Goal: Task Accomplishment & Management: Use online tool/utility

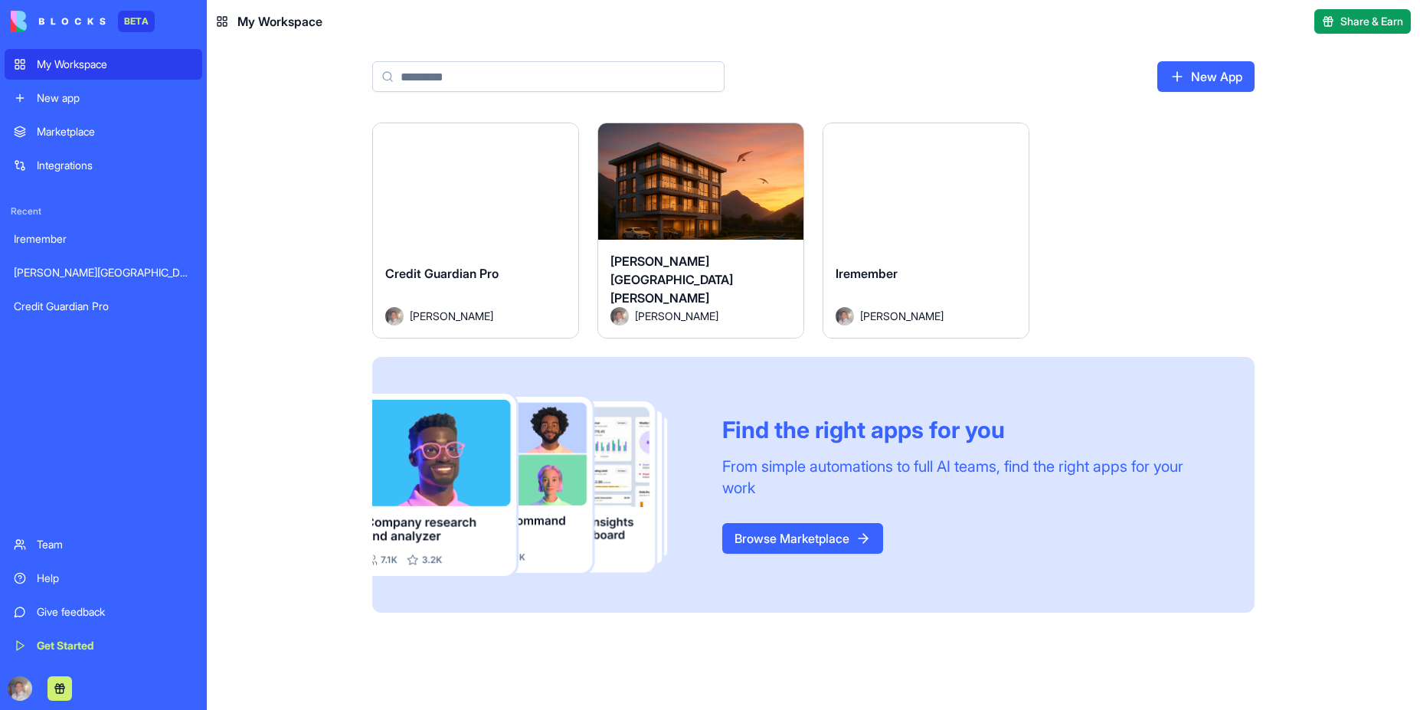
click at [494, 217] on div "Launch" at bounding box center [475, 187] width 205 height 129
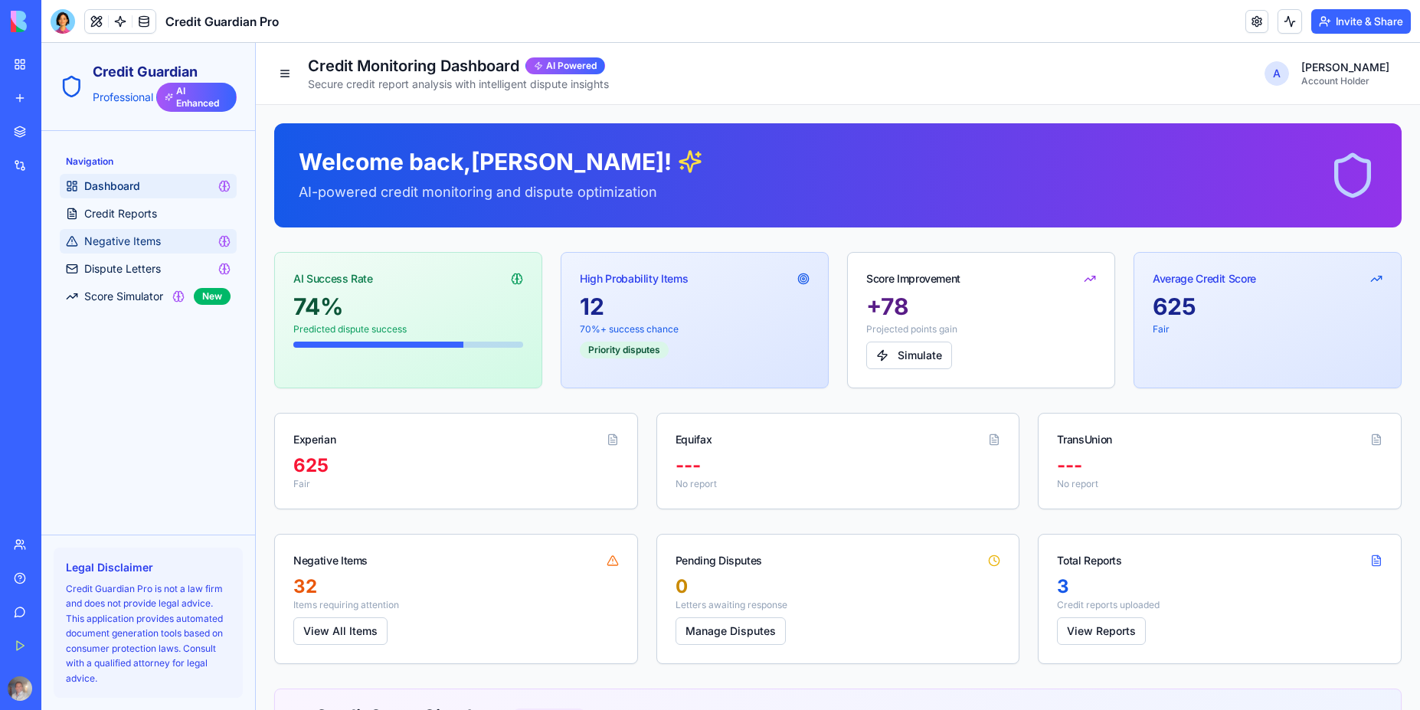
click at [126, 244] on span "Negative Items" at bounding box center [122, 241] width 77 height 15
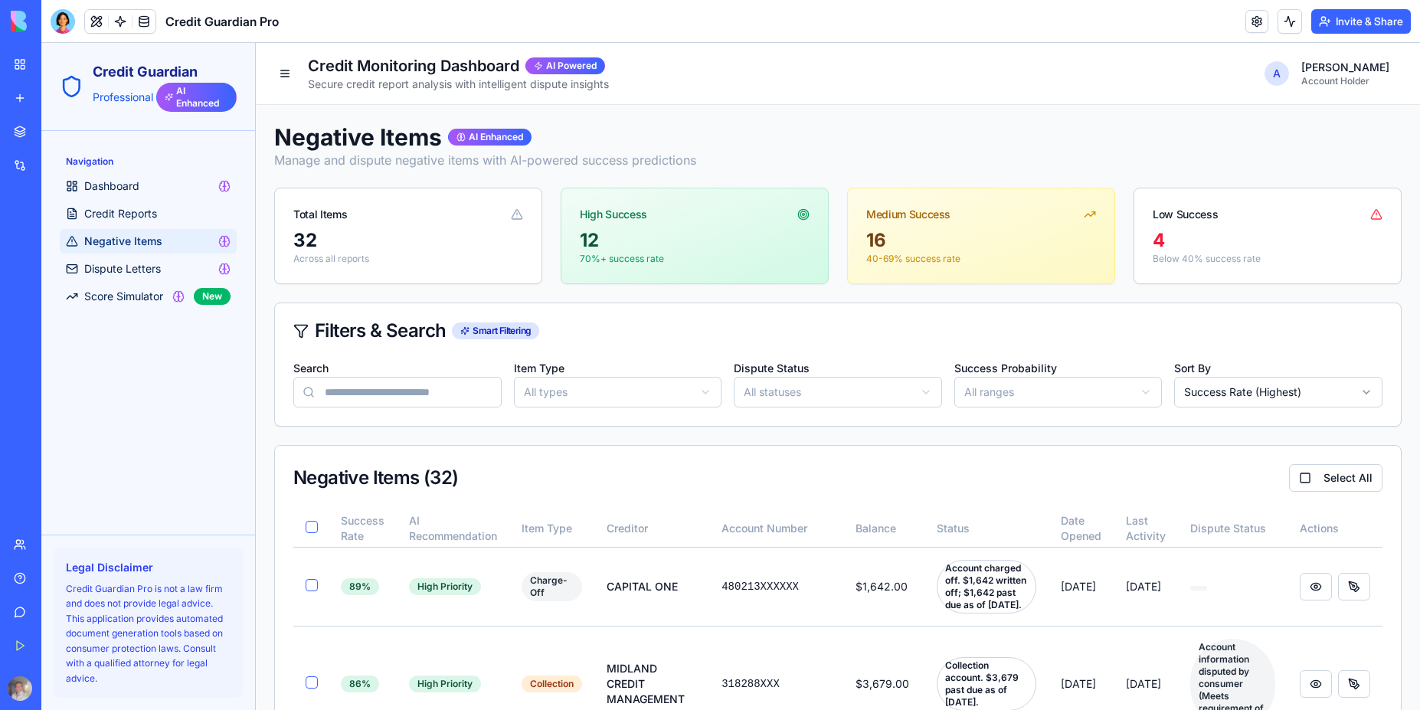
click at [309, 236] on div "32" at bounding box center [408, 240] width 230 height 25
click at [534, 255] on div "32 Across all reports" at bounding box center [408, 255] width 267 height 55
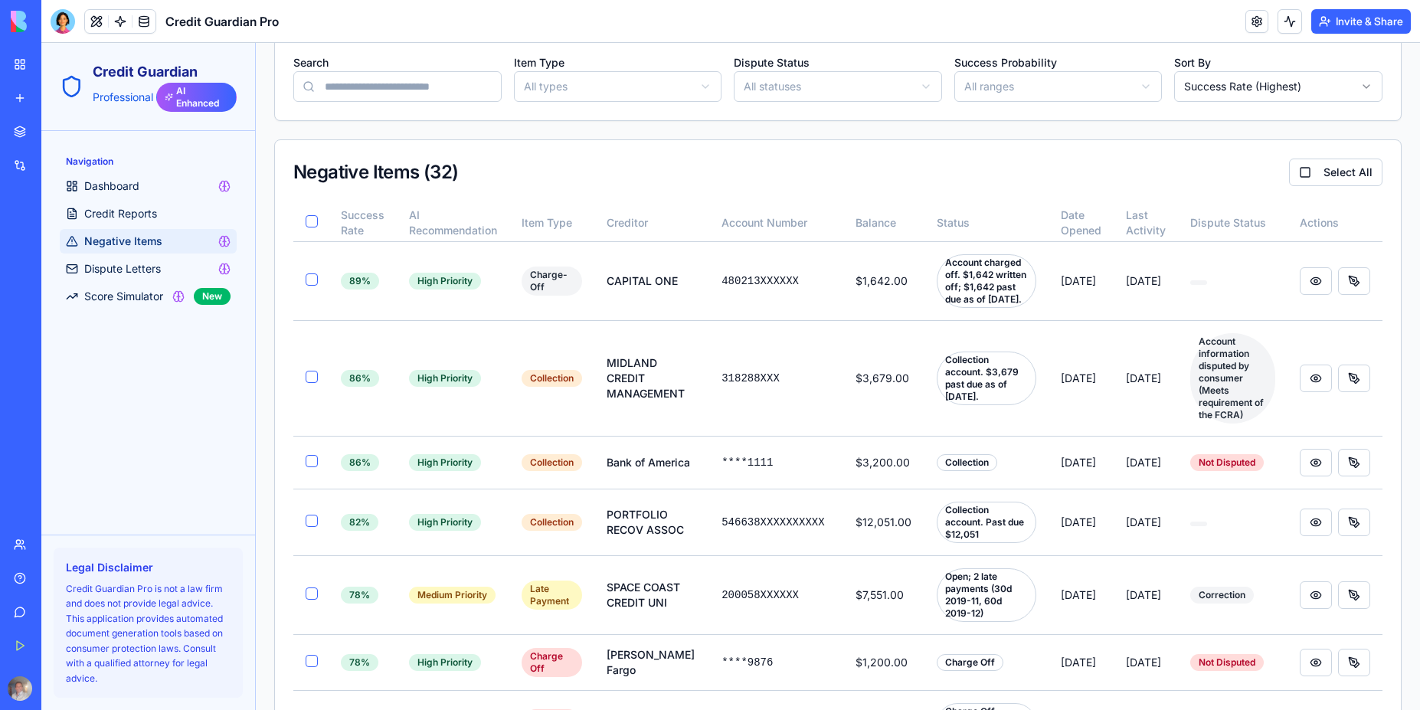
scroll to position [345, 0]
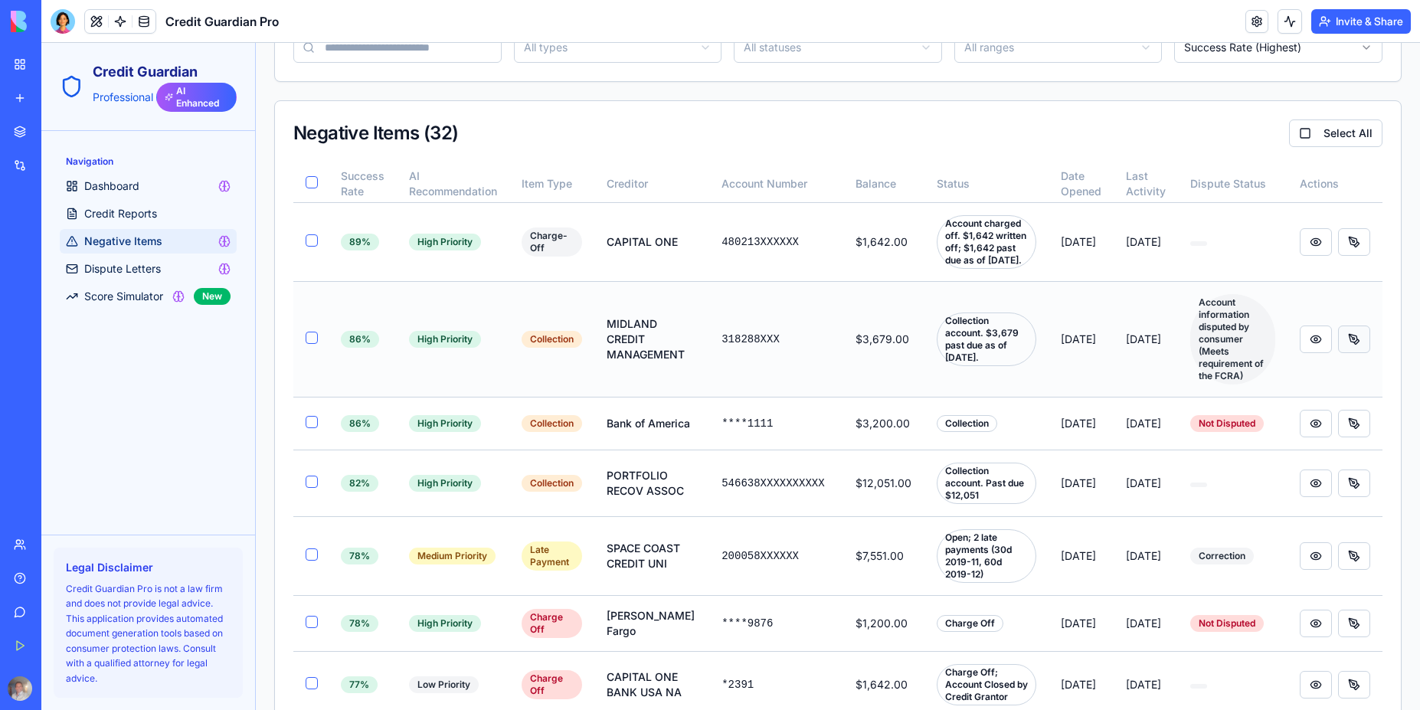
click at [1342, 352] on button at bounding box center [1354, 339] width 32 height 28
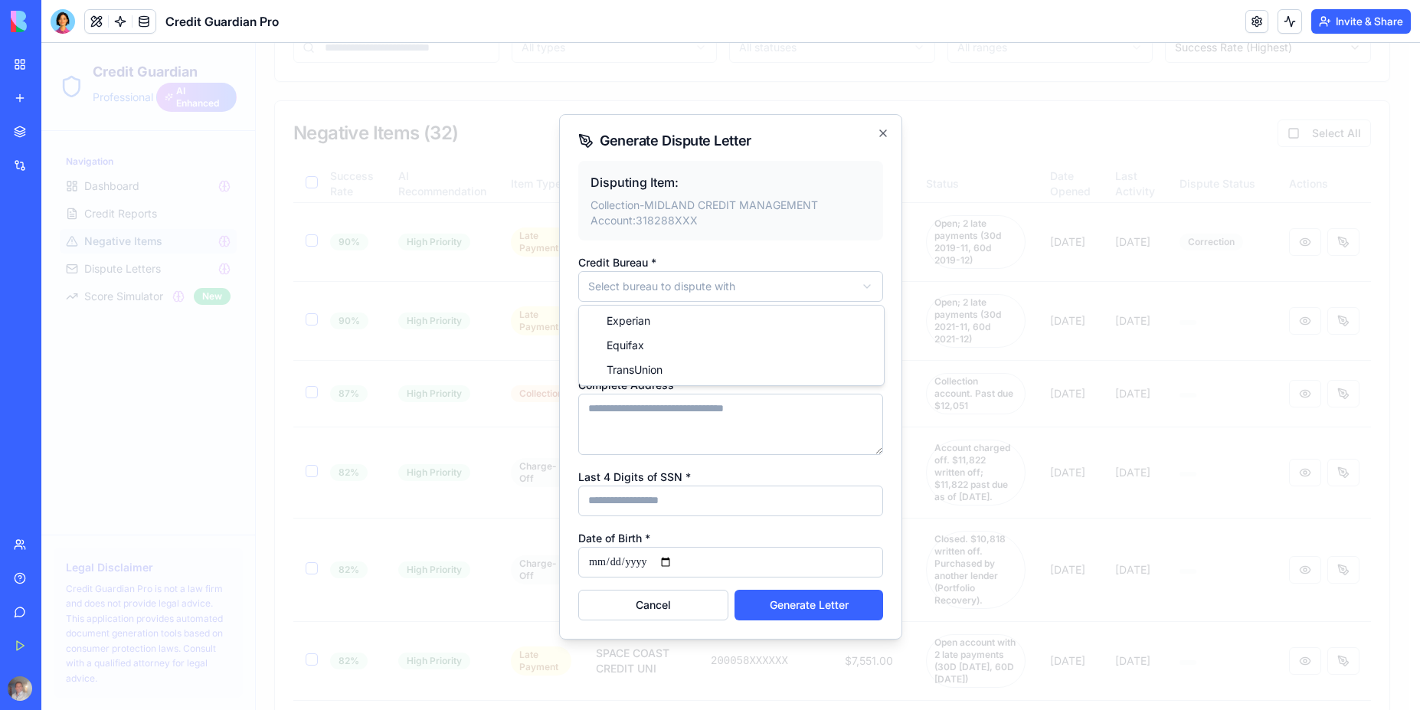
click at [883, 132] on icon "button" at bounding box center [883, 133] width 6 height 6
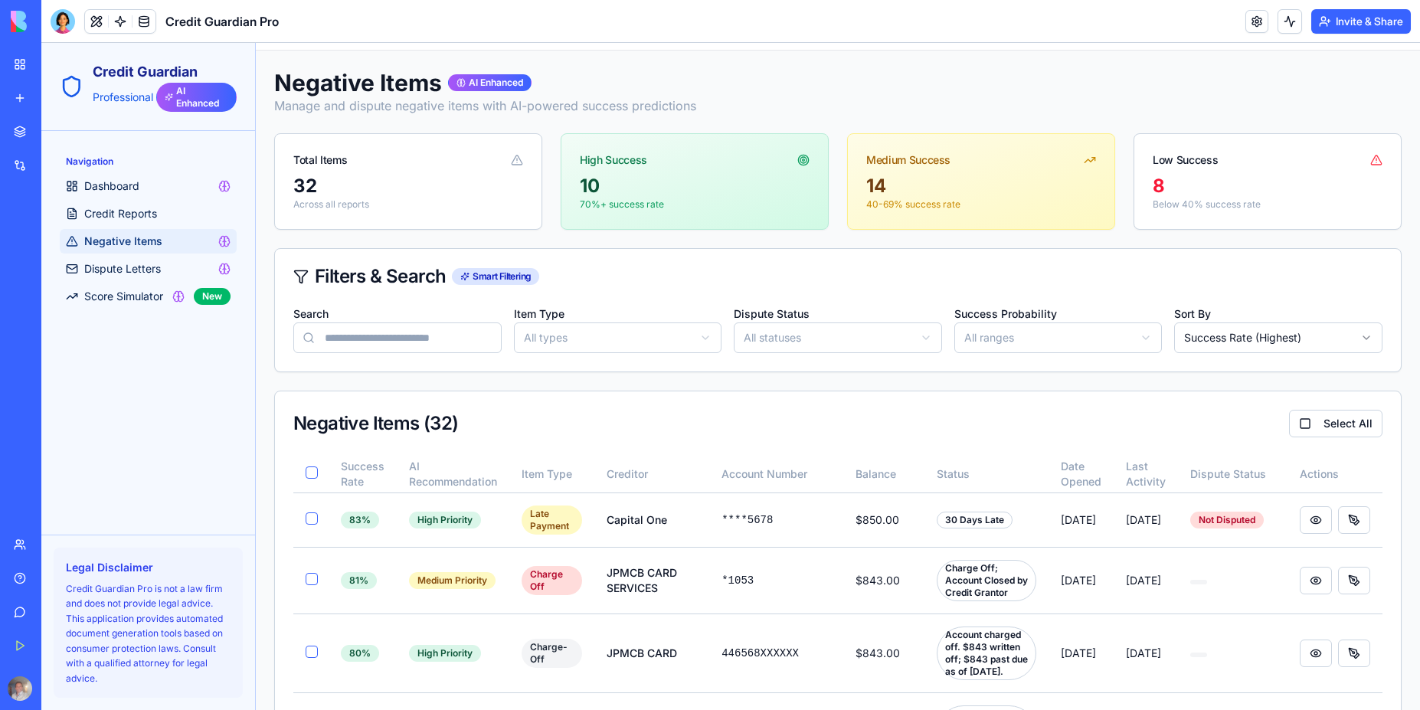
scroll to position [0, 0]
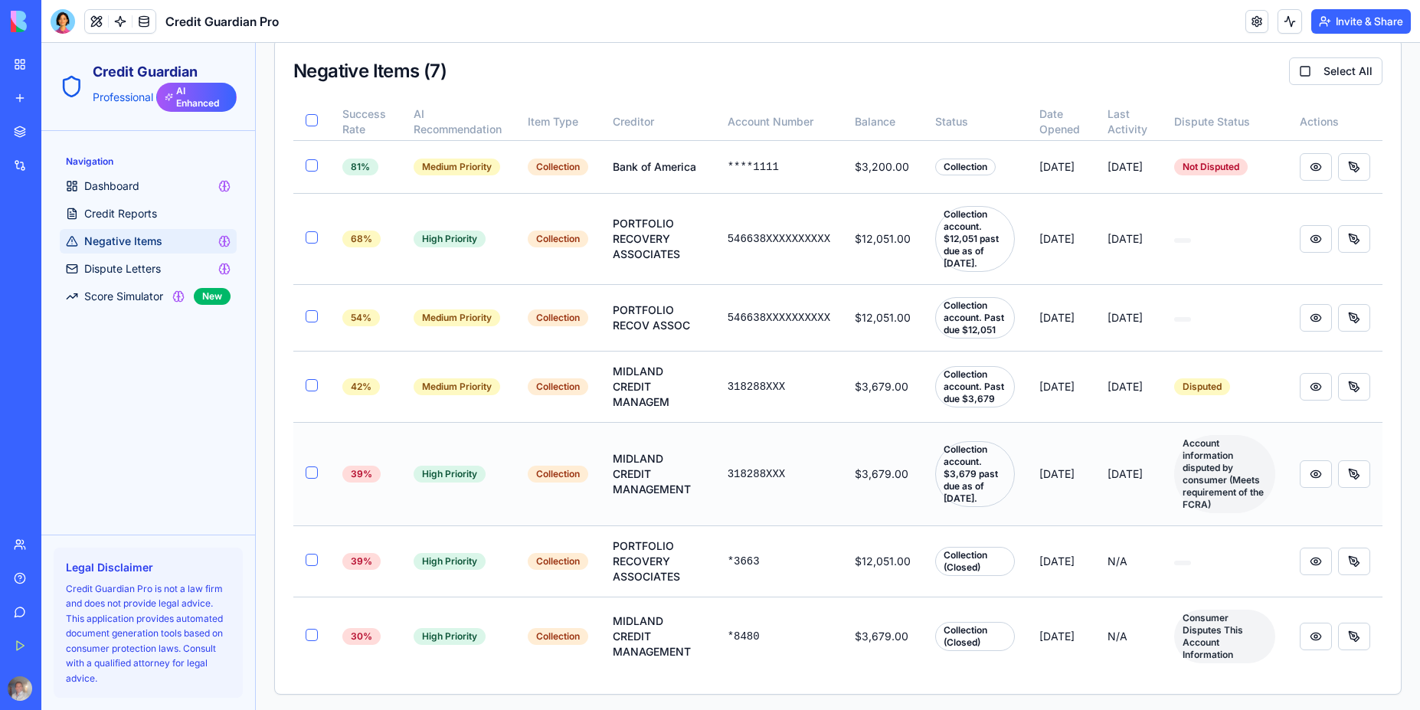
scroll to position [413, 0]
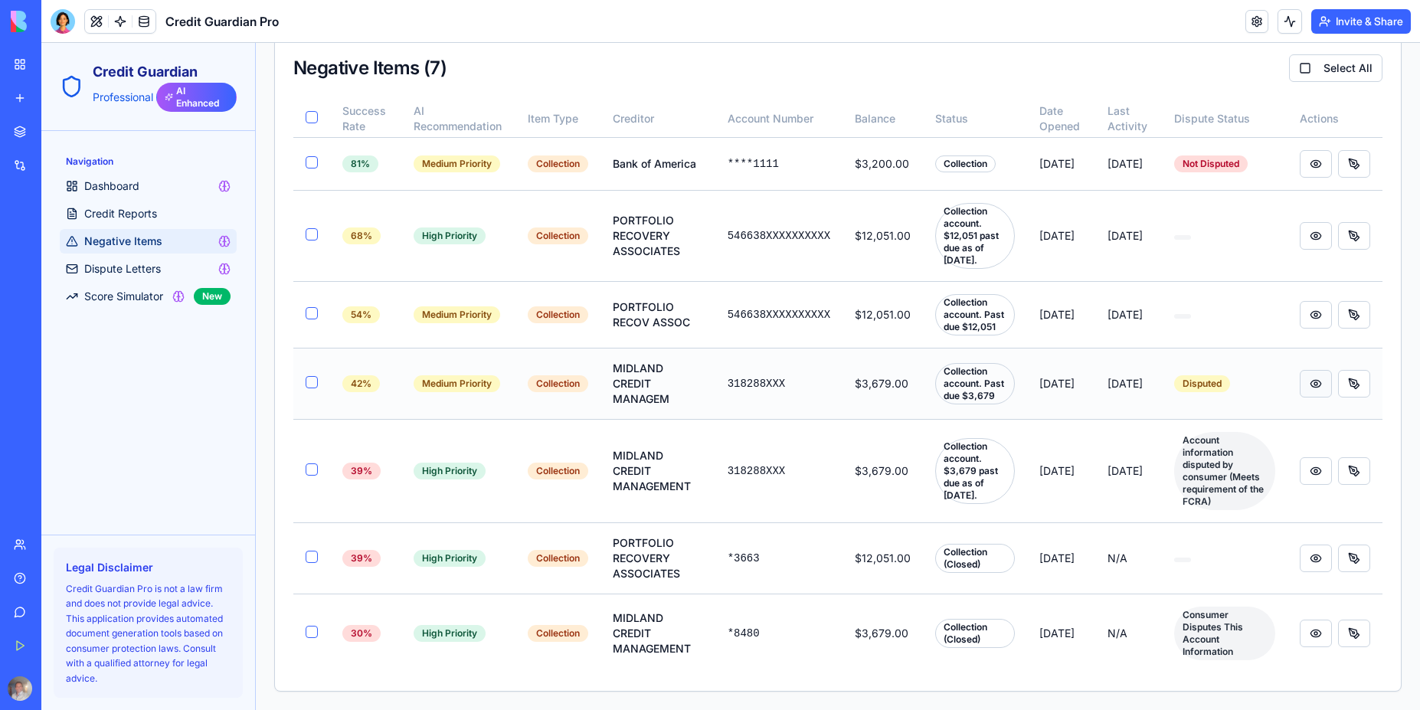
click at [1307, 383] on button at bounding box center [1316, 384] width 32 height 28
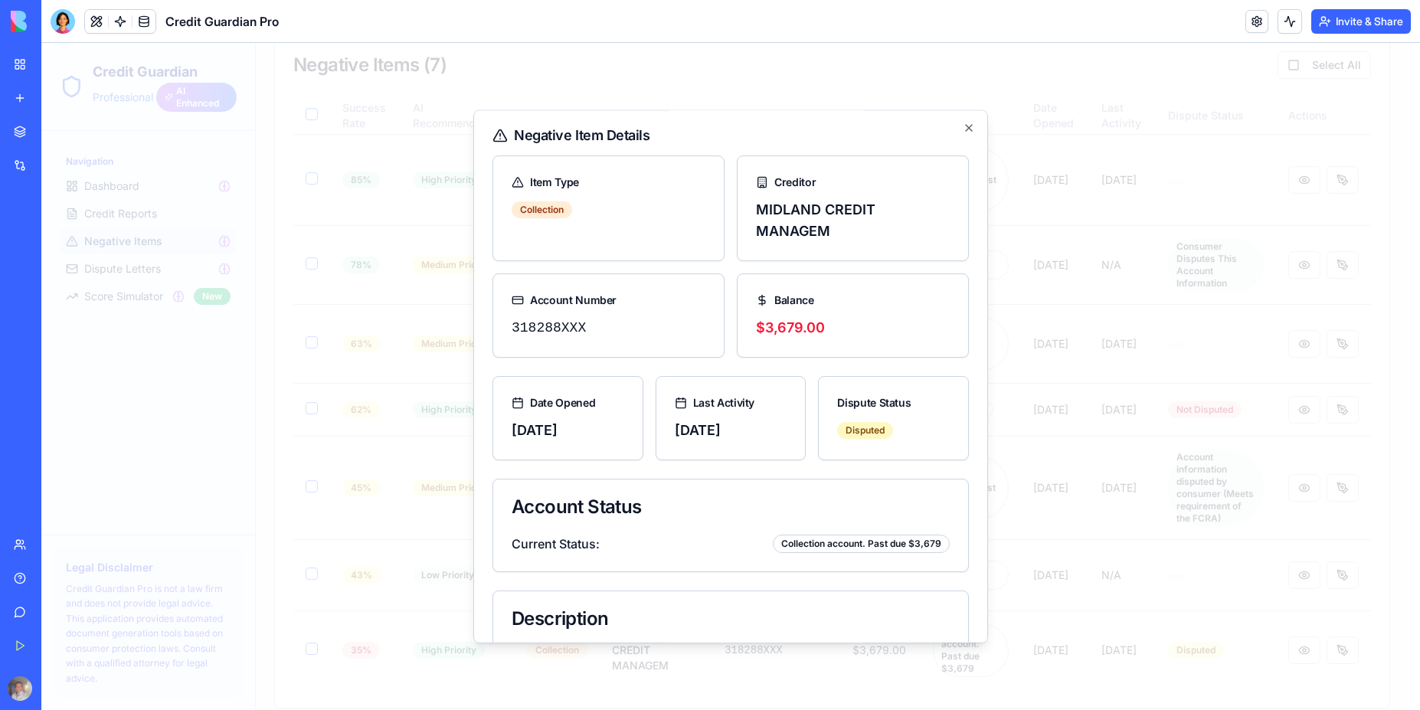
scroll to position [0, 0]
click at [963, 129] on icon "button" at bounding box center [969, 129] width 12 height 12
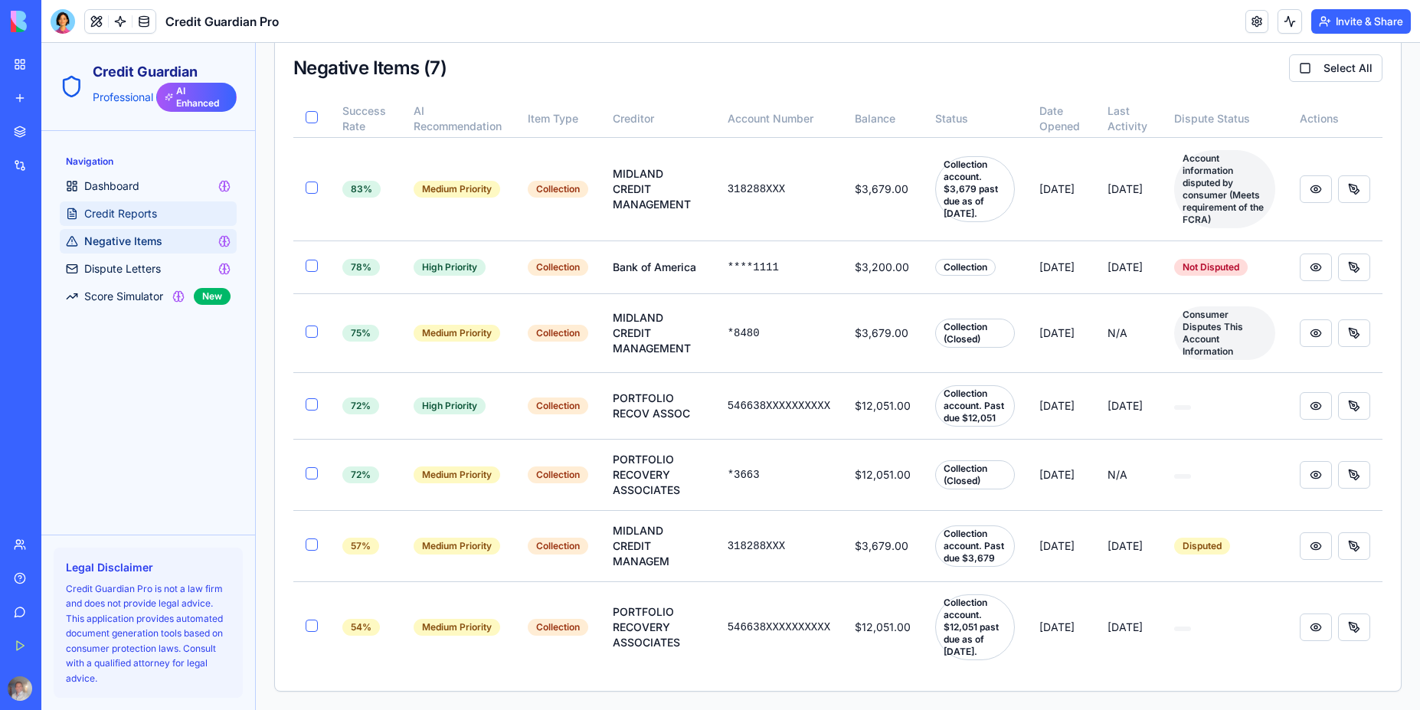
click at [144, 214] on span "Credit Reports" at bounding box center [120, 213] width 73 height 15
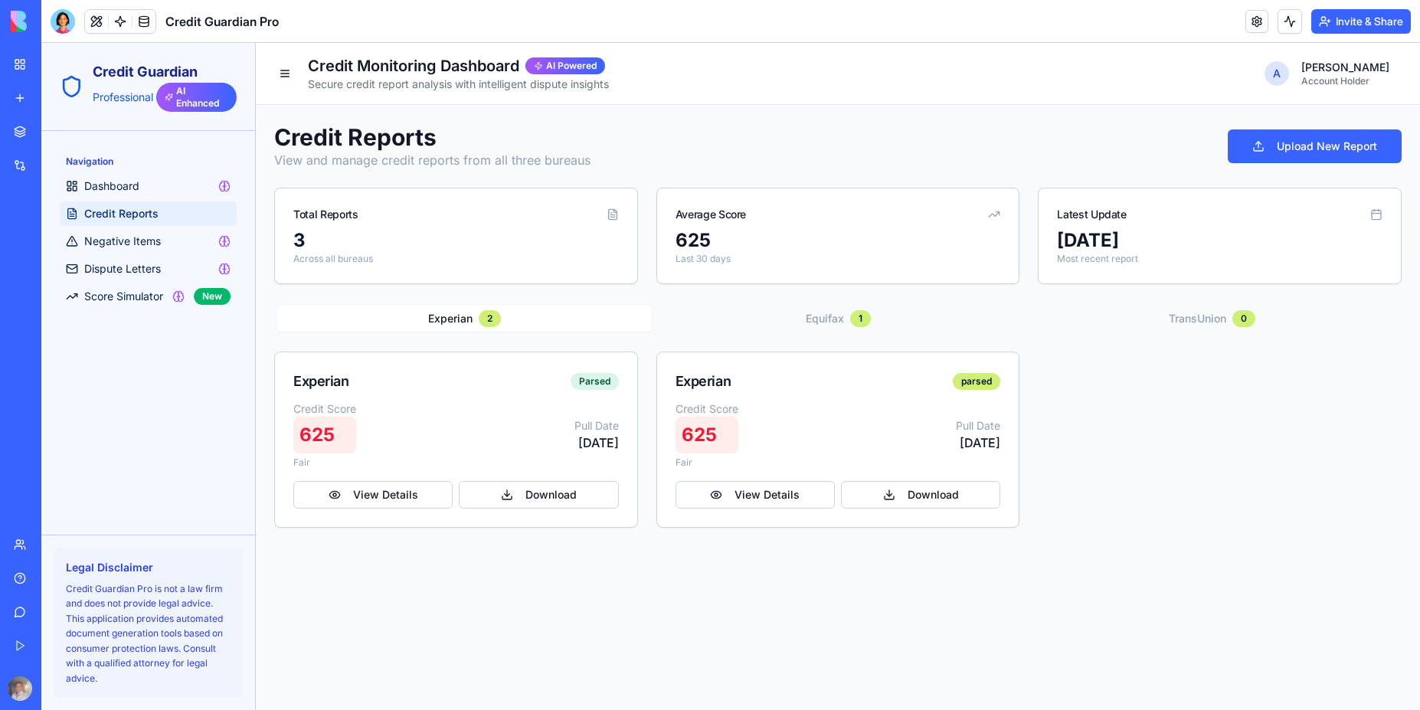
click at [344, 253] on p "Across all bureaus" at bounding box center [455, 259] width 325 height 12
click at [610, 213] on icon at bounding box center [610, 213] width 1 height 0
click at [136, 53] on div "[PERSON_NAME]: 🎉 Credit Guardian Pro is now SUPERCHARGED! Your app now features…" at bounding box center [147, 53] width 196 height 25
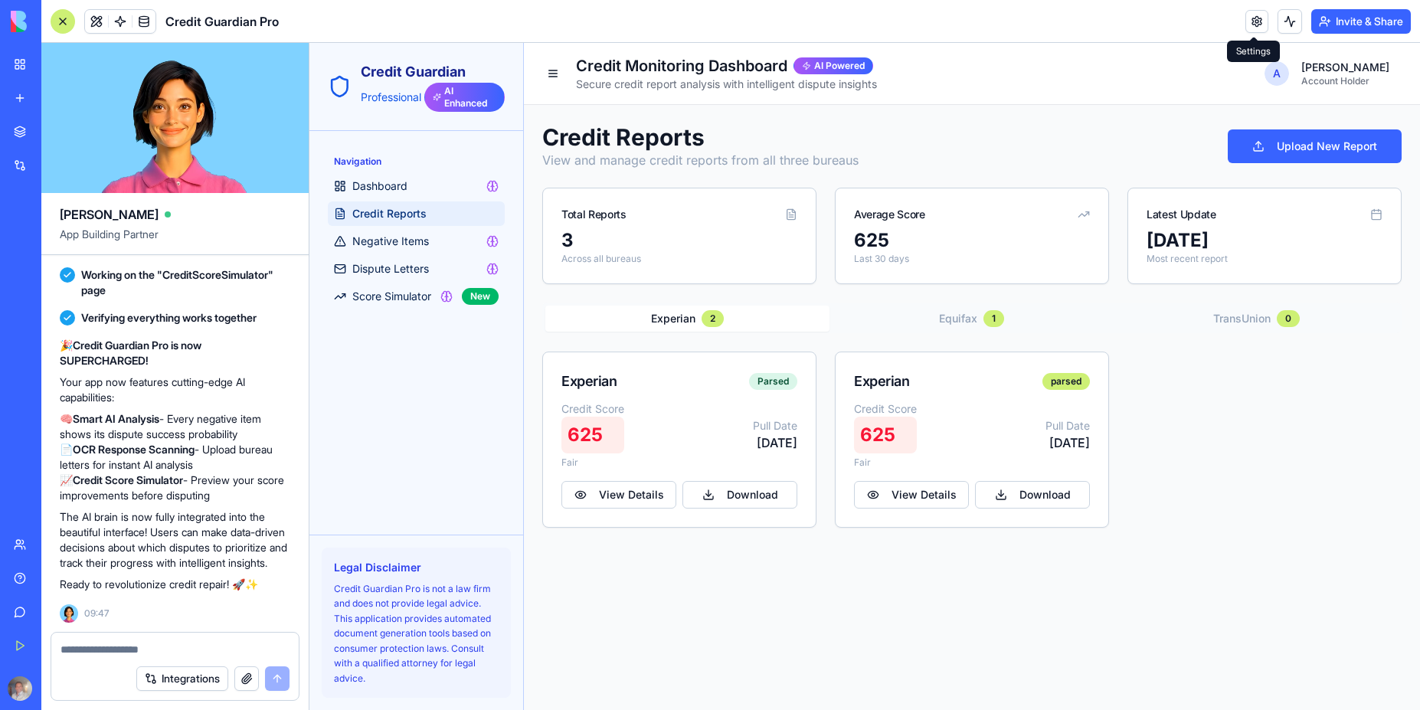
click at [1255, 24] on link at bounding box center [1256, 21] width 23 height 23
click at [1286, 27] on button at bounding box center [1289, 21] width 25 height 25
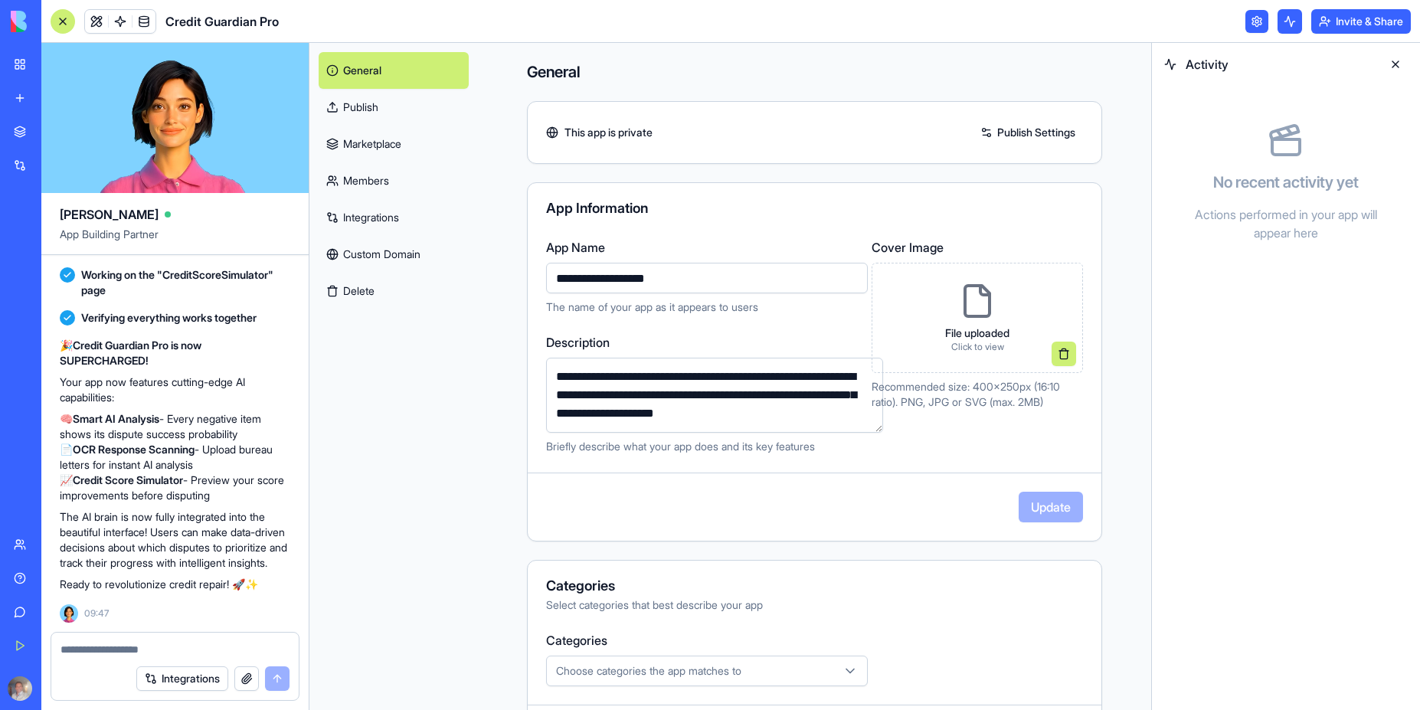
click at [86, 657] on div "Integrations" at bounding box center [174, 678] width 247 height 43
click at [116, 649] on textarea at bounding box center [175, 649] width 229 height 15
type textarea "**********"
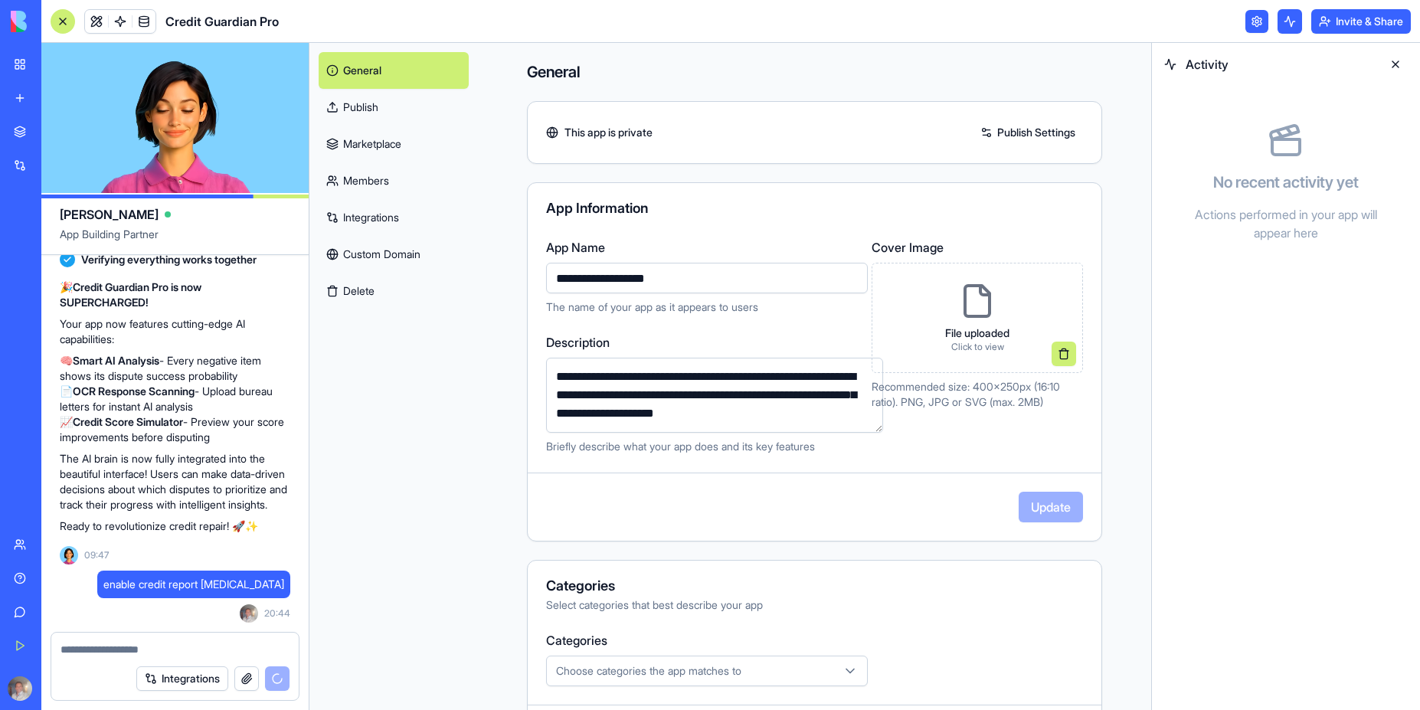
click at [145, 25] on link at bounding box center [143, 21] width 23 height 23
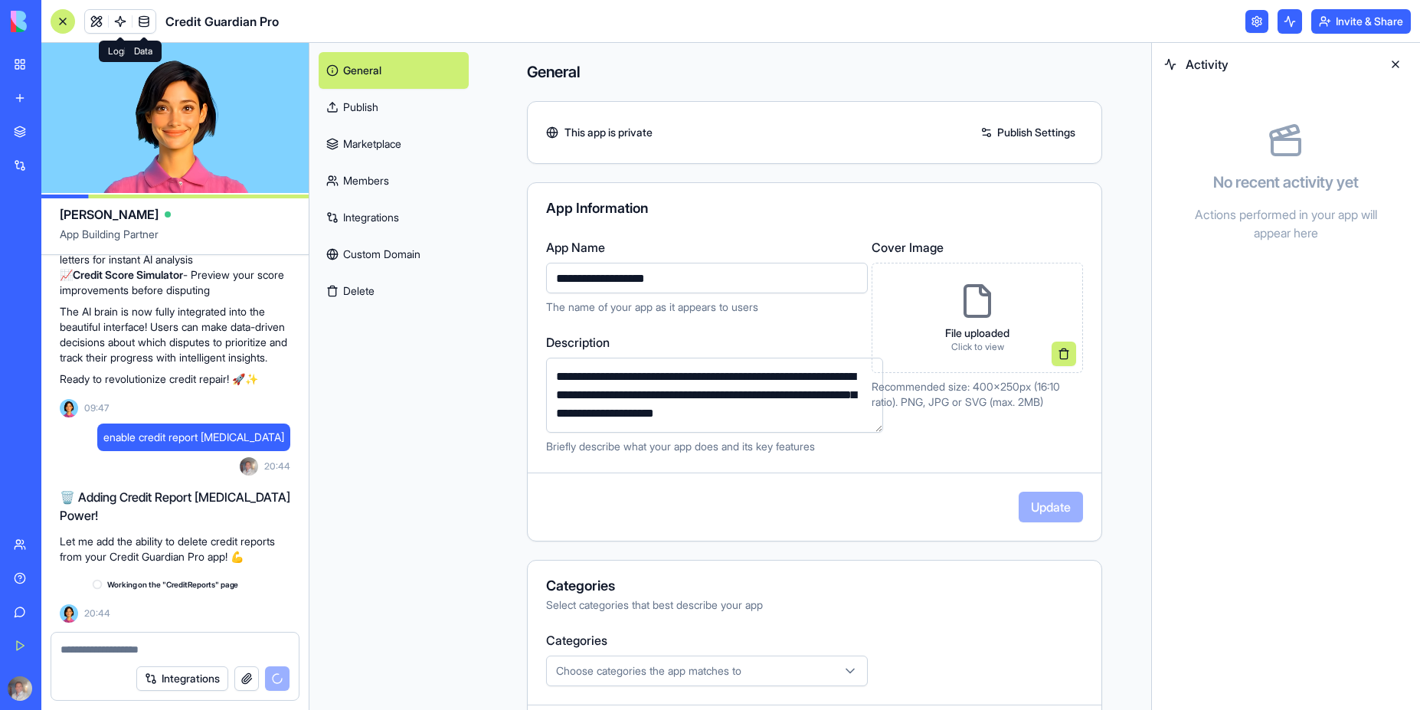
scroll to position [3066, 0]
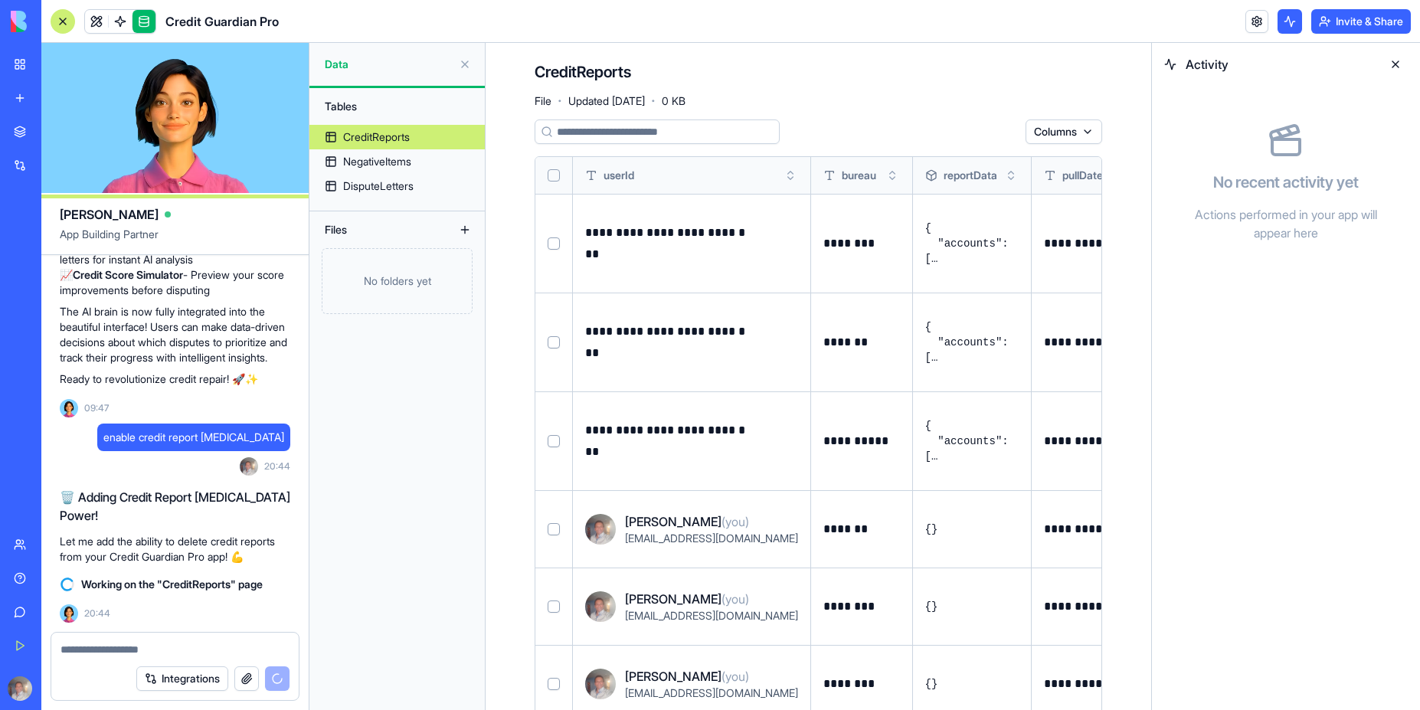
click at [552, 530] on button "Select row" at bounding box center [554, 529] width 12 height 12
click at [552, 606] on button "Select row" at bounding box center [554, 606] width 12 height 12
click at [554, 685] on button "Select row" at bounding box center [554, 684] width 12 height 12
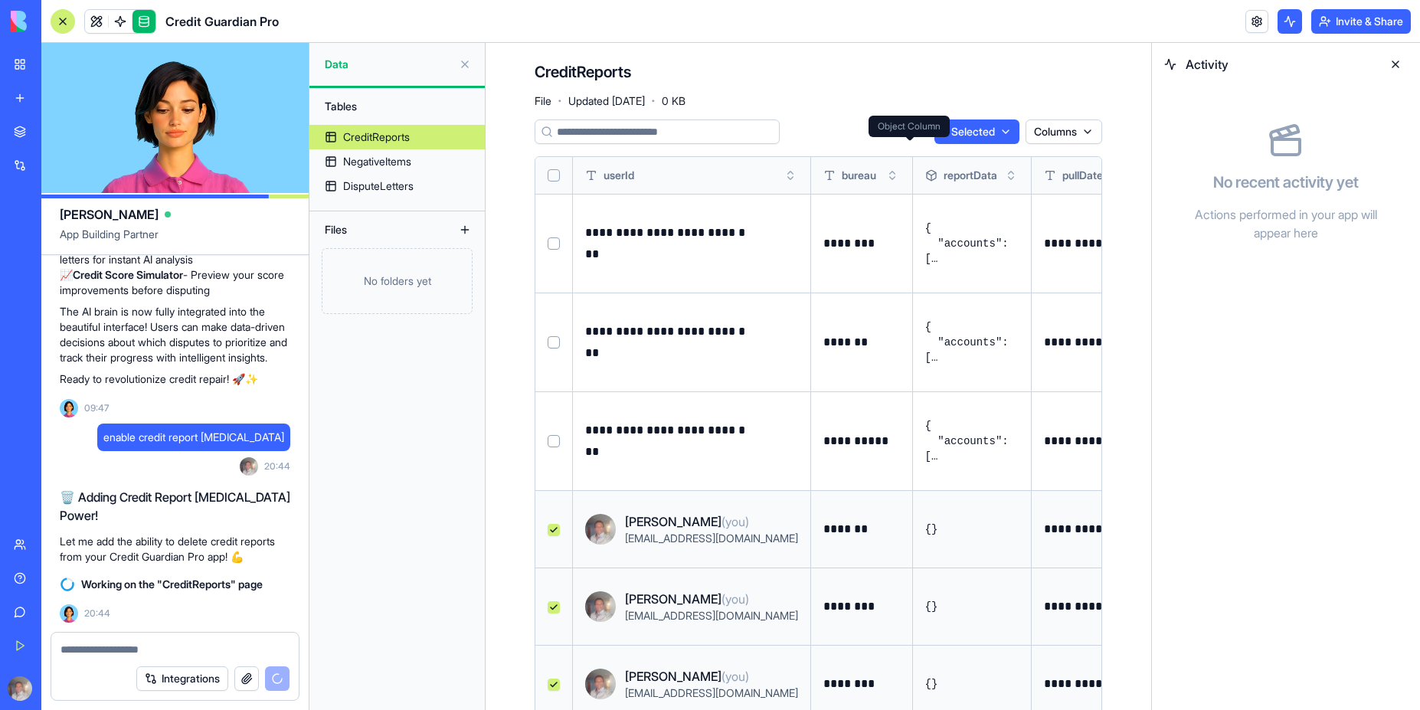
scroll to position [44, 0]
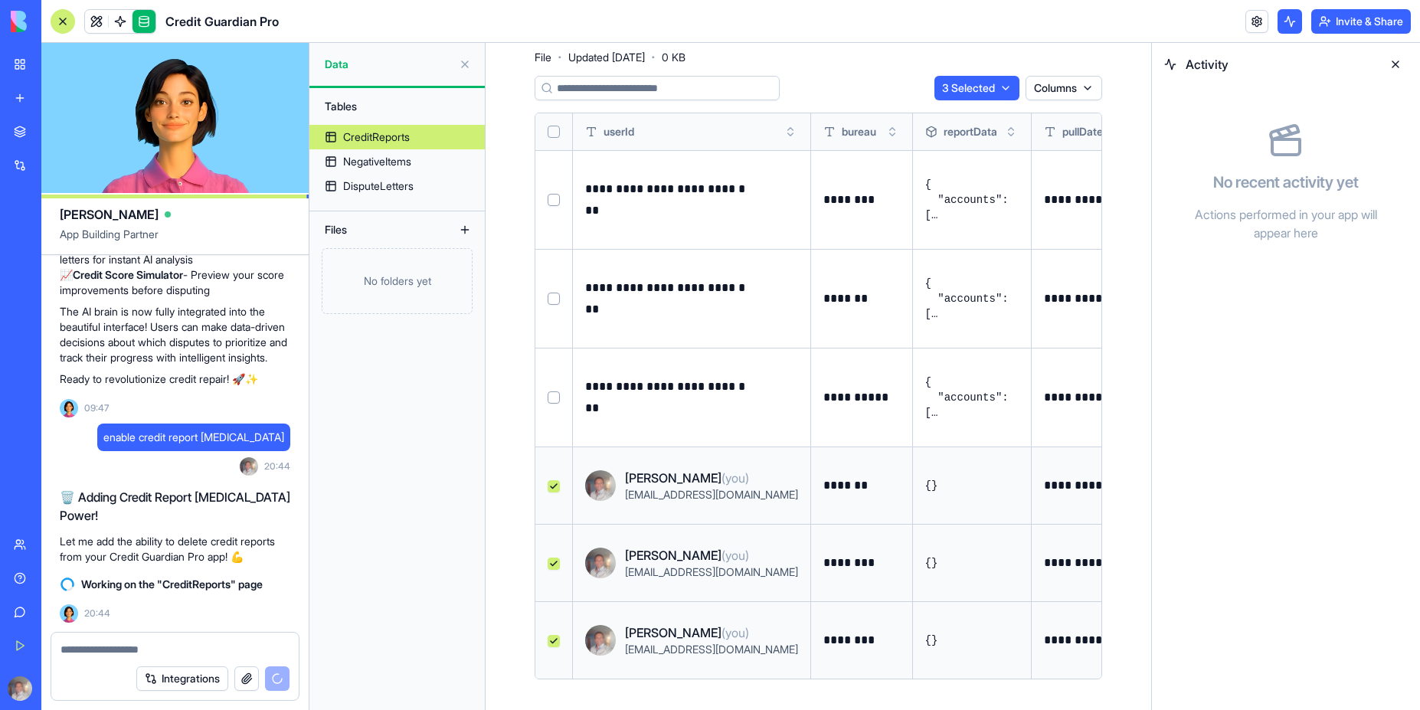
click at [397, 135] on div "CreditReports" at bounding box center [376, 136] width 67 height 15
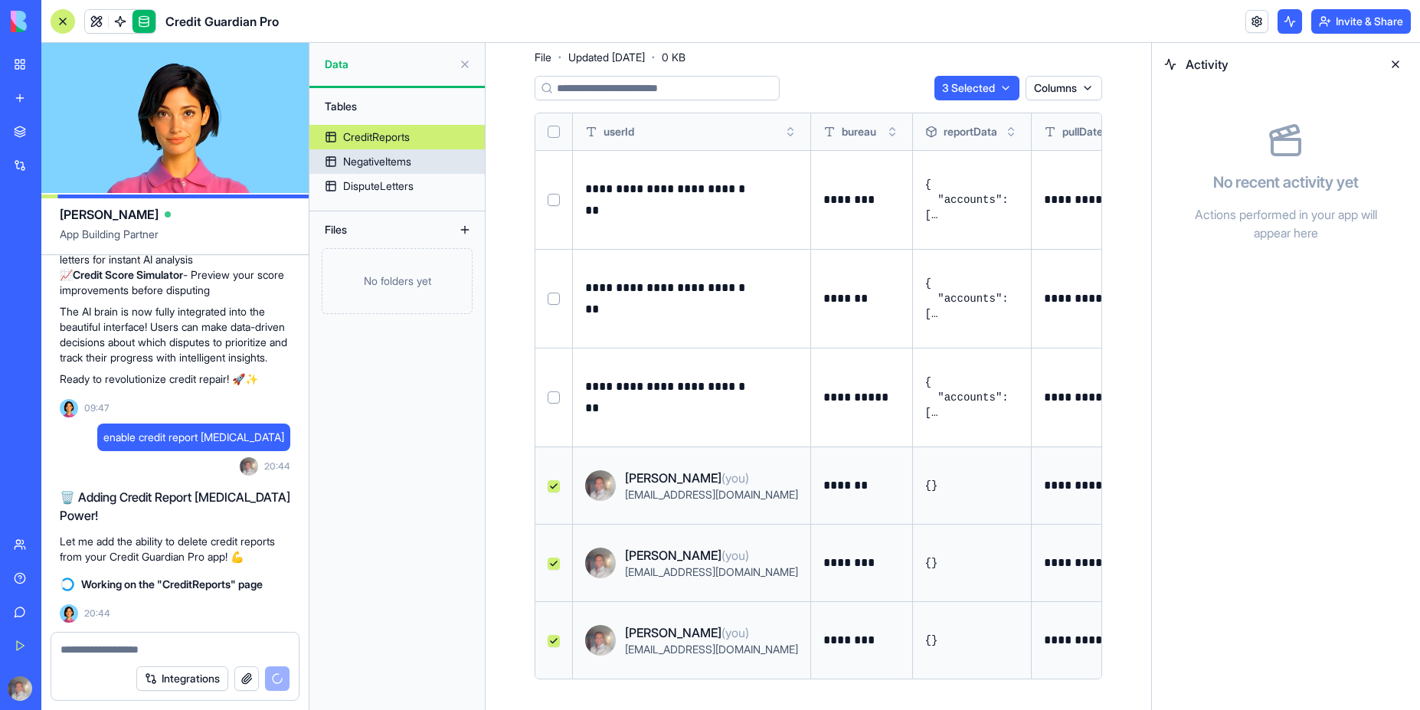
click at [395, 165] on div "NegativeItems" at bounding box center [377, 161] width 68 height 15
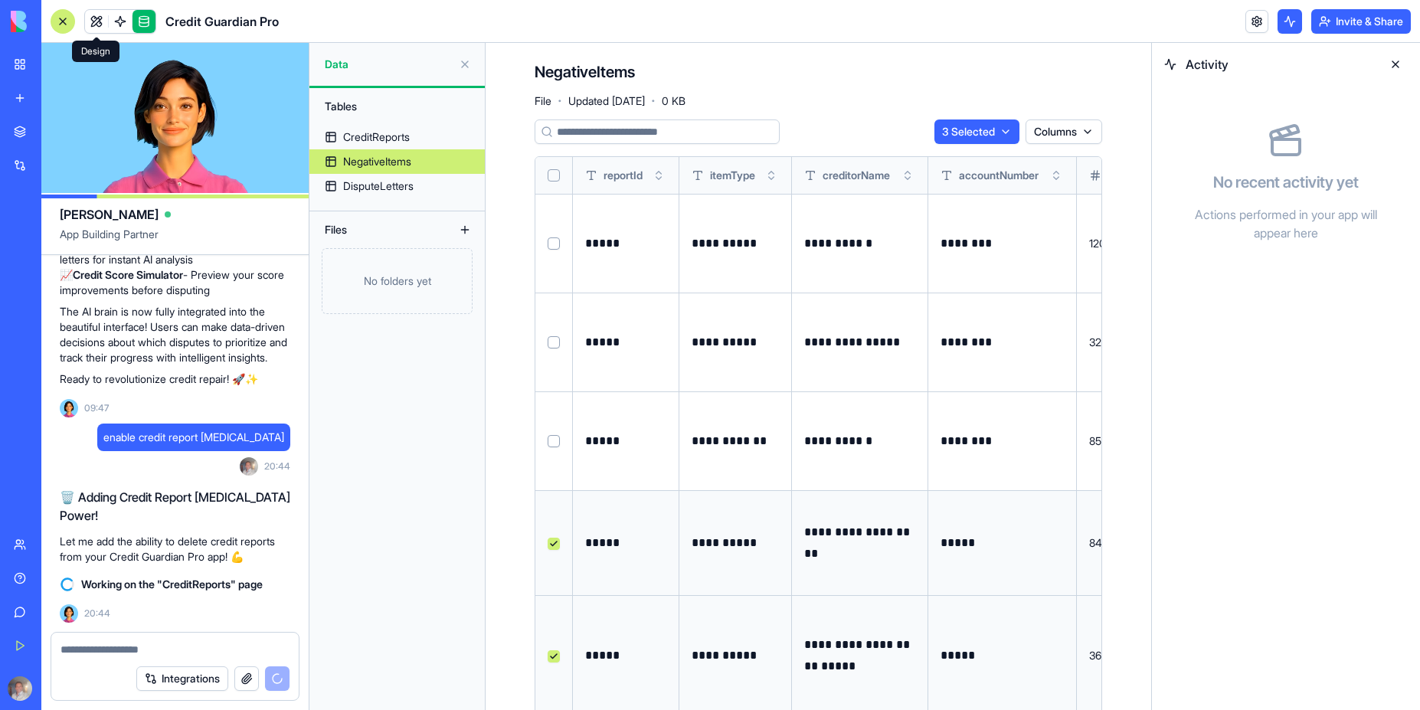
click at [97, 17] on link at bounding box center [96, 21] width 23 height 23
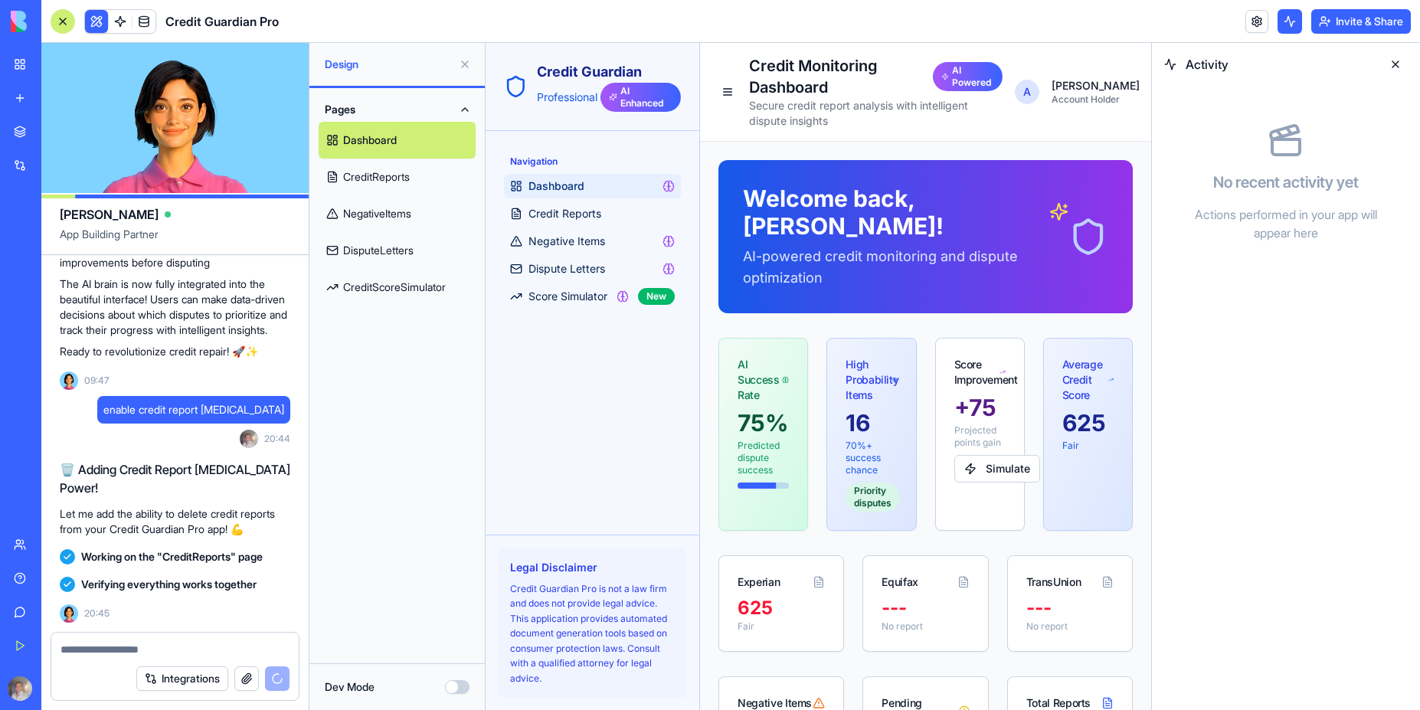
click at [1398, 64] on button at bounding box center [1395, 64] width 25 height 25
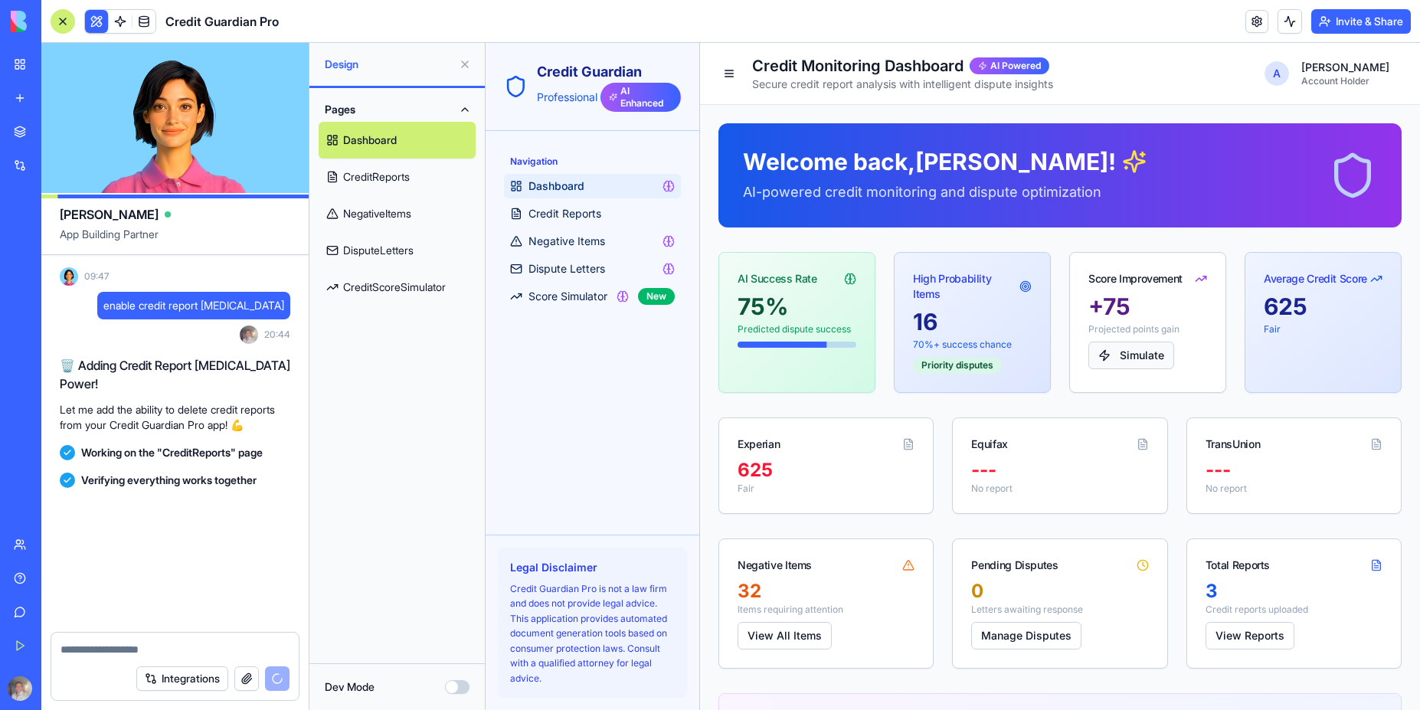
scroll to position [3370, 0]
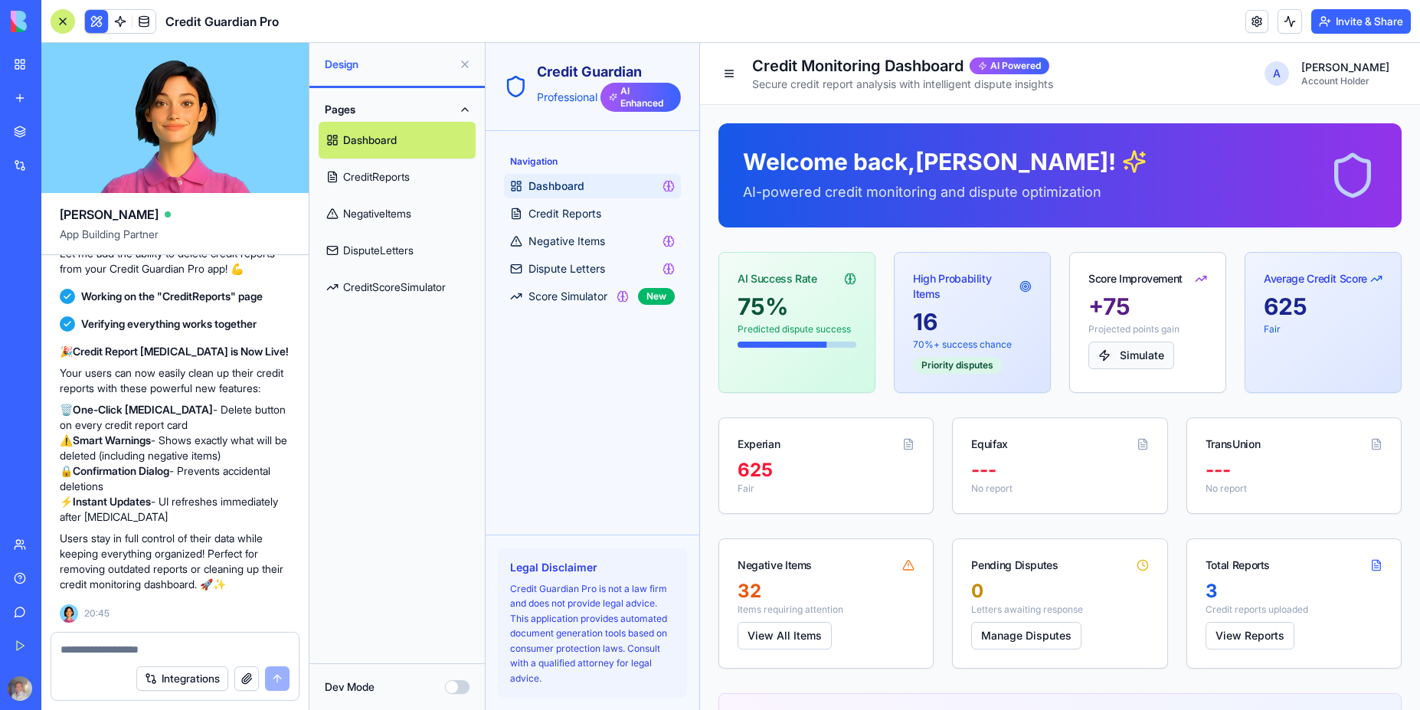
click at [1133, 353] on button "Simulate" at bounding box center [1131, 356] width 86 height 28
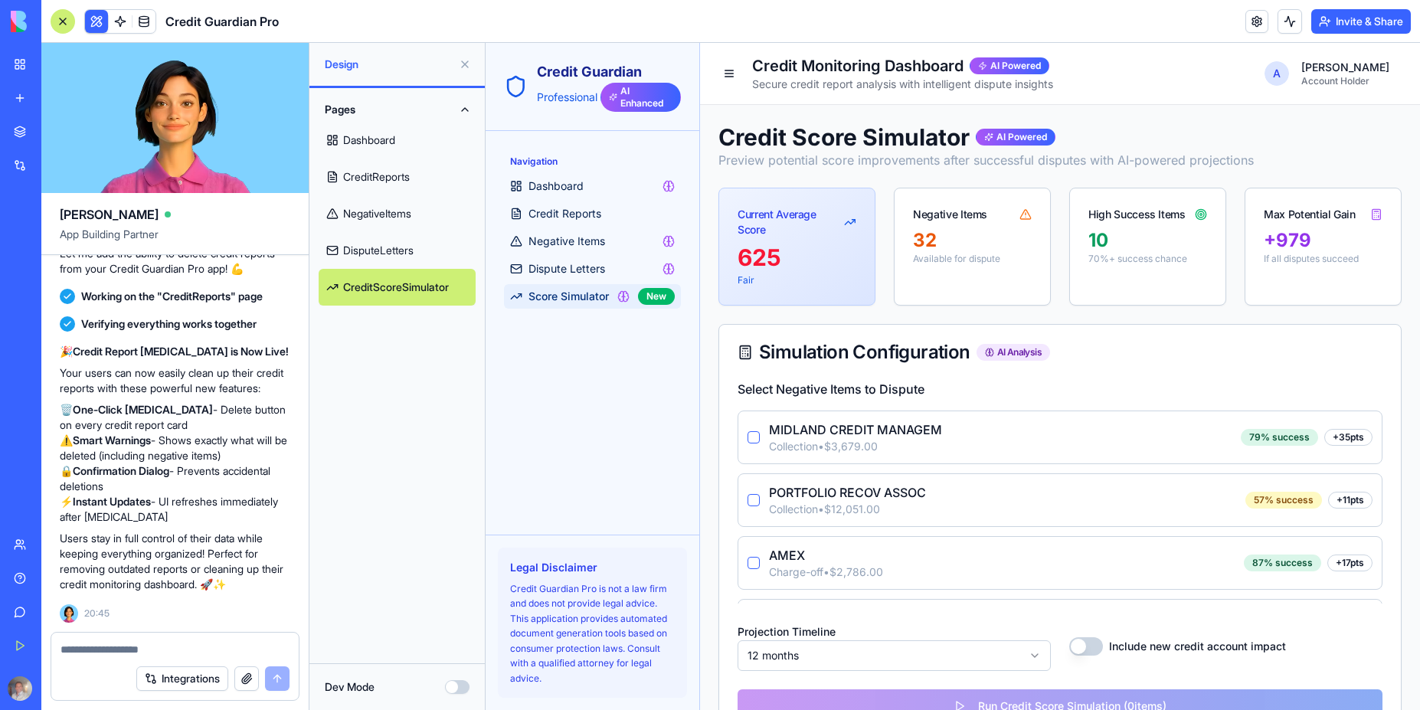
scroll to position [1804, 0]
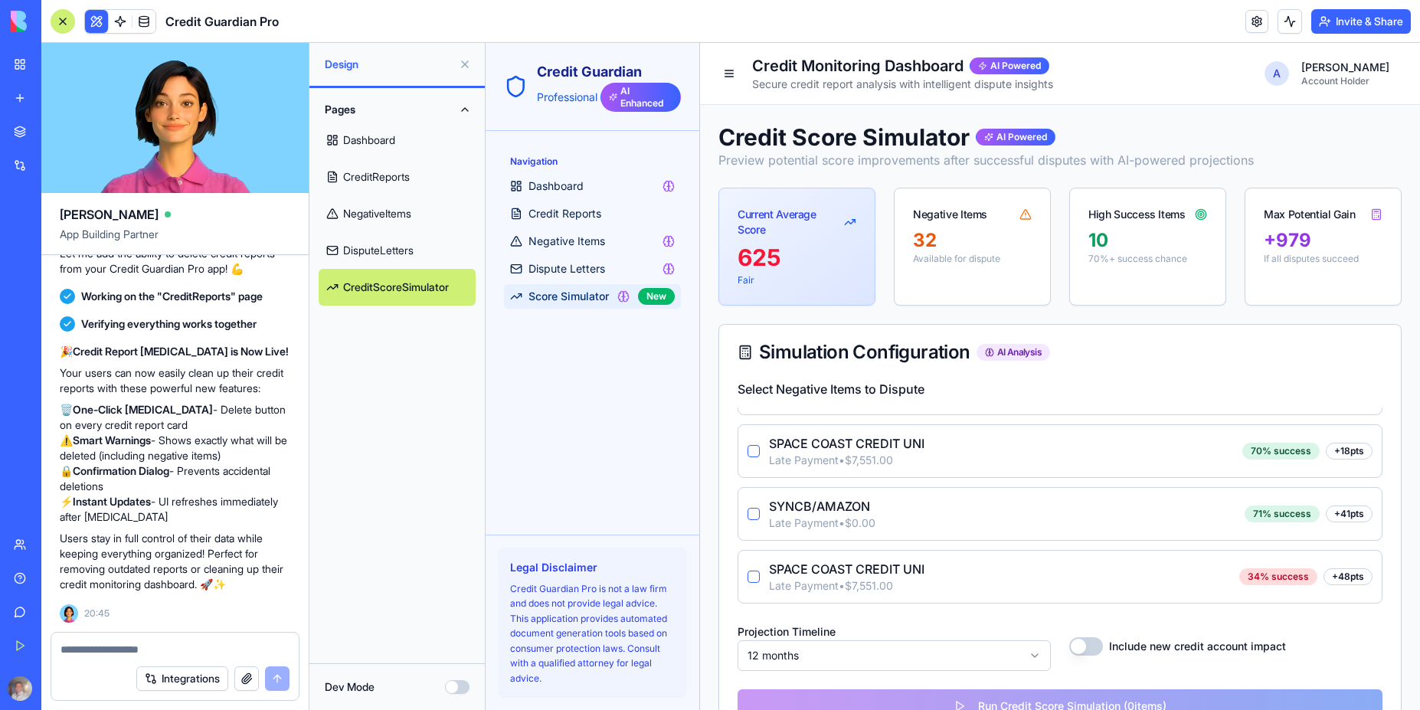
click at [376, 179] on link "CreditReports" at bounding box center [397, 177] width 157 height 37
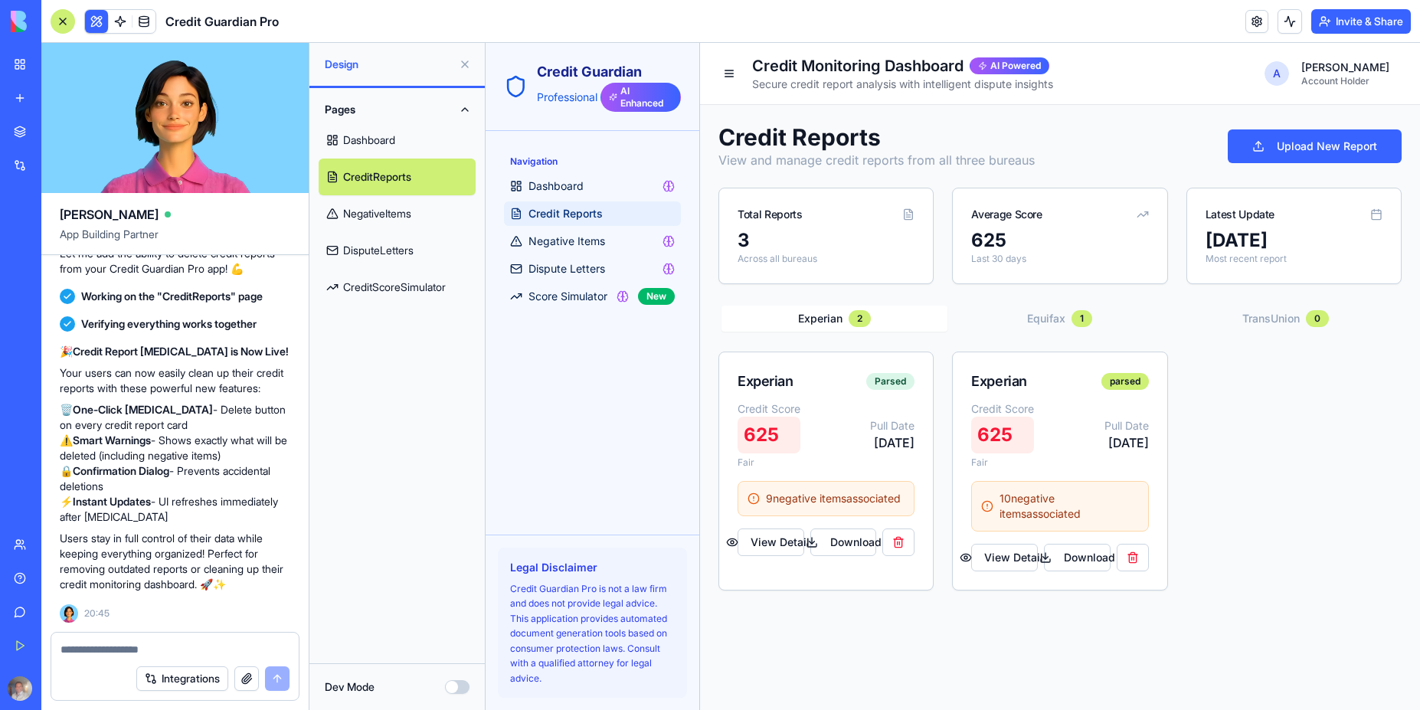
click at [580, 216] on span "Credit Reports" at bounding box center [565, 213] width 74 height 15
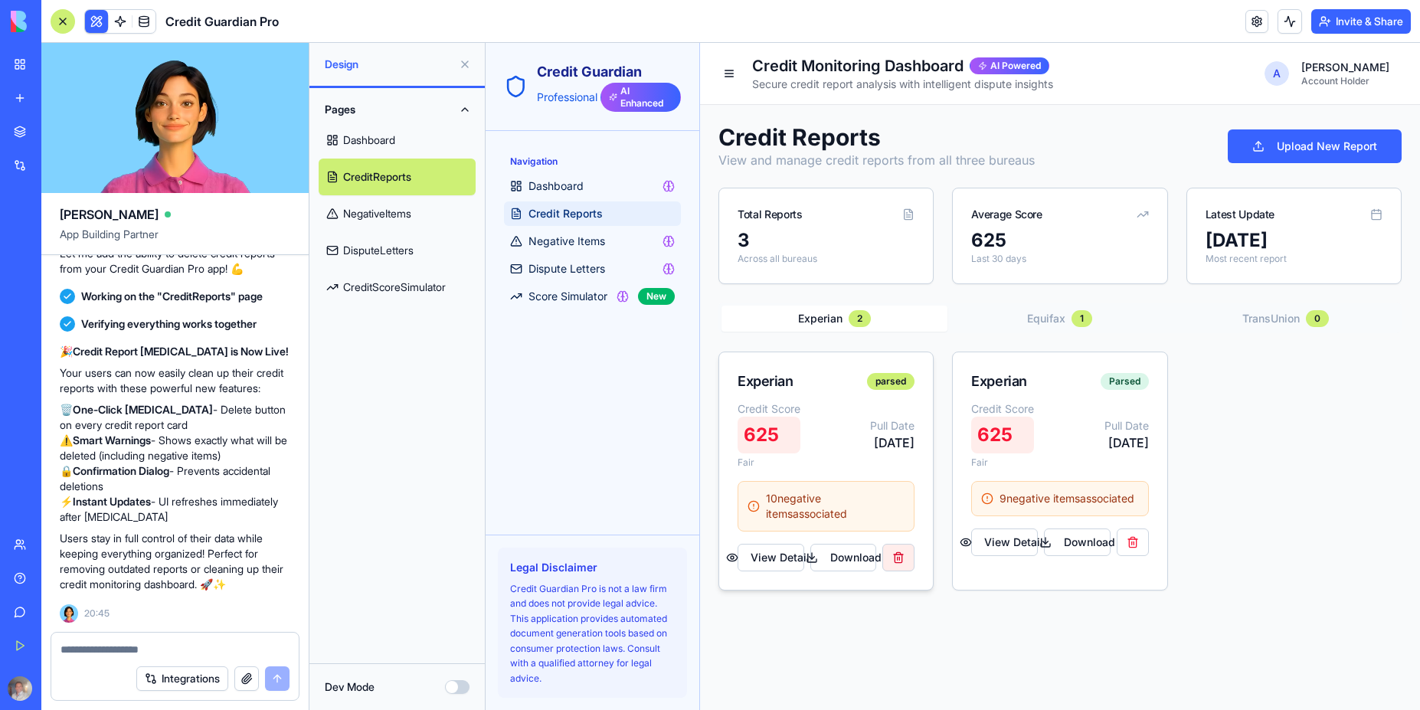
click at [898, 562] on button at bounding box center [898, 558] width 32 height 28
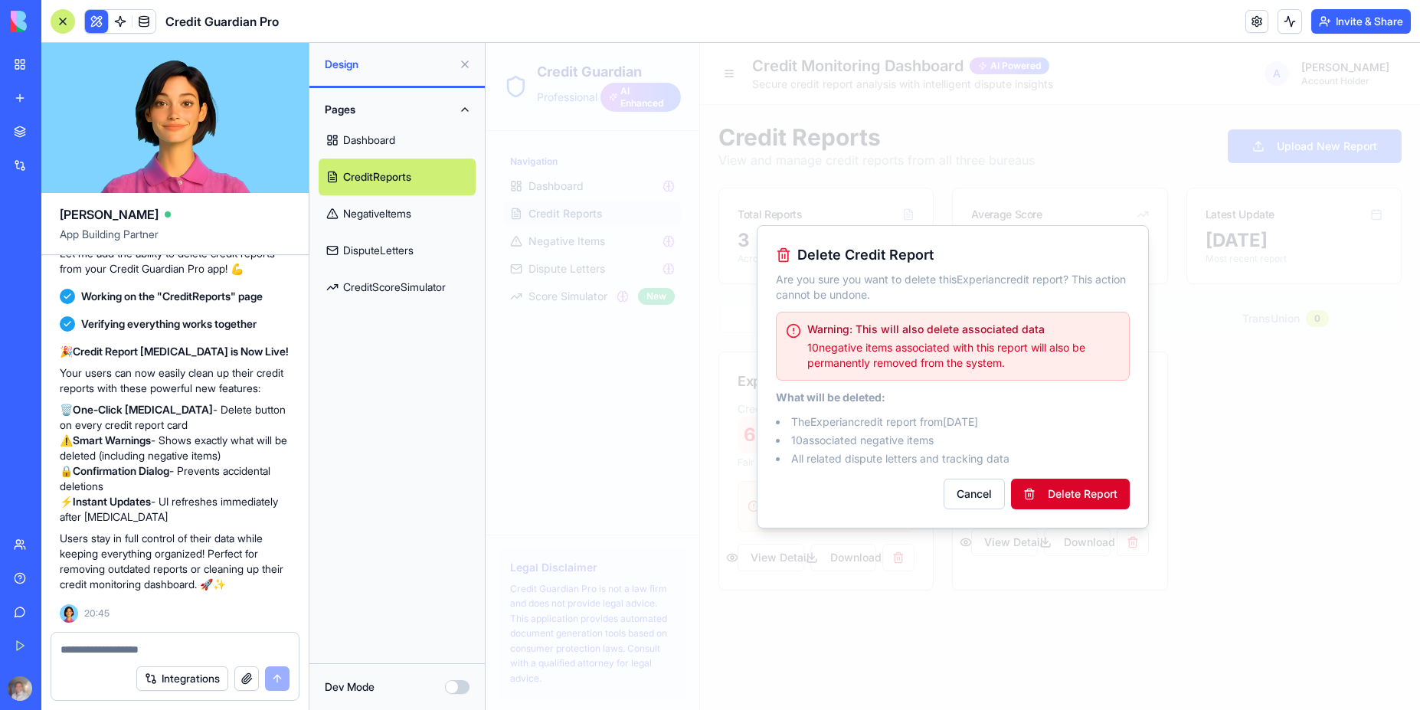
click at [1074, 495] on button "Delete Report" at bounding box center [1070, 494] width 119 height 31
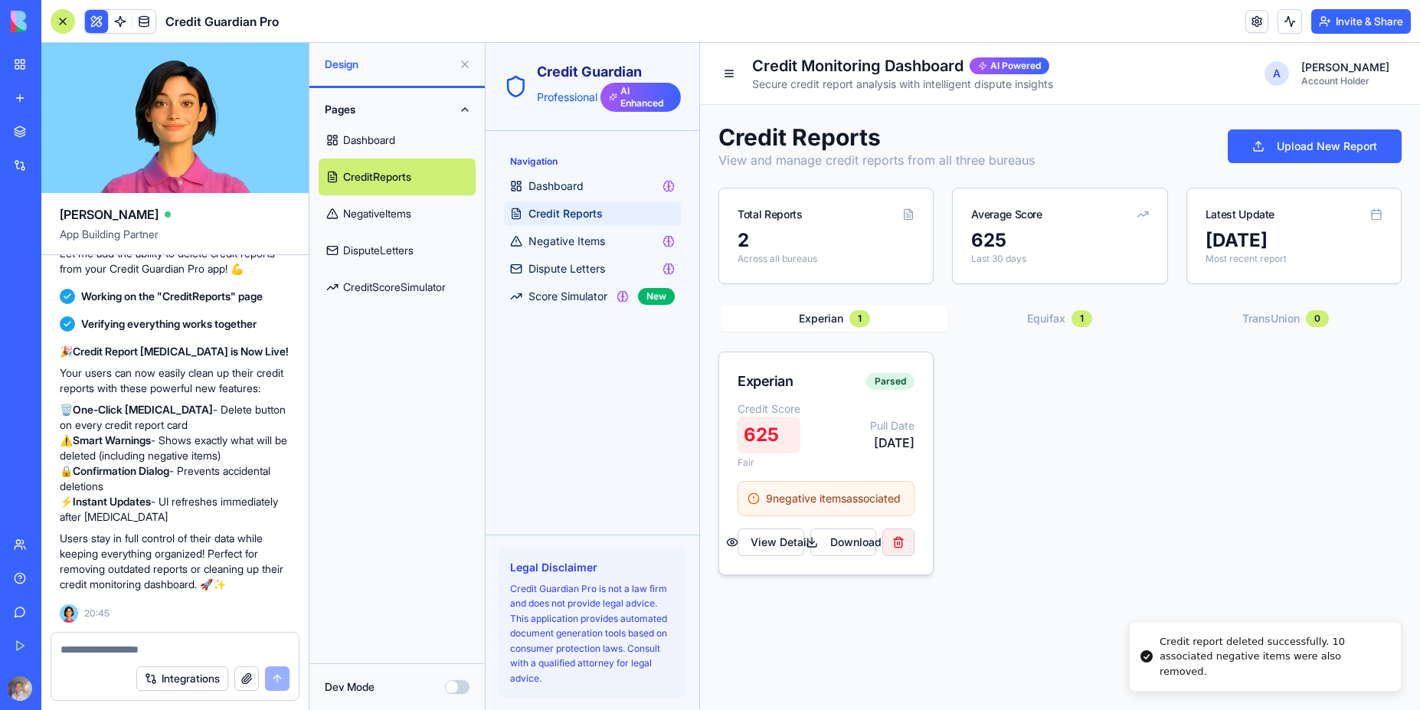
click at [899, 554] on button at bounding box center [898, 542] width 32 height 28
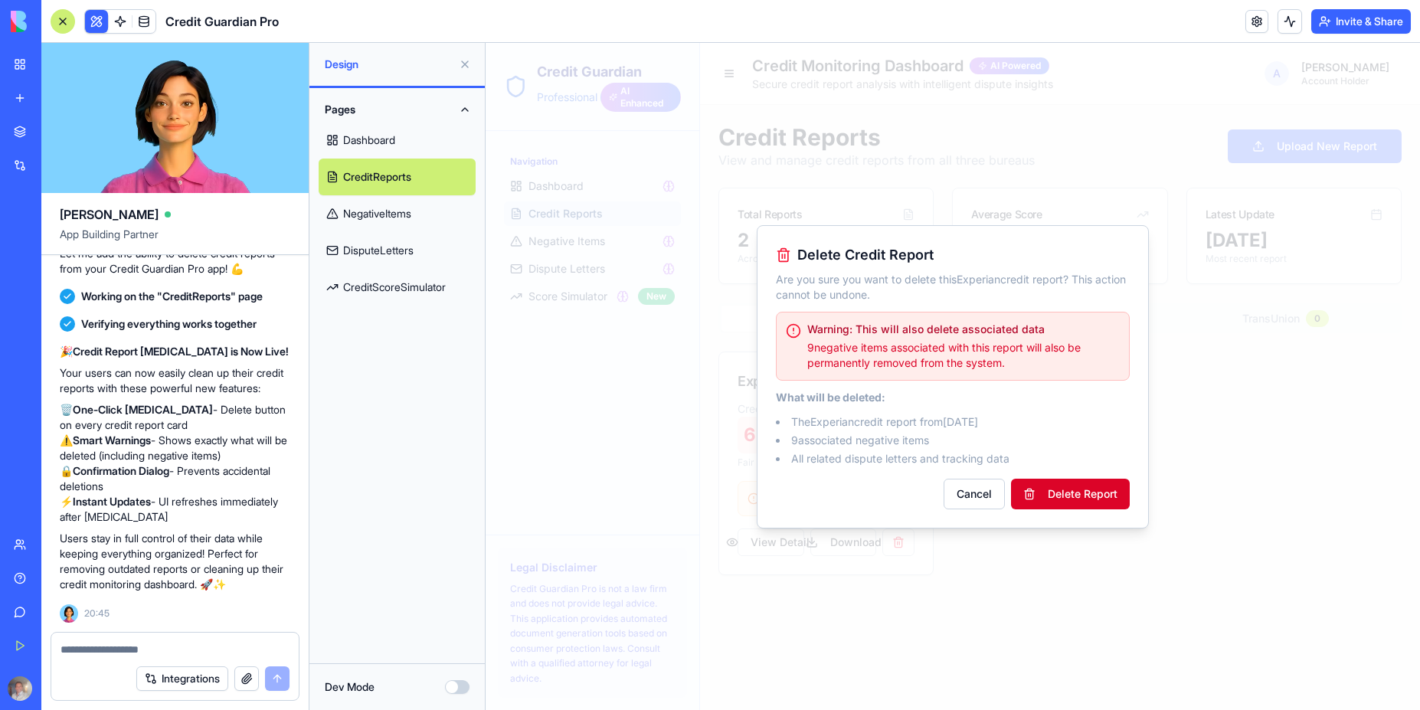
click at [1090, 495] on button "Delete Report" at bounding box center [1070, 494] width 119 height 31
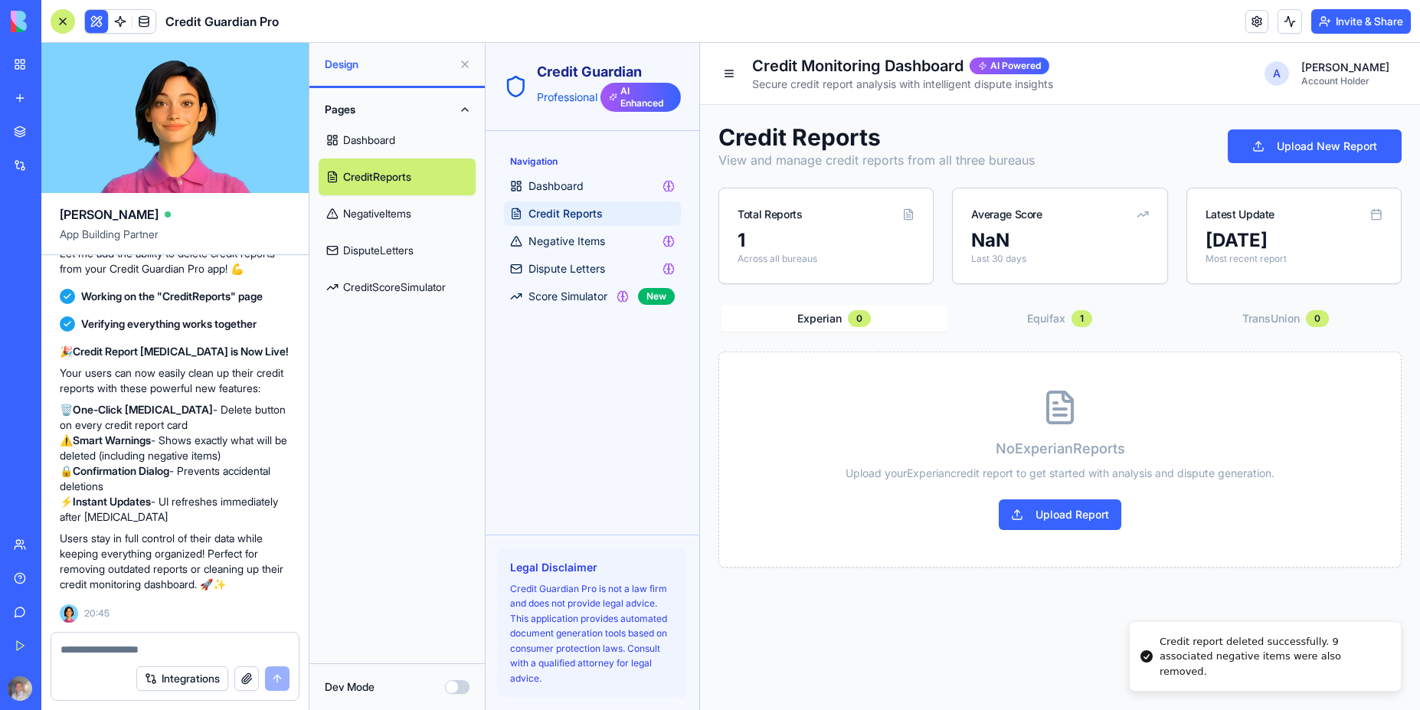
click at [755, 231] on div "1" at bounding box center [825, 240] width 177 height 25
click at [589, 240] on span "Negative Items" at bounding box center [566, 241] width 77 height 15
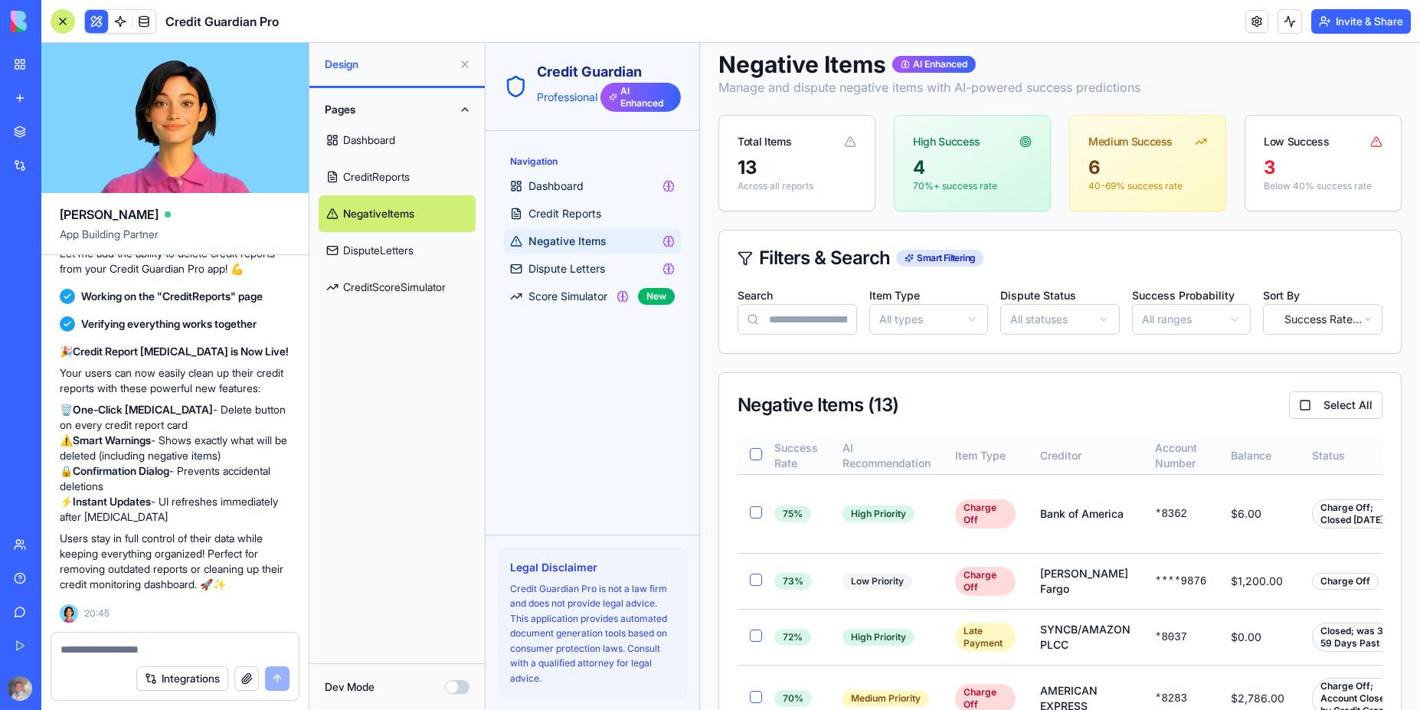
scroll to position [276, 0]
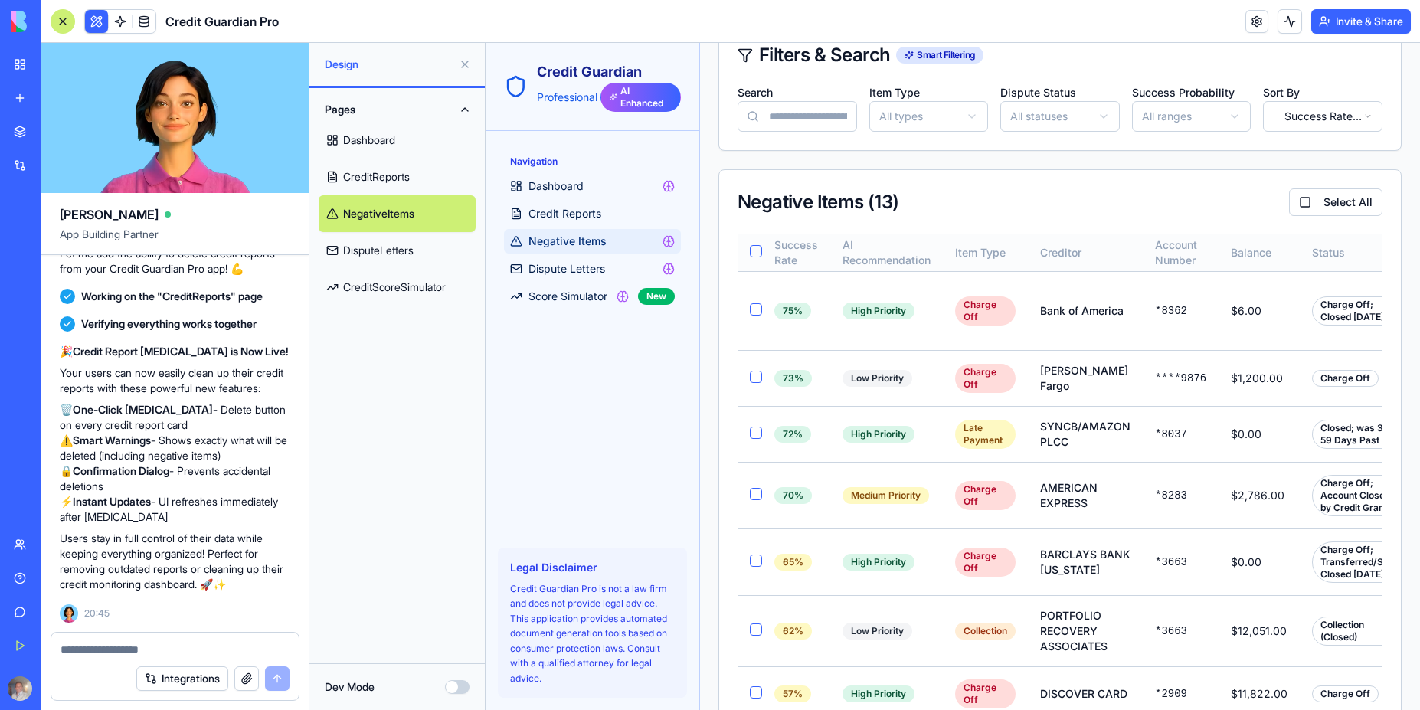
drag, startPoint x: 1293, startPoint y: 198, endPoint x: 1276, endPoint y: 234, distance: 40.1
click at [1293, 200] on button "Select All" at bounding box center [1335, 202] width 93 height 28
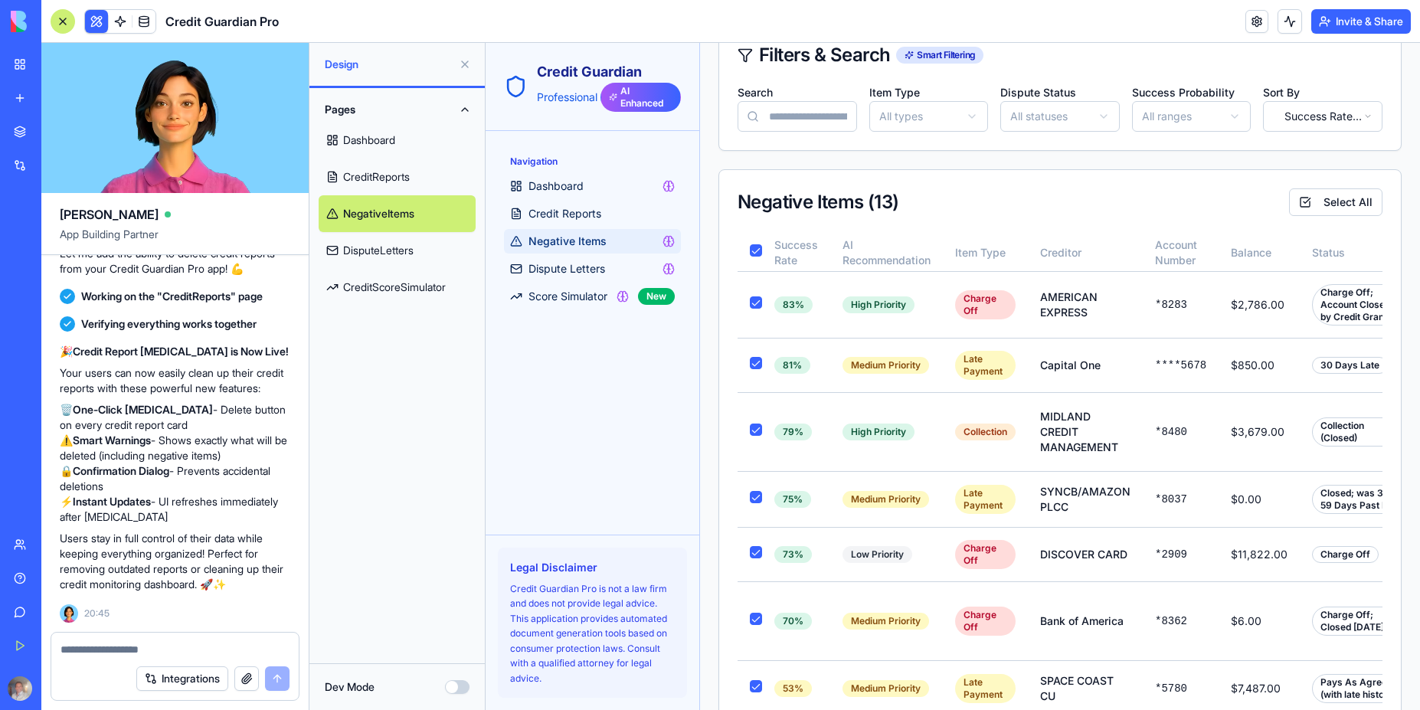
click at [113, 656] on textarea at bounding box center [175, 649] width 229 height 15
click at [110, 653] on textarea "*" at bounding box center [175, 649] width 229 height 15
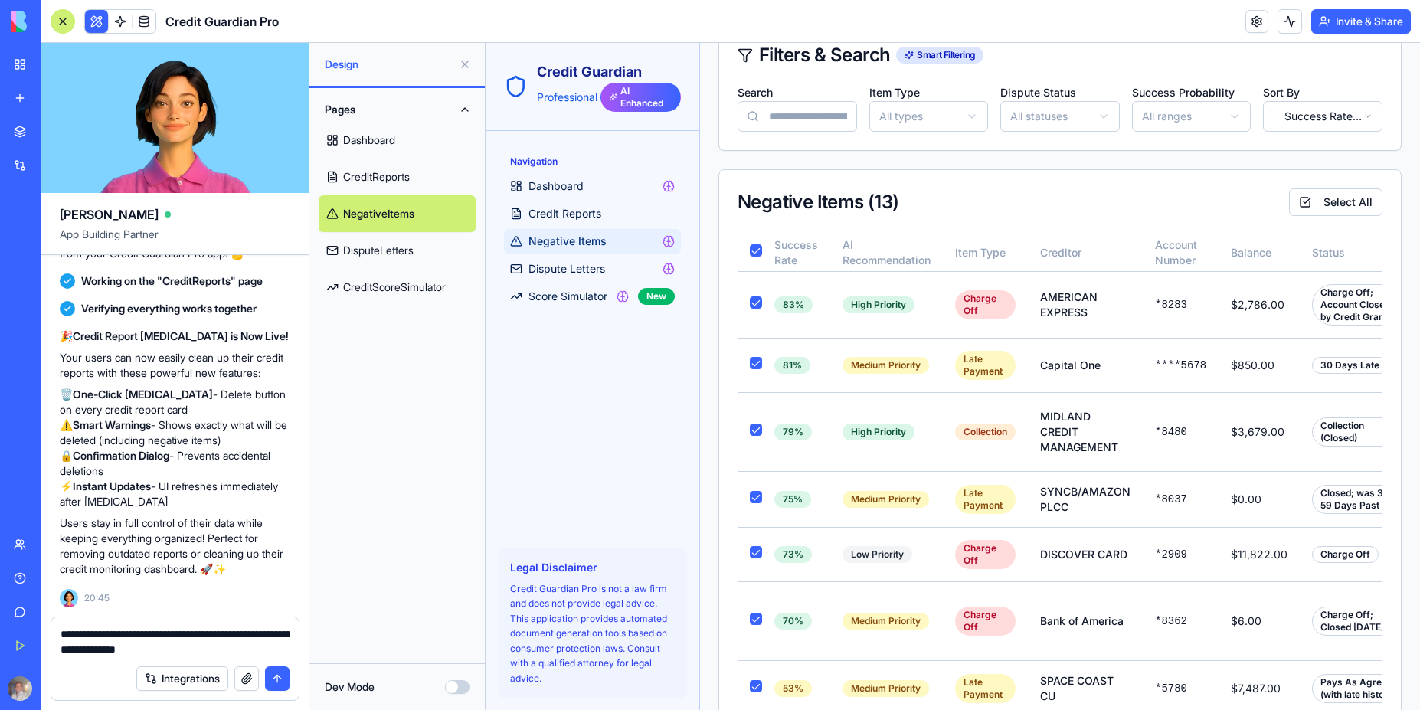
type textarea "**********"
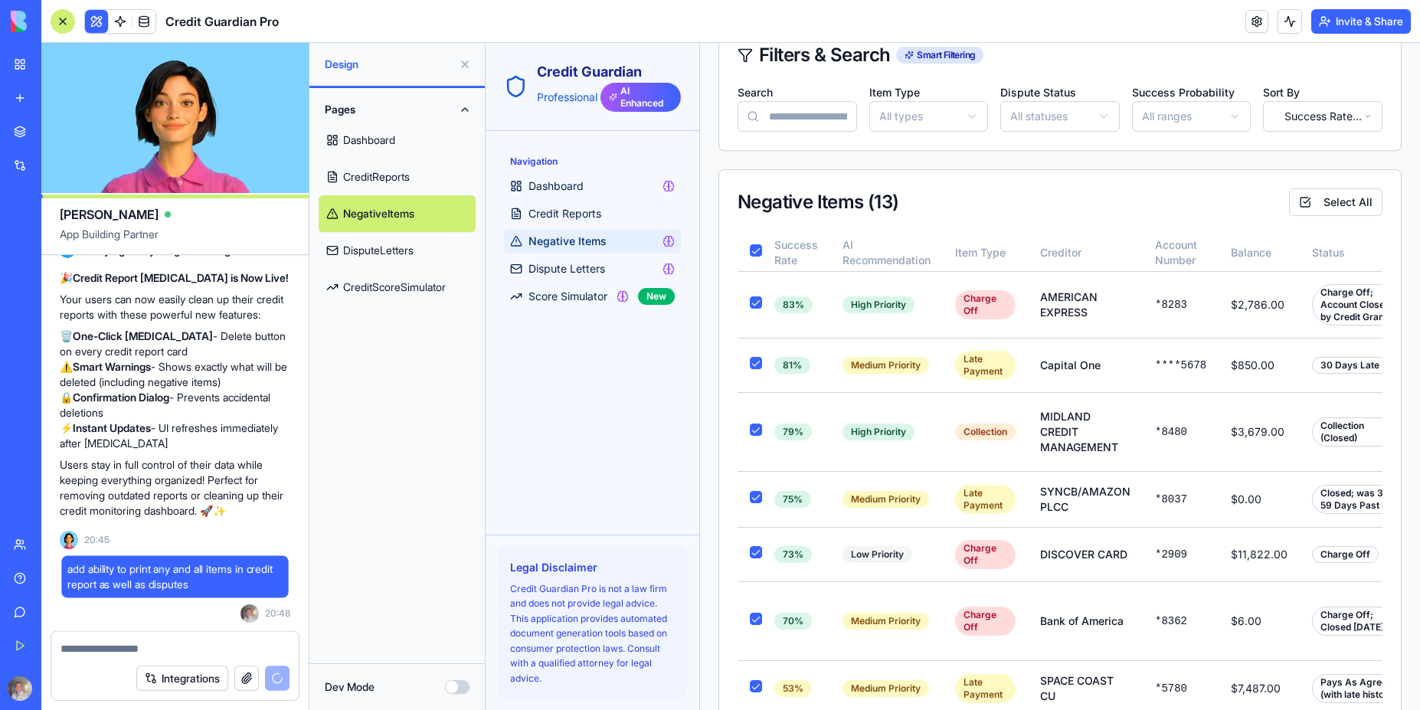
scroll to position [3443, 0]
click at [116, 23] on link at bounding box center [120, 21] width 23 height 23
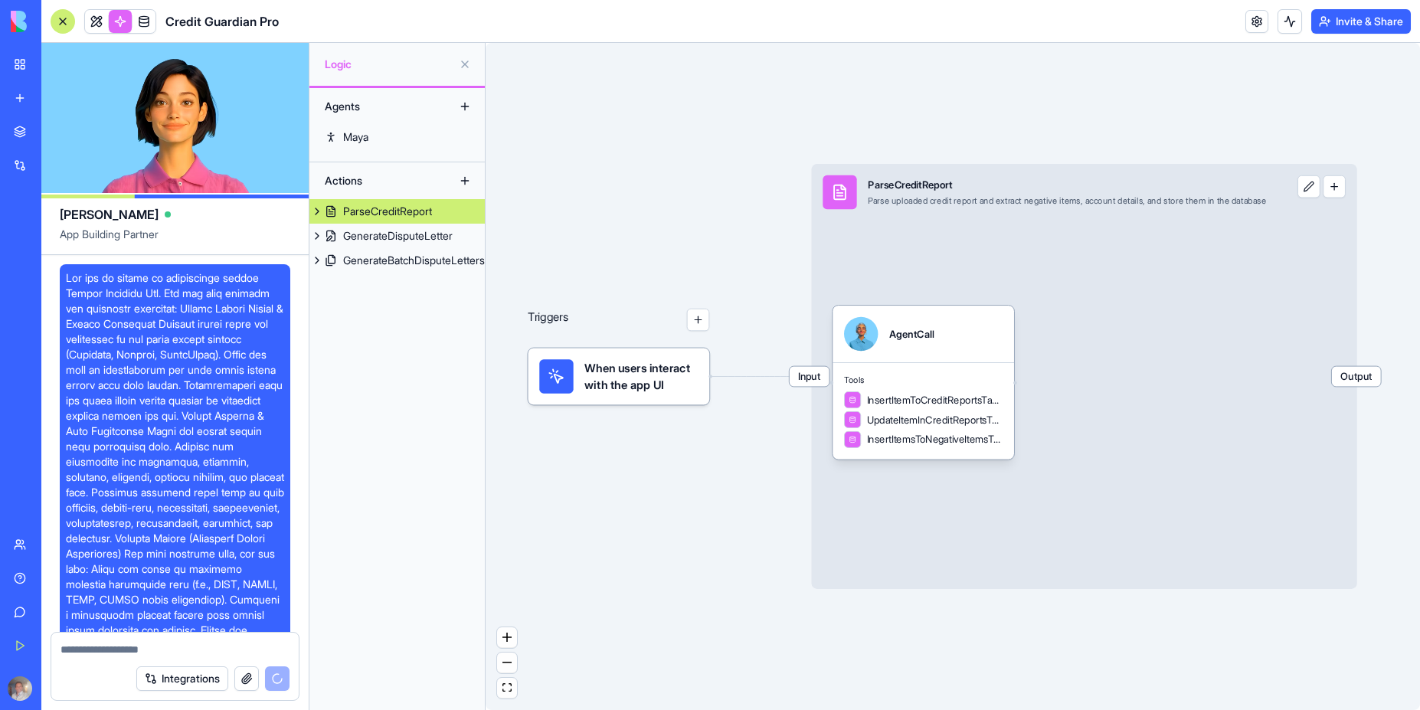
scroll to position [4172, 0]
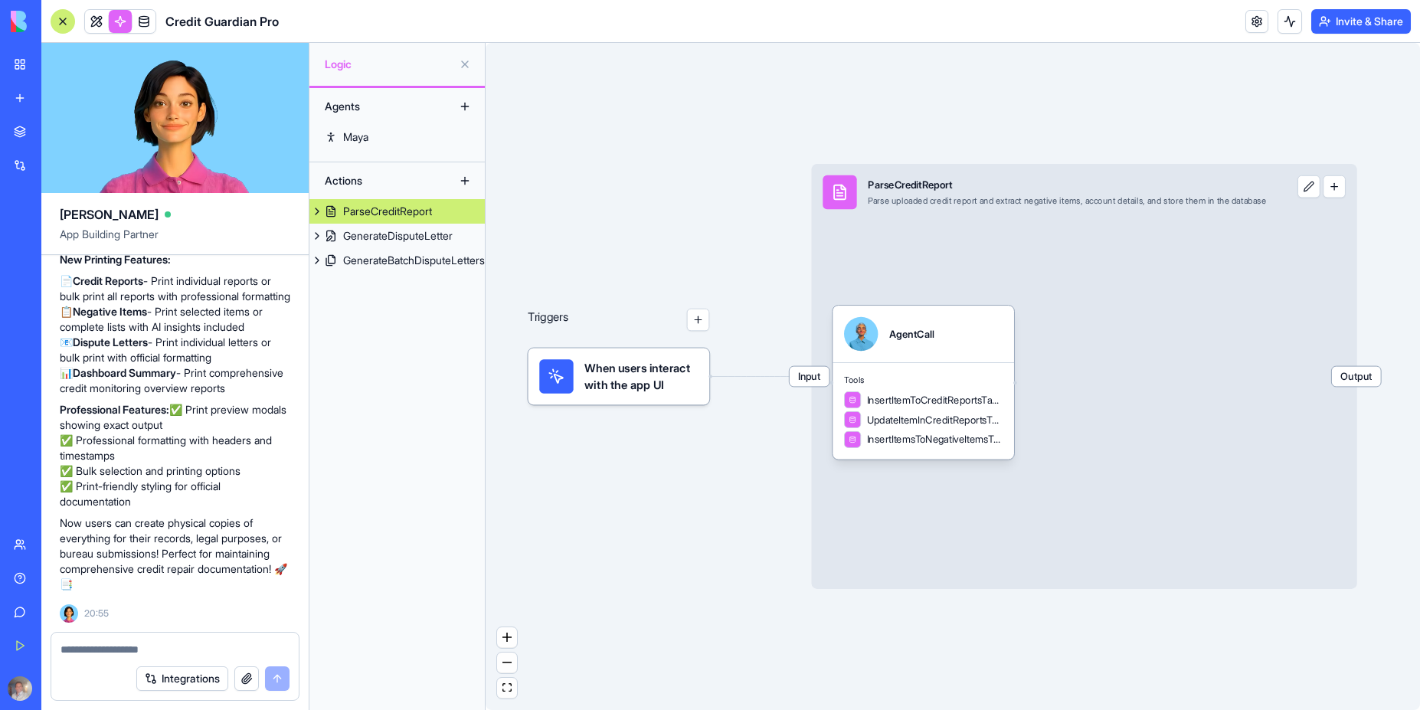
click at [157, 645] on textarea at bounding box center [175, 649] width 229 height 15
click at [99, 24] on span at bounding box center [96, 21] width 43 height 43
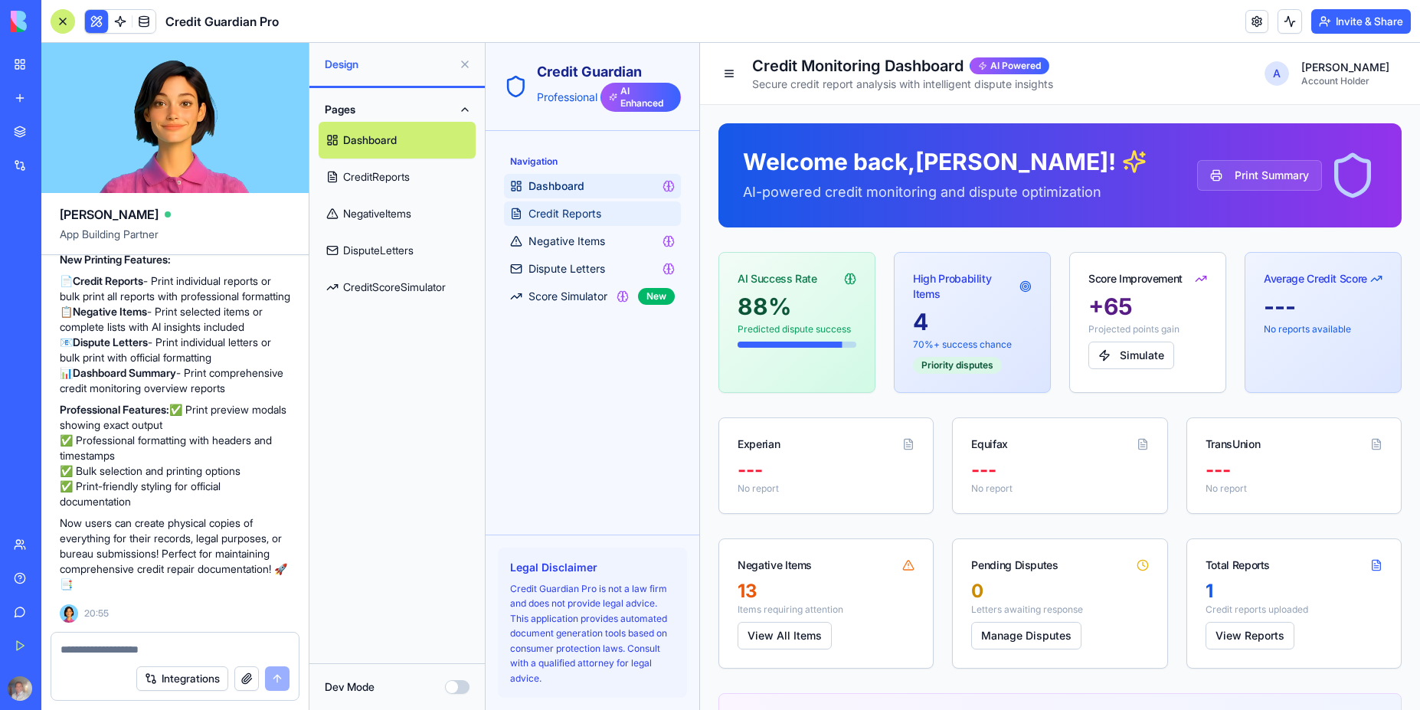
click at [574, 216] on span "Credit Reports" at bounding box center [564, 213] width 73 height 15
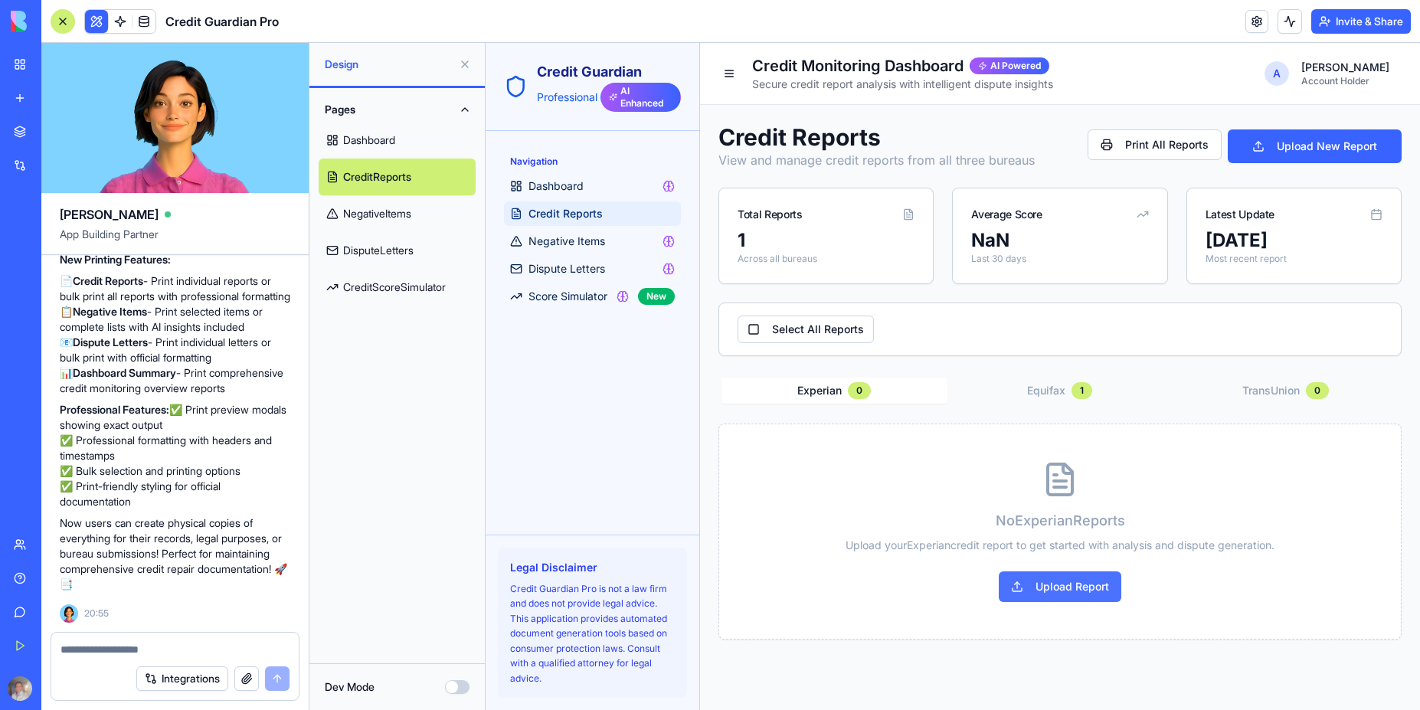
click at [1058, 595] on button "Upload Report" at bounding box center [1060, 586] width 123 height 31
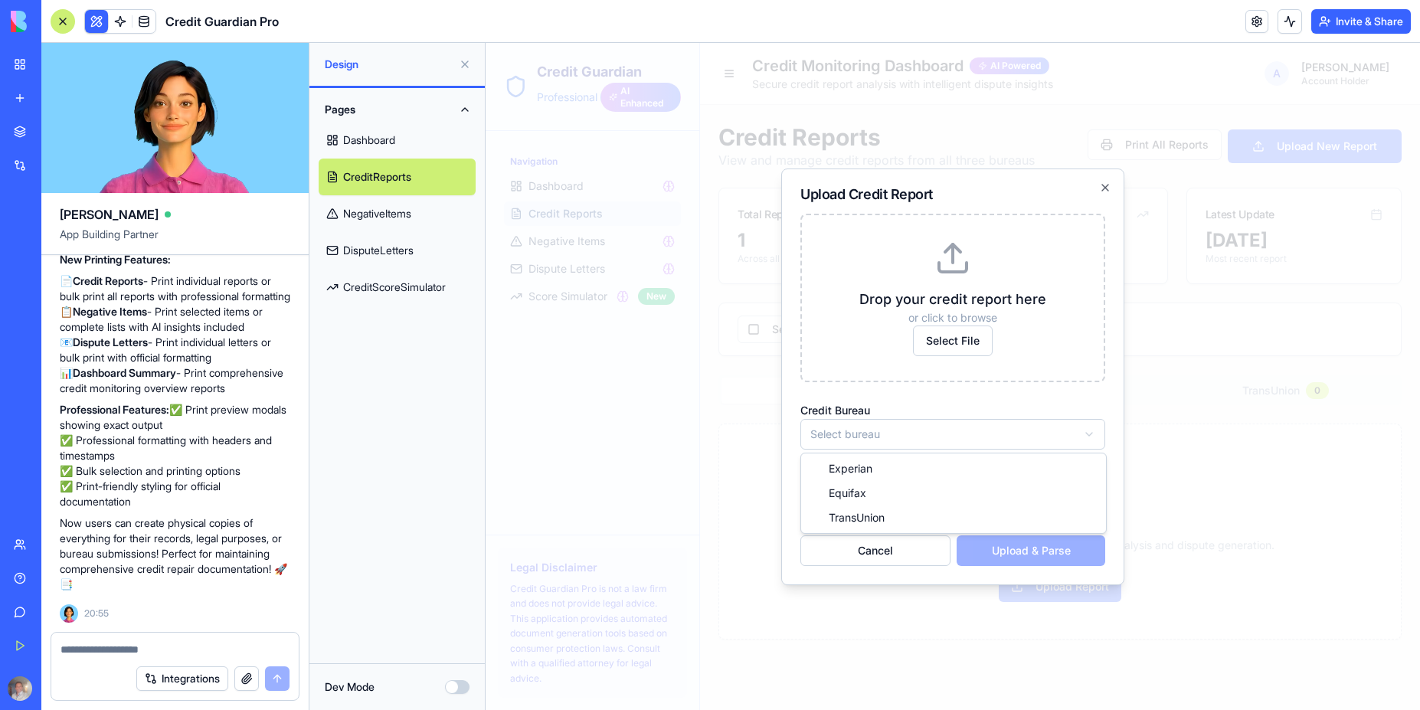
click at [869, 438] on body "Credit Guardian Professional AI Enhanced Navigation Dashboard Credit Reports Ne…" at bounding box center [953, 376] width 934 height 667
click at [945, 340] on body "Credit Guardian Professional AI Enhanced Navigation Dashboard Credit Reports Ne…" at bounding box center [953, 376] width 934 height 667
click at [945, 340] on span "Select File" at bounding box center [953, 340] width 80 height 31
click at [486, 43] on input "Select File" at bounding box center [486, 43] width 0 height 0
click at [1057, 433] on body "**********" at bounding box center [953, 376] width 934 height 667
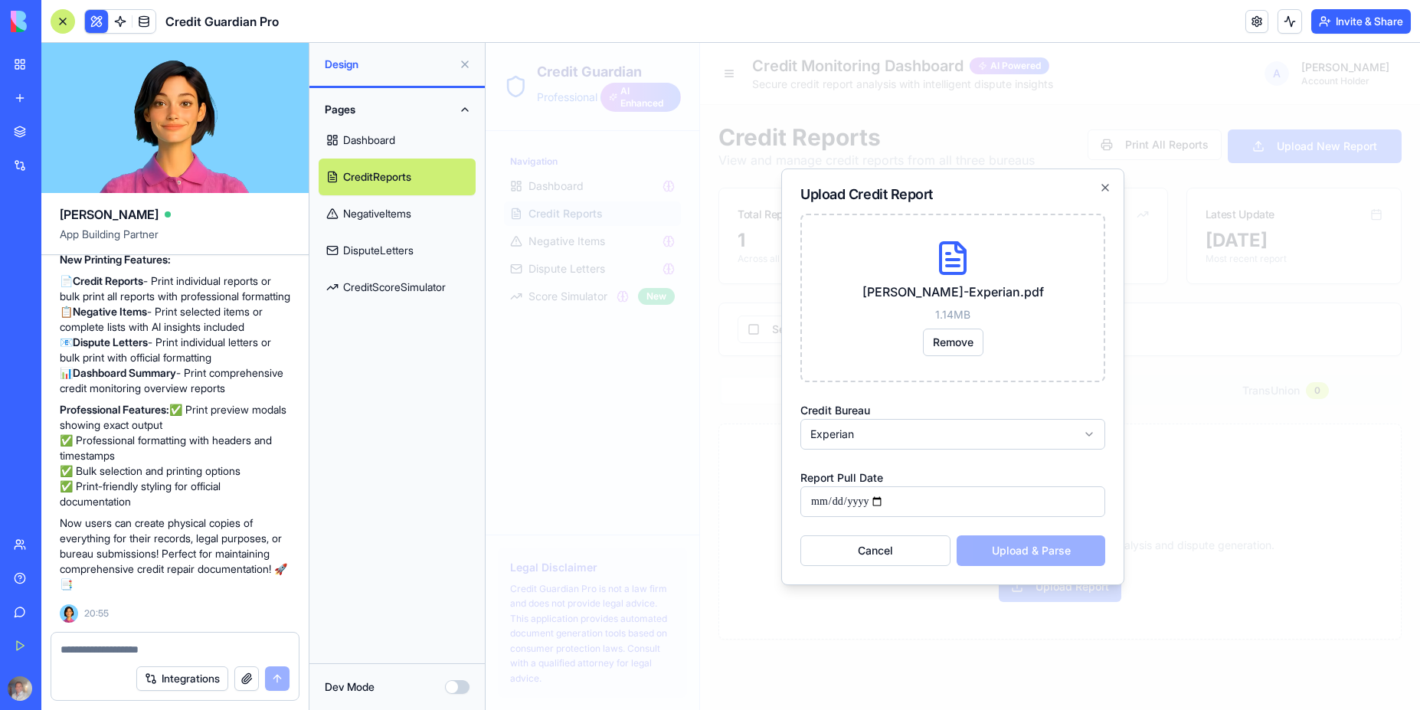
click at [948, 501] on input "Report Pull Date" at bounding box center [952, 501] width 305 height 31
click at [888, 502] on input "Report Pull Date" at bounding box center [952, 501] width 305 height 31
type input "**********"
click at [1032, 546] on button "Upload & Parse" at bounding box center [1031, 550] width 149 height 31
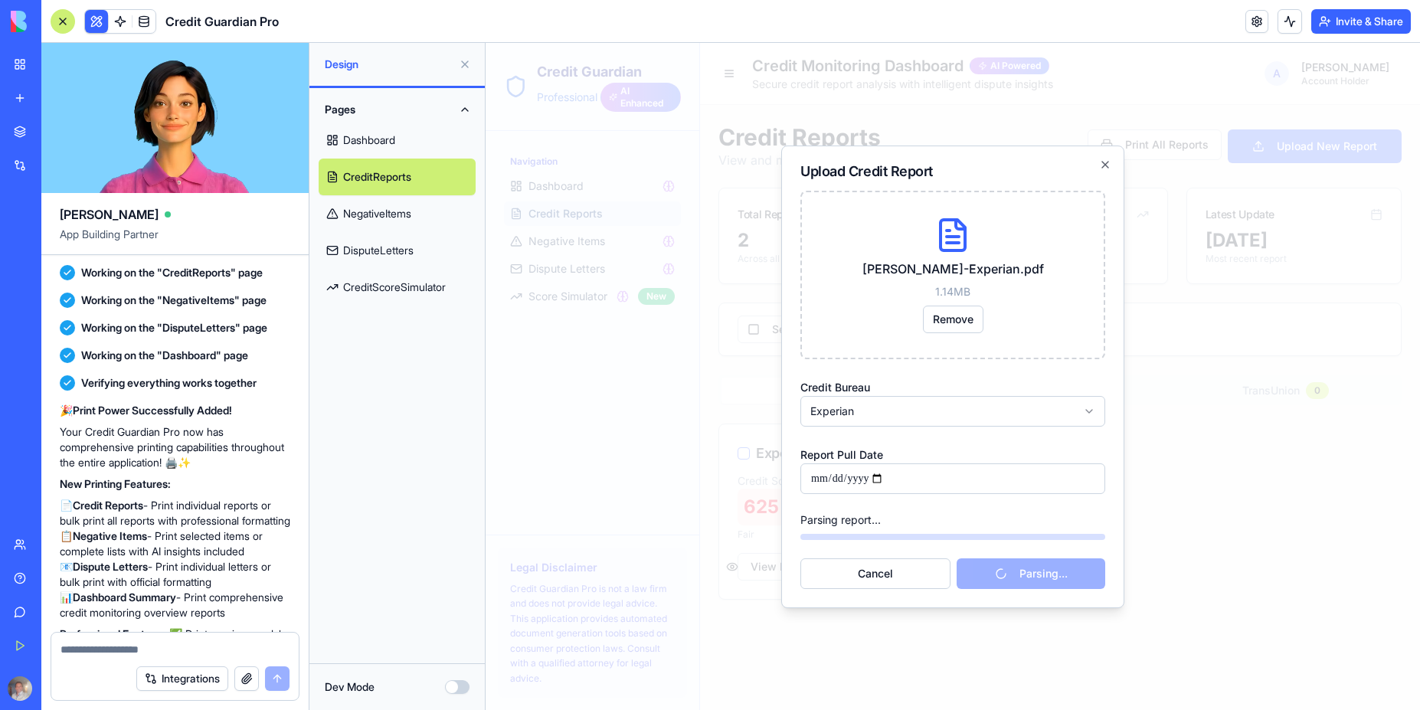
scroll to position [4172, 0]
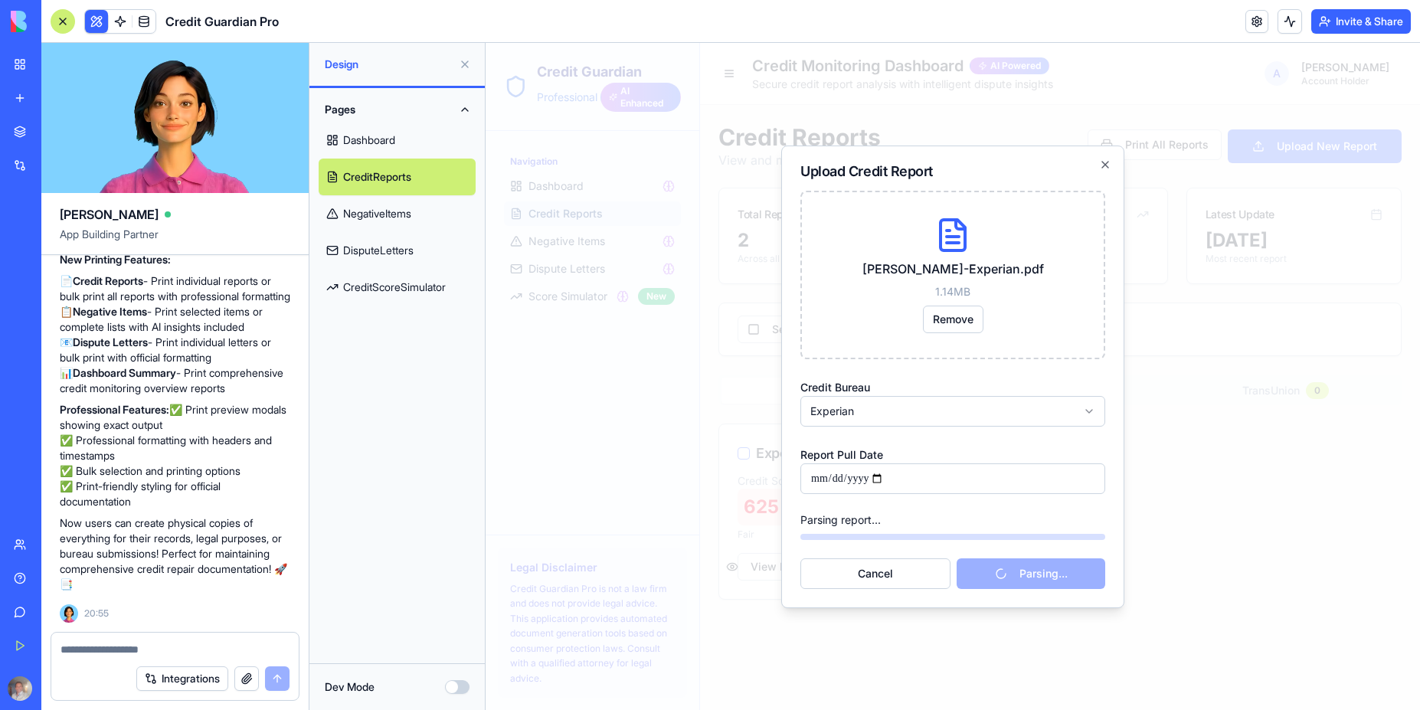
click at [374, 215] on link "NegativeItems" at bounding box center [397, 213] width 157 height 37
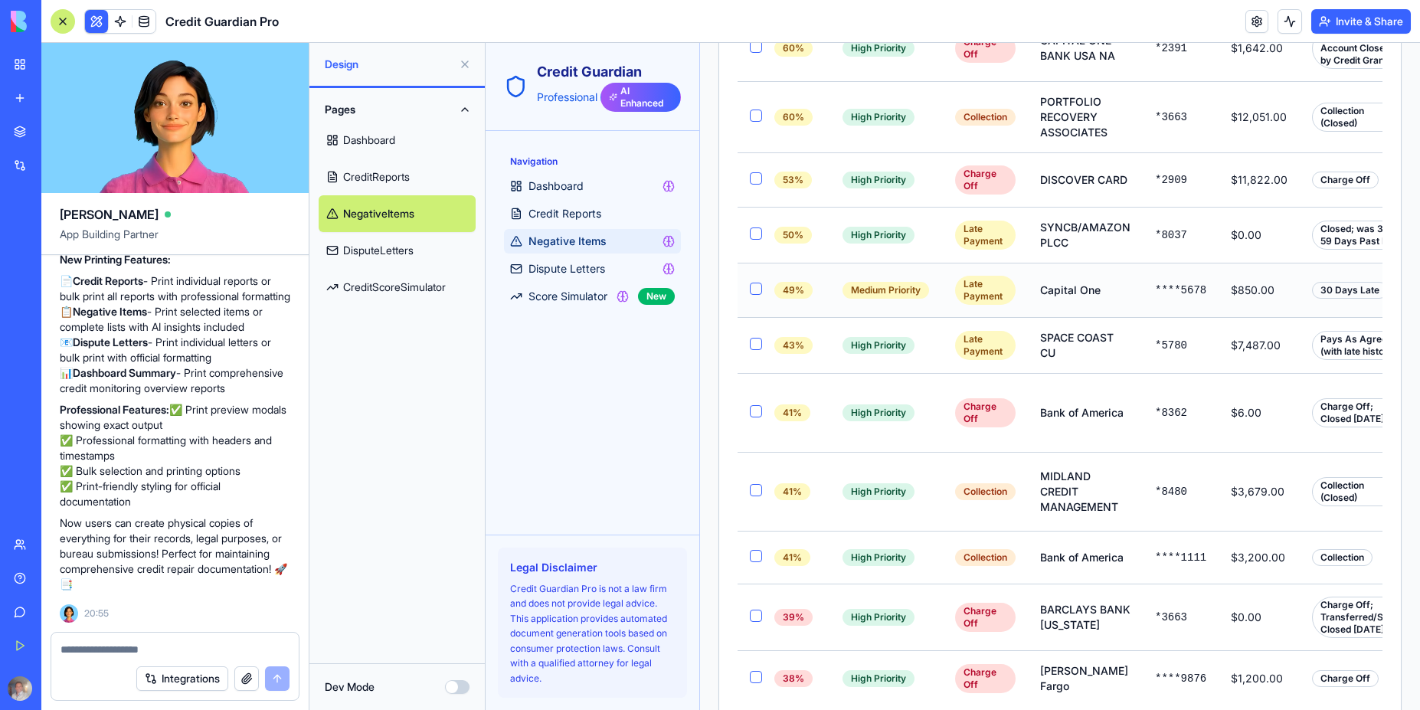
scroll to position [774, 0]
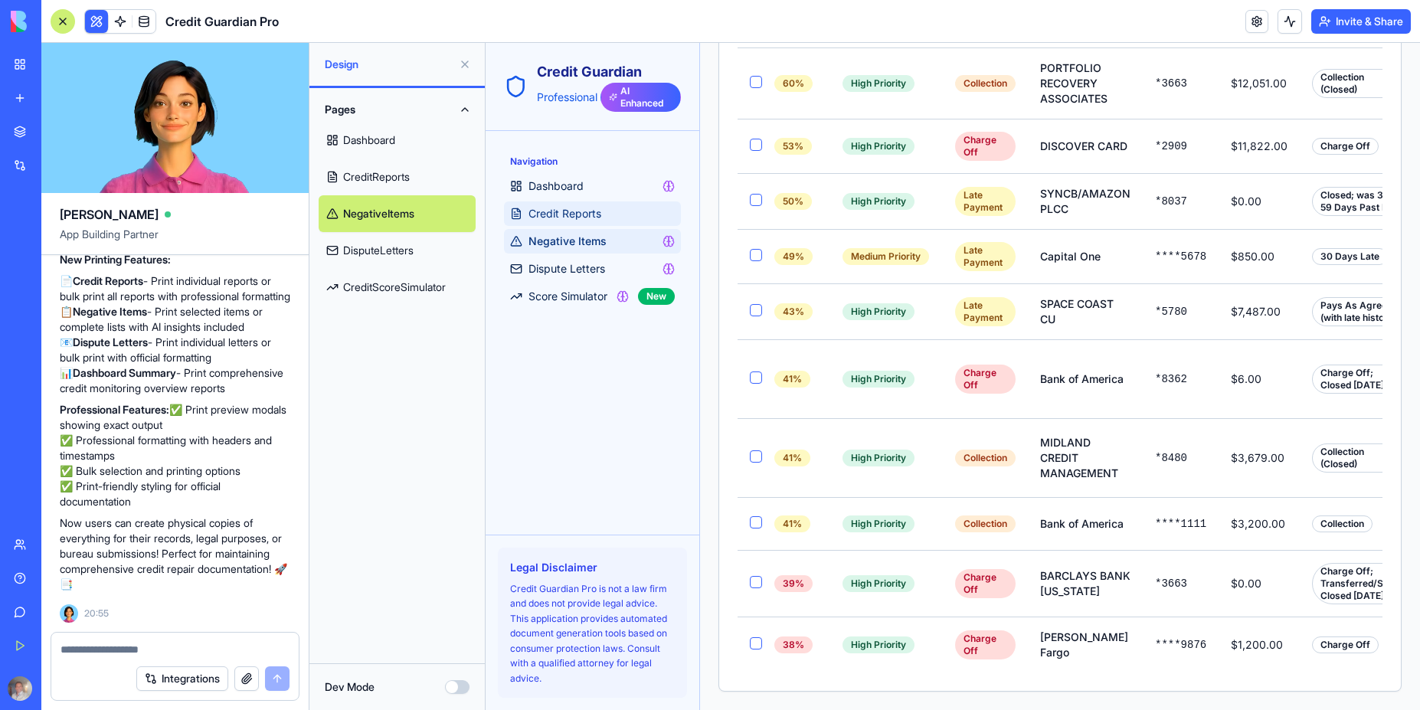
click at [587, 219] on span "Credit Reports" at bounding box center [564, 213] width 73 height 15
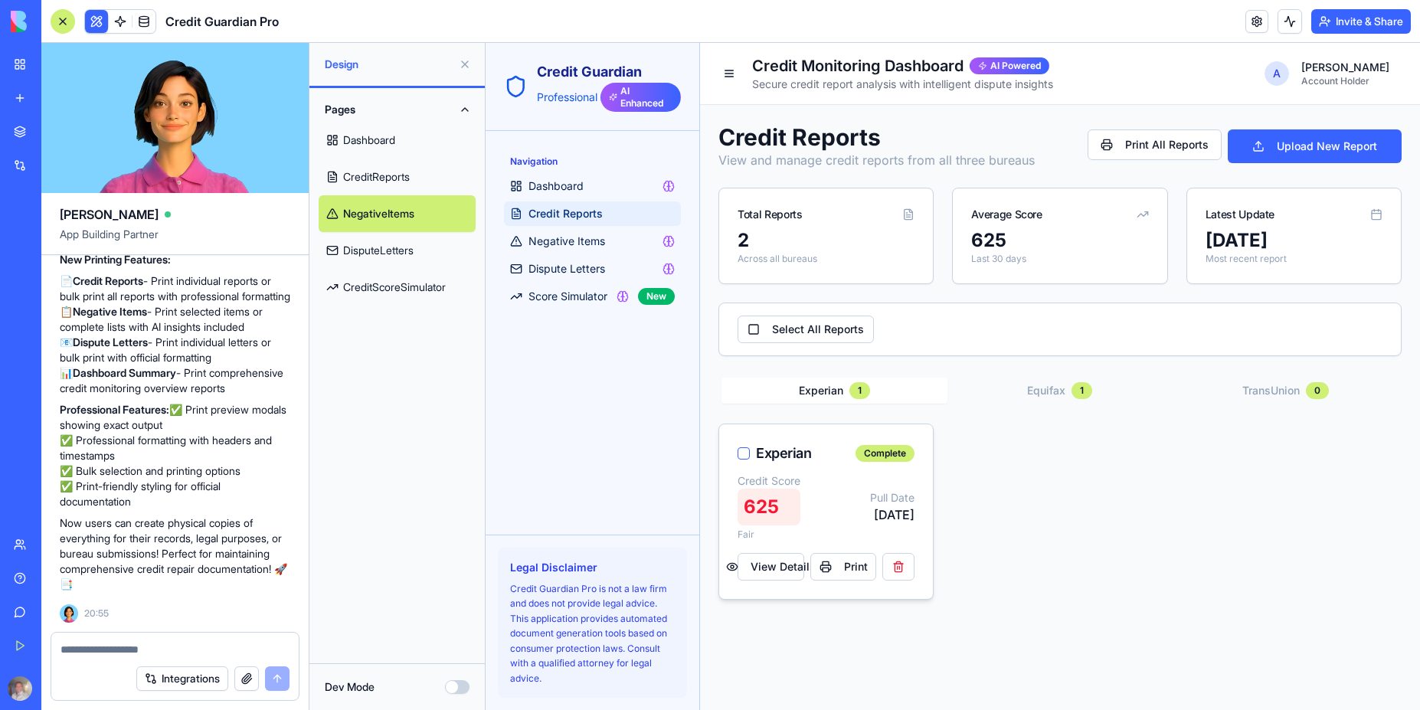
click at [744, 453] on button "button" at bounding box center [743, 453] width 12 height 12
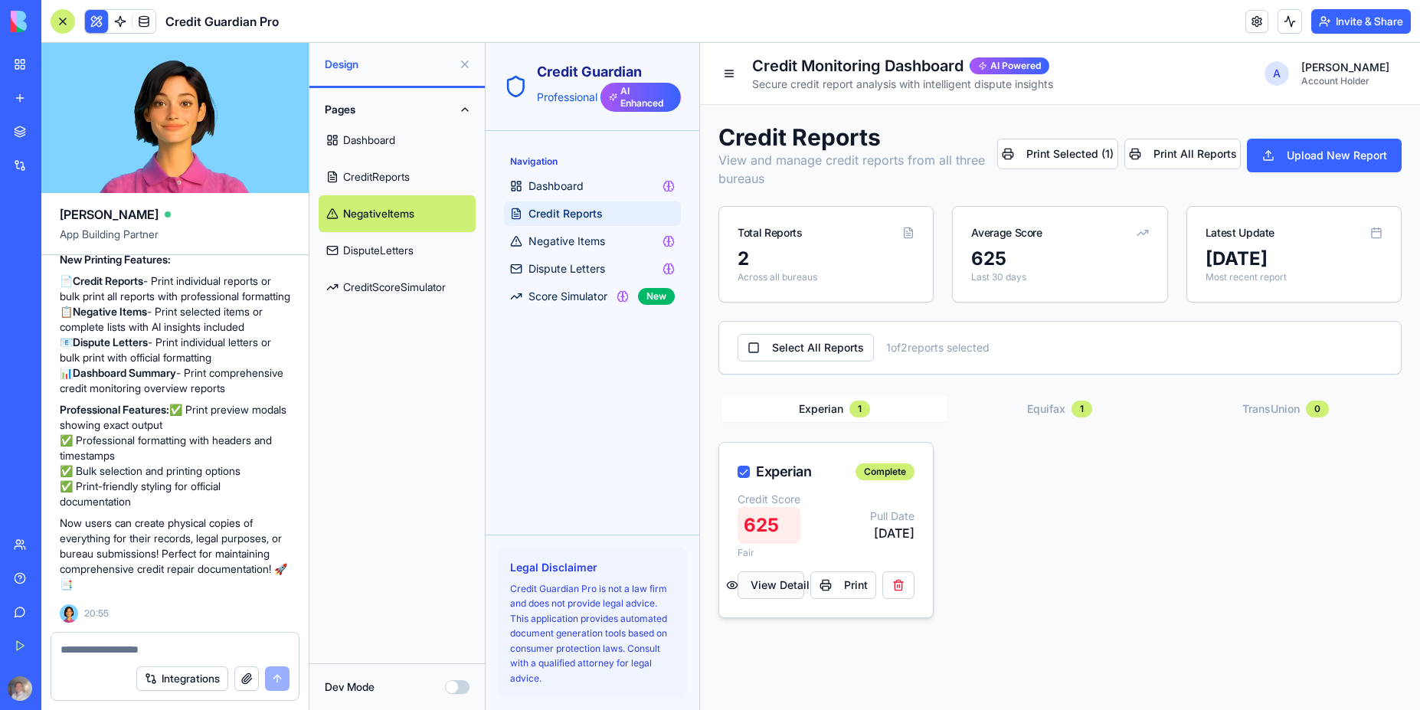
click at [776, 587] on button "View Details" at bounding box center [770, 585] width 67 height 28
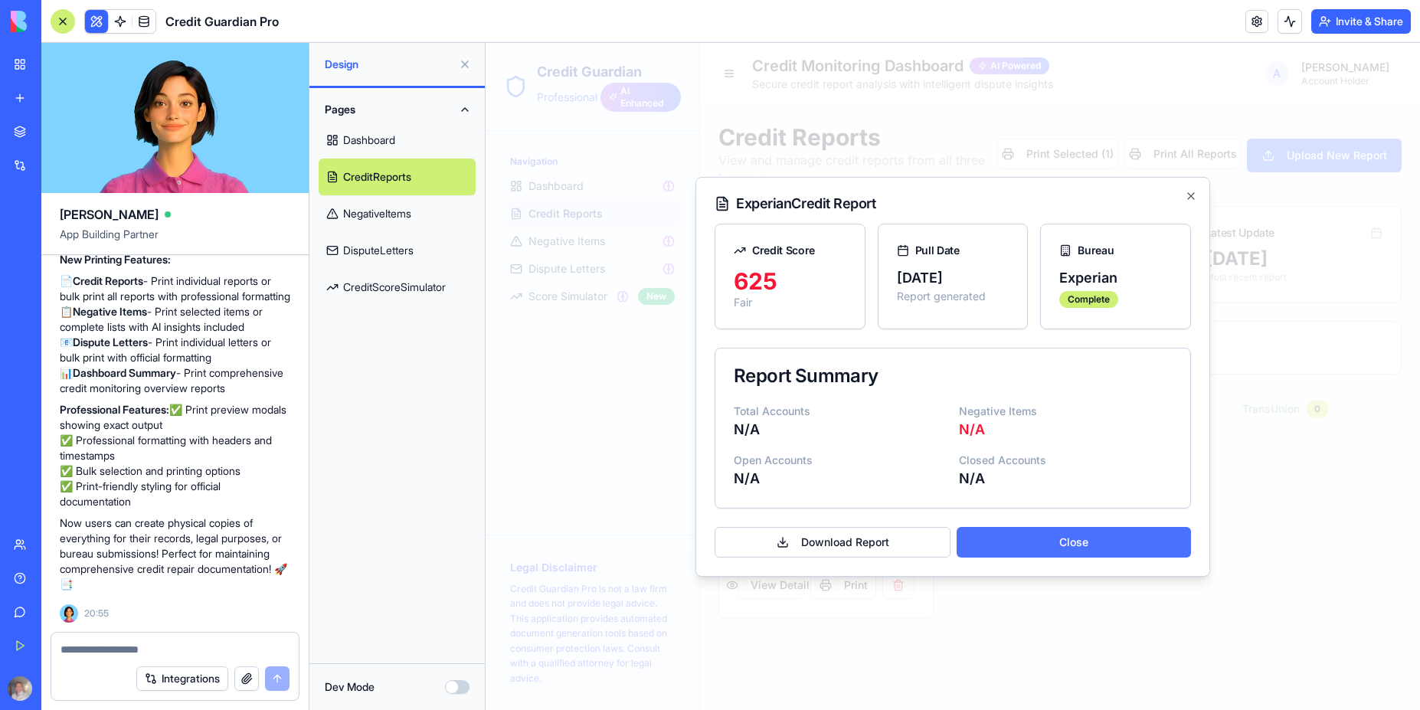
click at [1097, 542] on button "Close" at bounding box center [1074, 542] width 234 height 31
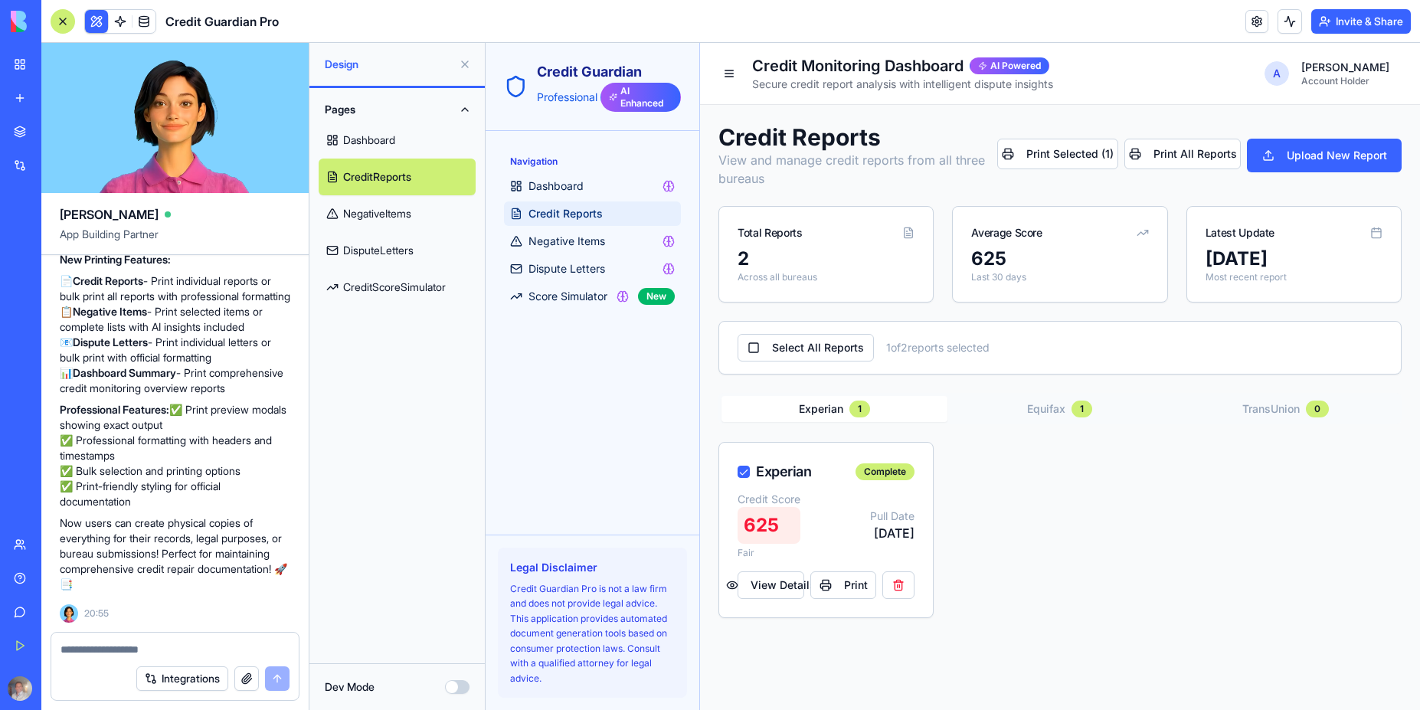
click at [556, 212] on span "Credit Reports" at bounding box center [565, 213] width 74 height 15
click at [577, 242] on span "Negative Items" at bounding box center [566, 241] width 77 height 15
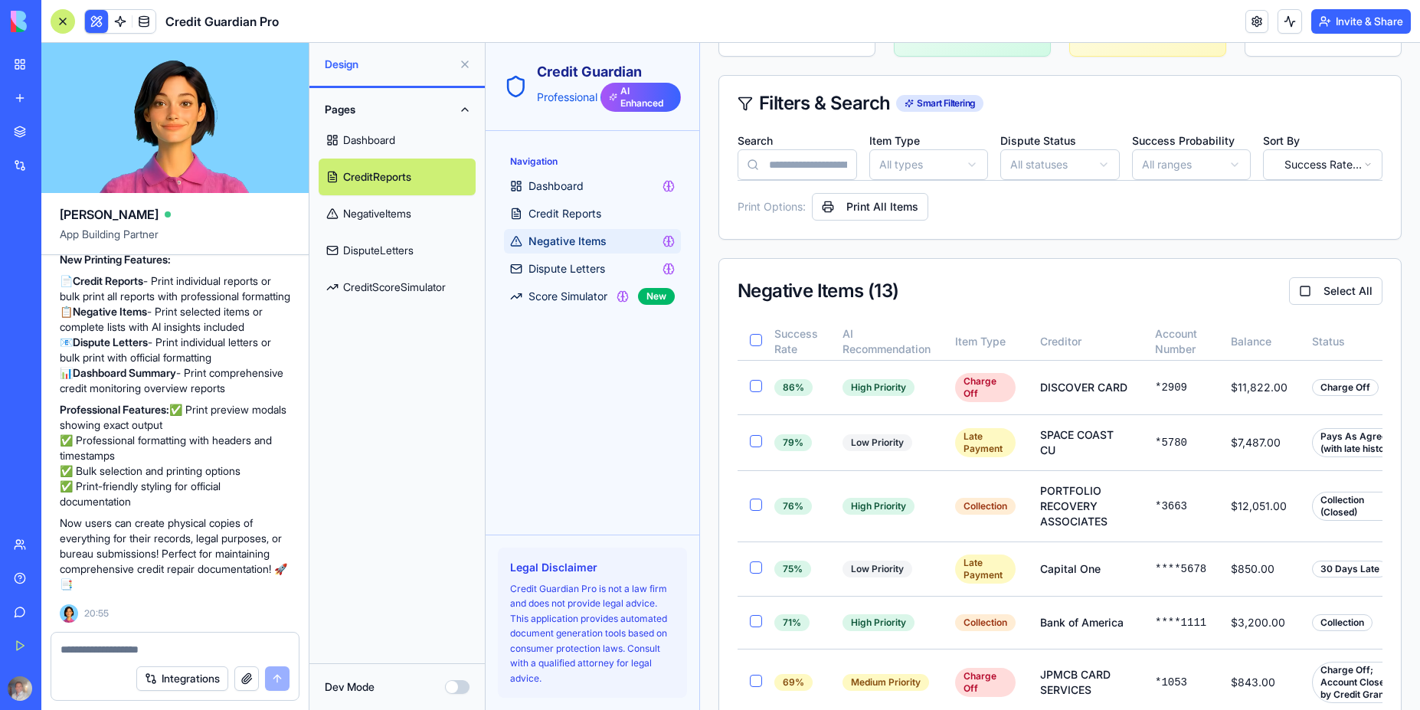
scroll to position [276, 0]
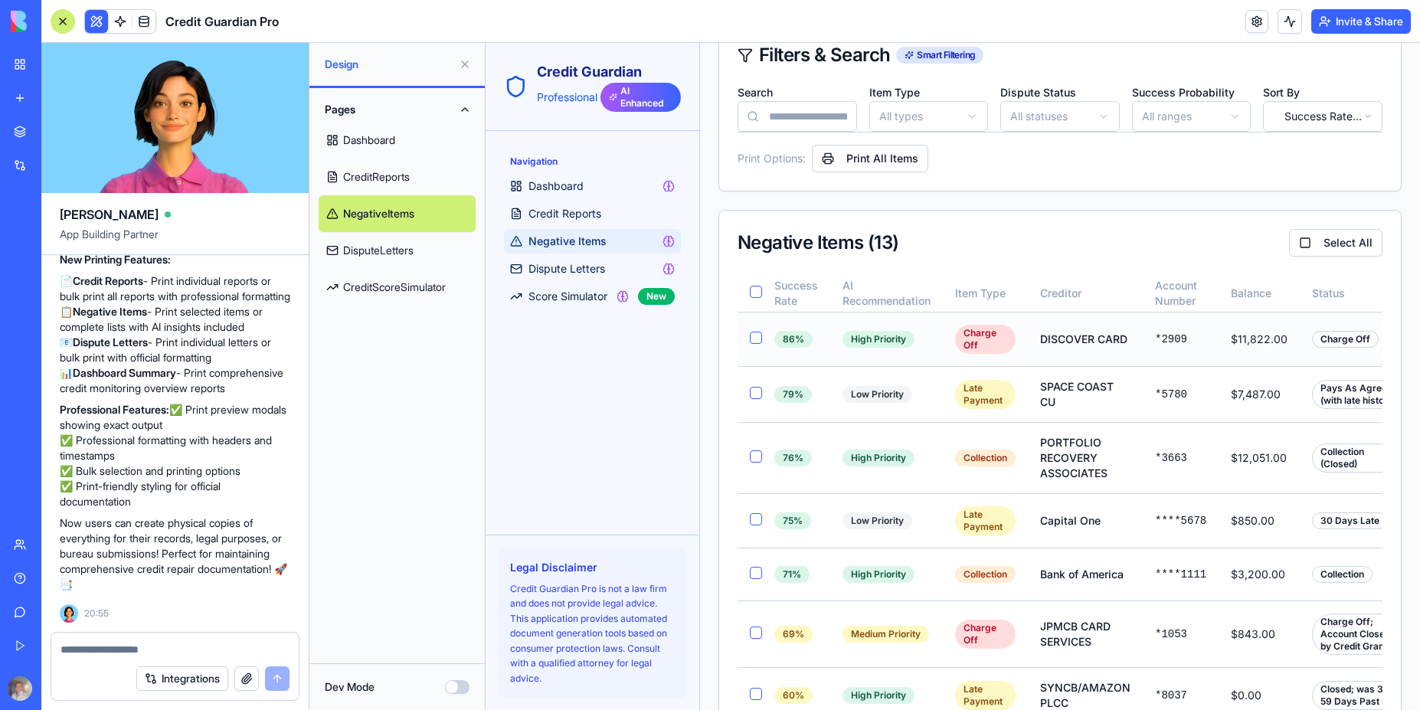
click at [759, 342] on button "button" at bounding box center [756, 338] width 12 height 12
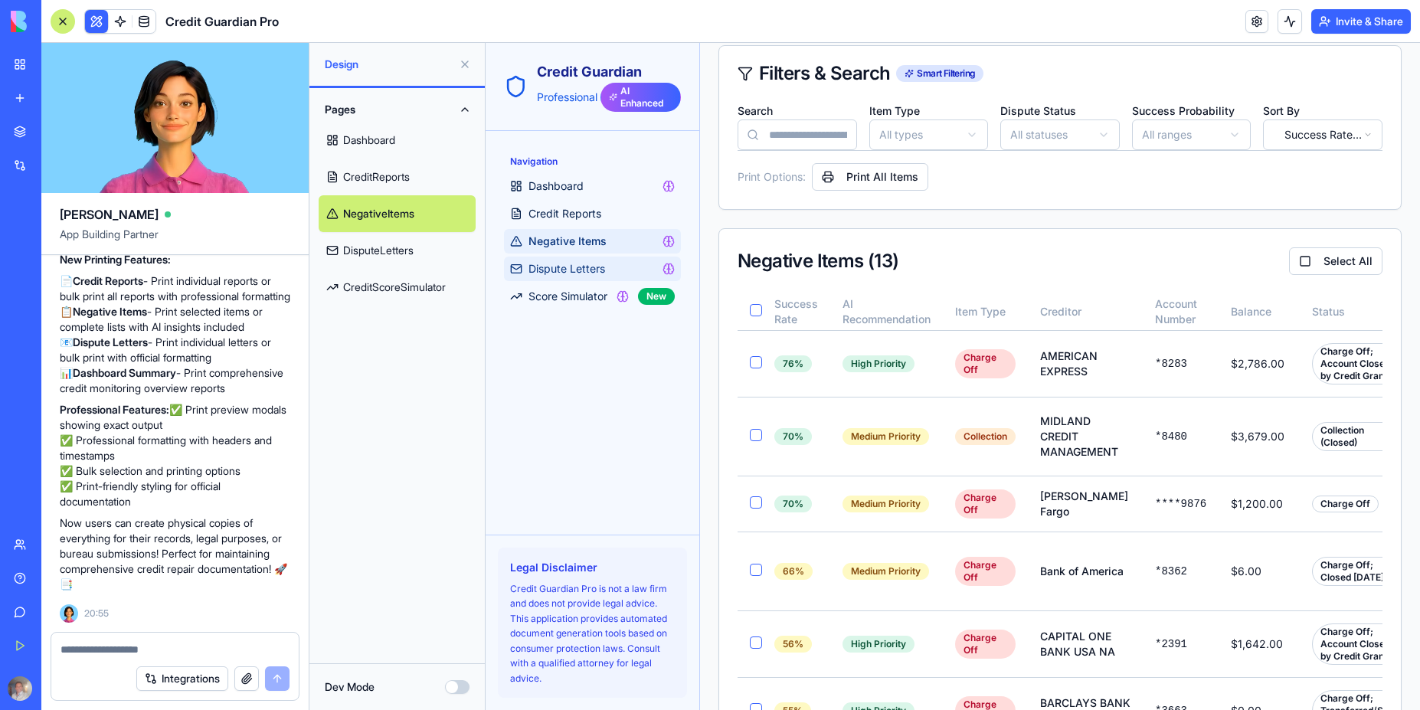
click at [584, 272] on span "Dispute Letters" at bounding box center [566, 268] width 77 height 15
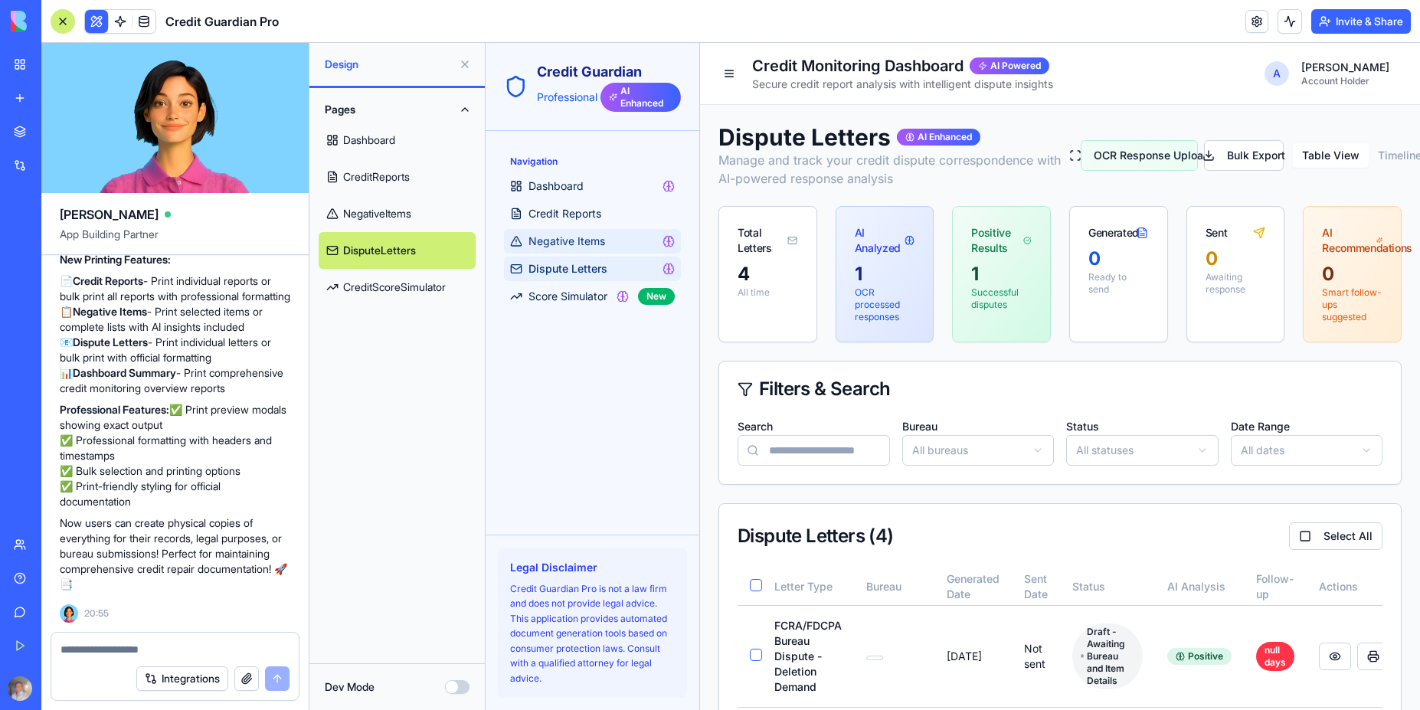
click at [574, 241] on span "Negative Items" at bounding box center [566, 241] width 77 height 15
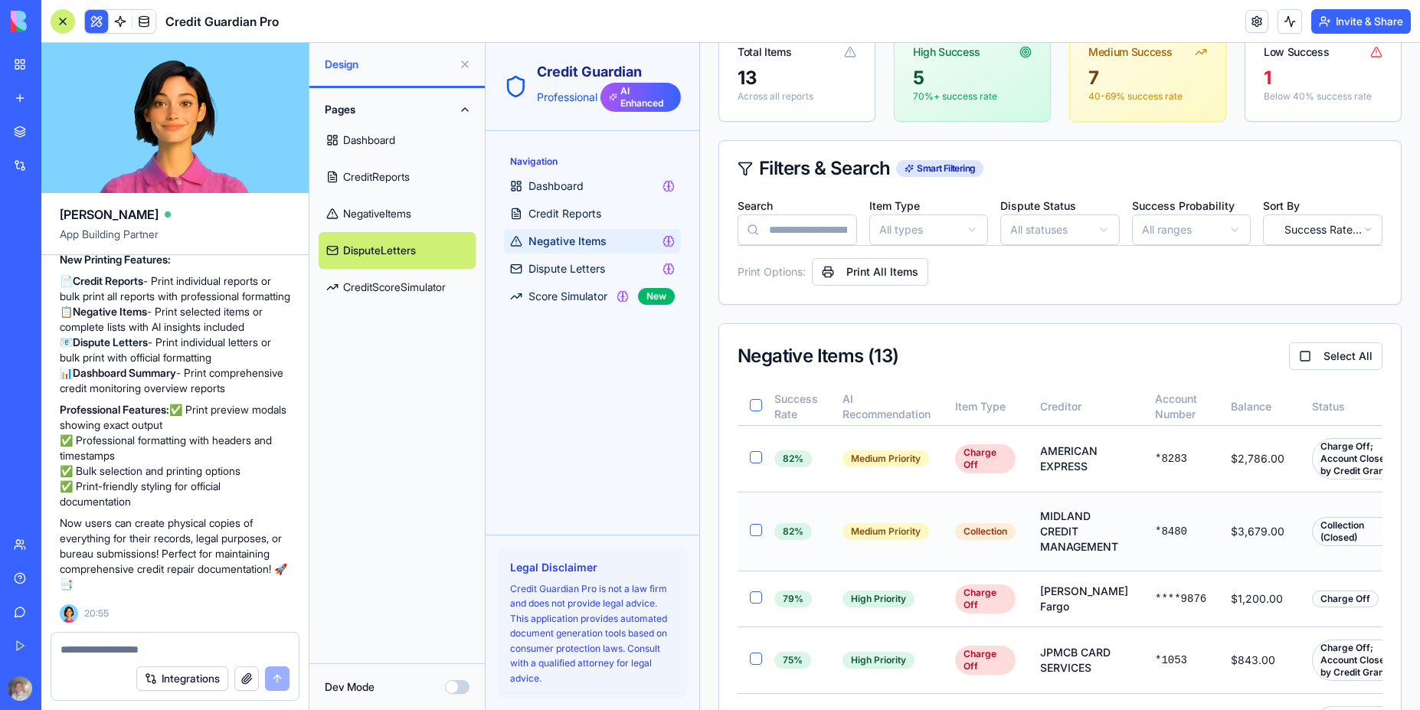
scroll to position [230, 0]
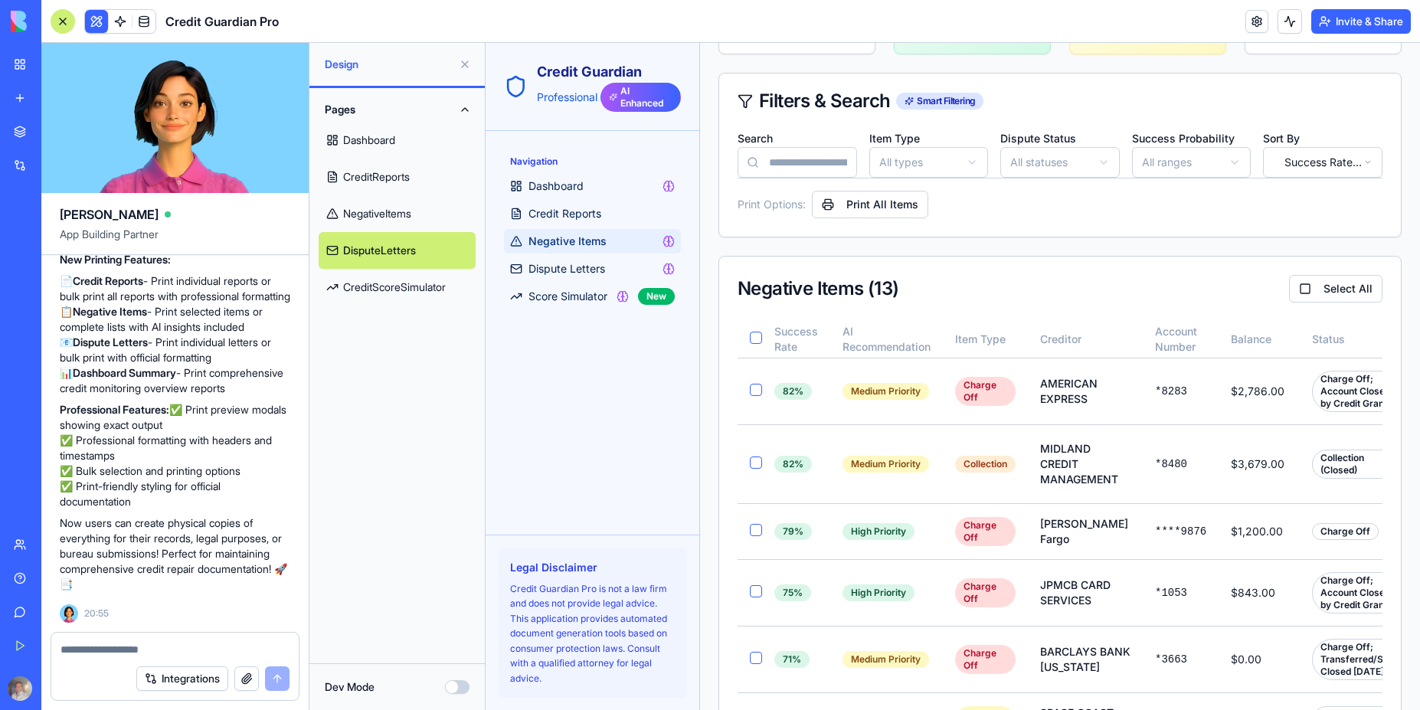
click at [757, 388] on button "button" at bounding box center [756, 390] width 12 height 12
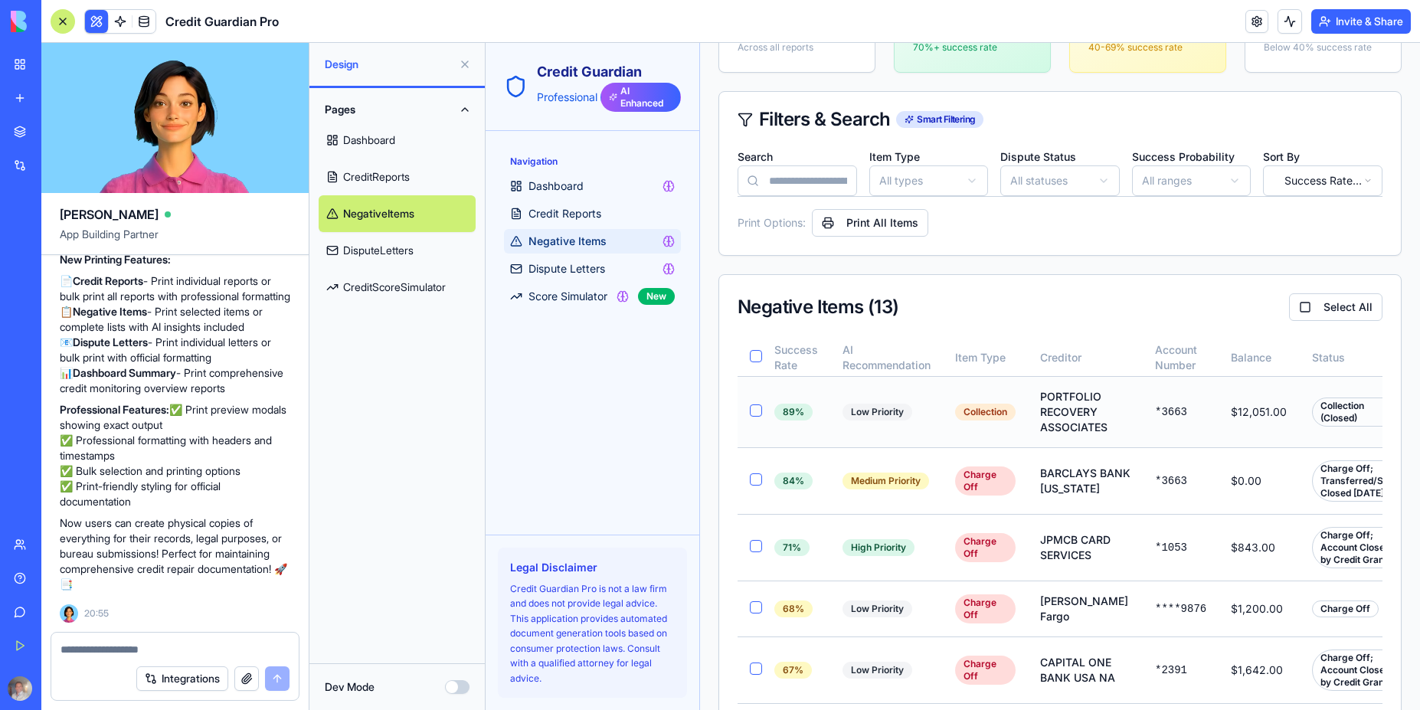
click at [756, 410] on button "button" at bounding box center [756, 410] width 12 height 12
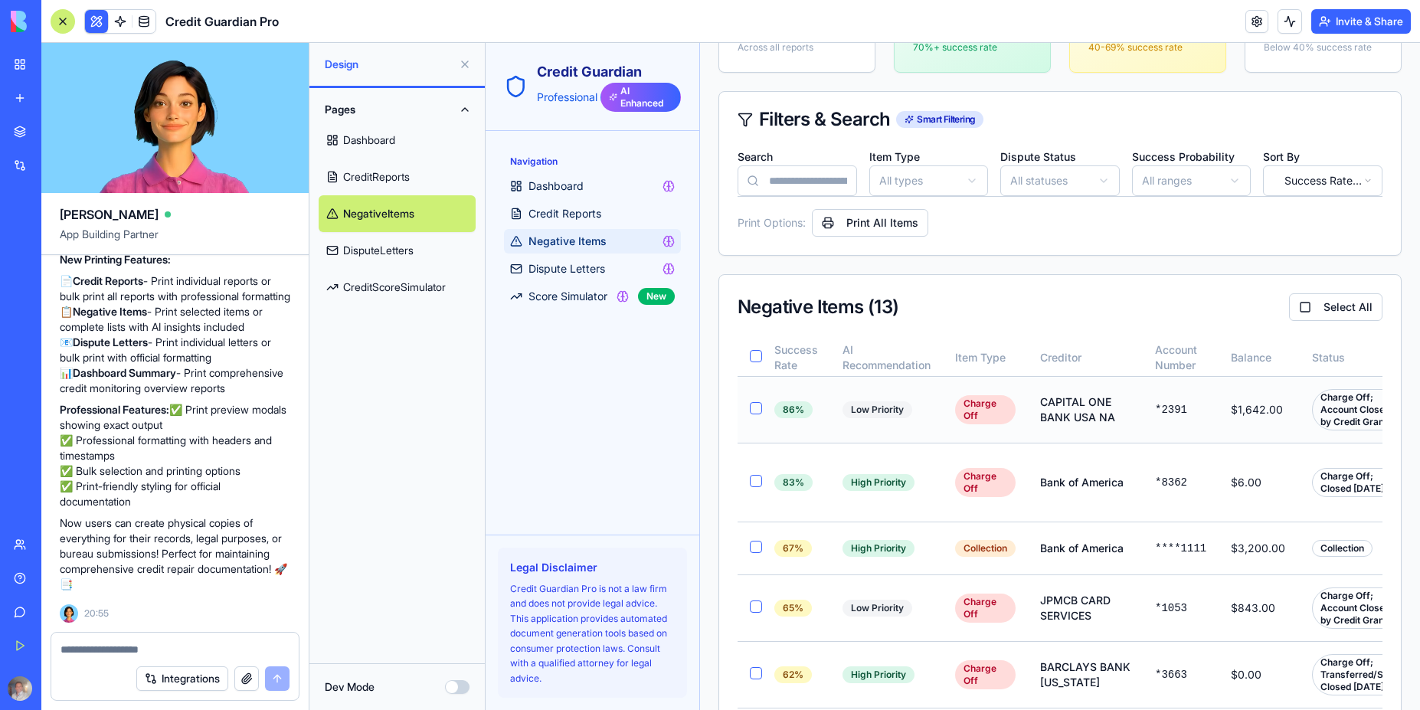
click at [756, 412] on button "button" at bounding box center [756, 408] width 12 height 12
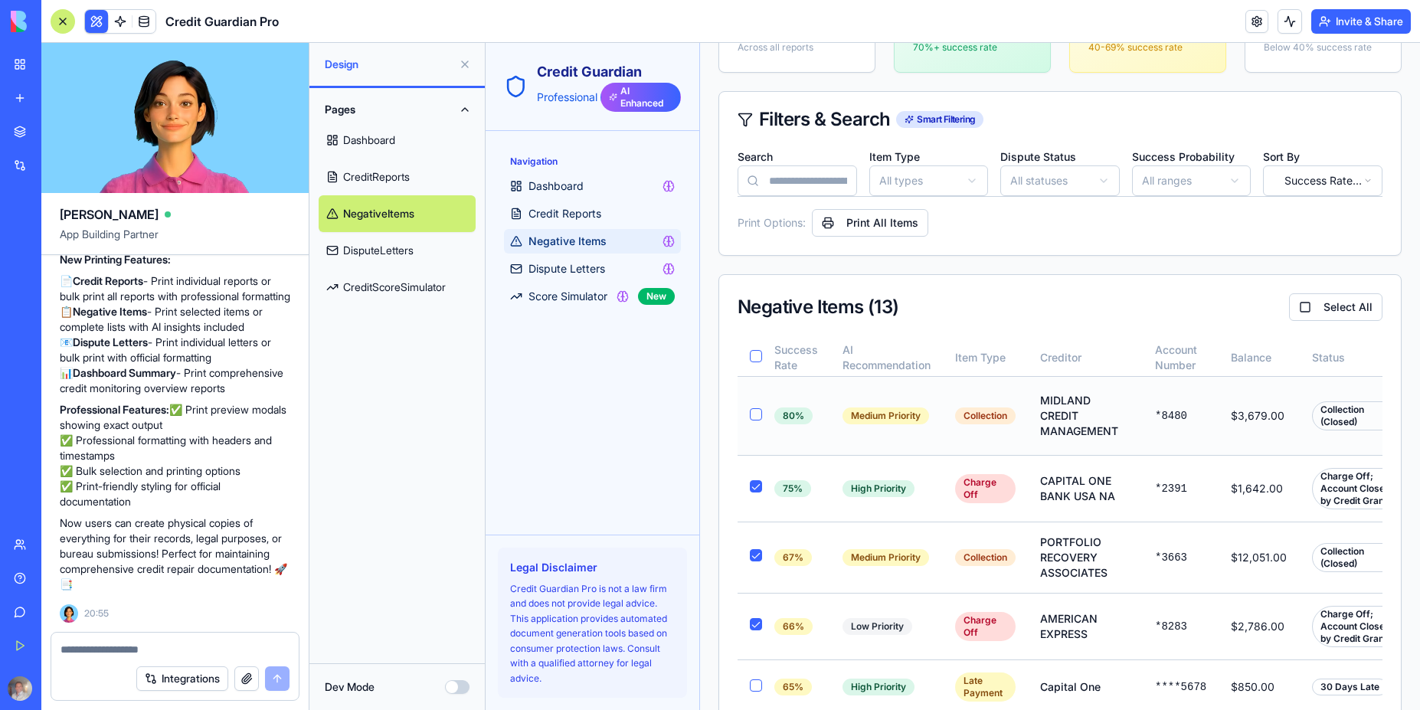
click at [757, 412] on button "button" at bounding box center [756, 414] width 12 height 12
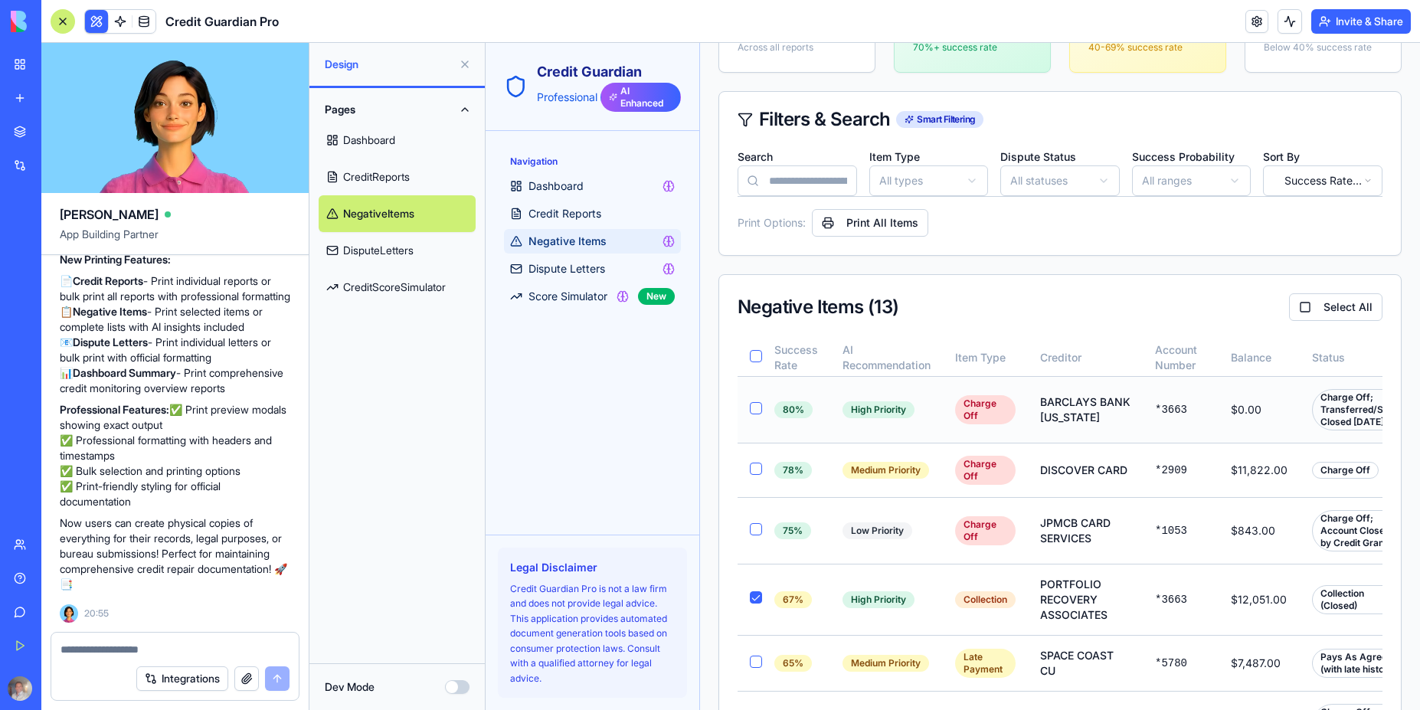
click at [757, 413] on button "button" at bounding box center [756, 408] width 12 height 12
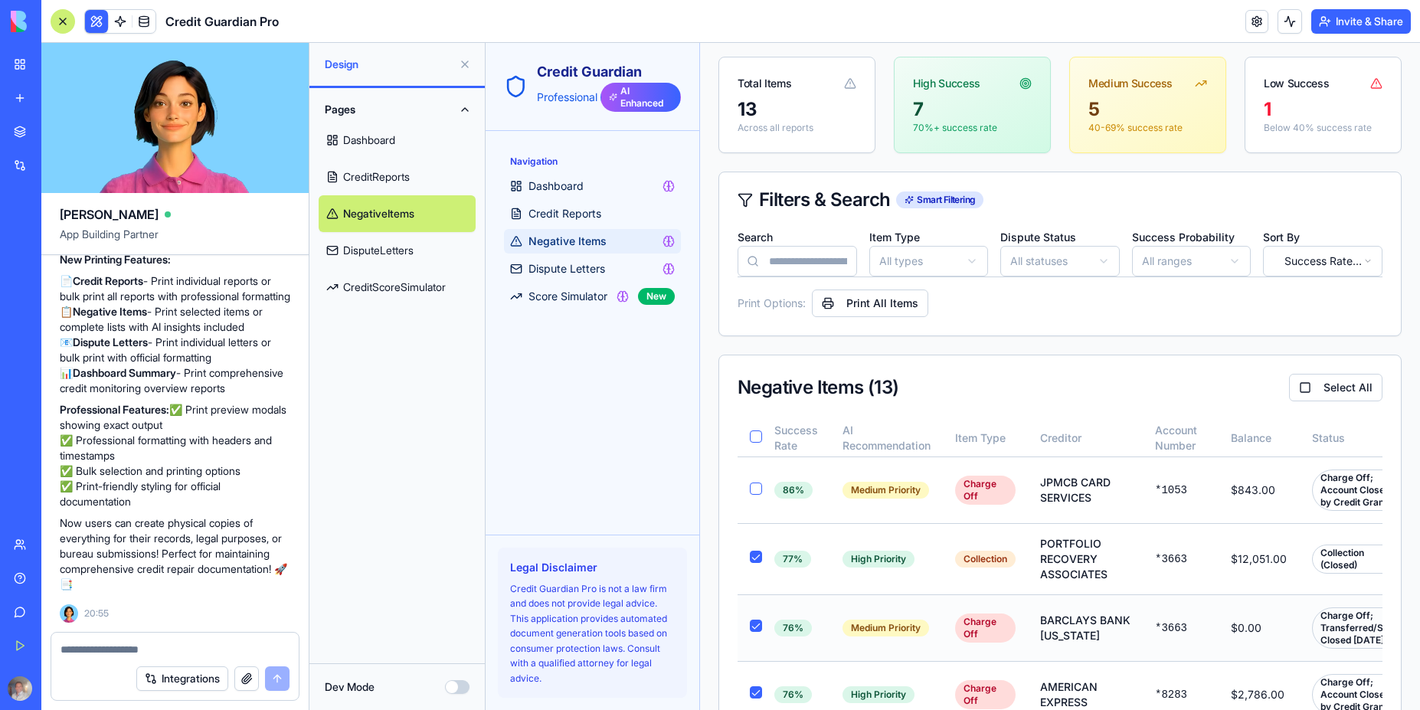
scroll to position [46, 0]
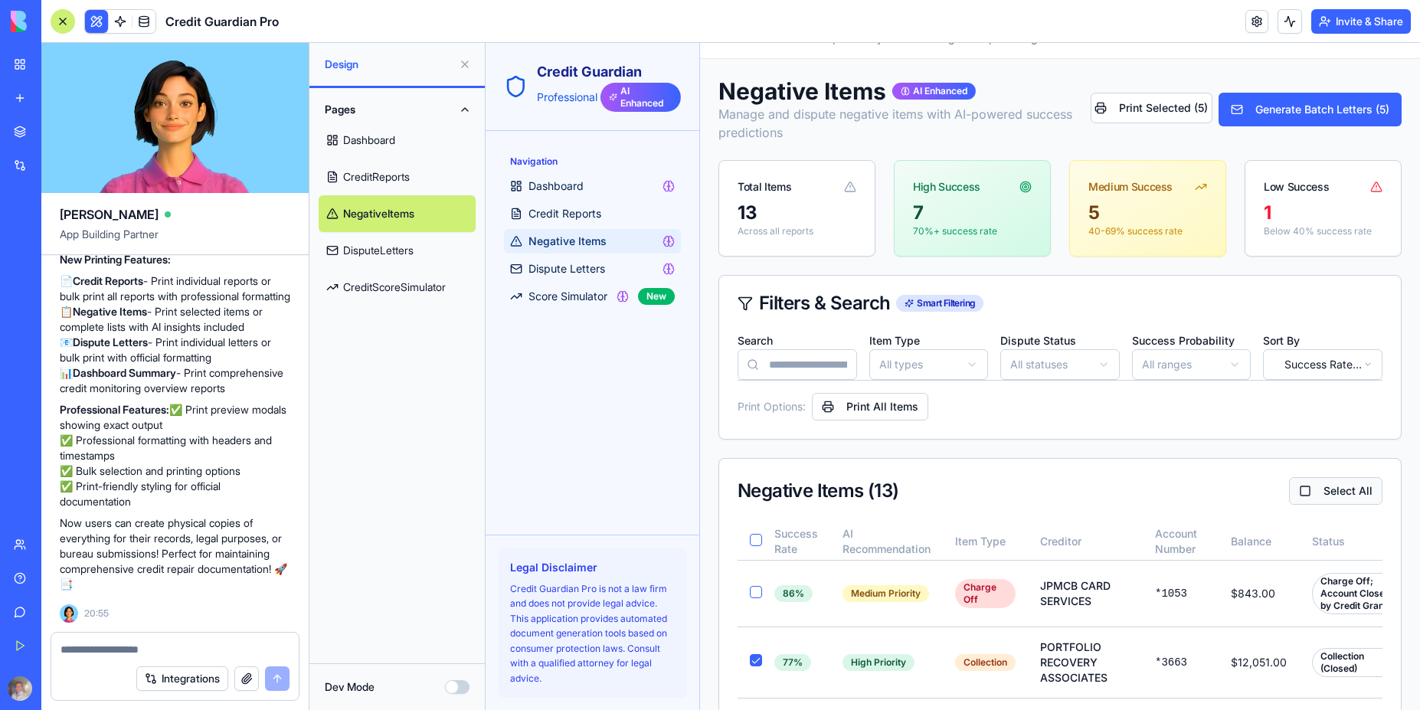
click at [1337, 489] on button "Select All" at bounding box center [1335, 491] width 93 height 28
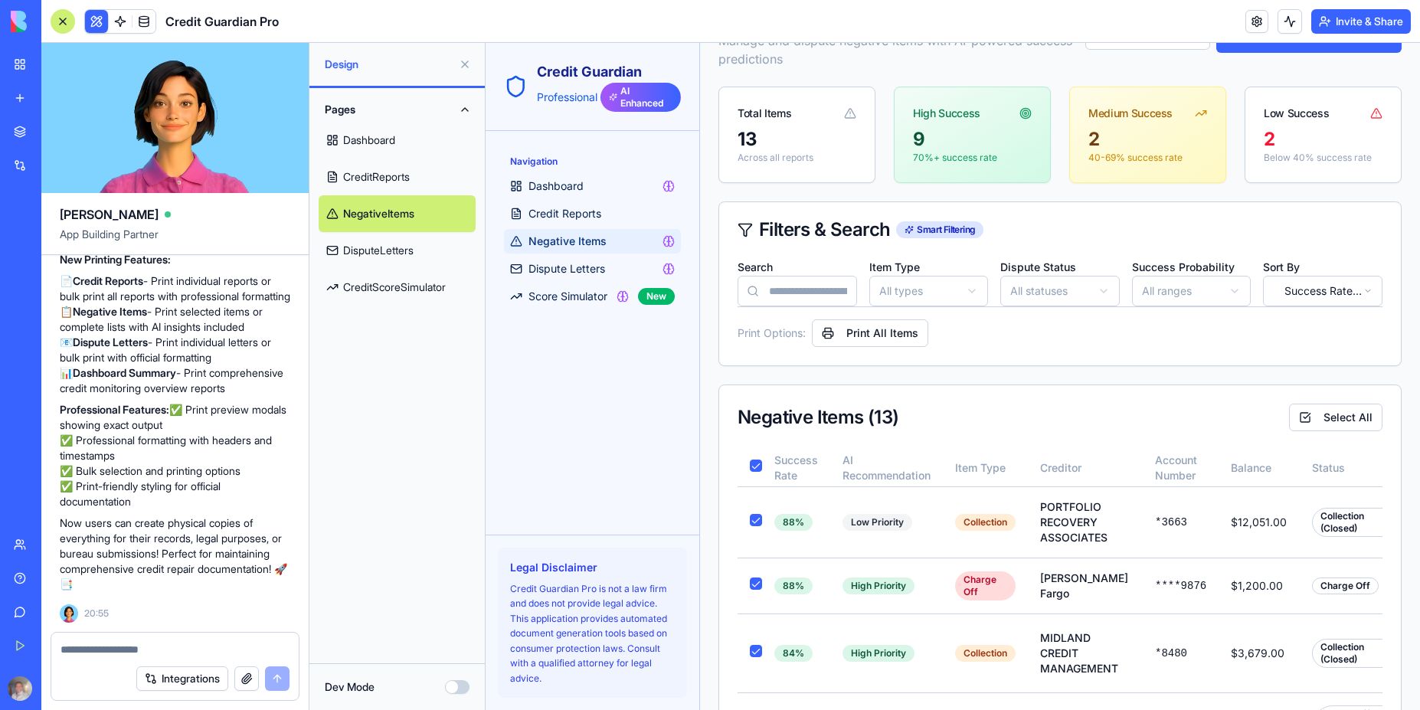
scroll to position [0, 0]
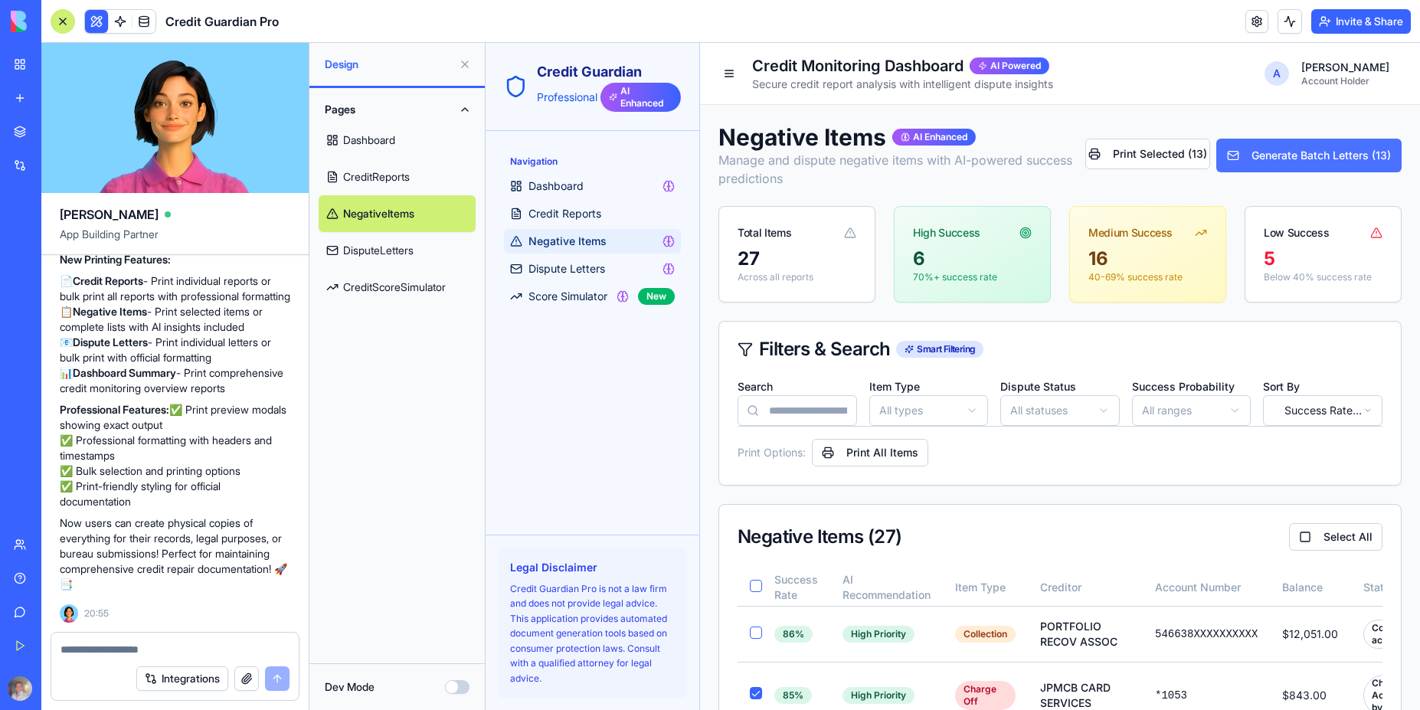
click at [1306, 164] on button "Generate Batch Letters ( 13 )" at bounding box center [1308, 156] width 185 height 34
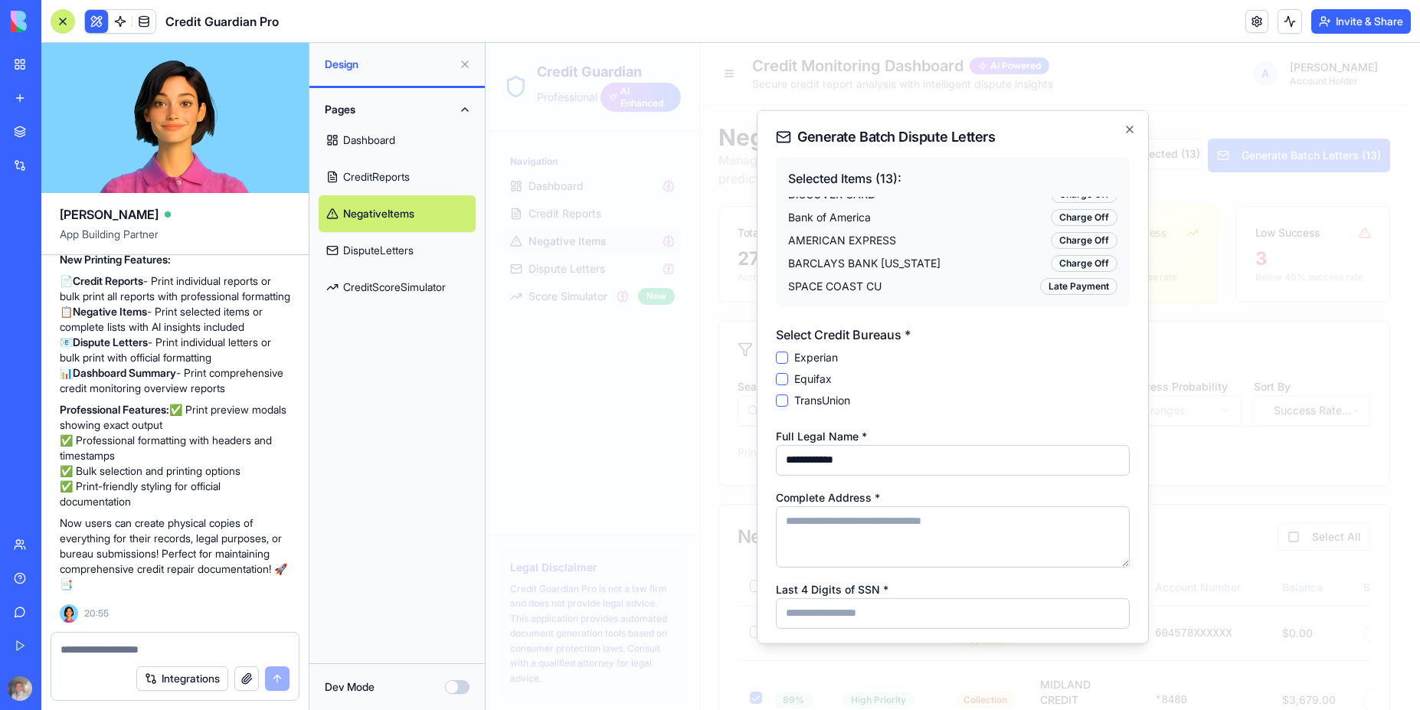
scroll to position [195, 0]
click at [782, 355] on button "Experian" at bounding box center [782, 357] width 12 height 12
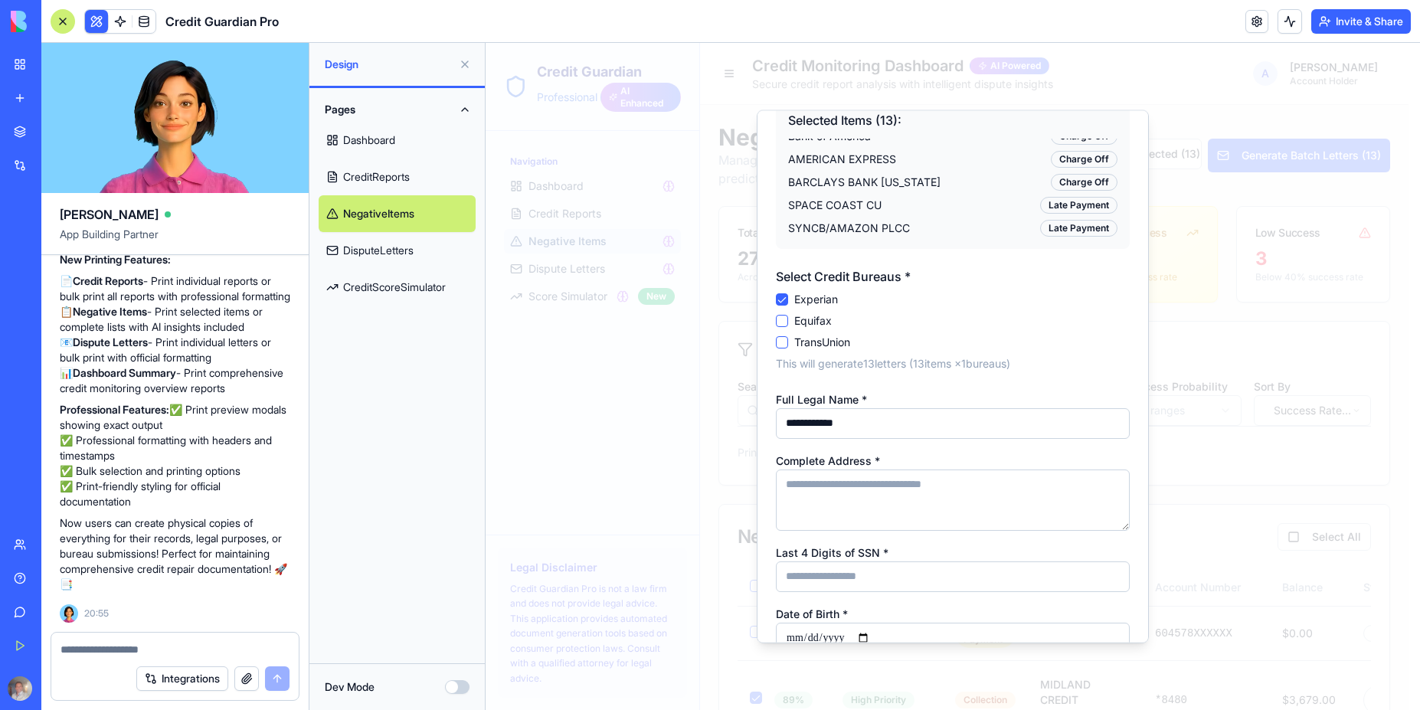
scroll to position [136, 0]
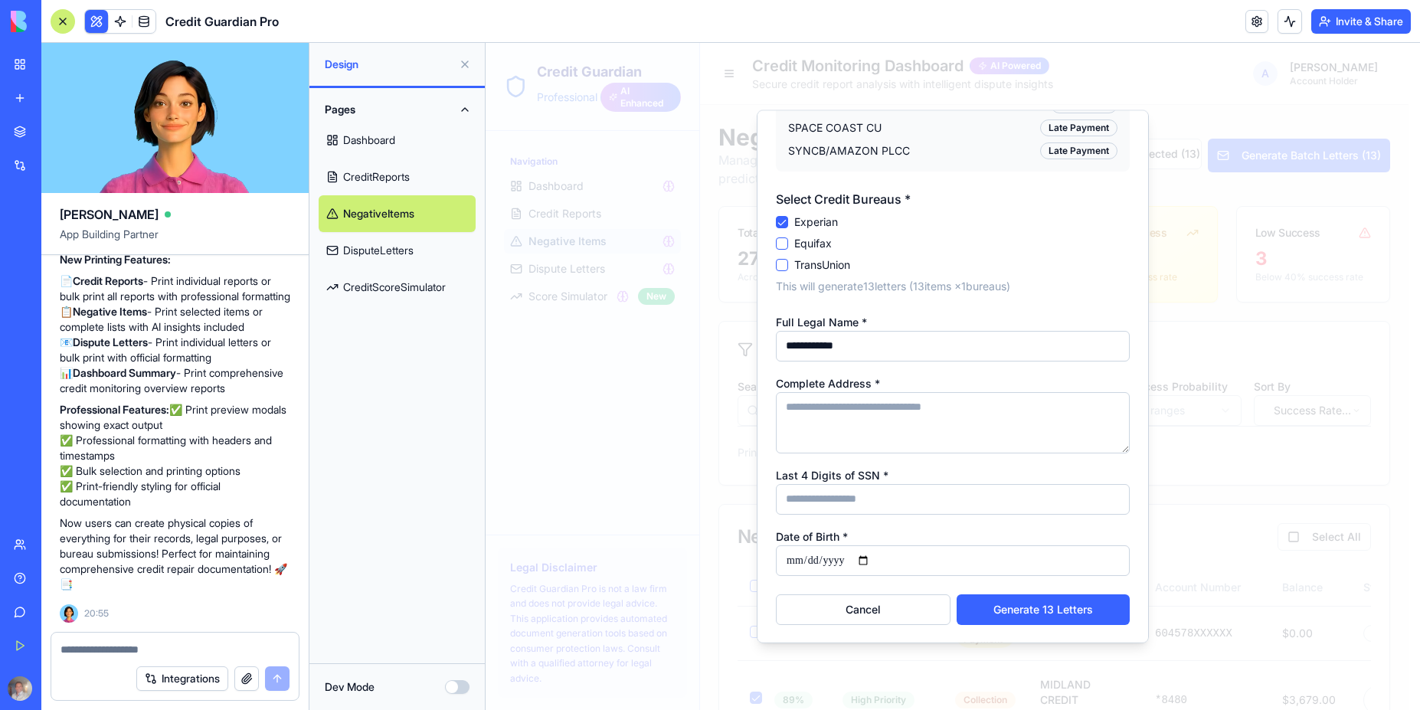
click at [902, 347] on input "**********" at bounding box center [953, 345] width 354 height 31
drag, startPoint x: 811, startPoint y: 346, endPoint x: 740, endPoint y: 359, distance: 72.4
type input "**********"
click at [867, 425] on textarea "Complete Address *" at bounding box center [953, 421] width 354 height 61
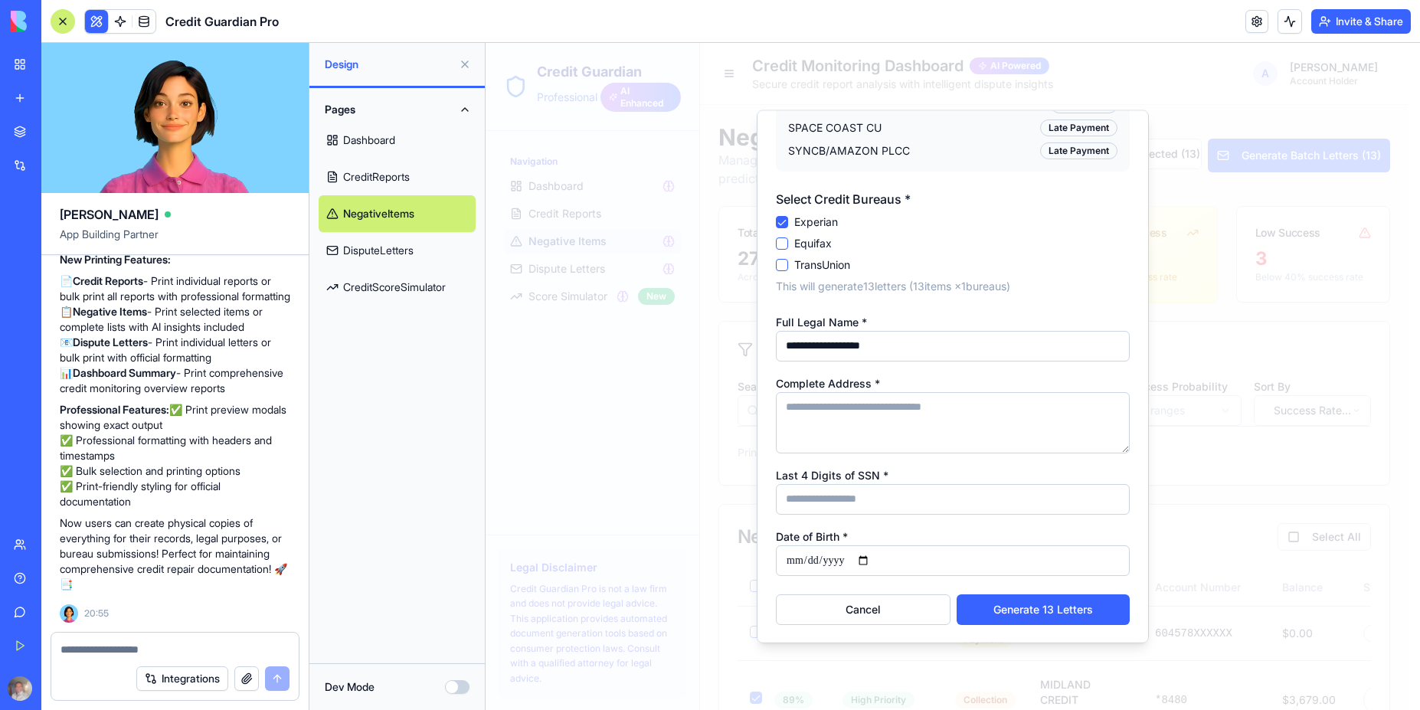
click at [930, 435] on textarea "Complete Address *" at bounding box center [953, 421] width 354 height 61
type textarea "**********"
type input "****"
type input "**********"
click at [1030, 610] on button "Generate 13 Letters" at bounding box center [1043, 609] width 173 height 31
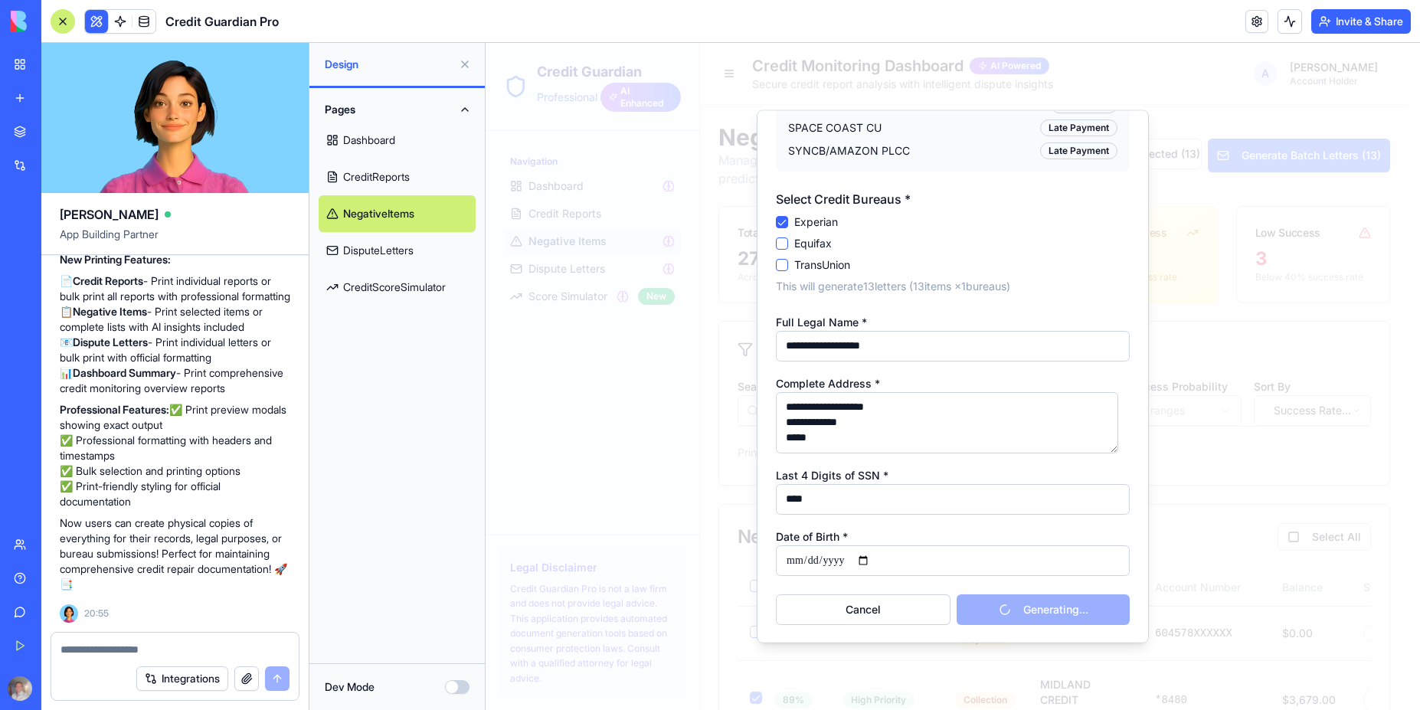
click at [376, 253] on link "DisputeLetters" at bounding box center [397, 250] width 157 height 37
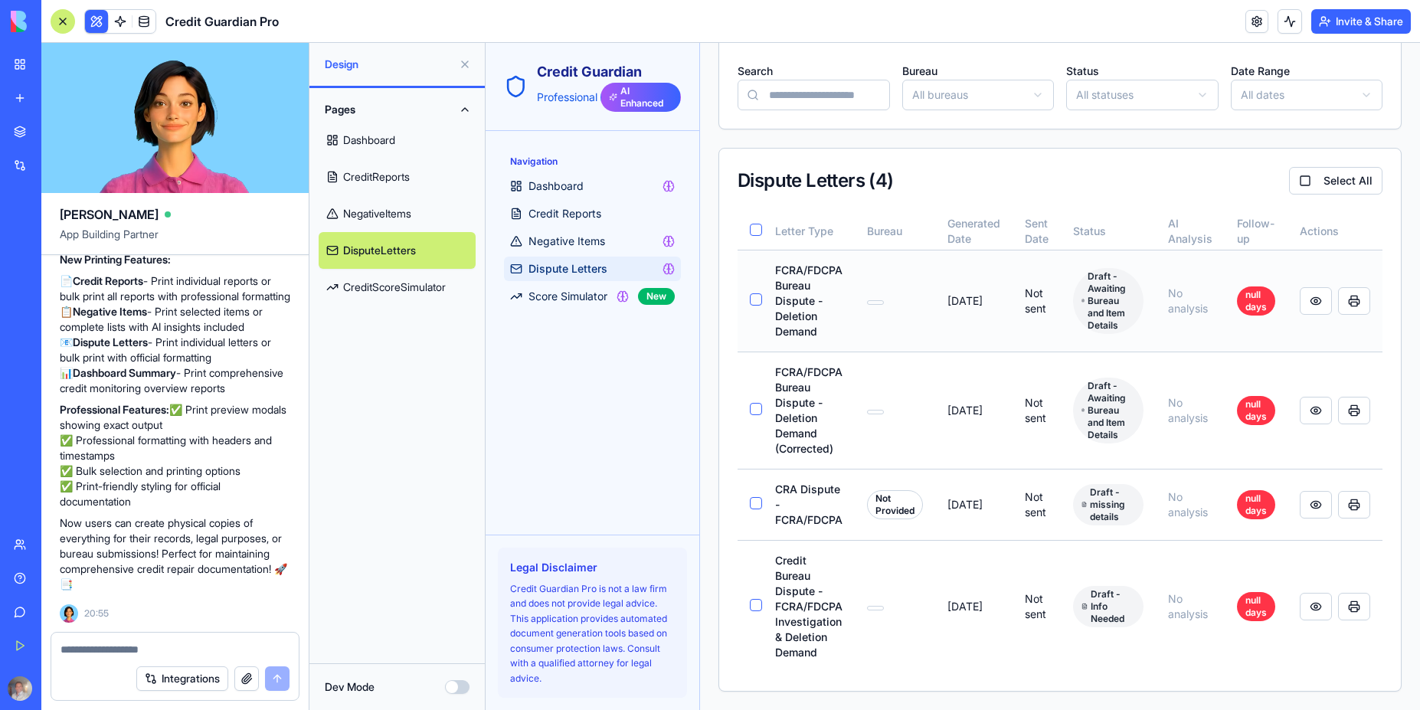
scroll to position [378, 0]
click at [1316, 287] on button at bounding box center [1316, 301] width 32 height 28
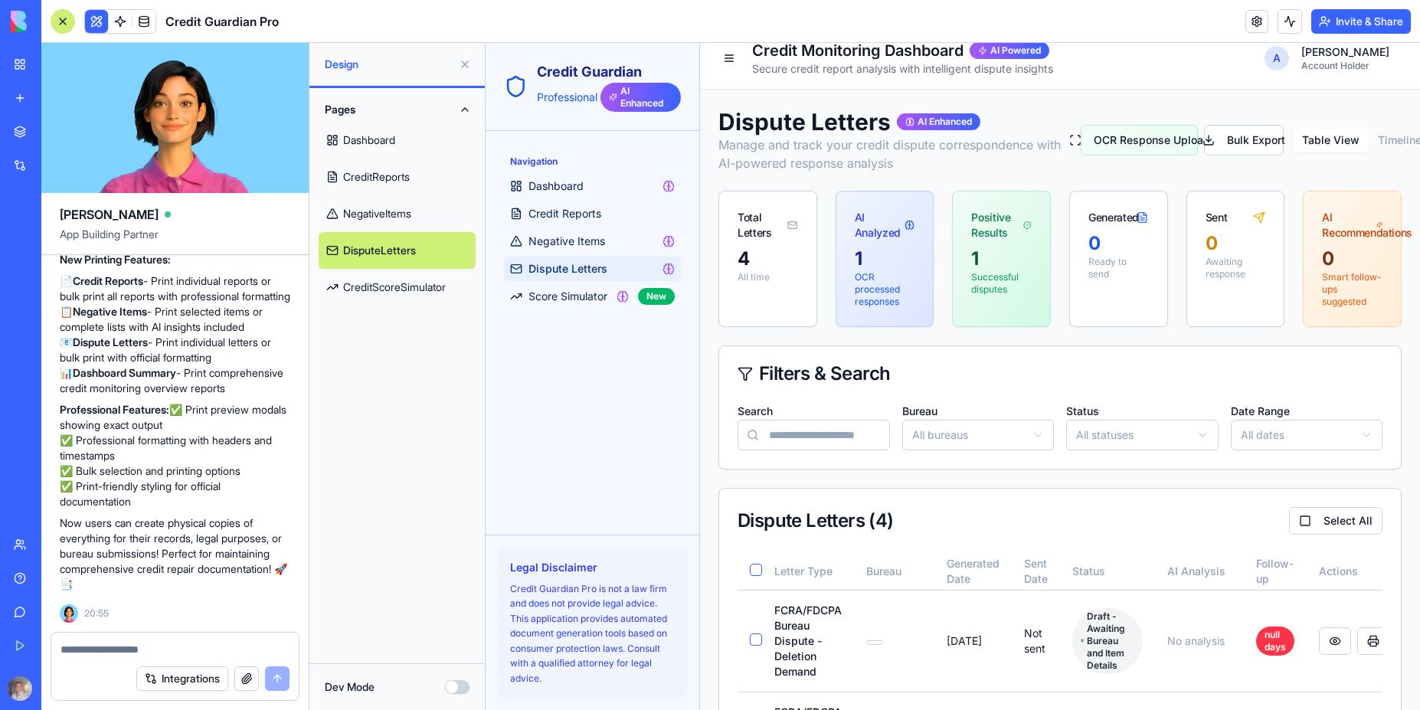
scroll to position [0, 0]
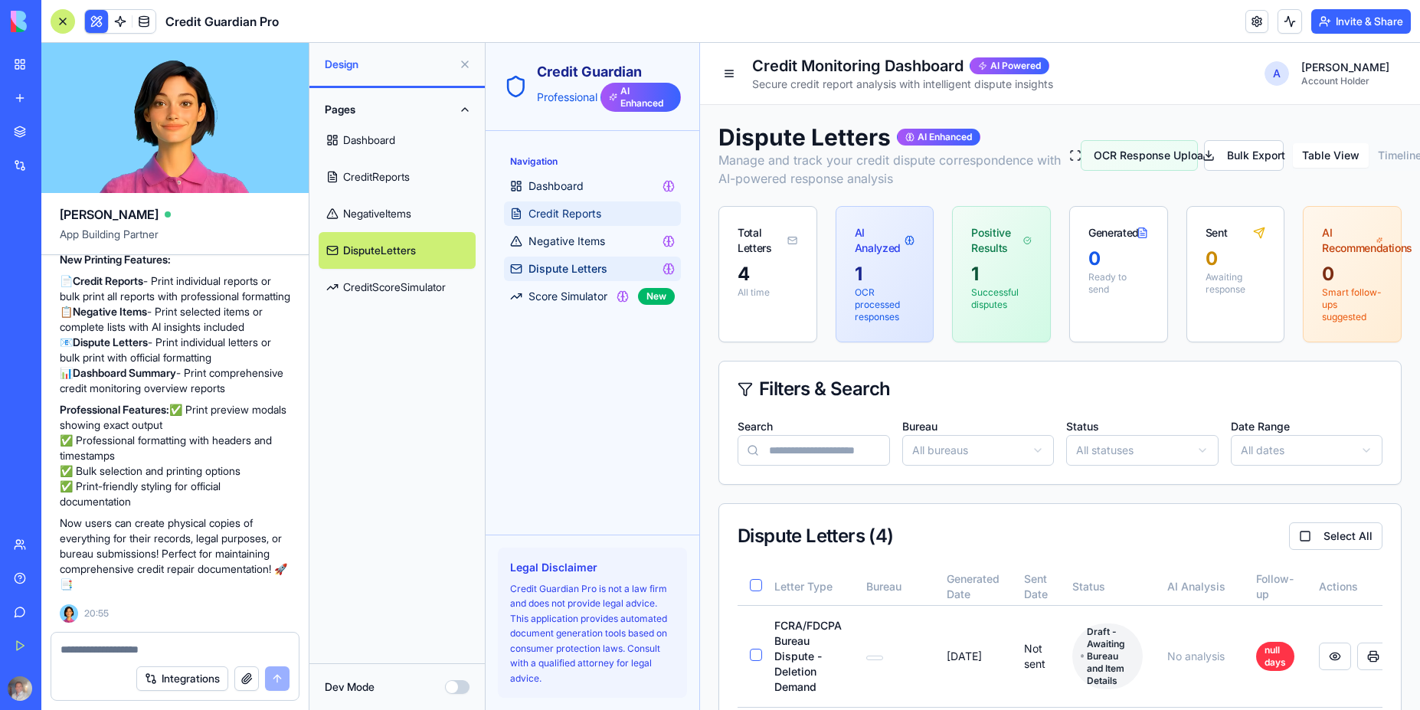
click at [570, 217] on span "Credit Reports" at bounding box center [564, 213] width 73 height 15
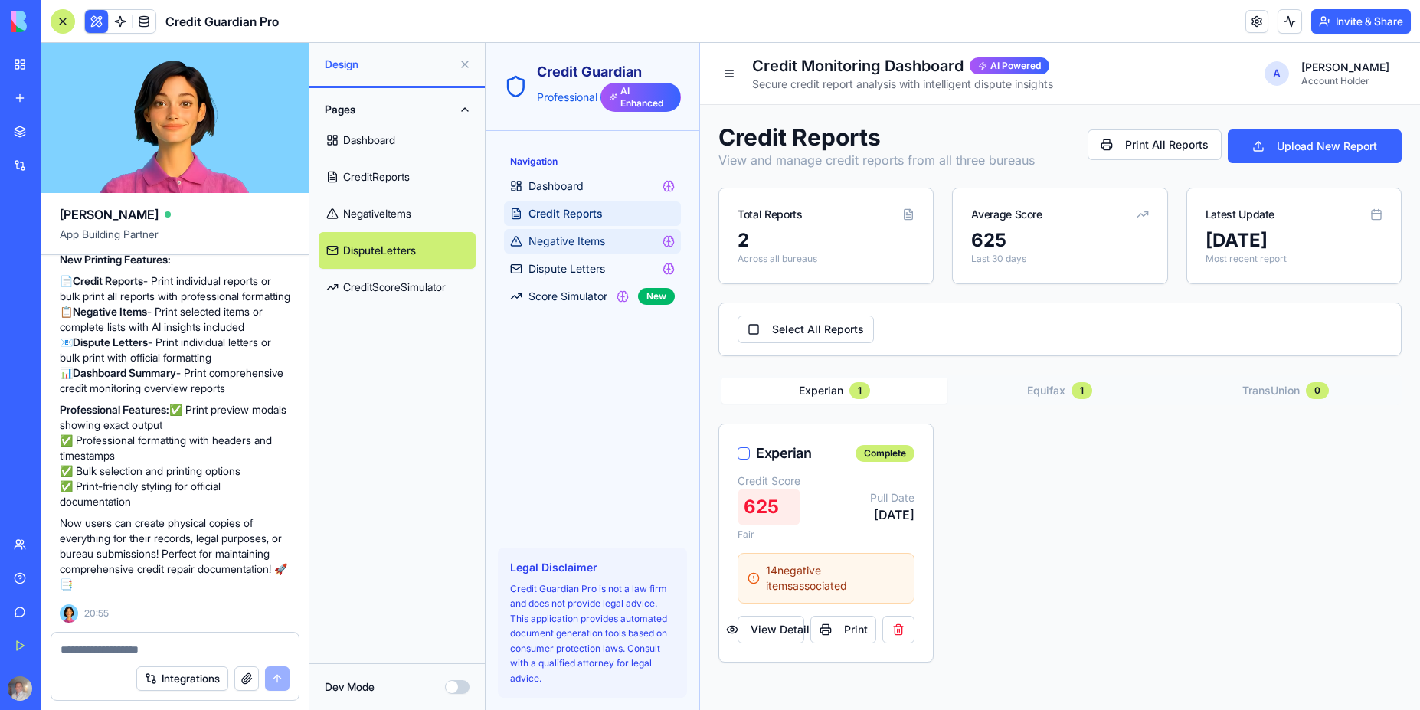
click at [588, 250] on link "Negative Items" at bounding box center [592, 241] width 177 height 25
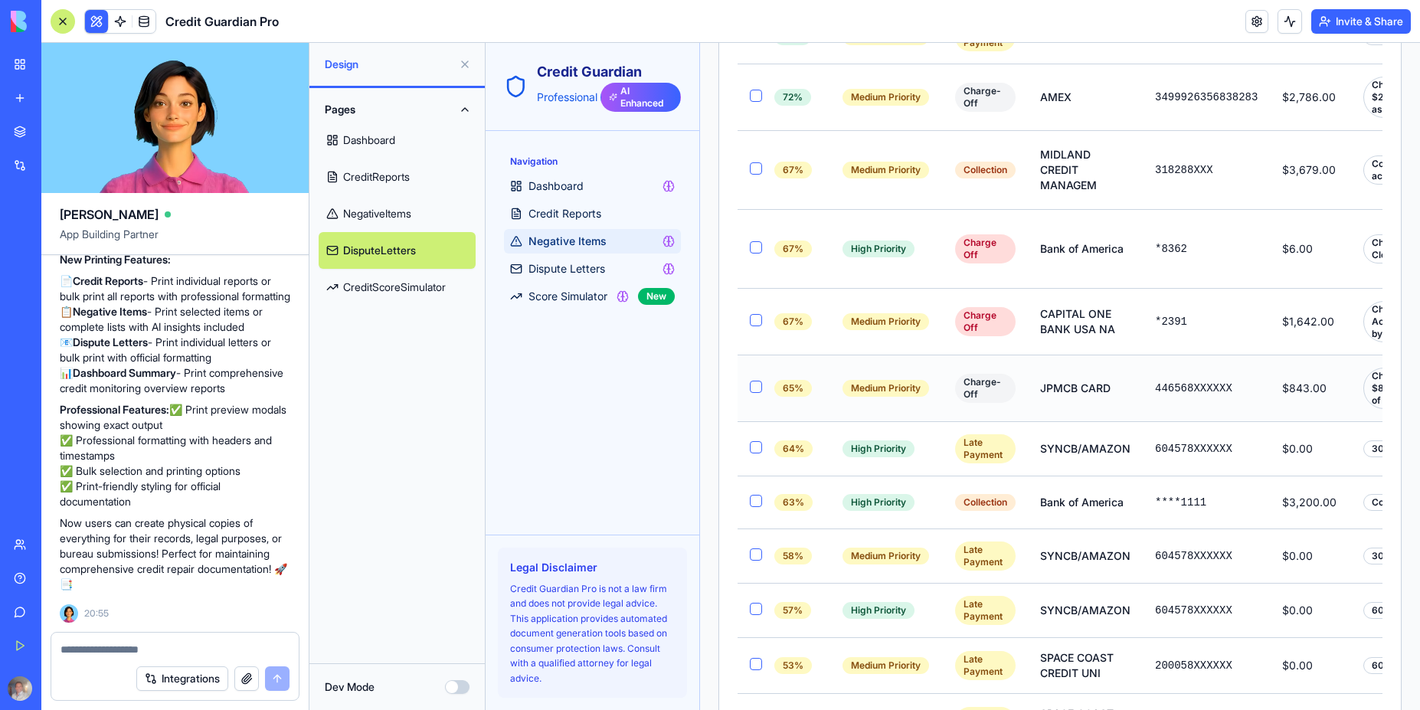
scroll to position [1057, 0]
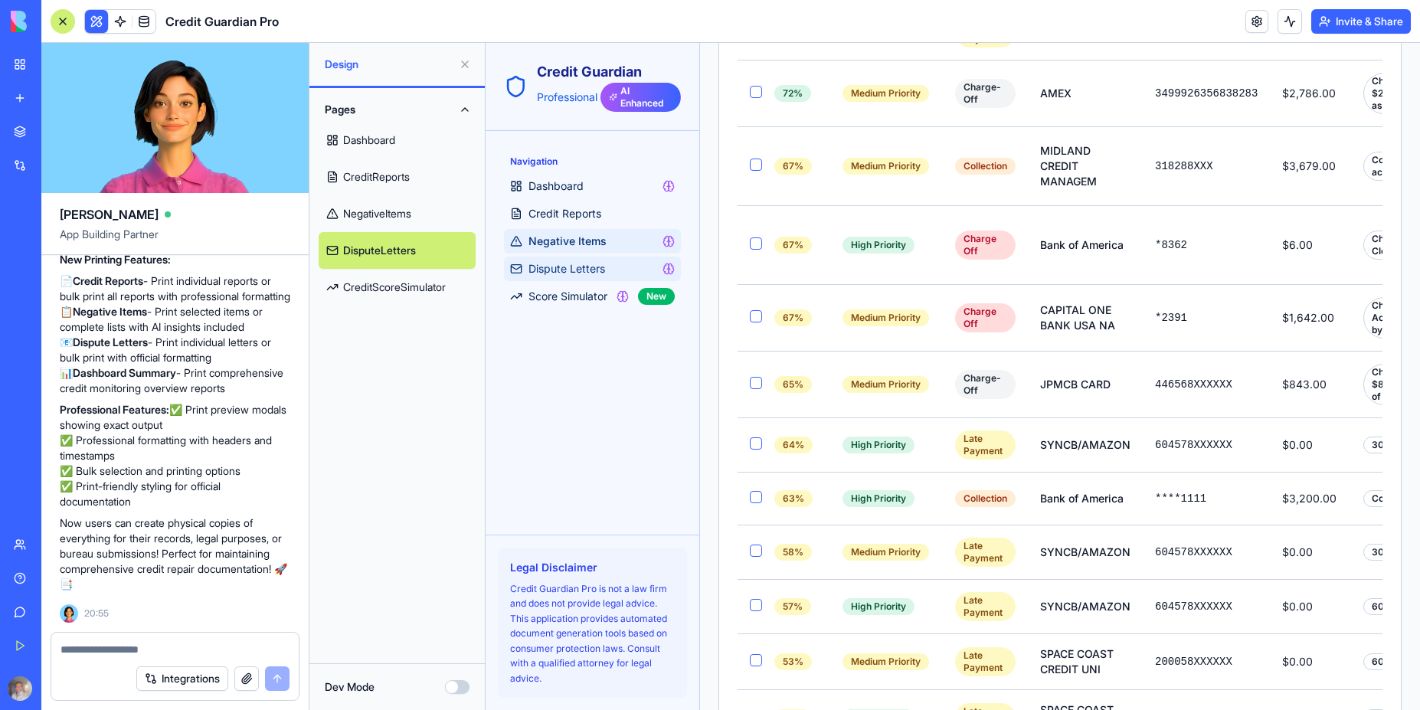
click at [584, 267] on span "Dispute Letters" at bounding box center [566, 268] width 77 height 15
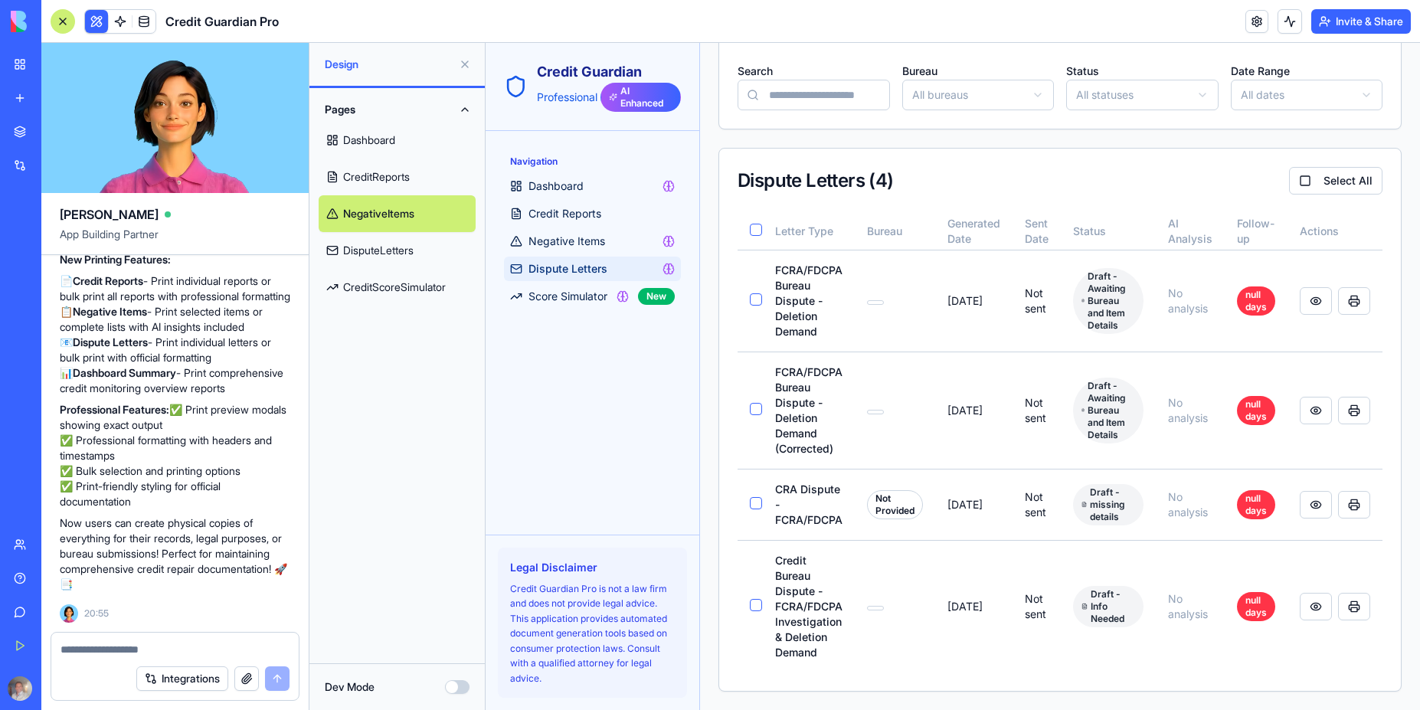
scroll to position [378, 0]
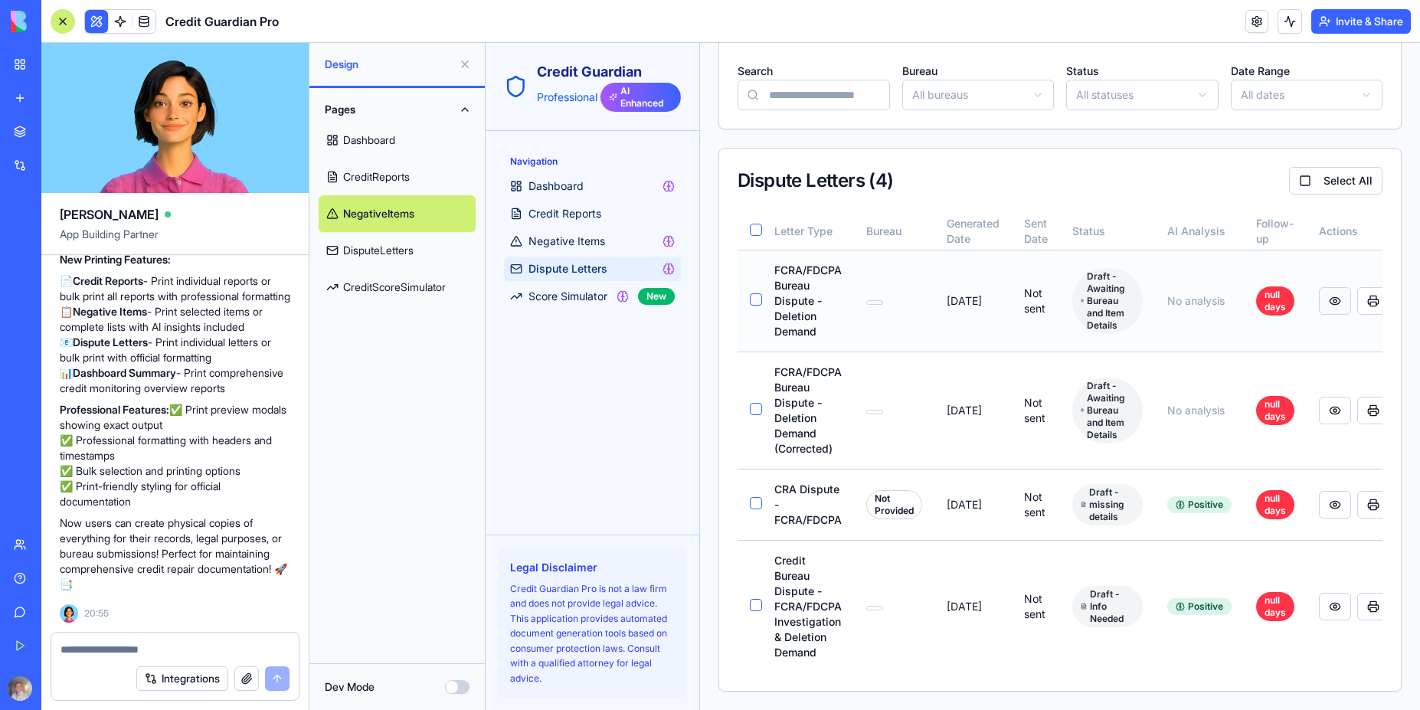
click at [1338, 287] on button at bounding box center [1335, 301] width 32 height 28
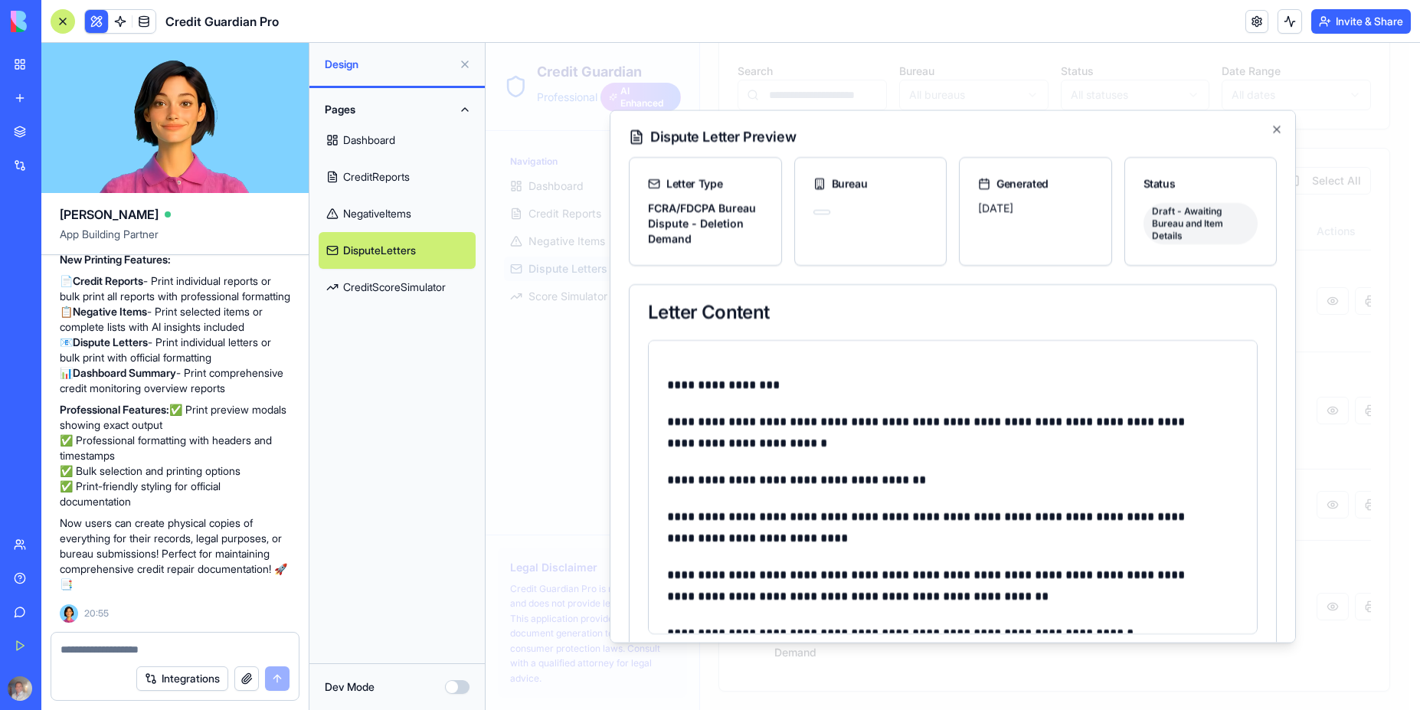
click at [796, 480] on p "**********" at bounding box center [941, 479] width 548 height 21
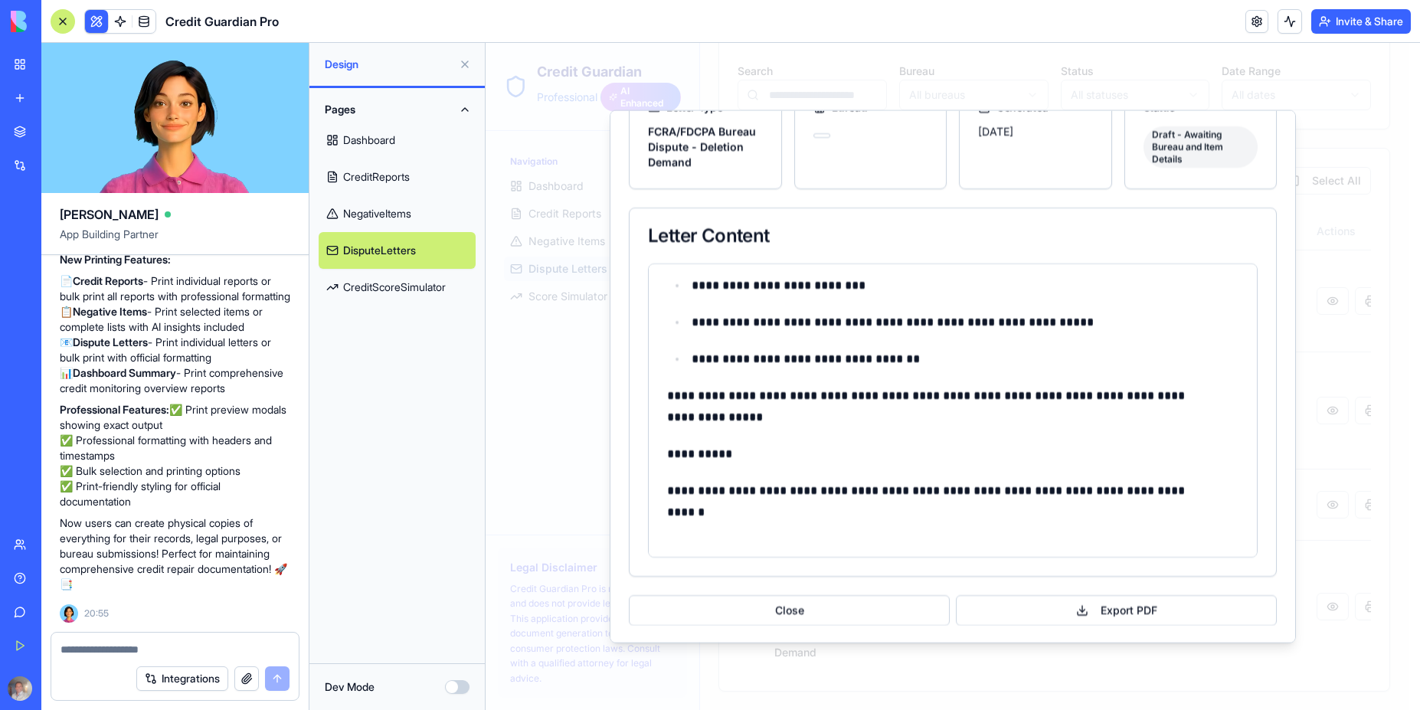
scroll to position [77, 0]
click at [1099, 615] on button "Export PDF" at bounding box center [1116, 609] width 321 height 31
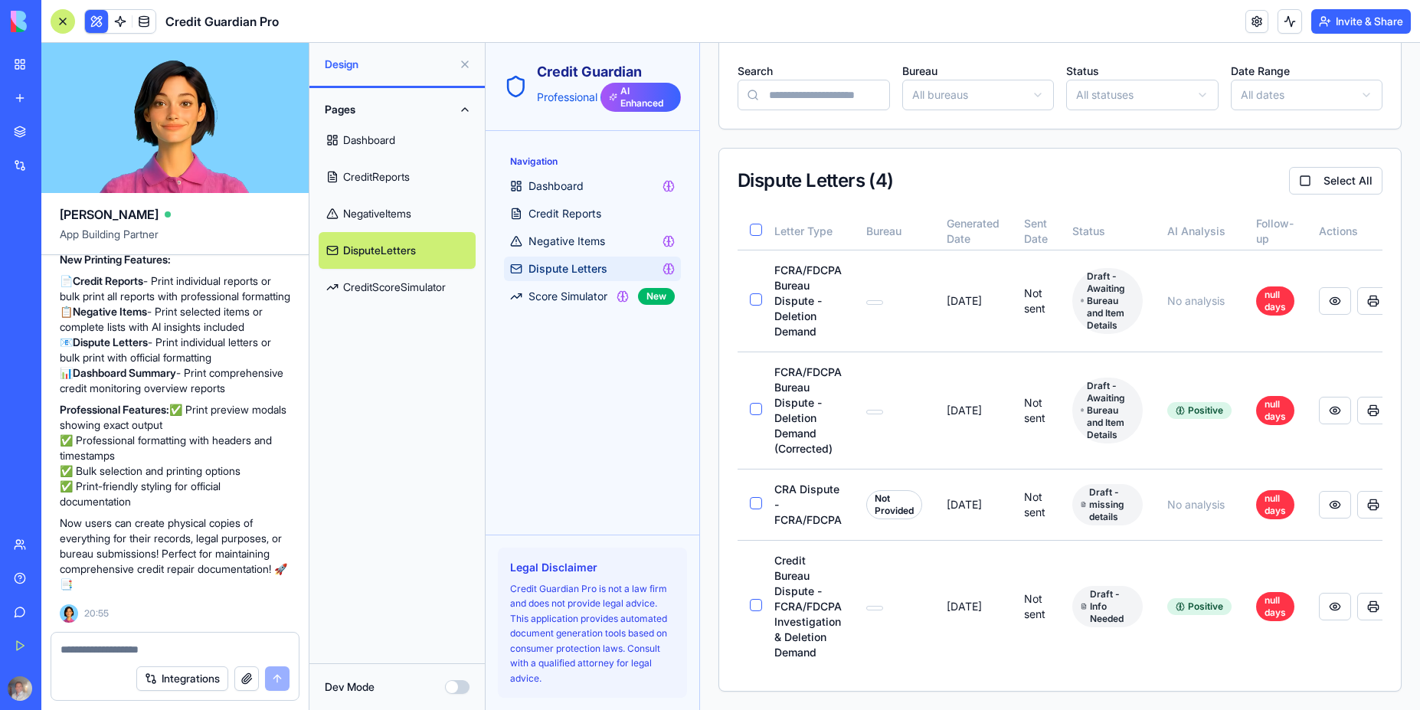
click at [565, 273] on span "Dispute Letters" at bounding box center [567, 268] width 79 height 15
click at [571, 298] on span "Score Simulator" at bounding box center [567, 296] width 79 height 15
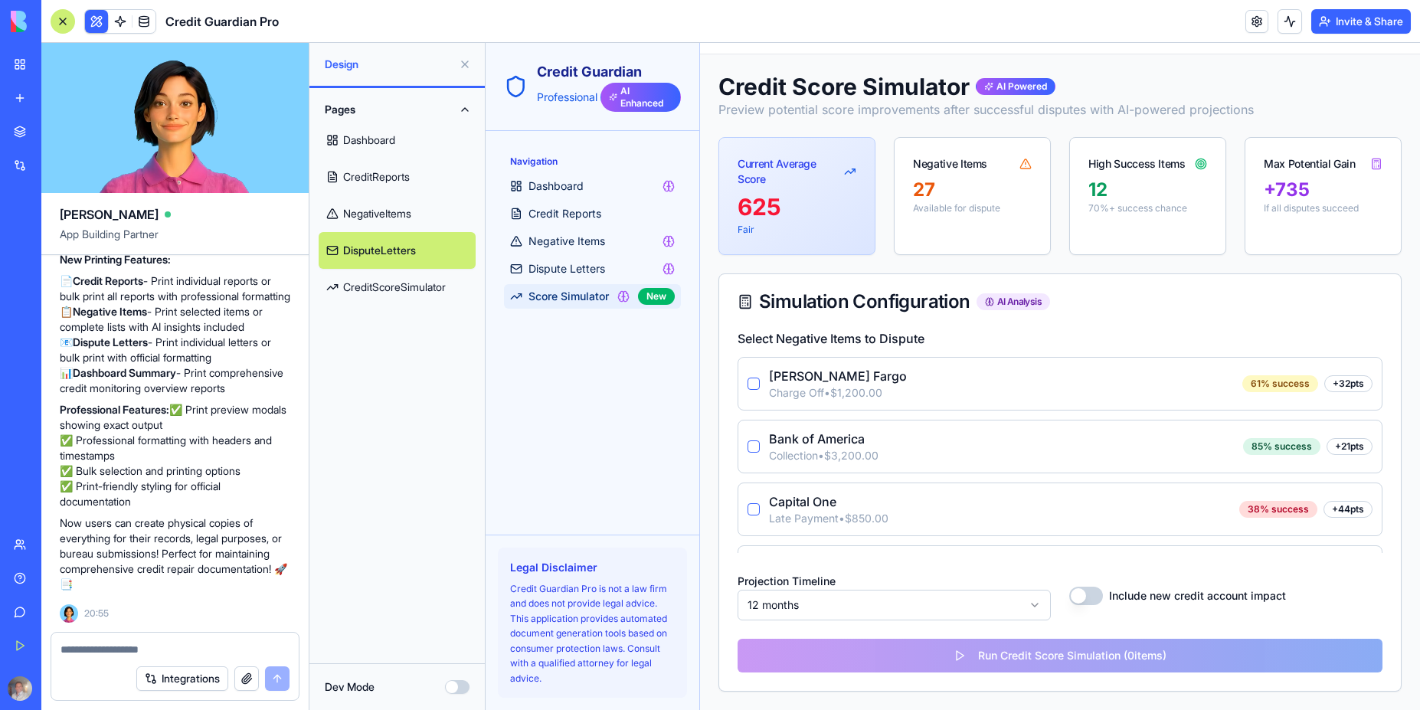
scroll to position [51, 0]
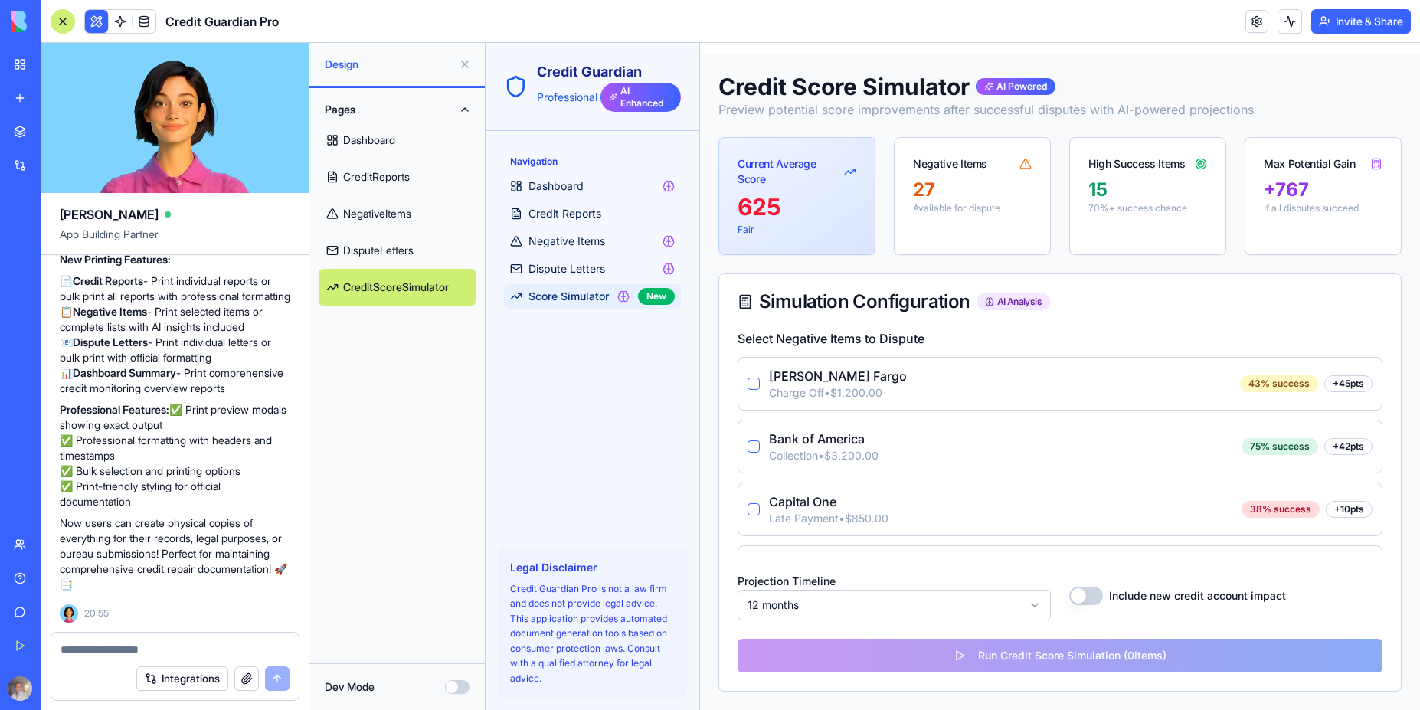
click at [756, 384] on button "button" at bounding box center [753, 384] width 12 height 12
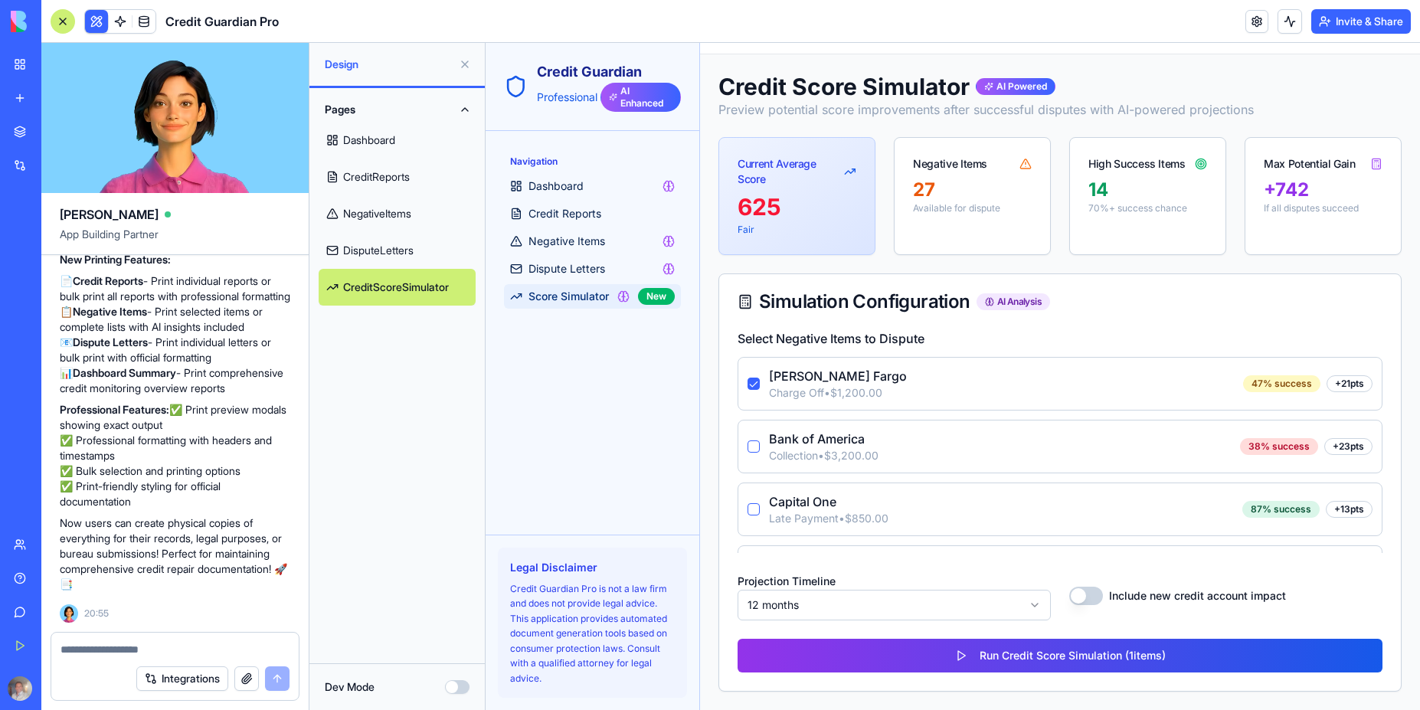
click at [758, 452] on div "Bank of America Collection • $3,200.00" at bounding box center [812, 447] width 131 height 34
click at [757, 448] on button "button" at bounding box center [753, 446] width 12 height 12
click at [750, 509] on button "button" at bounding box center [753, 509] width 12 height 12
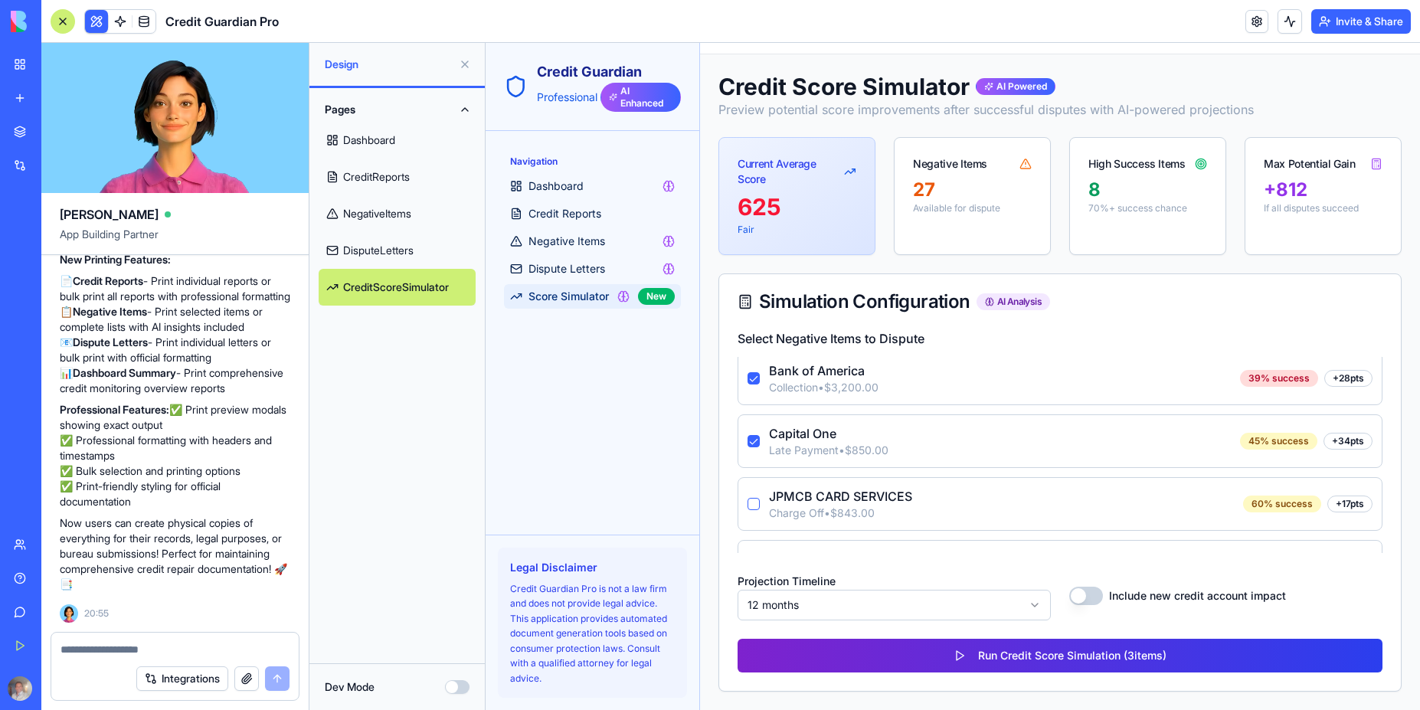
scroll to position [69, 0]
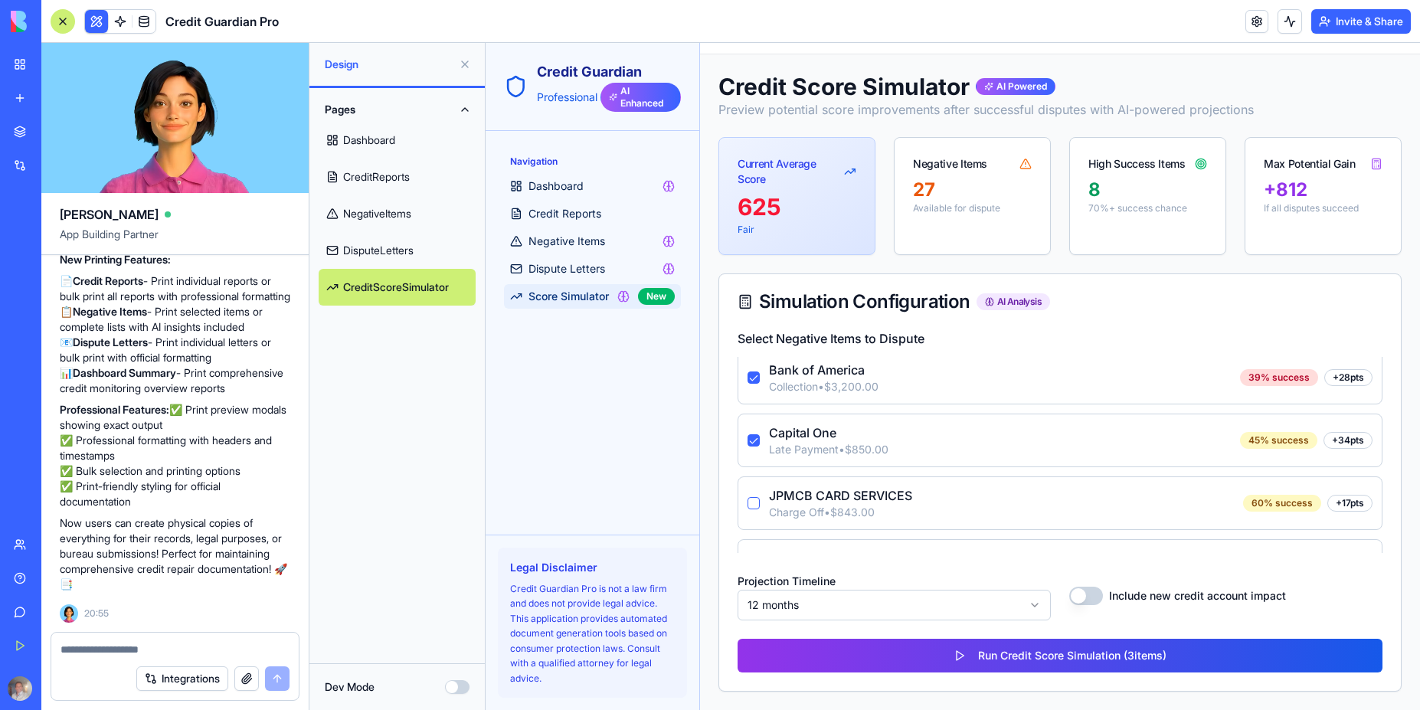
click at [757, 501] on button "button" at bounding box center [753, 503] width 12 height 12
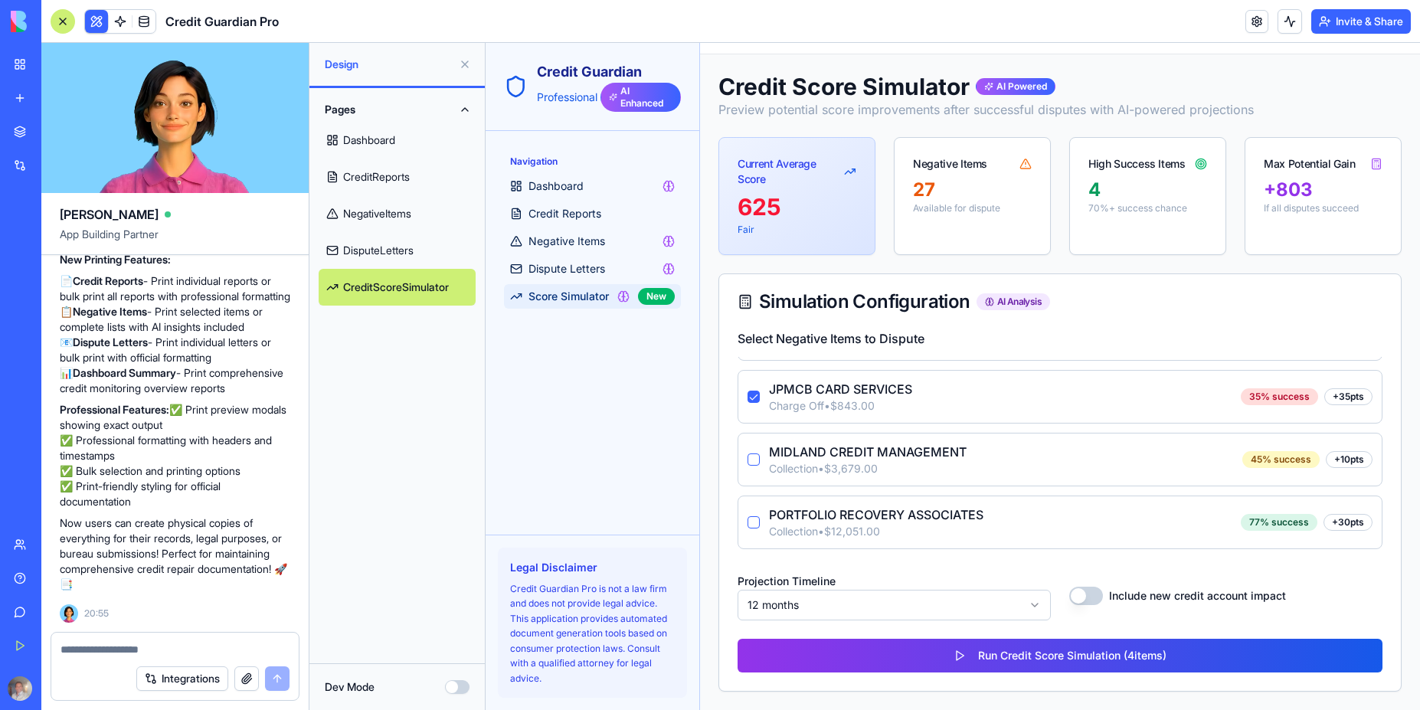
scroll to position [161, 0]
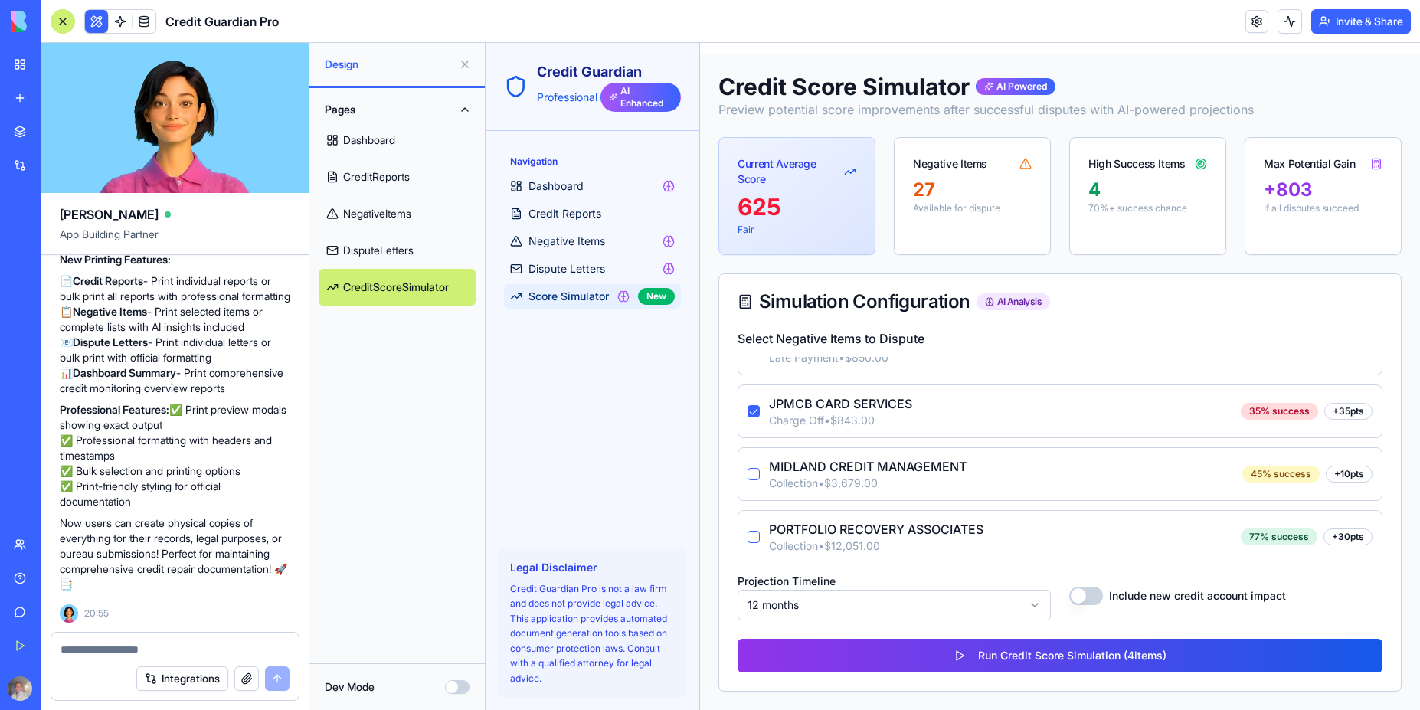
click at [751, 479] on button "button" at bounding box center [753, 474] width 12 height 12
click at [753, 536] on button "button" at bounding box center [753, 537] width 12 height 12
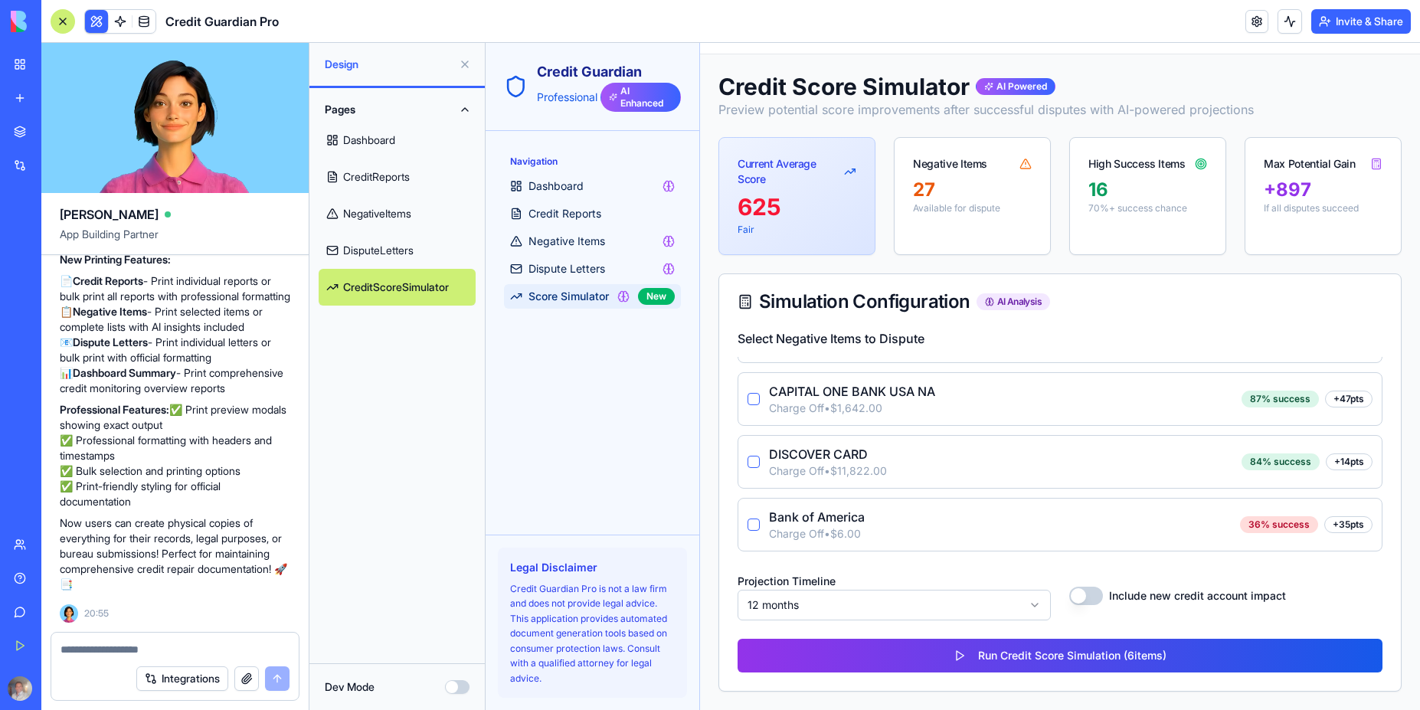
scroll to position [391, 0]
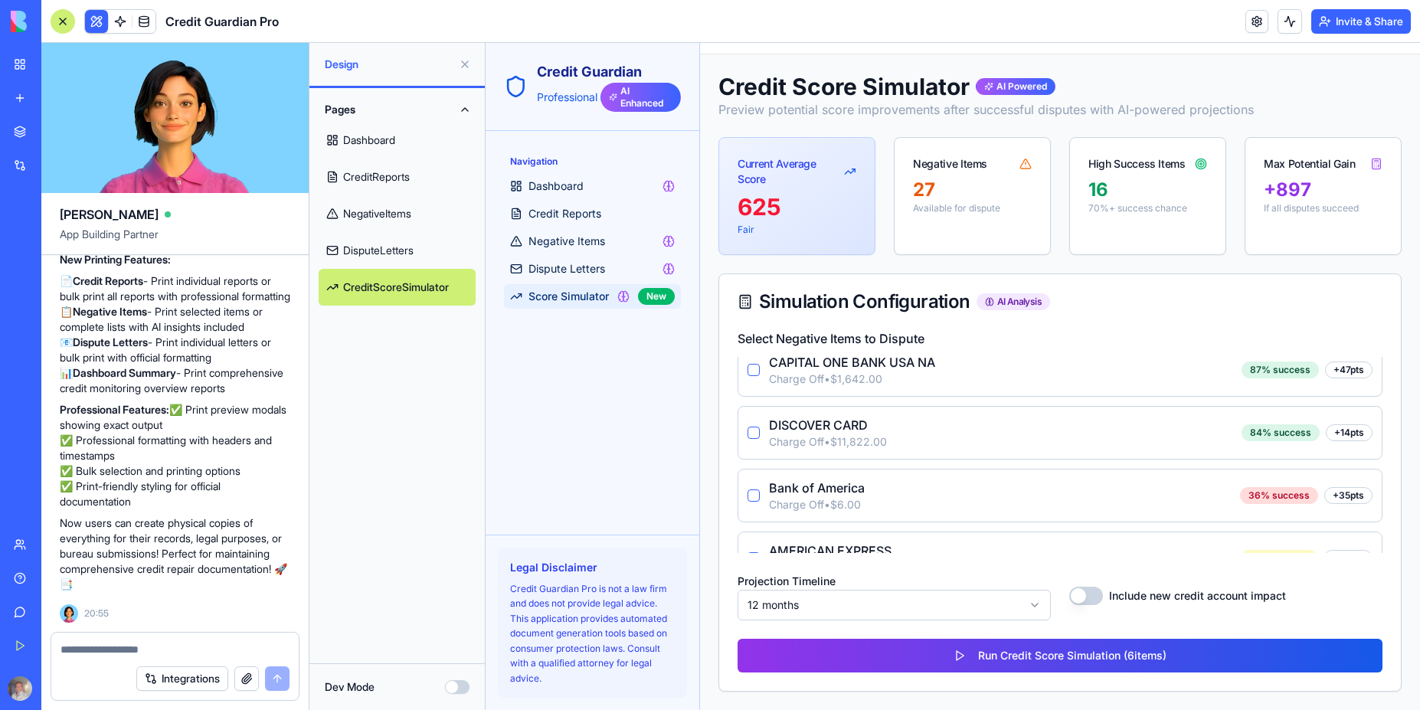
click at [757, 369] on button "button" at bounding box center [753, 370] width 12 height 12
click at [751, 434] on button "button" at bounding box center [753, 433] width 12 height 12
click at [753, 497] on button "button" at bounding box center [753, 495] width 12 height 12
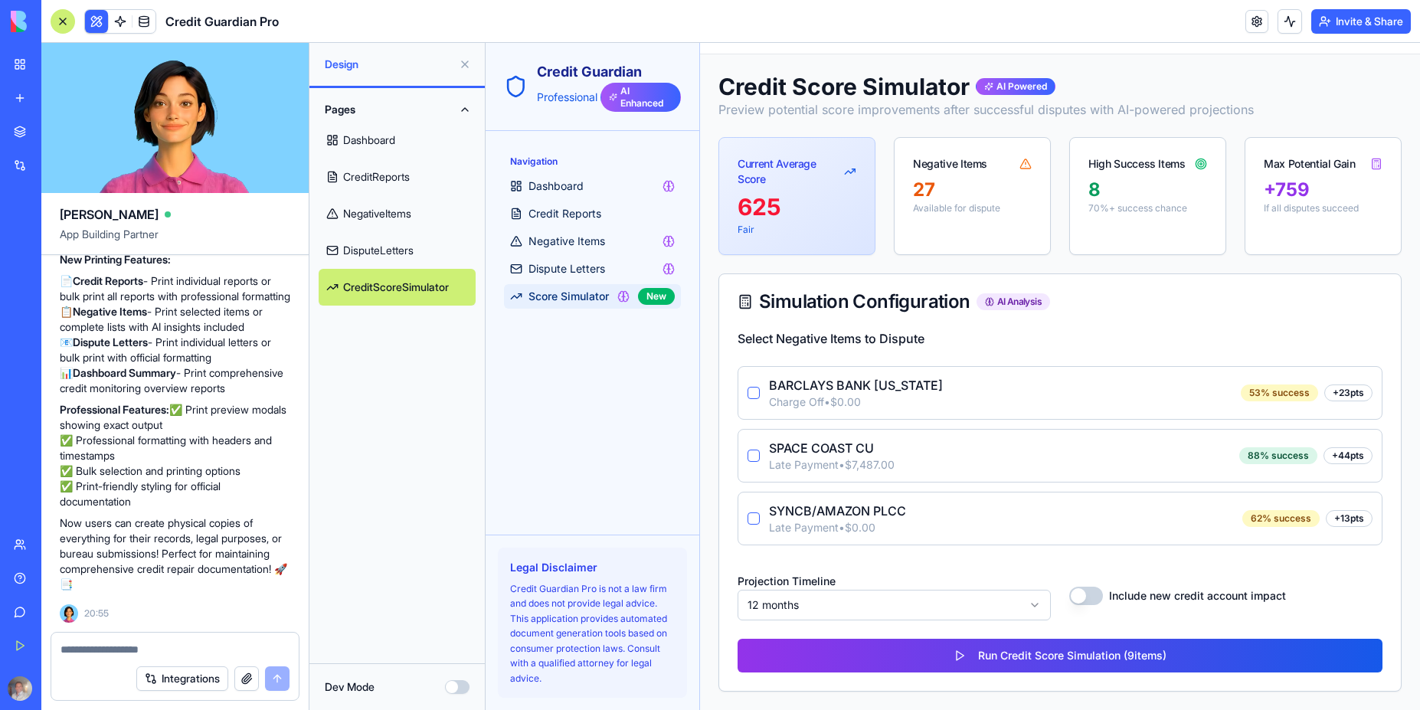
scroll to position [620, 0]
drag, startPoint x: 751, startPoint y: 388, endPoint x: 754, endPoint y: 403, distance: 14.9
click at [751, 390] on button "button" at bounding box center [753, 391] width 12 height 12
drag, startPoint x: 754, startPoint y: 454, endPoint x: 754, endPoint y: 466, distance: 11.5
click at [754, 457] on button "button" at bounding box center [753, 454] width 12 height 12
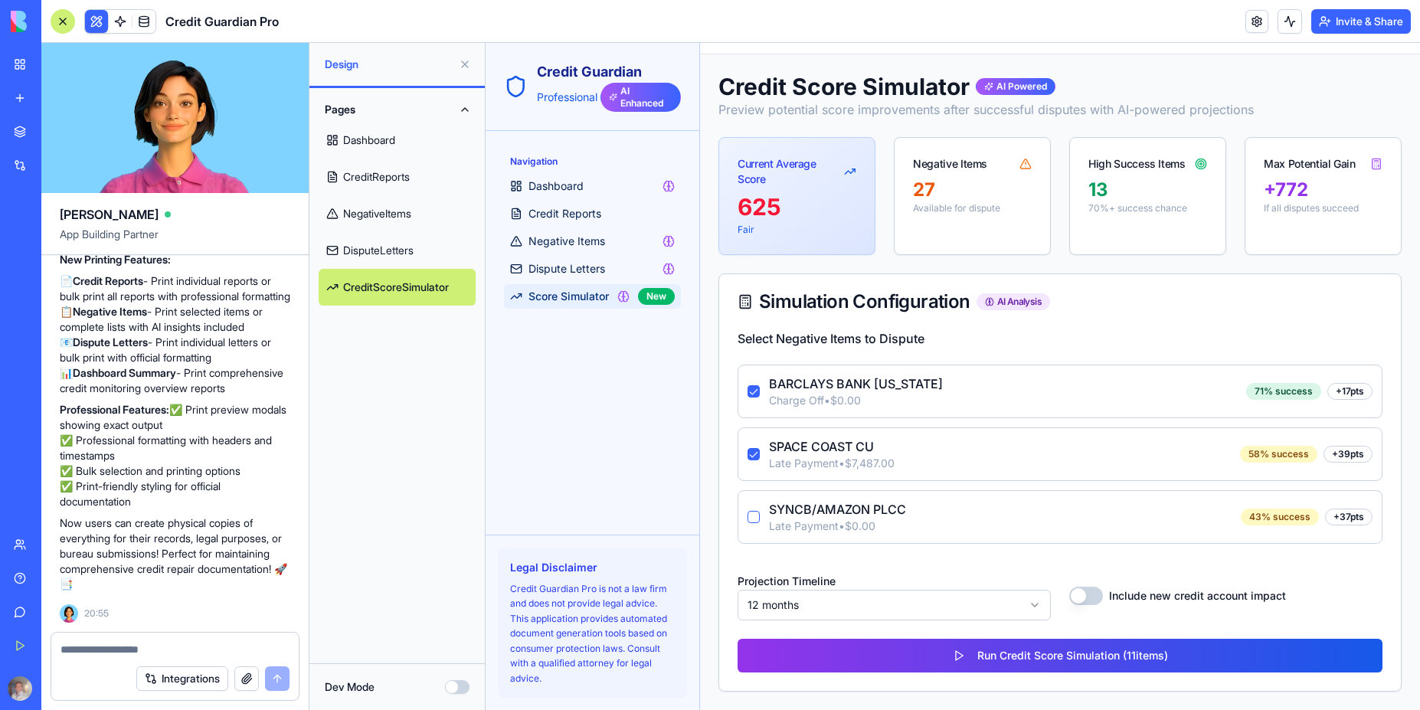
click at [754, 514] on button "button" at bounding box center [753, 517] width 12 height 12
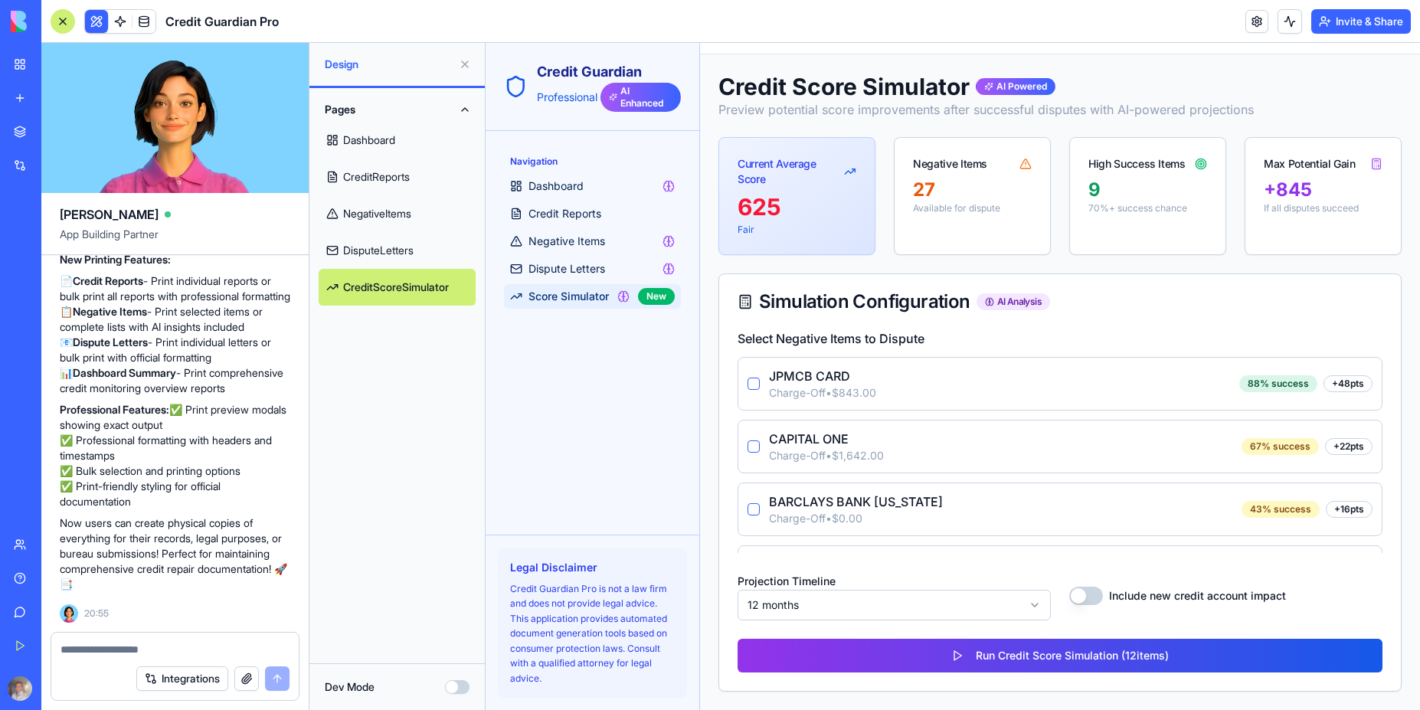
drag, startPoint x: 755, startPoint y: 384, endPoint x: 753, endPoint y: 418, distance: 34.5
click at [755, 384] on button "button" at bounding box center [753, 384] width 12 height 12
click at [750, 448] on button "button" at bounding box center [753, 446] width 12 height 12
click at [756, 507] on button "button" at bounding box center [753, 509] width 12 height 12
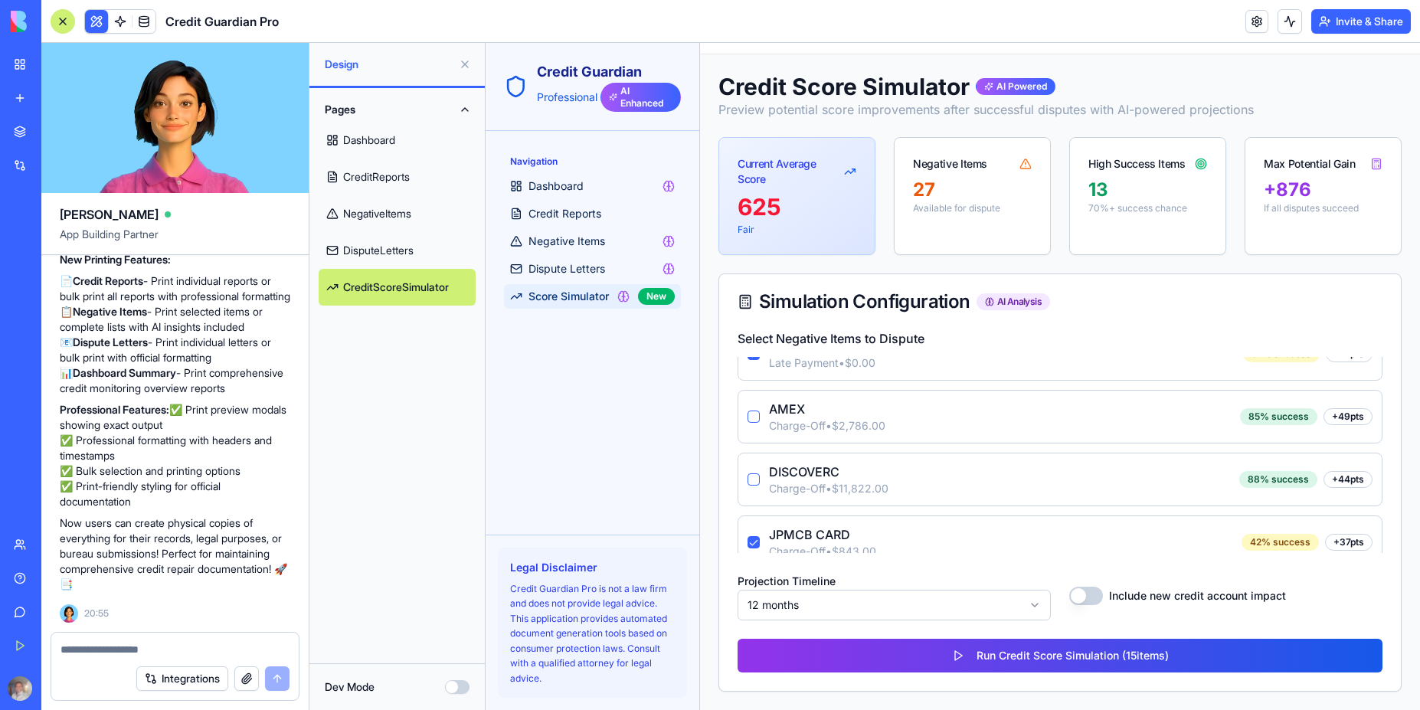
scroll to position [804, 0]
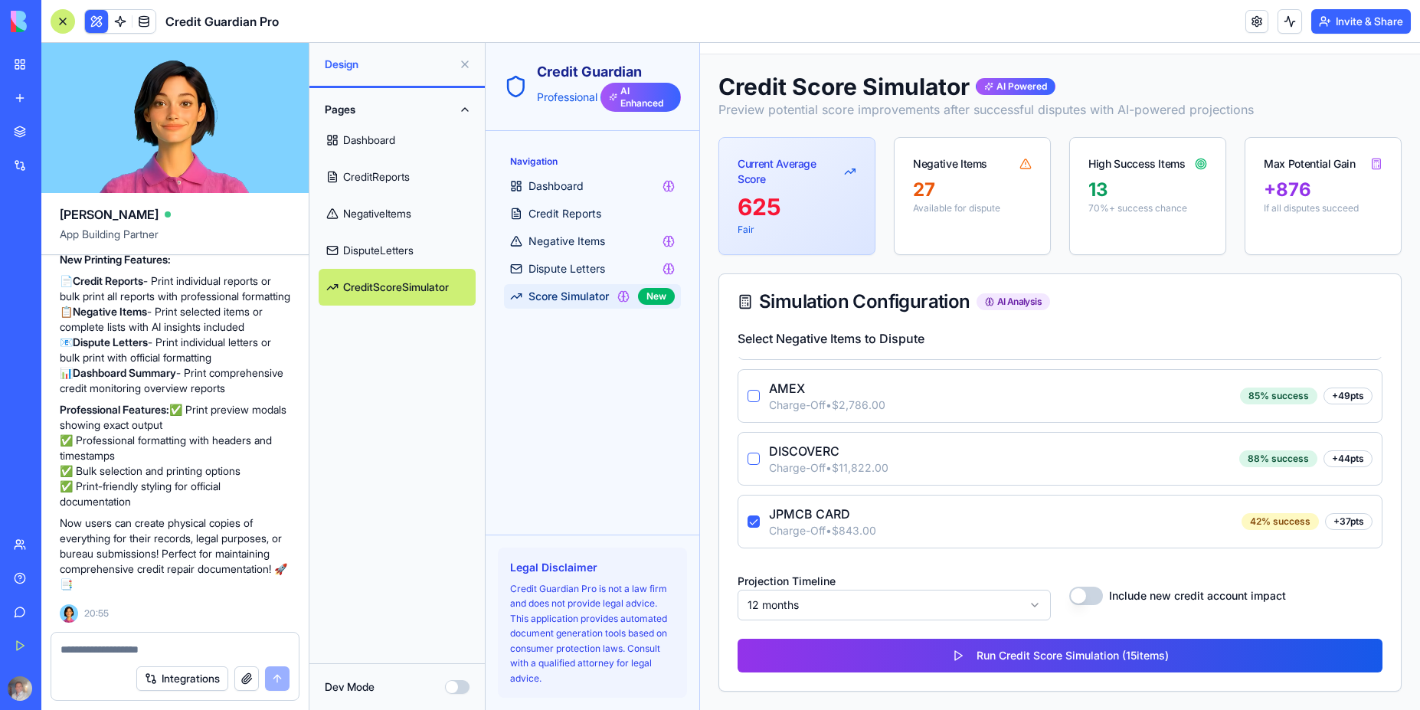
click at [757, 453] on button "button" at bounding box center [753, 459] width 12 height 12
click at [751, 394] on button "button" at bounding box center [753, 396] width 12 height 12
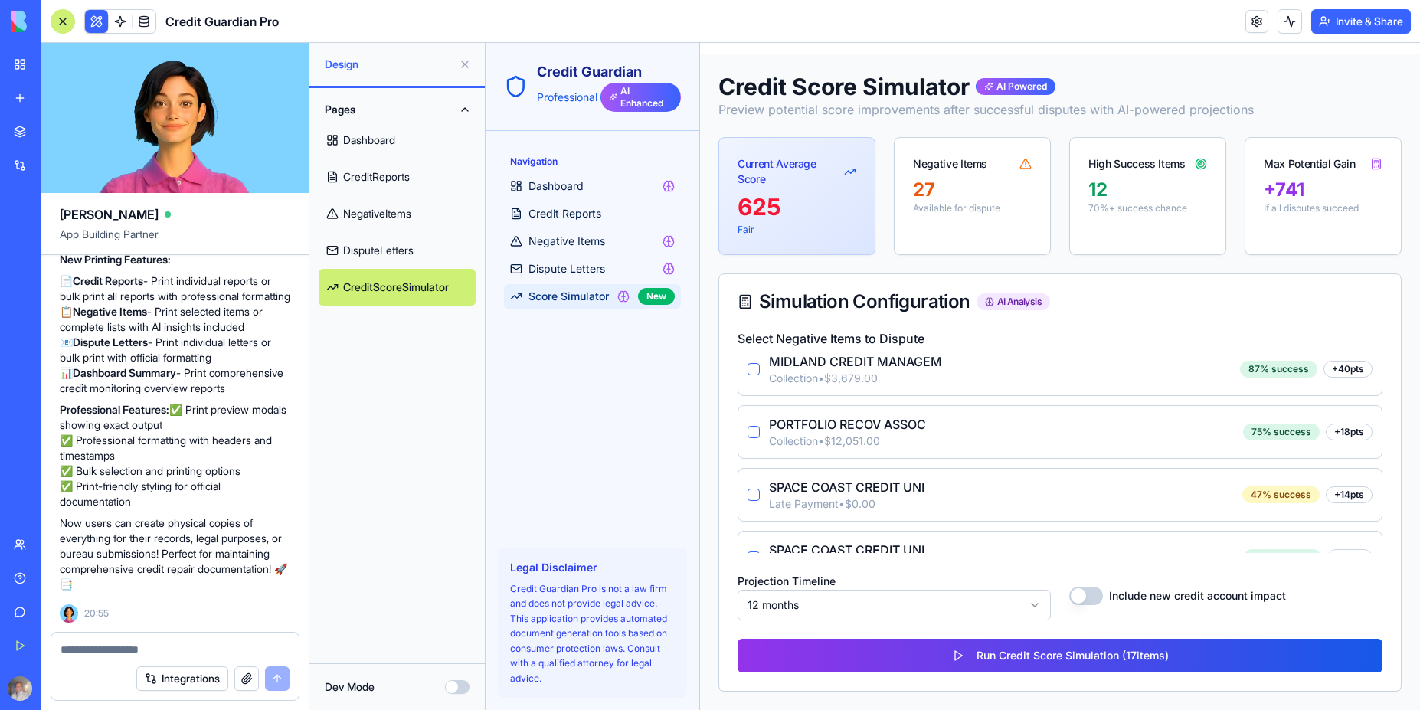
scroll to position [1149, 0]
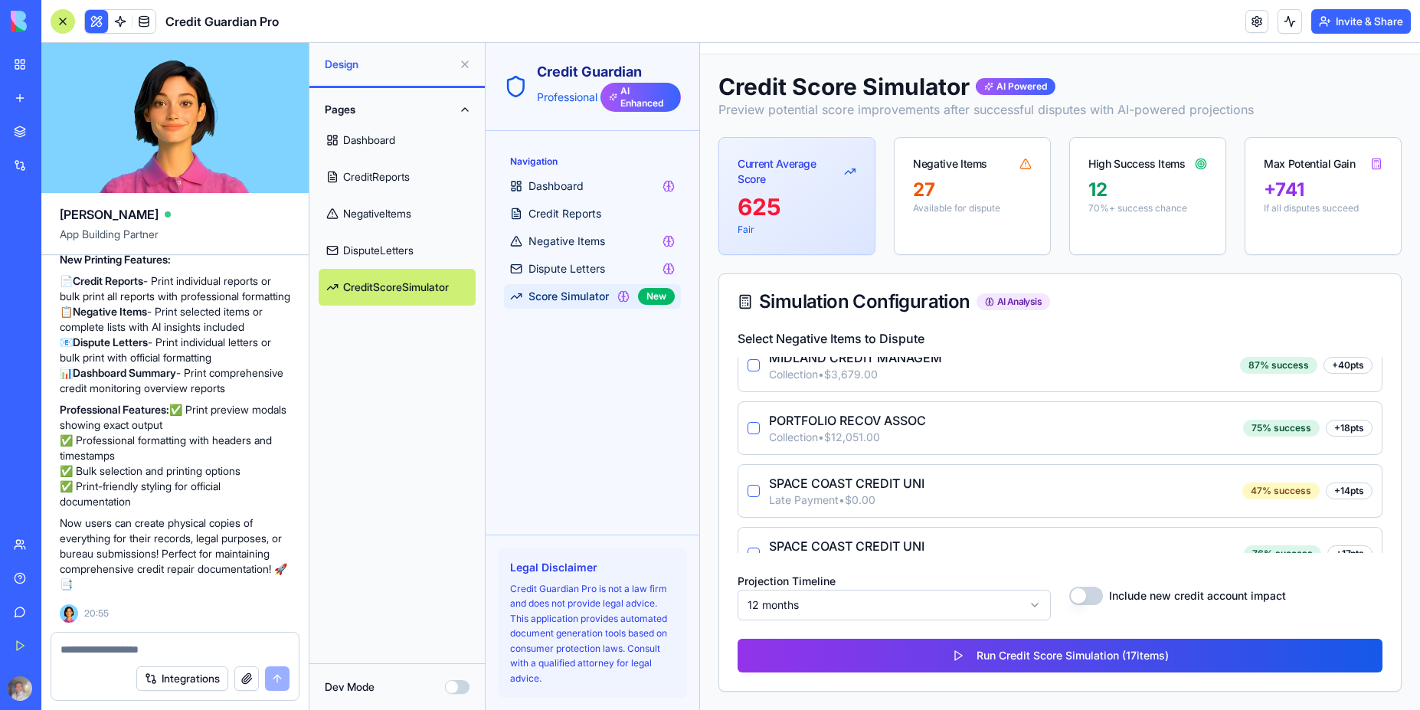
drag, startPoint x: 753, startPoint y: 365, endPoint x: 754, endPoint y: 417, distance: 52.9
click at [754, 370] on button "button" at bounding box center [753, 365] width 12 height 12
click at [751, 427] on button "button" at bounding box center [753, 428] width 12 height 12
click at [753, 493] on button "button" at bounding box center [753, 491] width 12 height 12
click at [757, 554] on div "Select Negative Items to Dispute Wells Fargo Charge Off • $1,200.00 45 % succes…" at bounding box center [1060, 509] width 682 height 361
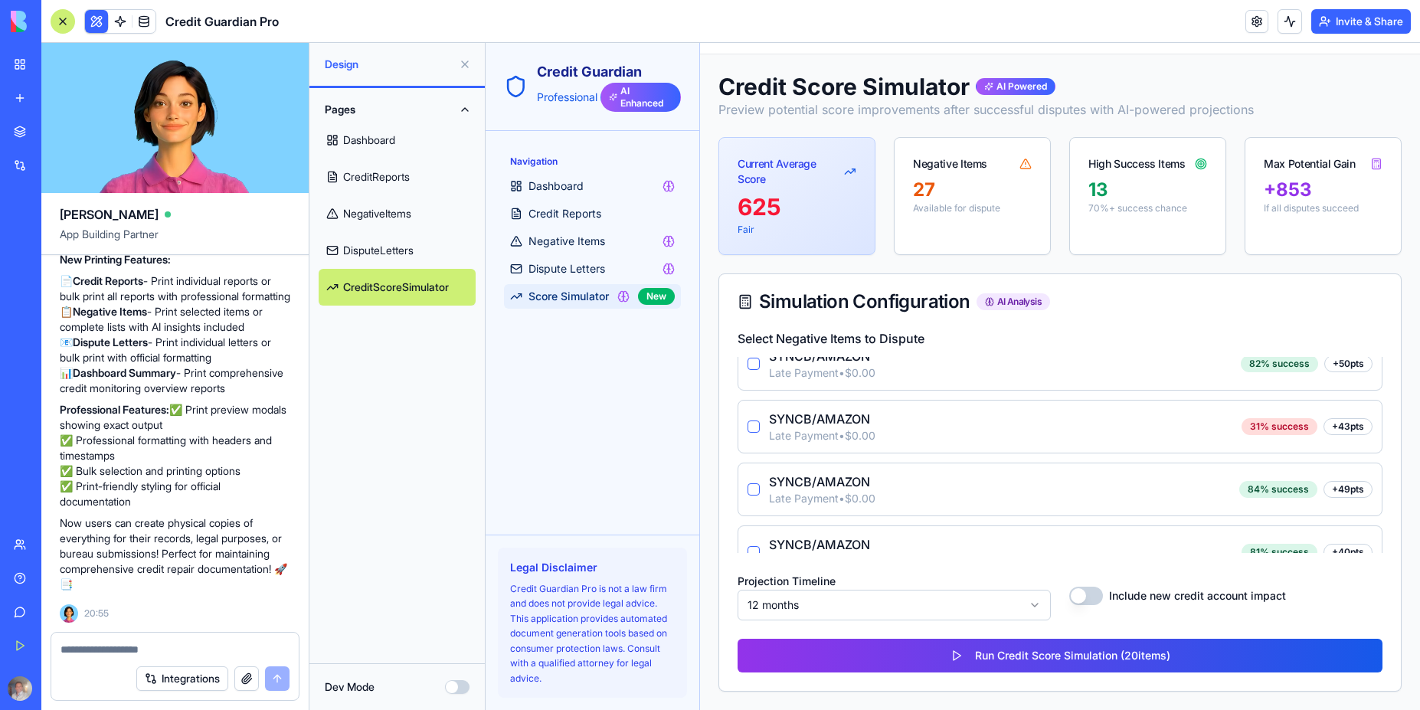
scroll to position [1310, 0]
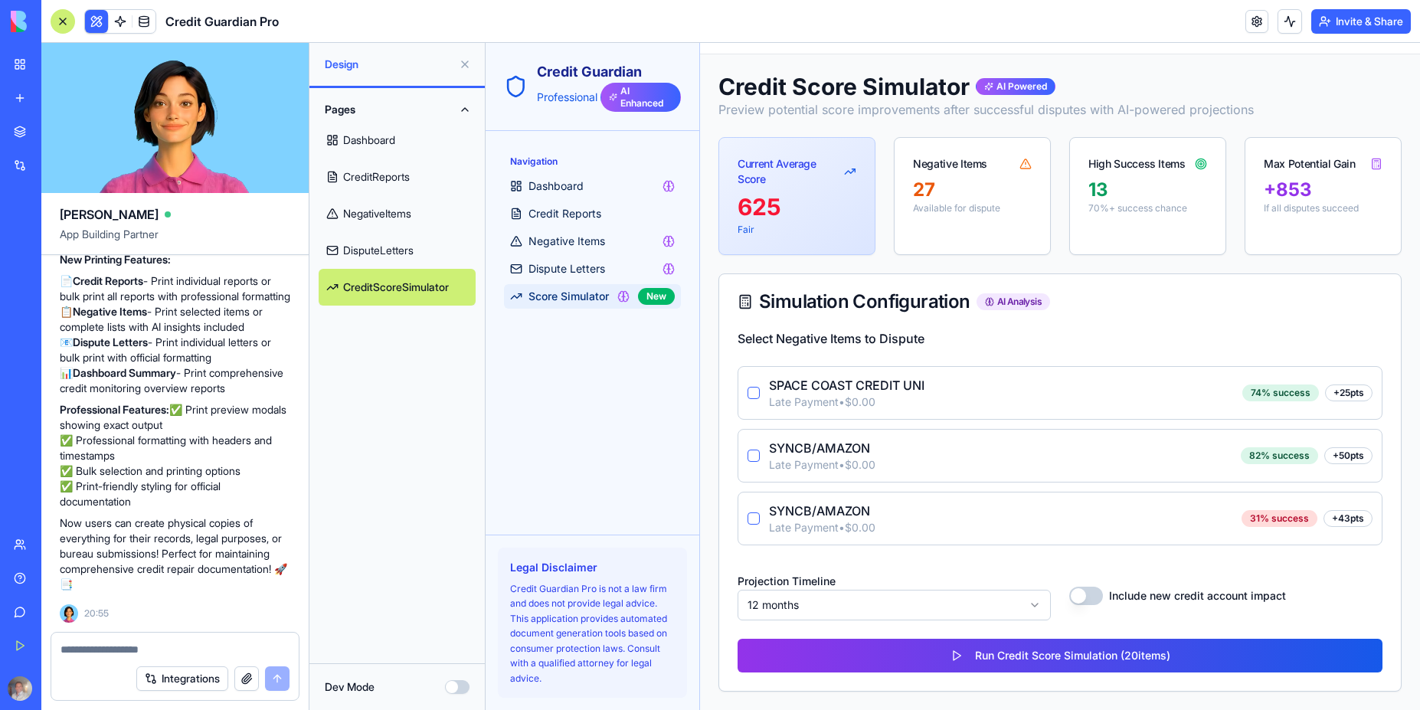
click at [756, 394] on button "button" at bounding box center [753, 393] width 12 height 12
click at [756, 454] on button "button" at bounding box center [753, 456] width 12 height 12
click at [750, 516] on button "button" at bounding box center [753, 518] width 12 height 12
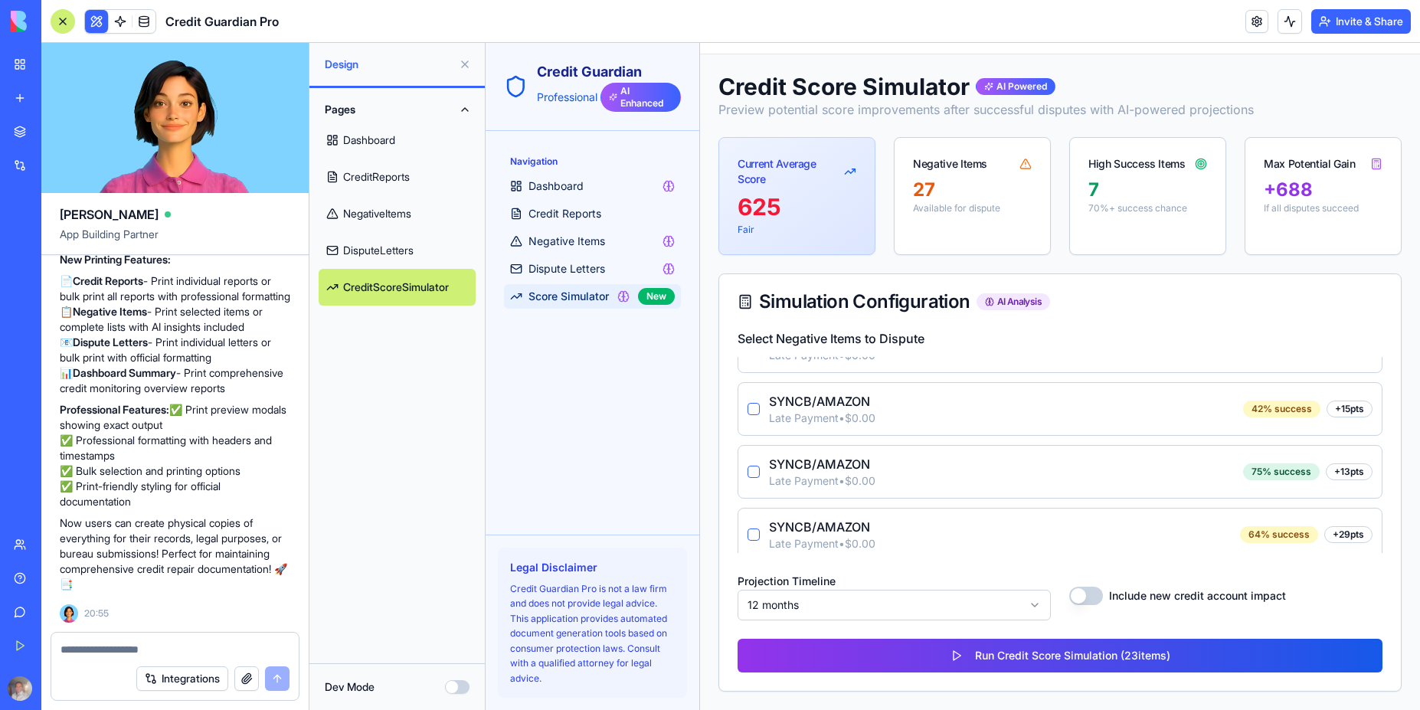
scroll to position [1490, 0]
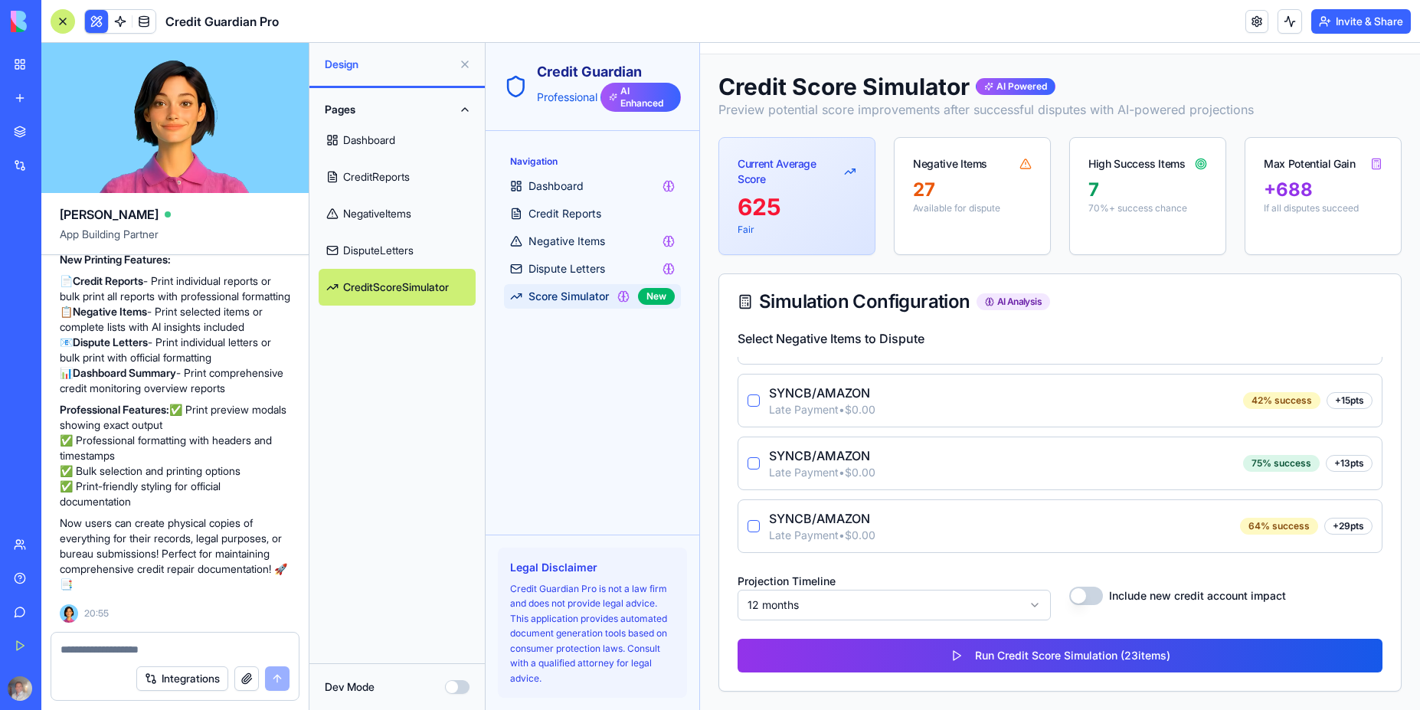
drag, startPoint x: 754, startPoint y: 392, endPoint x: 758, endPoint y: 424, distance: 31.6
click at [755, 397] on div "SYNCB/AMAZON Late Payment • $0.00" at bounding box center [811, 401] width 128 height 34
click at [753, 459] on button "button" at bounding box center [753, 463] width 12 height 12
click at [751, 391] on div "SYNCB/AMAZON Late Payment • $0.00" at bounding box center [811, 401] width 128 height 34
click at [754, 404] on button "button" at bounding box center [753, 400] width 12 height 12
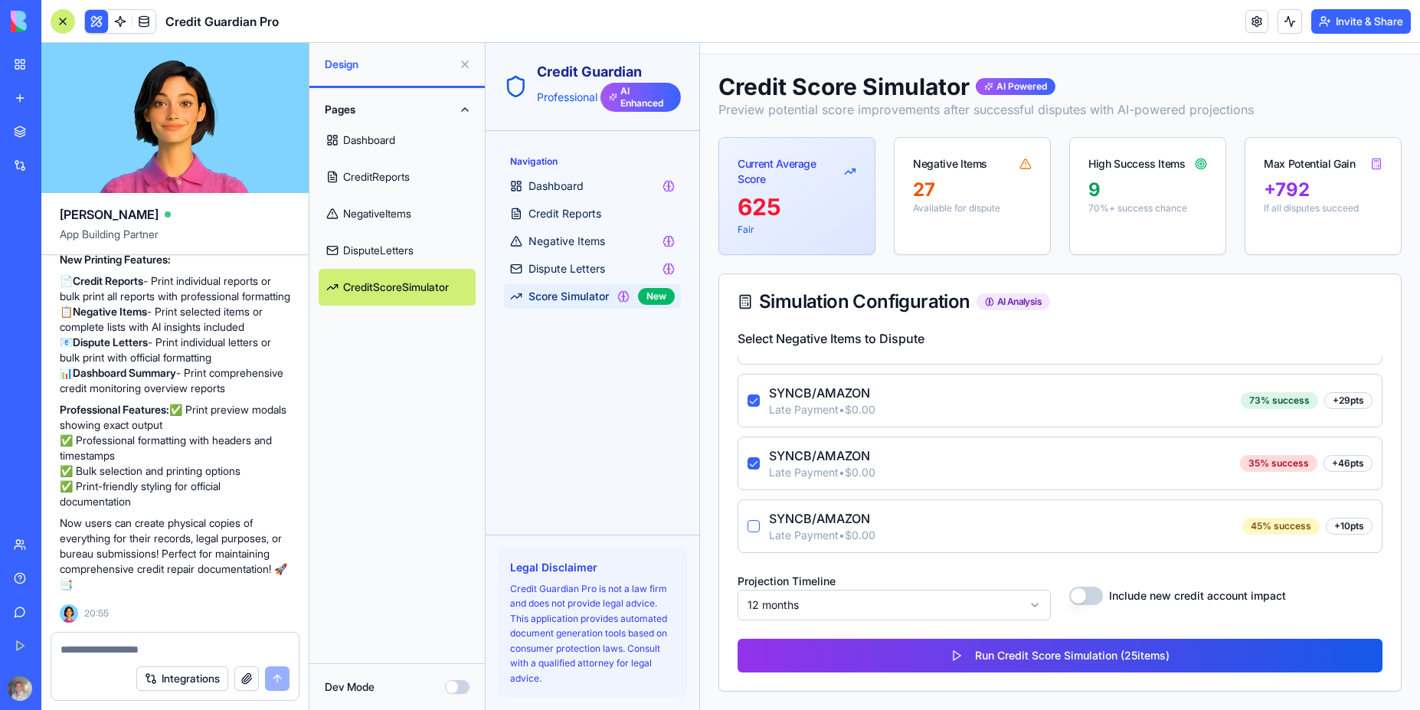
click at [753, 524] on button "button" at bounding box center [753, 526] width 12 height 12
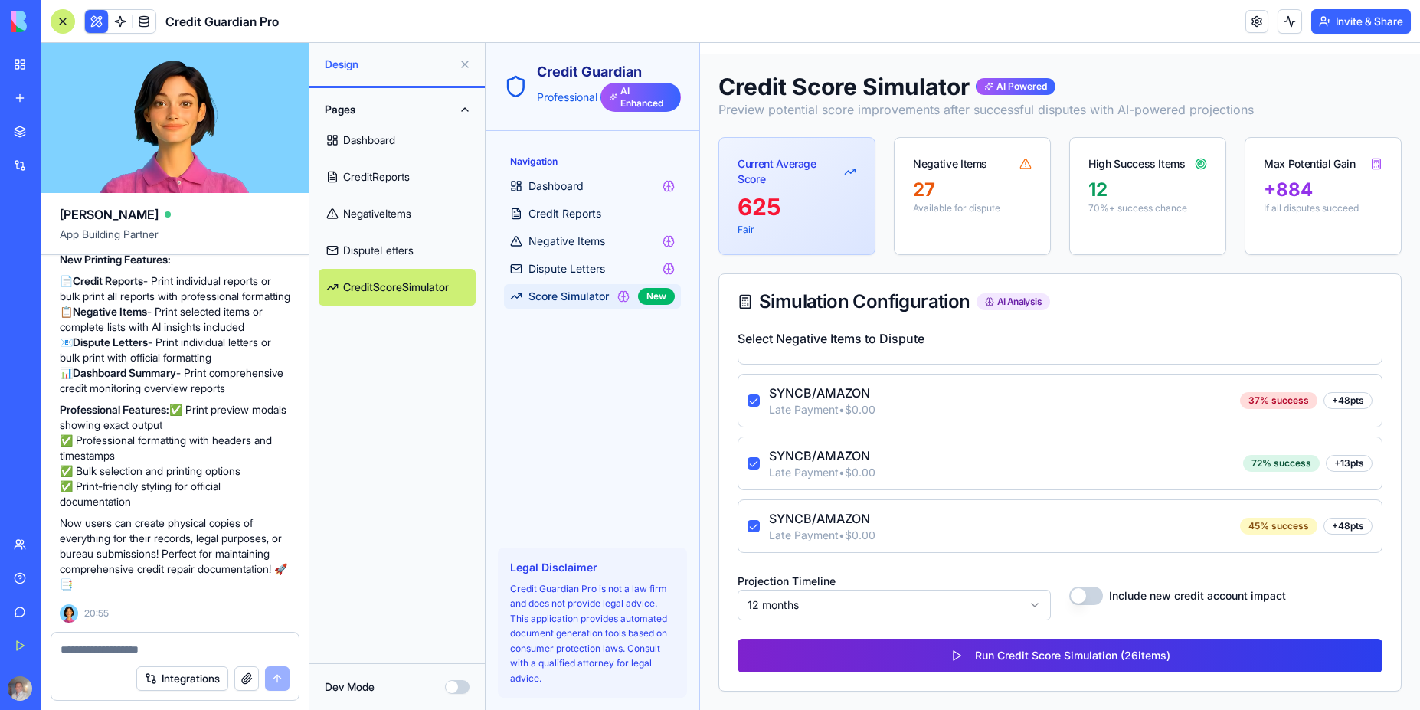
click at [1080, 653] on button "Run Credit Score Simulation ( 26 items)" at bounding box center [1059, 656] width 645 height 34
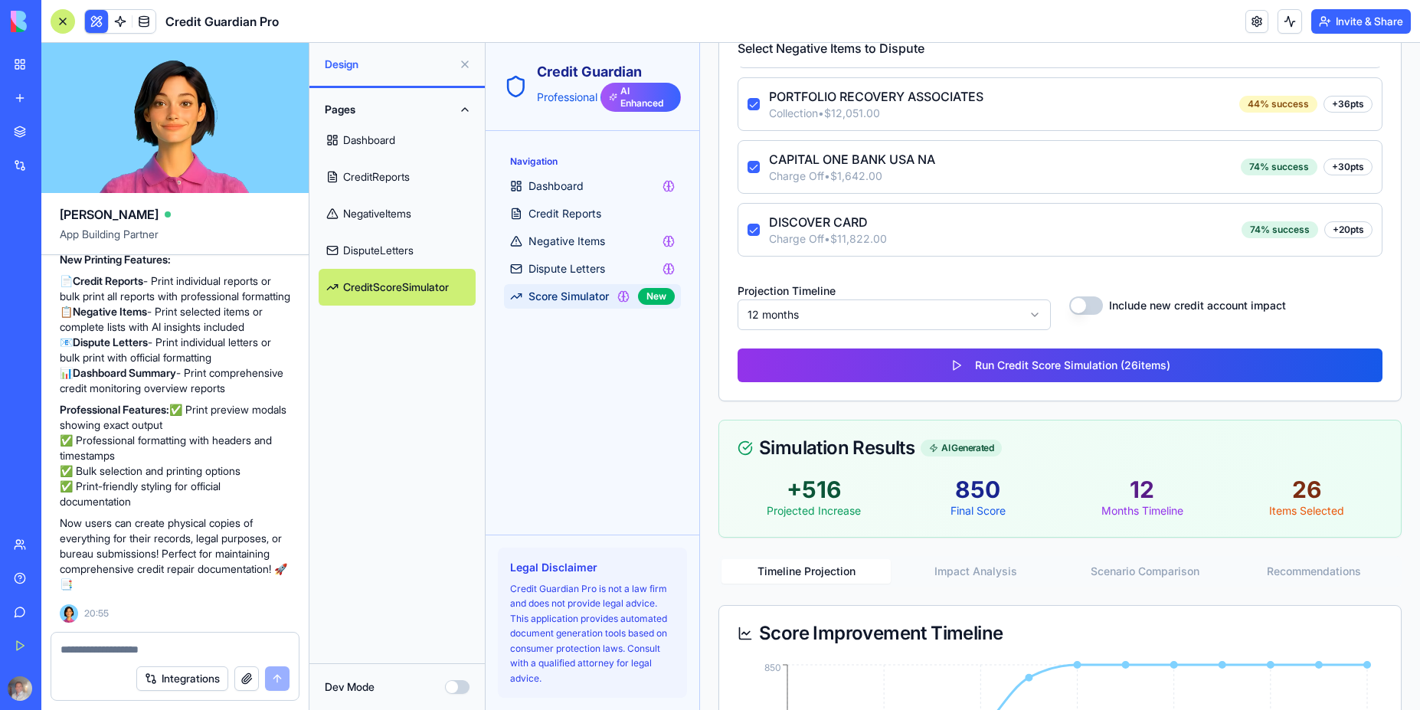
scroll to position [273, 0]
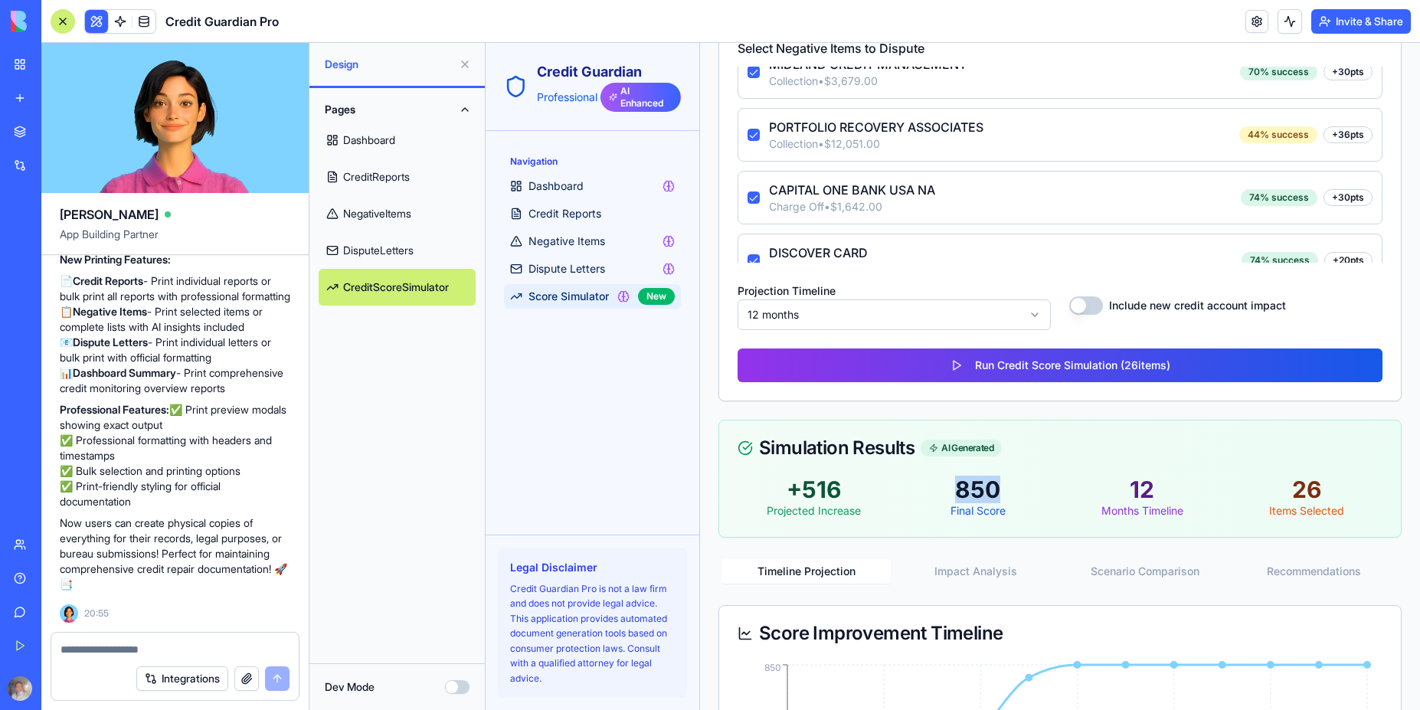
drag, startPoint x: 951, startPoint y: 493, endPoint x: 1001, endPoint y: 495, distance: 49.8
click at [1001, 495] on div "850" at bounding box center [978, 490] width 152 height 28
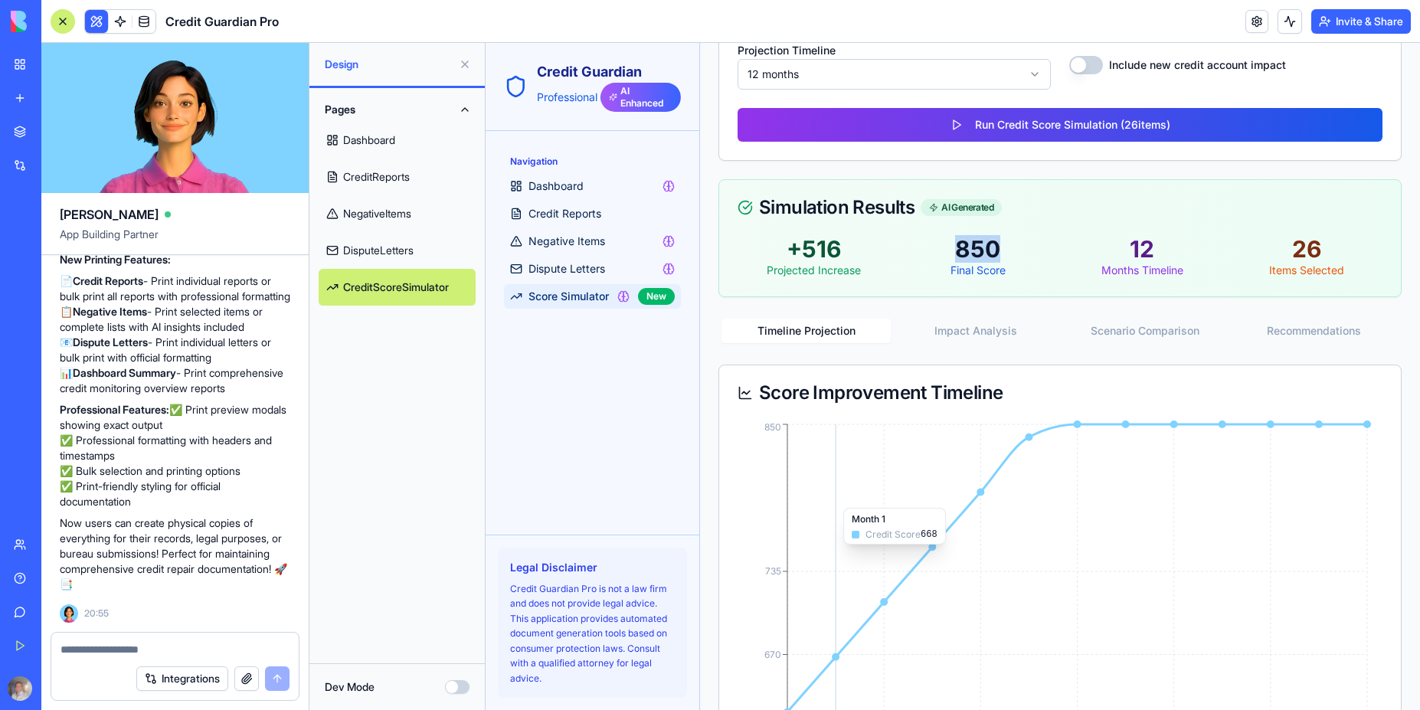
scroll to position [0, 0]
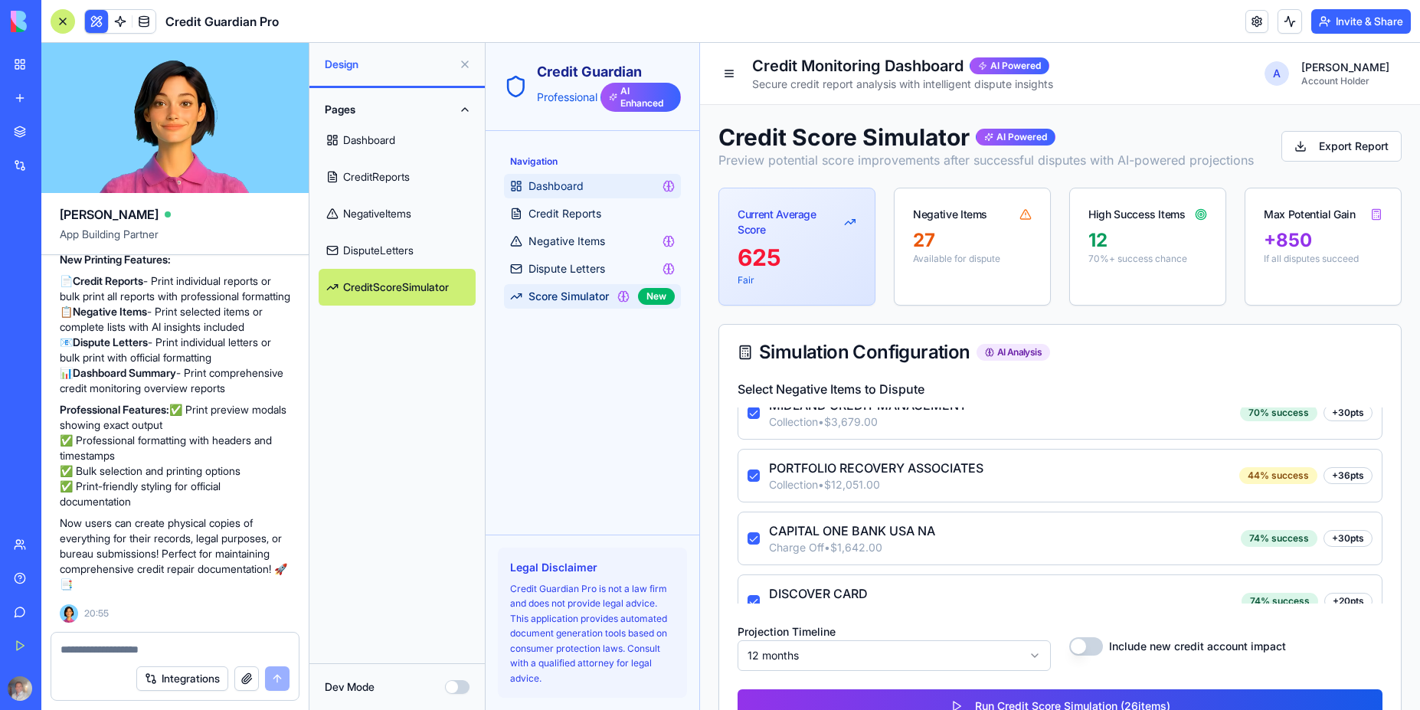
click at [584, 192] on link "Dashboard" at bounding box center [592, 186] width 177 height 25
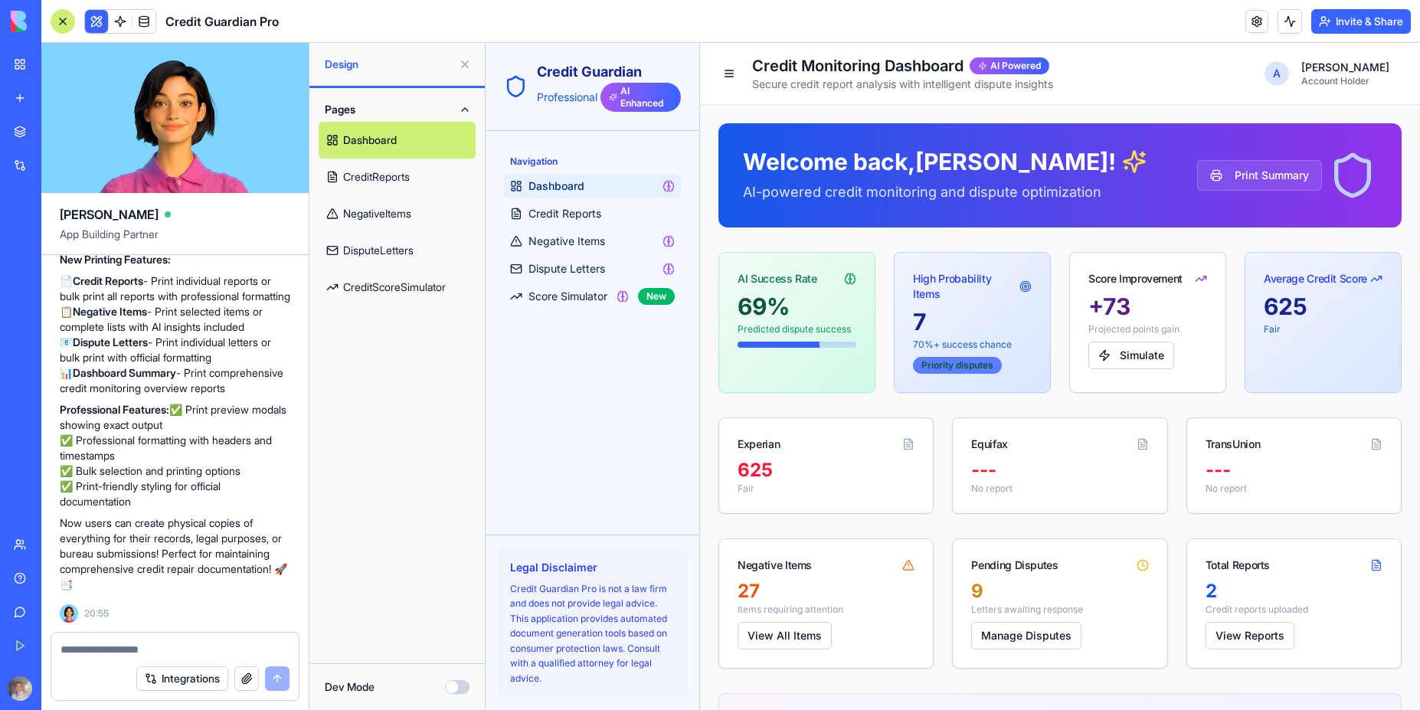
click at [942, 368] on div "Priority disputes" at bounding box center [957, 365] width 89 height 17
click at [1141, 355] on button "Simulate" at bounding box center [1131, 356] width 86 height 28
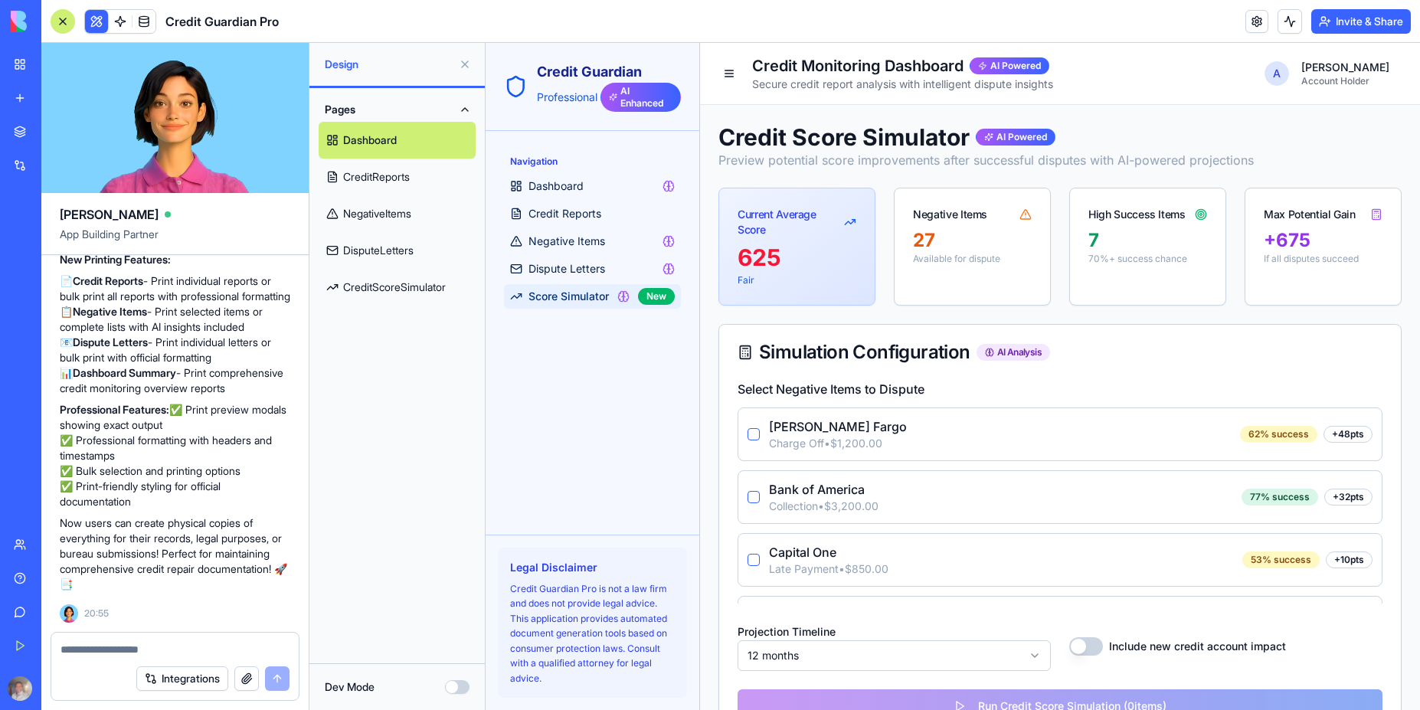
click at [748, 432] on button "button" at bounding box center [753, 434] width 12 height 12
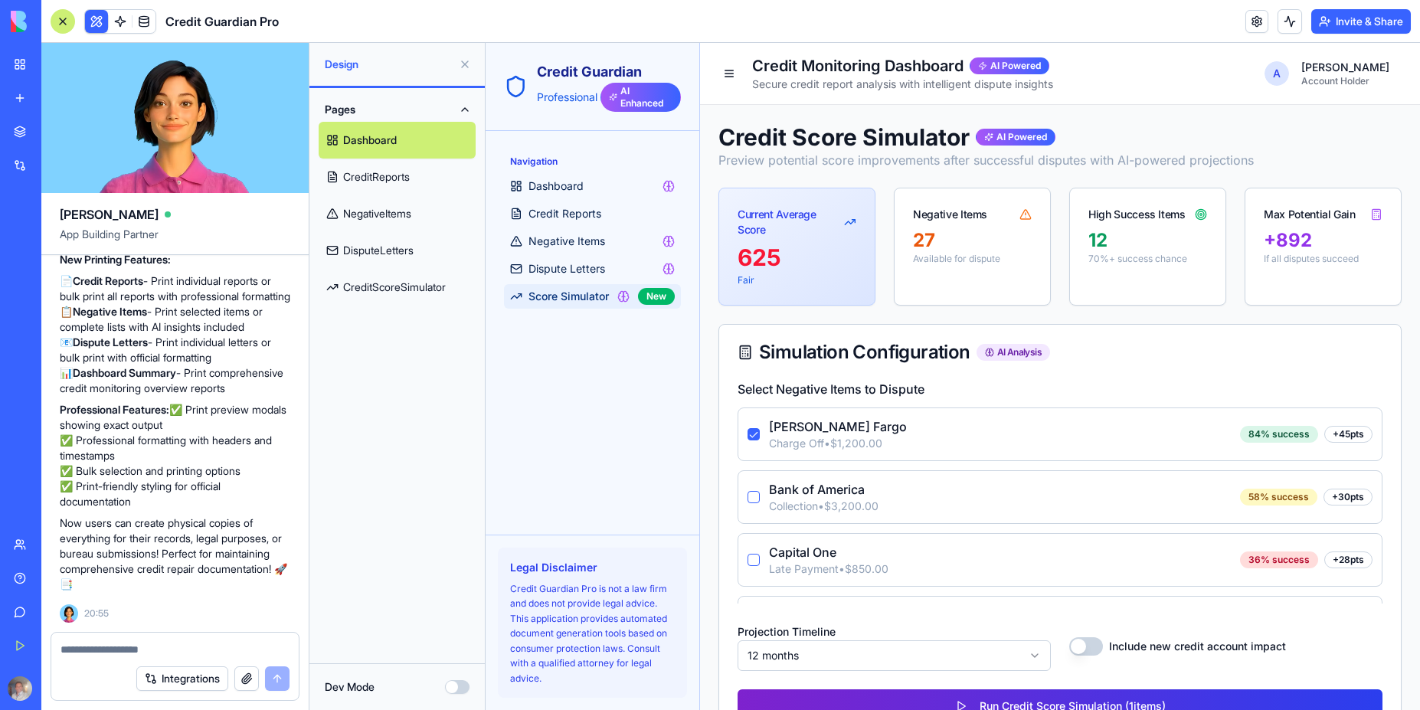
click at [1015, 699] on button "Run Credit Score Simulation ( 1 items)" at bounding box center [1059, 706] width 645 height 34
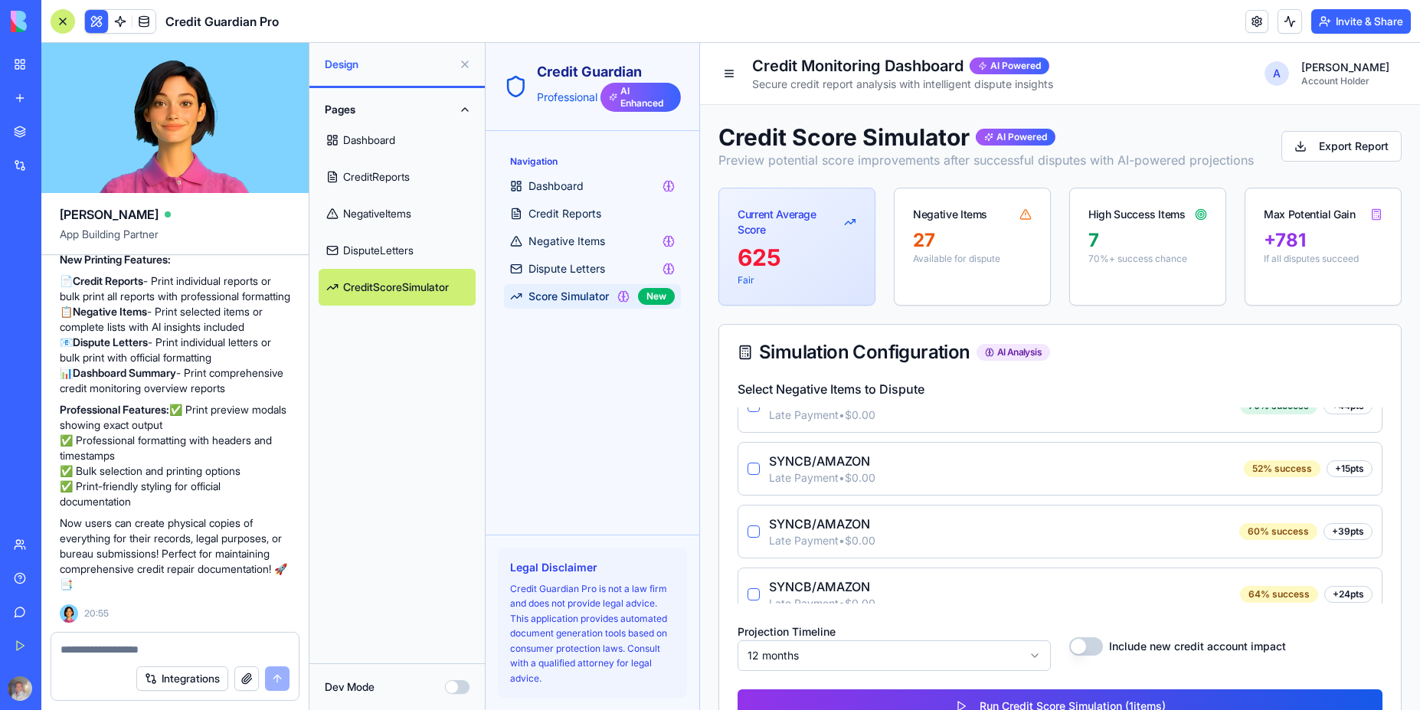
scroll to position [1490, 0]
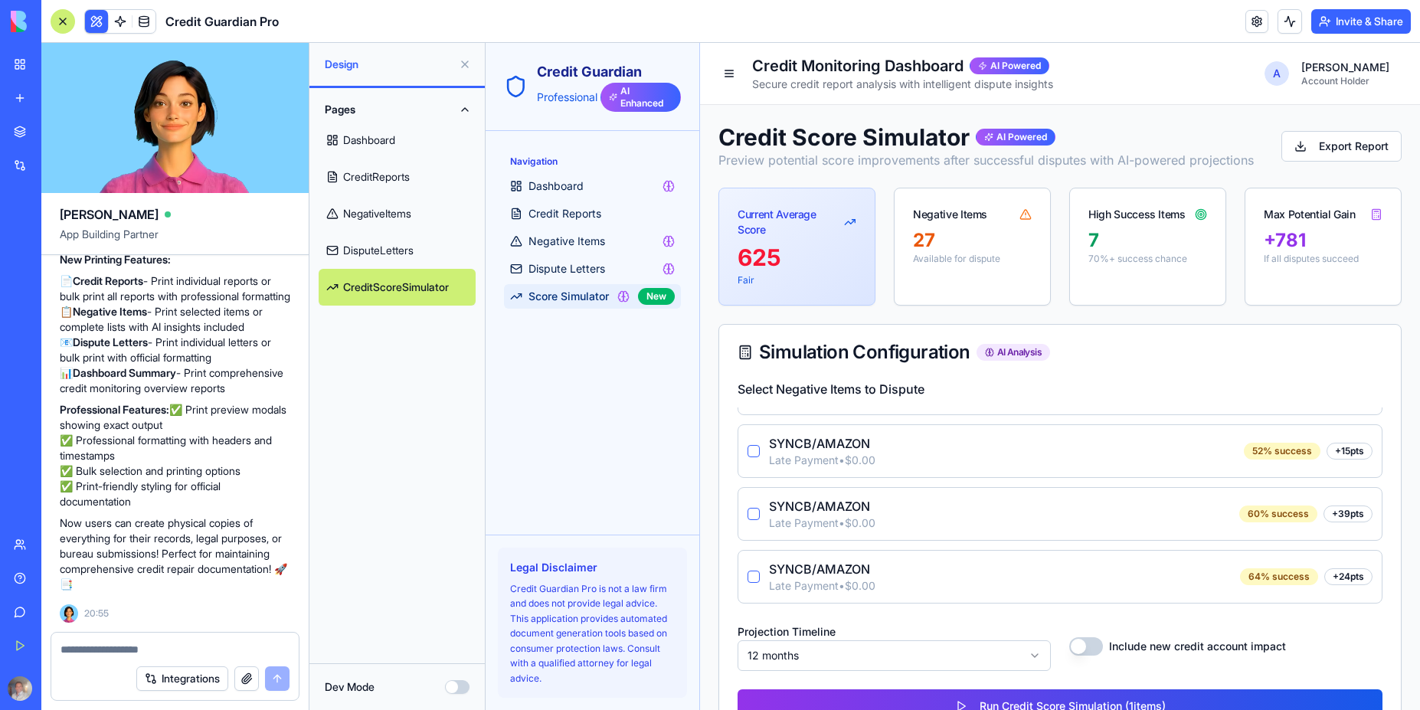
click at [1085, 653] on button "button" at bounding box center [1086, 646] width 34 height 18
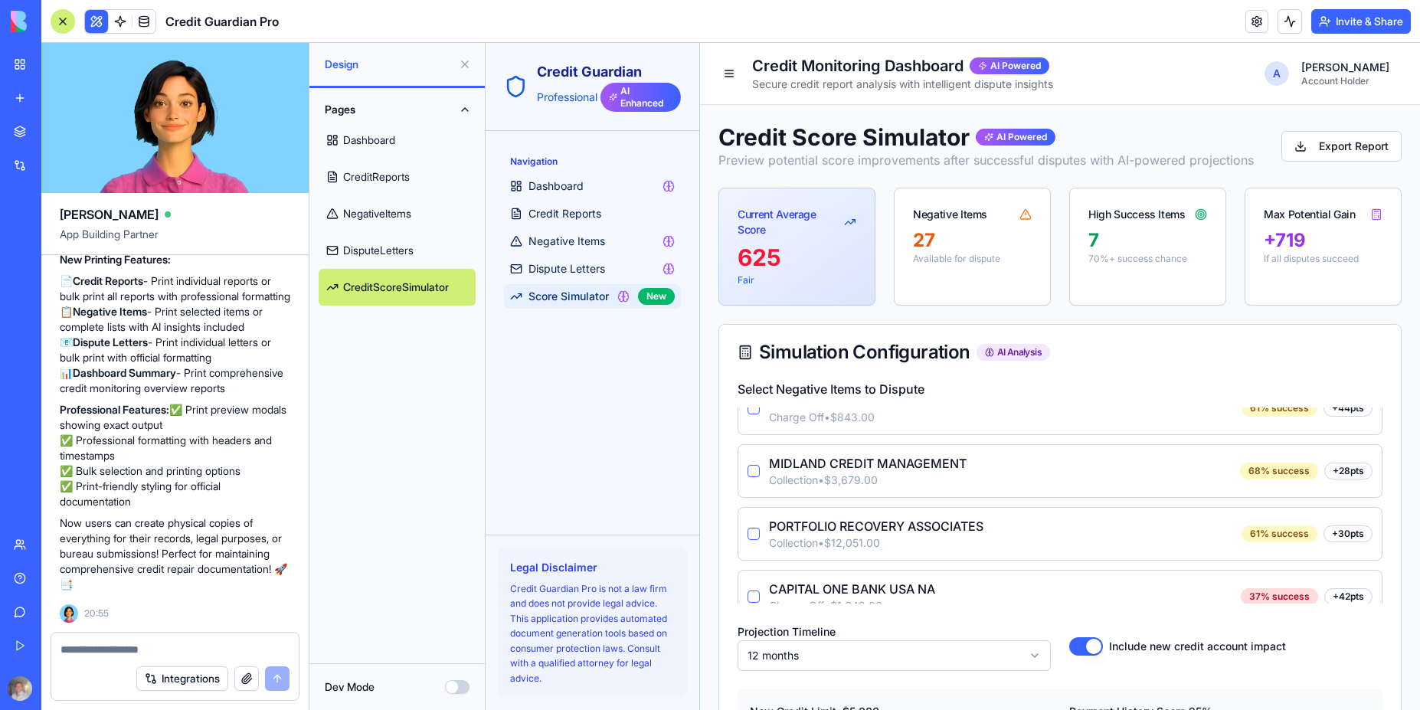
scroll to position [276, 0]
click at [756, 477] on button "button" at bounding box center [753, 472] width 12 height 12
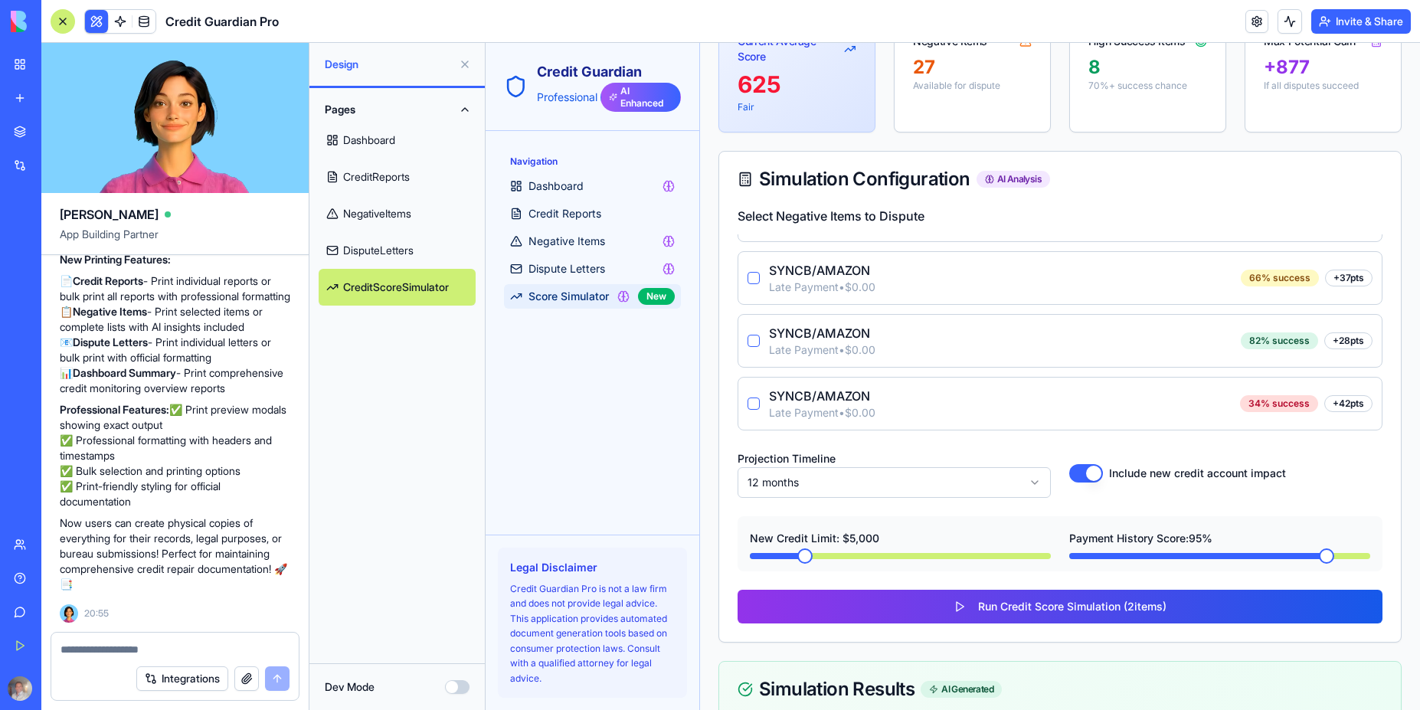
scroll to position [574, 0]
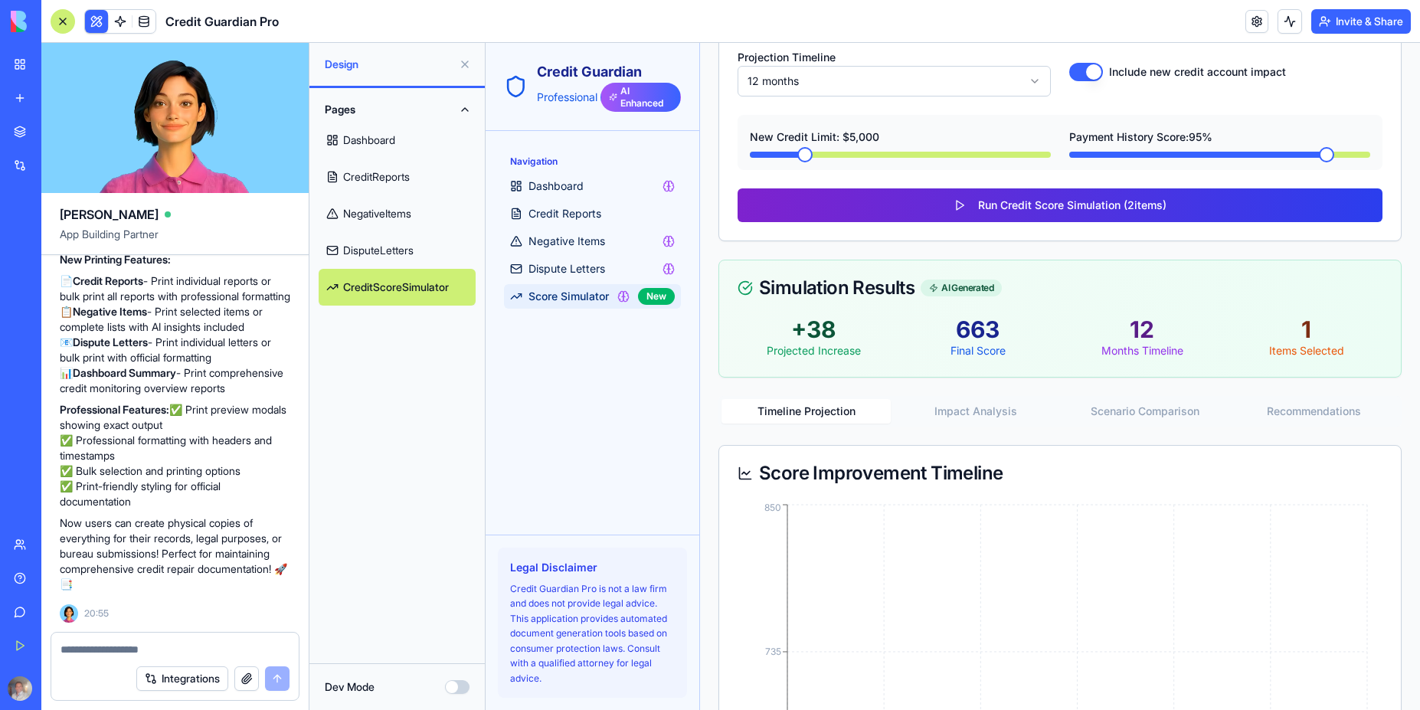
click at [1040, 213] on button "Run Credit Score Simulation ( 2 items)" at bounding box center [1059, 205] width 645 height 34
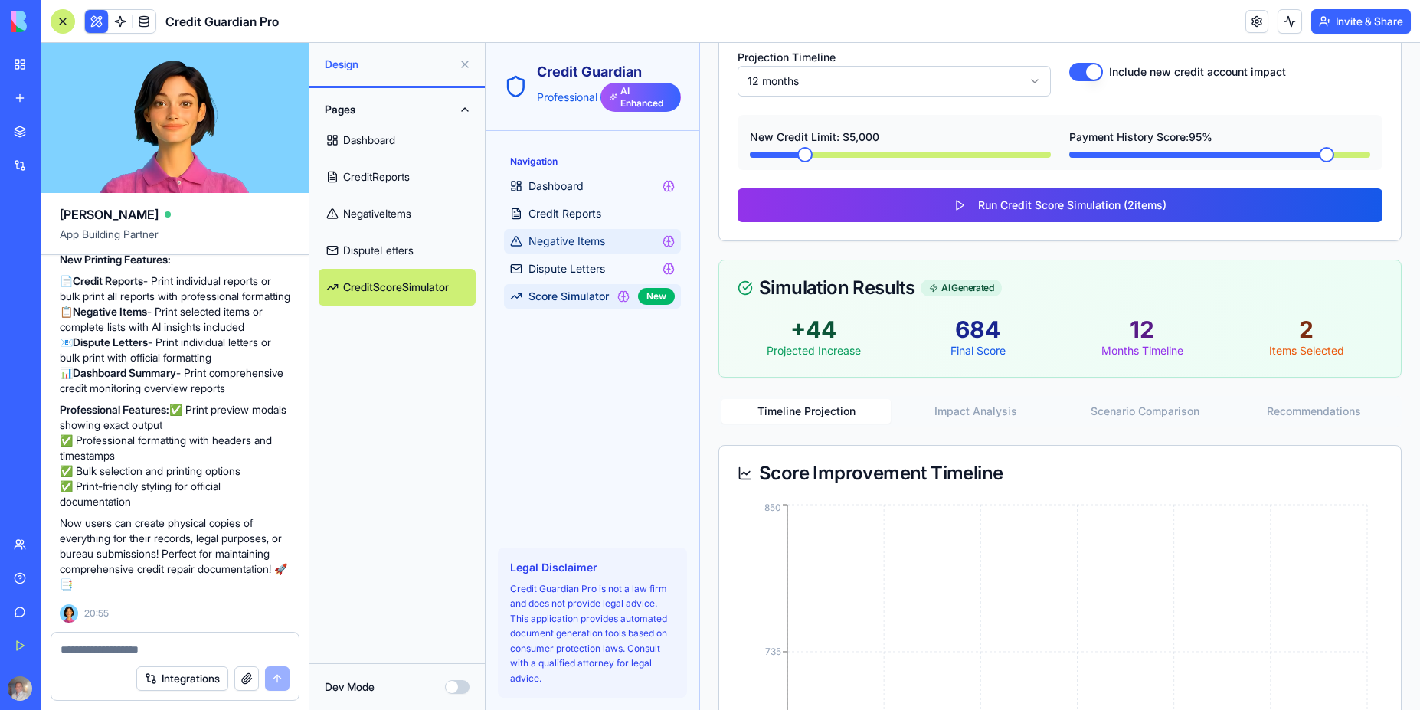
click at [564, 241] on span "Negative Items" at bounding box center [566, 241] width 77 height 15
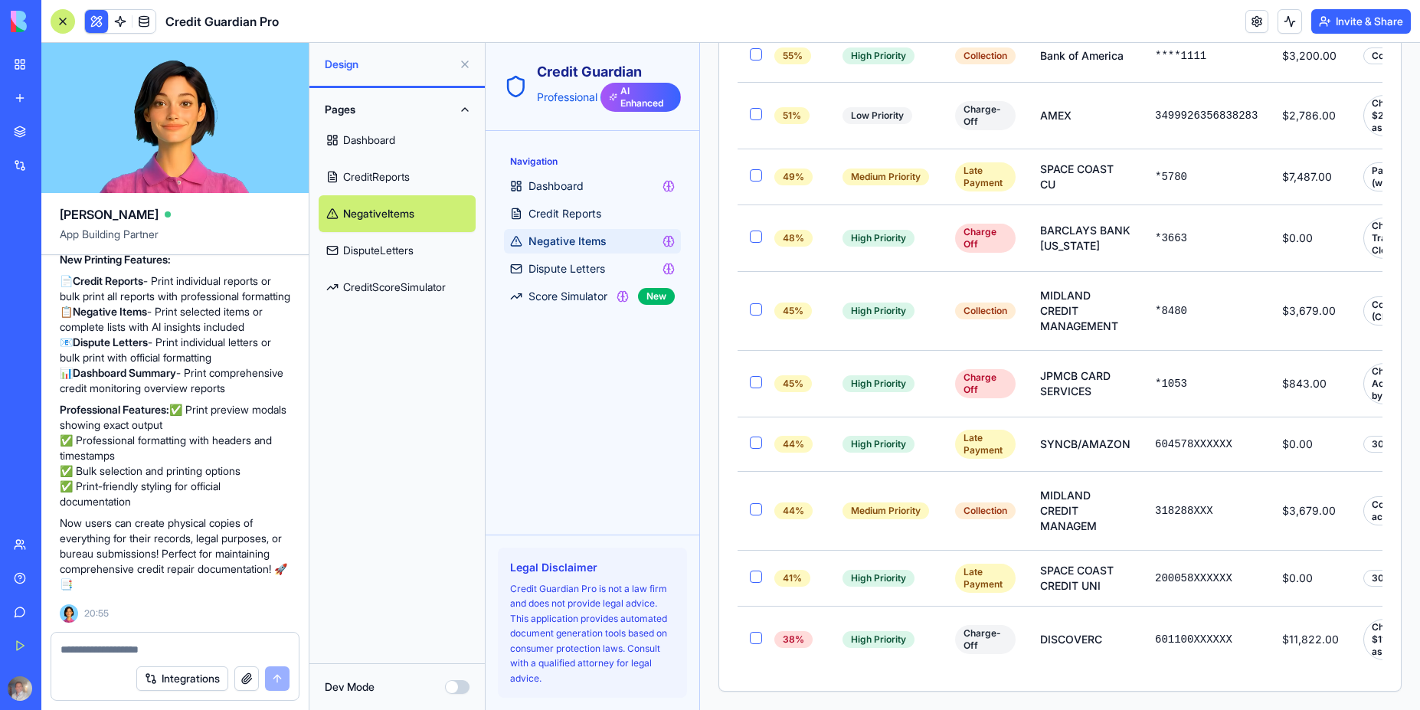
scroll to position [1658, 0]
click at [567, 267] on span "Dispute Letters" at bounding box center [566, 268] width 77 height 15
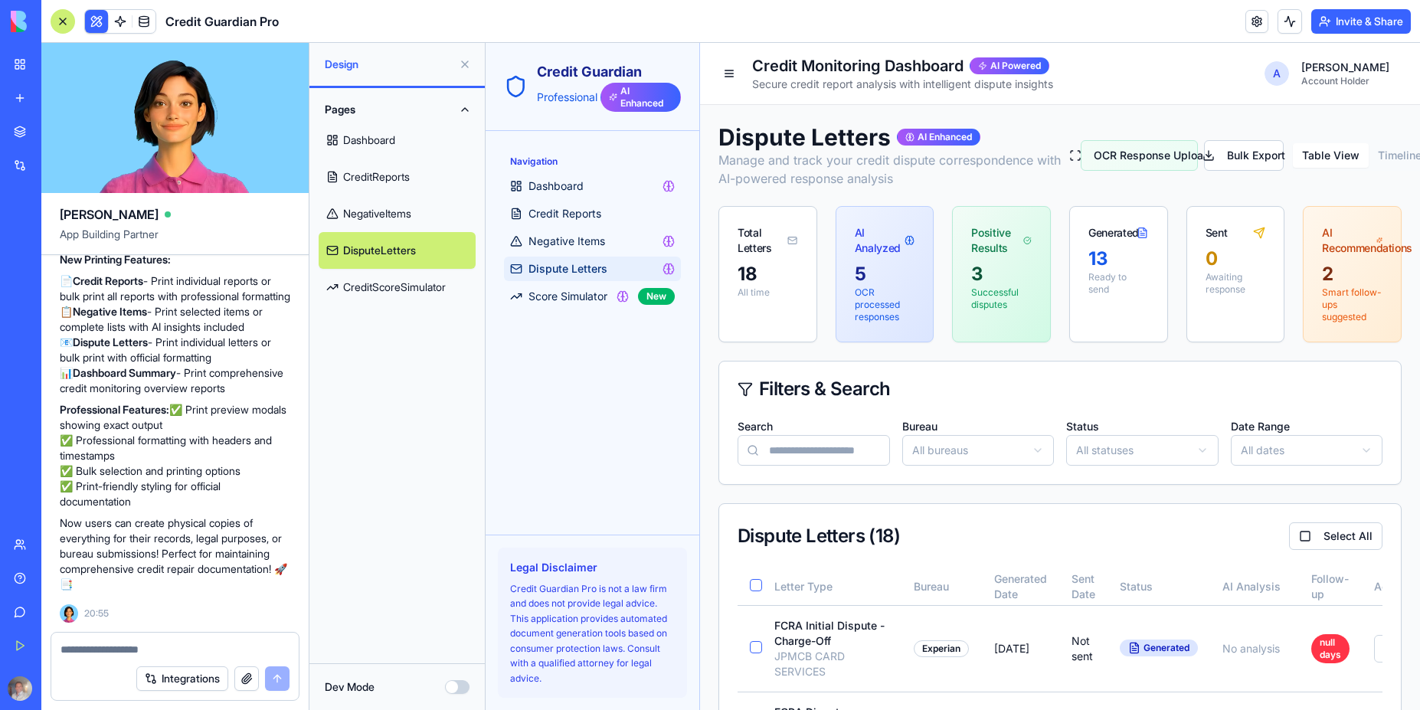
click at [378, 216] on link "NegativeItems" at bounding box center [397, 213] width 157 height 37
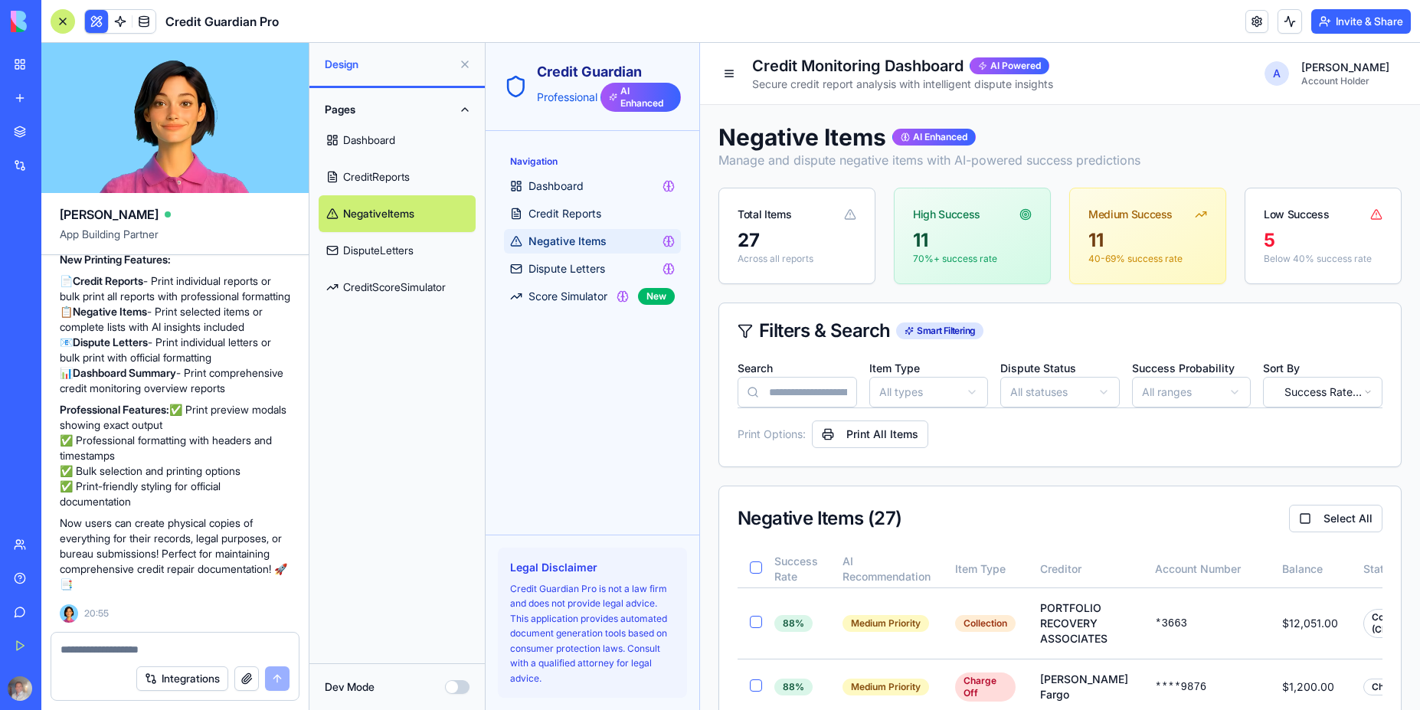
click at [457, 682] on button "Dev Mode" at bounding box center [457, 687] width 25 height 14
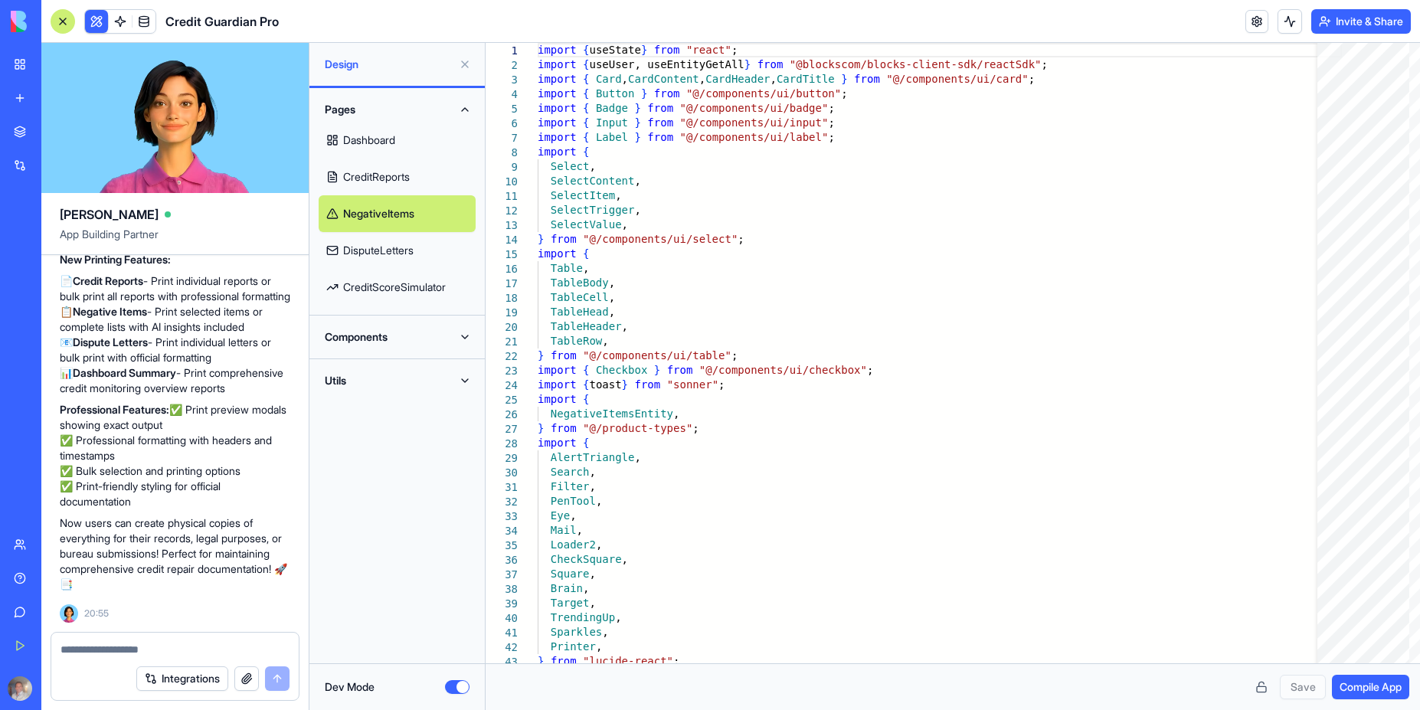
click at [57, 278] on div "[PERSON_NAME][GEOGRAPHIC_DATA][PERSON_NAME]" at bounding box center [35, 272] width 43 height 15
click at [57, 276] on div "[PERSON_NAME][GEOGRAPHIC_DATA][PERSON_NAME]" at bounding box center [35, 272] width 43 height 15
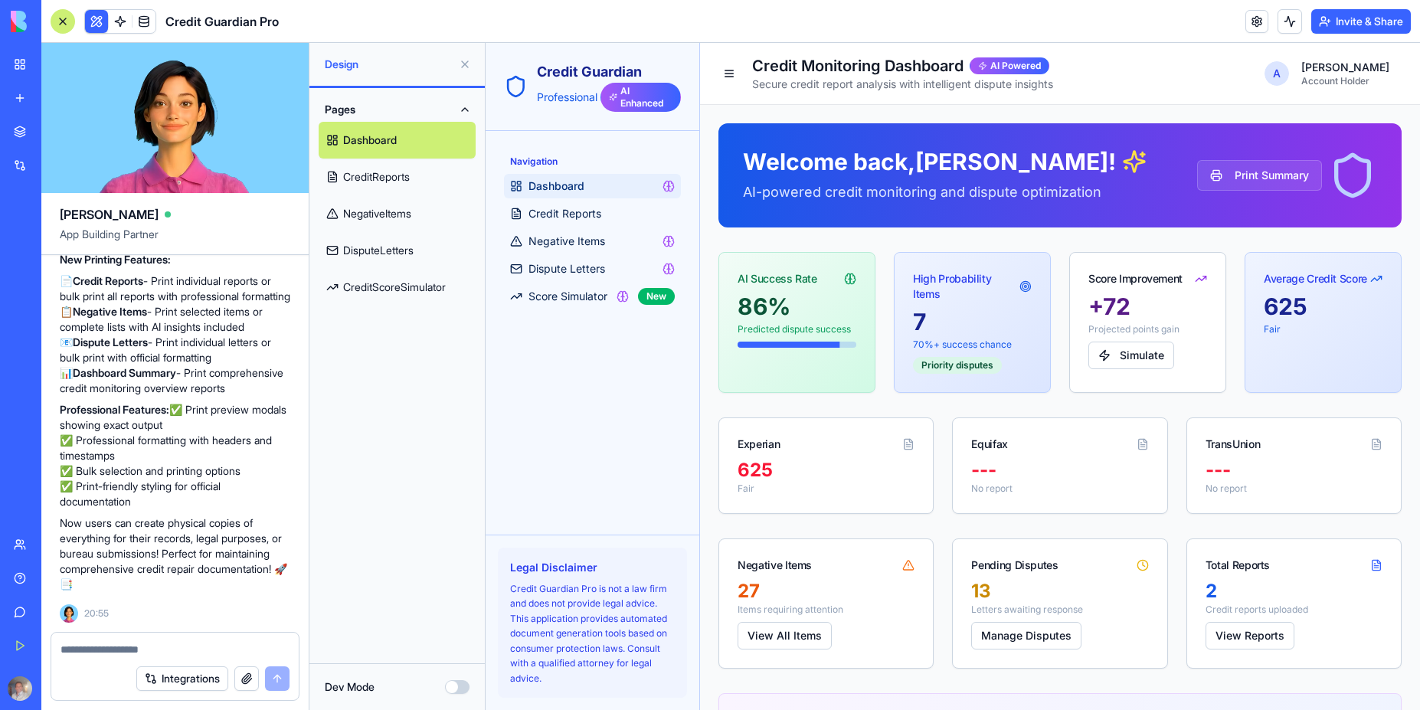
click at [57, 273] on div "[PERSON_NAME][GEOGRAPHIC_DATA][PERSON_NAME]" at bounding box center [35, 272] width 43 height 15
click at [47, 247] on link "Iremember" at bounding box center [35, 239] width 61 height 31
click at [57, 269] on div "[PERSON_NAME][GEOGRAPHIC_DATA][PERSON_NAME]" at bounding box center [35, 272] width 43 height 15
click at [52, 237] on div "Iremember" at bounding box center [35, 238] width 43 height 15
click at [57, 170] on div "Integrations" at bounding box center [47, 165] width 20 height 15
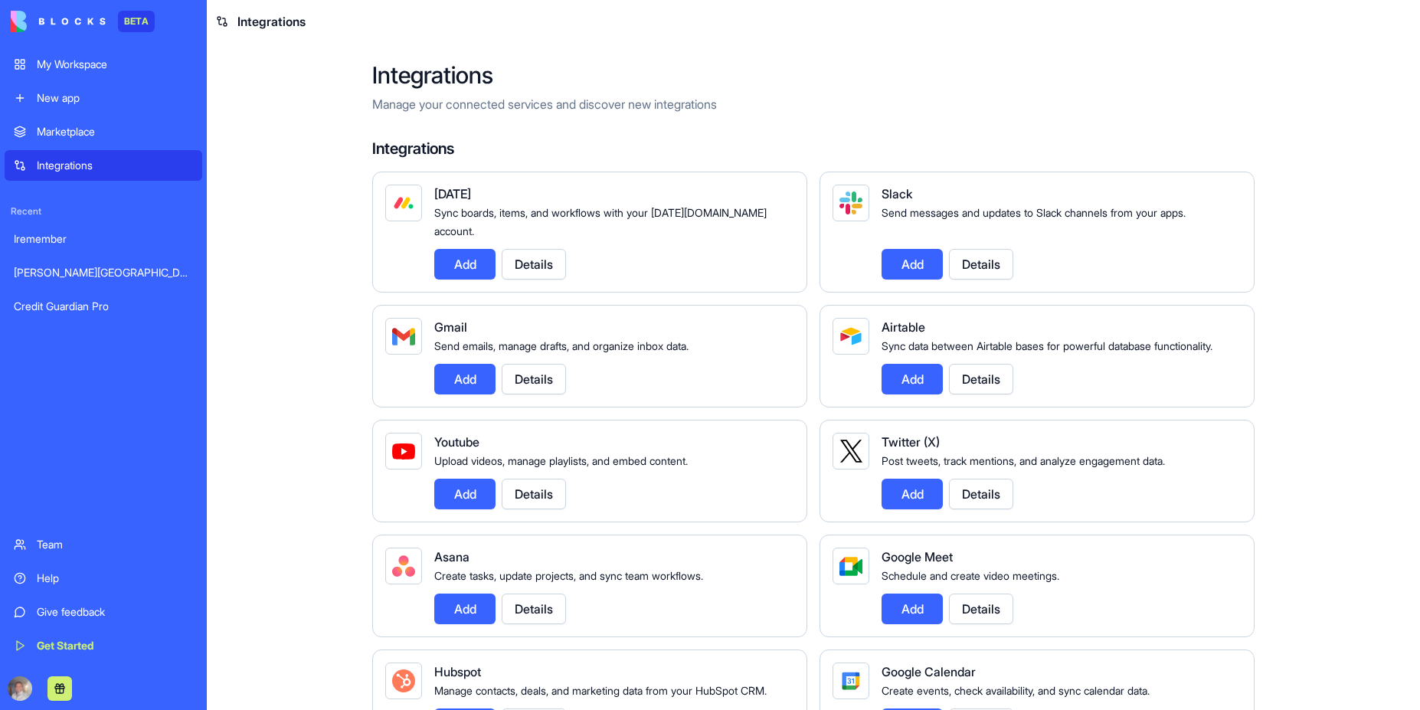
click at [85, 280] on div "[PERSON_NAME][GEOGRAPHIC_DATA][PERSON_NAME]" at bounding box center [103, 272] width 179 height 15
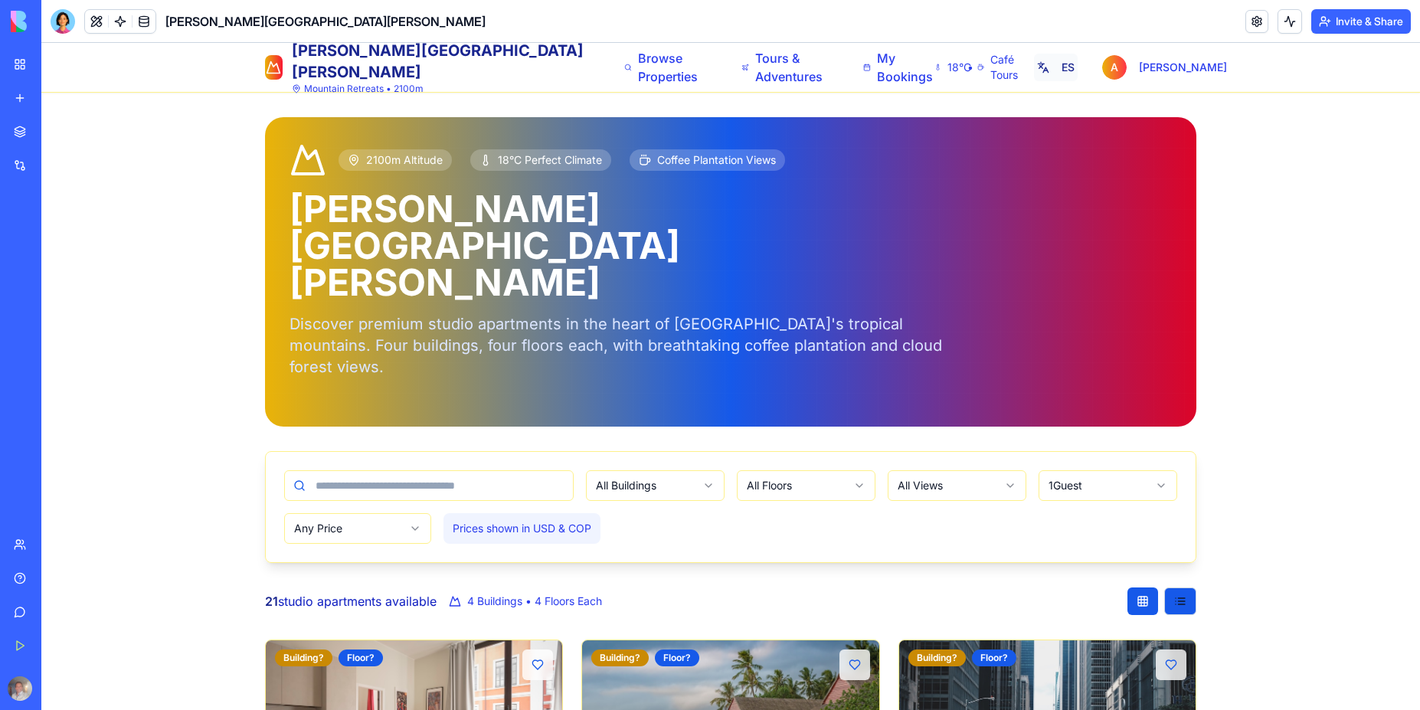
click at [1068, 68] on button "ES" at bounding box center [1055, 68] width 43 height 28
click at [1065, 71] on button "EN" at bounding box center [1057, 68] width 44 height 28
click at [1077, 69] on button "ES" at bounding box center [1055, 68] width 43 height 28
click at [1078, 69] on button "EN" at bounding box center [1057, 68] width 44 height 28
click at [1077, 66] on button "ES" at bounding box center [1055, 68] width 43 height 28
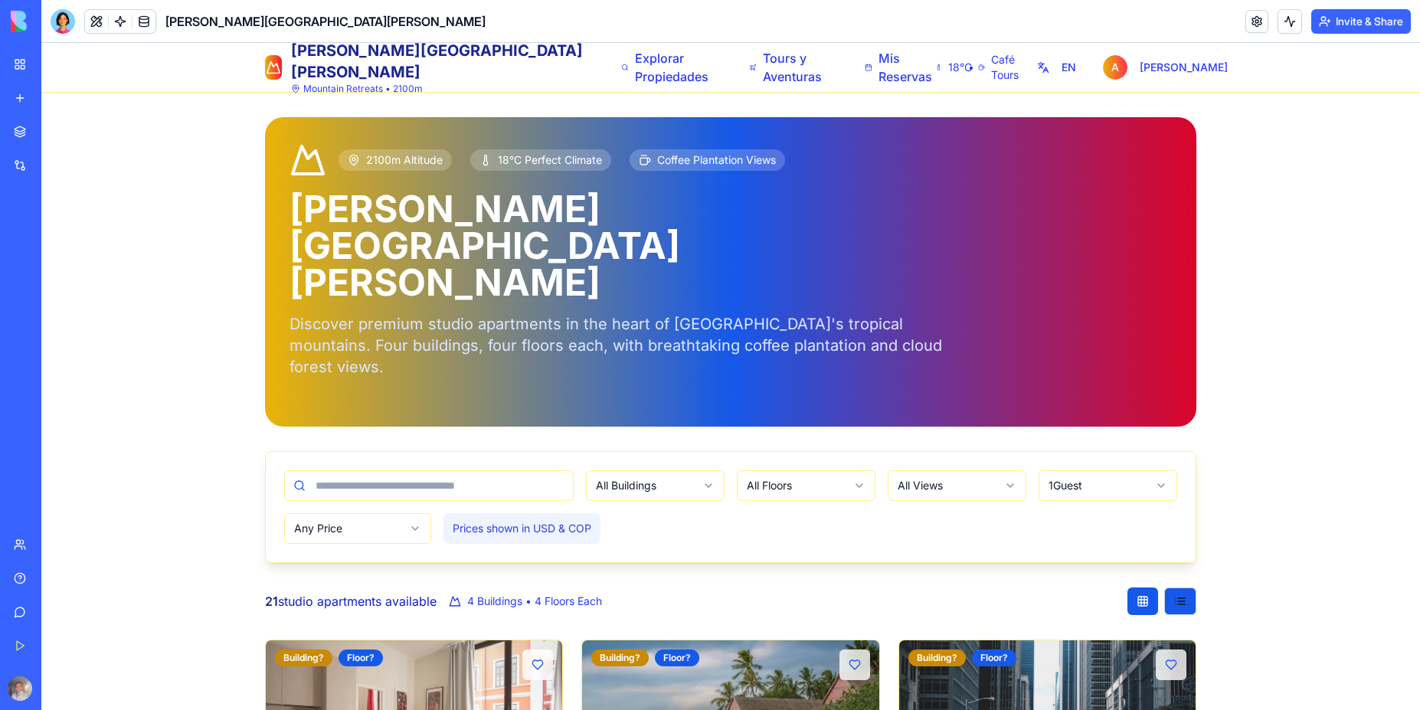
click at [991, 70] on span "Café Tours" at bounding box center [1006, 67] width 31 height 31
click at [34, 240] on div "Iremember" at bounding box center [35, 238] width 43 height 15
click at [57, 162] on div "Integrations" at bounding box center [47, 165] width 20 height 15
click at [57, 244] on div "Iremember" at bounding box center [35, 238] width 43 height 15
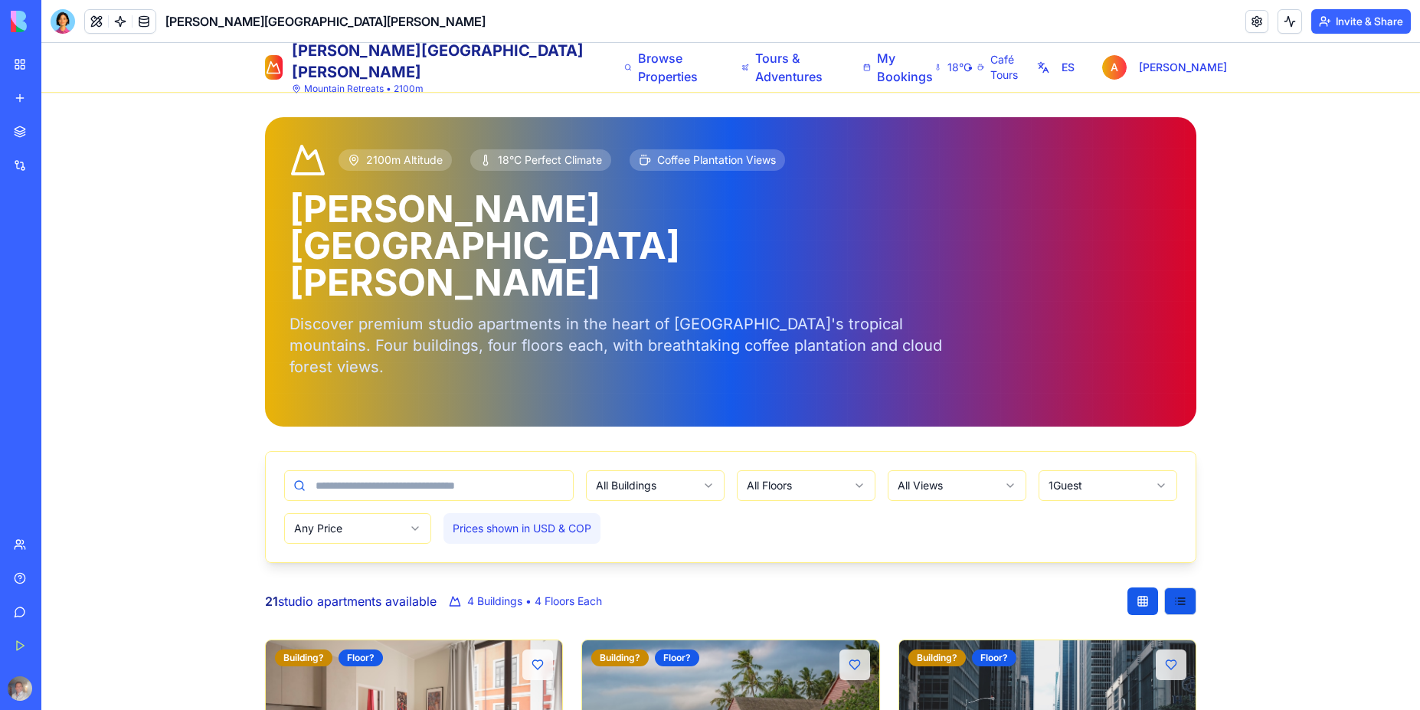
click at [57, 69] on div "My Workspace" at bounding box center [47, 64] width 20 height 15
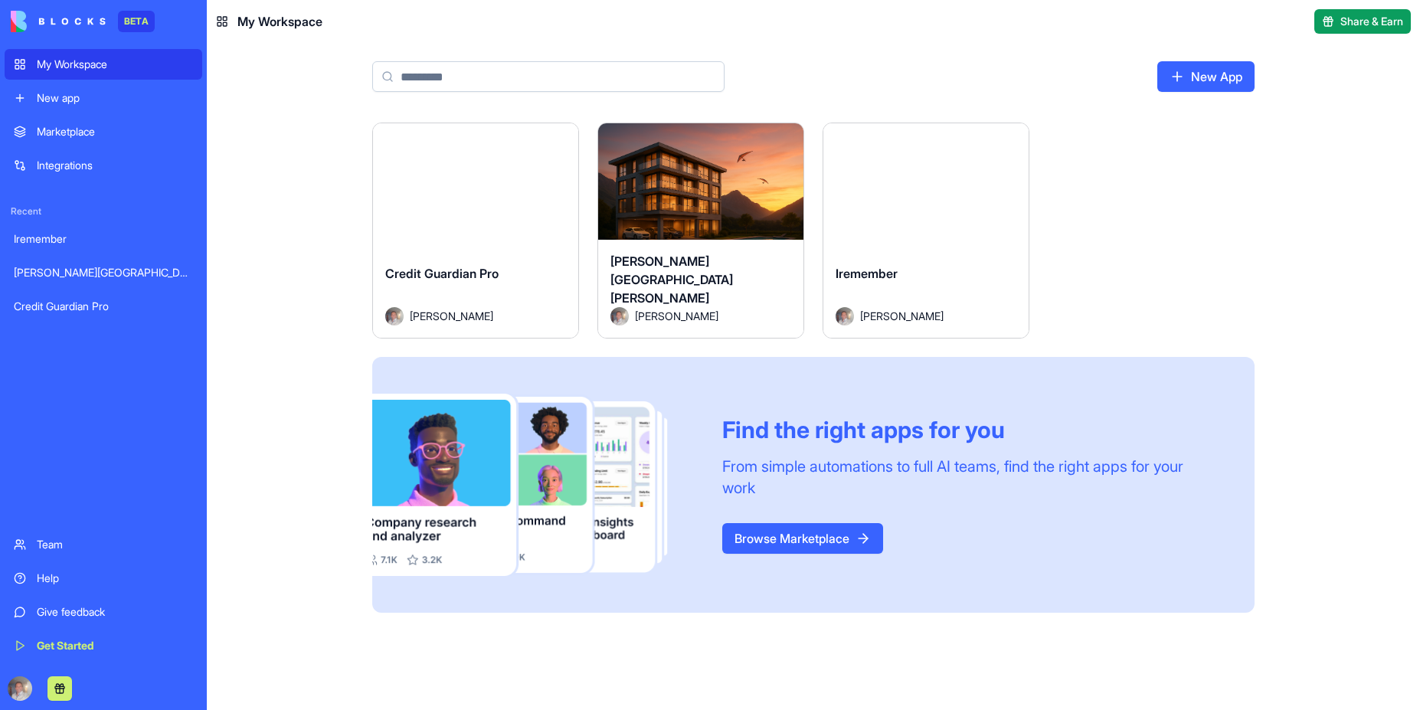
click at [937, 256] on div "Iremember Alex Tenorio" at bounding box center [925, 295] width 205 height 86
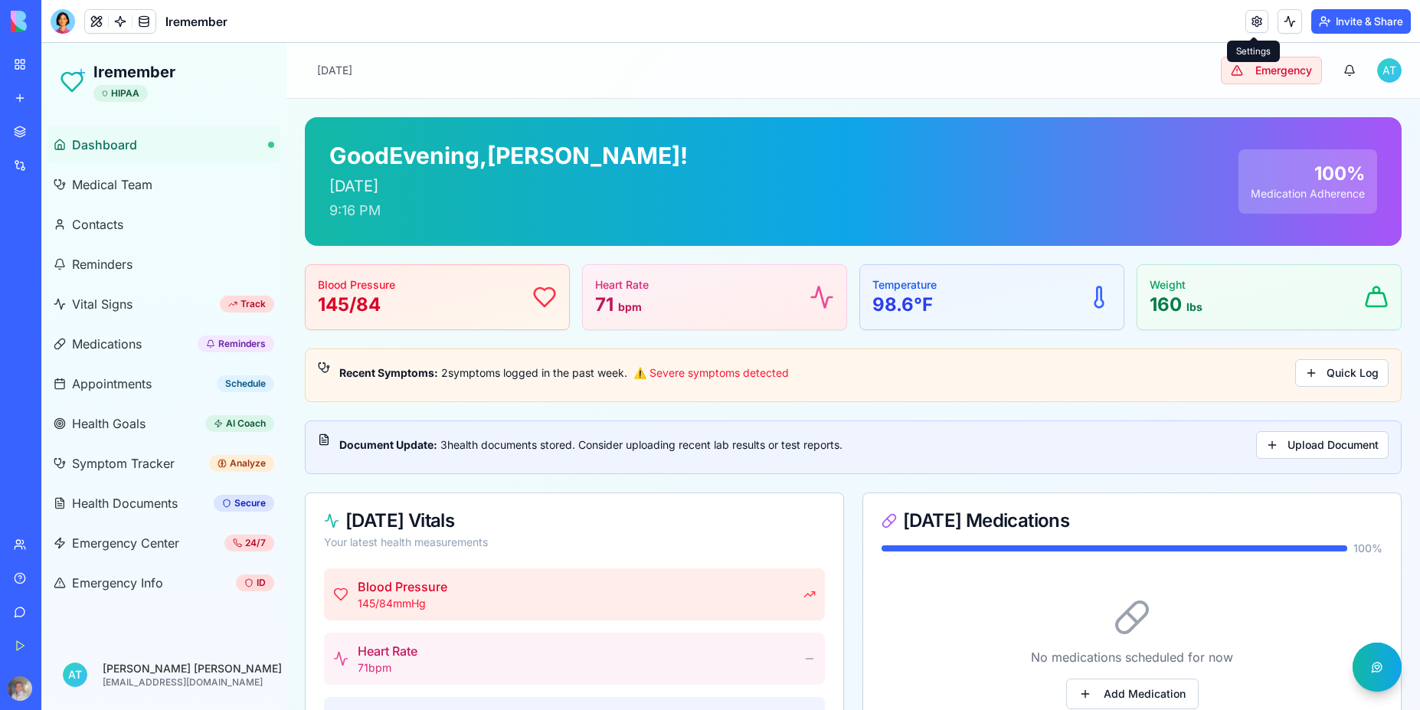
click at [1252, 21] on link at bounding box center [1256, 21] width 23 height 23
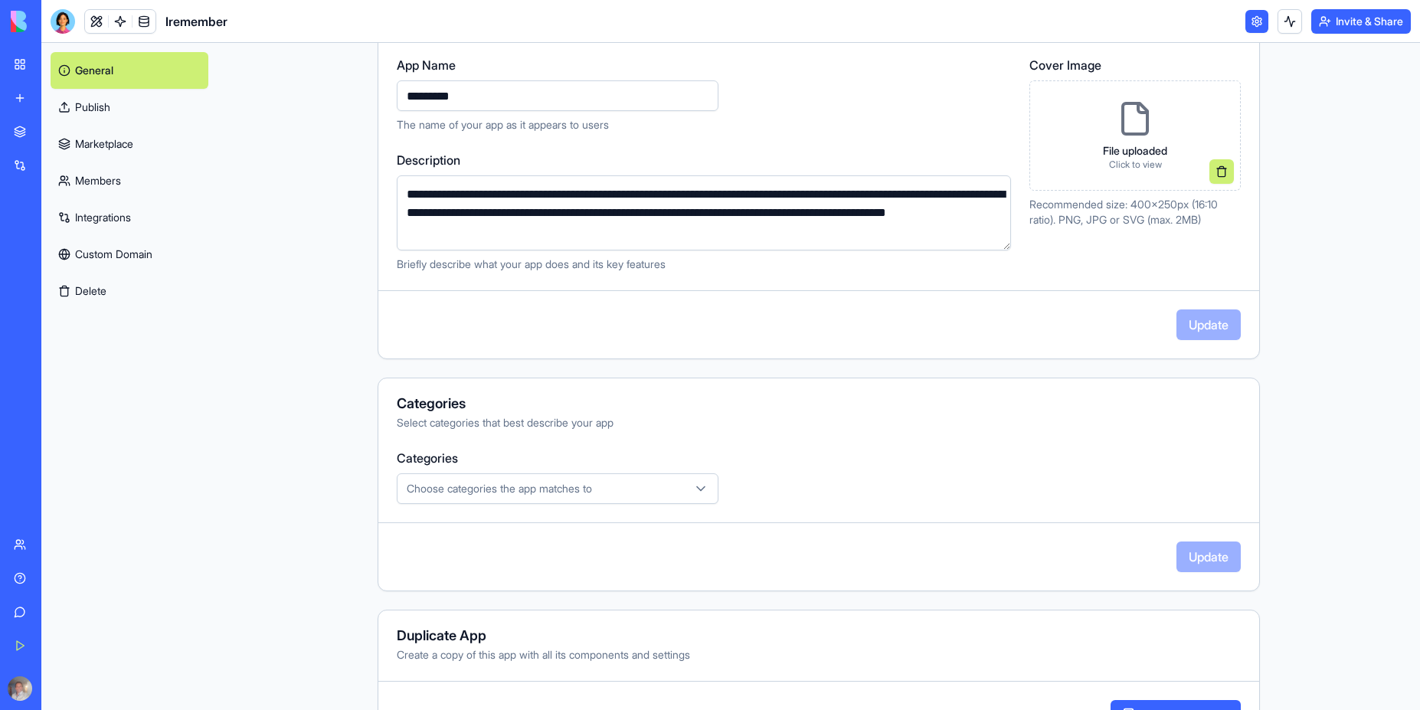
scroll to position [242, 0]
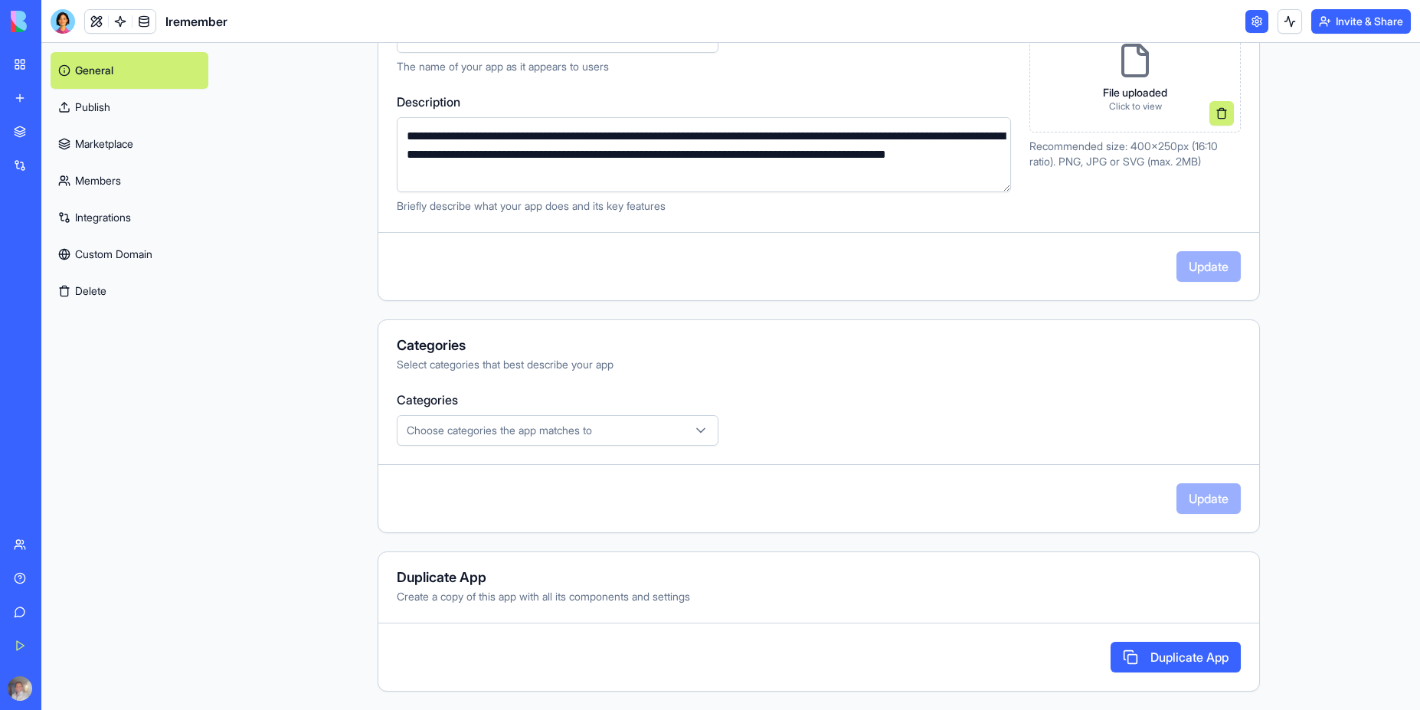
click at [1172, 661] on button "Duplicate App" at bounding box center [1175, 657] width 130 height 31
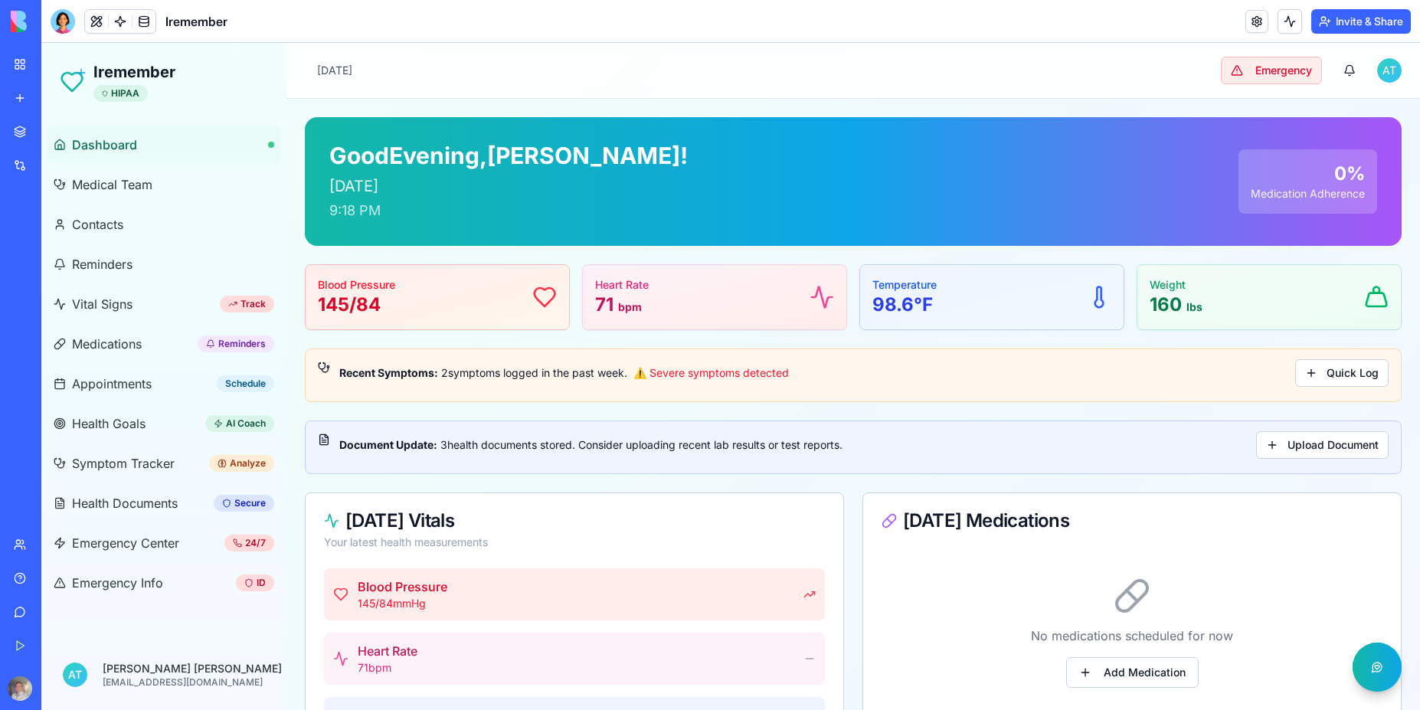
click at [57, 580] on div "Help" at bounding box center [47, 578] width 20 height 15
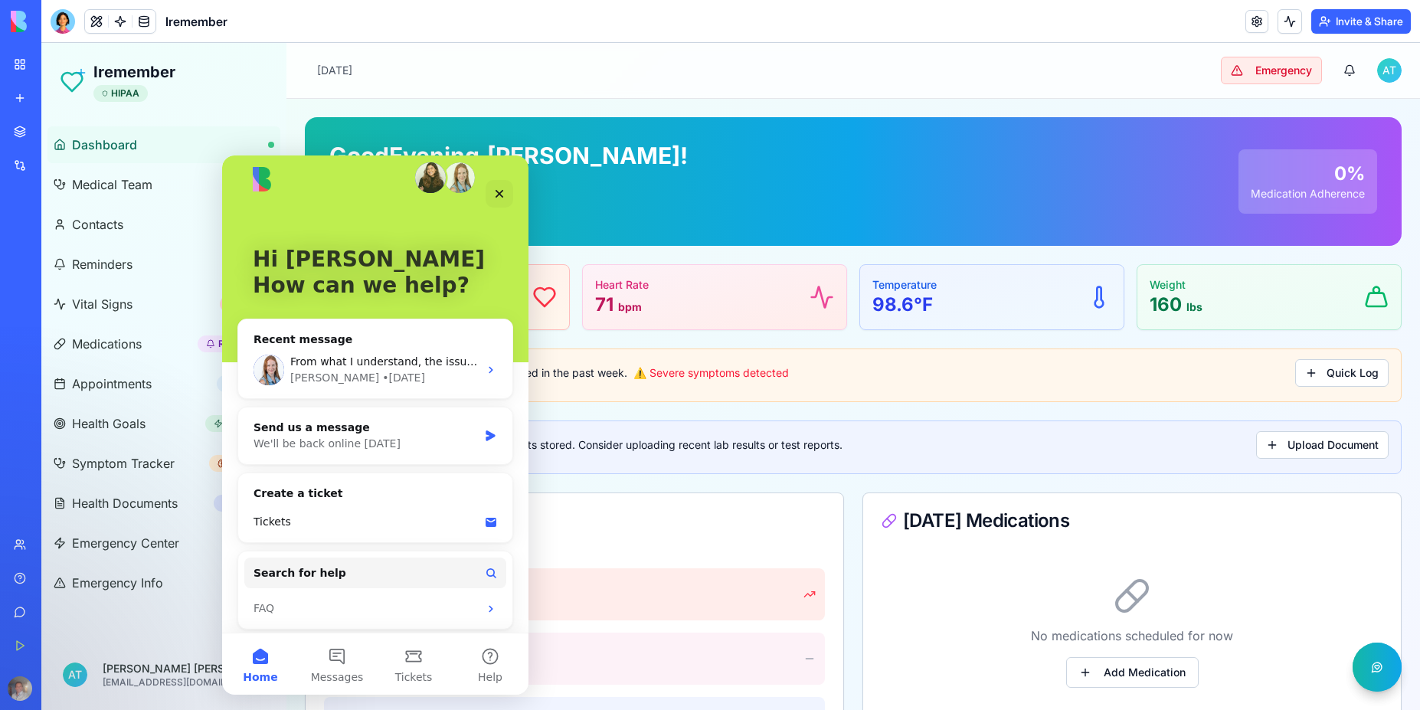
scroll to position [22, 0]
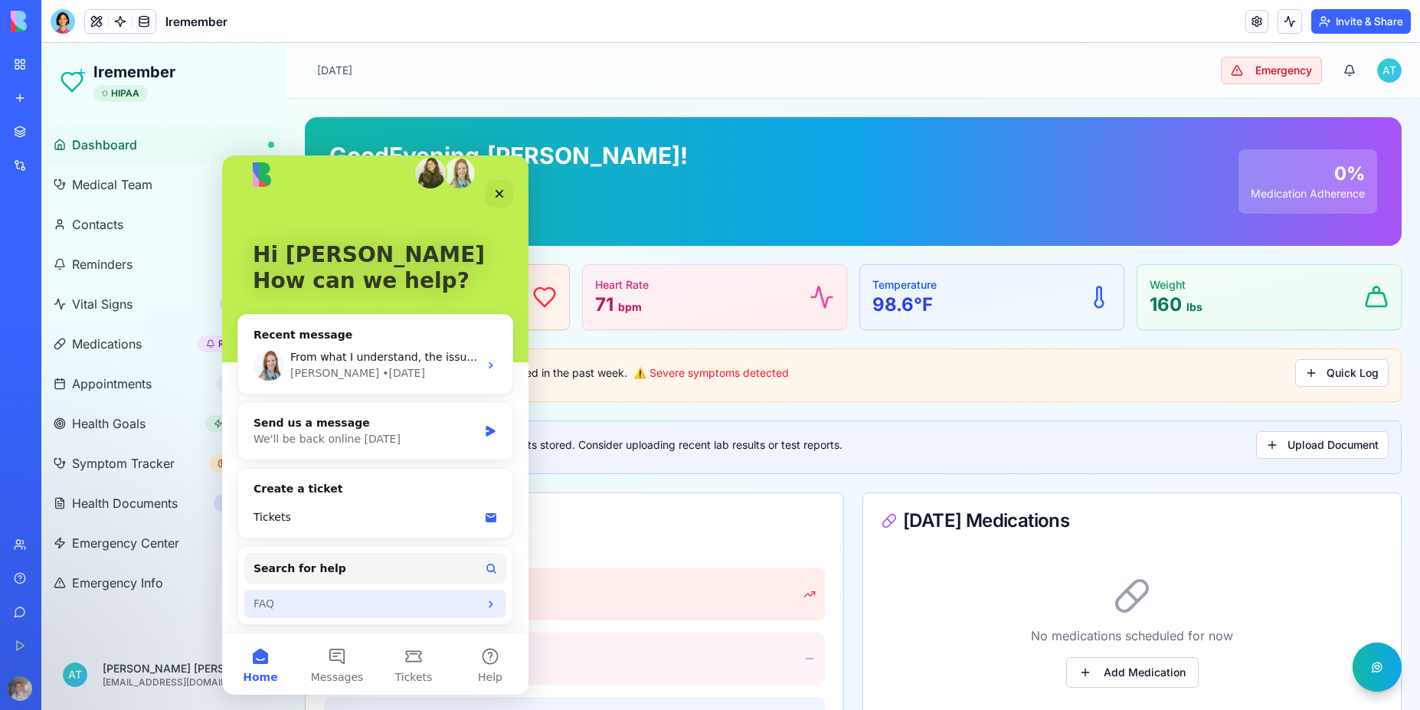
click at [268, 605] on div "FAQ" at bounding box center [365, 604] width 225 height 16
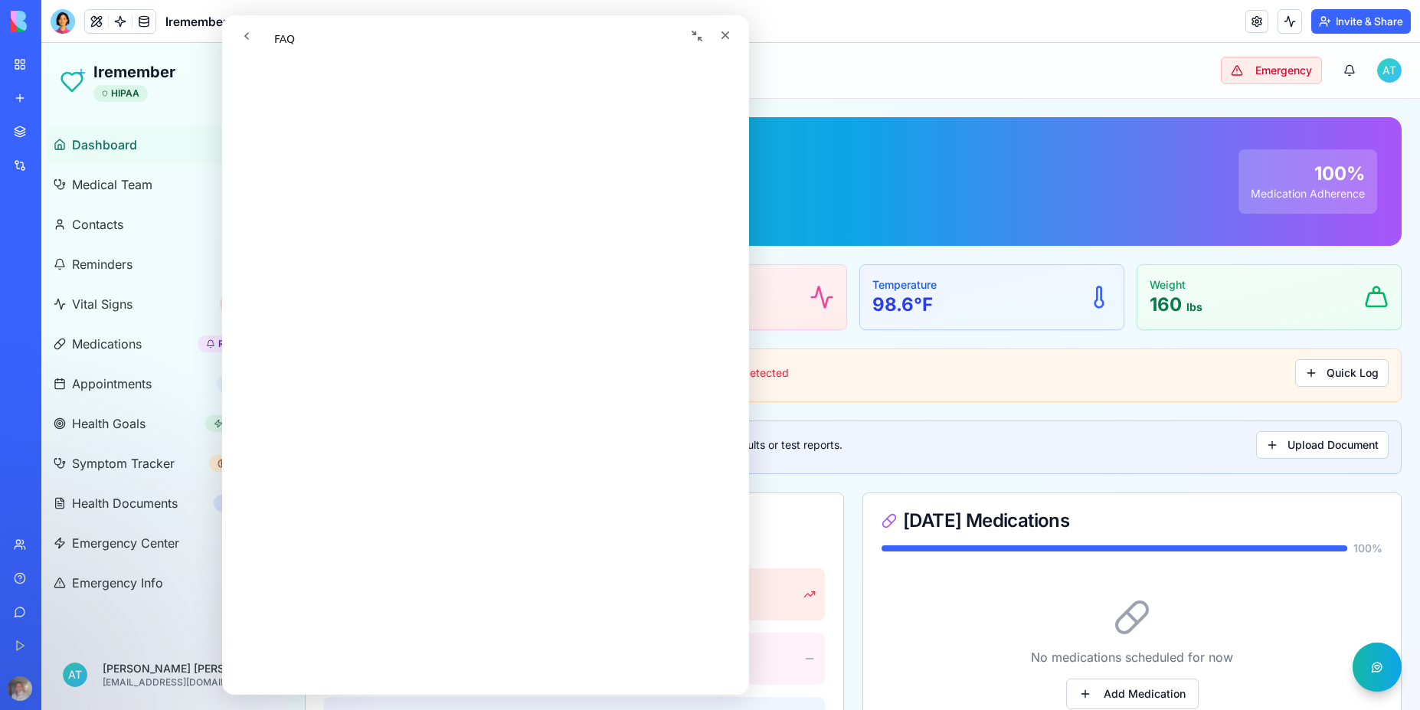
scroll to position [1356, 0]
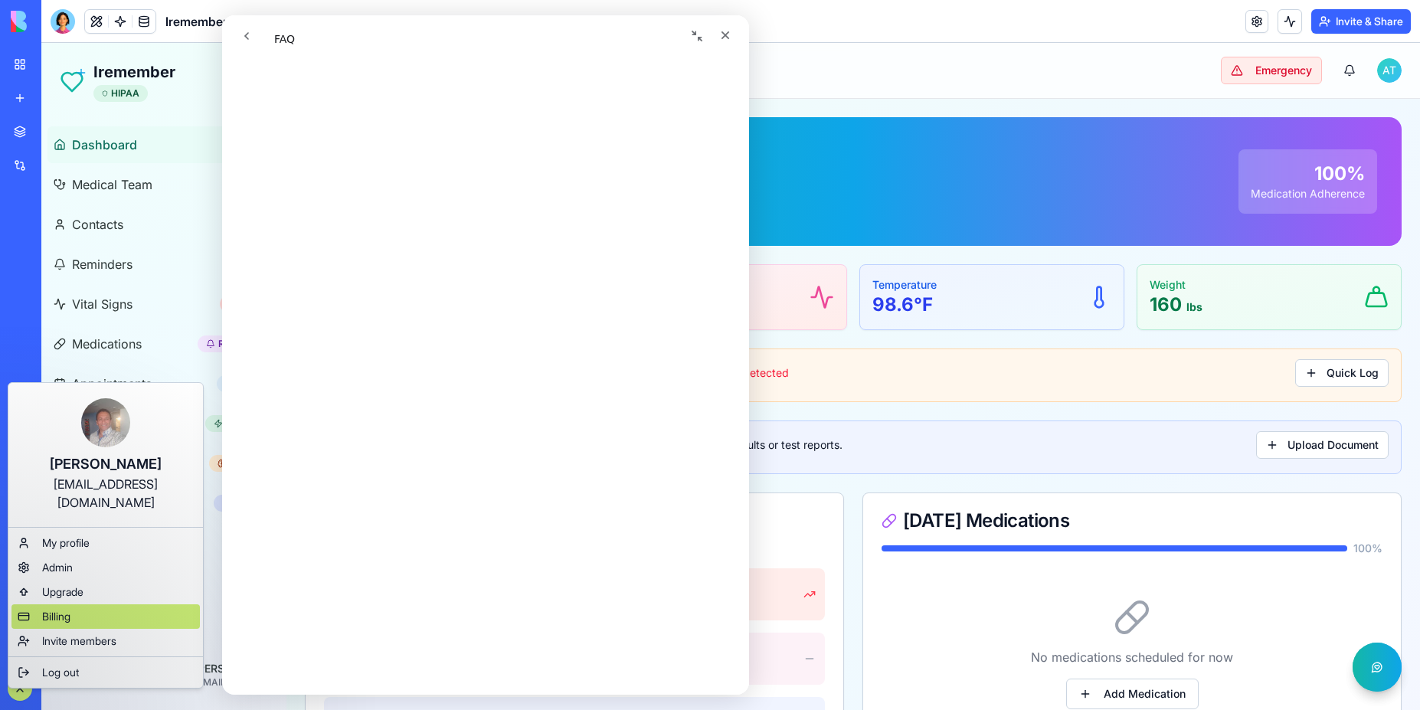
click at [57, 609] on span "Billing" at bounding box center [56, 616] width 28 height 15
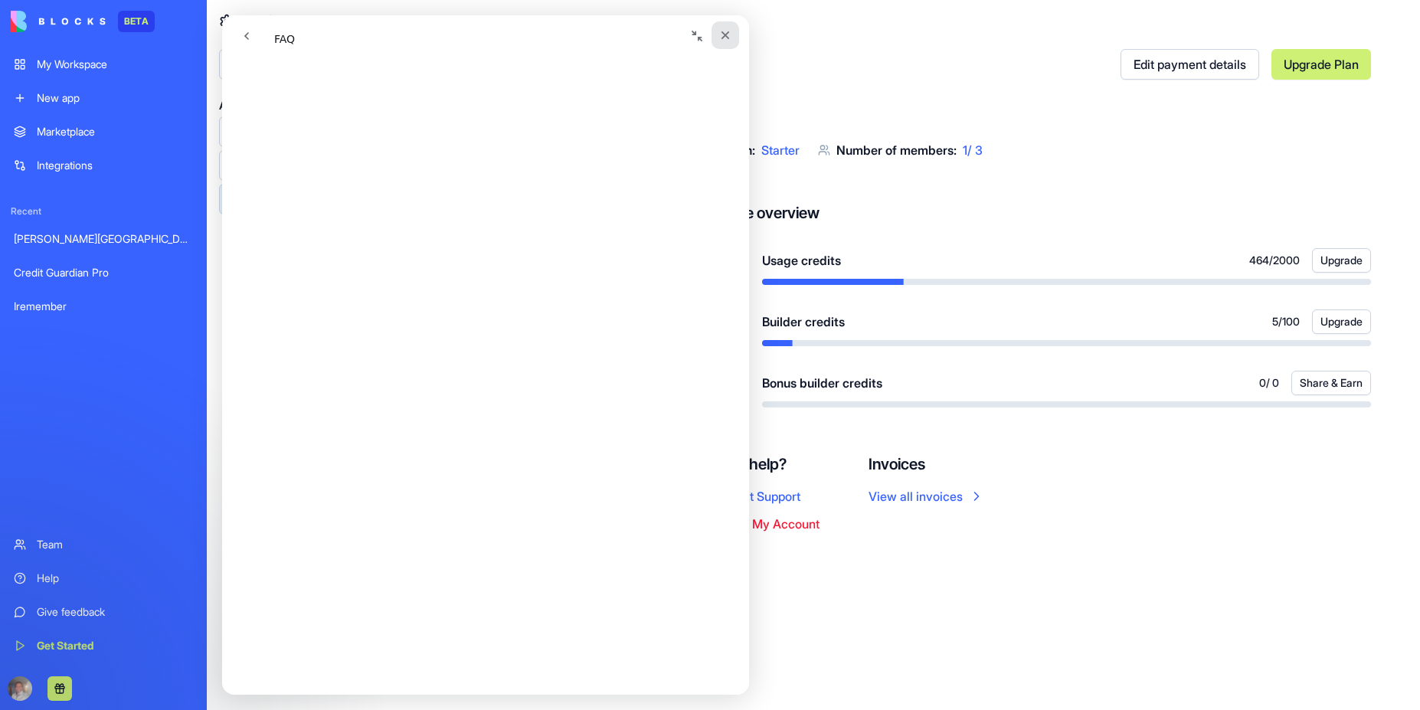
click at [724, 41] on icon "Close" at bounding box center [725, 35] width 12 height 12
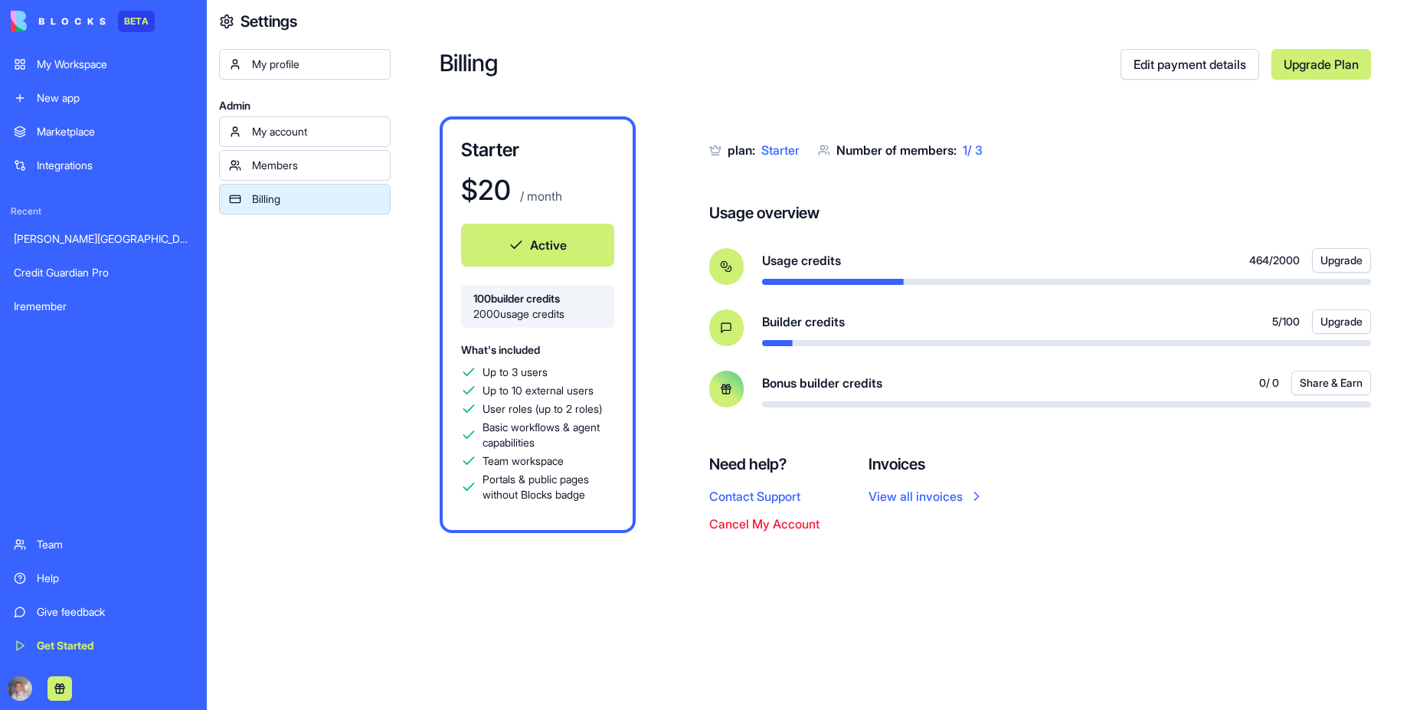
click at [909, 499] on link "View all invoices" at bounding box center [926, 496] width 116 height 18
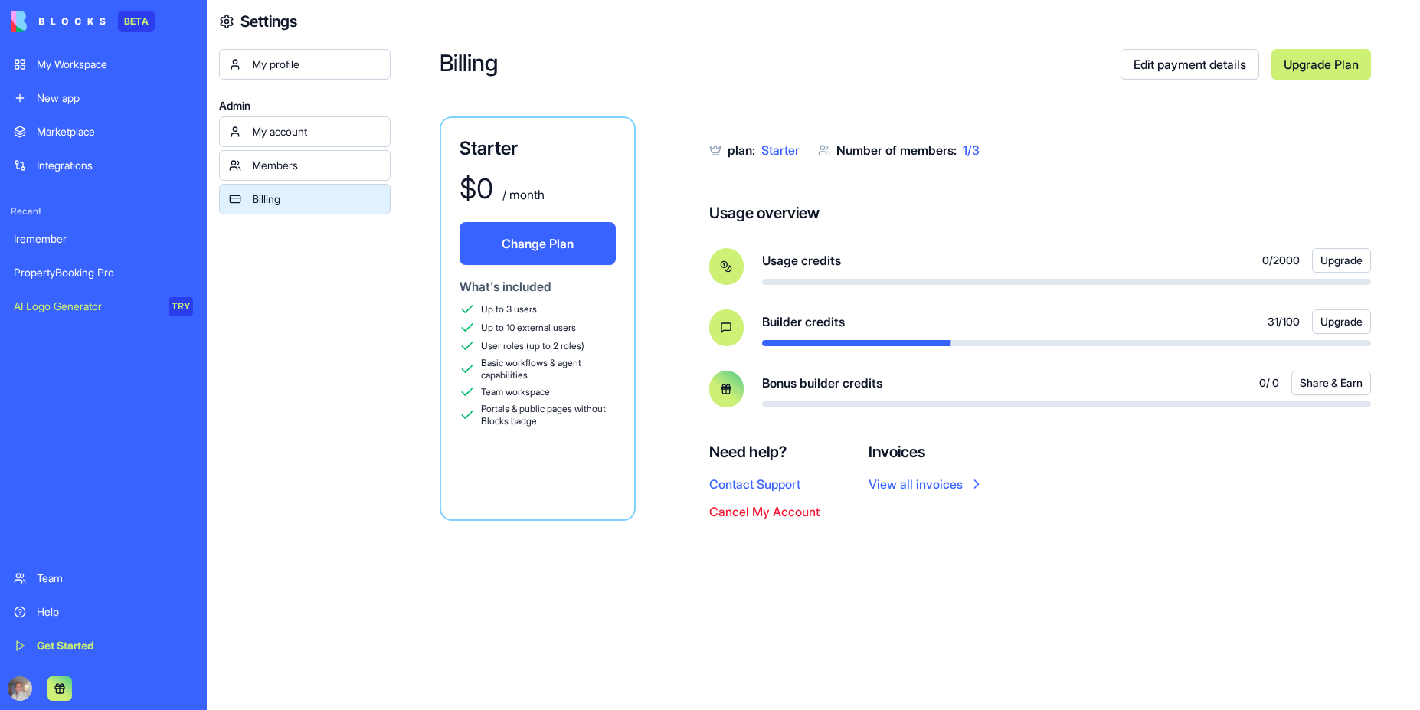
click at [90, 309] on div "AI Logo Generator" at bounding box center [86, 306] width 144 height 15
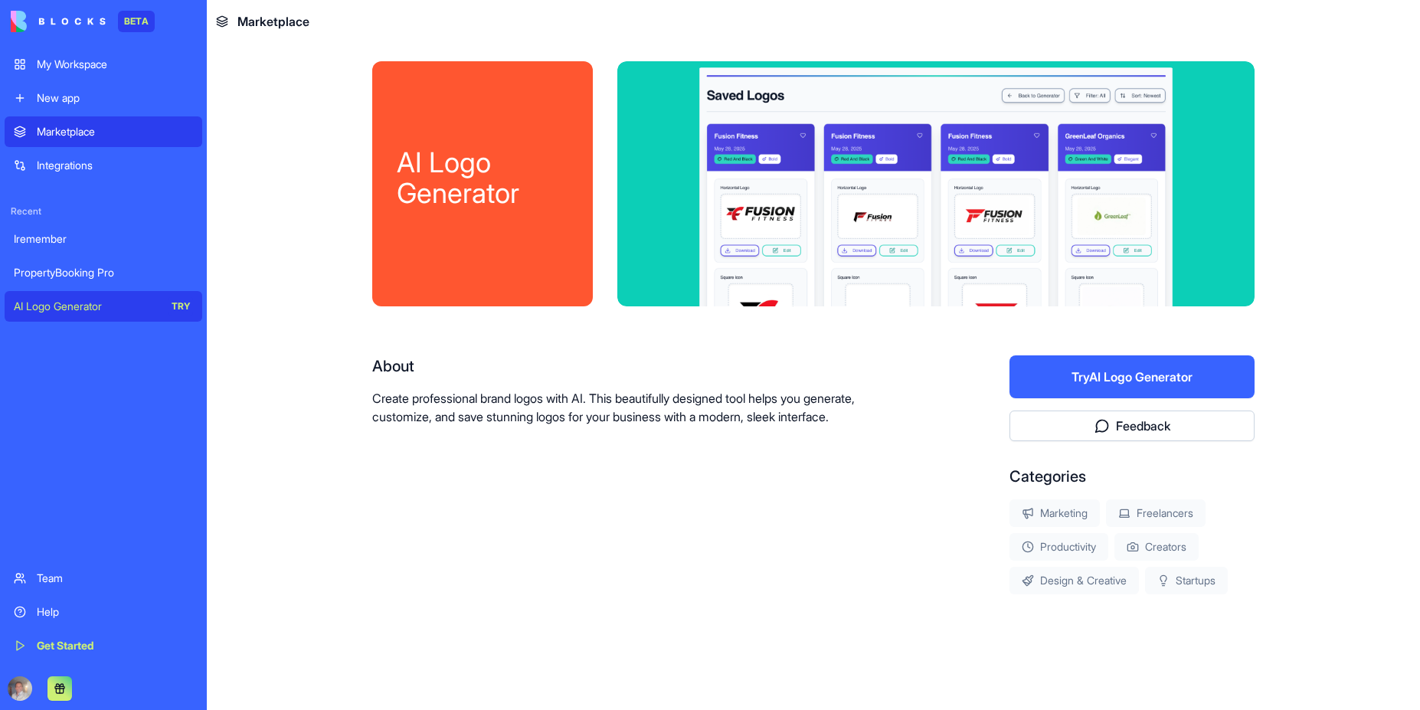
click at [75, 64] on div "My Workspace" at bounding box center [115, 64] width 156 height 15
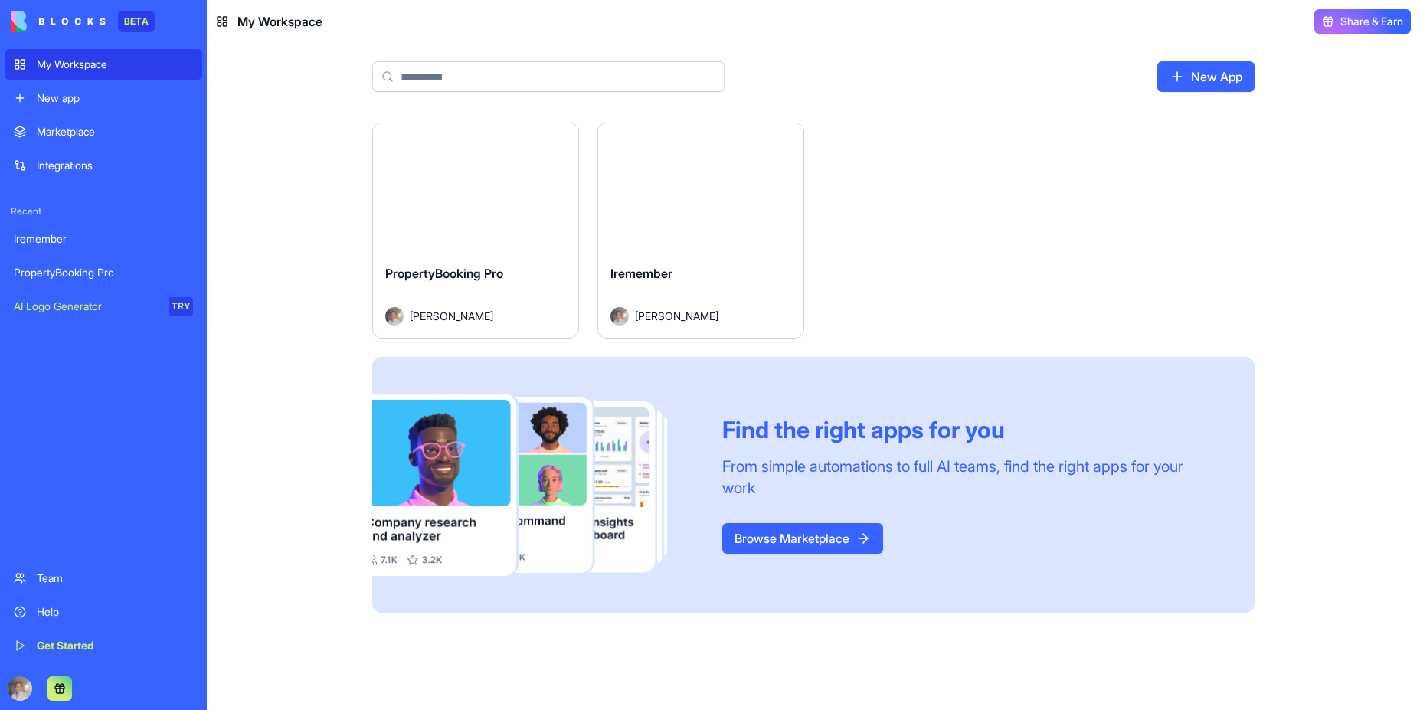
click at [469, 215] on div "Launch" at bounding box center [475, 187] width 205 height 129
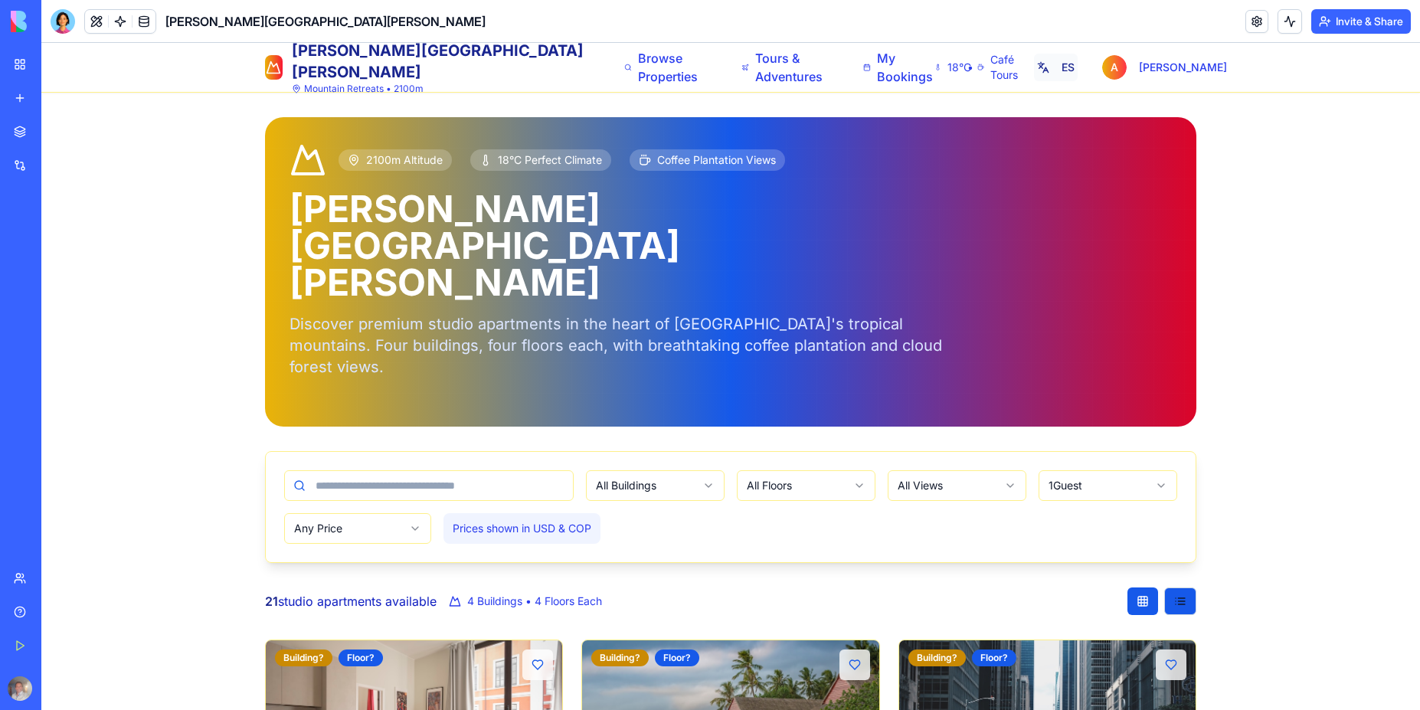
click at [1069, 68] on button "ES" at bounding box center [1055, 68] width 43 height 28
click at [1078, 67] on button "EN" at bounding box center [1057, 68] width 44 height 28
click at [1077, 67] on button "ES" at bounding box center [1055, 68] width 43 height 28
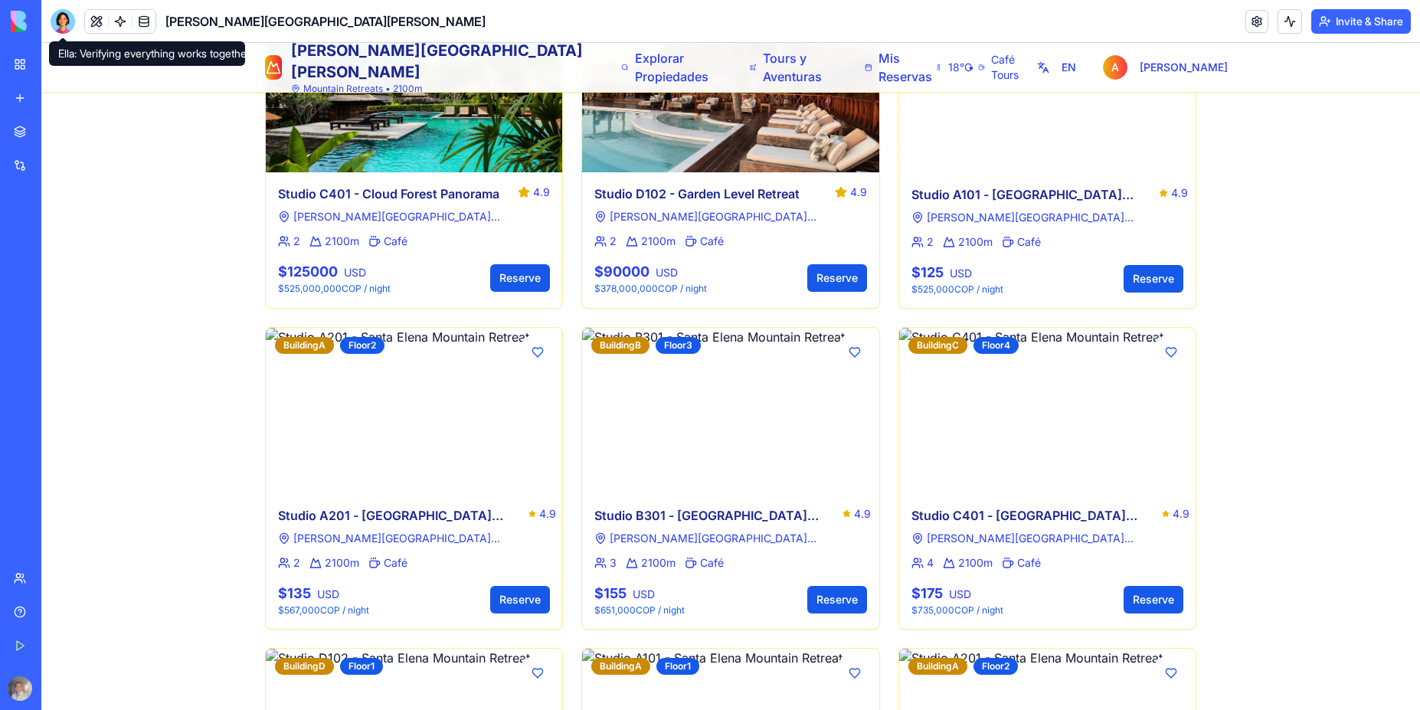
scroll to position [1554, 0]
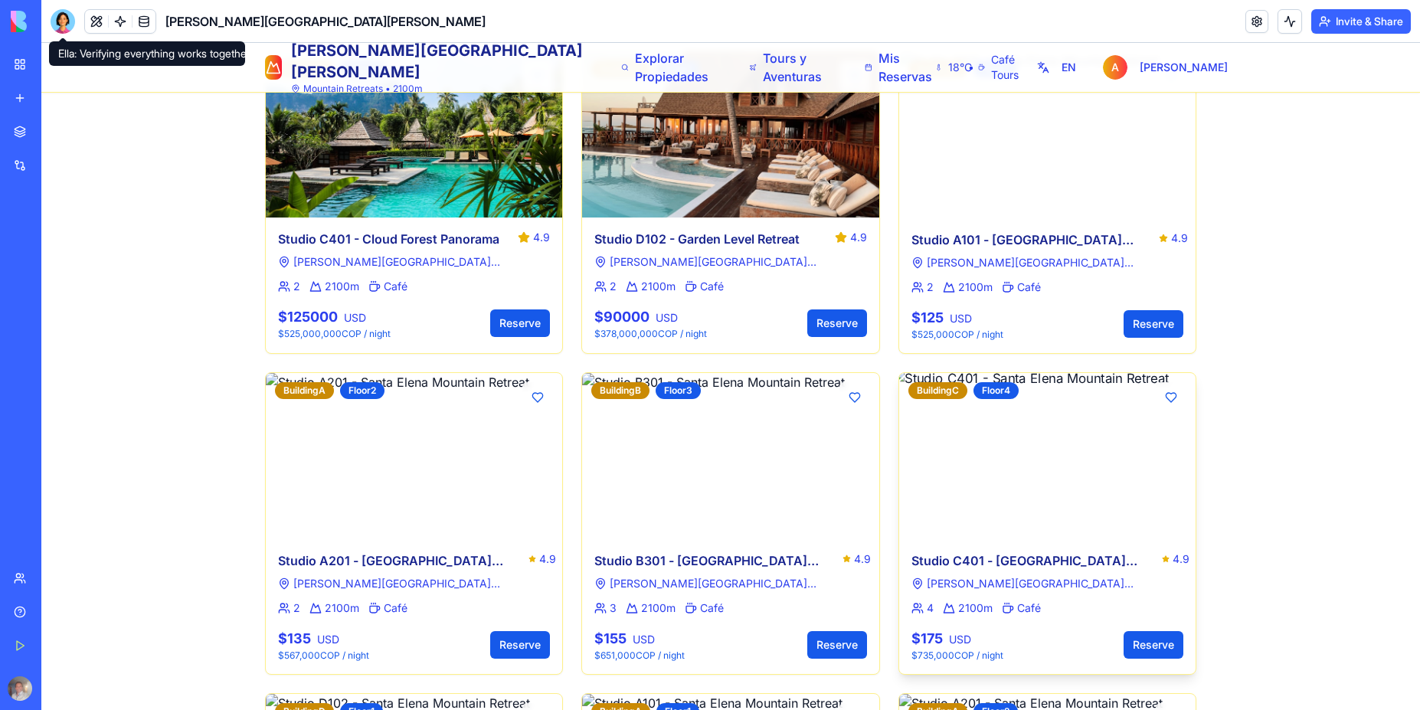
click at [1112, 406] on img at bounding box center [1047, 455] width 312 height 175
click at [996, 368] on img at bounding box center [1047, 455] width 312 height 175
click at [996, 382] on div "Floor 4" at bounding box center [995, 390] width 45 height 17
click at [920, 382] on div "Building C" at bounding box center [937, 390] width 59 height 17
click at [1168, 382] on button at bounding box center [1171, 397] width 31 height 31
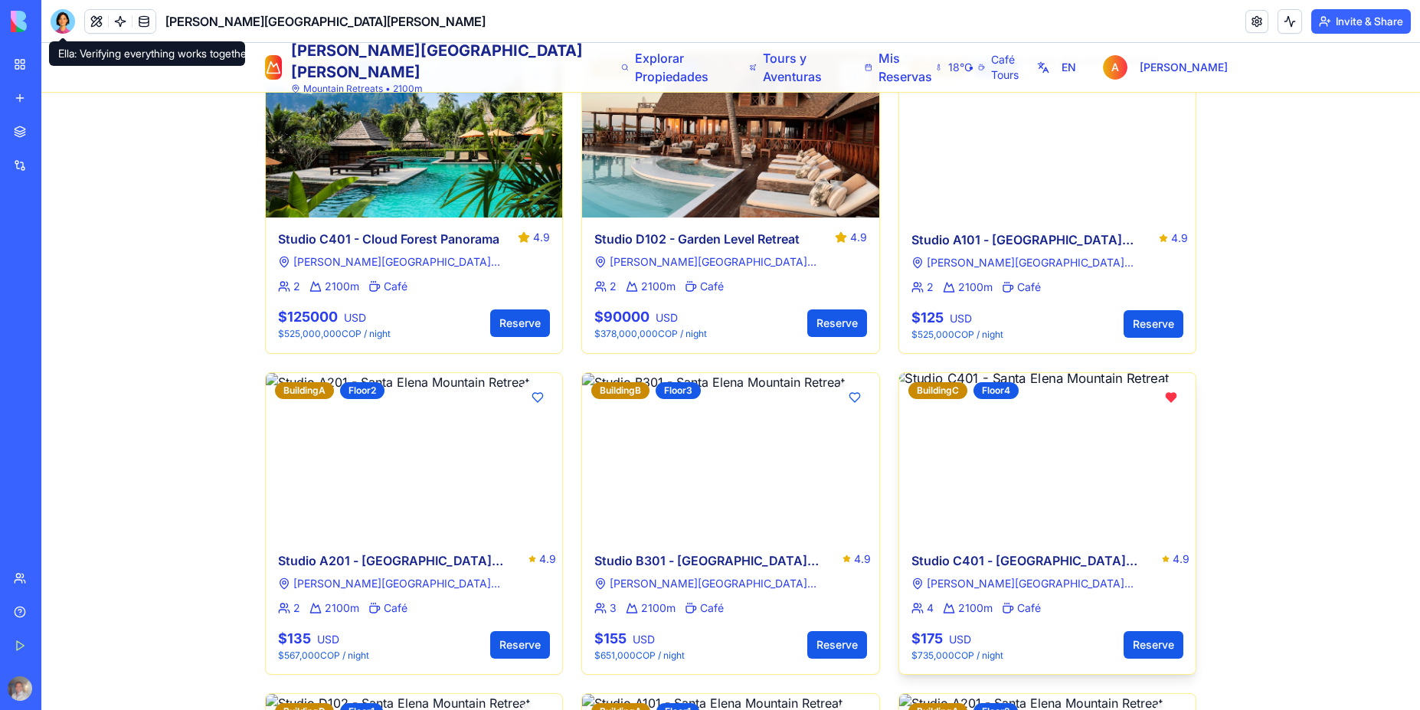
click at [1163, 382] on button at bounding box center [1171, 397] width 31 height 31
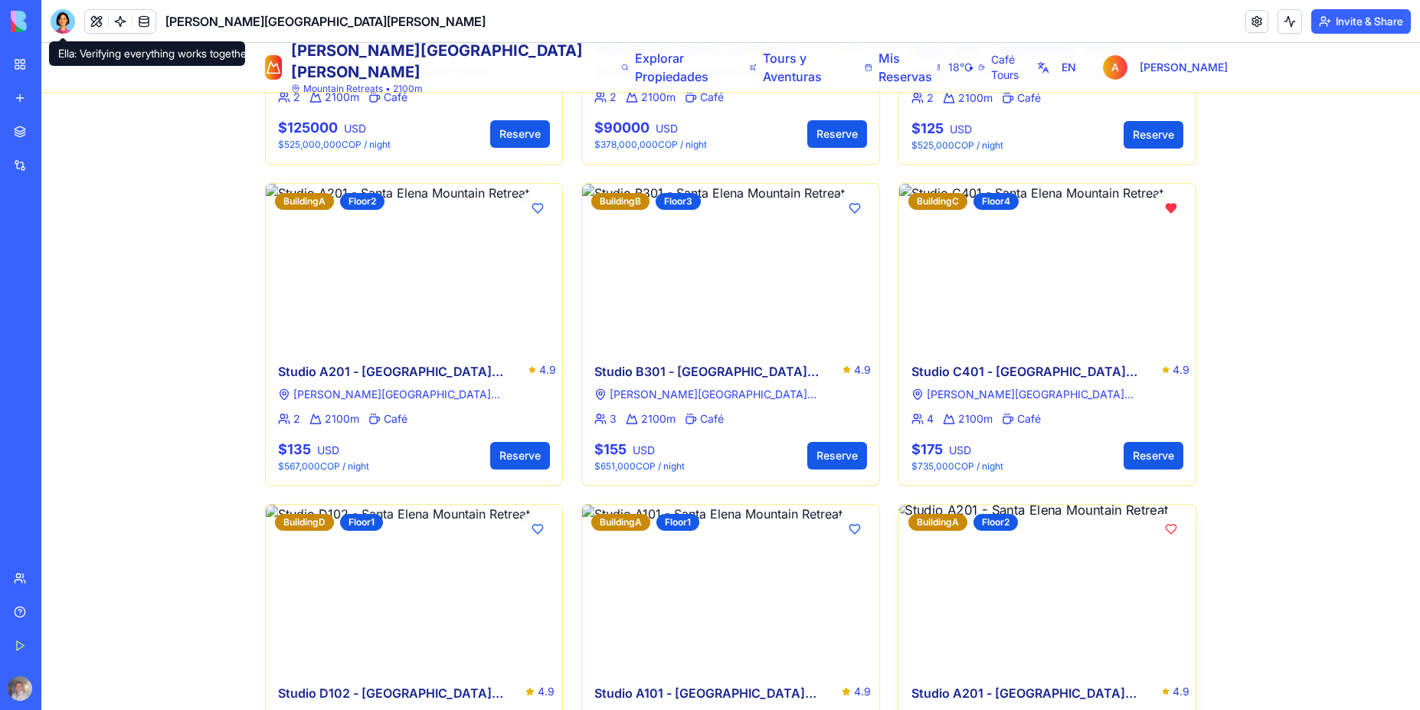
scroll to position [1761, 0]
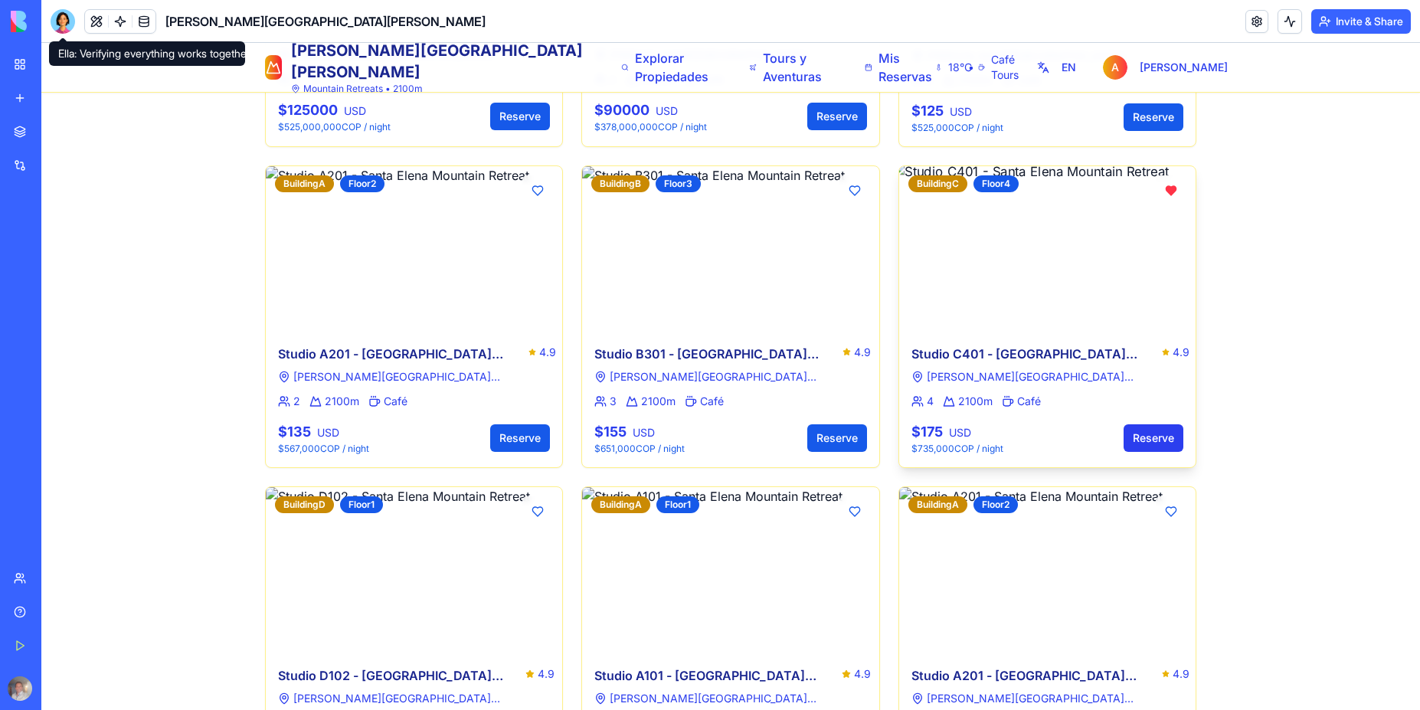
click at [1146, 424] on button "Reserve" at bounding box center [1153, 438] width 60 height 28
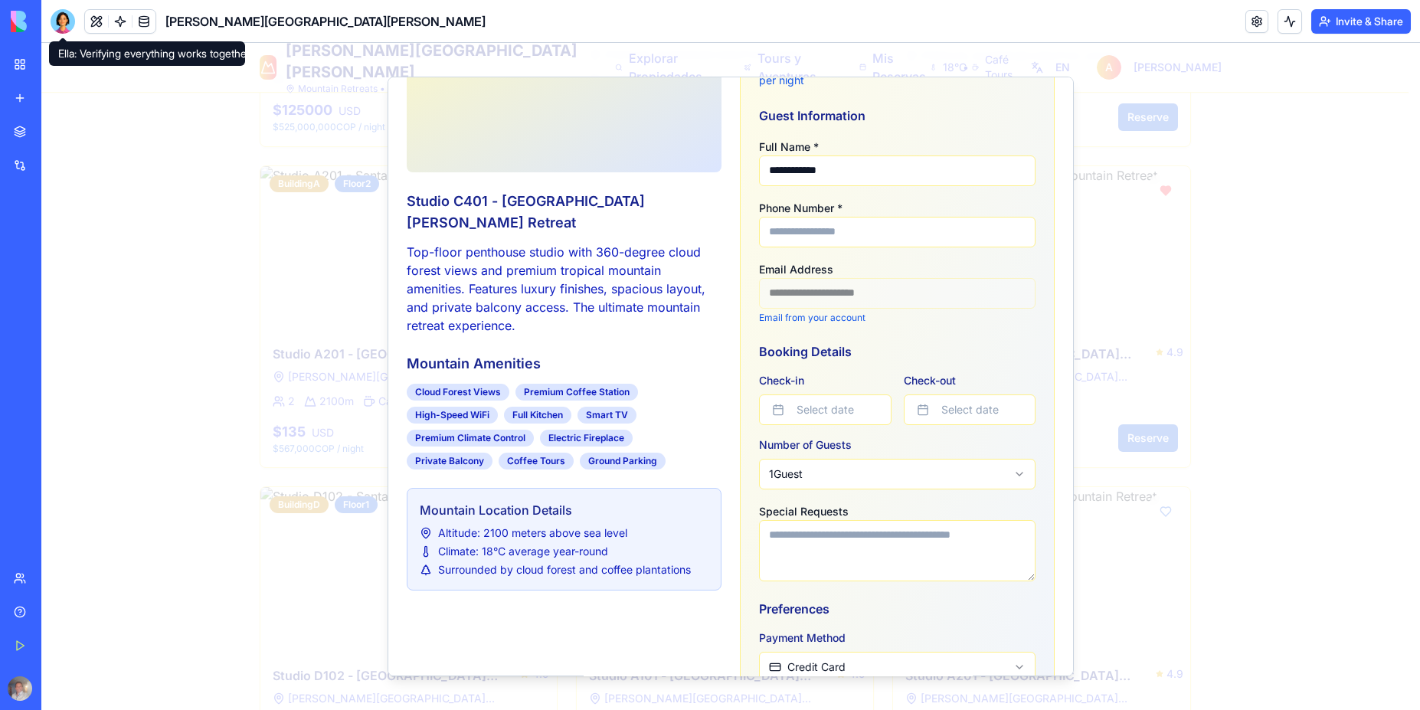
scroll to position [138, 0]
click at [842, 407] on button "Select date" at bounding box center [825, 409] width 132 height 31
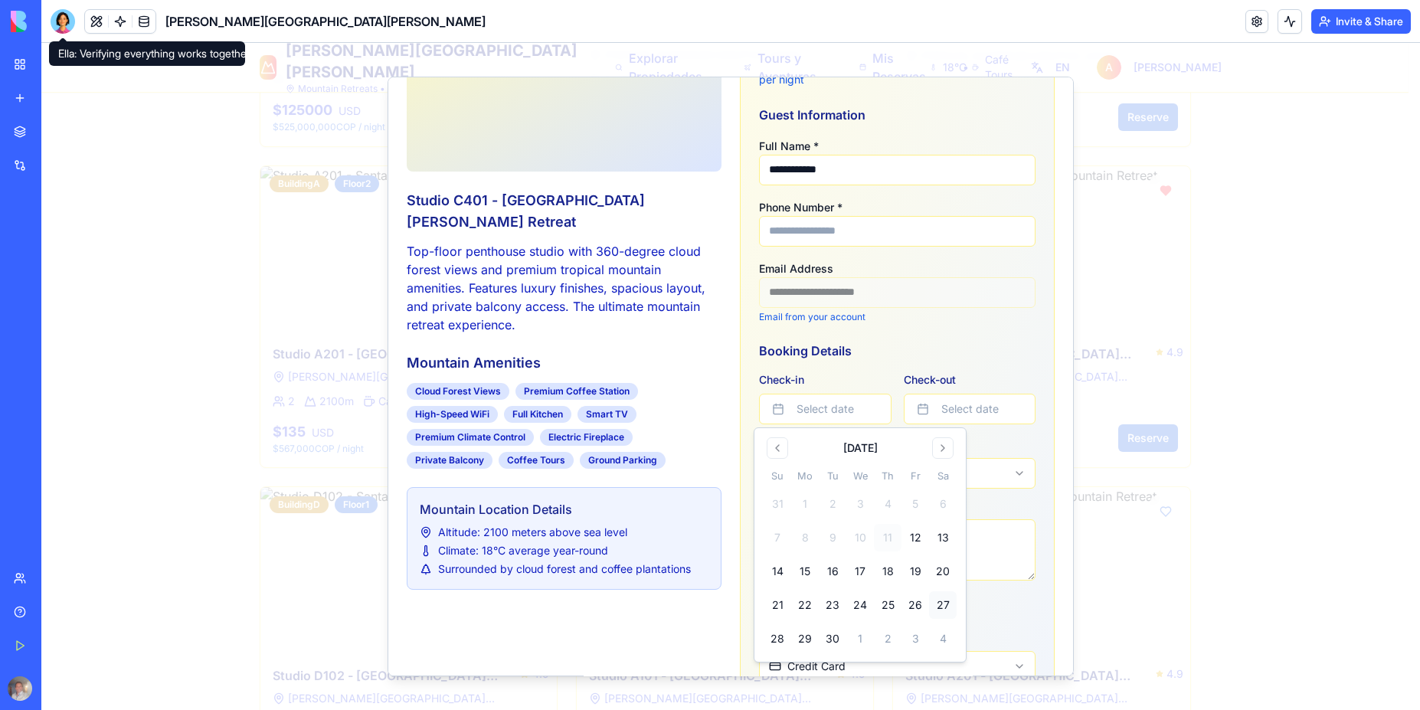
click at [947, 607] on button "27" at bounding box center [943, 605] width 28 height 28
click at [978, 406] on button "Select date" at bounding box center [970, 409] width 132 height 31
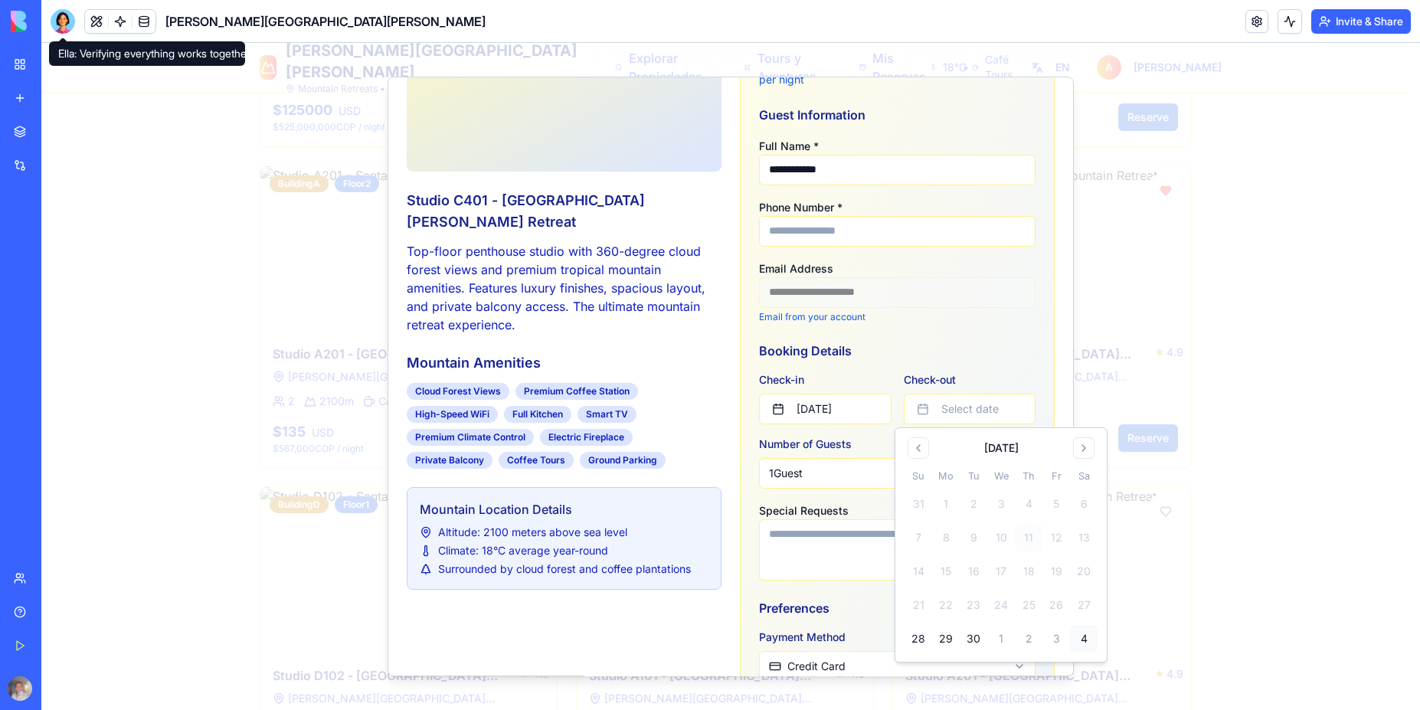
click at [1085, 642] on button "4" at bounding box center [1084, 639] width 28 height 28
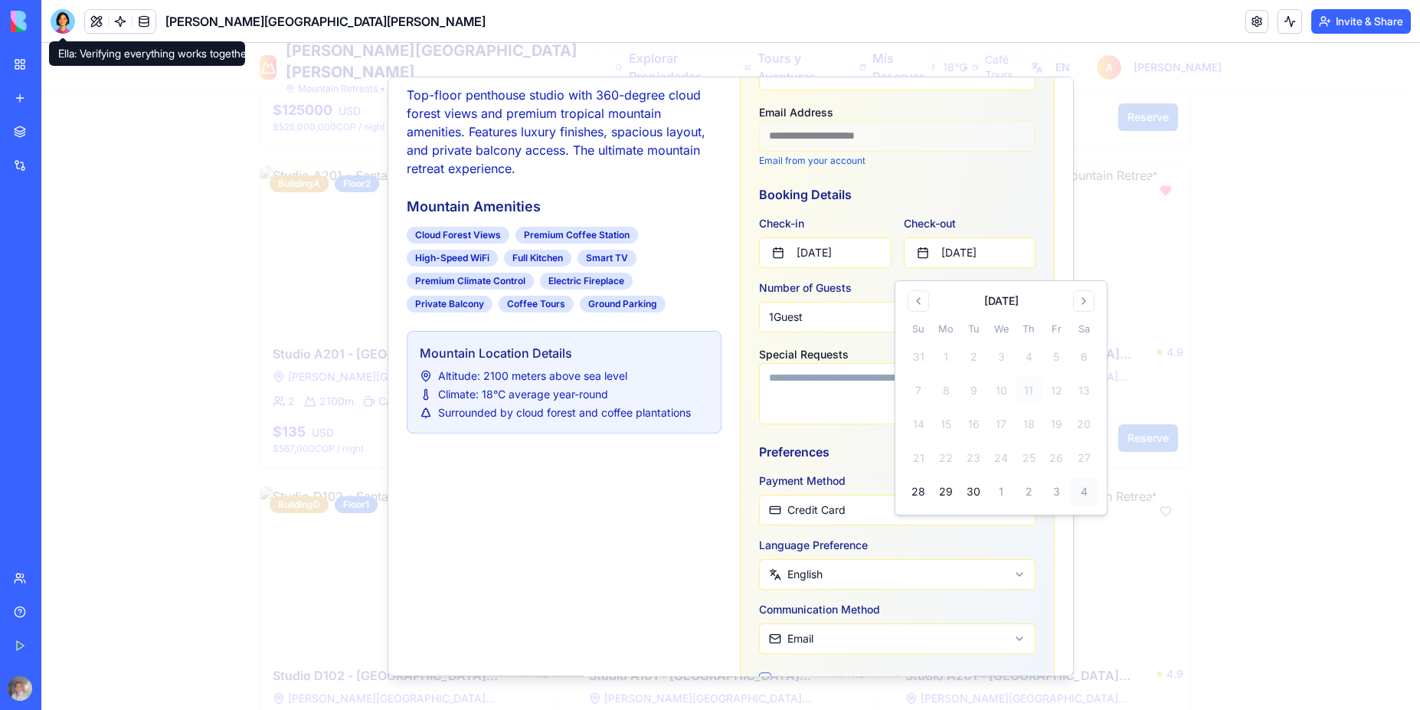
scroll to position [299, 0]
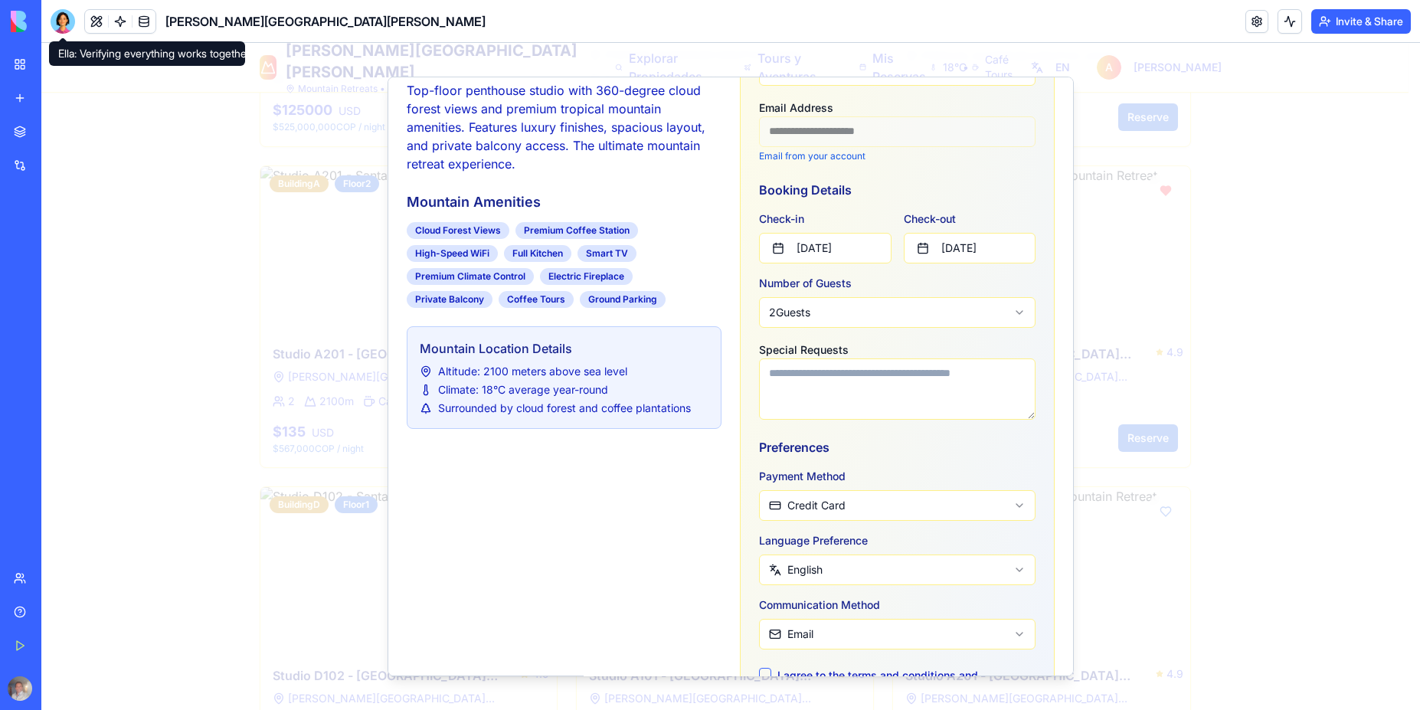
click at [831, 388] on textarea "Special Requests" at bounding box center [897, 388] width 276 height 61
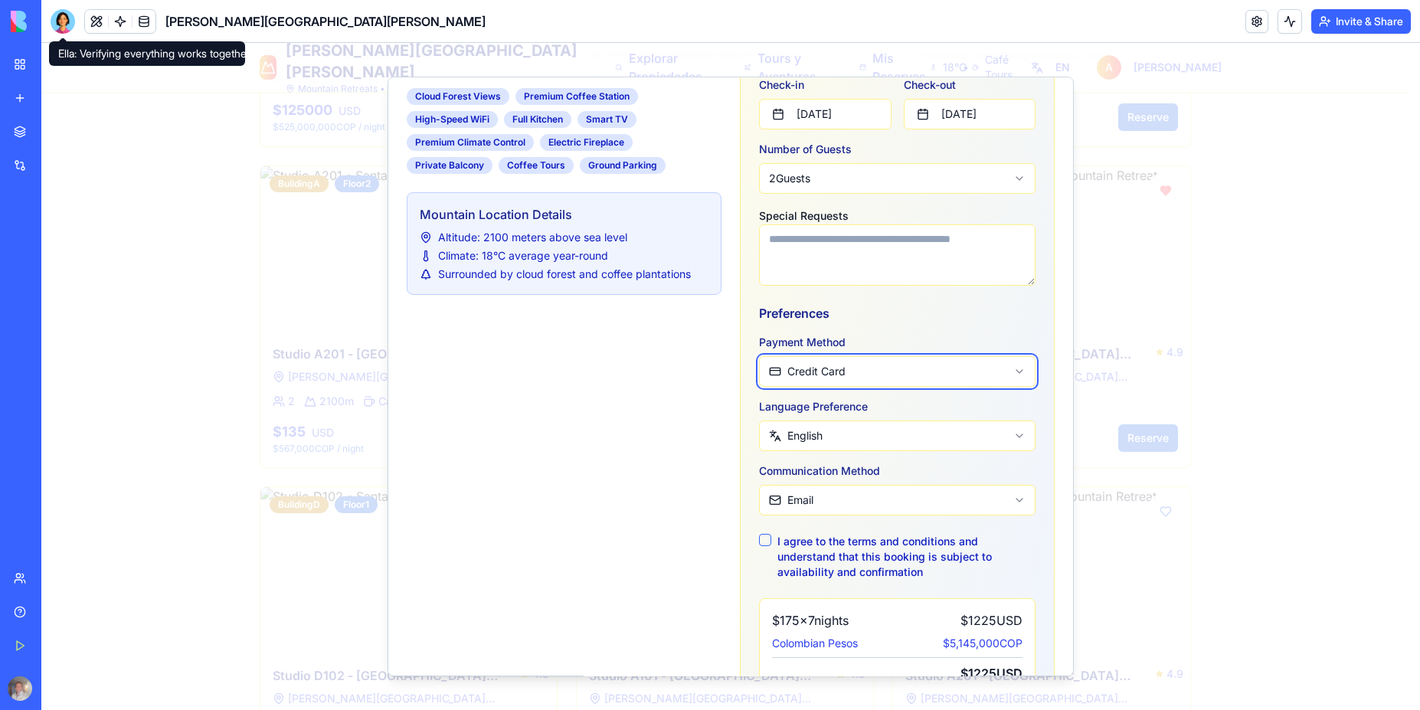
scroll to position [505, 0]
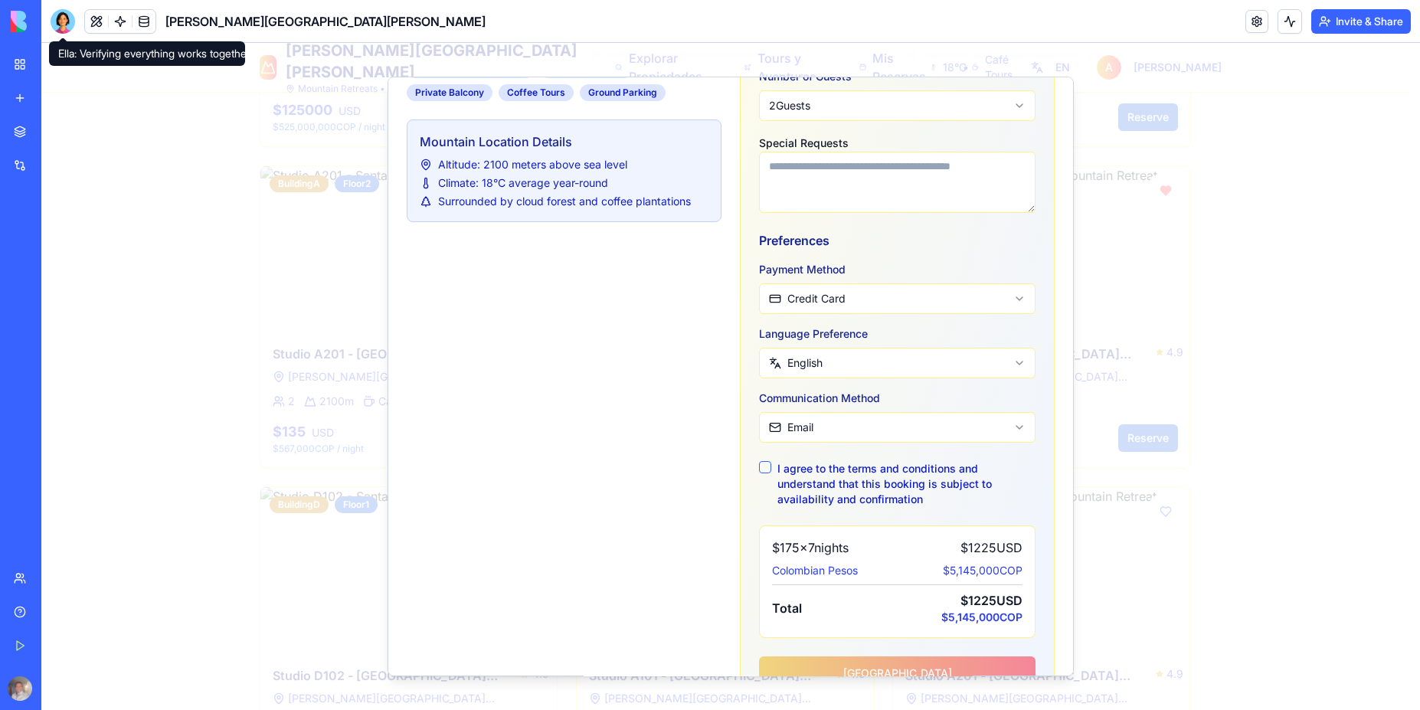
click at [763, 468] on button "I agree to the terms and conditions and understand that this booking is subject…" at bounding box center [765, 467] width 12 height 12
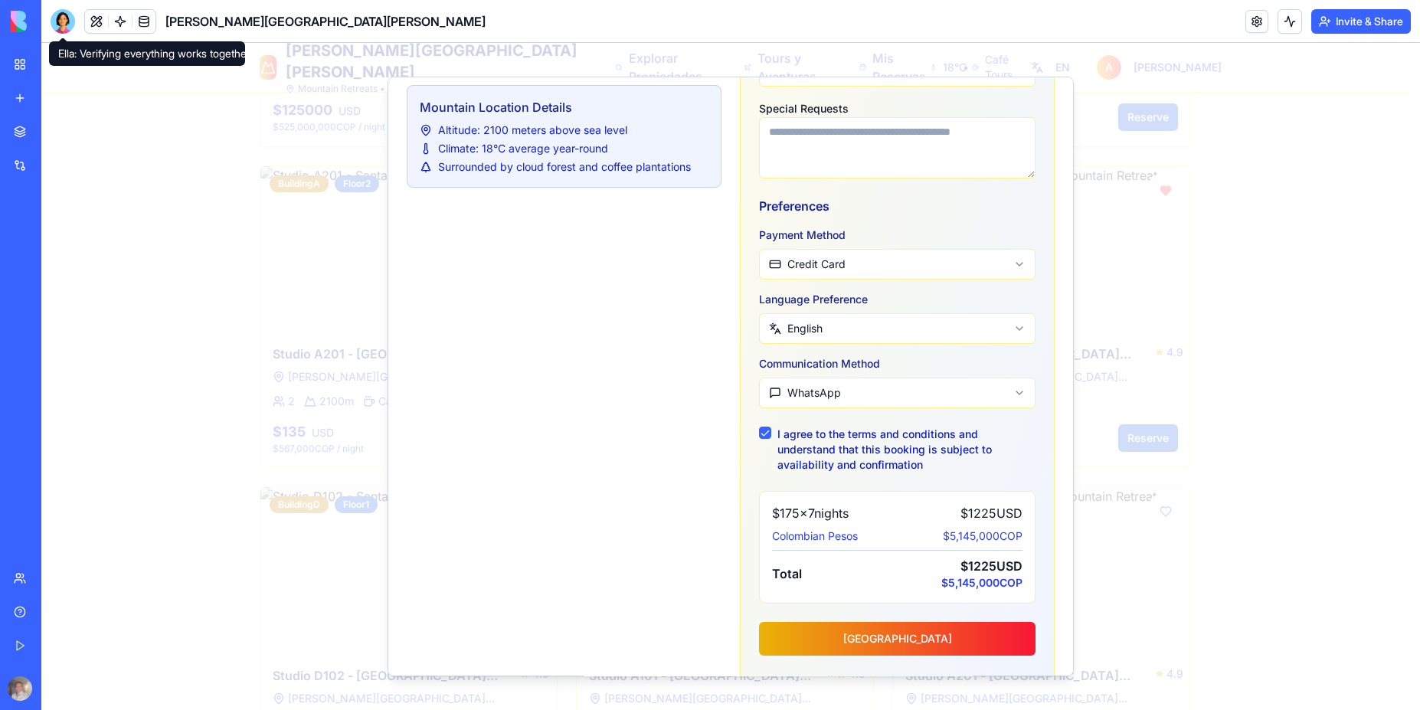
scroll to position [587, 0]
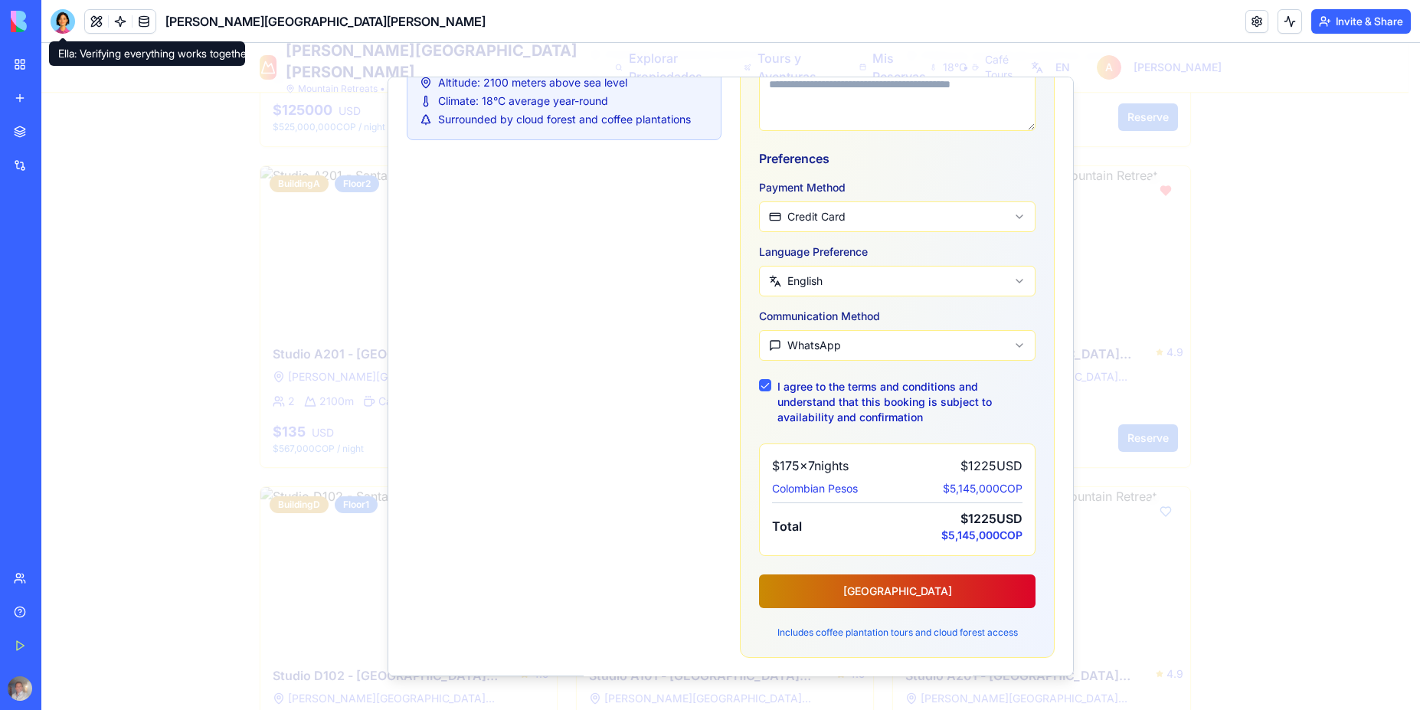
click at [898, 593] on button "[GEOGRAPHIC_DATA]" at bounding box center [897, 591] width 276 height 34
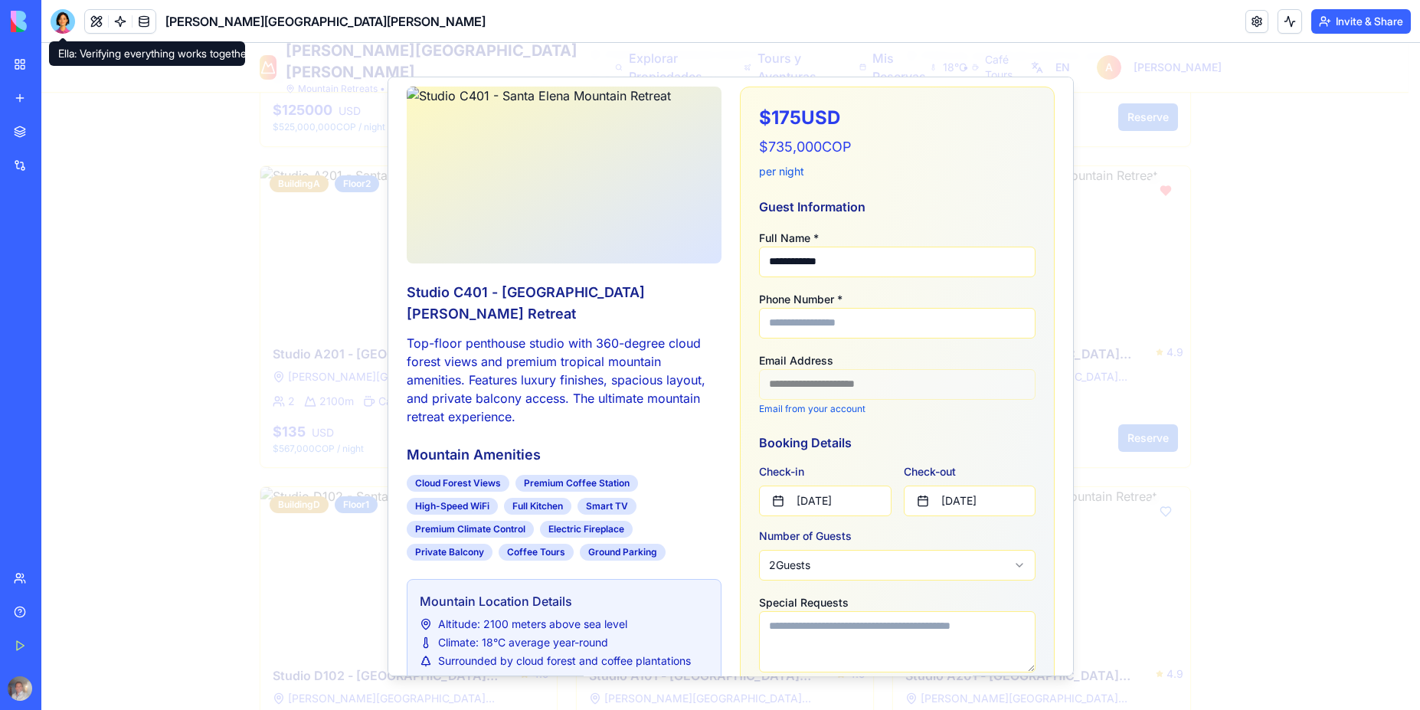
scroll to position [0, 0]
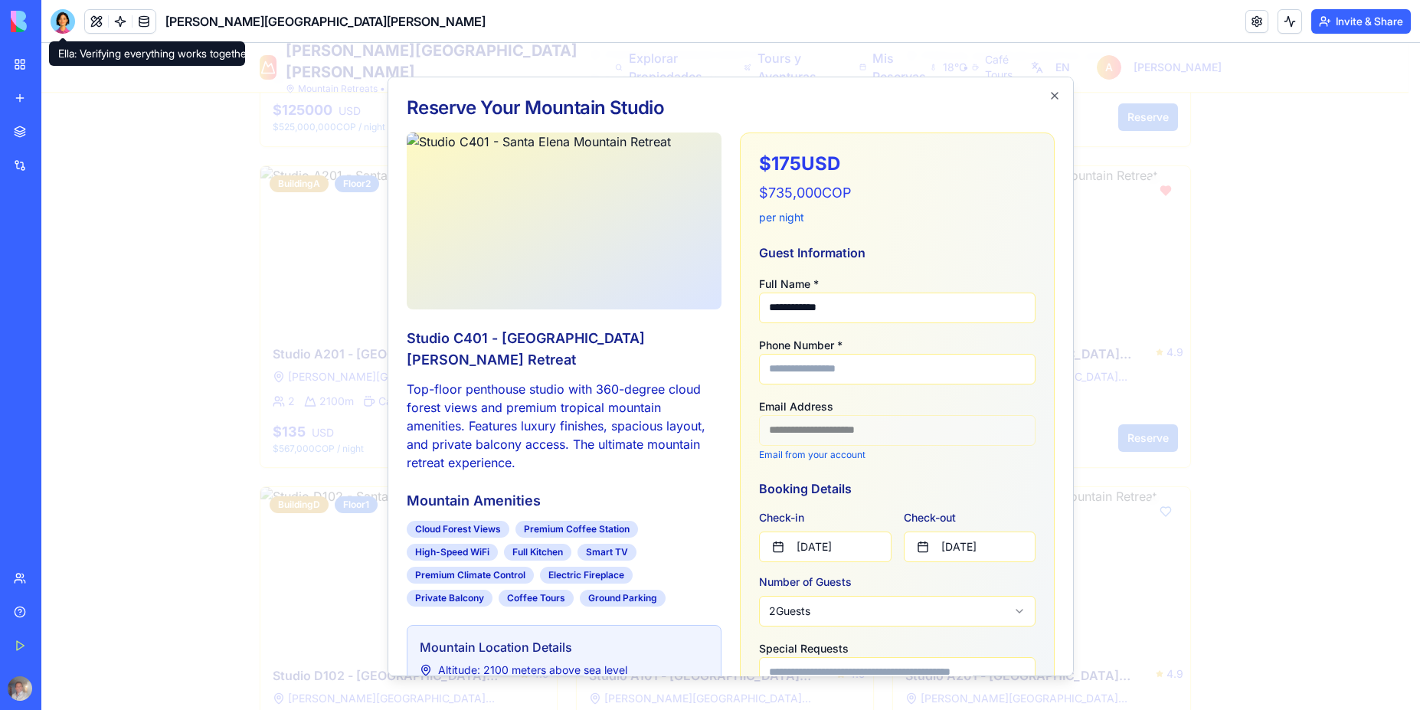
click at [850, 368] on input "Phone Number *" at bounding box center [897, 369] width 276 height 31
type input "**********"
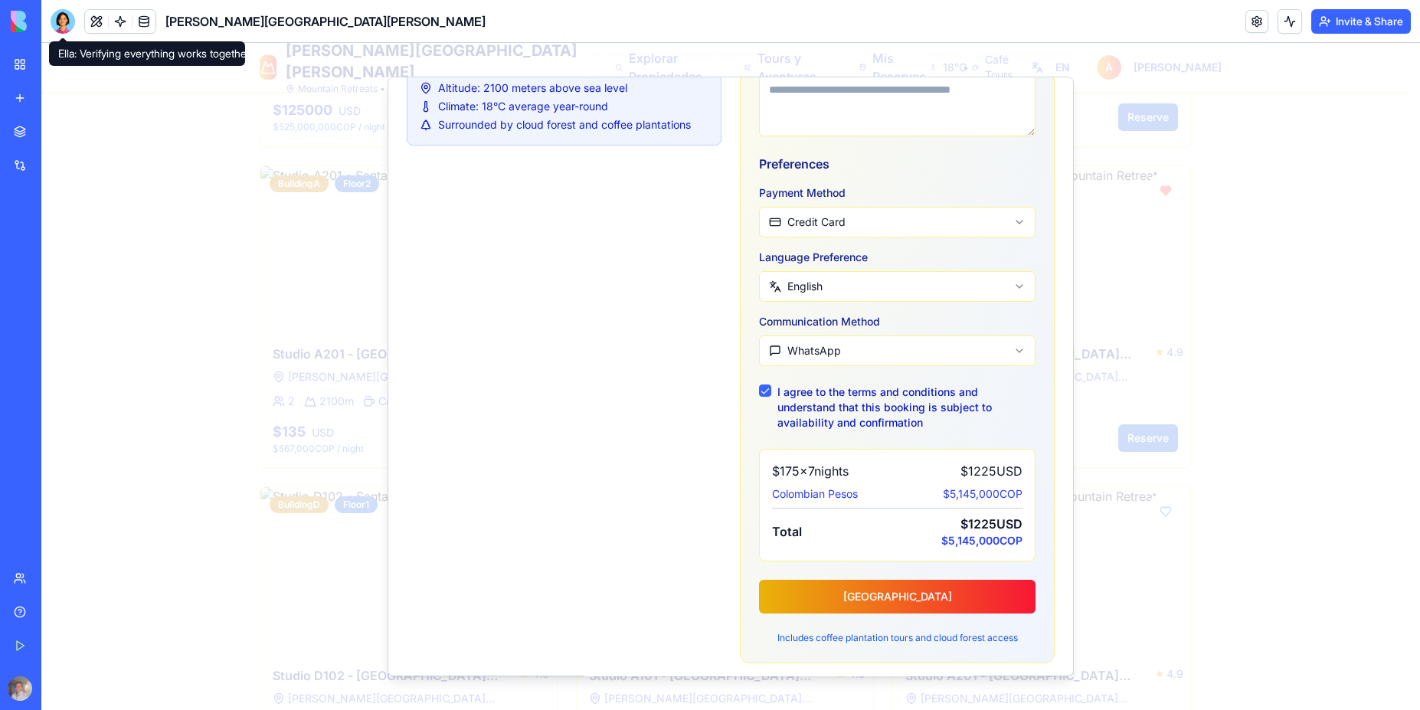
scroll to position [587, 0]
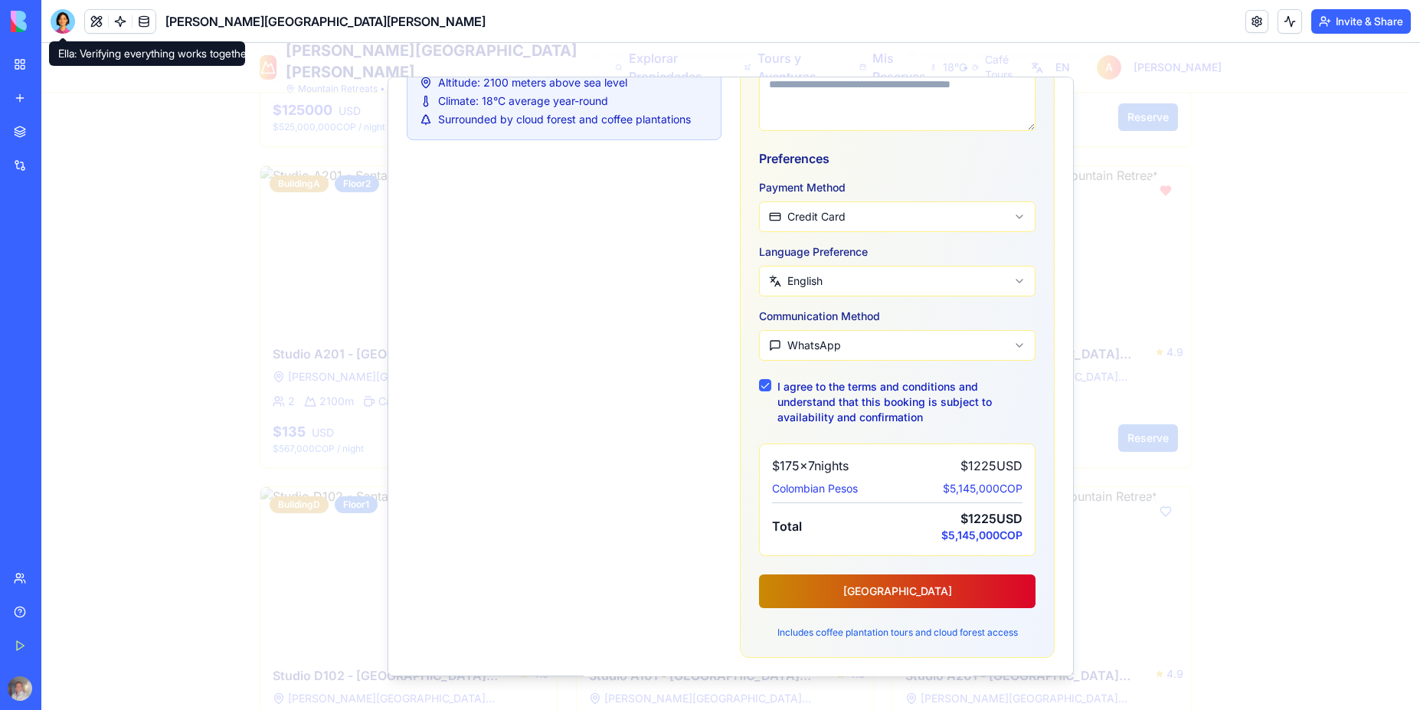
click at [905, 591] on button "[GEOGRAPHIC_DATA]" at bounding box center [897, 591] width 276 height 34
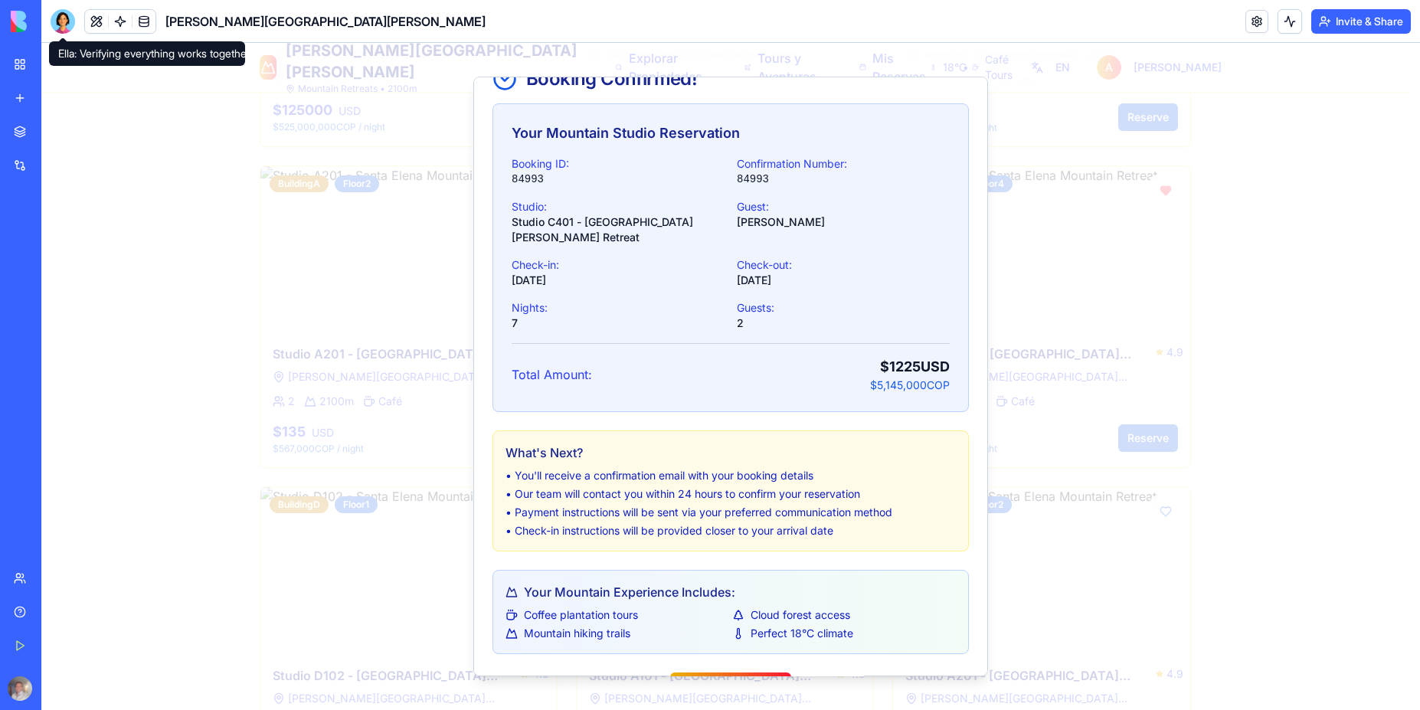
scroll to position [74, 0]
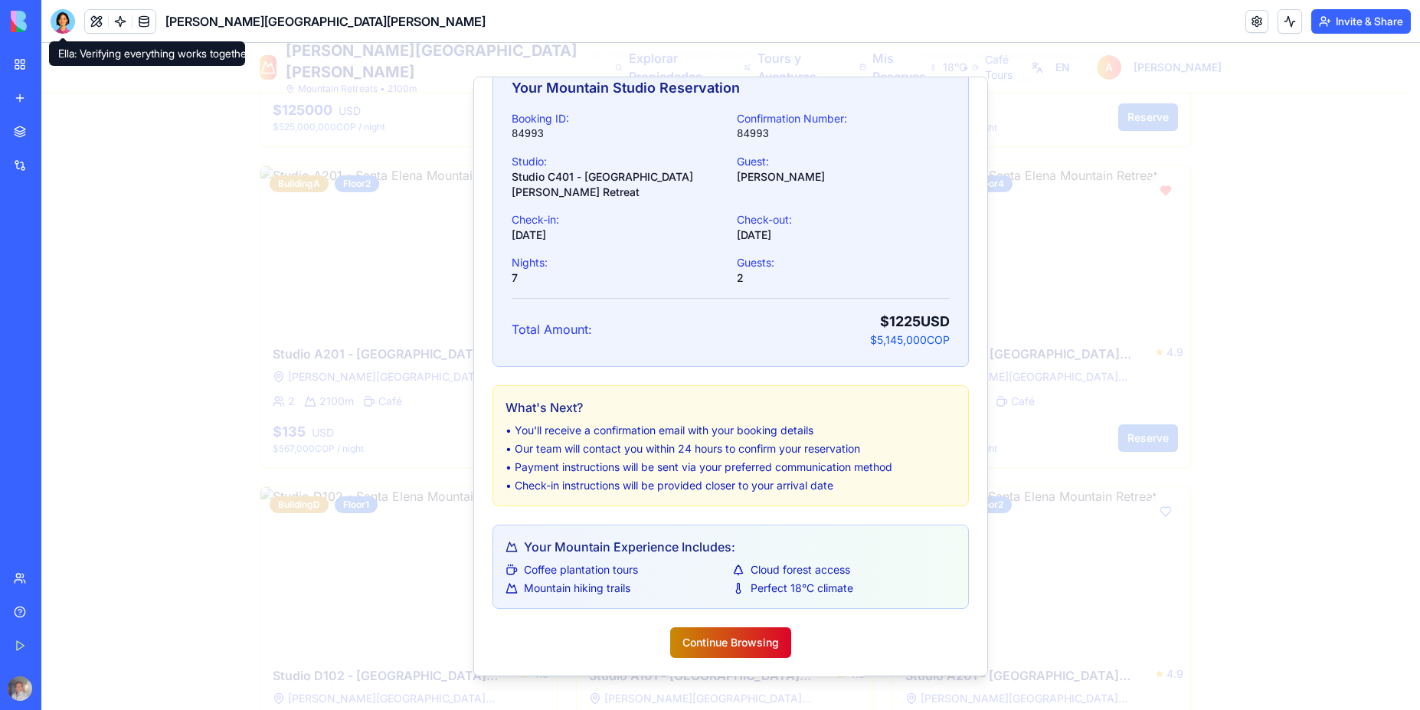
click at [718, 644] on button "Continue Browsing" at bounding box center [730, 642] width 121 height 31
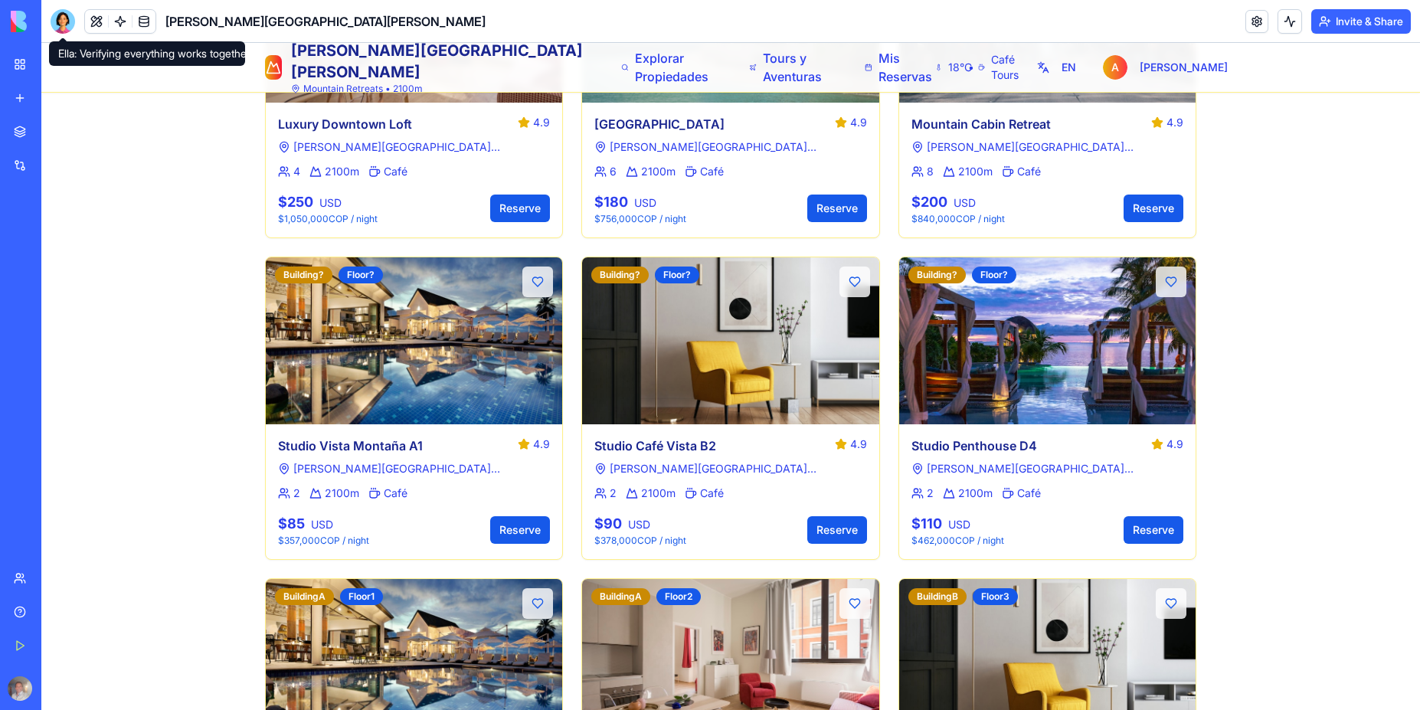
scroll to position [704, 0]
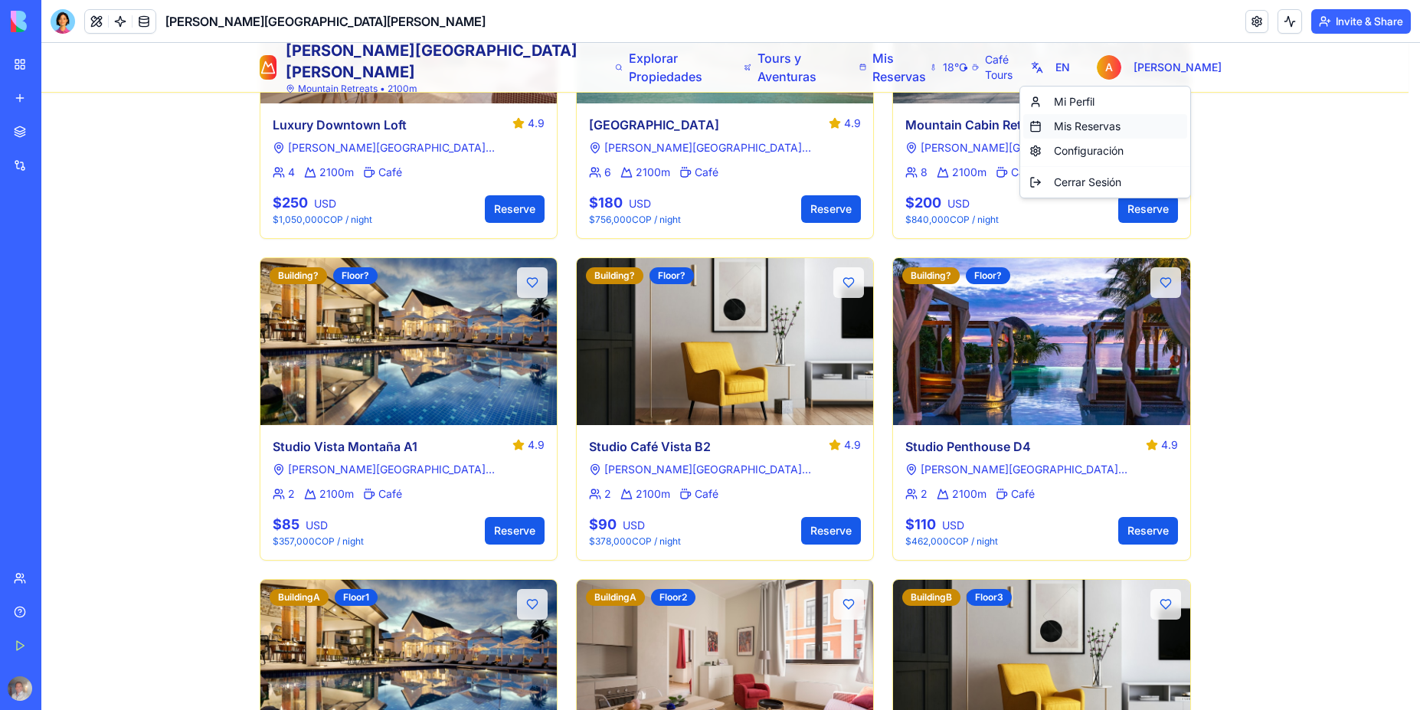
click at [1097, 127] on div "Mis Reservas" at bounding box center [1105, 126] width 164 height 25
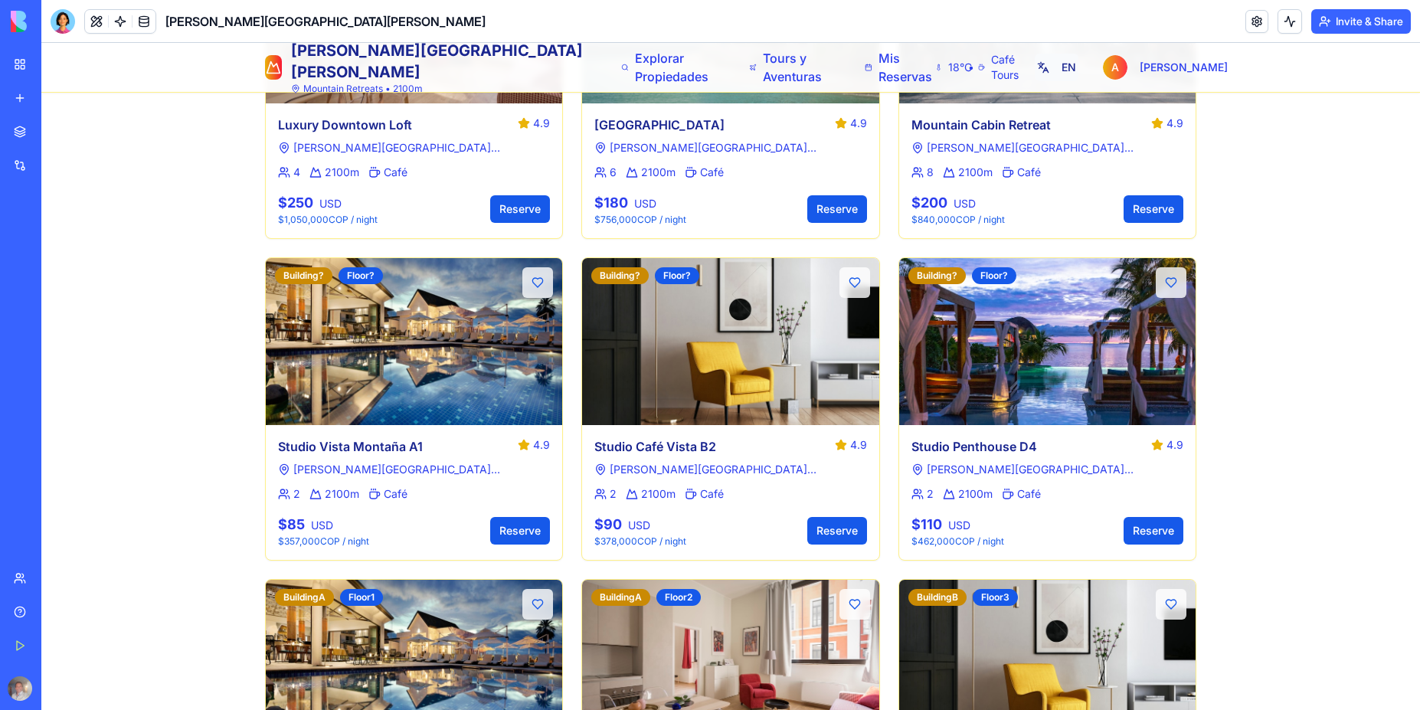
click at [1078, 67] on button "EN" at bounding box center [1057, 68] width 44 height 28
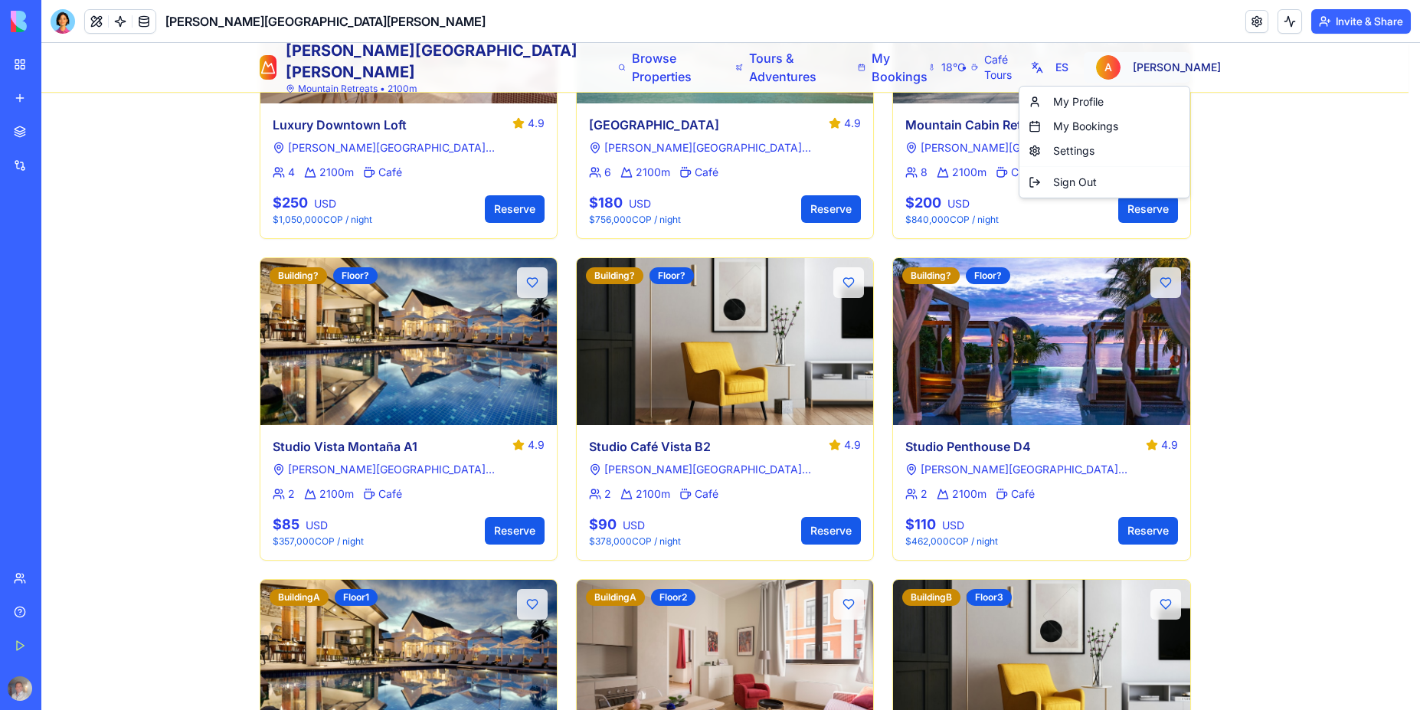
click at [1074, 126] on div "My Bookings" at bounding box center [1104, 126] width 164 height 25
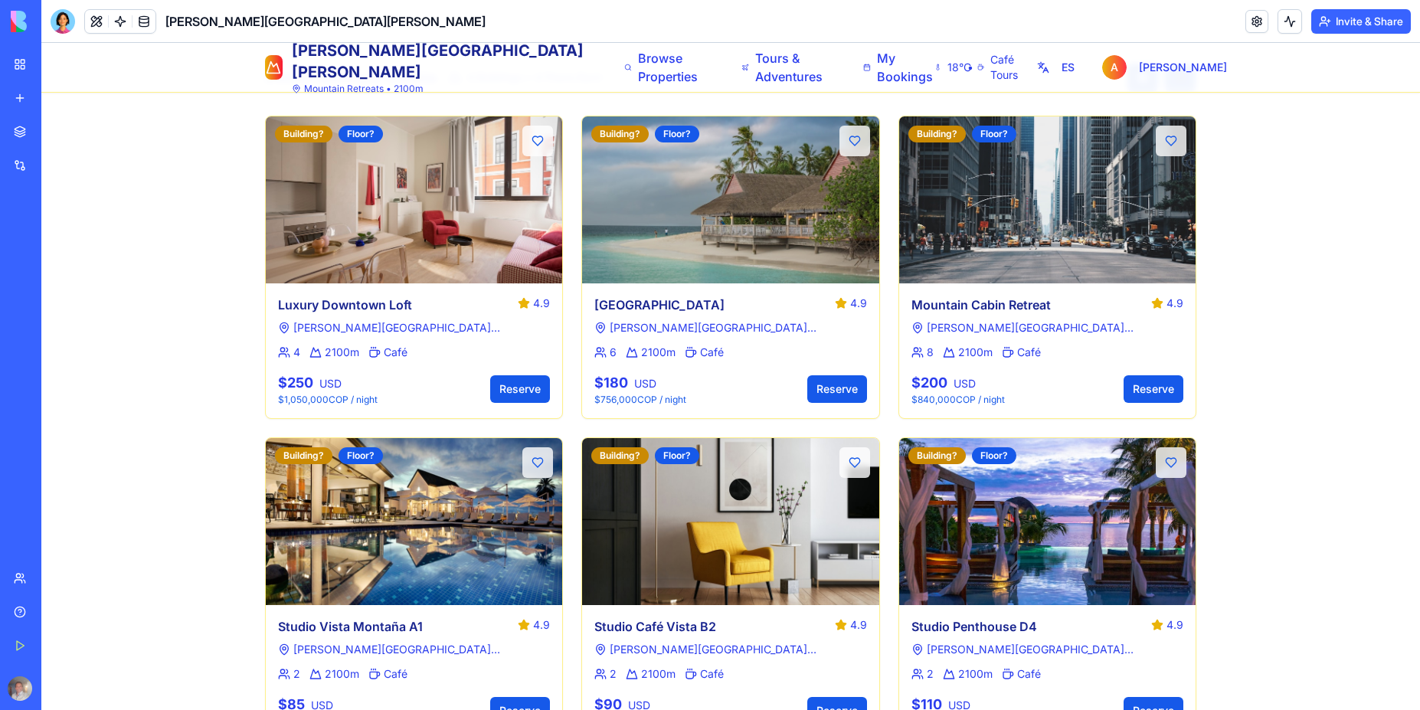
scroll to position [0, 0]
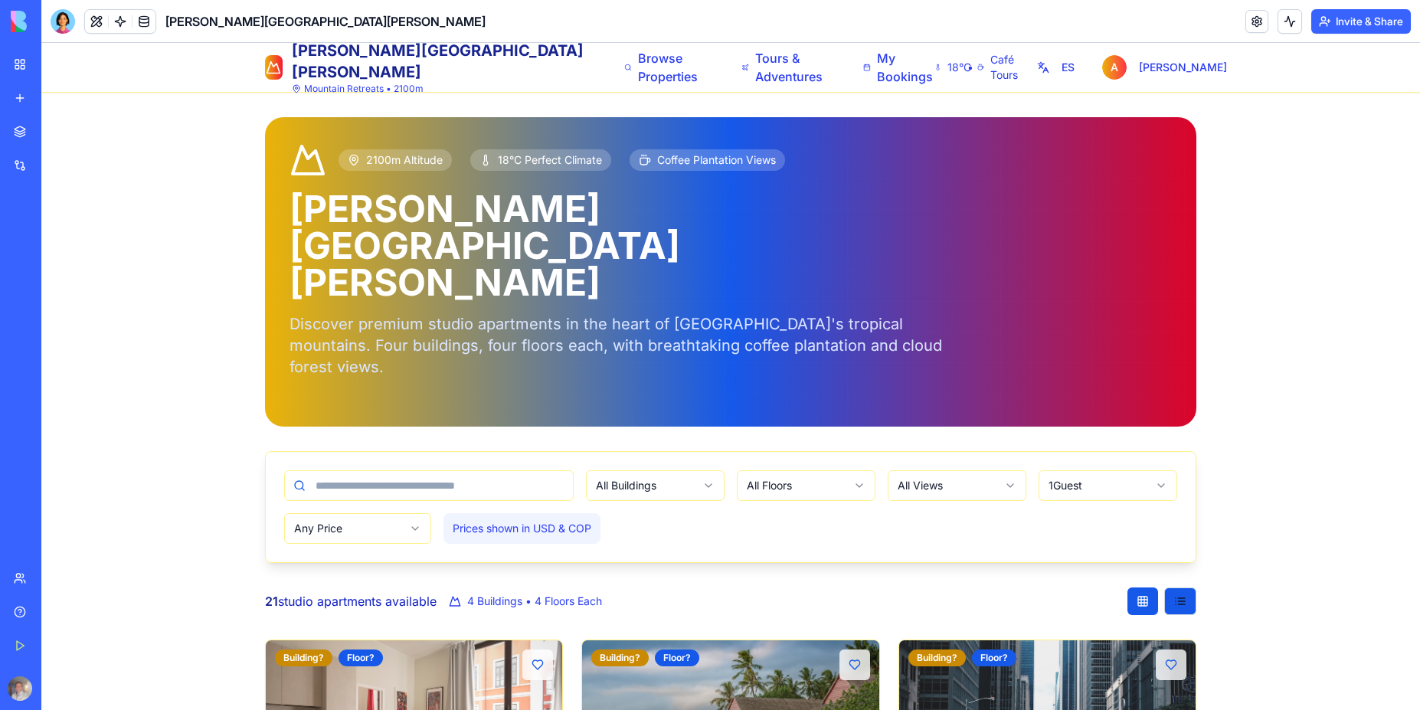
click at [57, 70] on div "My Workspace" at bounding box center [47, 64] width 20 height 15
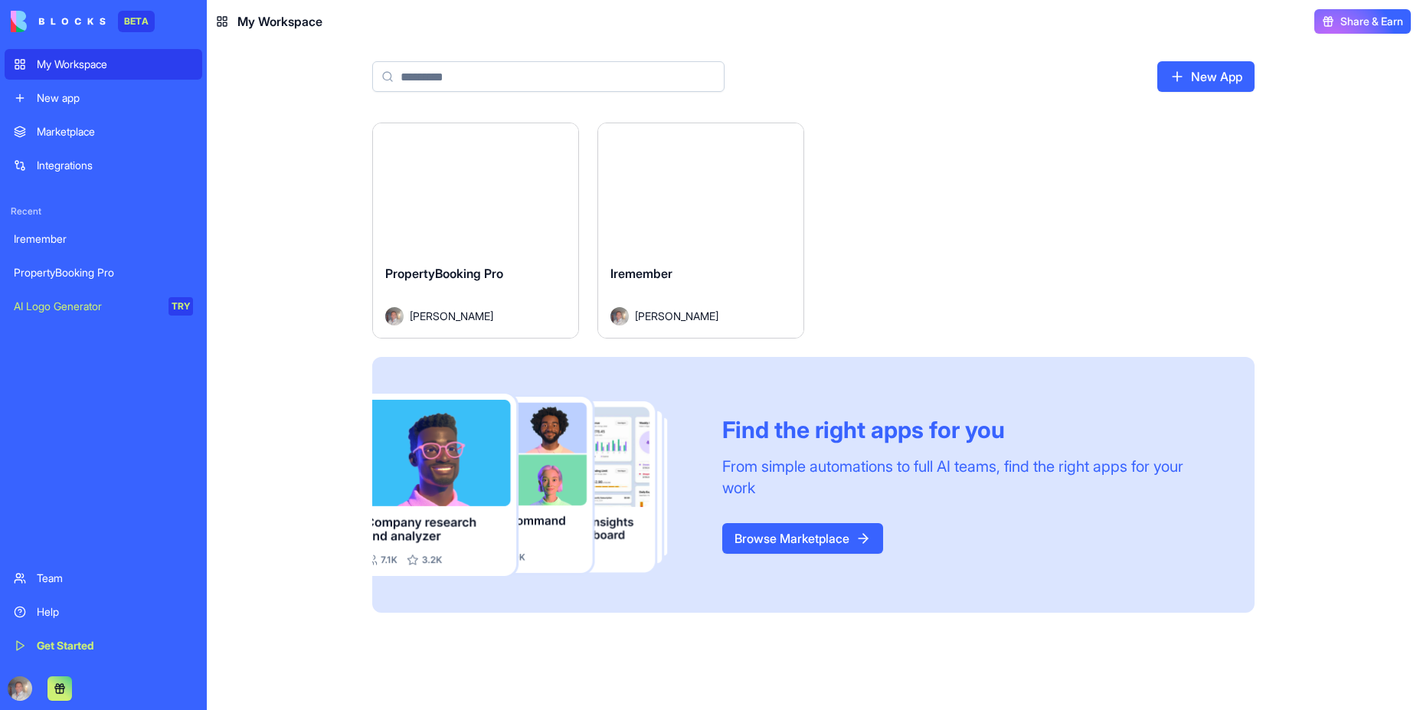
click at [531, 72] on input at bounding box center [548, 76] width 352 height 31
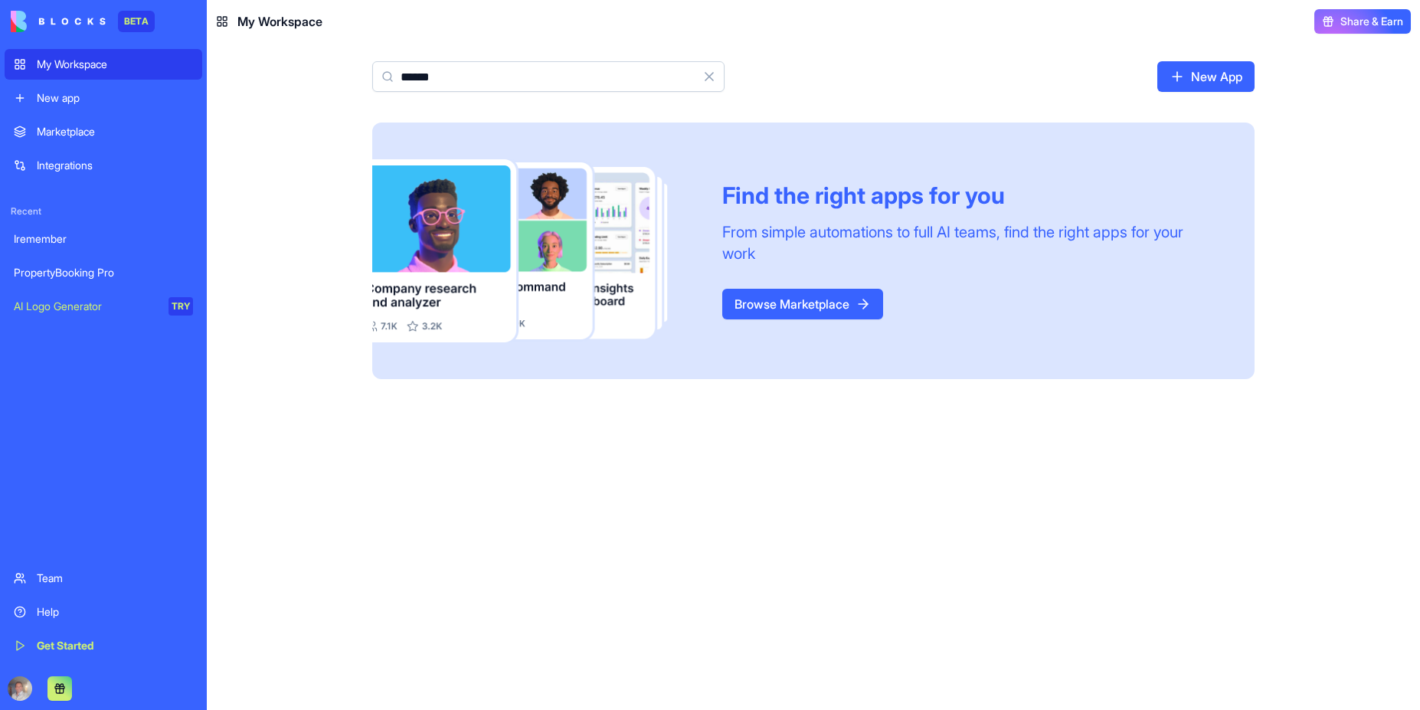
type input "******"
click at [783, 289] on link "Browse Marketplace" at bounding box center [802, 304] width 161 height 31
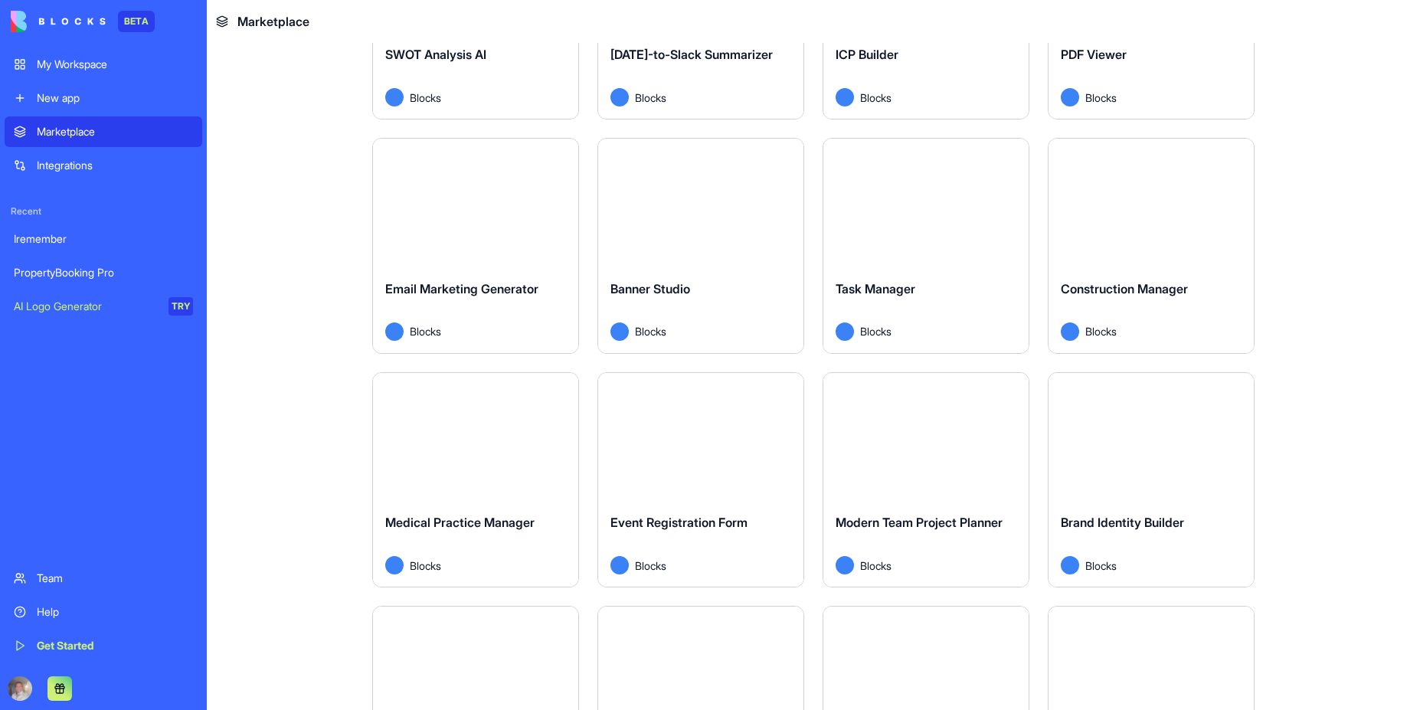
scroll to position [2596, 0]
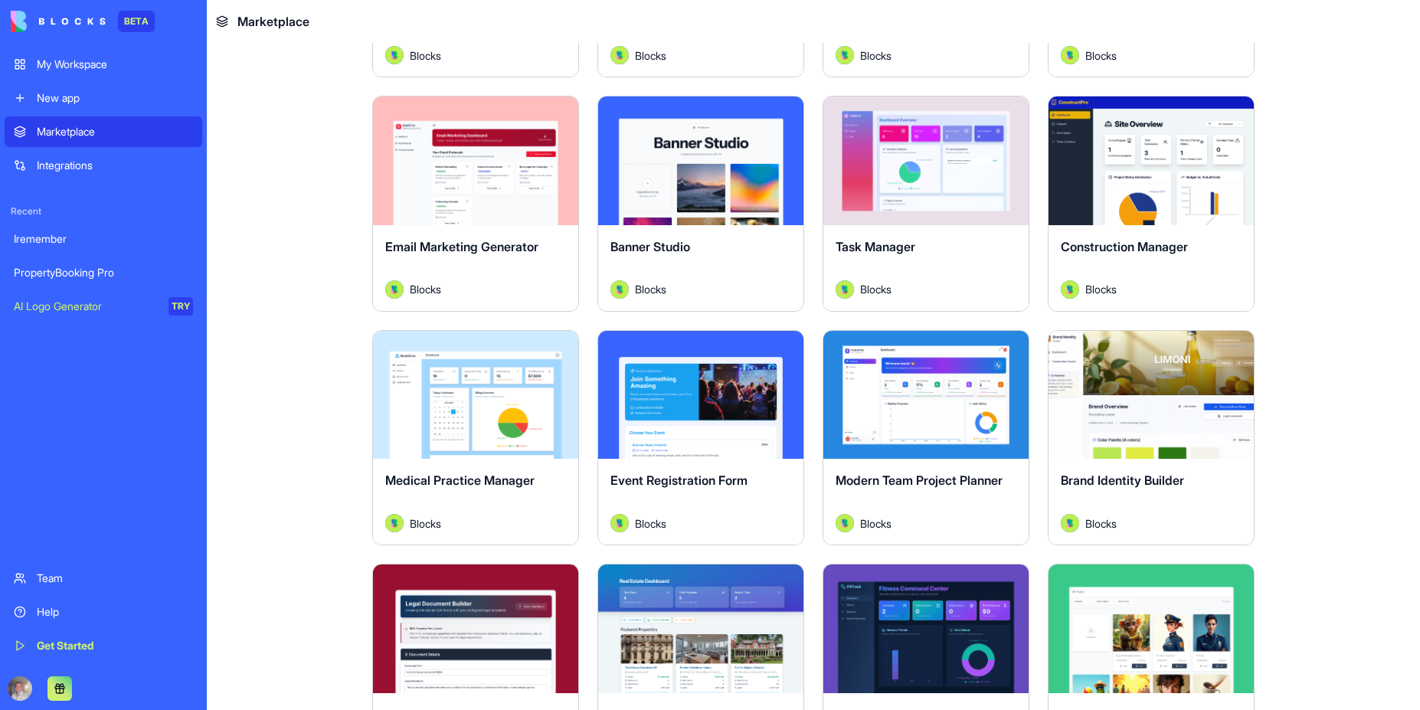
click at [469, 433] on div "Explore" at bounding box center [475, 395] width 205 height 129
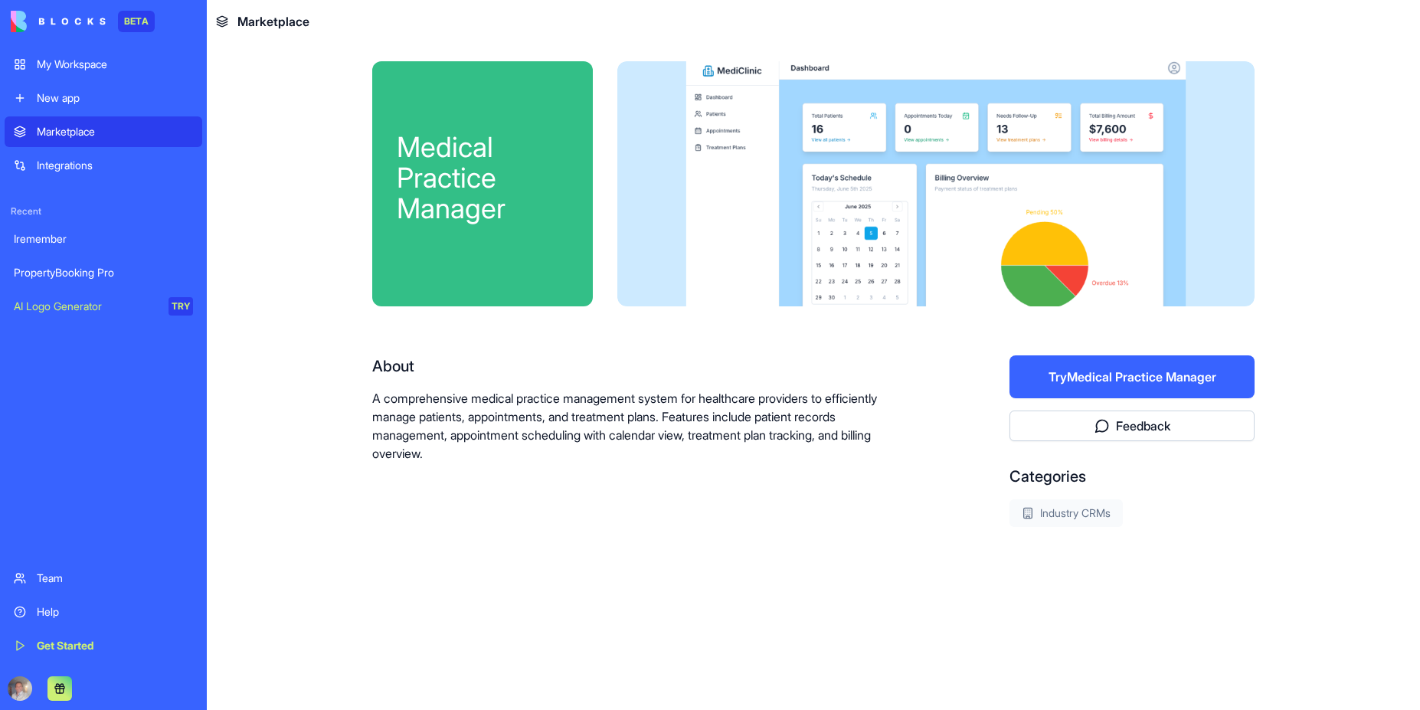
click at [1128, 375] on button "Try Medical Practice Manager" at bounding box center [1131, 376] width 245 height 43
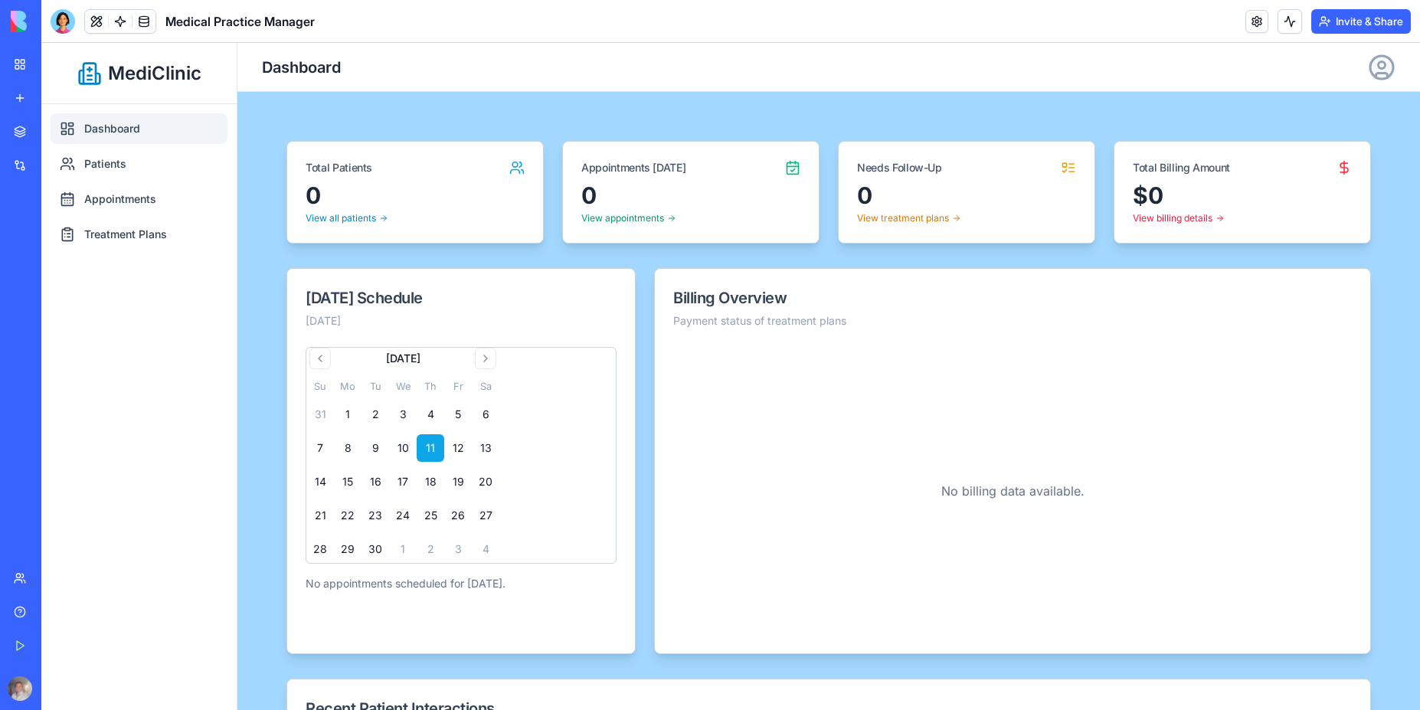
click at [113, 122] on link "Dashboard" at bounding box center [139, 128] width 177 height 31
click at [112, 158] on link "Patients" at bounding box center [139, 164] width 177 height 31
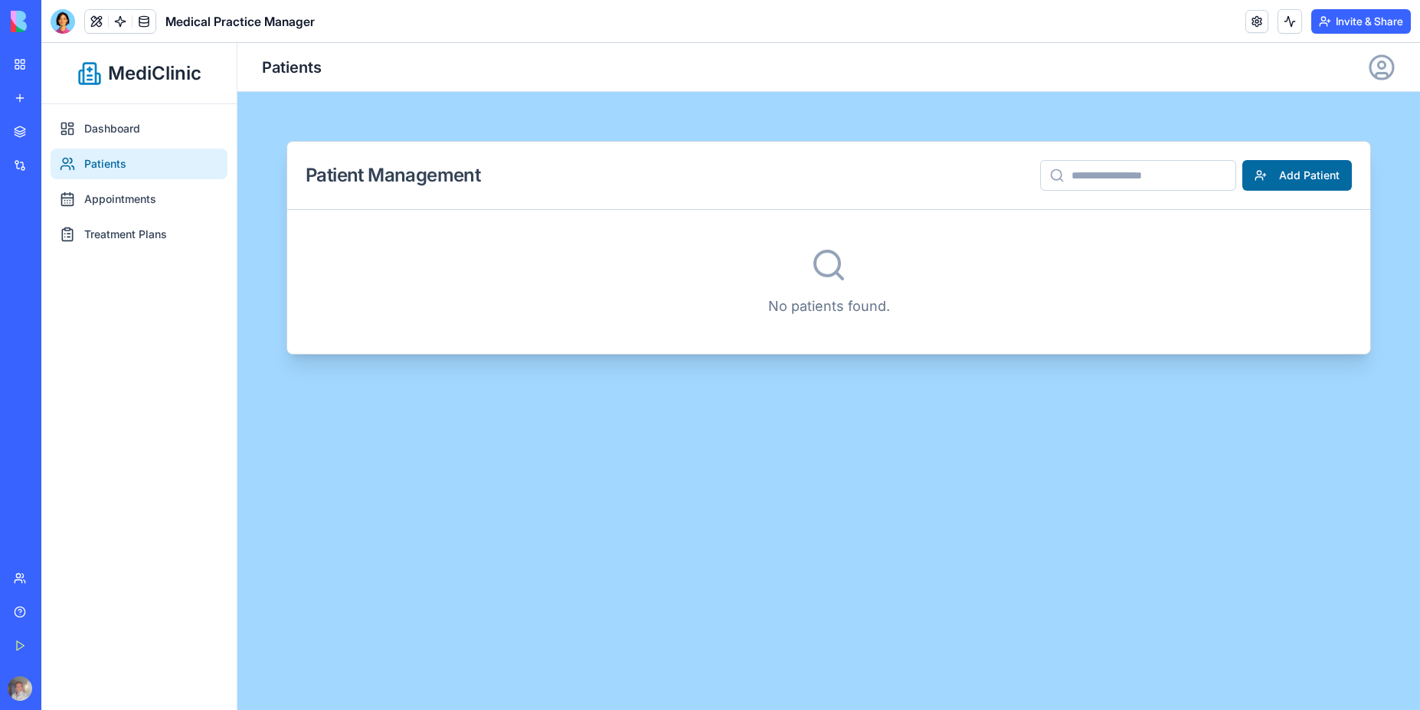
click at [1284, 178] on button "Add Patient" at bounding box center [1297, 175] width 110 height 31
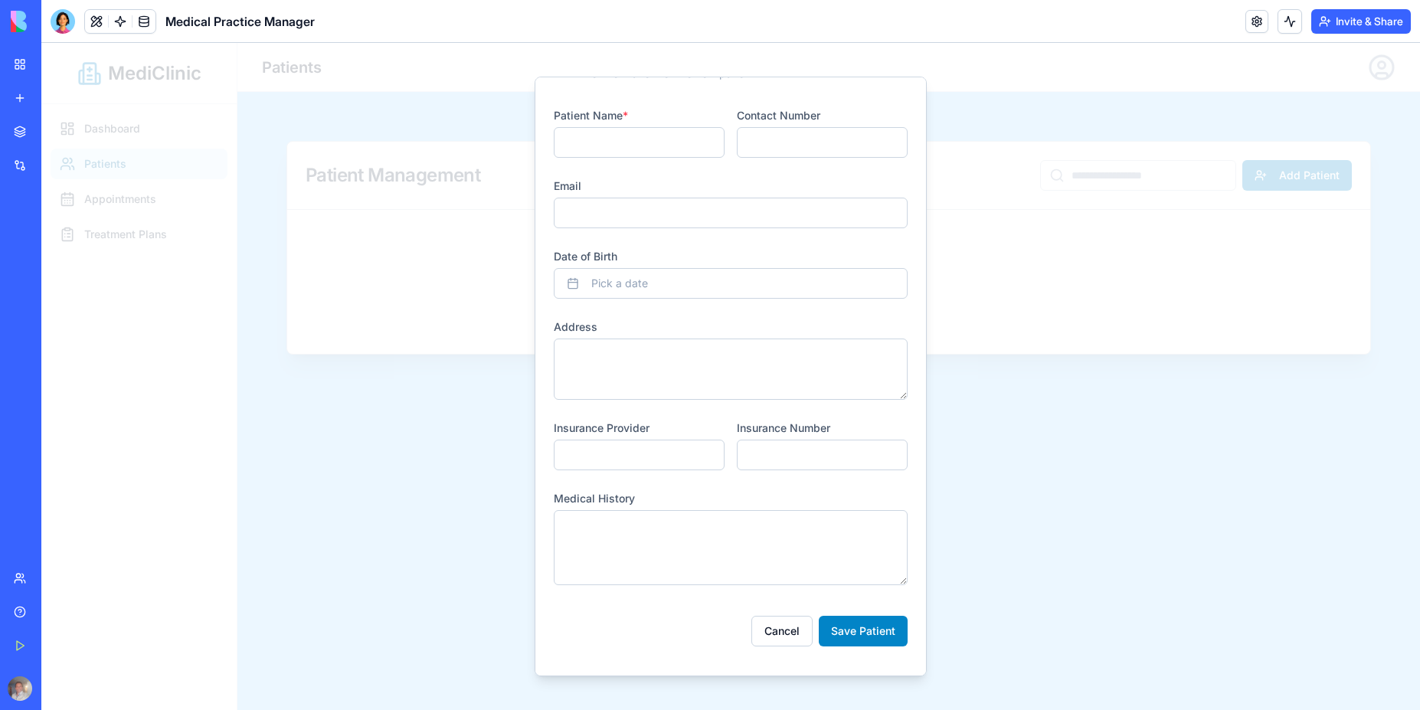
scroll to position [60, 0]
click at [730, 638] on div "Cancel Save Patient" at bounding box center [731, 624] width 354 height 43
click at [780, 628] on button "Cancel" at bounding box center [781, 630] width 61 height 31
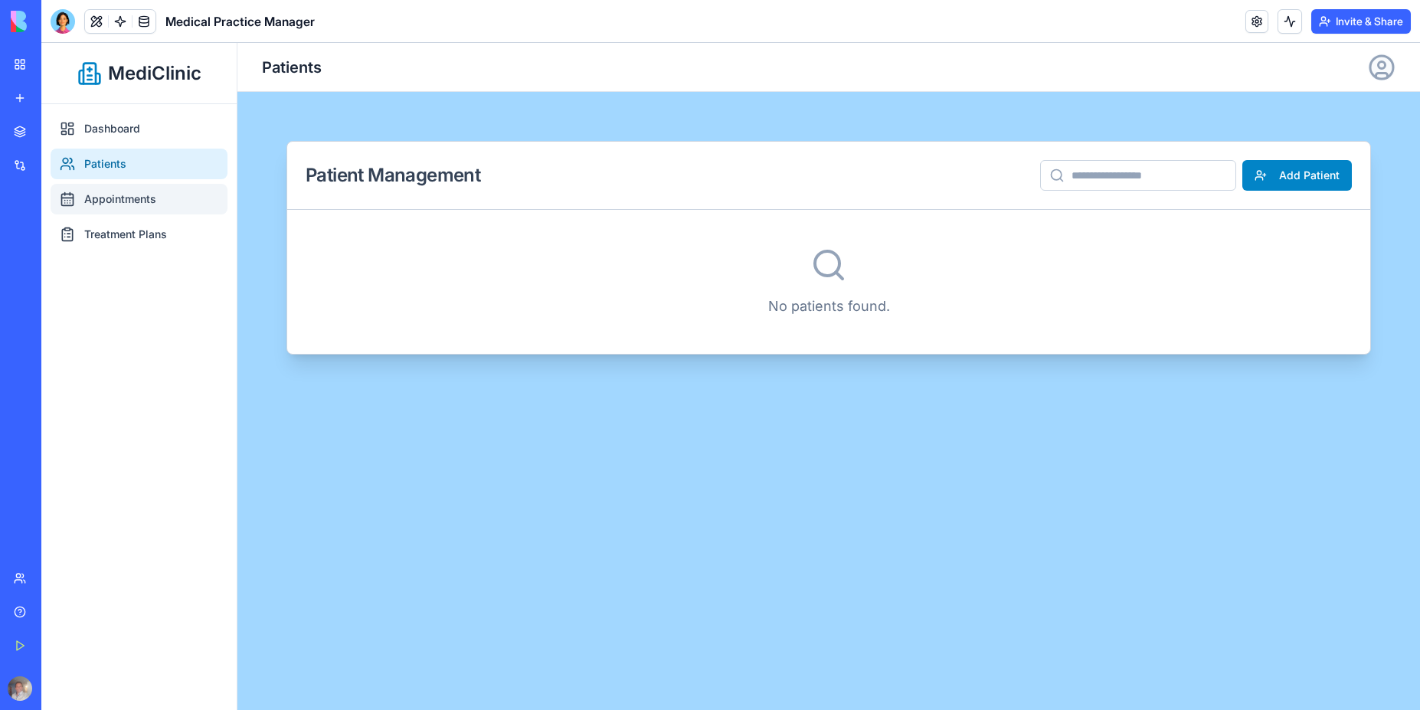
click at [140, 201] on link "Appointments" at bounding box center [139, 199] width 177 height 31
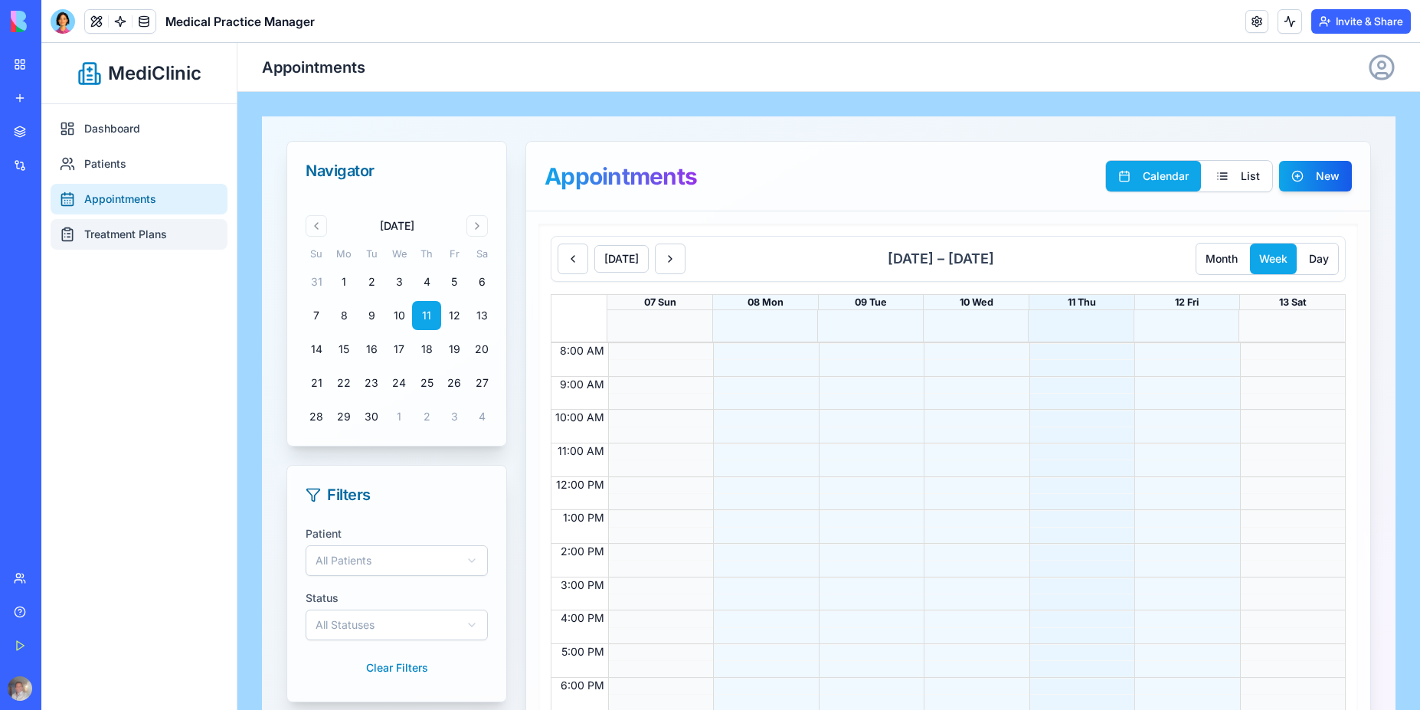
click at [133, 238] on link "Treatment Plans" at bounding box center [139, 234] width 177 height 31
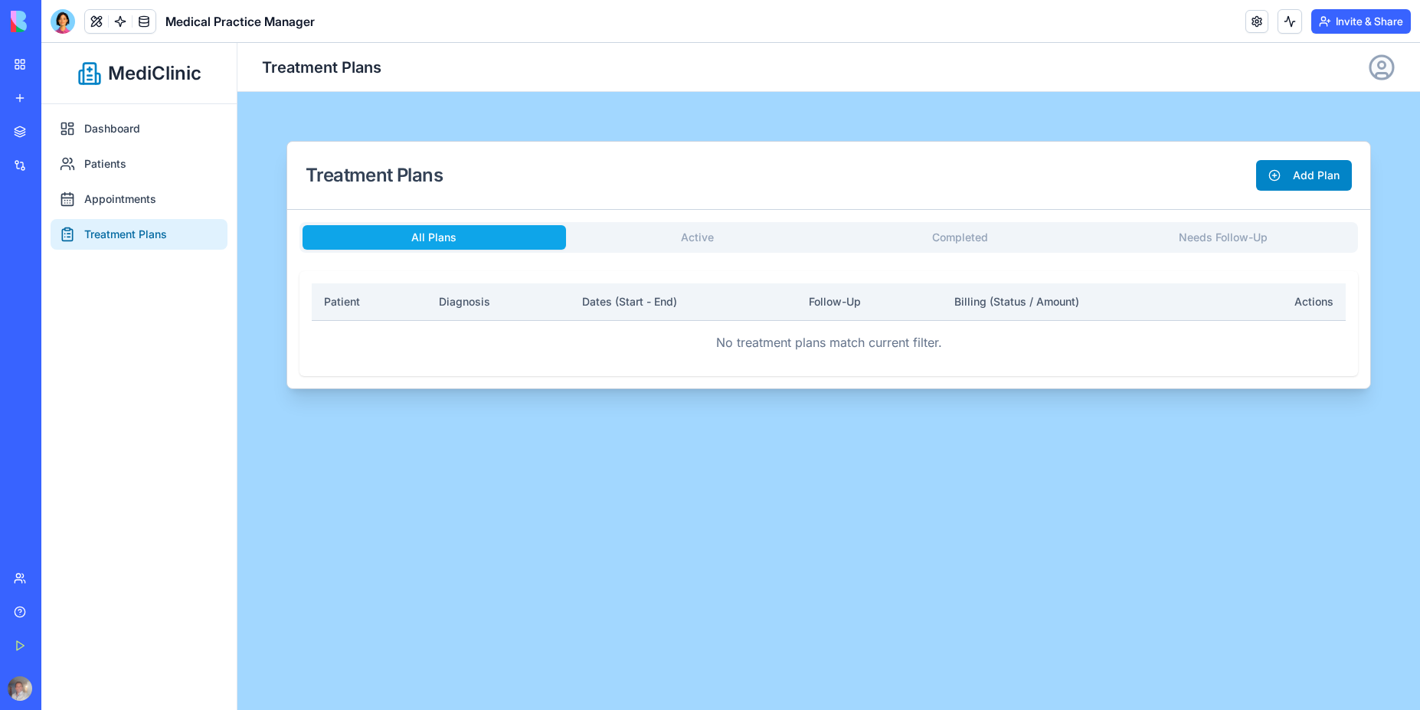
click at [57, 61] on div "My Workspace" at bounding box center [47, 64] width 20 height 15
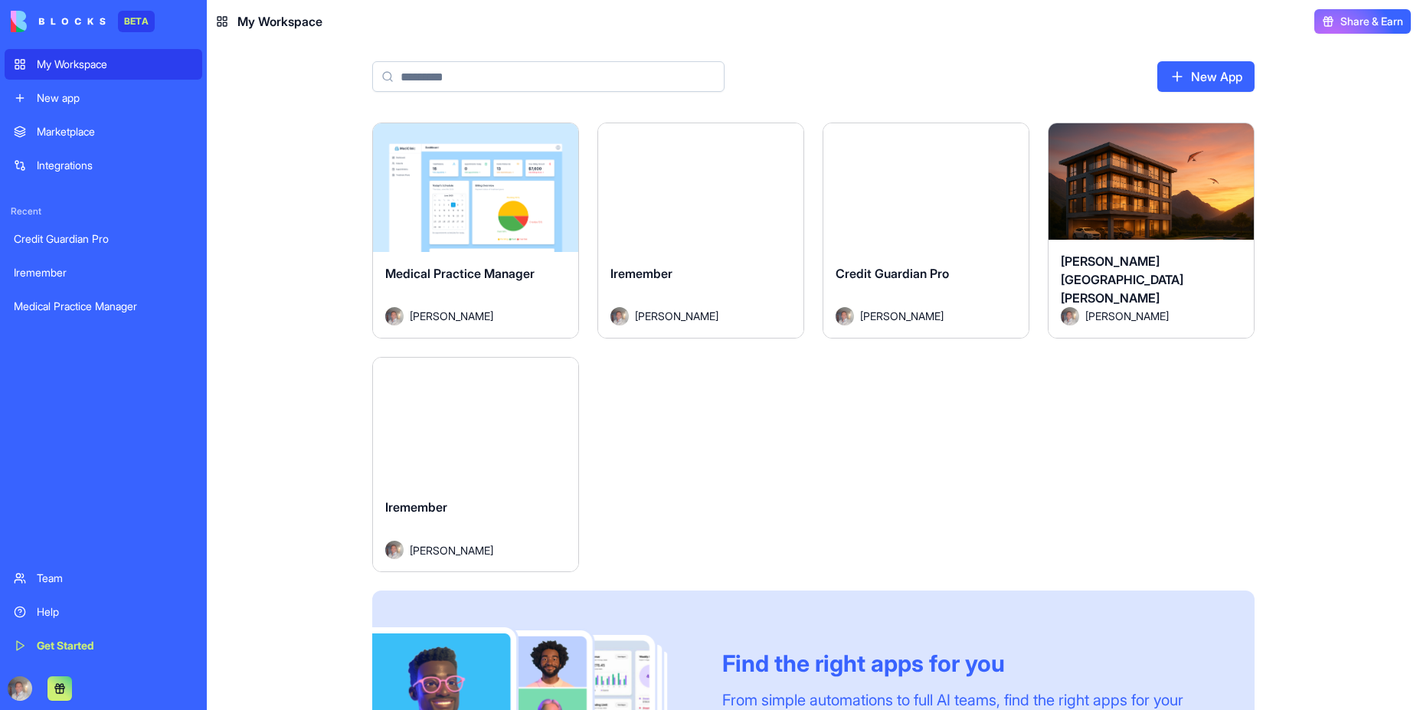
click at [707, 188] on button "Launch" at bounding box center [700, 187] width 115 height 31
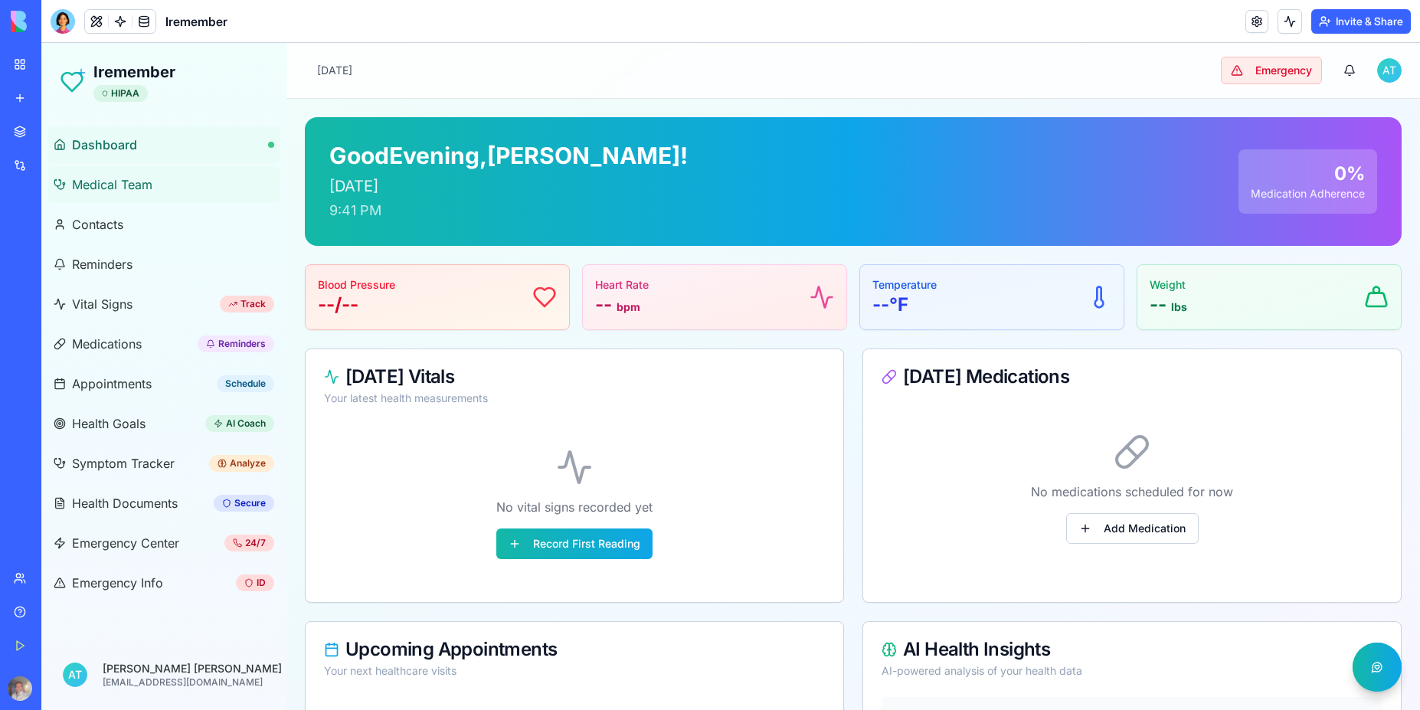
click at [122, 183] on span "Medical Team" at bounding box center [112, 184] width 80 height 18
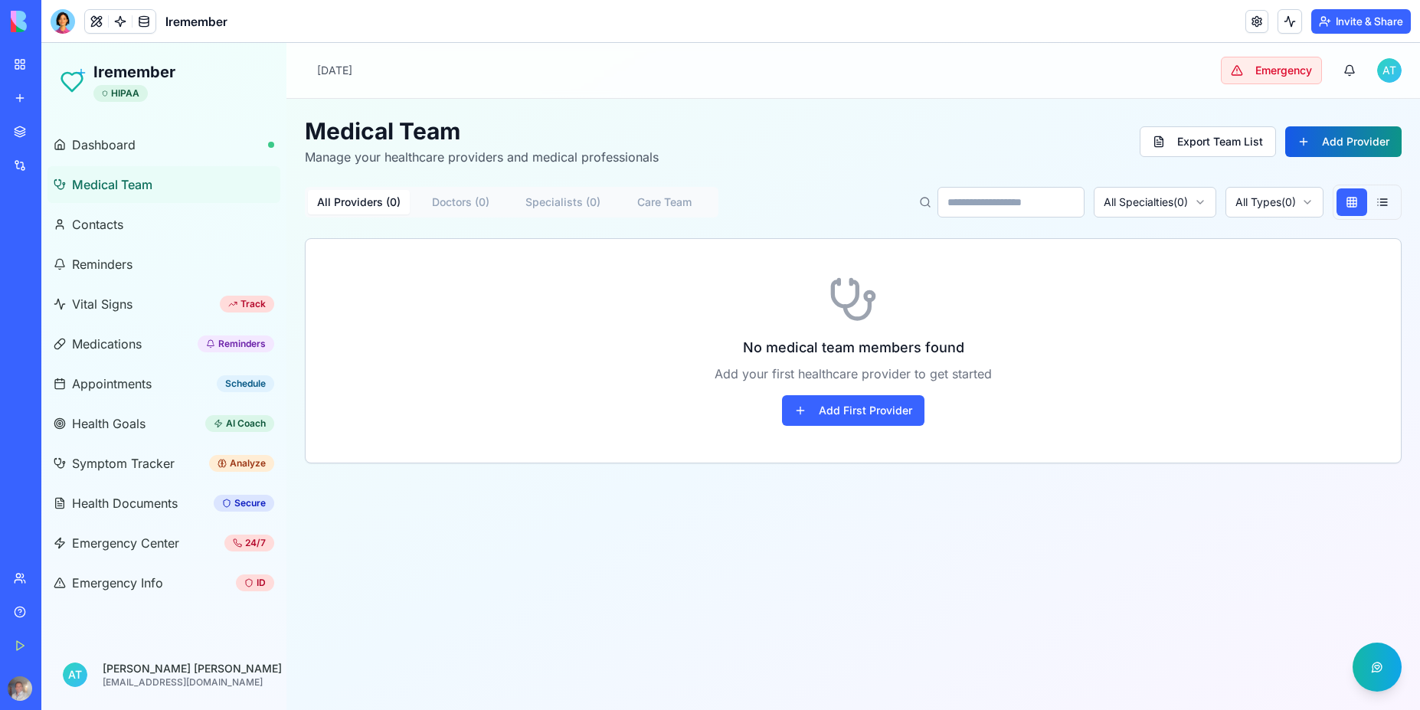
click at [1363, 142] on button "Add Provider" at bounding box center [1343, 141] width 116 height 31
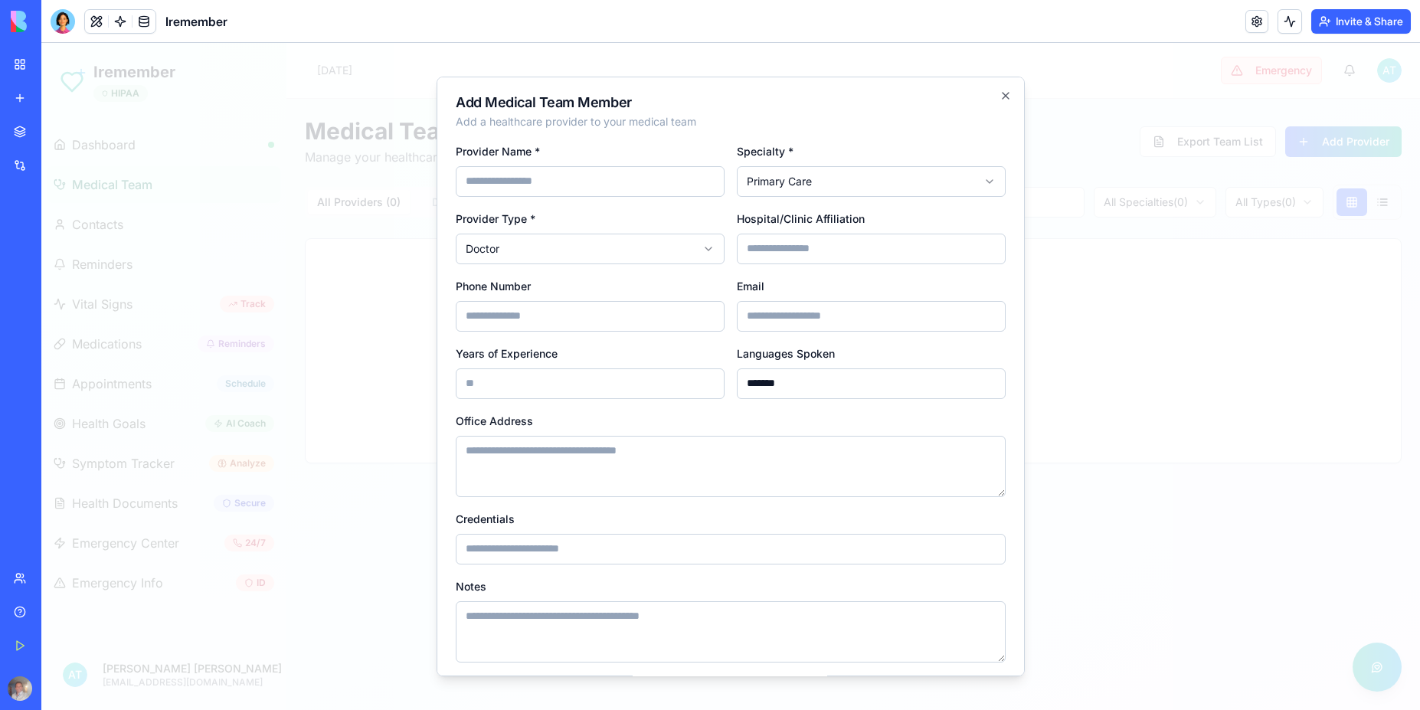
click at [1113, 80] on div at bounding box center [730, 376] width 1378 height 667
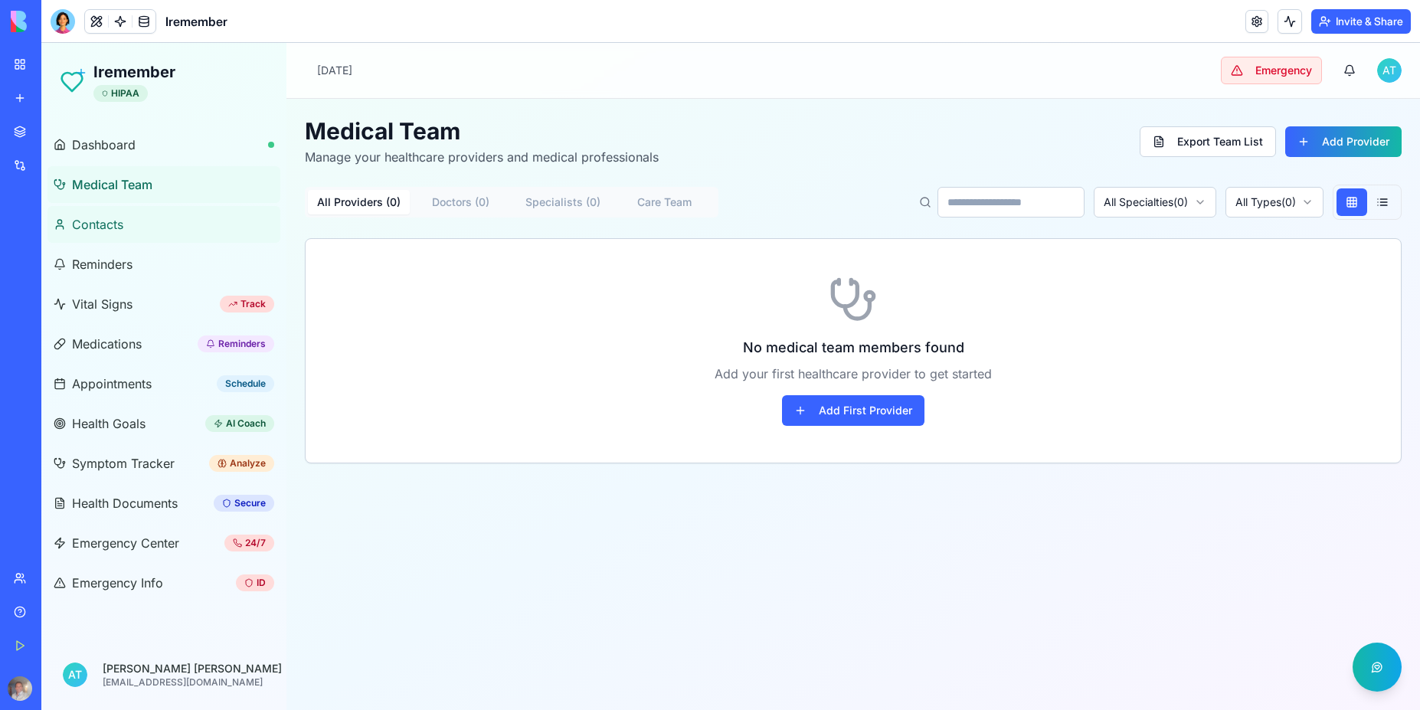
click at [111, 225] on span "Contacts" at bounding box center [97, 224] width 51 height 18
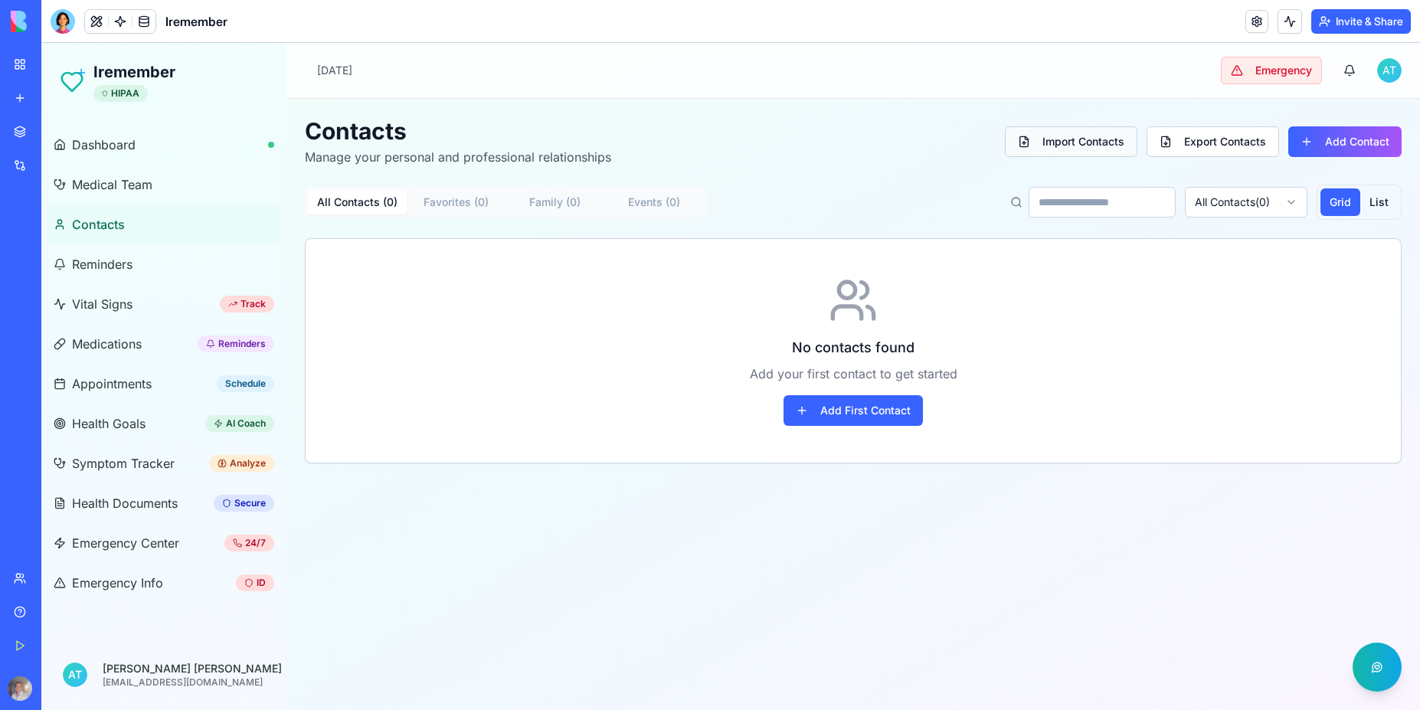
click at [1080, 143] on button "Import Contacts" at bounding box center [1071, 141] width 132 height 31
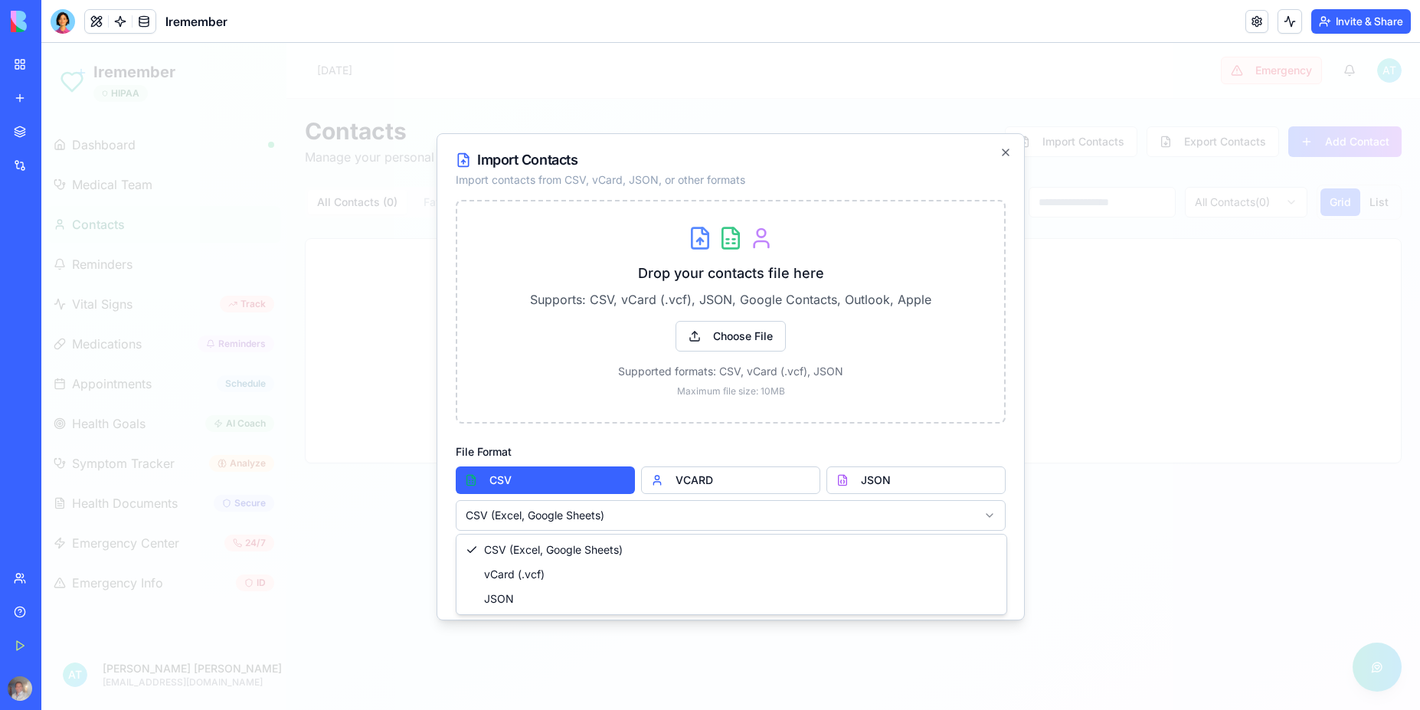
click at [590, 518] on body "Iremember HIPAA Dashboard Medical Team Contacts Reminders Vital Signs Track Med…" at bounding box center [730, 376] width 1378 height 667
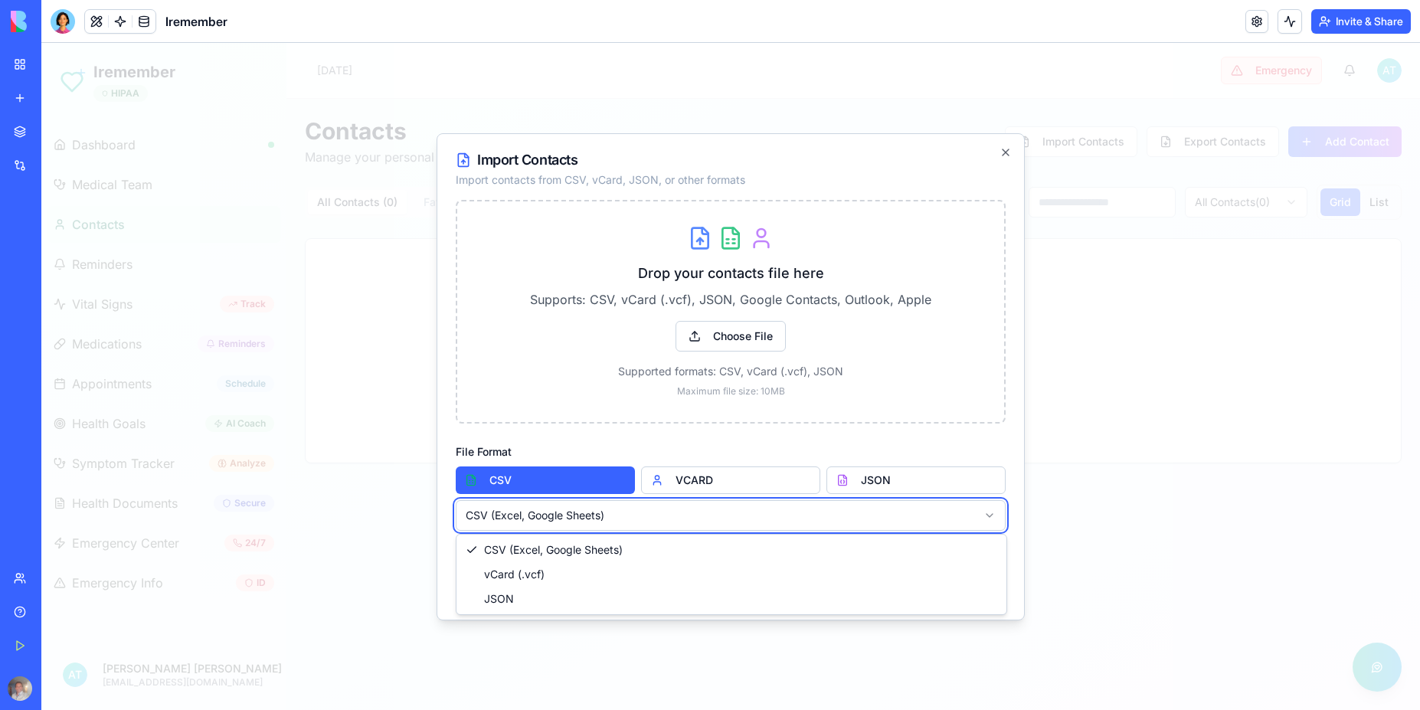
click at [662, 522] on body "Iremember HIPAA Dashboard Medical Team Contacts Reminders Vital Signs Track Med…" at bounding box center [730, 376] width 1378 height 667
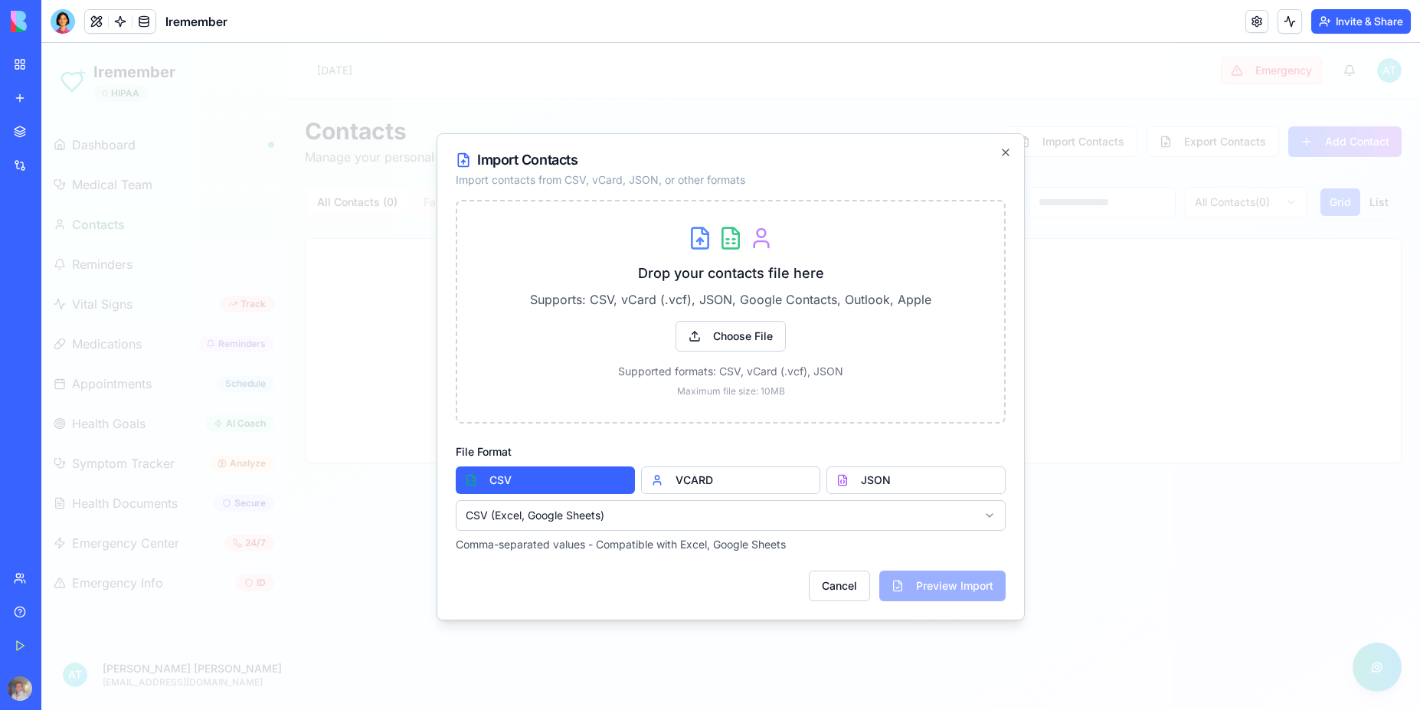
click at [1146, 364] on div at bounding box center [730, 376] width 1378 height 667
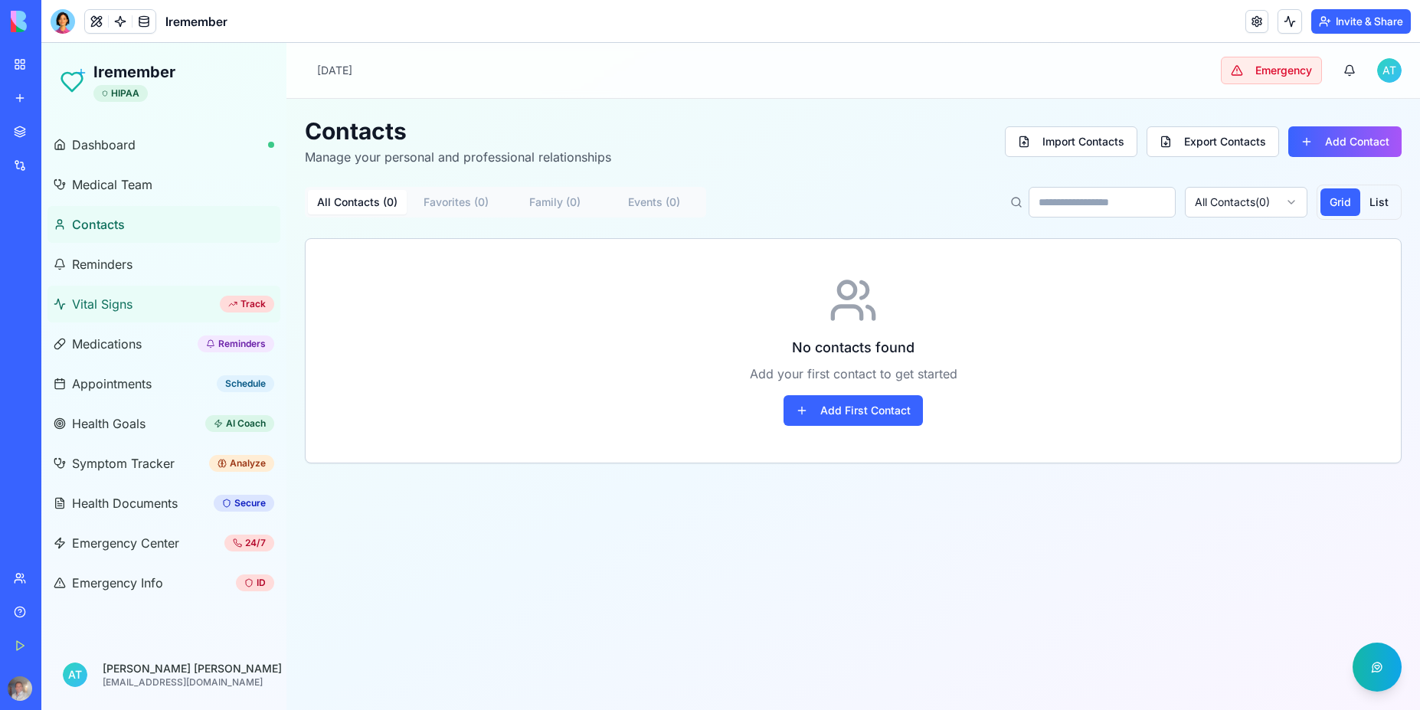
click at [95, 309] on span "Vital Signs" at bounding box center [102, 304] width 61 height 18
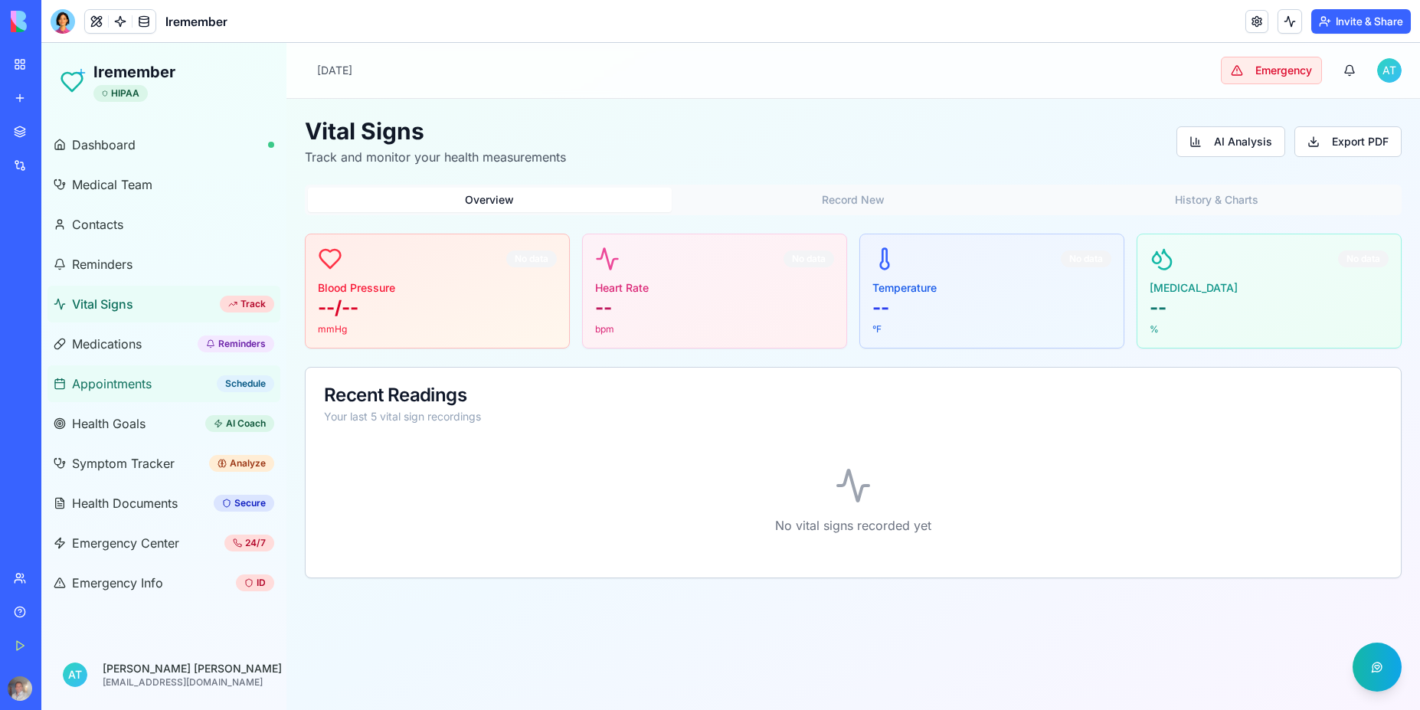
click at [107, 380] on span "Appointments" at bounding box center [112, 383] width 80 height 18
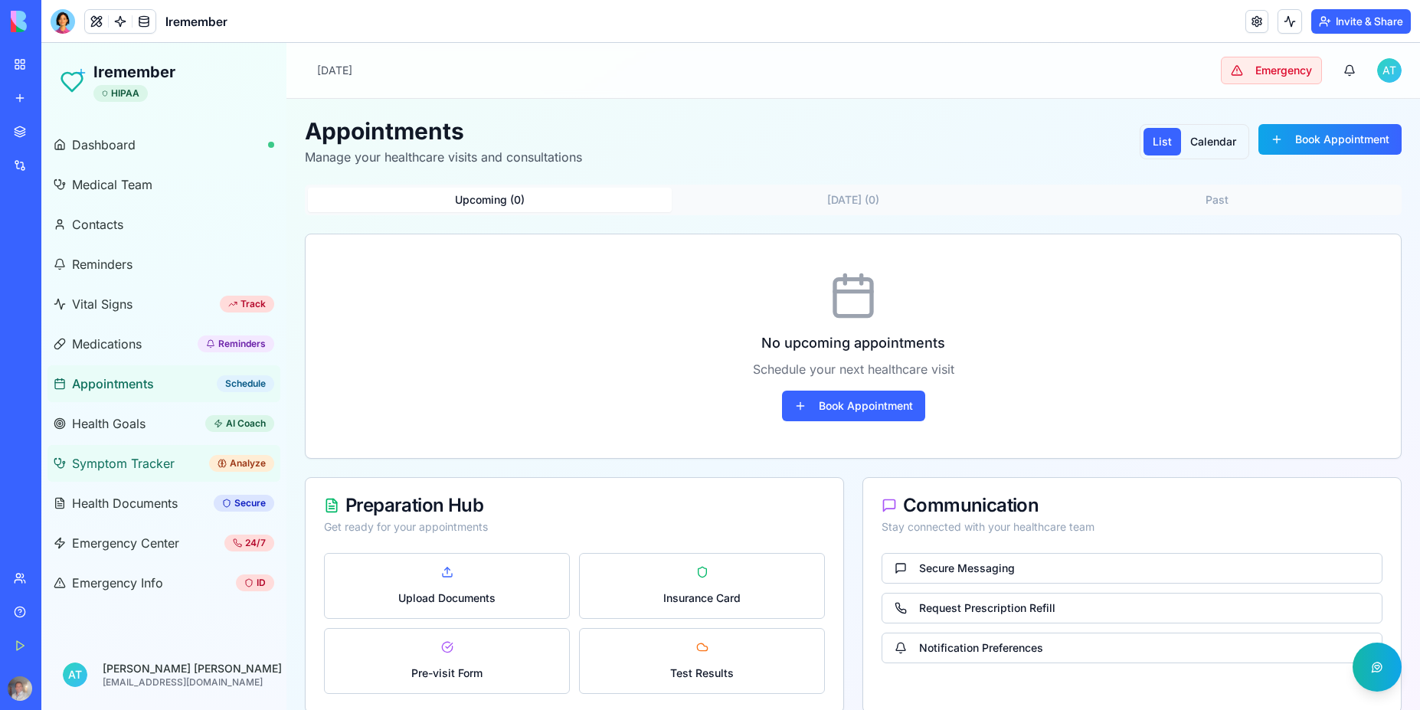
click at [129, 464] on span "Symptom Tracker" at bounding box center [123, 463] width 103 height 18
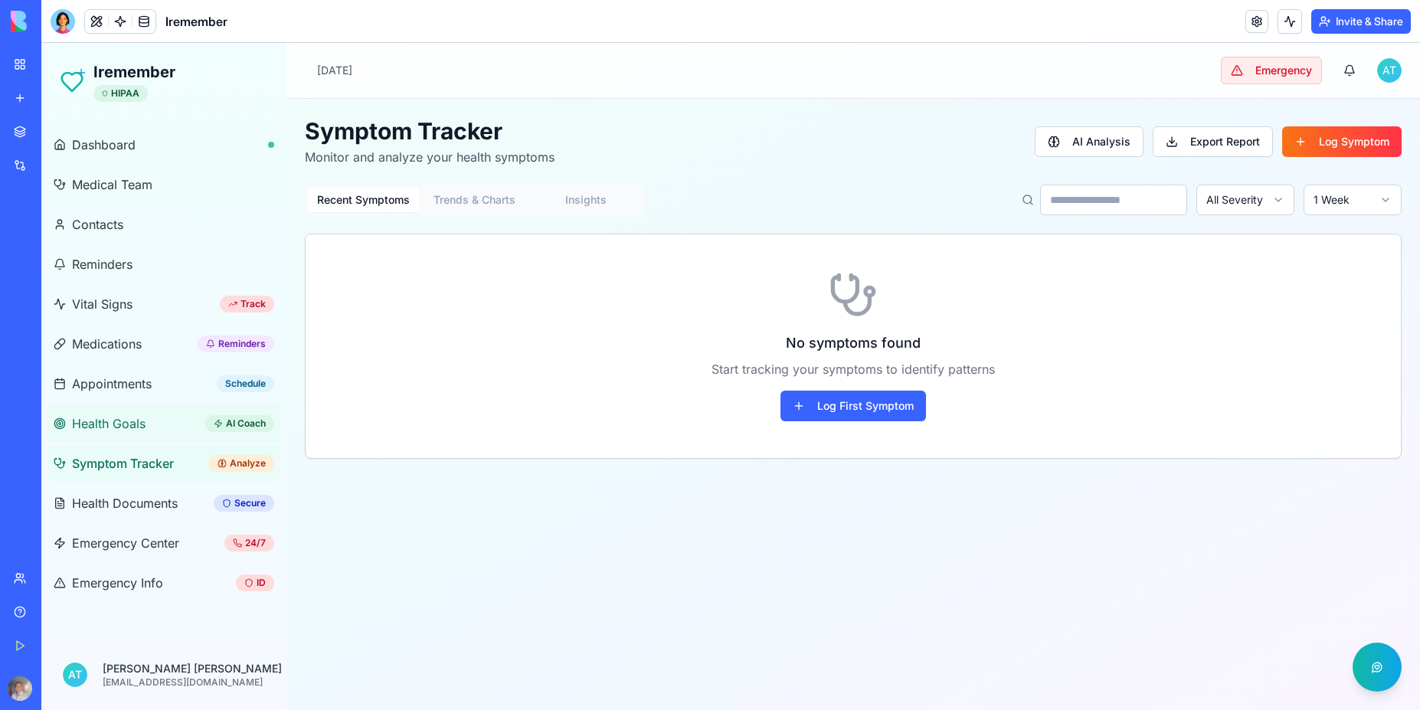
click at [123, 425] on span "Health Goals" at bounding box center [109, 423] width 74 height 18
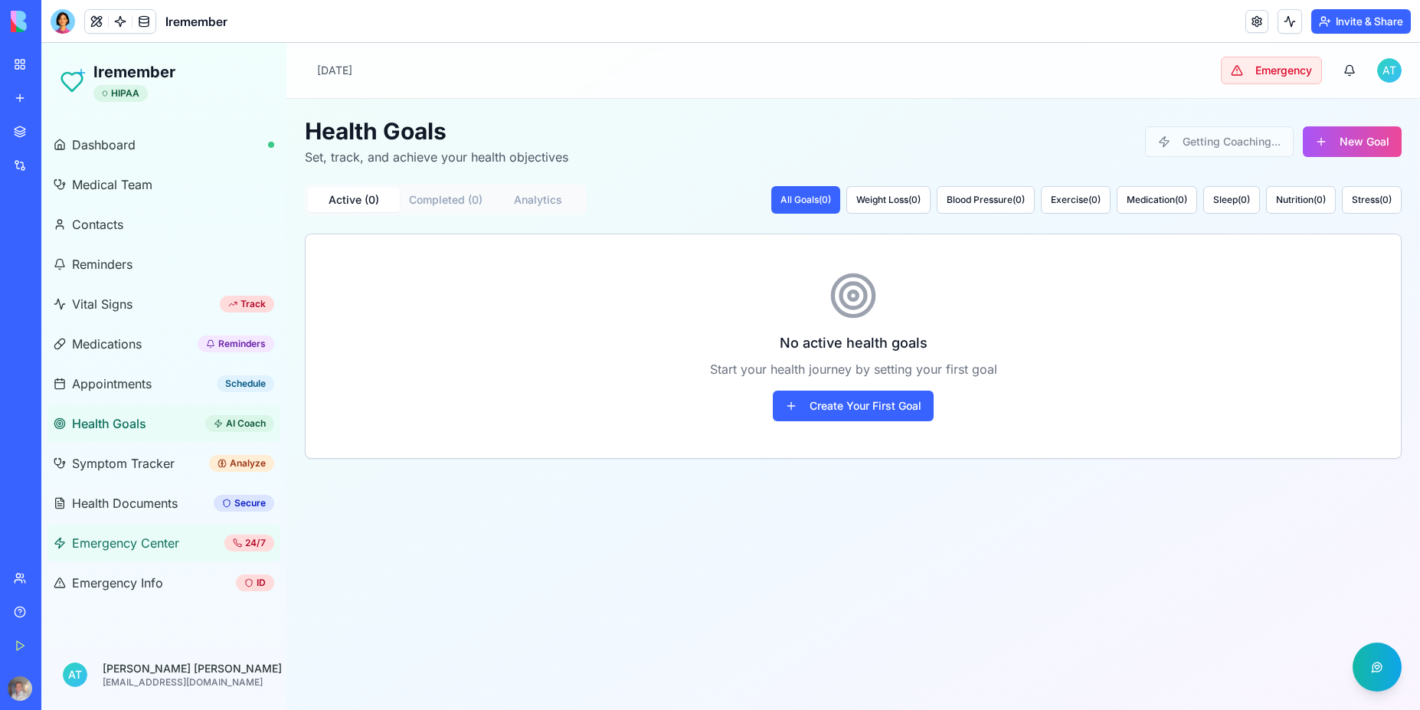
click at [116, 547] on span "Emergency Center" at bounding box center [125, 543] width 107 height 18
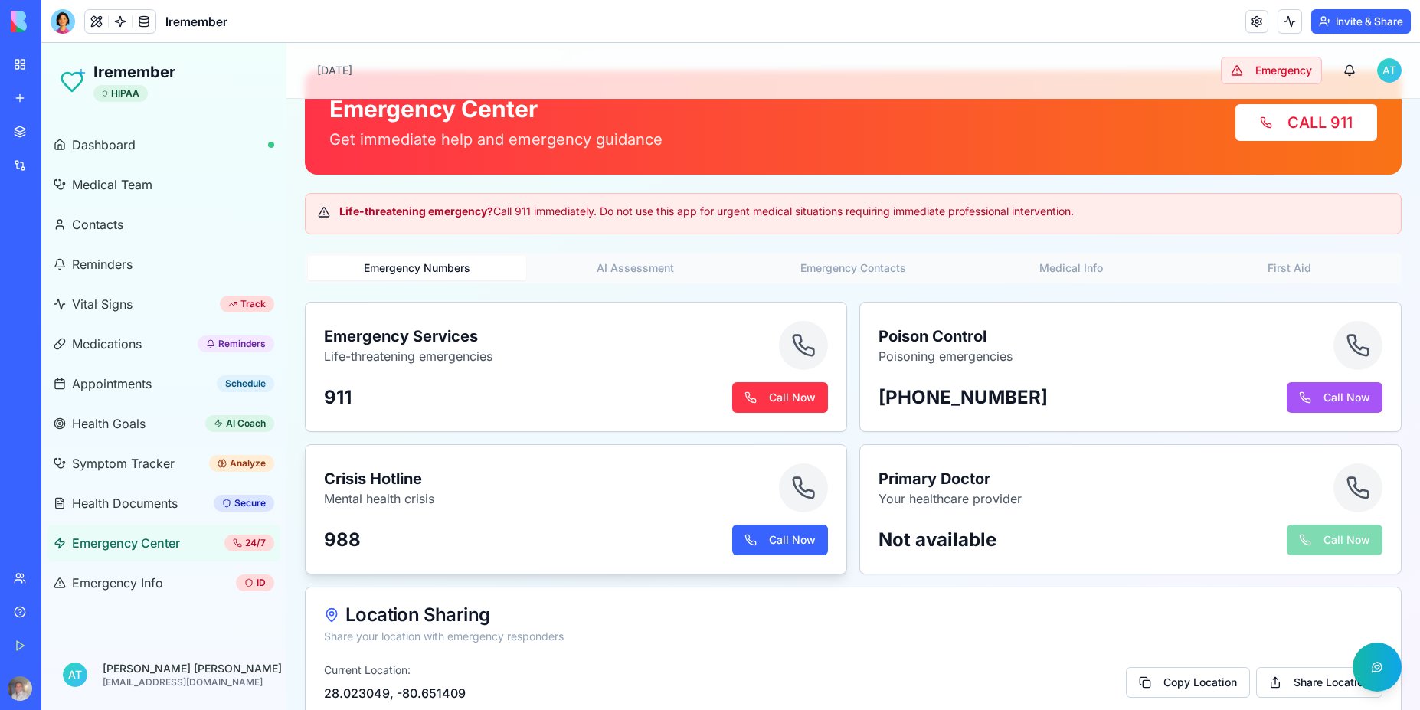
scroll to position [31, 0]
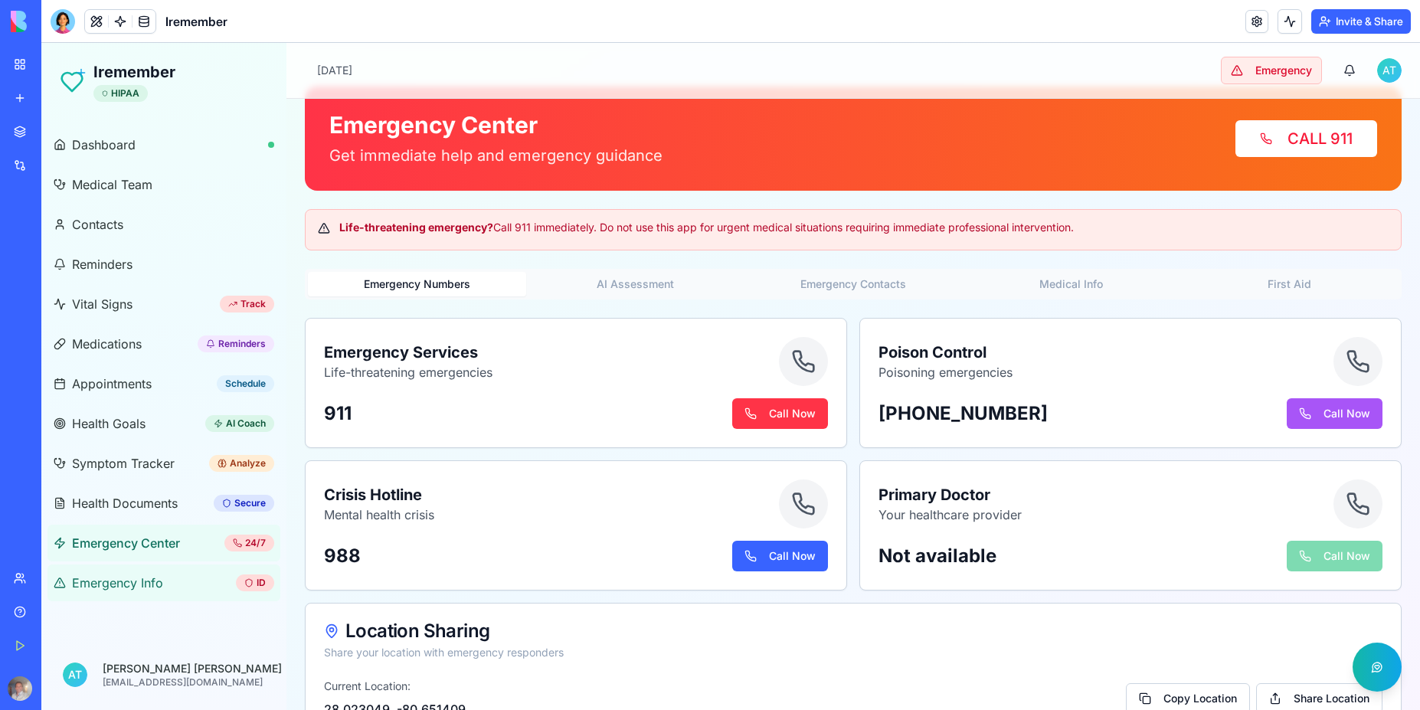
click at [129, 584] on span "Emergency Info" at bounding box center [117, 583] width 91 height 18
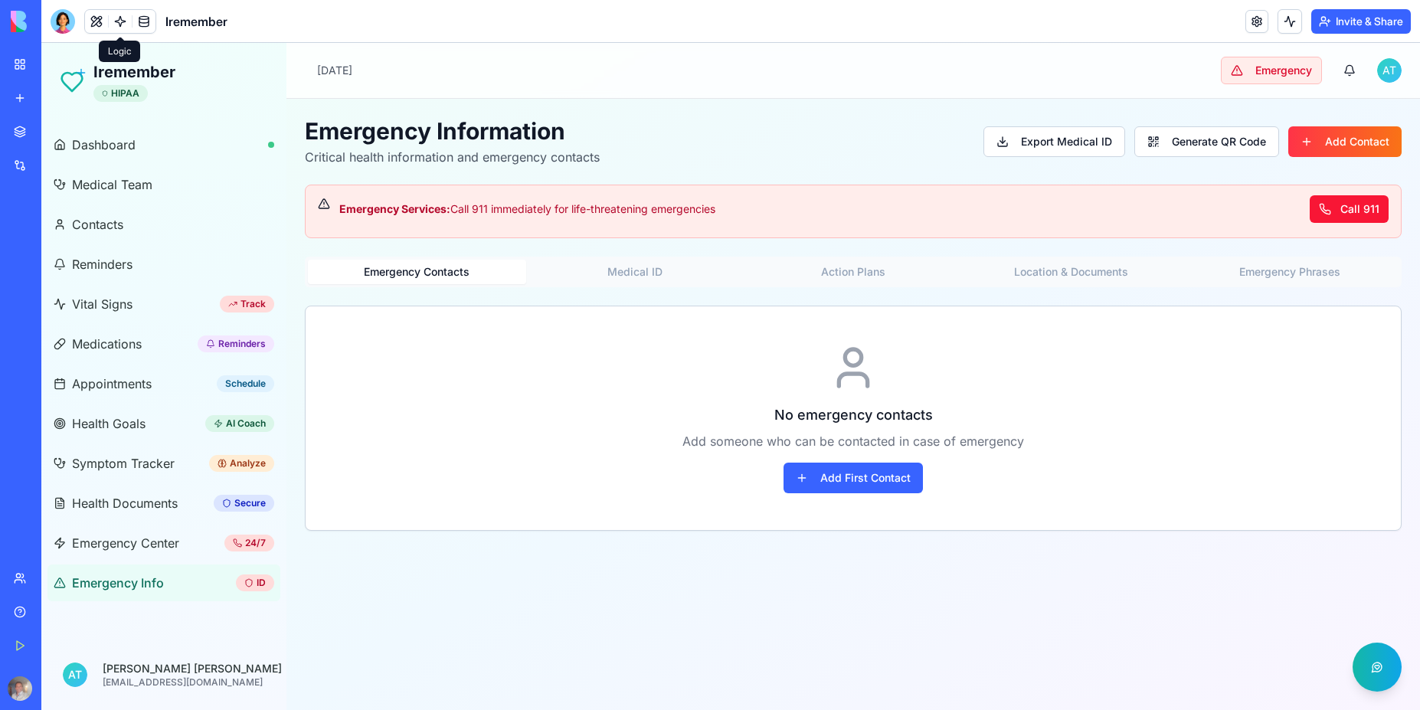
click at [116, 24] on link at bounding box center [120, 21] width 23 height 23
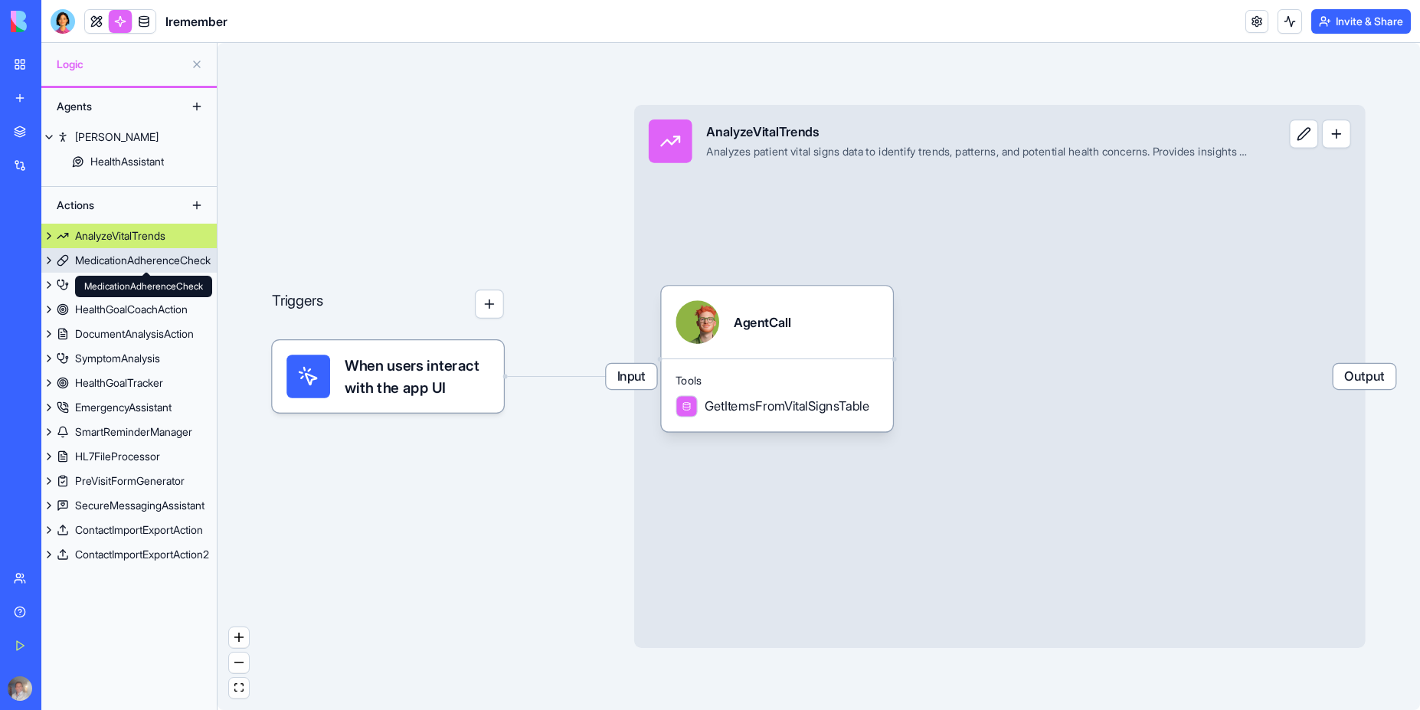
click at [120, 257] on div "MedicationAdherenceCheck" at bounding box center [143, 260] width 136 height 15
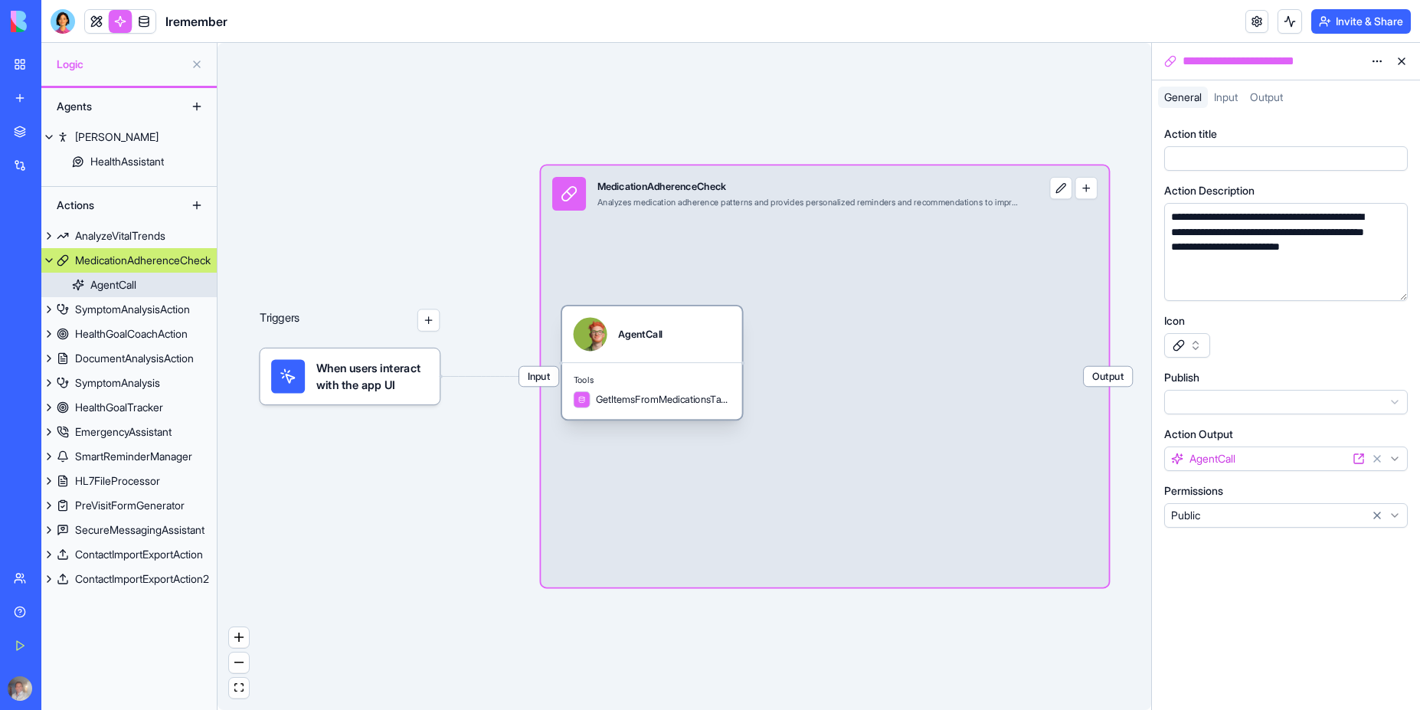
click at [115, 285] on div "AgentCall" at bounding box center [113, 284] width 46 height 15
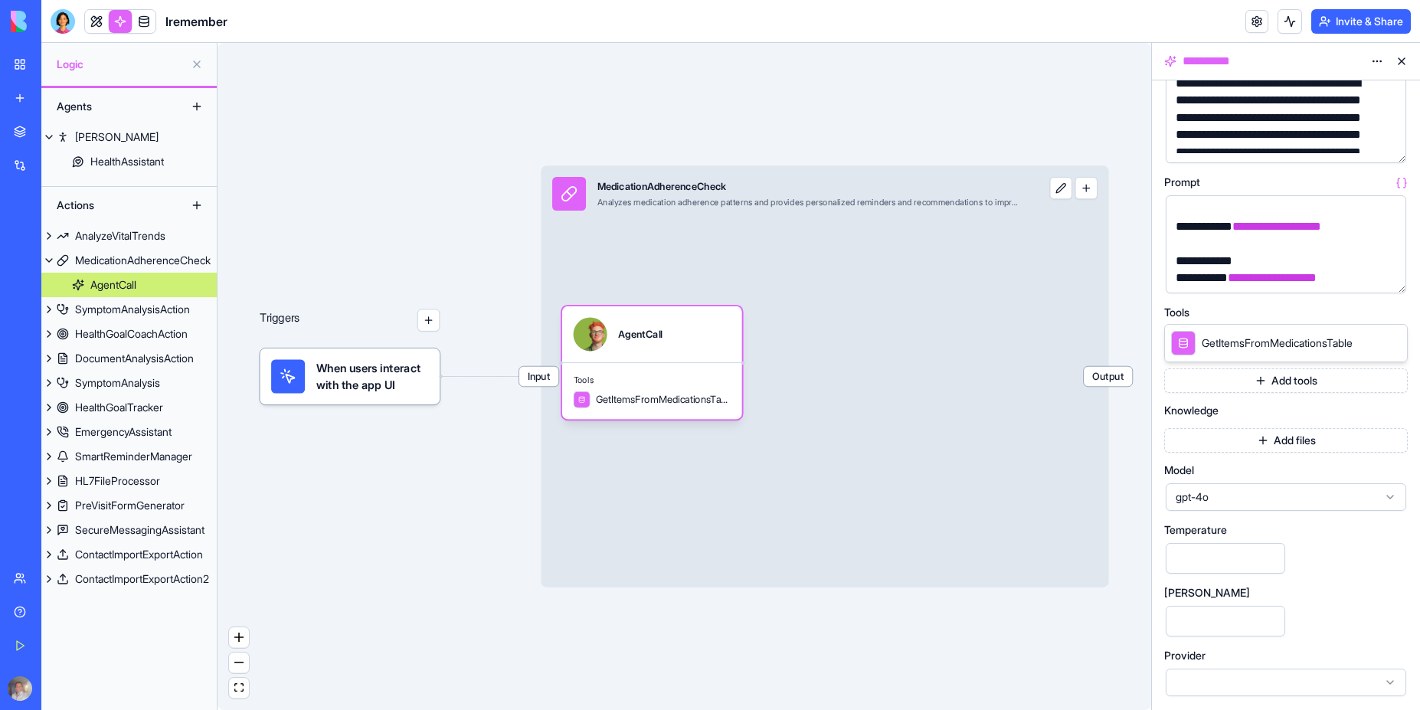
scroll to position [437, 0]
click at [153, 314] on div "SymptomAnalysisAction" at bounding box center [132, 309] width 115 height 15
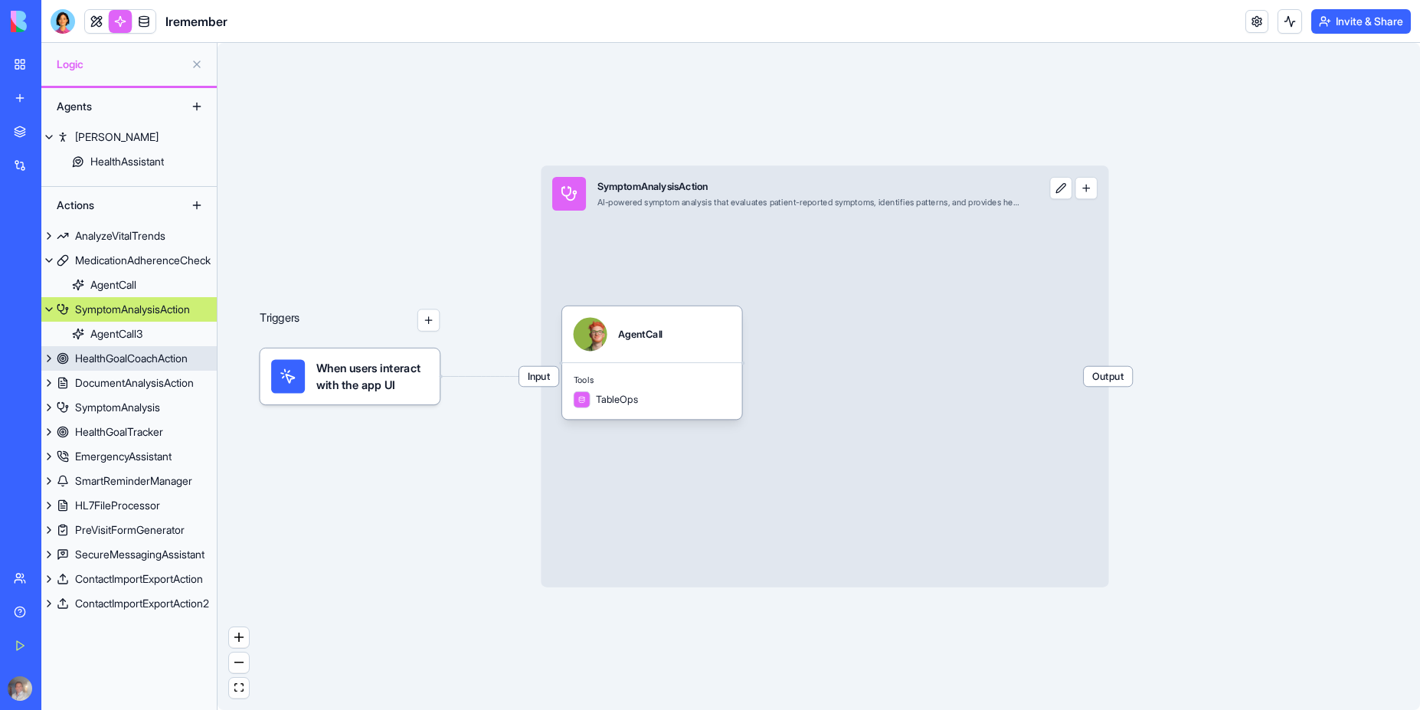
click at [134, 359] on div "HealthGoalCoachAction" at bounding box center [131, 358] width 113 height 15
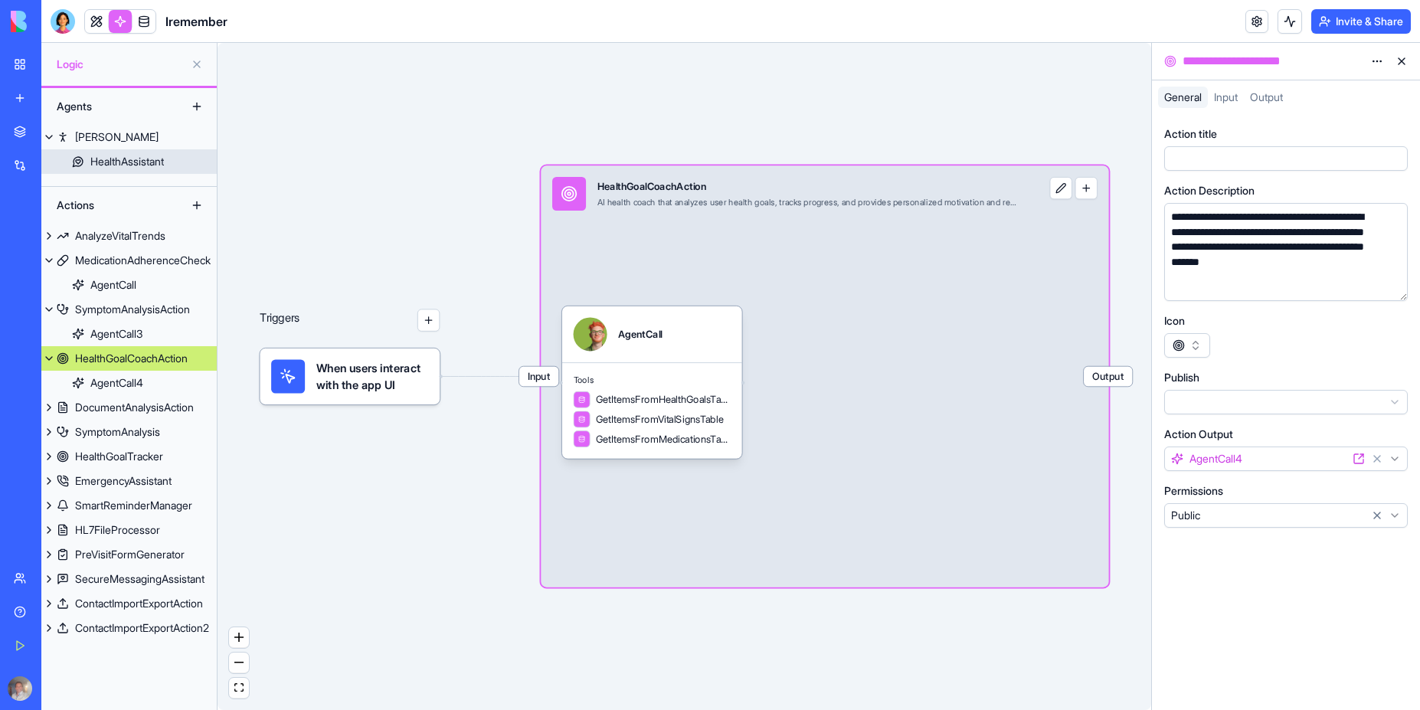
click at [100, 159] on div "HealthAssistant" at bounding box center [127, 161] width 74 height 15
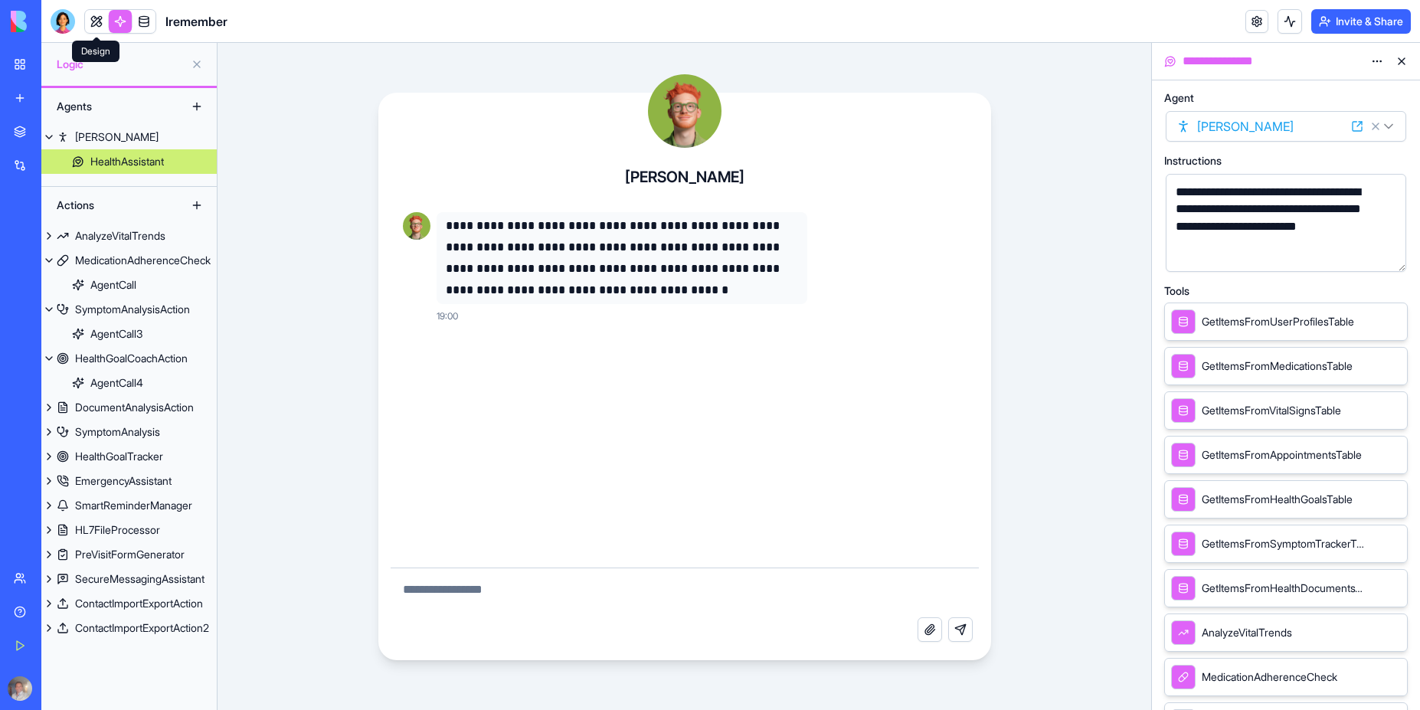
click at [92, 25] on link at bounding box center [96, 21] width 23 height 23
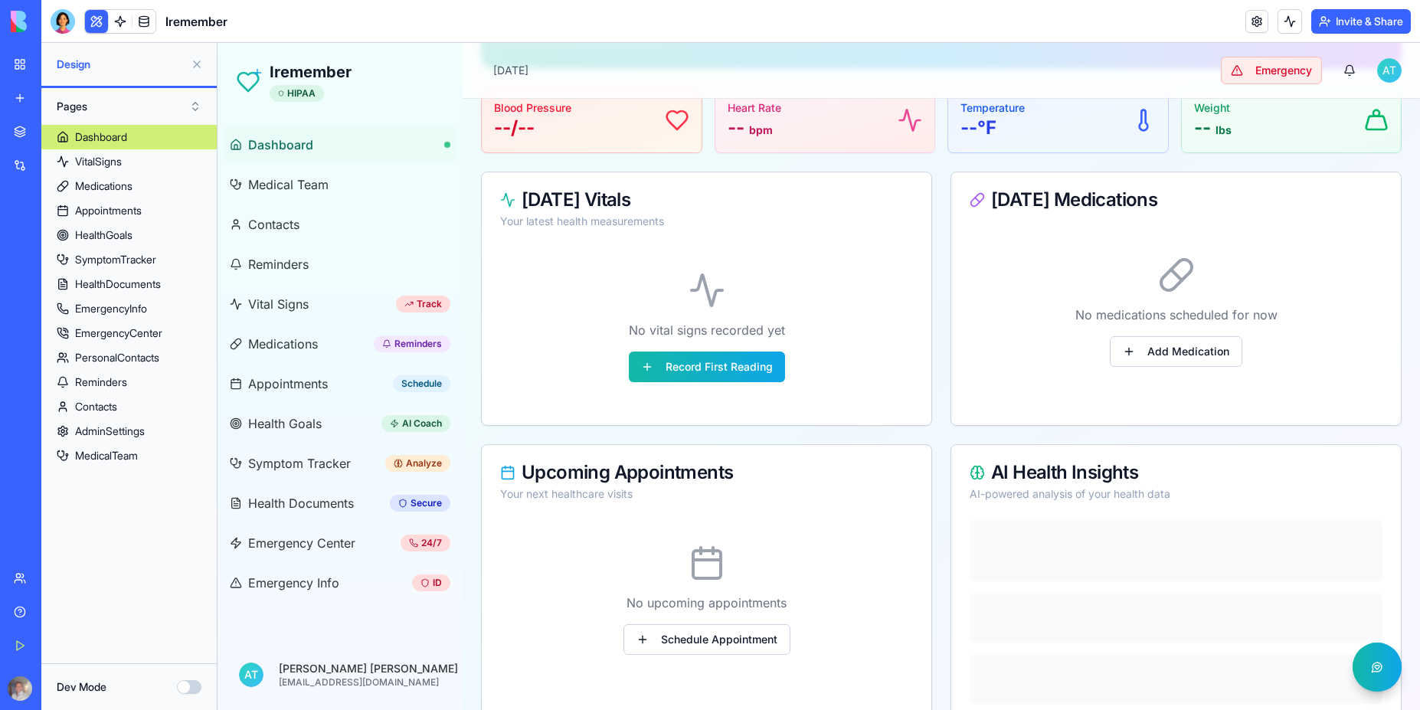
scroll to position [208, 0]
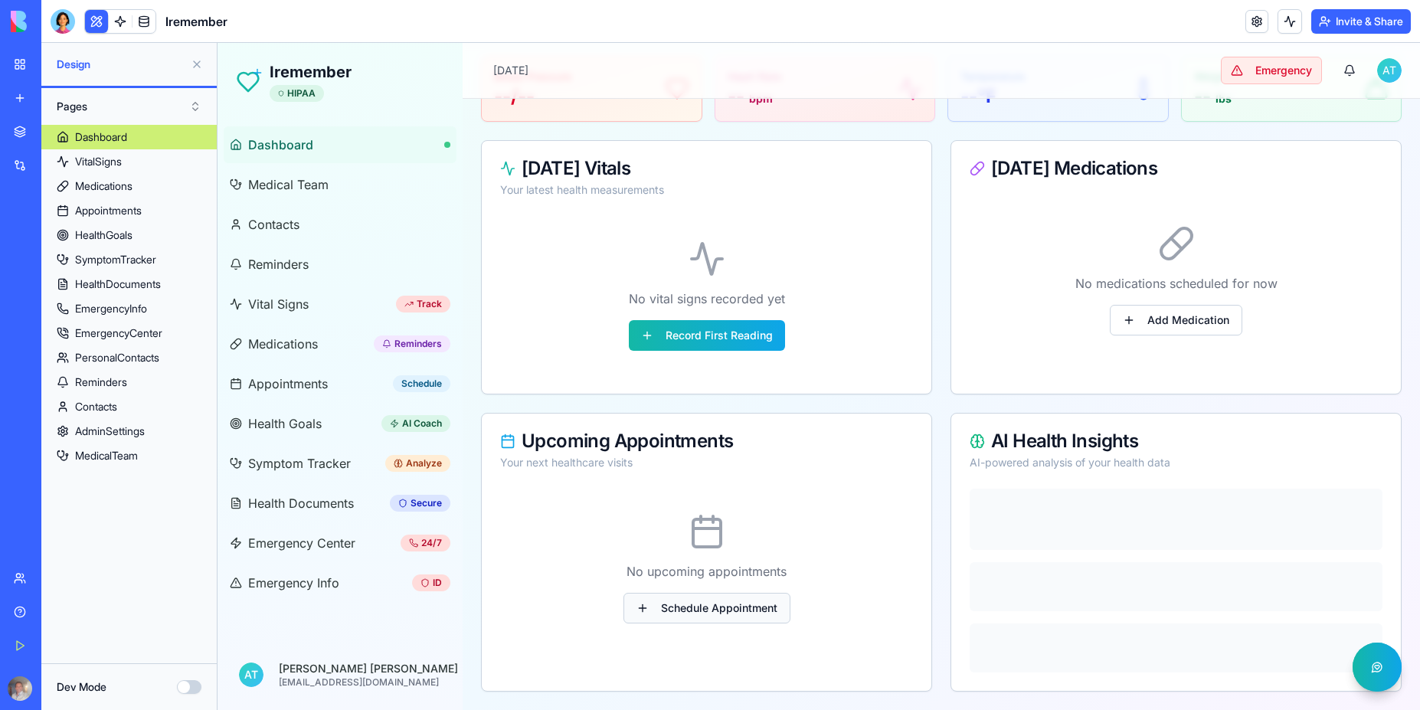
click at [734, 610] on button "Schedule Appointment" at bounding box center [706, 608] width 167 height 31
click at [672, 610] on button "Schedule Appointment" at bounding box center [706, 608] width 167 height 31
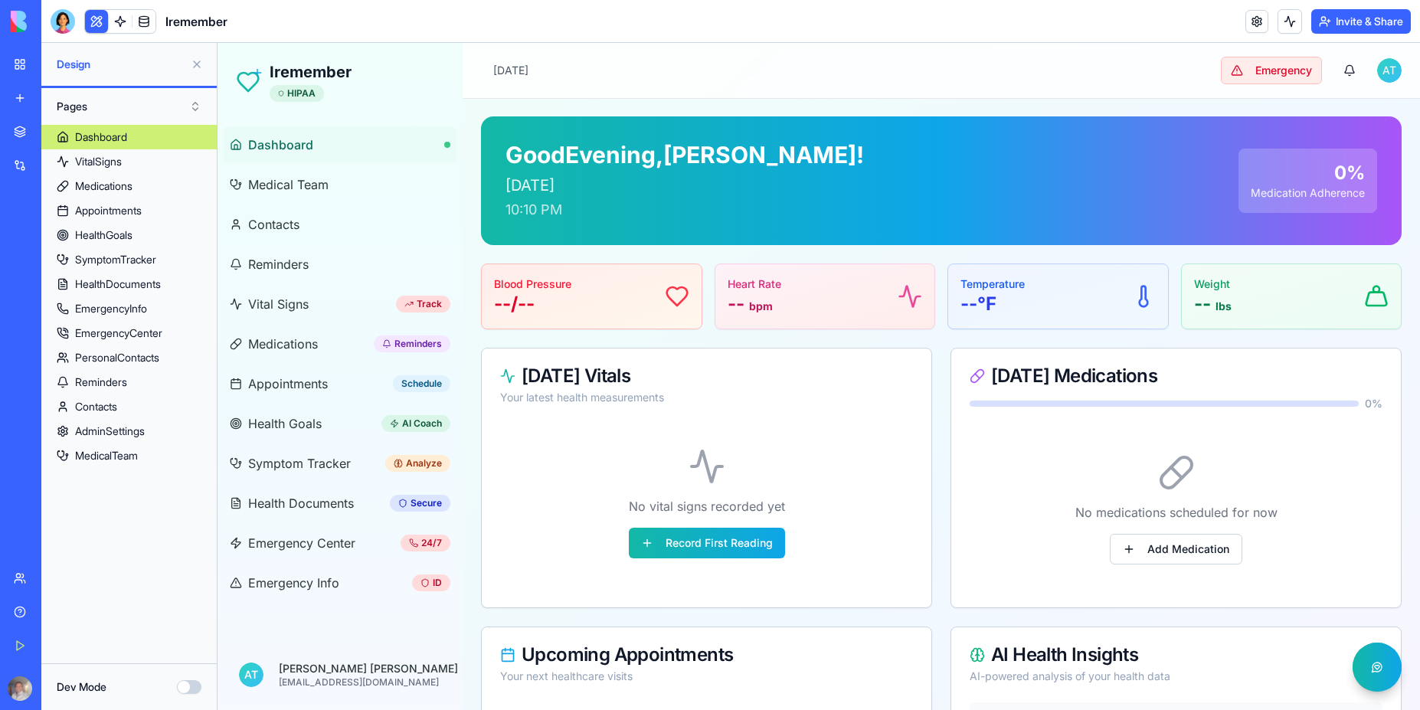
scroll to position [0, 0]
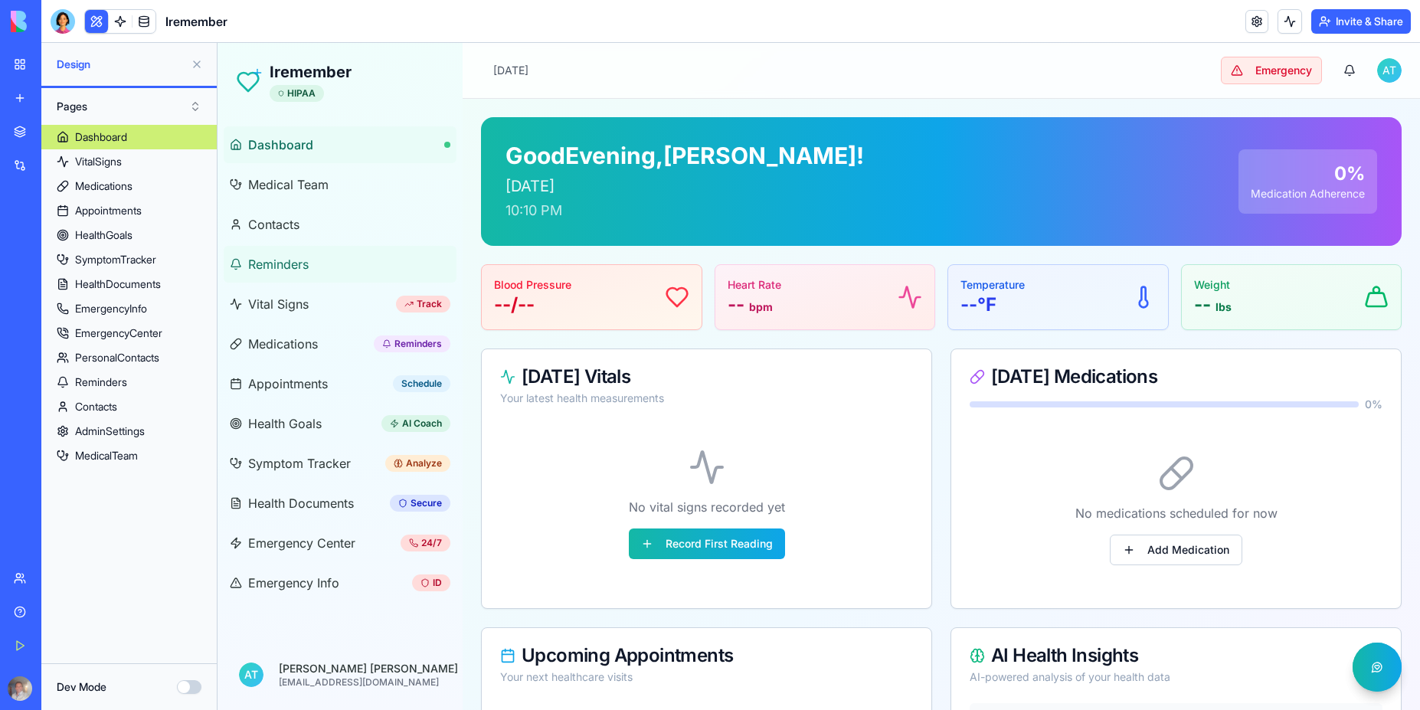
click at [297, 269] on span "Reminders" at bounding box center [278, 264] width 61 height 18
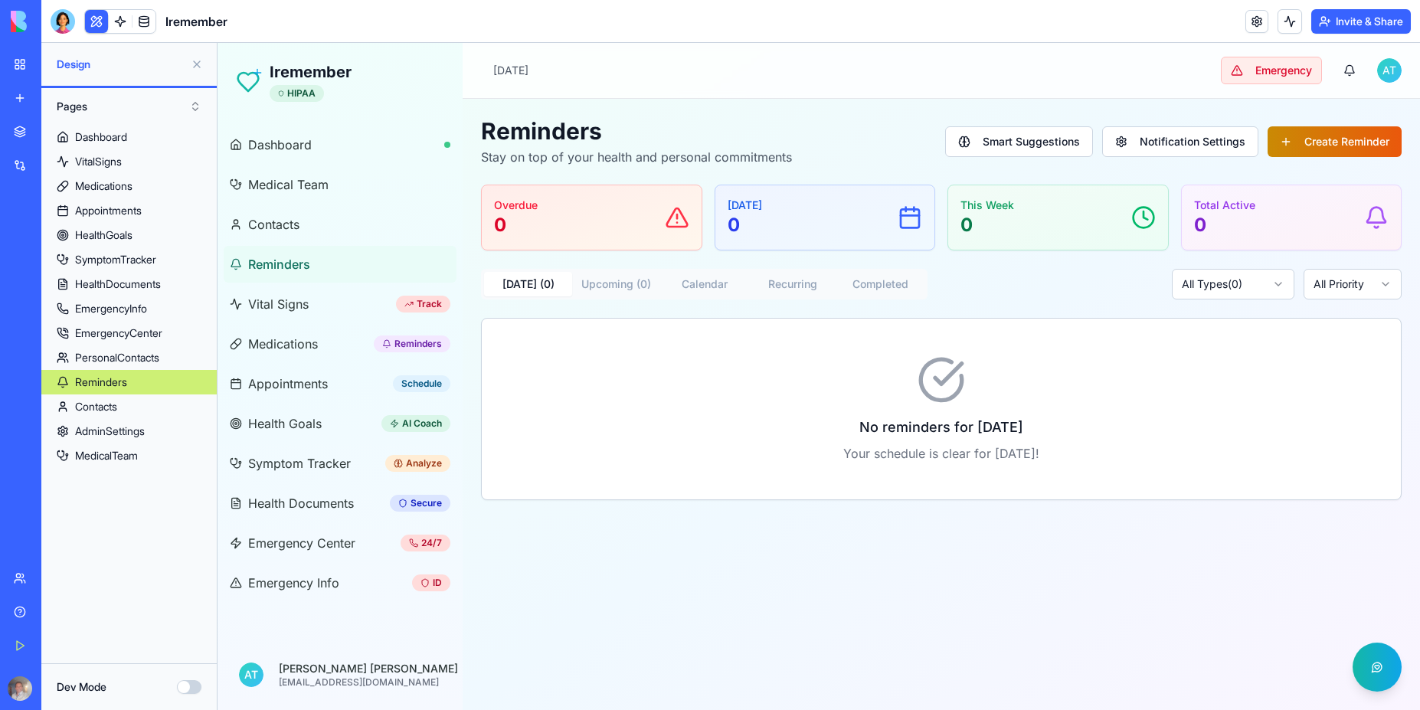
click at [1350, 139] on button "Create Reminder" at bounding box center [1334, 141] width 134 height 31
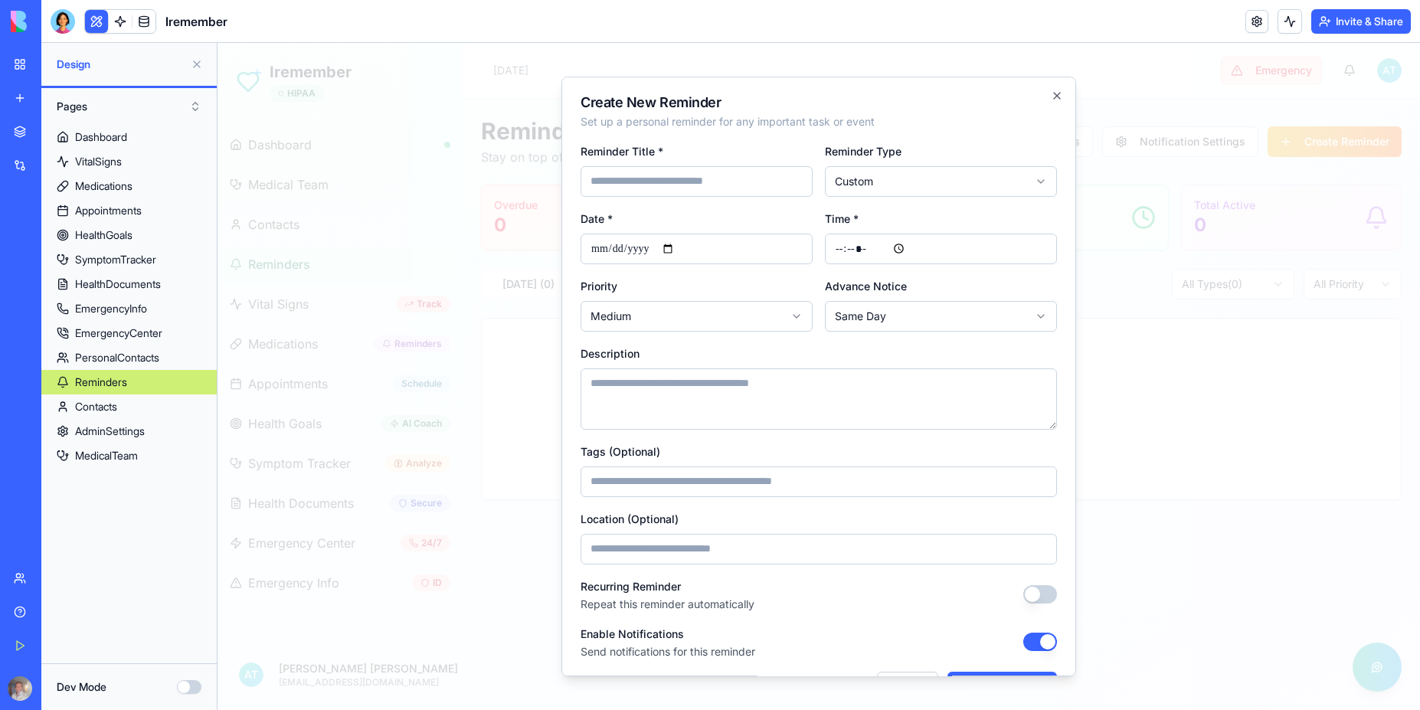
click at [717, 182] on input at bounding box center [696, 181] width 232 height 31
click at [980, 186] on body "**********" at bounding box center [818, 376] width 1202 height 667
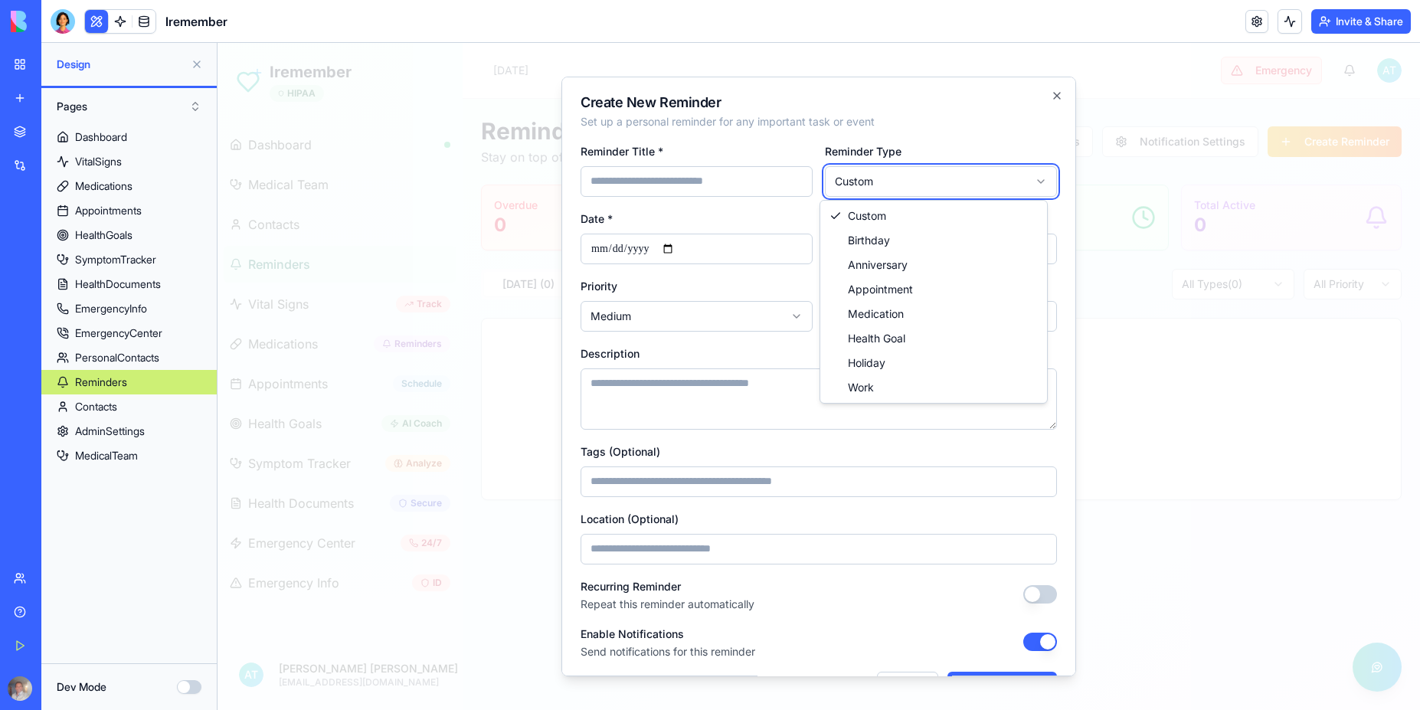
click at [1130, 430] on div at bounding box center [818, 376] width 1202 height 667
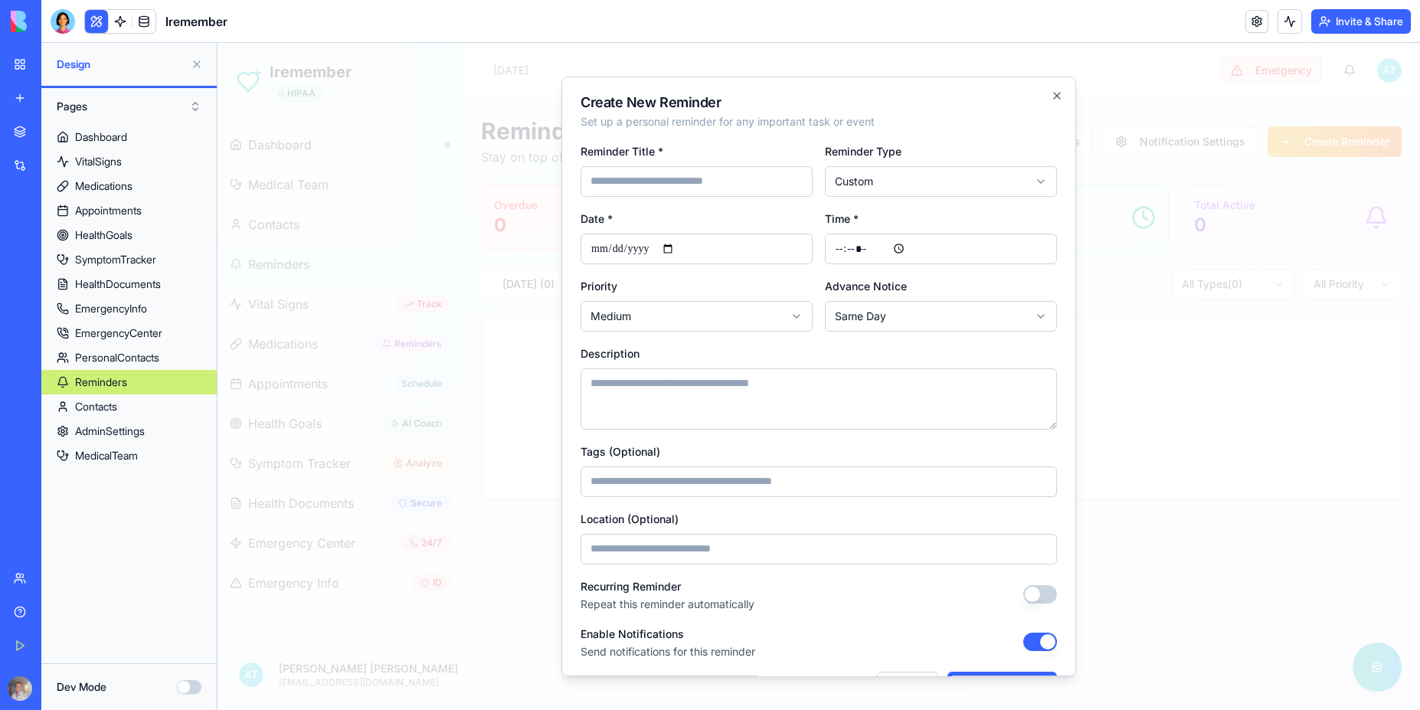
click at [1173, 380] on div at bounding box center [818, 376] width 1202 height 667
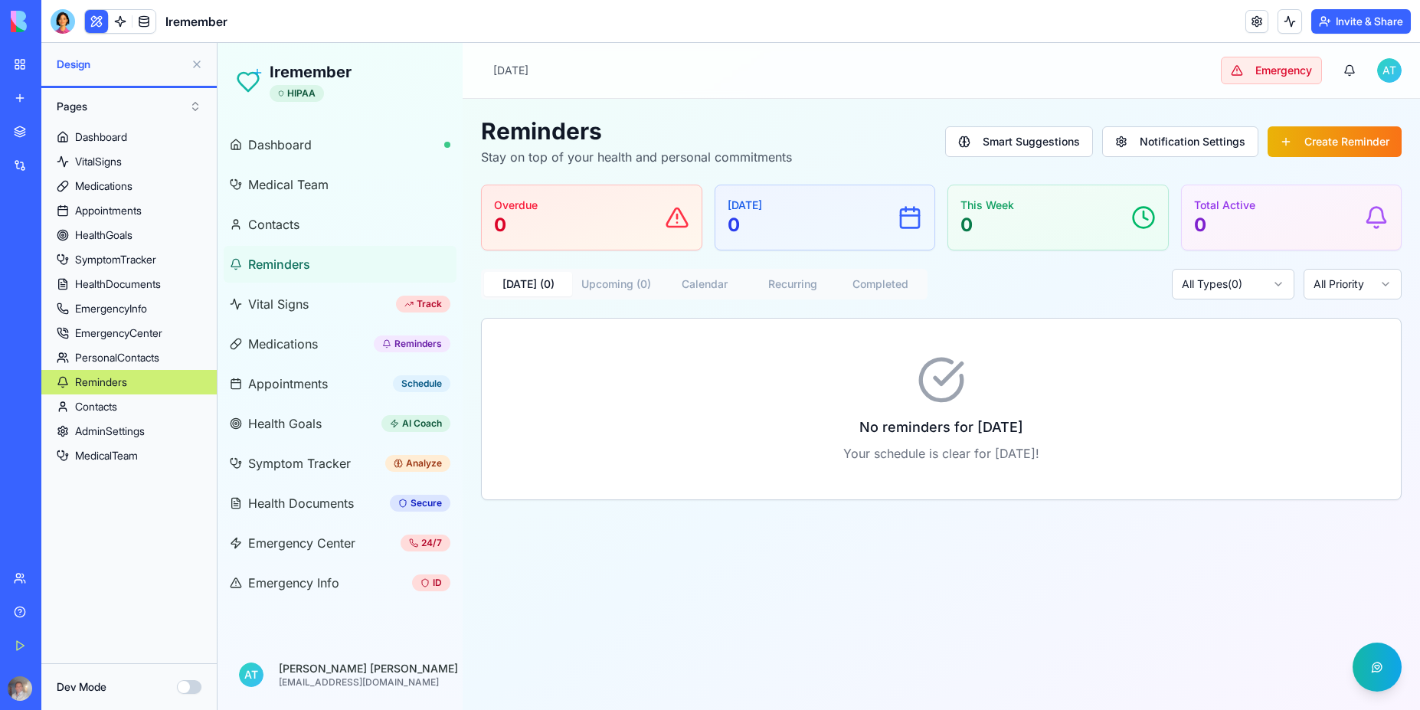
click at [61, 21] on div at bounding box center [63, 21] width 25 height 25
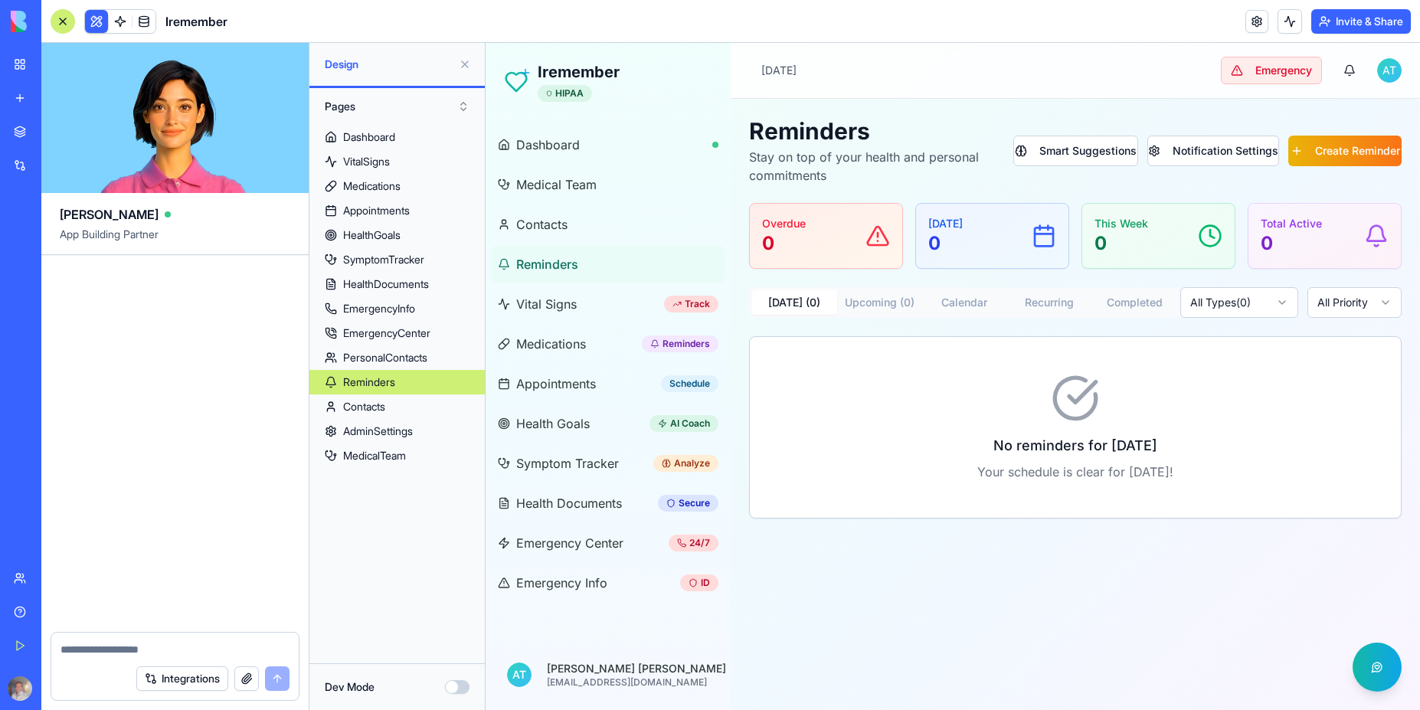
click at [129, 659] on div "Integrations" at bounding box center [174, 678] width 247 height 43
click at [105, 648] on textarea at bounding box center [175, 649] width 229 height 15
click at [466, 61] on button at bounding box center [465, 64] width 25 height 25
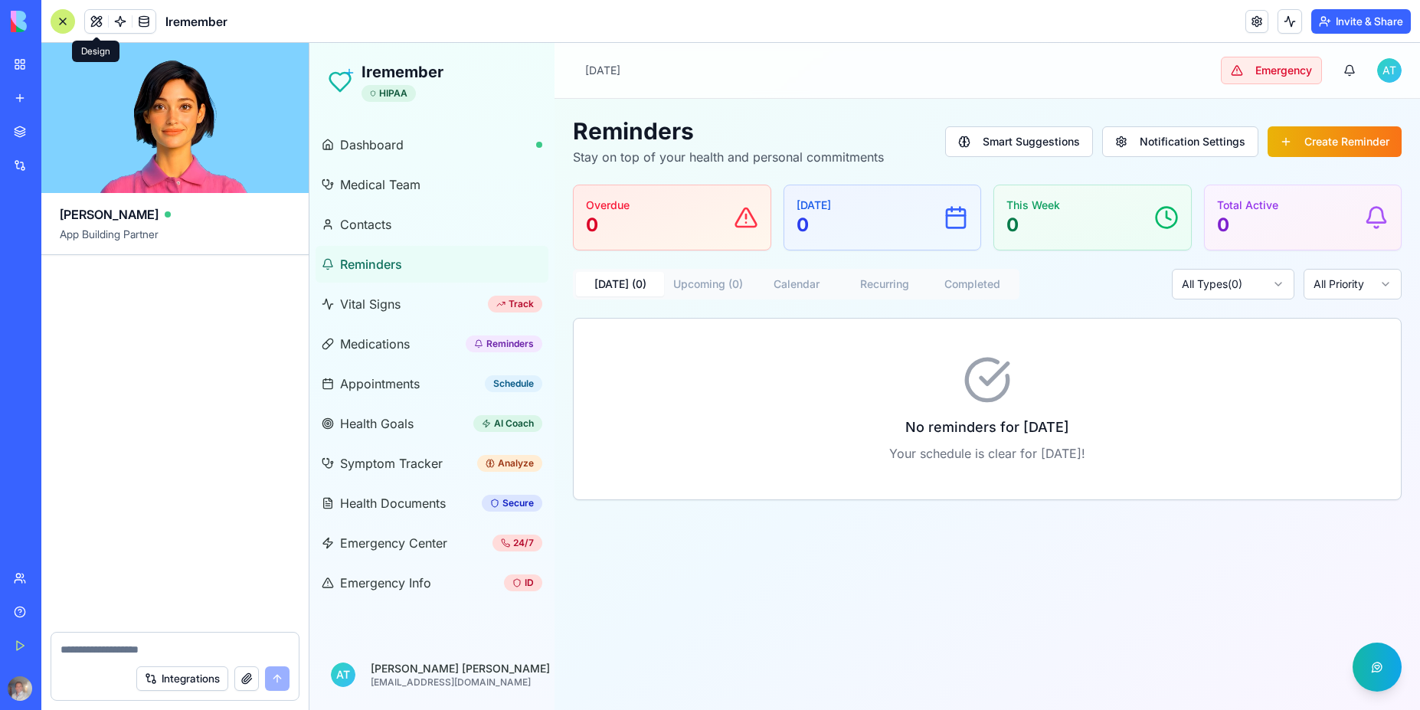
click at [158, 480] on div at bounding box center [174, 443] width 267 height 377
click at [57, 70] on div "My Workspace" at bounding box center [47, 64] width 20 height 15
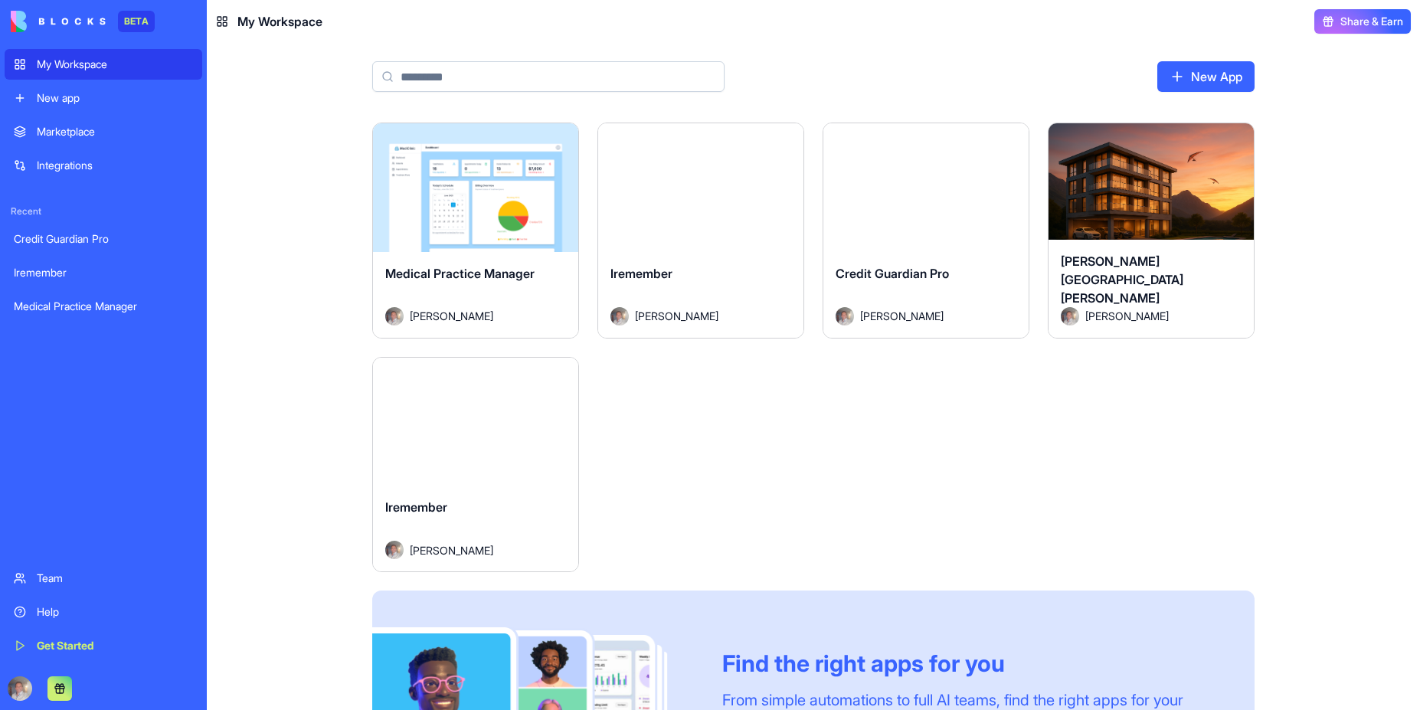
click at [1143, 238] on div "Launch" at bounding box center [1150, 187] width 205 height 129
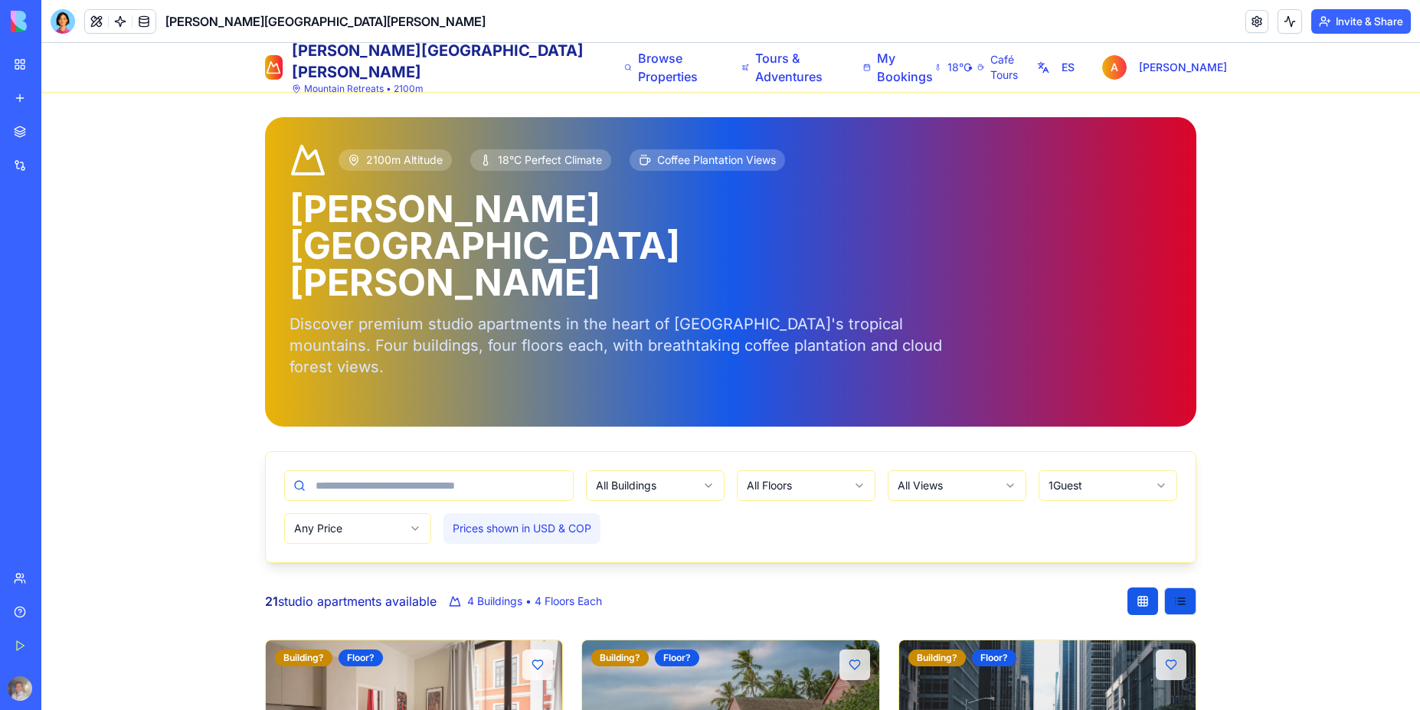
click at [95, 25] on img at bounding box center [58, 21] width 95 height 21
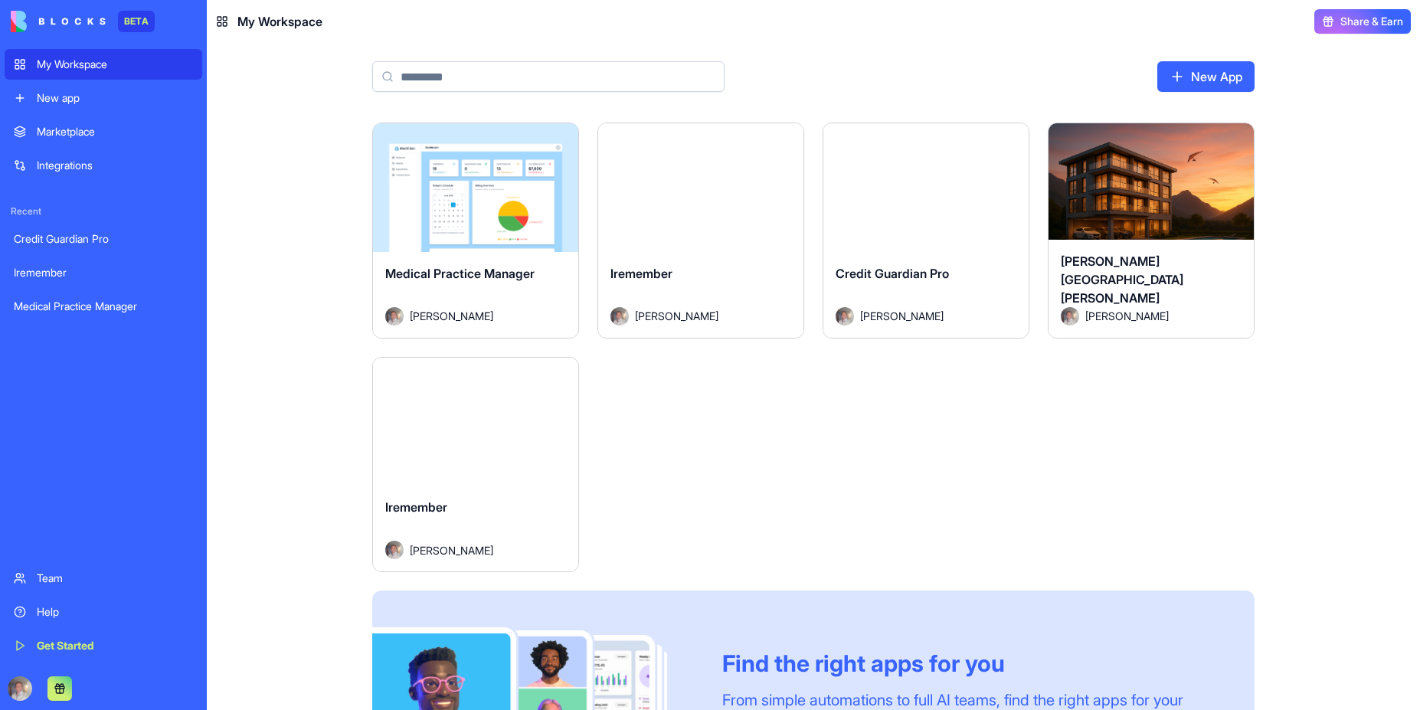
click at [482, 223] on div "Launch" at bounding box center [475, 187] width 205 height 129
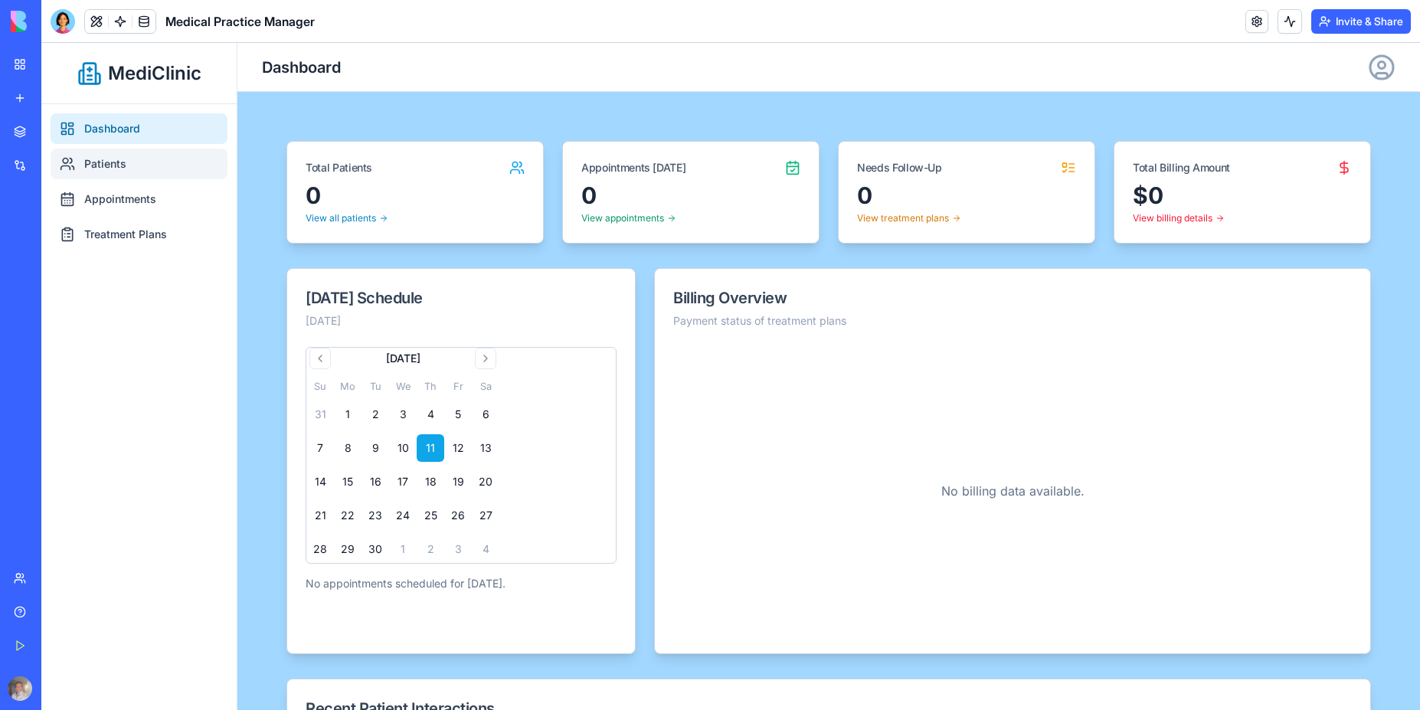
click at [115, 160] on link "Patients" at bounding box center [139, 164] width 177 height 31
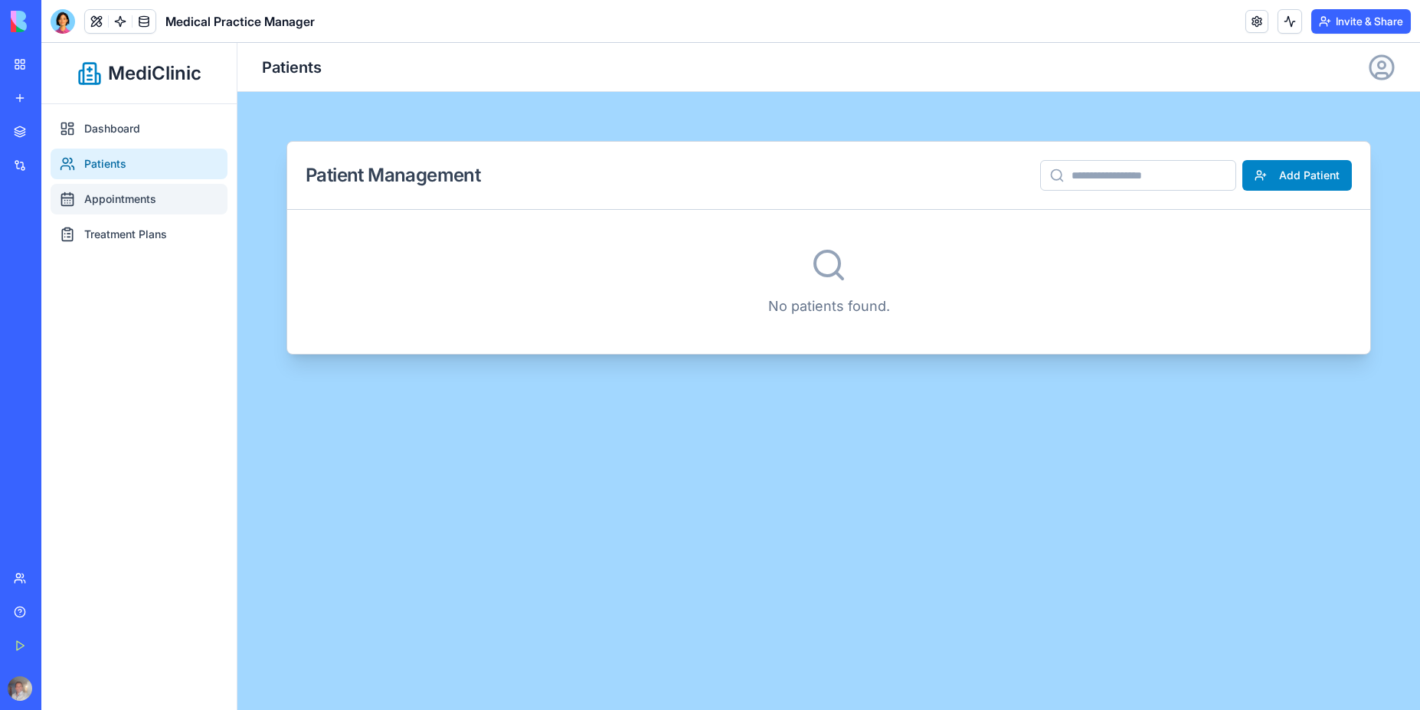
click at [118, 201] on link "Appointments" at bounding box center [139, 199] width 177 height 31
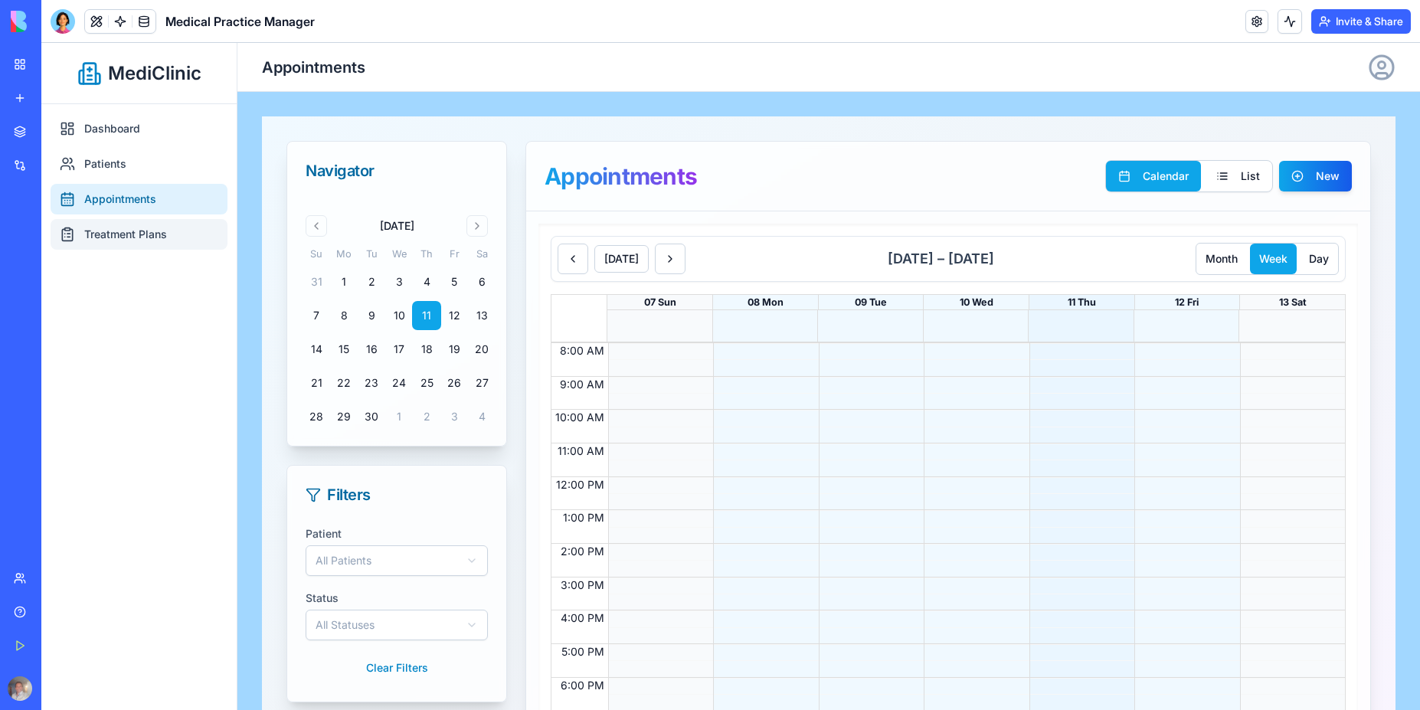
click at [132, 235] on link "Treatment Plans" at bounding box center [139, 234] width 177 height 31
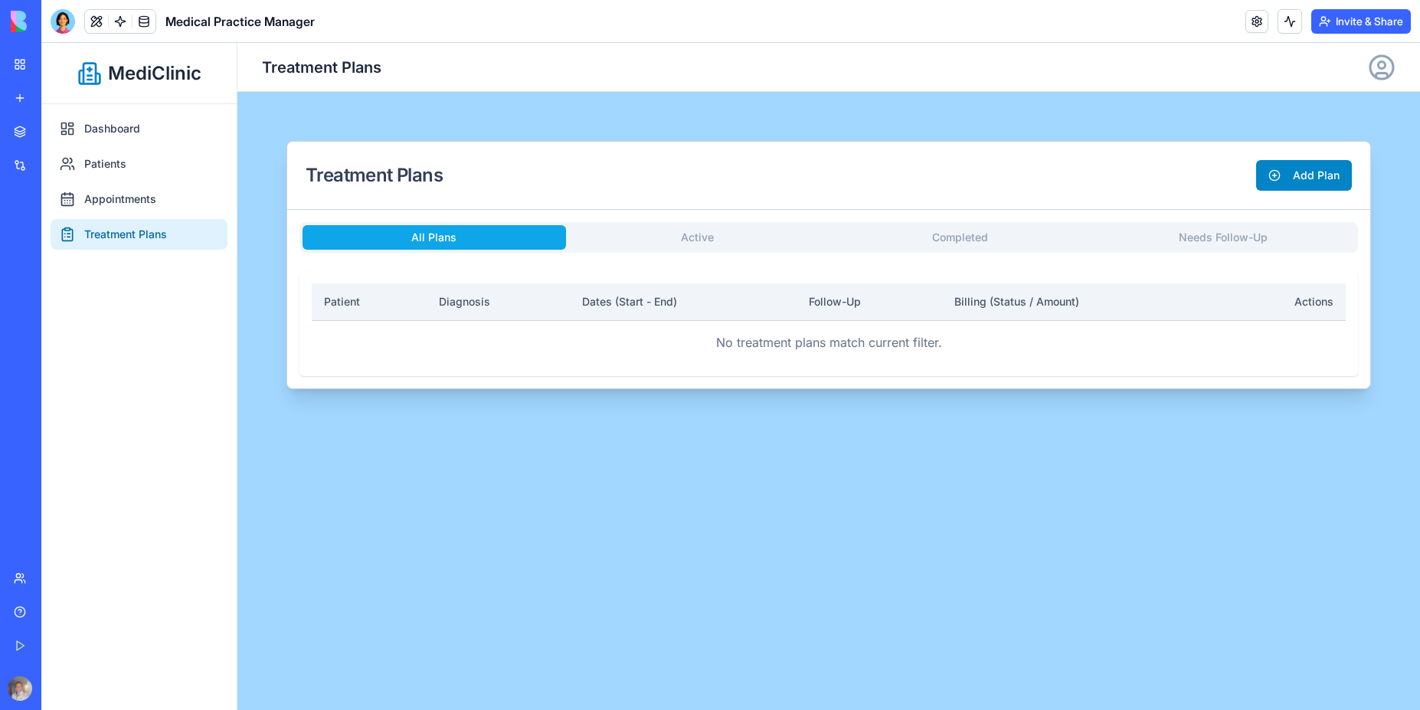
click at [130, 298] on nav "Dashboard Patients Appointments Treatment Plans" at bounding box center [138, 407] width 195 height 606
click at [94, 33] on span at bounding box center [97, 37] width 8 height 8
click at [93, 20] on button at bounding box center [96, 21] width 23 height 23
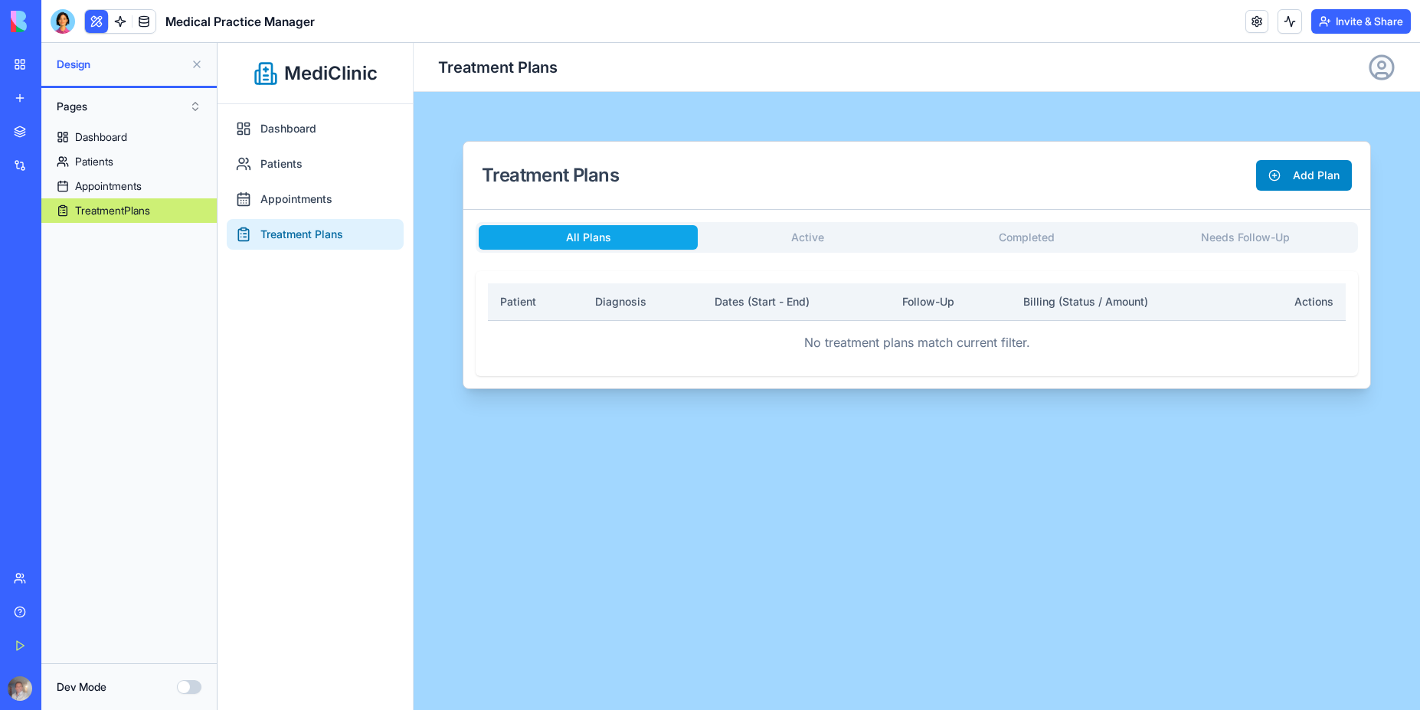
click at [93, 20] on button at bounding box center [96, 21] width 23 height 23
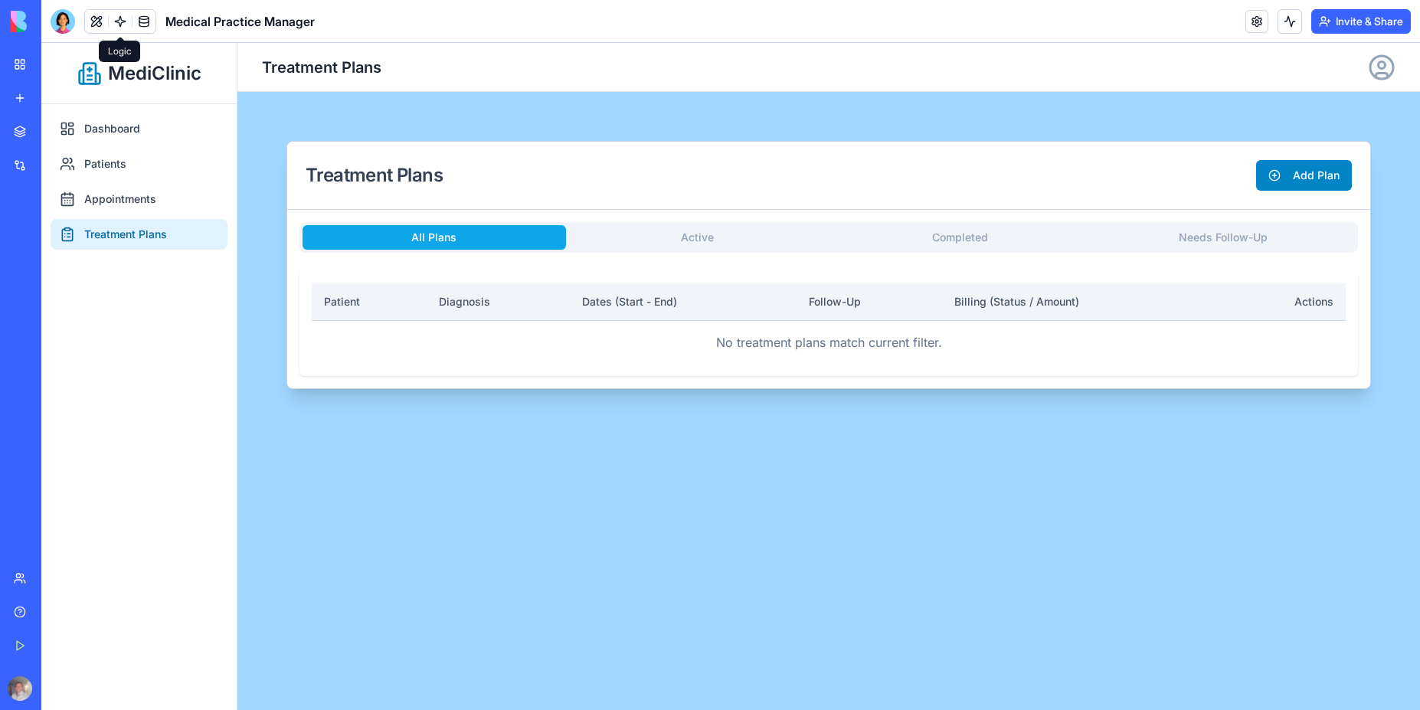
click at [116, 21] on link at bounding box center [120, 21] width 23 height 23
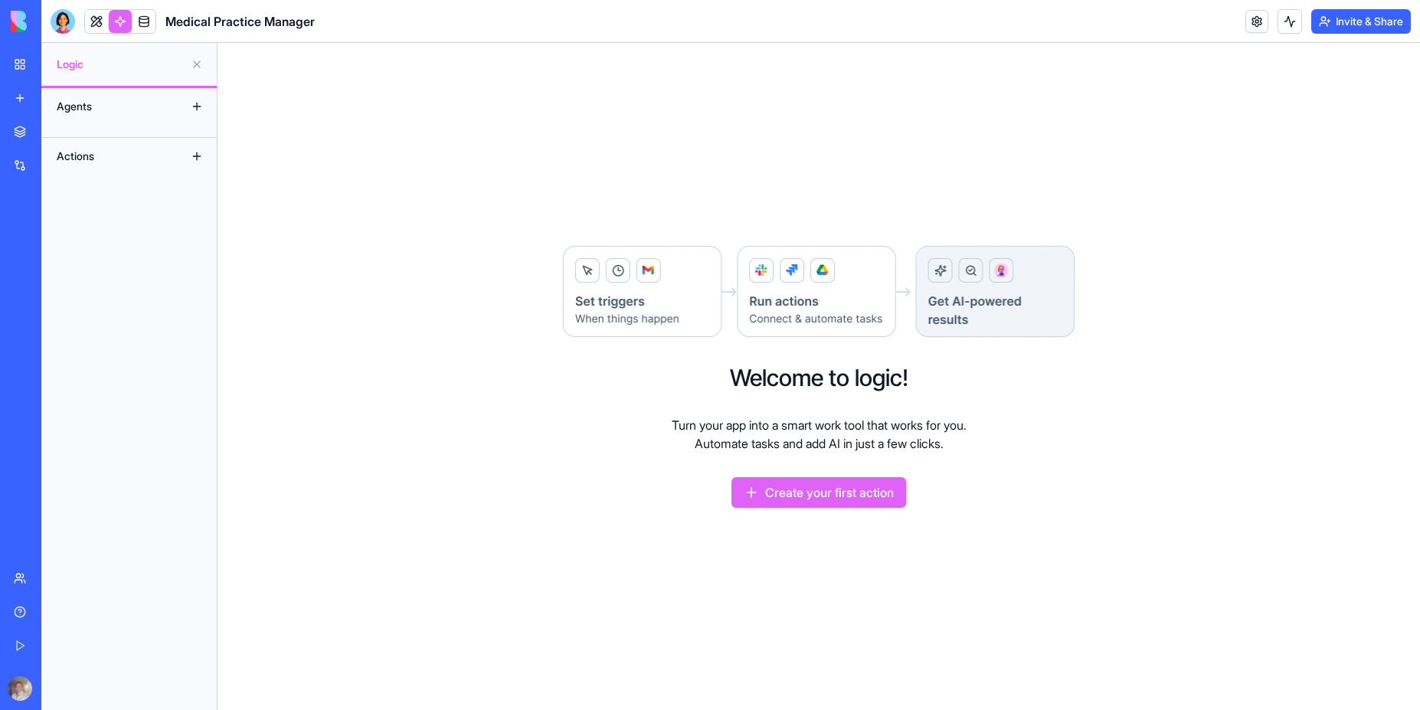
click at [128, 103] on div "Agents" at bounding box center [110, 106] width 123 height 25
click at [548, 163] on div "Welcome to logic! Turn your app into a smart work tool that works for you. Auto…" at bounding box center [818, 376] width 1202 height 667
click at [57, 66] on div "My Workspace" at bounding box center [47, 64] width 20 height 15
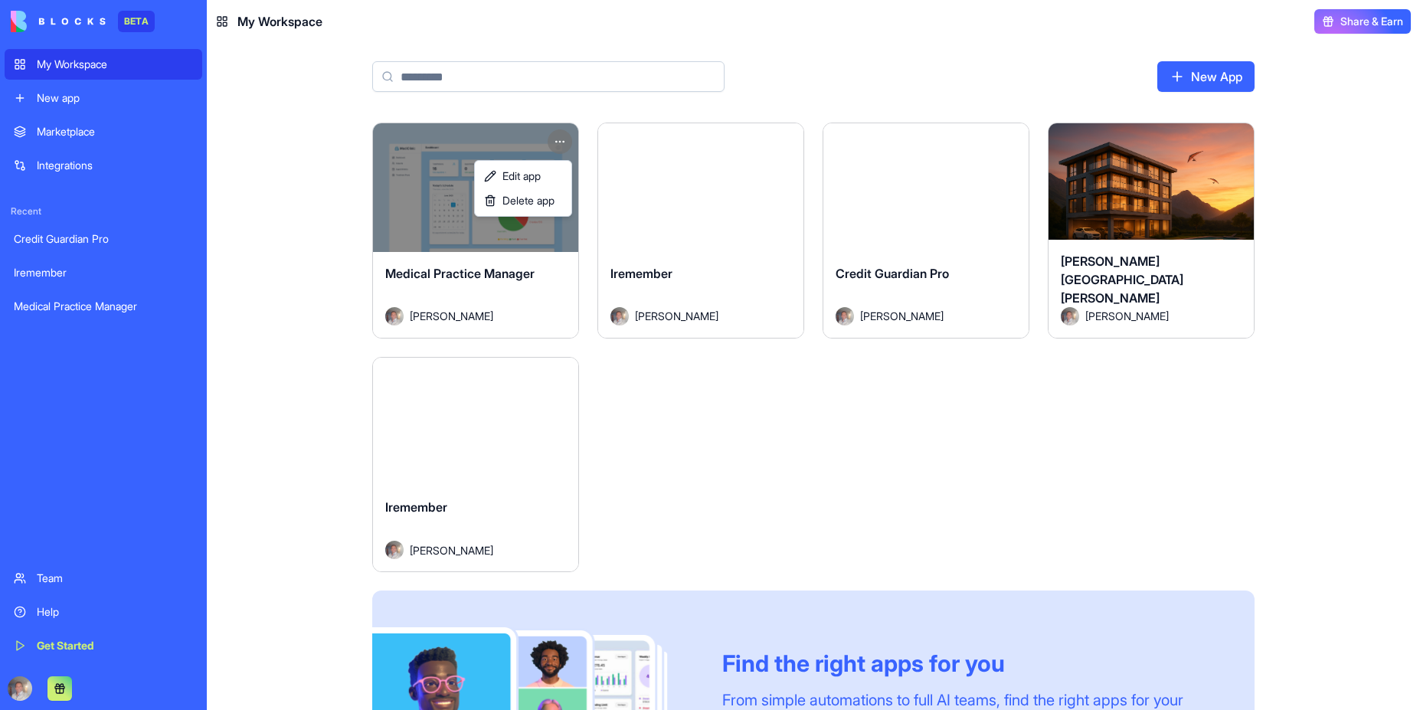
click at [558, 142] on html "BETA My Workspace New app Marketplace Integrations Recent Credit Guardian Pro I…" at bounding box center [710, 355] width 1420 height 710
click at [537, 201] on span "Delete app" at bounding box center [528, 200] width 52 height 15
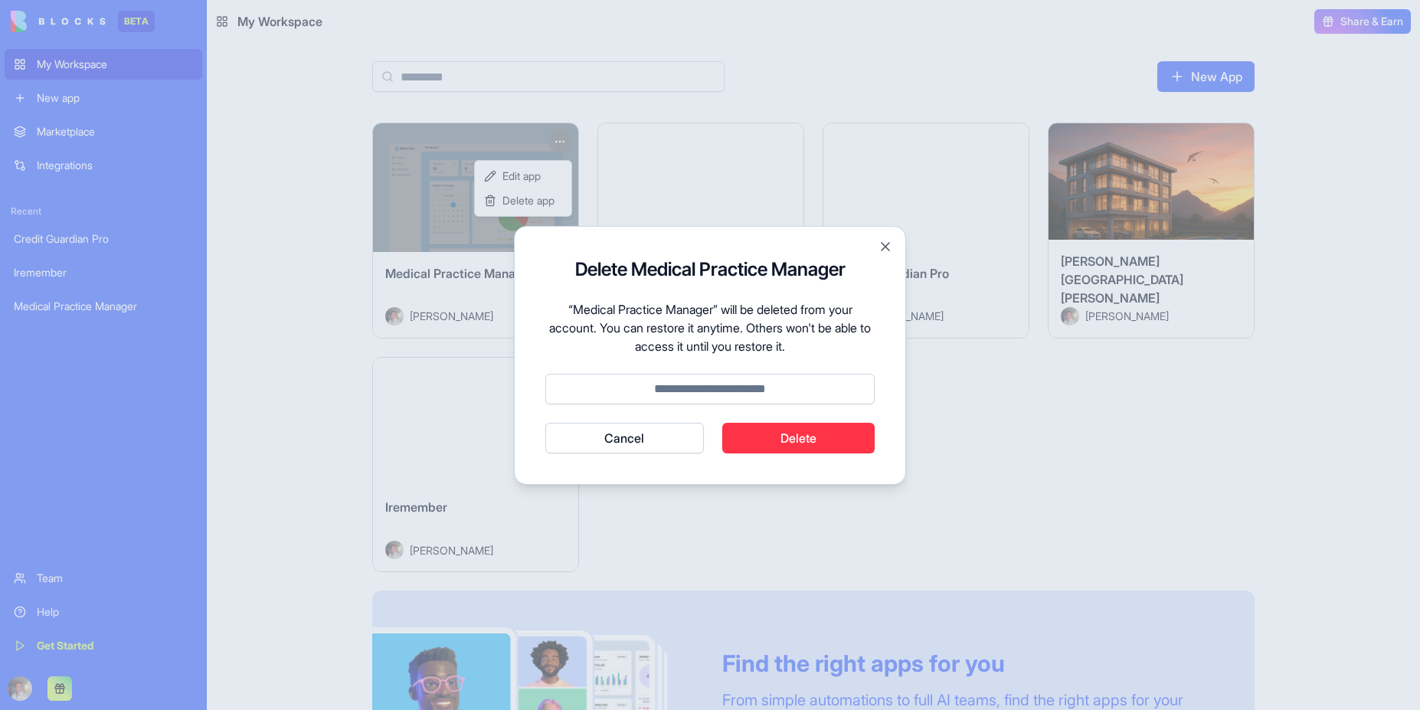
click at [787, 439] on button "Delete" at bounding box center [798, 438] width 153 height 31
type input "******"
click at [545, 423] on button "Cancel" at bounding box center [624, 438] width 159 height 31
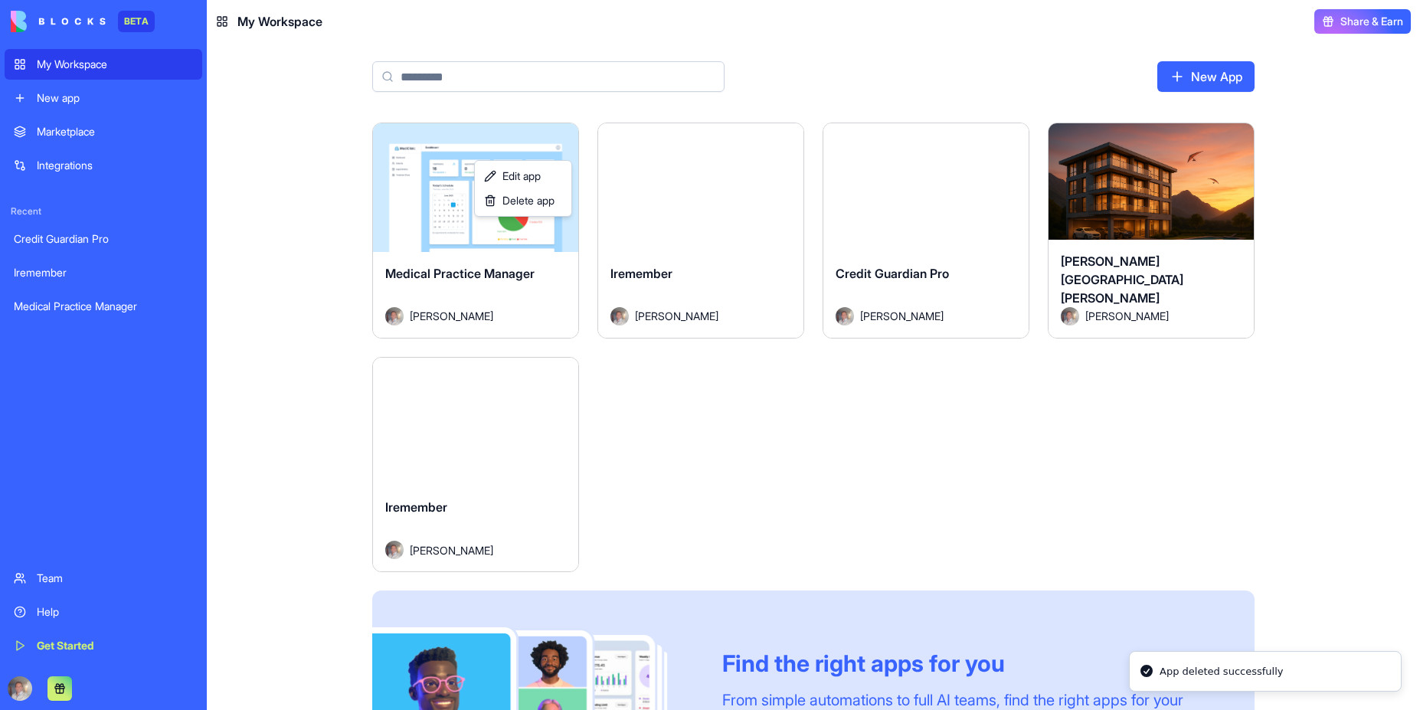
click at [783, 461] on html "BETA My Workspace New app Marketplace Integrations Recent Credit Guardian Pro I…" at bounding box center [710, 355] width 1420 height 710
click at [64, 234] on div "Credit Guardian Pro" at bounding box center [103, 238] width 179 height 15
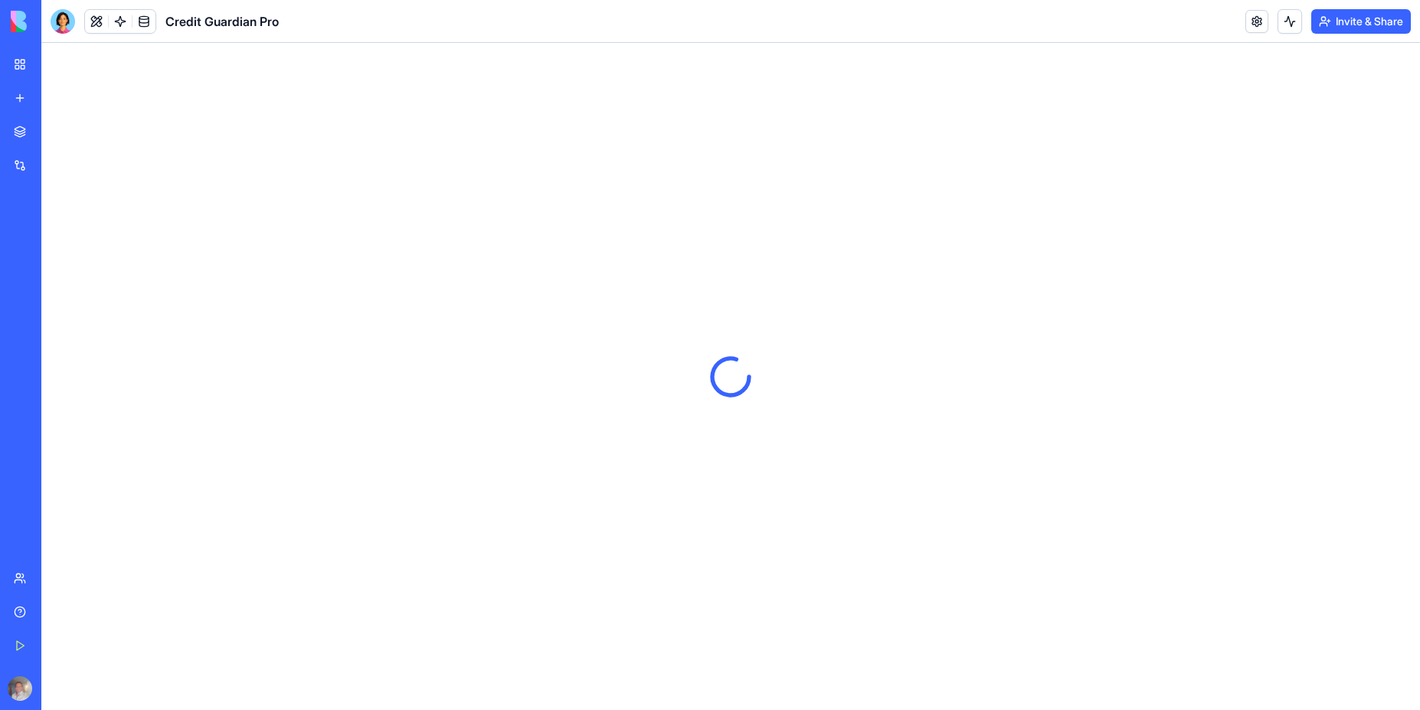
click at [66, 73] on link "My Workspace" at bounding box center [35, 64] width 61 height 31
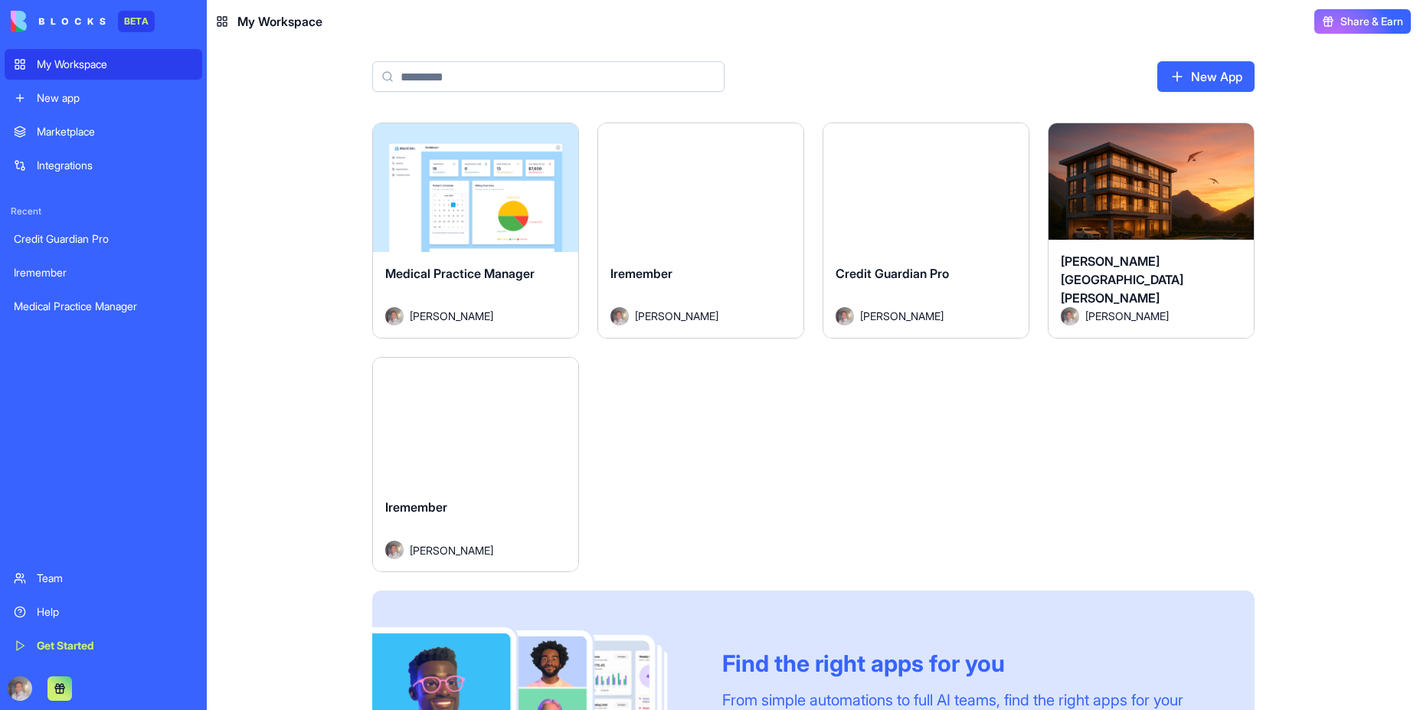
click at [561, 139] on html "BETA My Workspace New app Marketplace Integrations Recent Credit Guardian Pro I…" at bounding box center [710, 355] width 1420 height 710
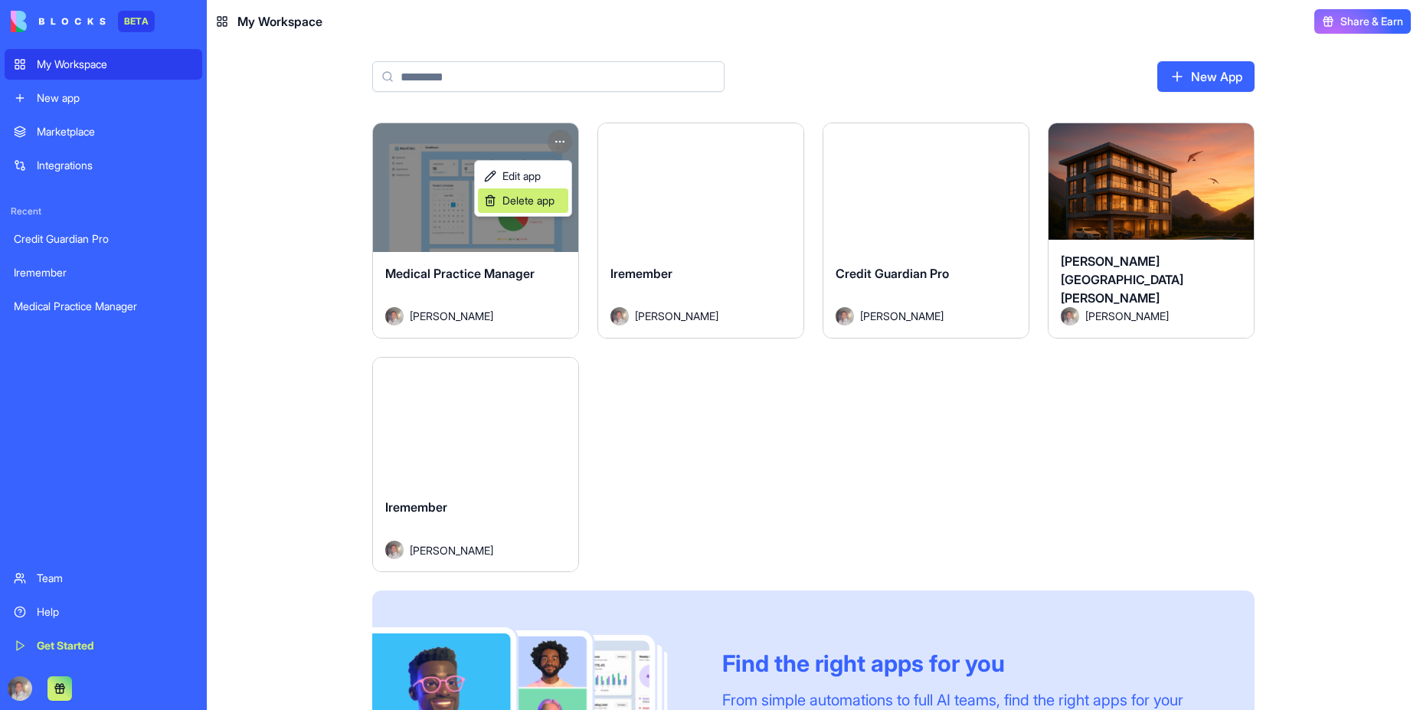
click at [531, 204] on span "Delete app" at bounding box center [528, 200] width 52 height 15
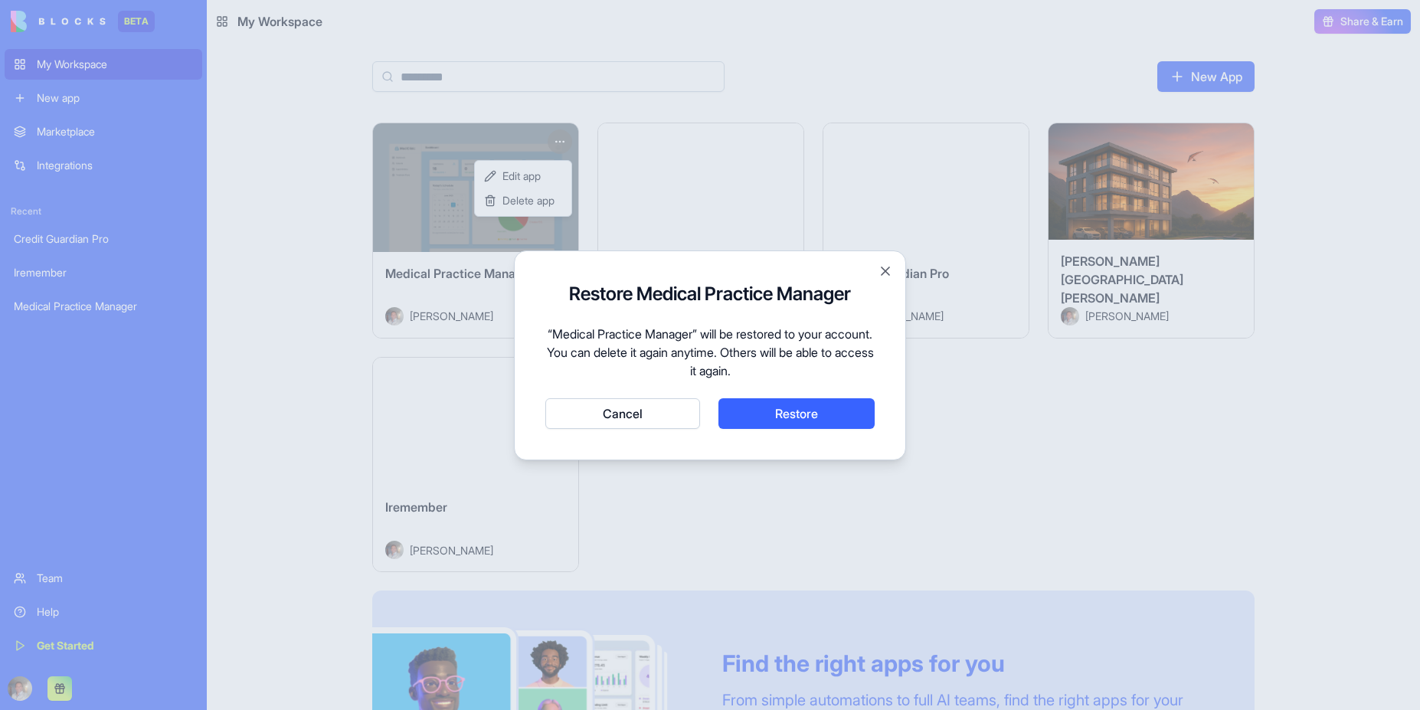
click at [620, 414] on button "Cancel" at bounding box center [622, 413] width 155 height 31
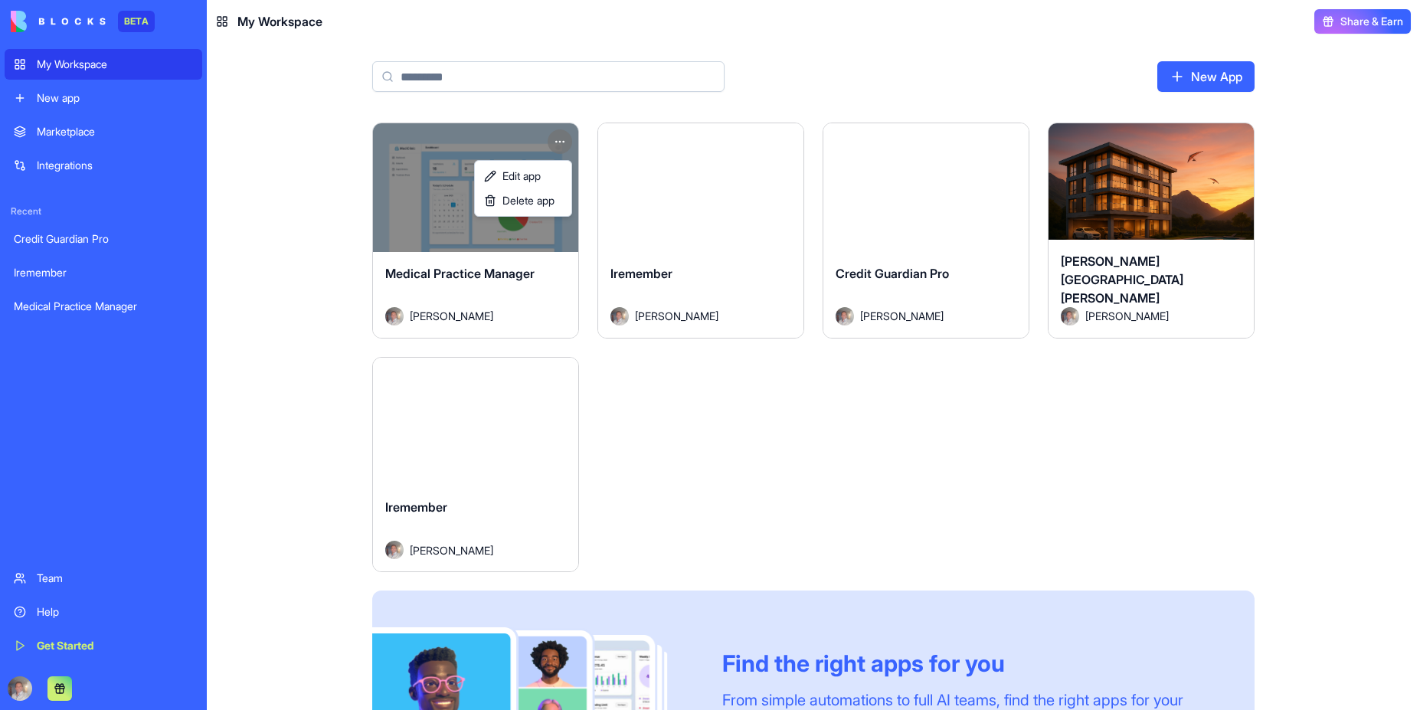
click at [682, 227] on html "BETA My Workspace New app Marketplace Integrations Recent Credit Guardian Pro I…" at bounding box center [710, 355] width 1420 height 710
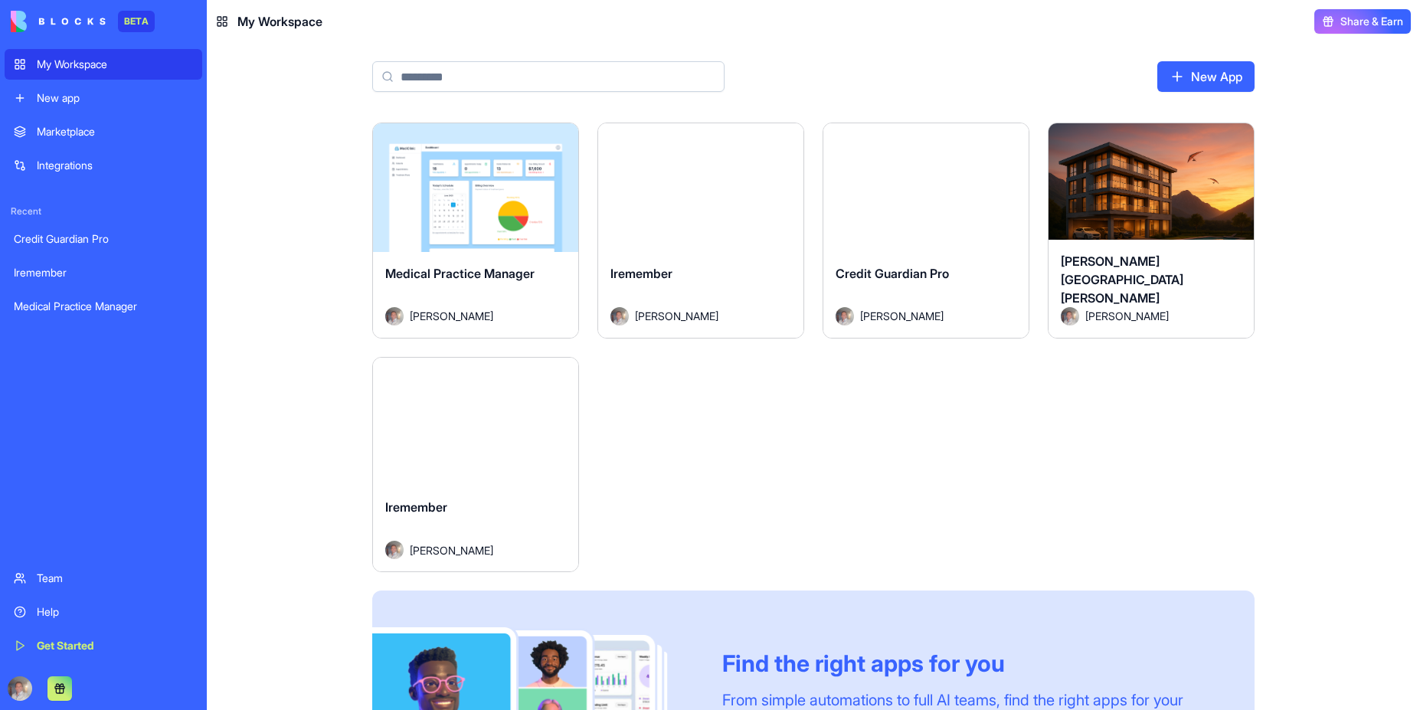
click at [787, 145] on html "BETA My Workspace New app Marketplace Integrations Recent Credit Guardian Pro I…" at bounding box center [710, 355] width 1420 height 710
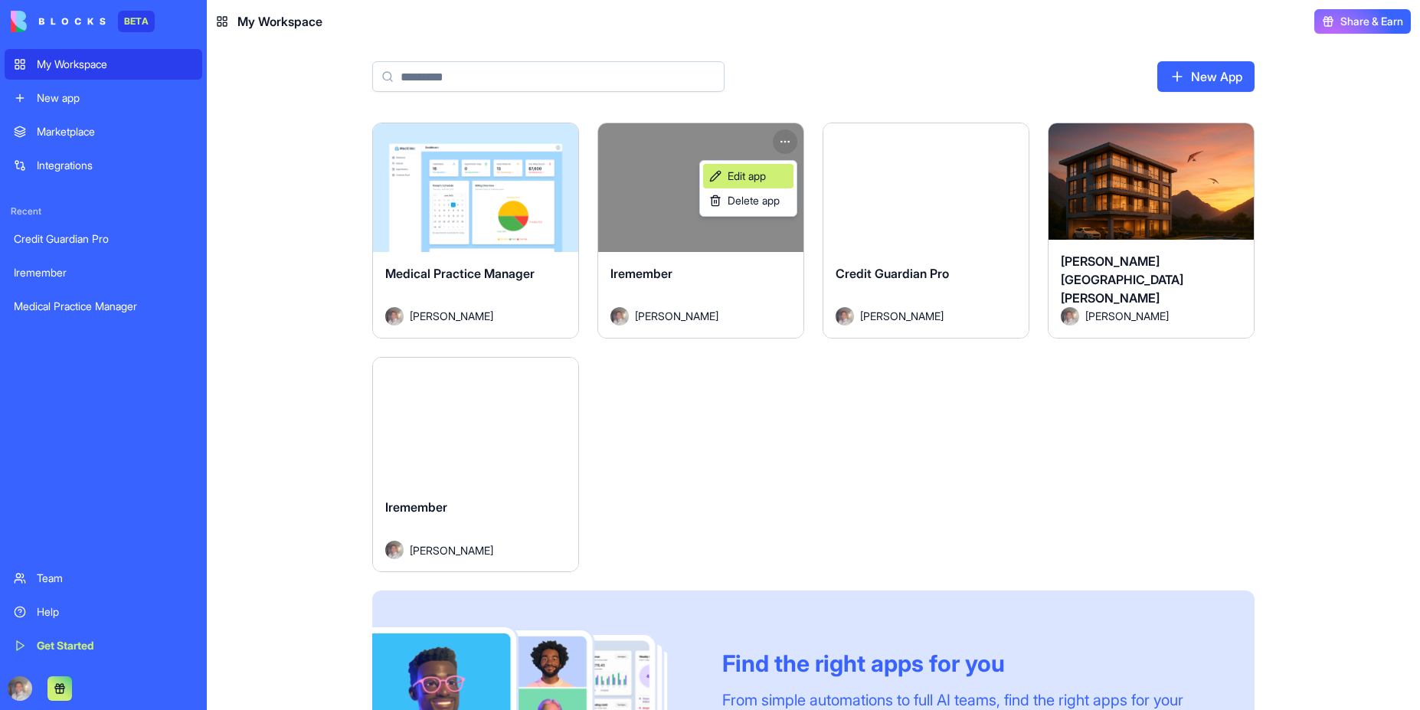
click at [756, 176] on span "Edit app" at bounding box center [747, 175] width 38 height 15
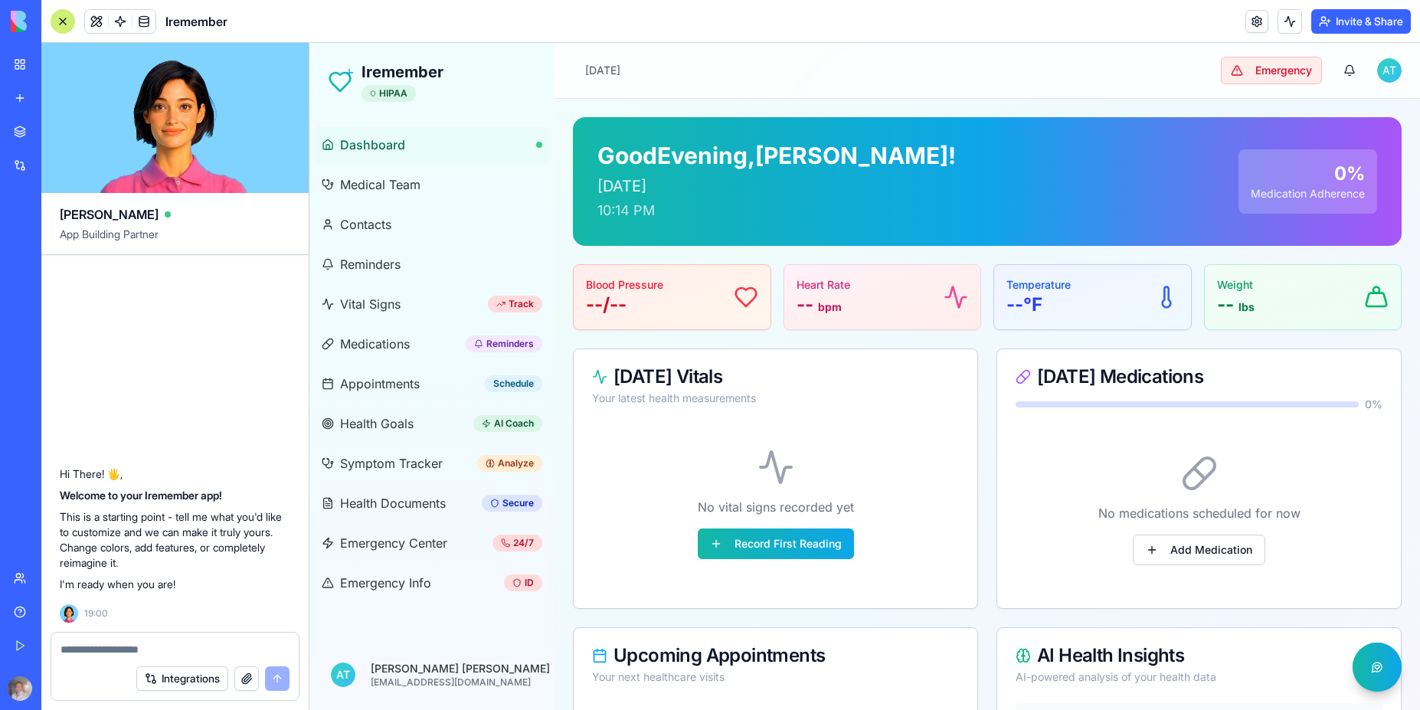
click at [188, 654] on textarea at bounding box center [175, 649] width 229 height 15
click at [178, 660] on div "Integrations" at bounding box center [174, 678] width 247 height 43
click at [101, 655] on textarea at bounding box center [175, 649] width 229 height 15
type textarea "**********"
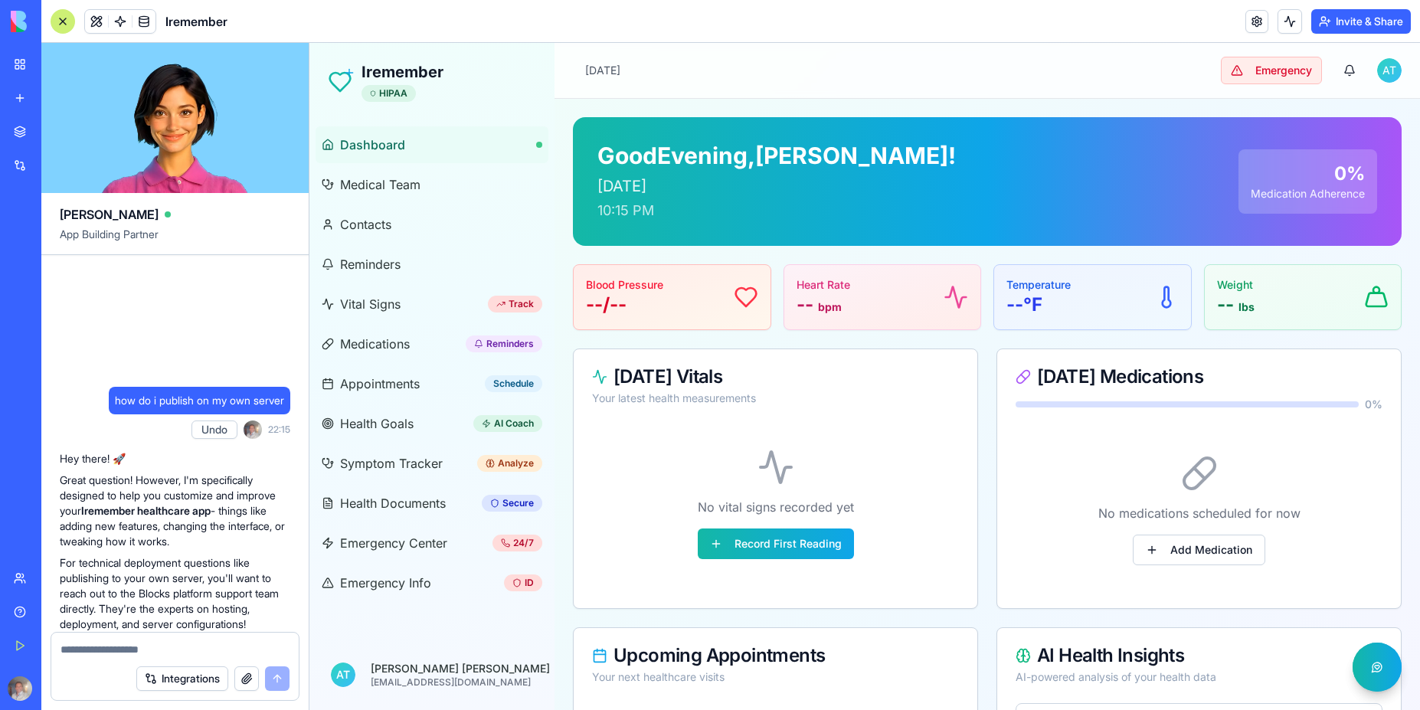
scroll to position [322, 0]
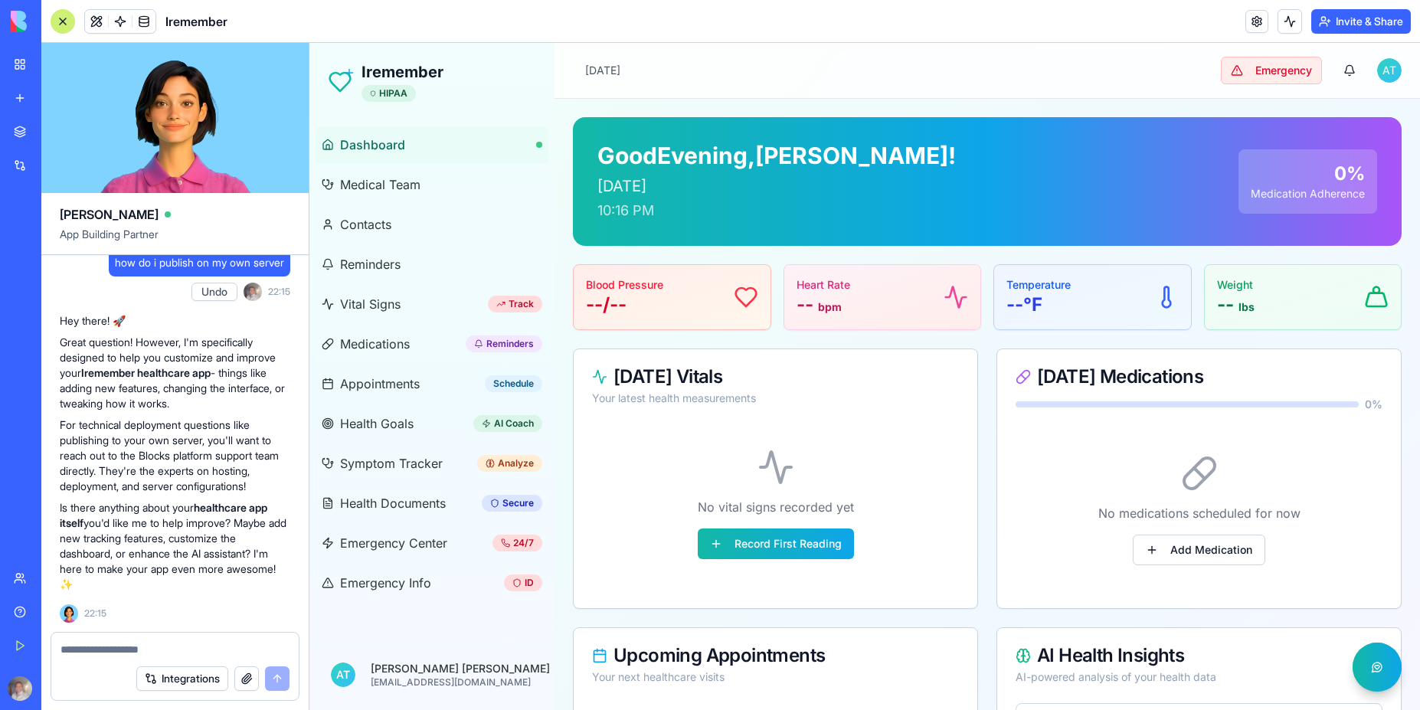
click at [1375, 70] on html "Iremember HIPAA Dashboard Medical Team Contacts Reminders Vital Signs Track Med…" at bounding box center [864, 567] width 1110 height 1048
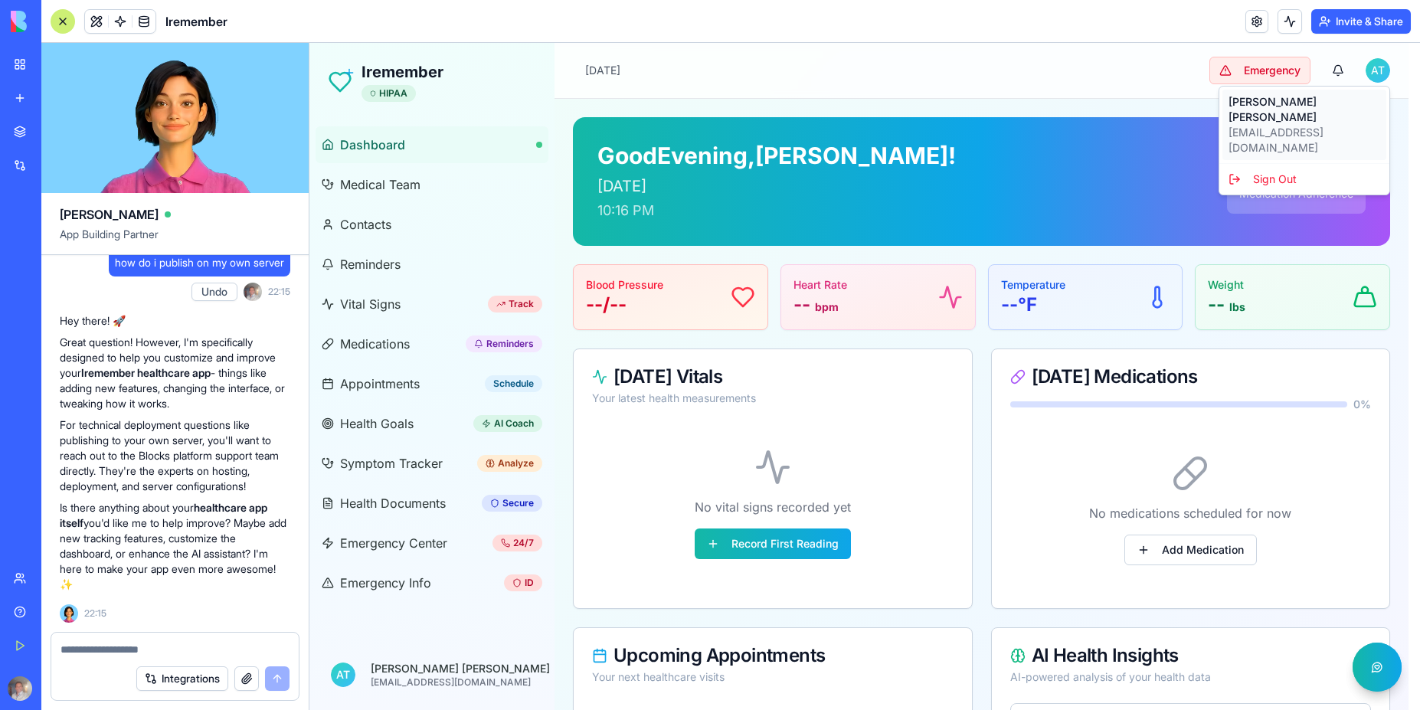
click at [1282, 125] on p "[EMAIL_ADDRESS][DOMAIN_NAME]" at bounding box center [1304, 140] width 152 height 31
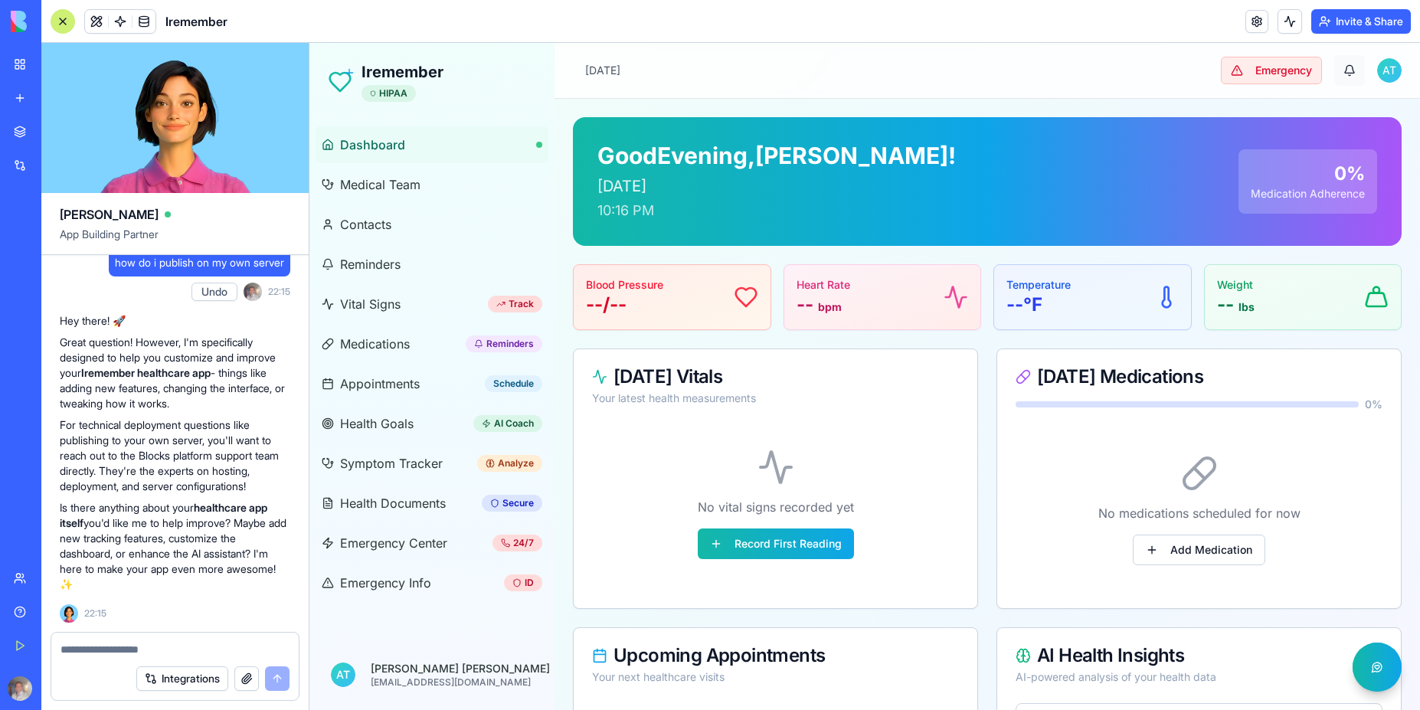
click at [1337, 72] on button "button" at bounding box center [1349, 70] width 31 height 31
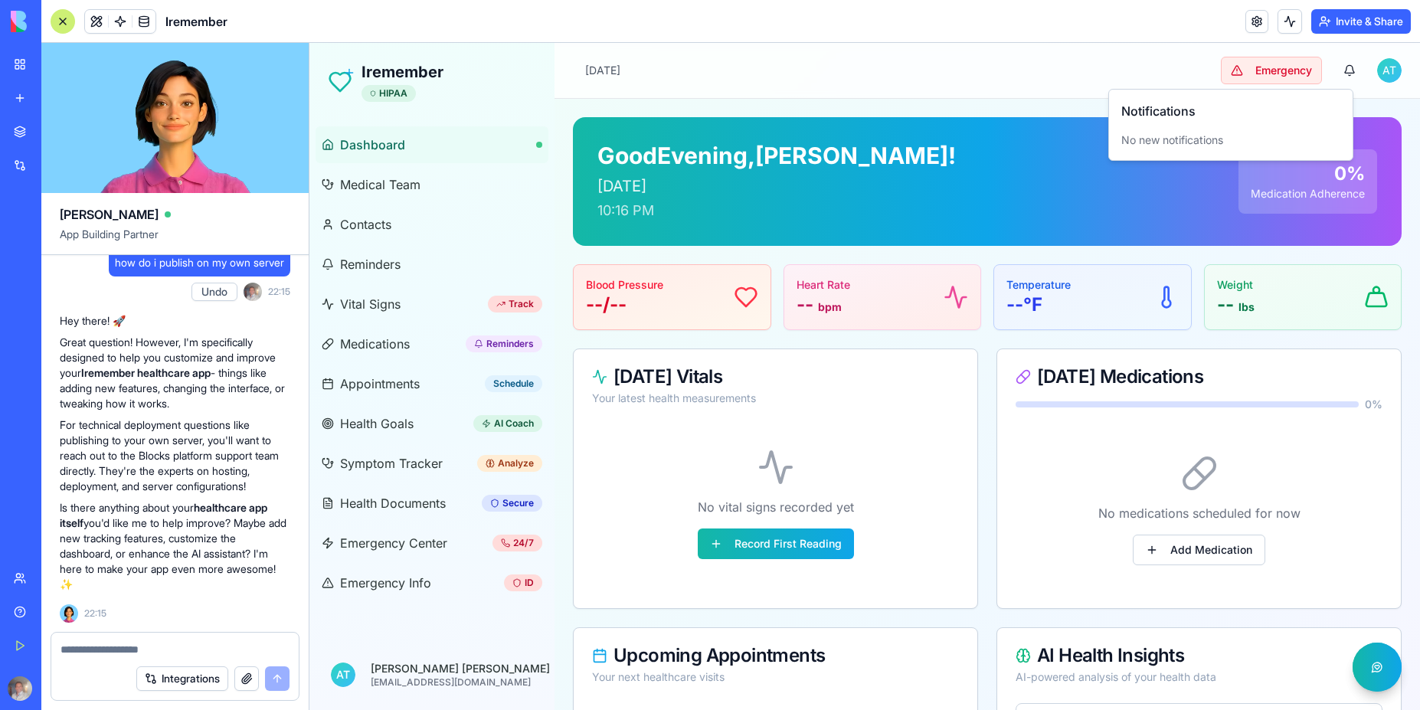
click at [1120, 78] on div "Toggle sidebar [DATE] Emergency A T" at bounding box center [986, 70] width 865 height 55
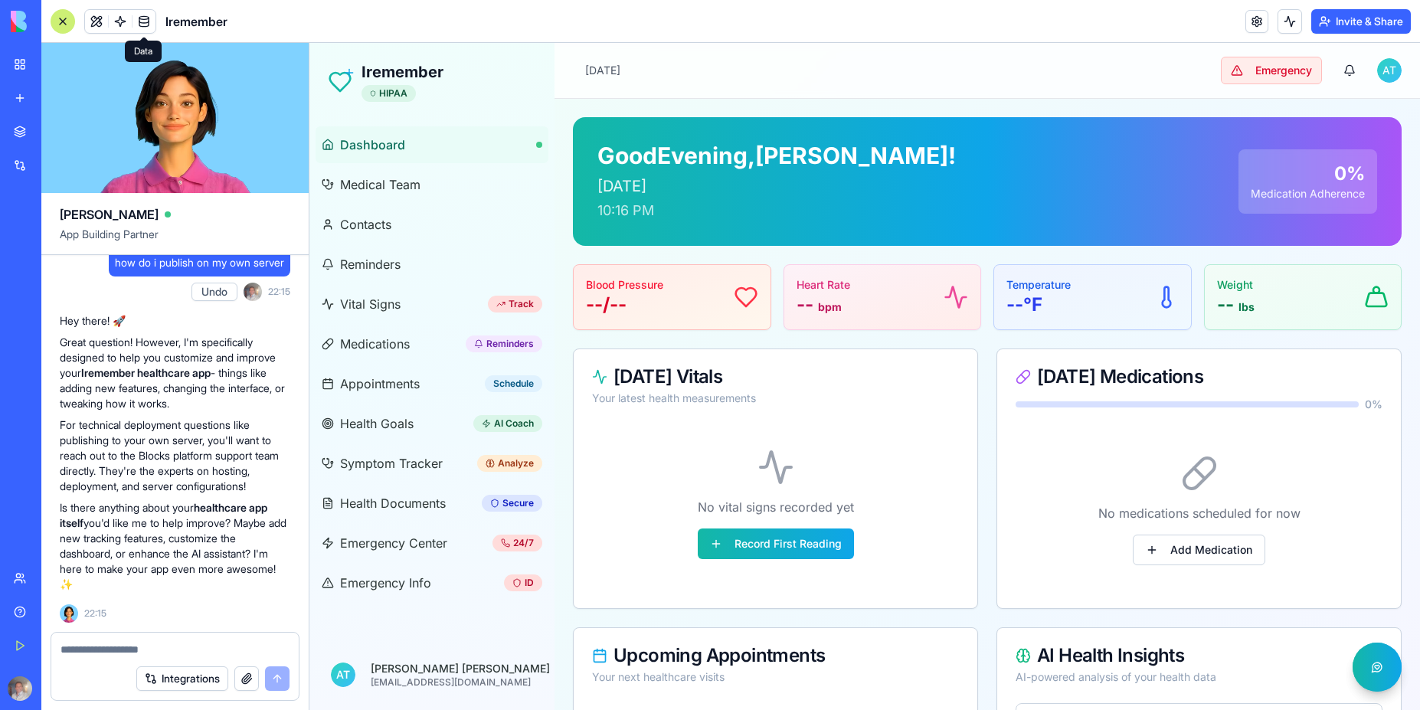
click at [142, 23] on link at bounding box center [143, 21] width 23 height 23
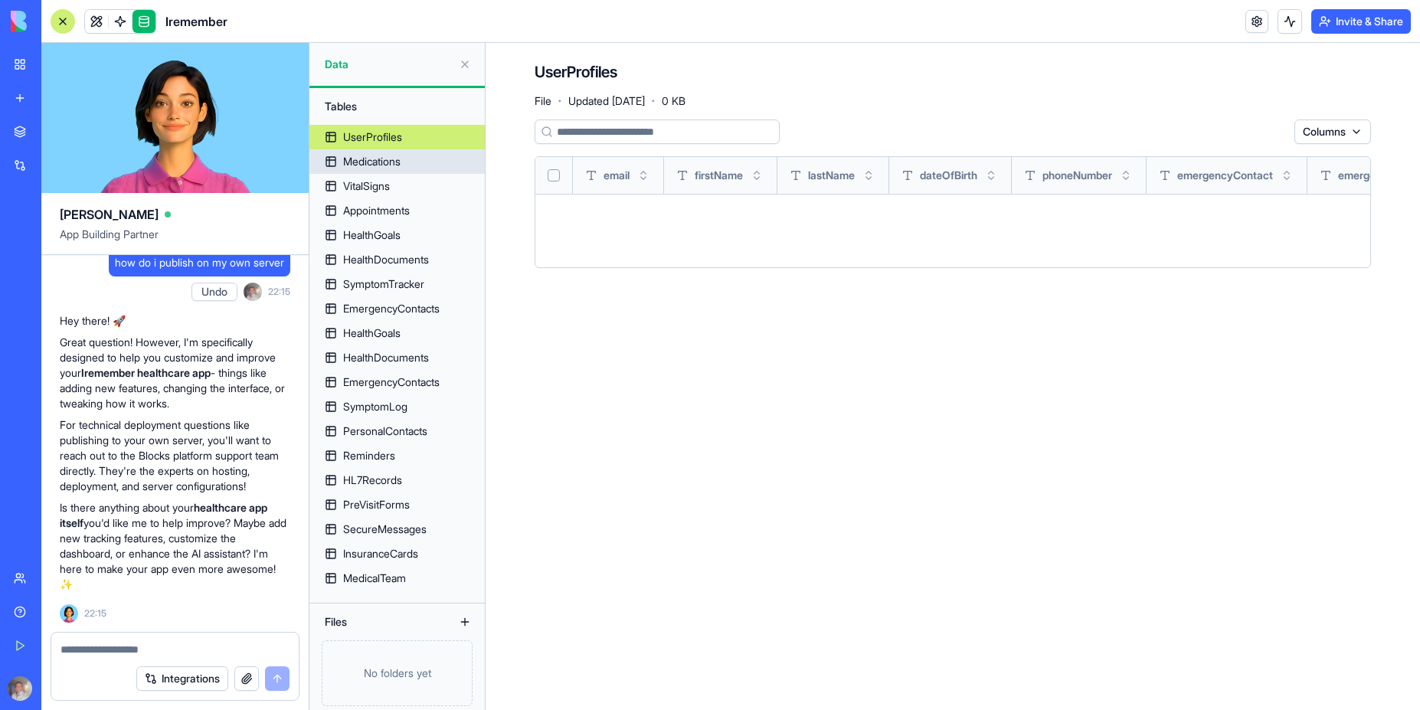
click at [375, 167] on div "Medications" at bounding box center [371, 161] width 57 height 15
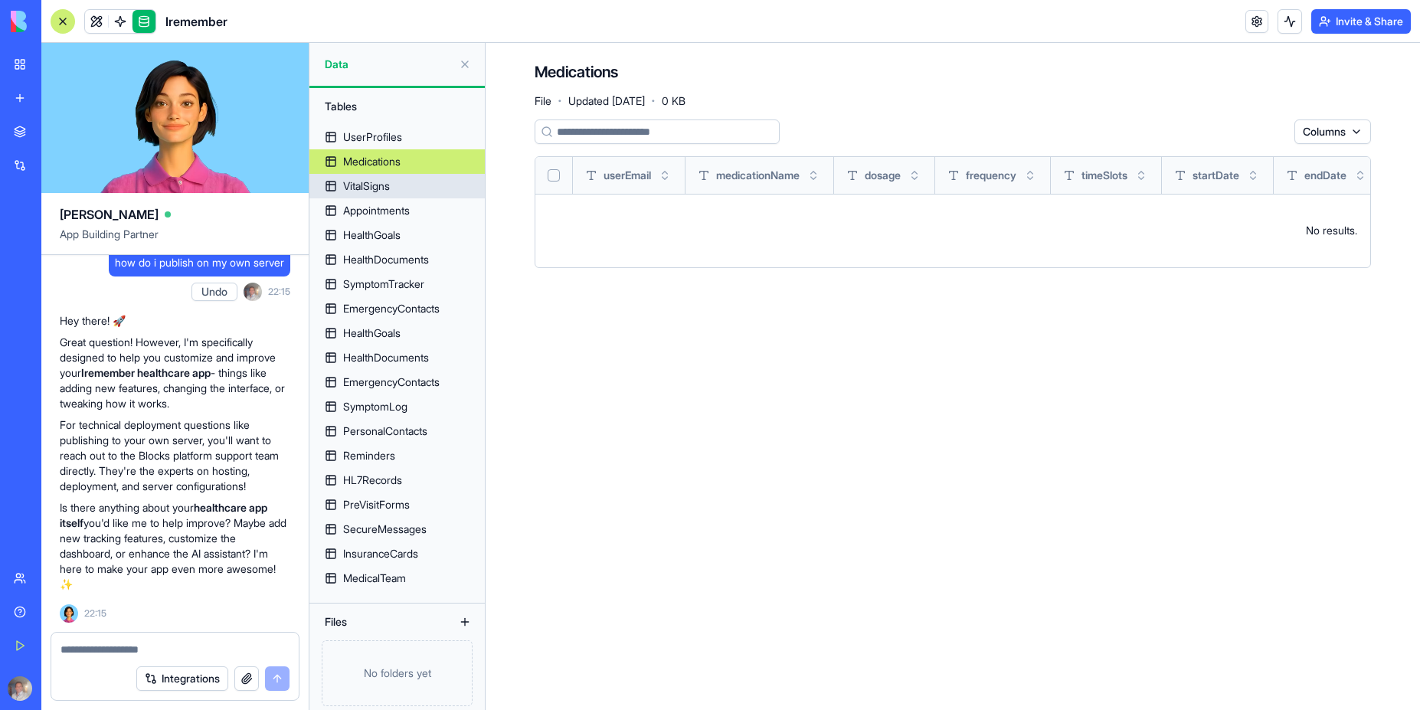
click at [374, 188] on div "VitalSigns" at bounding box center [366, 185] width 47 height 15
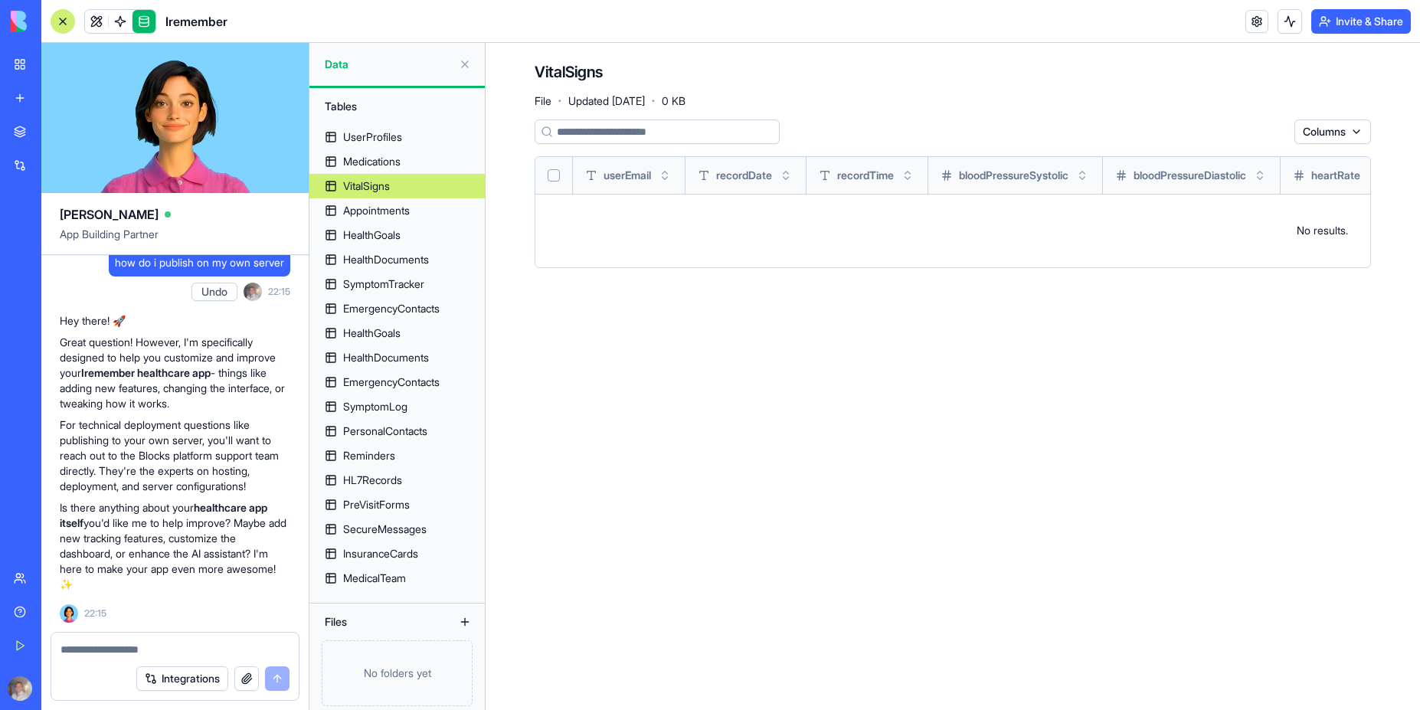
click at [676, 131] on input at bounding box center [657, 131] width 245 height 25
click at [672, 237] on td "No results." at bounding box center [1321, 231] width 1573 height 74
click at [382, 214] on div "Appointments" at bounding box center [376, 210] width 67 height 15
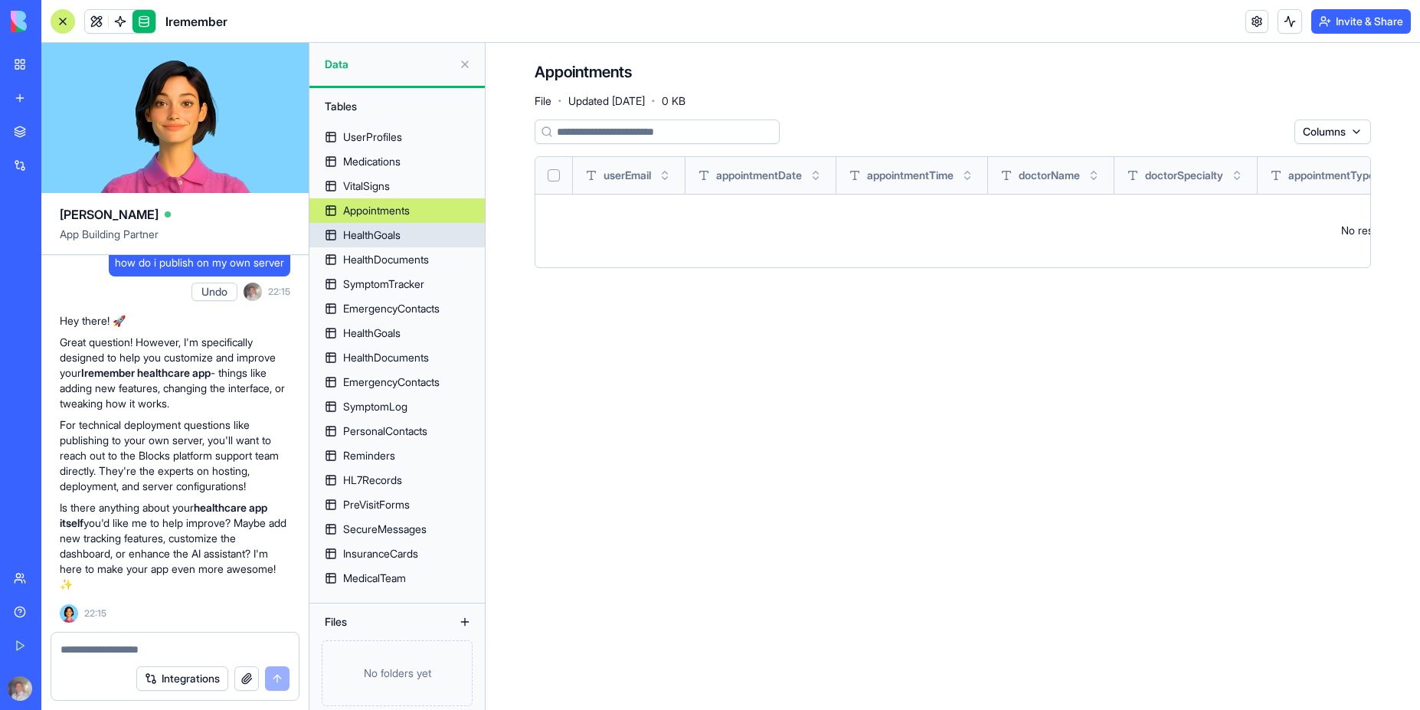
click at [378, 240] on div "HealthGoals" at bounding box center [371, 234] width 57 height 15
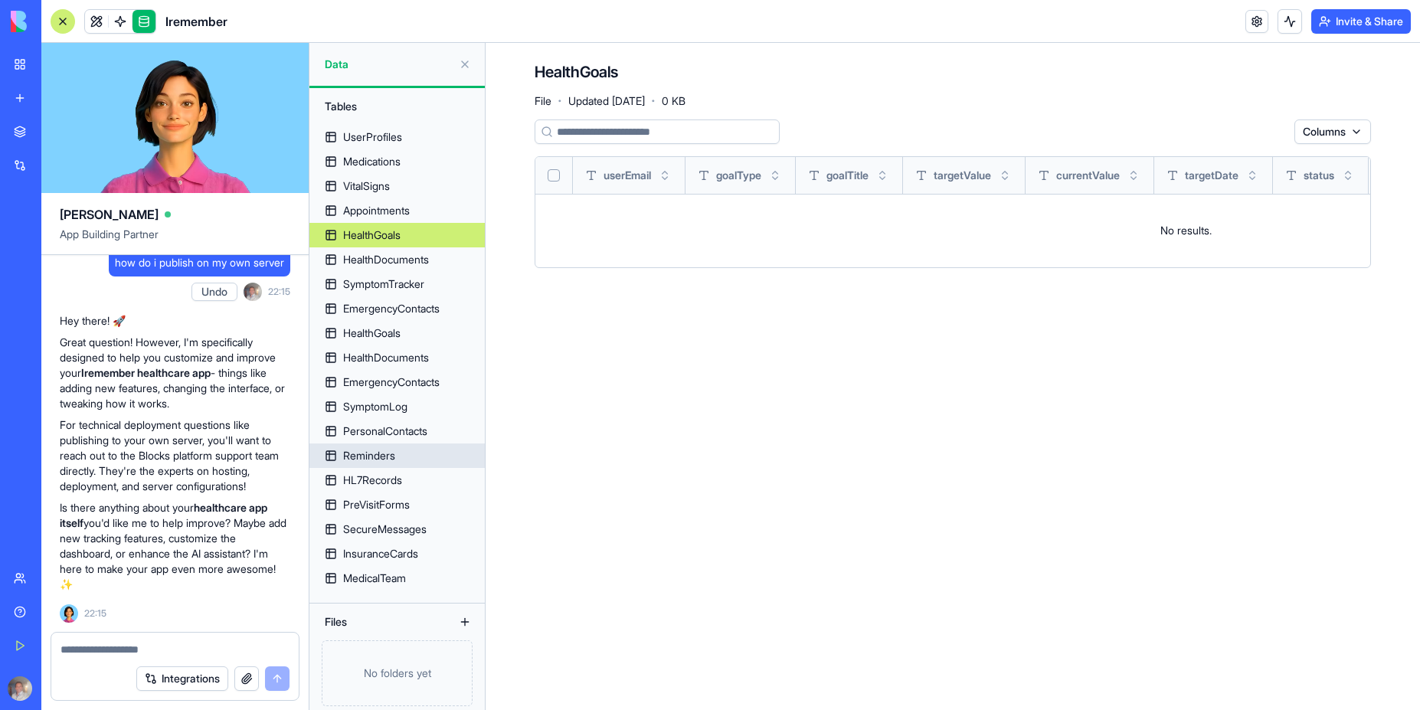
click at [378, 456] on div "Reminders" at bounding box center [369, 455] width 52 height 15
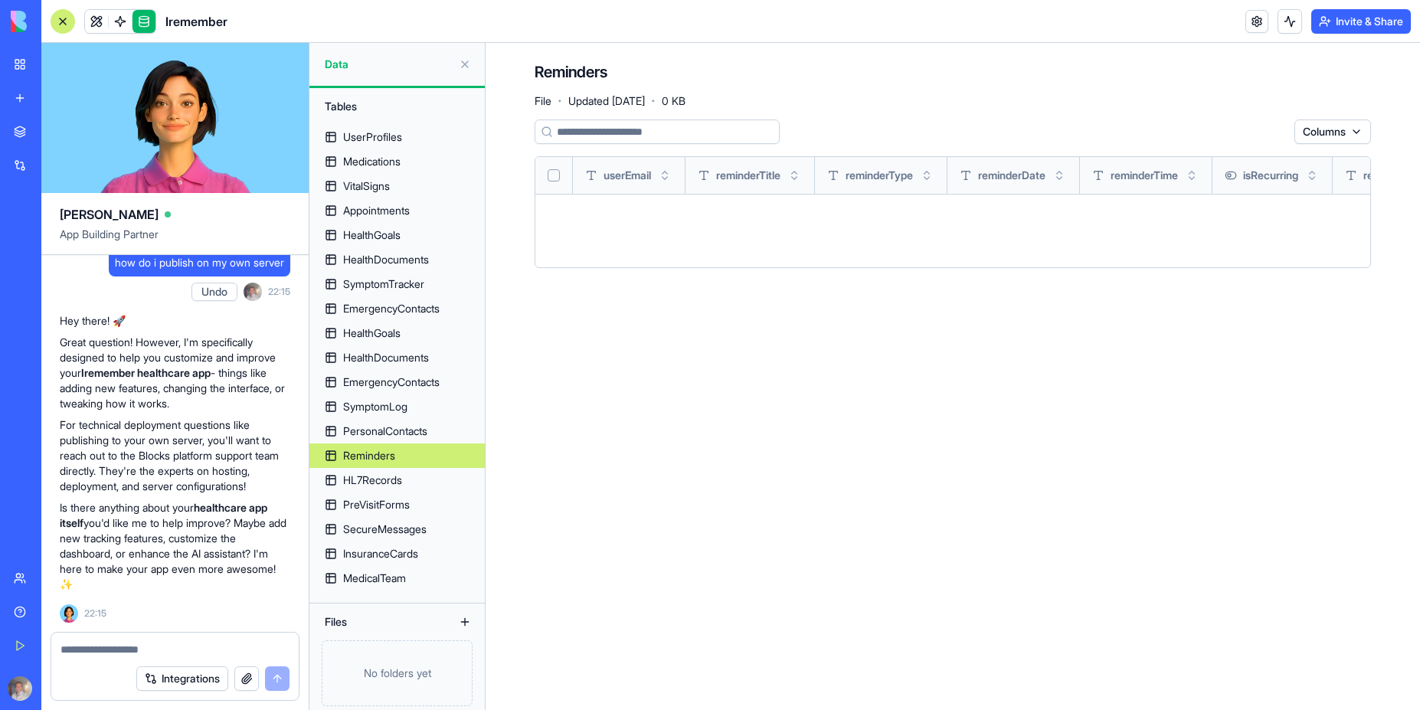
scroll to position [8, 0]
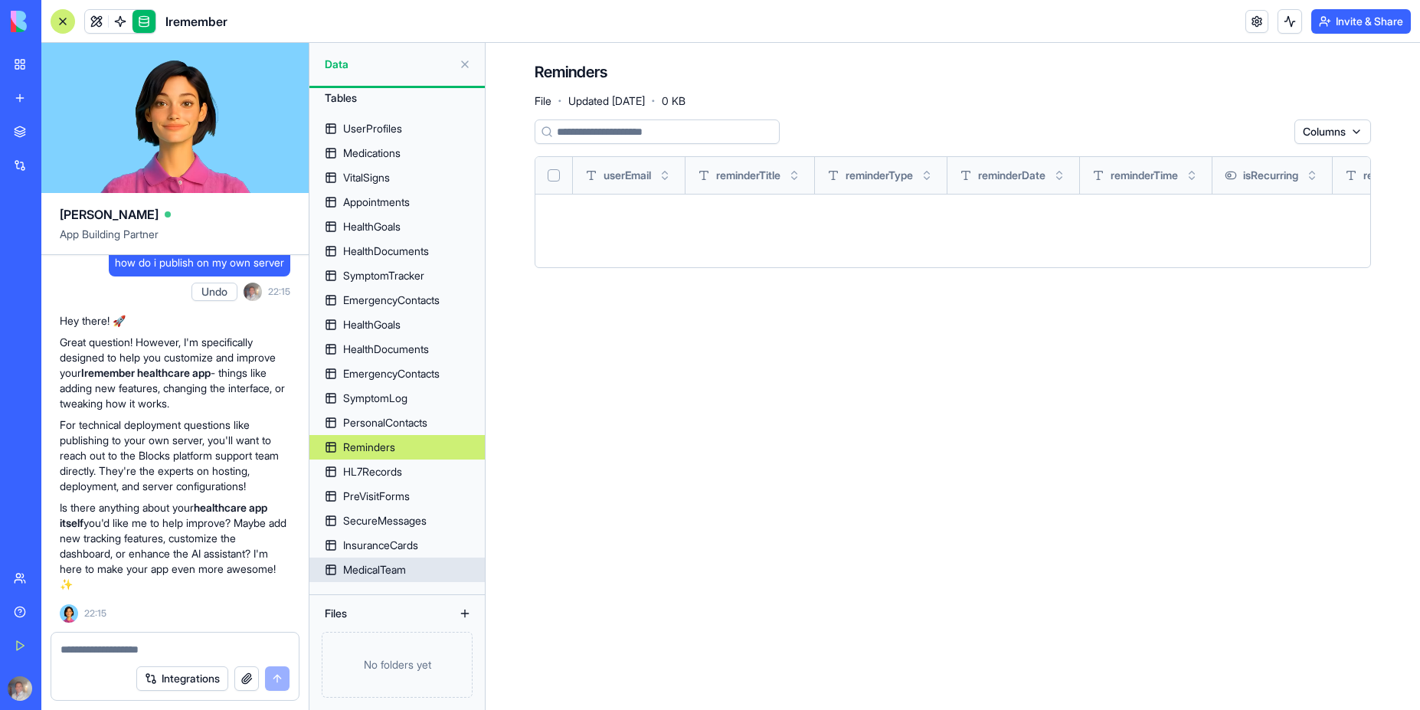
click at [389, 570] on div "MedicalTeam" at bounding box center [374, 569] width 63 height 15
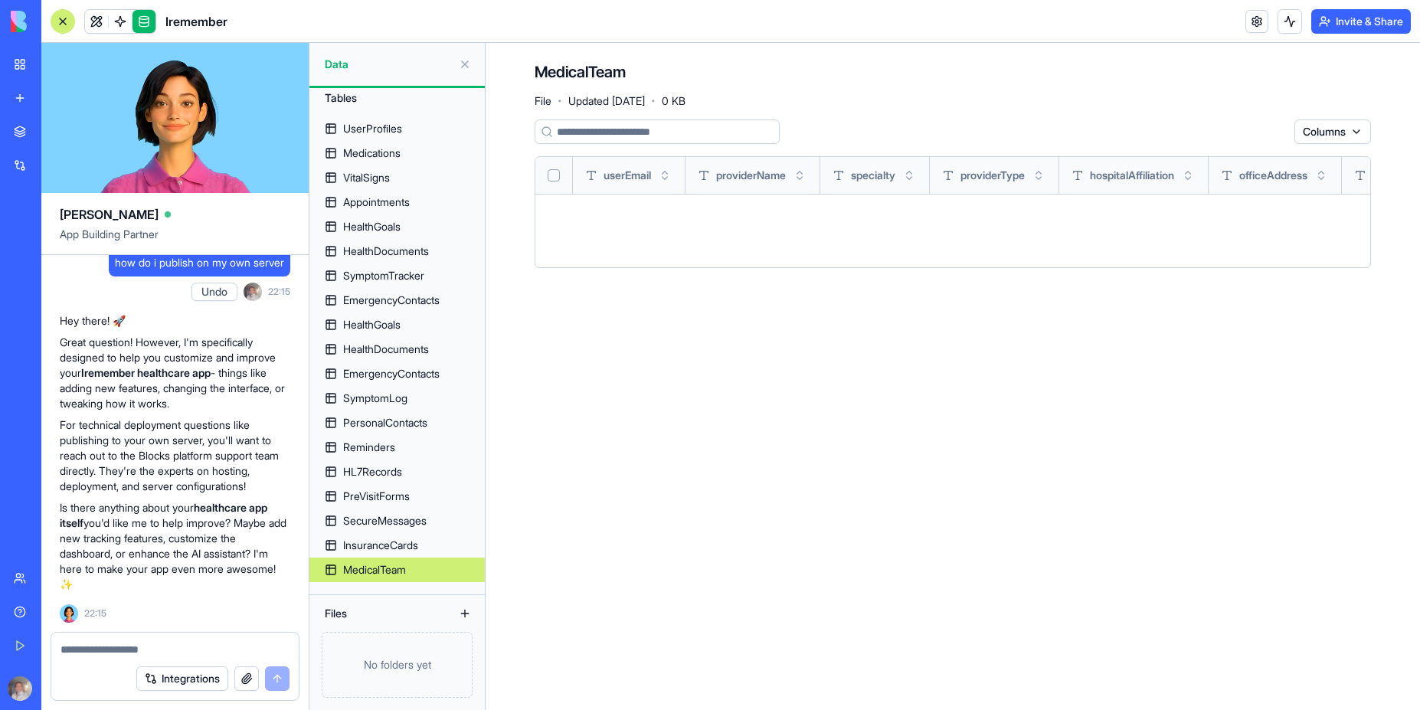
click at [460, 63] on button at bounding box center [465, 64] width 25 height 25
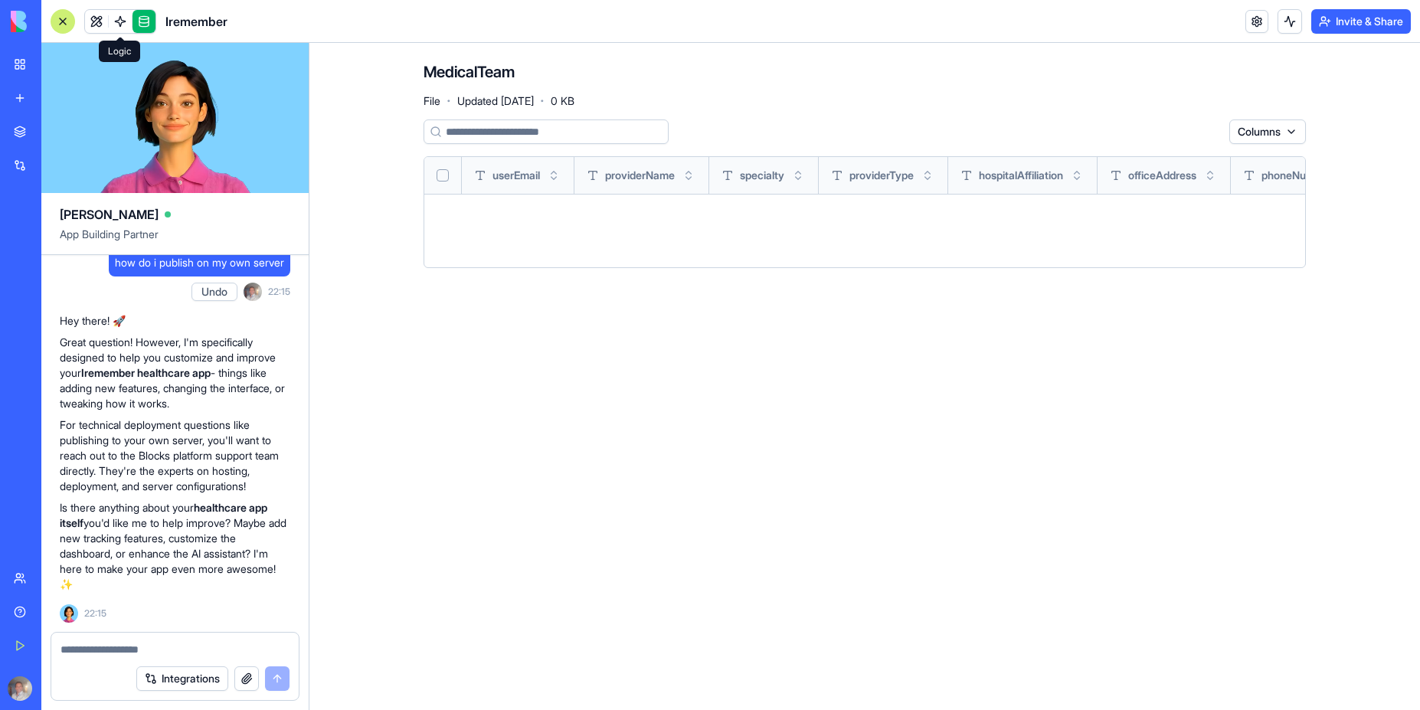
click at [119, 28] on link at bounding box center [120, 21] width 23 height 23
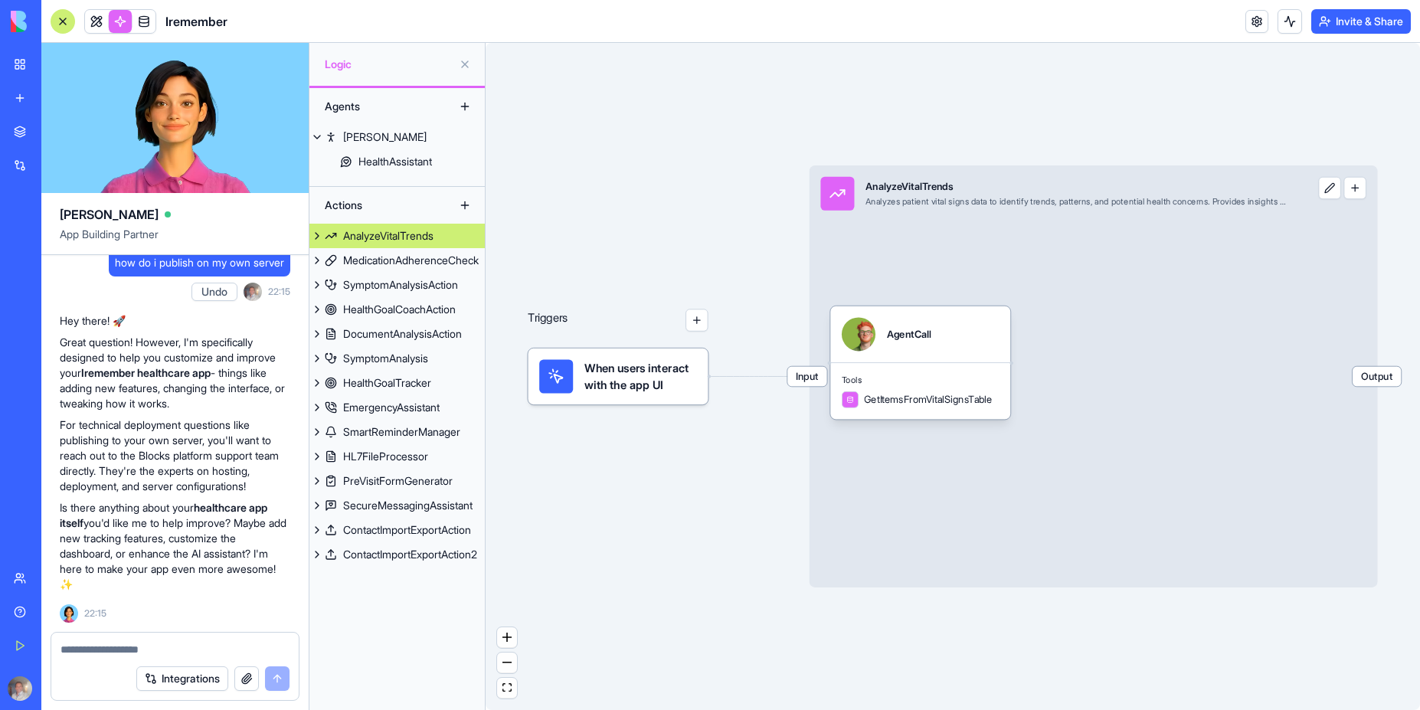
click at [1326, 191] on button at bounding box center [1329, 188] width 22 height 22
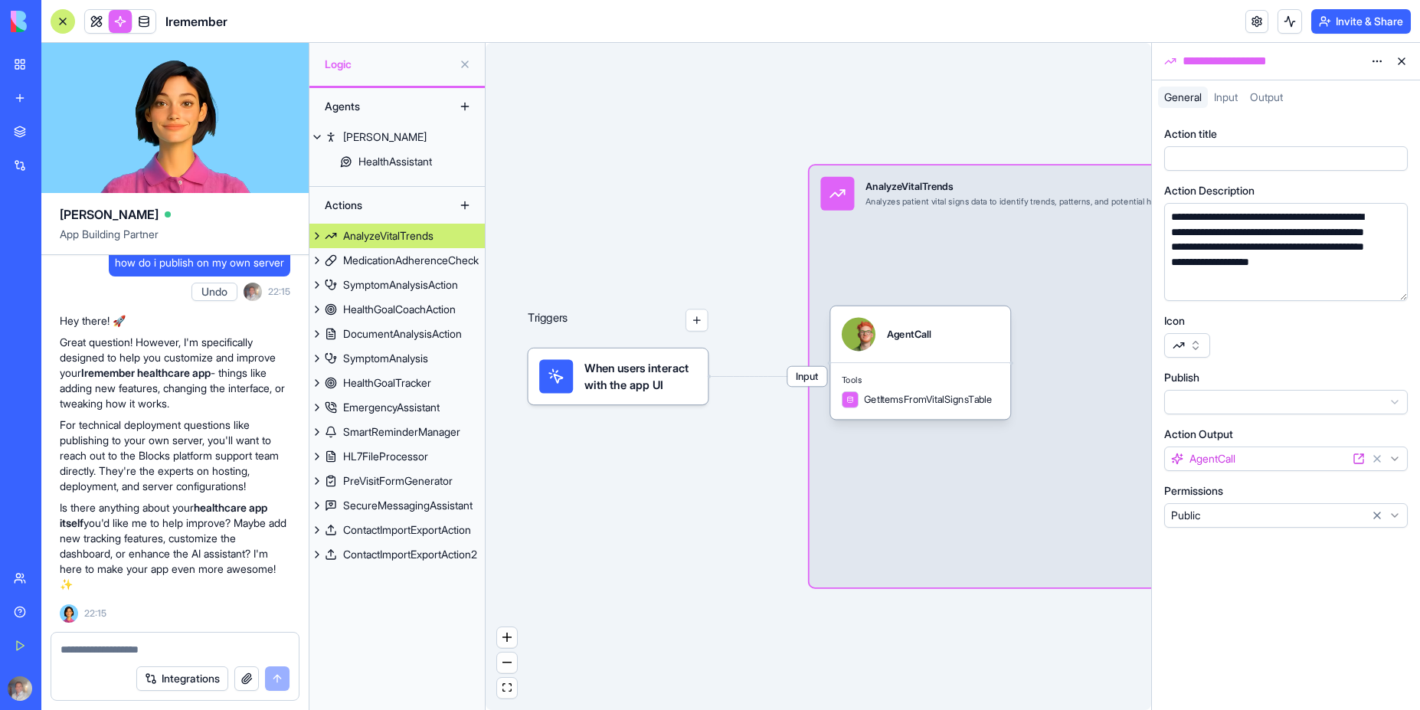
click at [1230, 97] on span "Input" at bounding box center [1226, 96] width 24 height 13
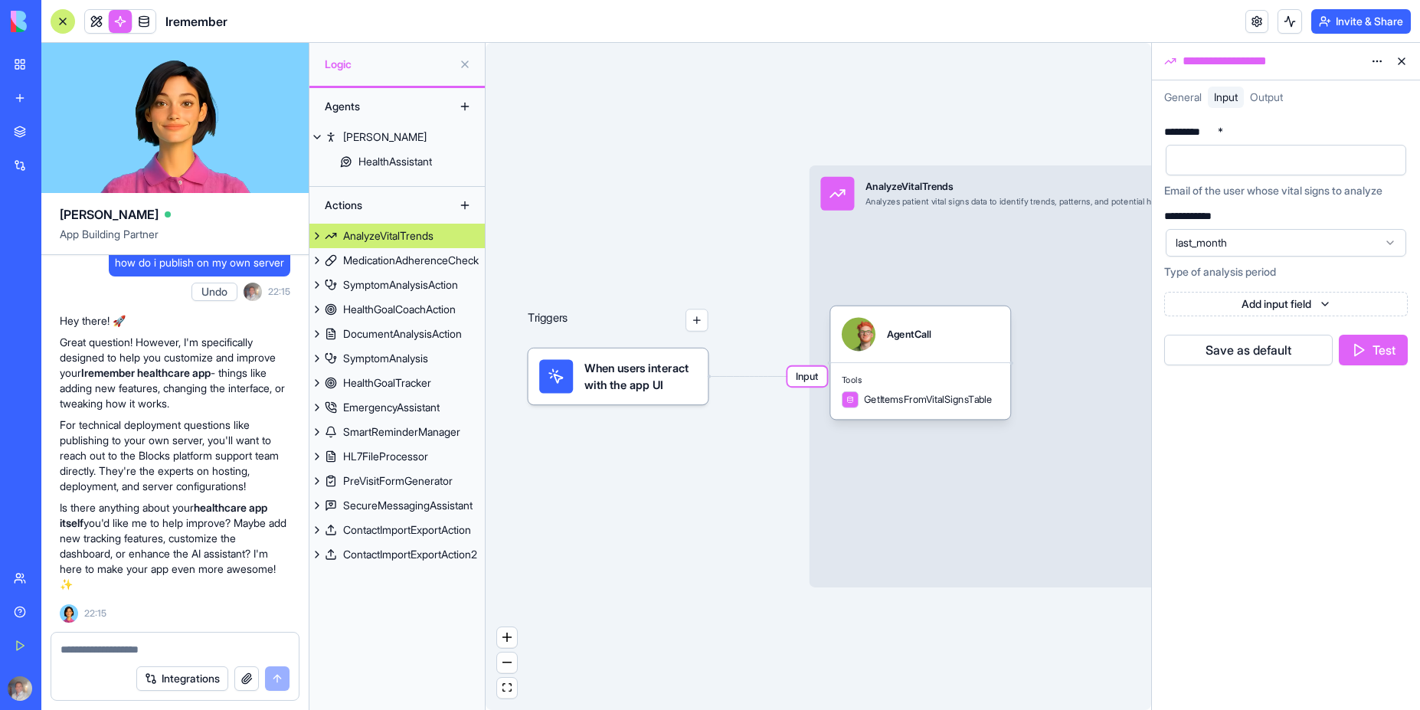
click at [1275, 99] on span "Output" at bounding box center [1266, 96] width 33 height 13
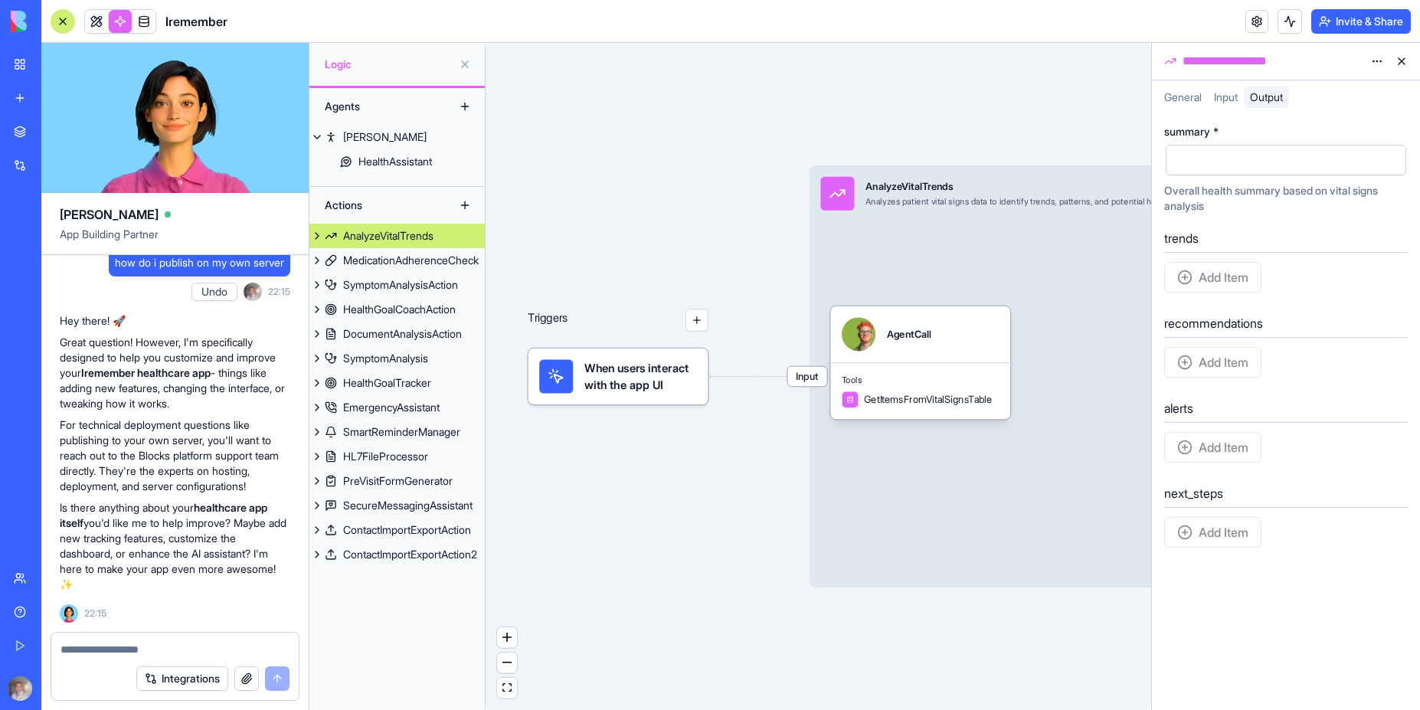
click at [703, 562] on div "Triggers When users interact with the app UI Input AnalyzeVitalTrends Analyzes …" at bounding box center [819, 376] width 666 height 667
click at [394, 484] on div "PreVisitFormGenerator" at bounding box center [398, 480] width 110 height 15
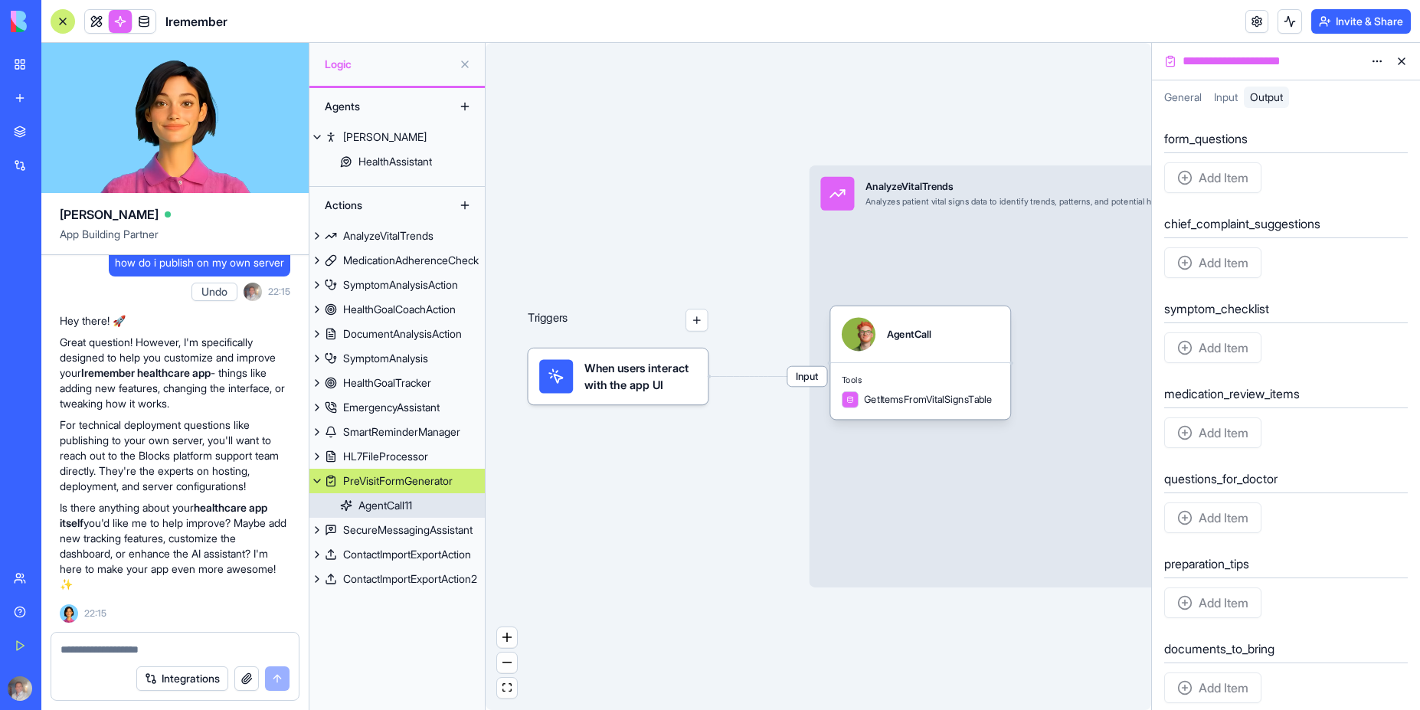
click at [394, 502] on div "AgentCall11" at bounding box center [385, 505] width 54 height 15
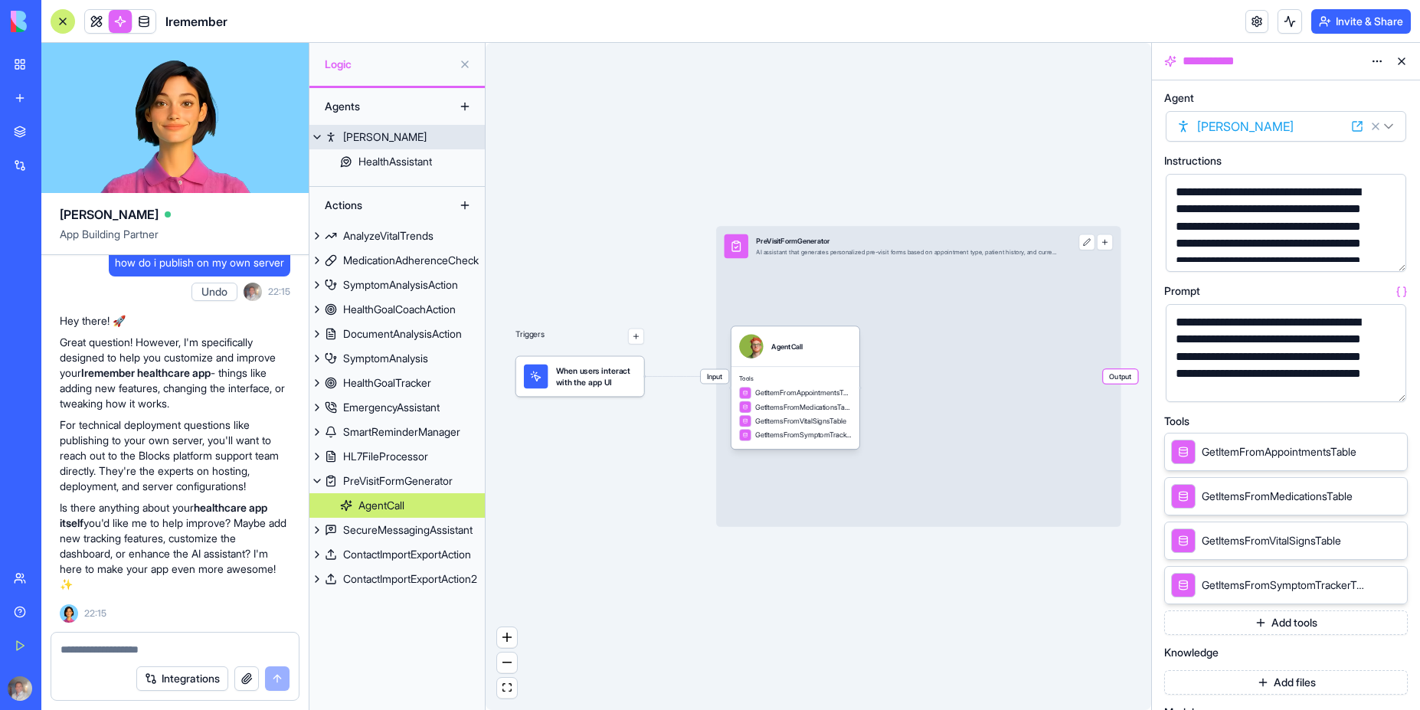
click at [361, 139] on div "[PERSON_NAME]" at bounding box center [384, 136] width 83 height 15
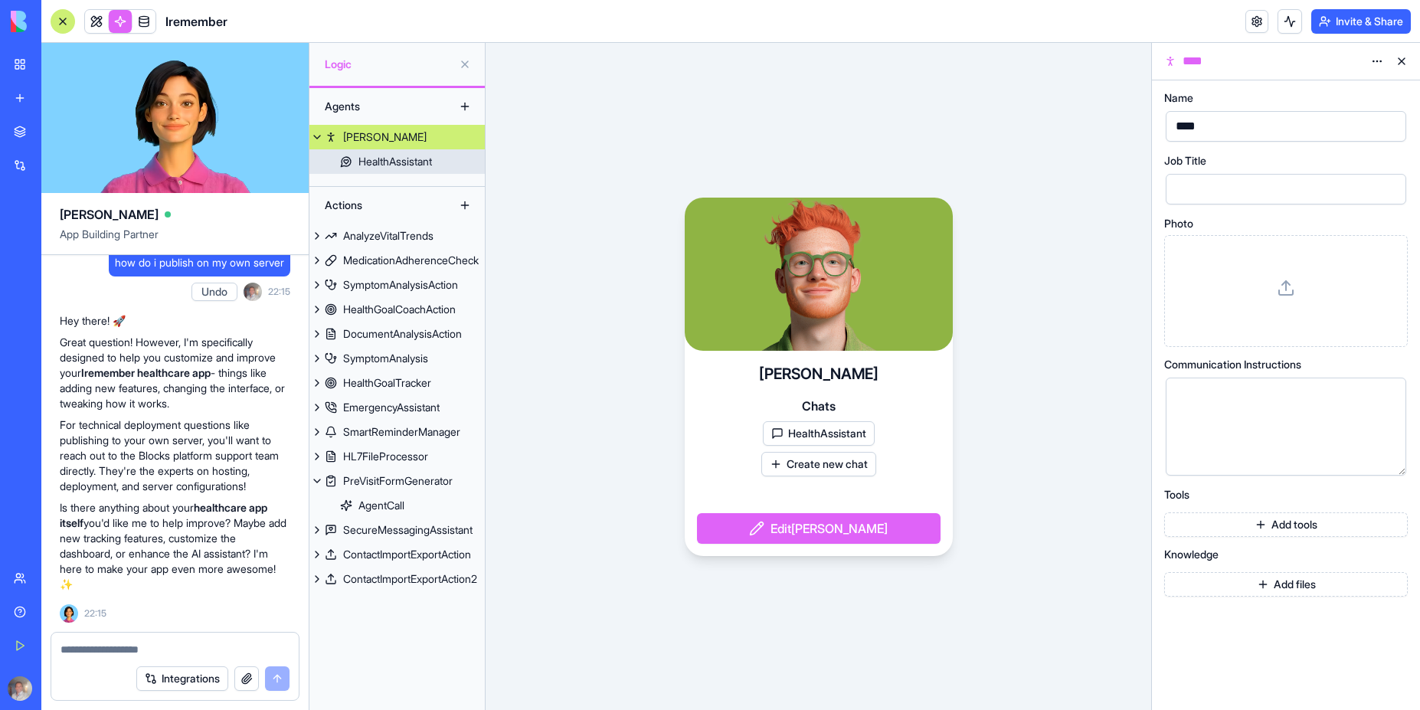
click at [388, 165] on div "HealthAssistant" at bounding box center [395, 161] width 74 height 15
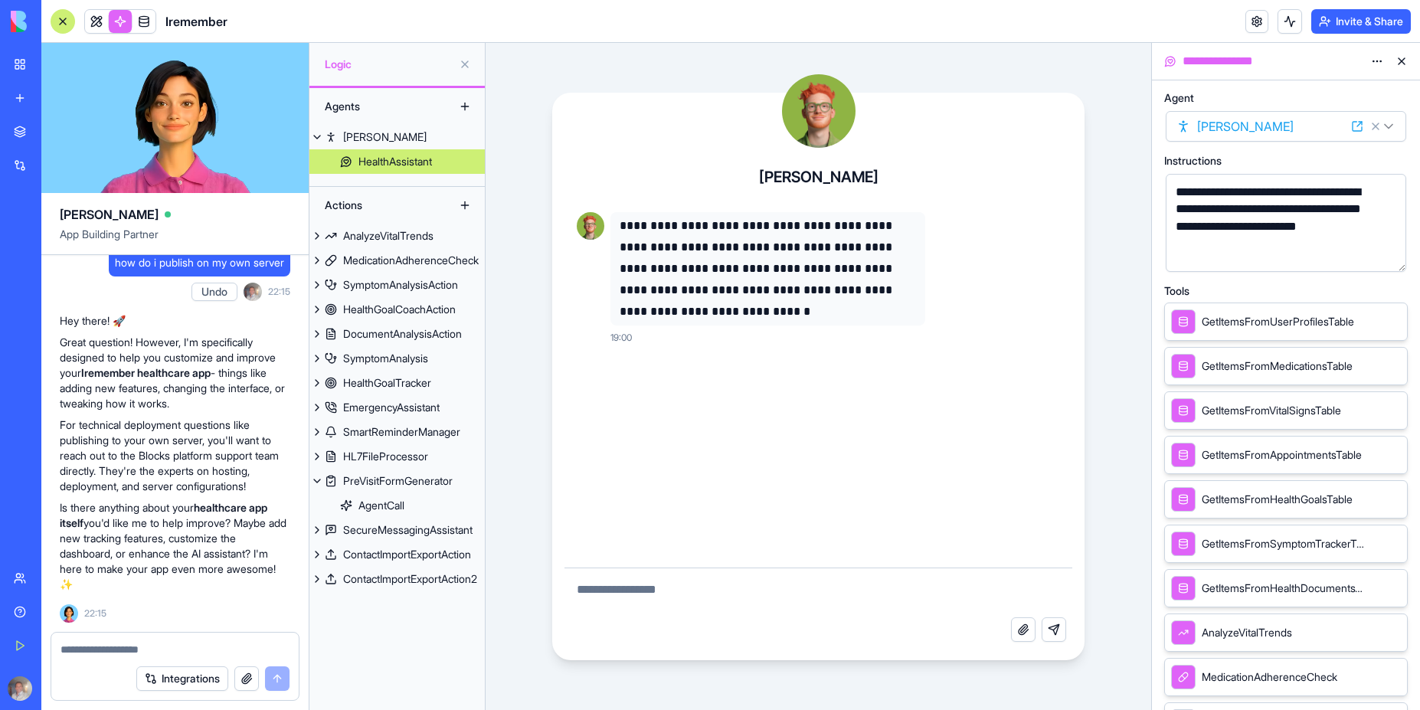
click at [1264, 322] on span "GetItemsFromUserProfilesTable" at bounding box center [1278, 321] width 152 height 15
click at [1373, 321] on icon at bounding box center [1374, 318] width 5 height 5
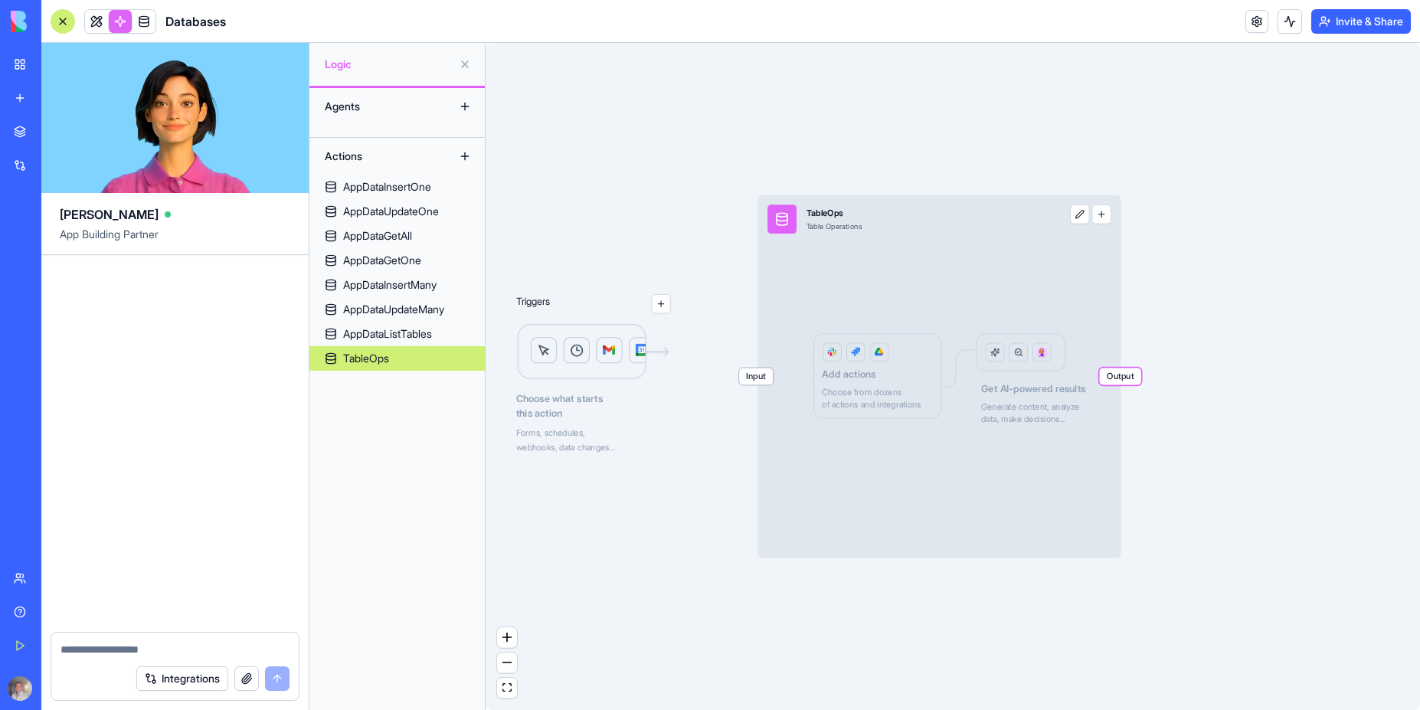
click at [663, 505] on div "Triggers Choose what starts this action Forms, schedules, webhooks, data change…" at bounding box center [953, 376] width 934 height 667
click at [394, 244] on link "AppDataGetAll" at bounding box center [396, 236] width 175 height 25
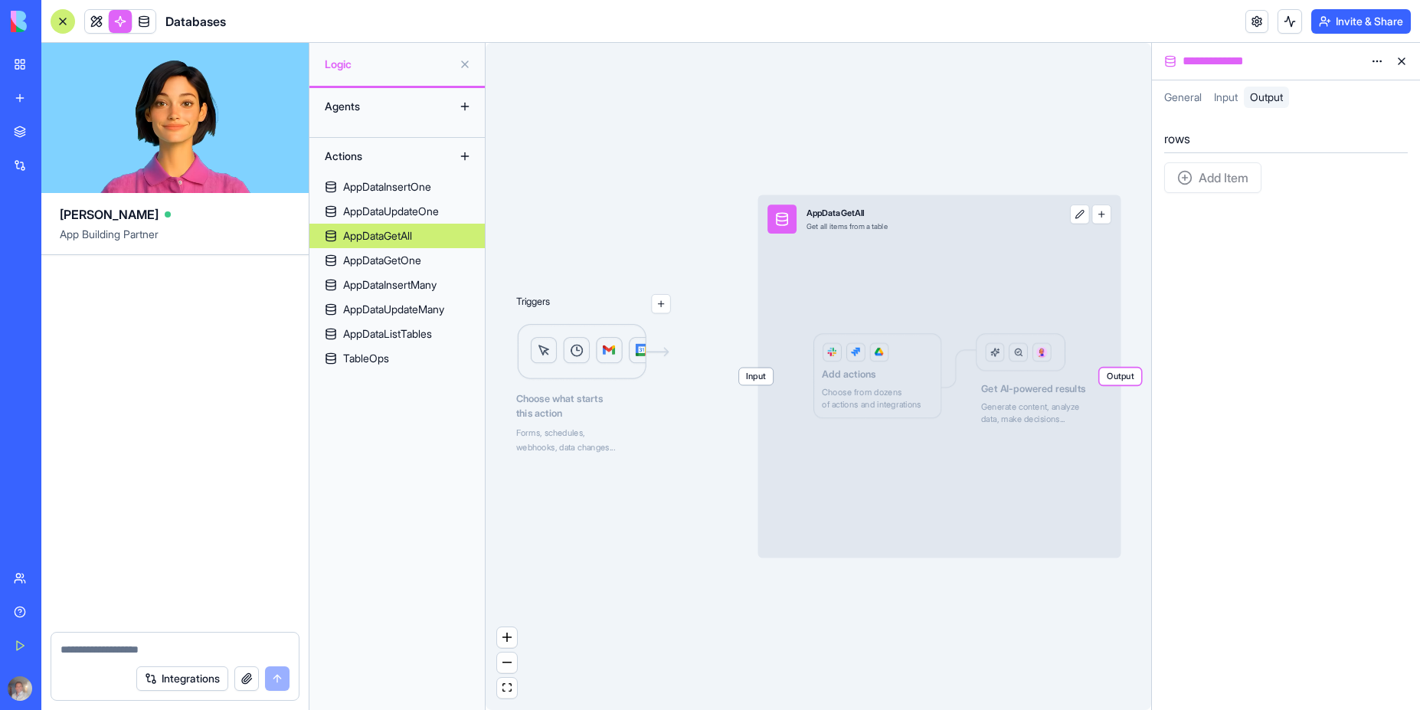
click at [1189, 98] on span "General" at bounding box center [1183, 96] width 38 height 13
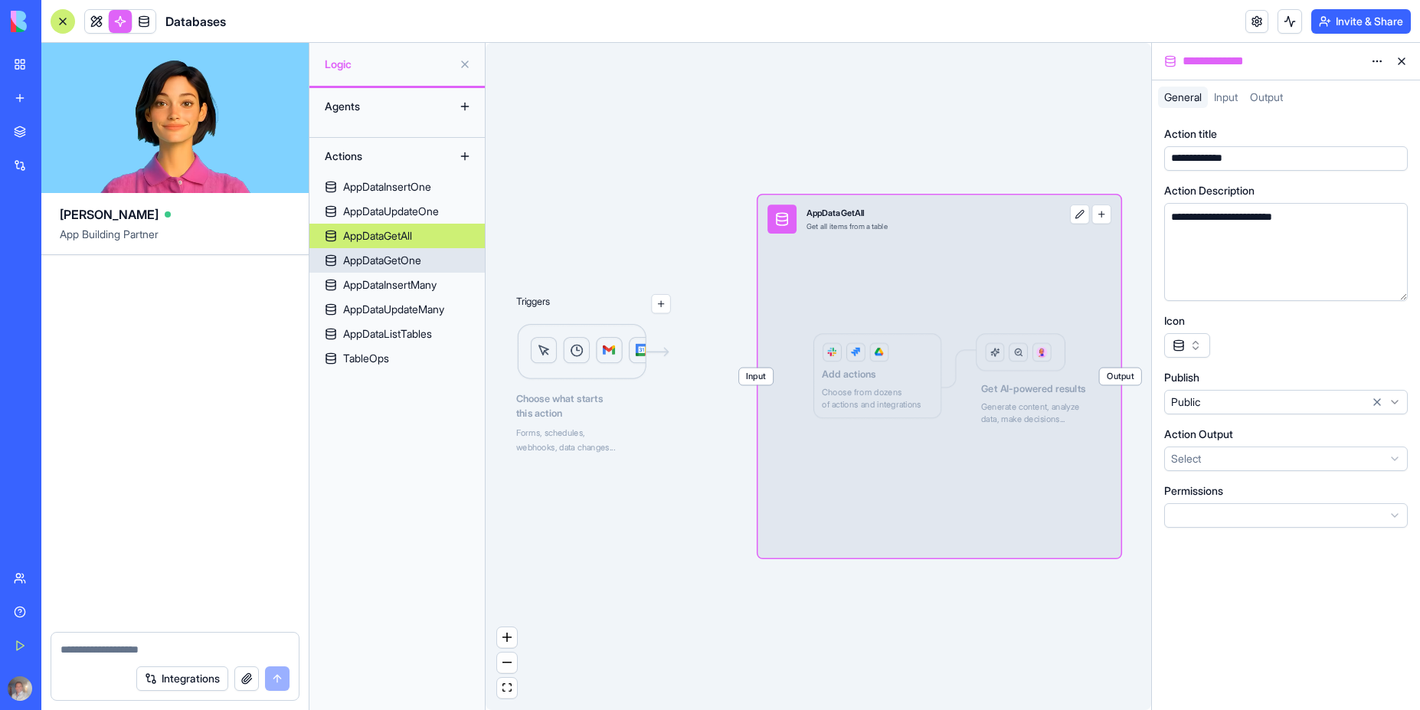
click at [388, 258] on div "AppDataGetOne" at bounding box center [382, 260] width 78 height 15
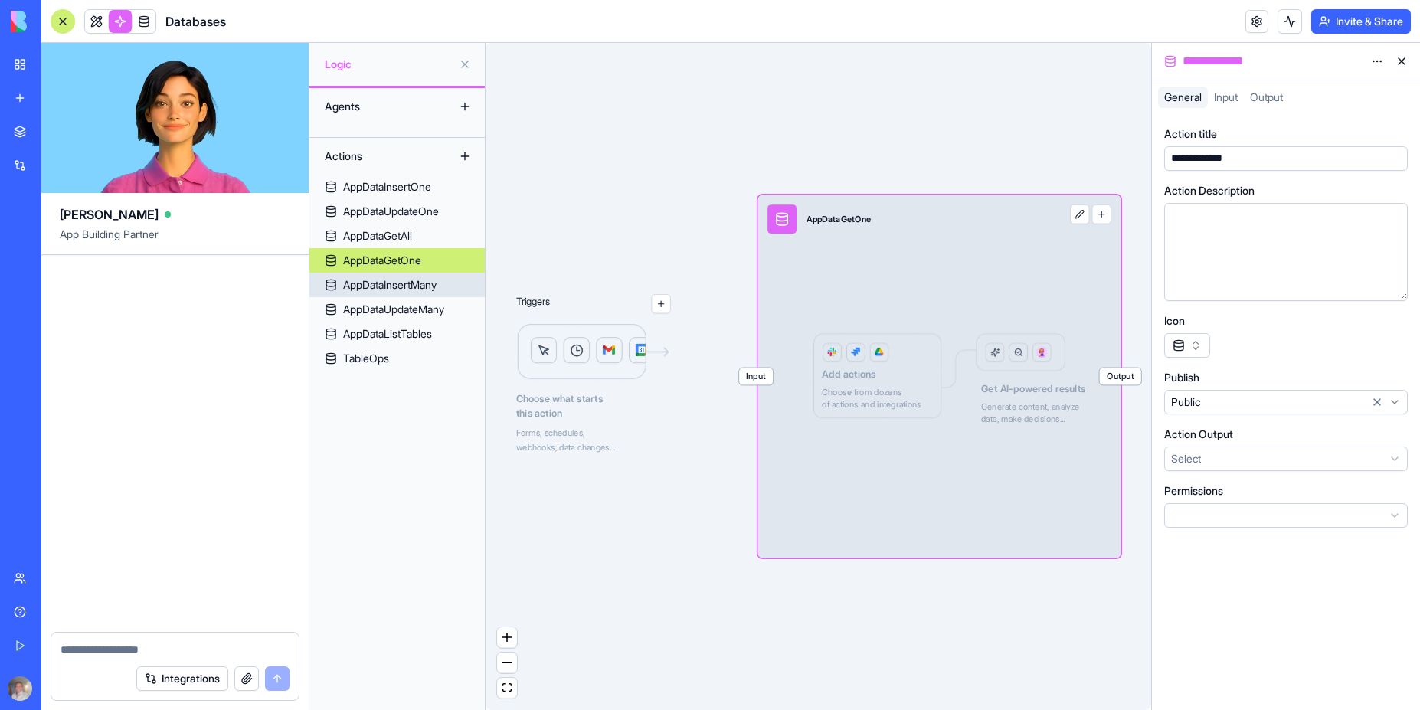
click at [389, 286] on div "AppDataInsertMany" at bounding box center [389, 284] width 93 height 15
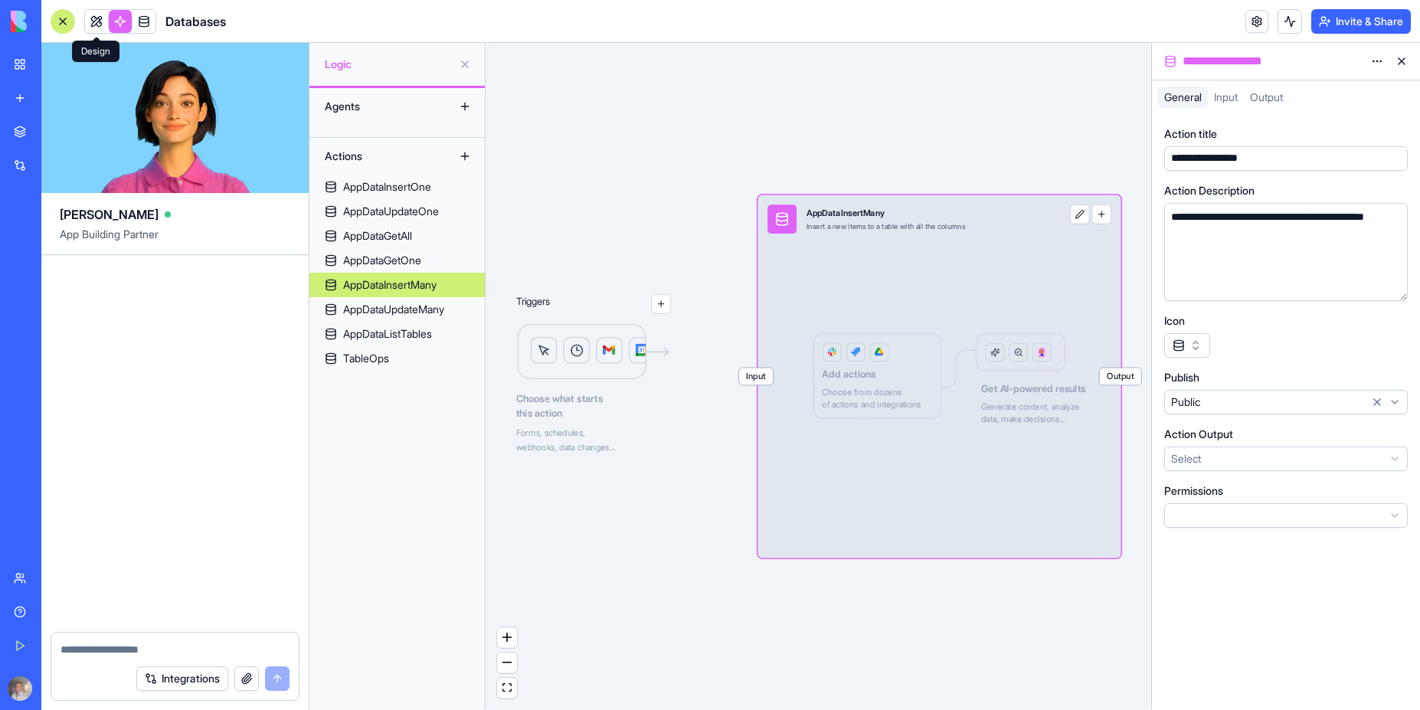
click at [23, 20] on img at bounding box center [58, 21] width 95 height 21
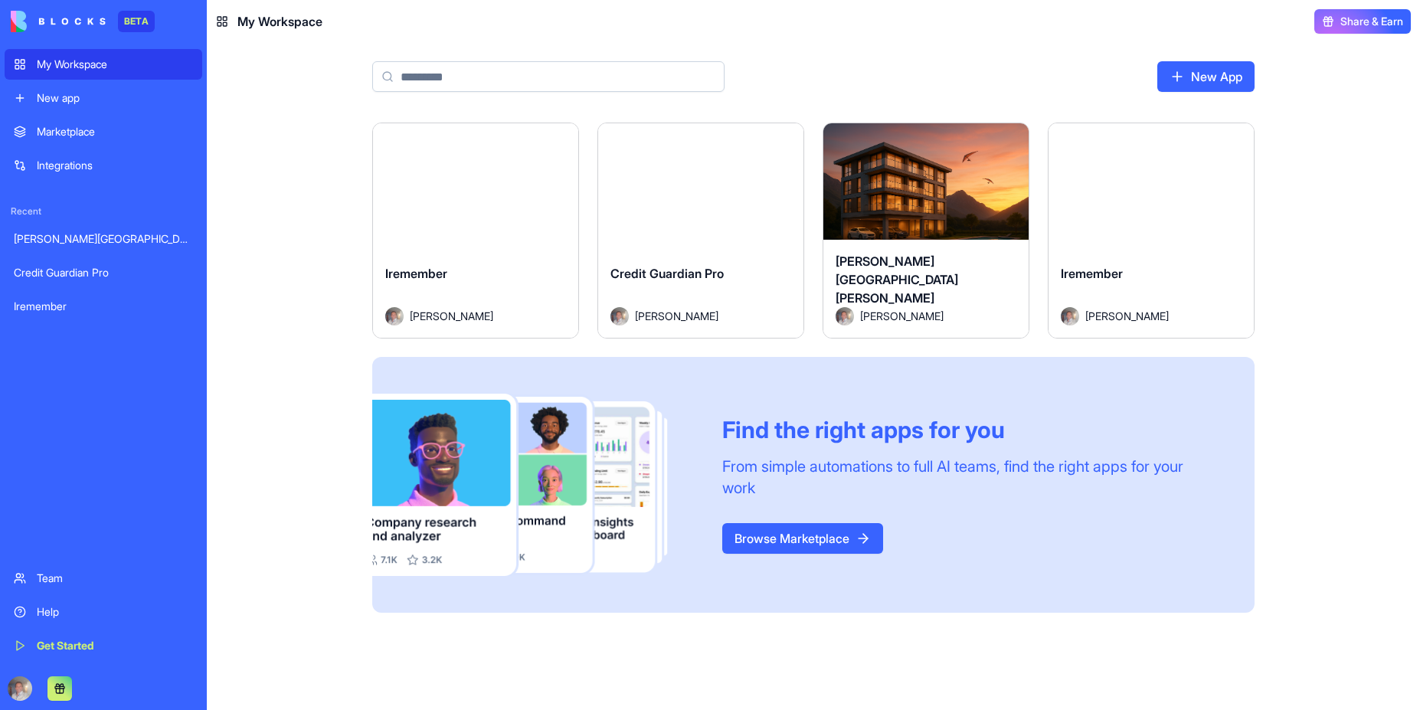
click at [1234, 143] on html "BETA My Workspace New app Marketplace Integrations Recent [PERSON_NAME] del [PE…" at bounding box center [710, 355] width 1420 height 710
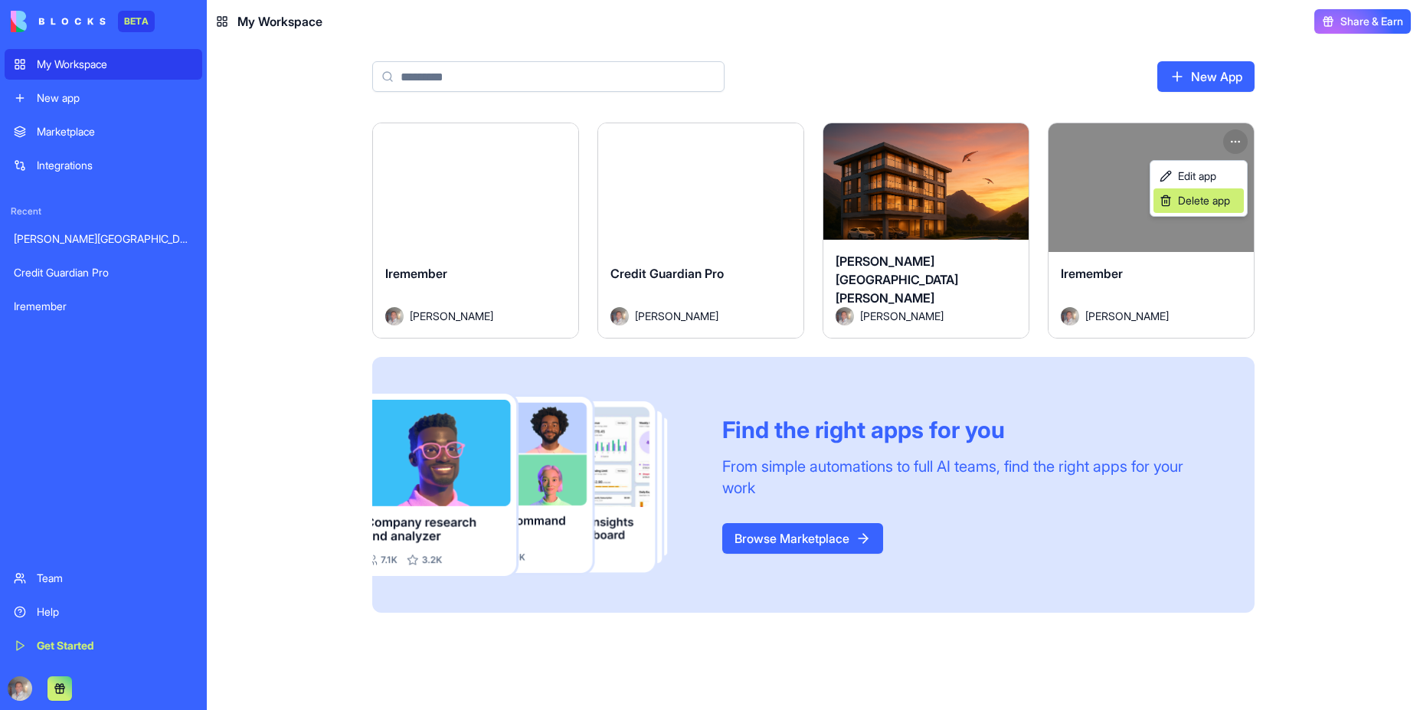
click at [1207, 199] on span "Delete app" at bounding box center [1204, 200] width 52 height 15
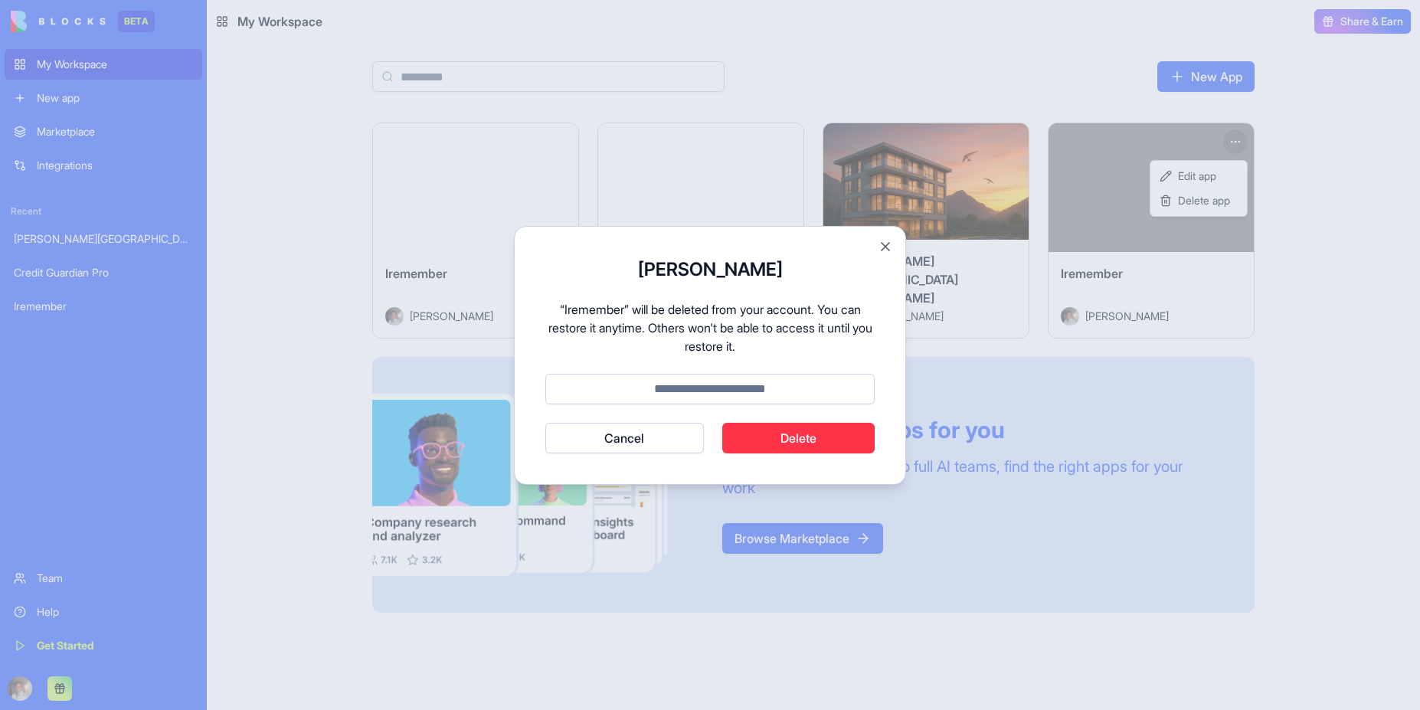
click at [726, 391] on input at bounding box center [709, 389] width 329 height 31
type input "******"
click at [790, 435] on button "Delete" at bounding box center [798, 438] width 153 height 31
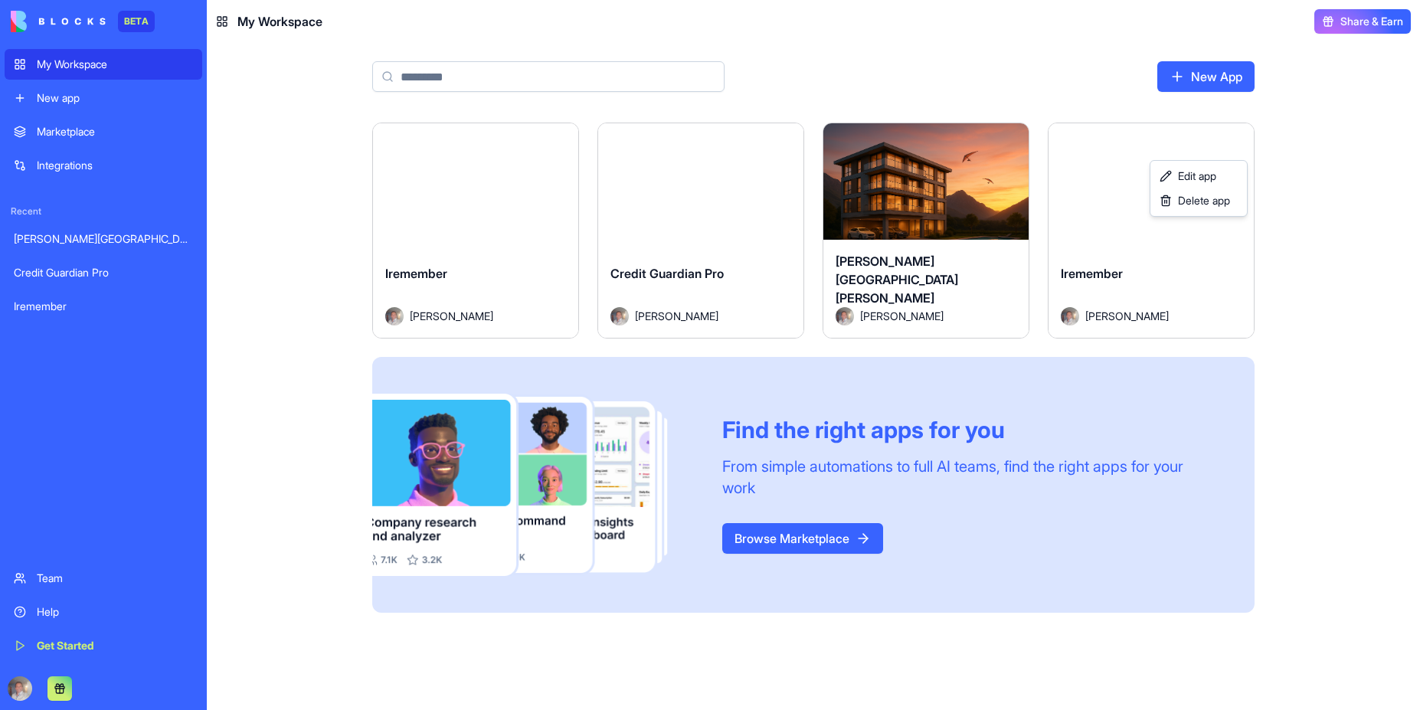
click at [58, 132] on html "BETA My Workspace New app Marketplace Integrations Recent [PERSON_NAME] del [PE…" at bounding box center [710, 355] width 1420 height 710
click at [469, 182] on button "Launch" at bounding box center [475, 187] width 115 height 31
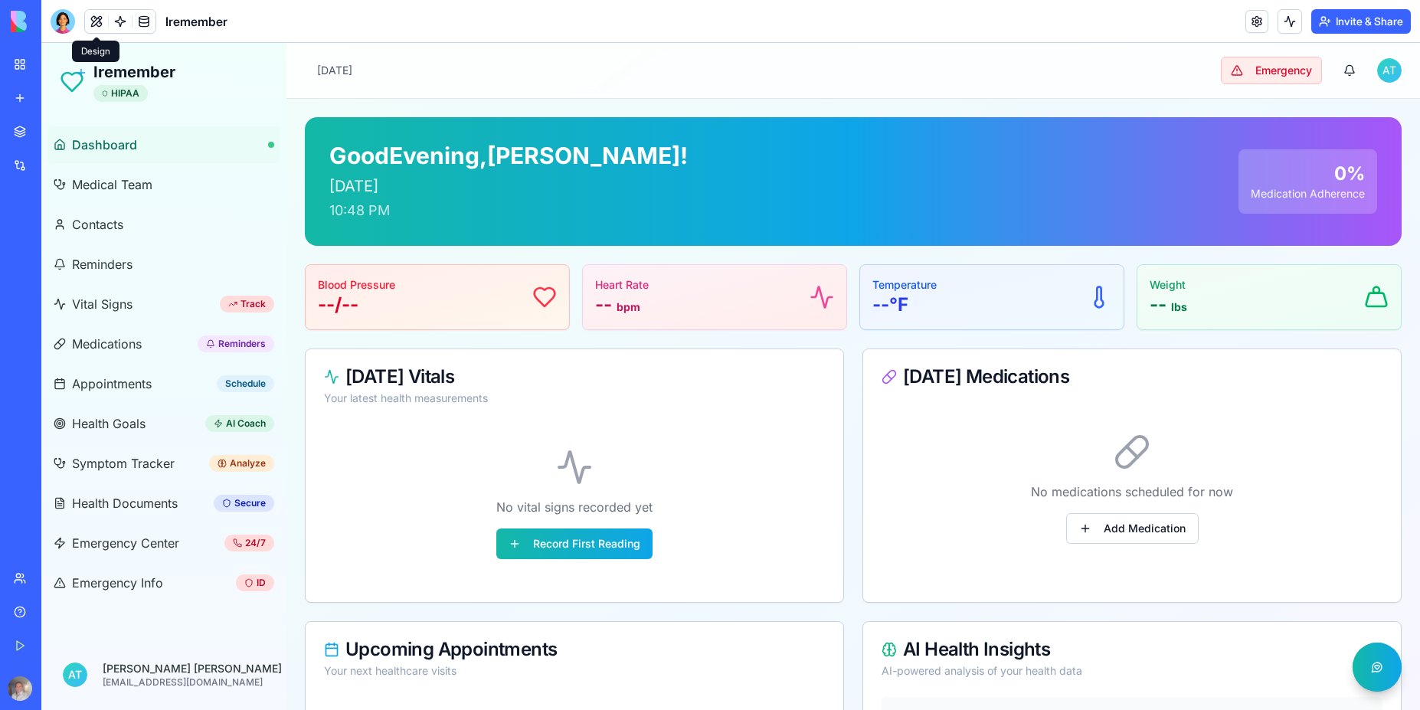
click at [94, 17] on button at bounding box center [96, 21] width 23 height 23
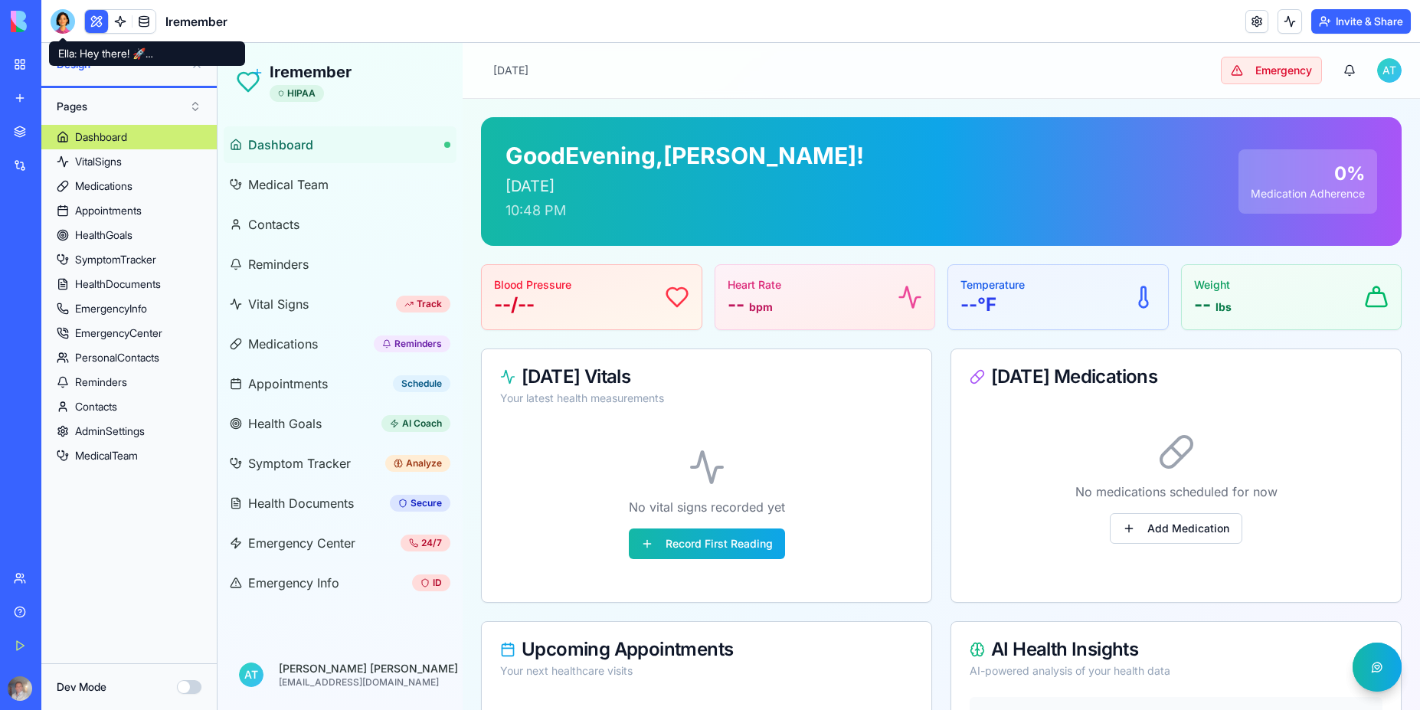
click at [64, 22] on div at bounding box center [63, 21] width 25 height 25
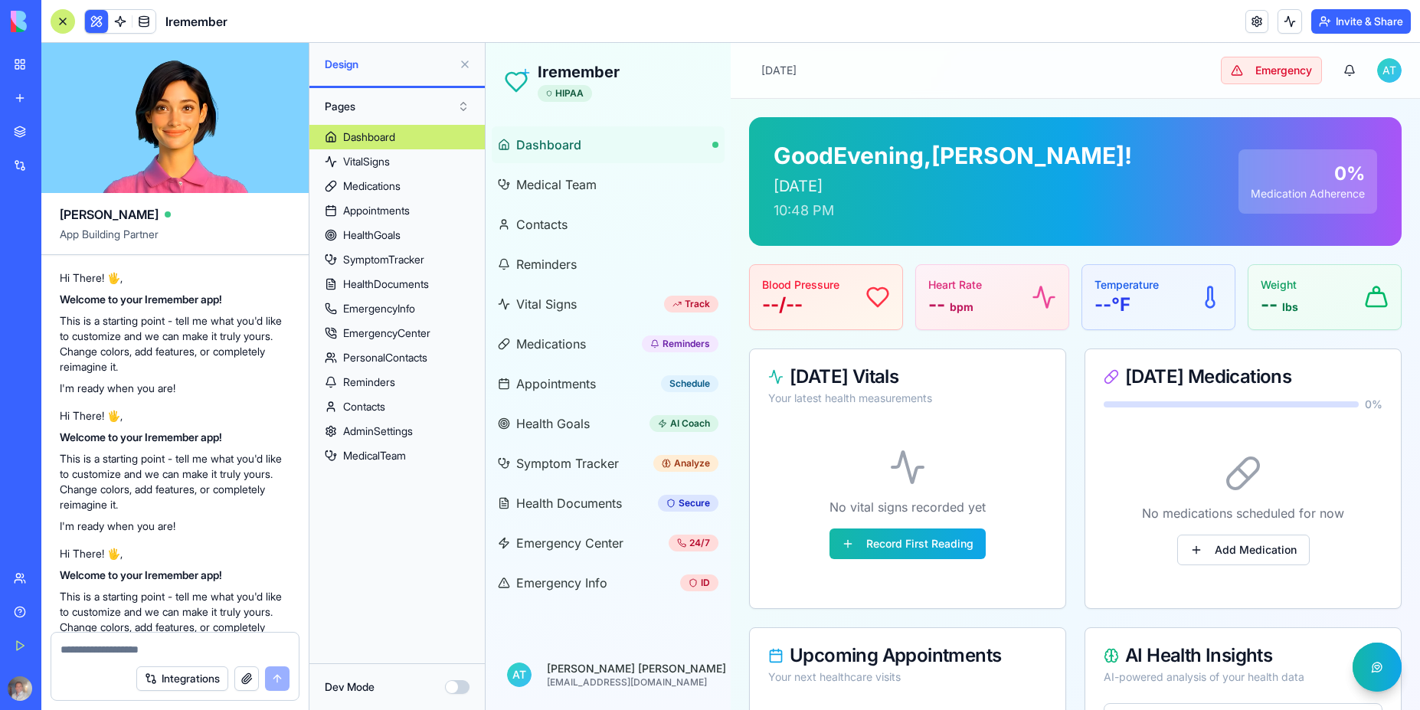
click at [57, 67] on div "My Workspace" at bounding box center [47, 64] width 20 height 15
click at [57, 61] on div "My Workspace" at bounding box center [47, 64] width 20 height 15
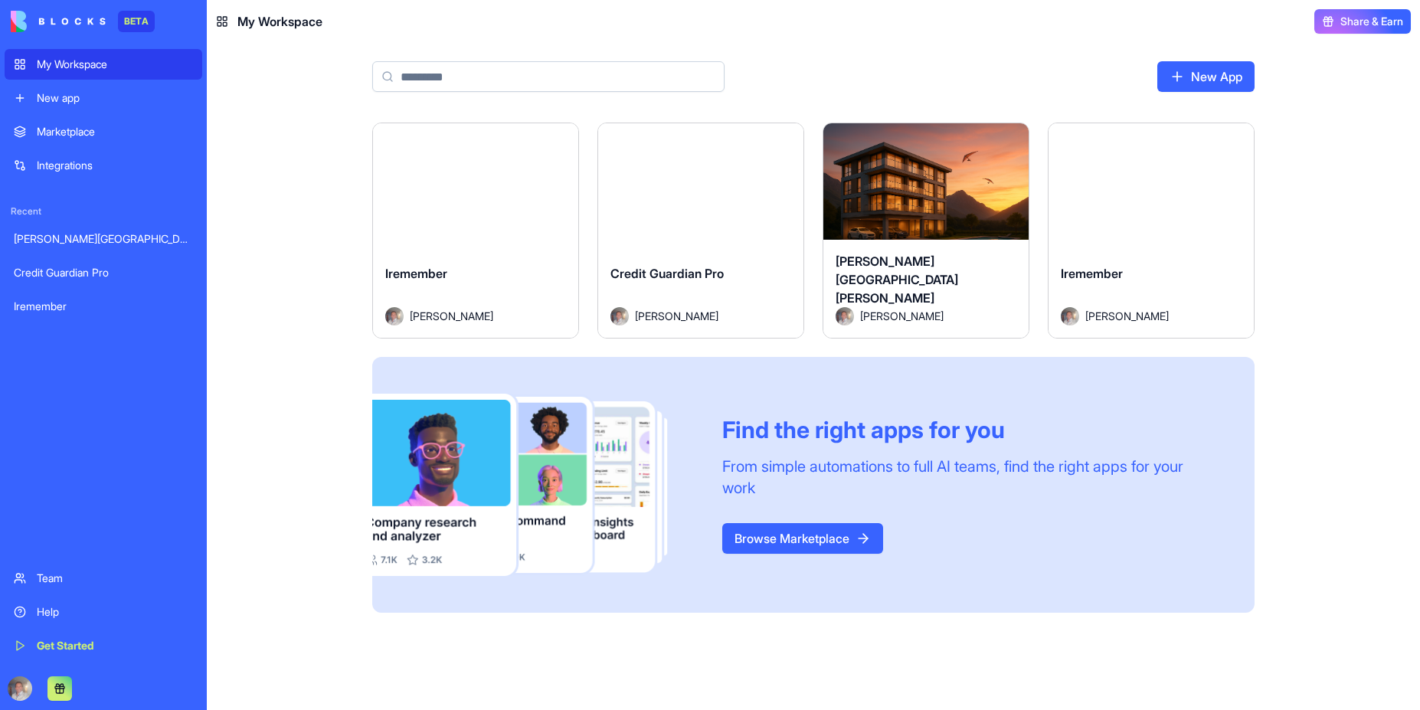
click at [1143, 195] on button "Launch" at bounding box center [1151, 187] width 115 height 31
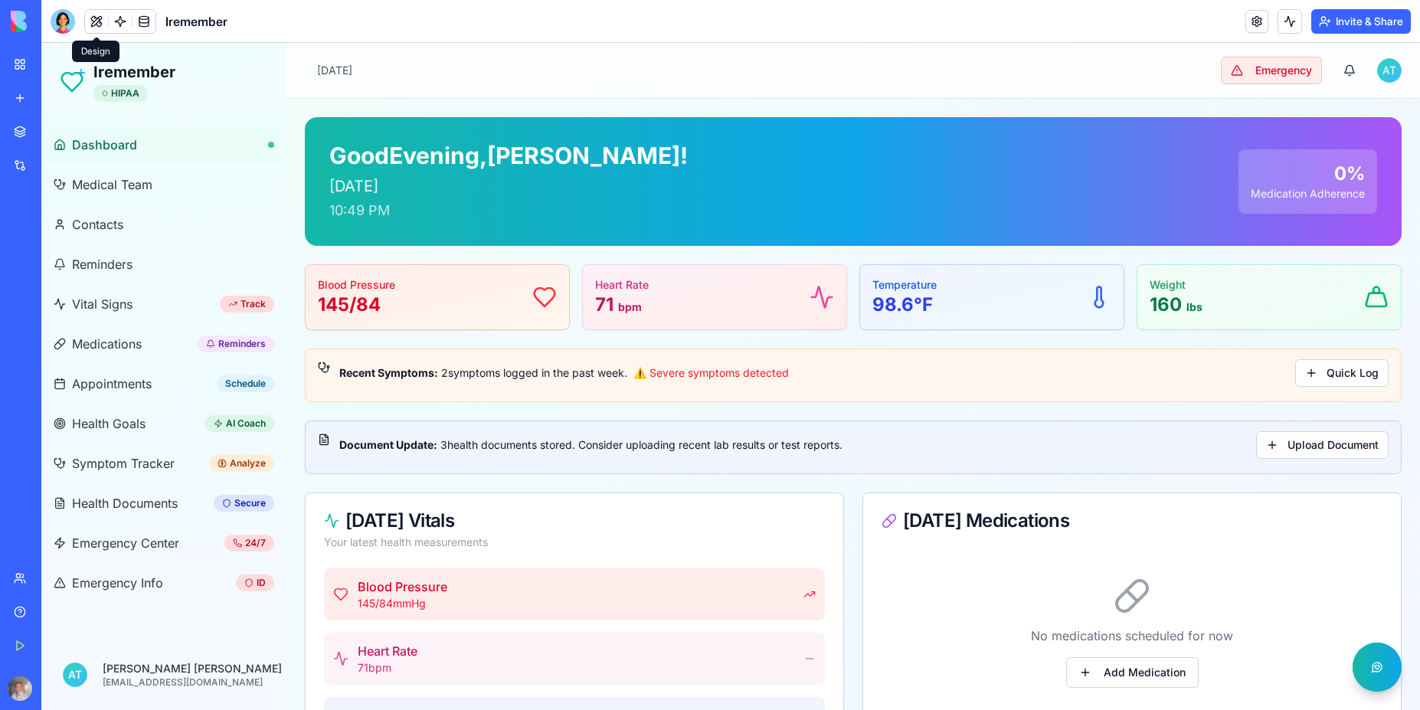
click at [95, 25] on button at bounding box center [96, 21] width 23 height 23
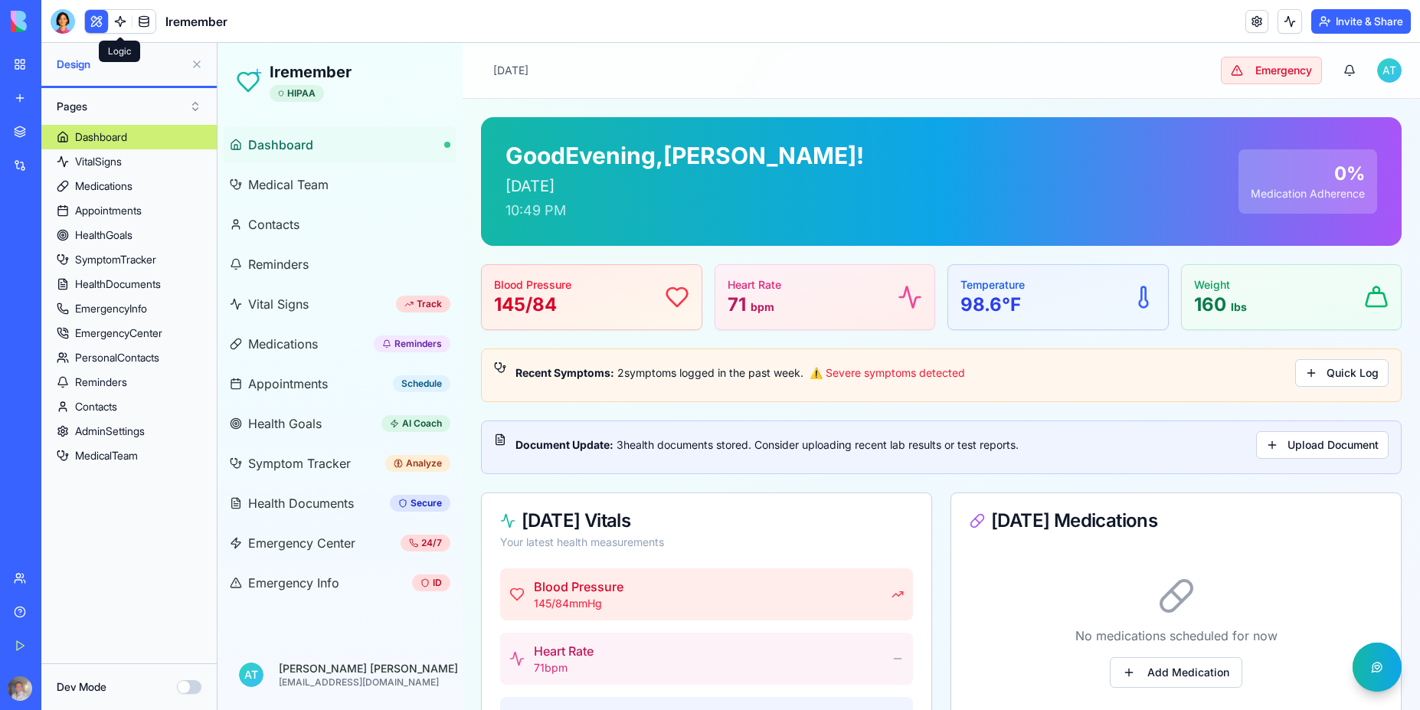
click at [119, 23] on link at bounding box center [120, 21] width 23 height 23
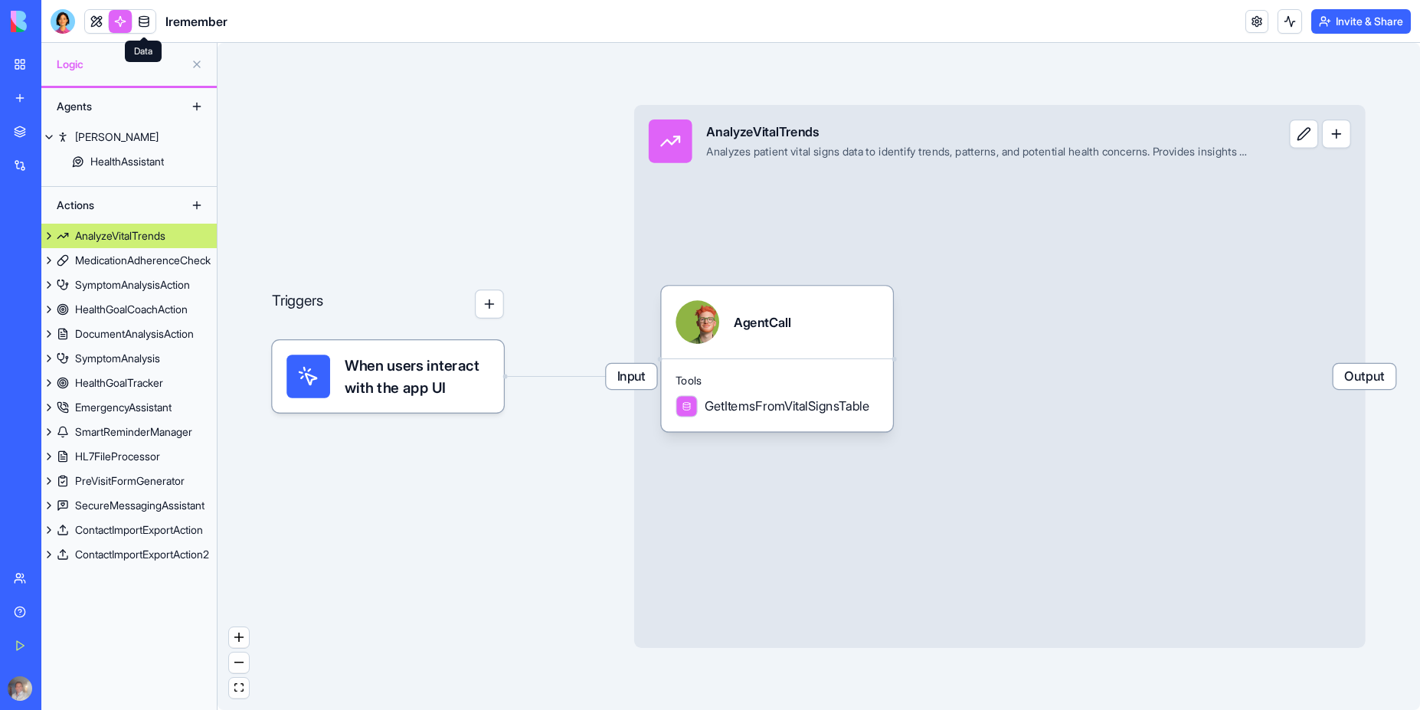
click at [143, 28] on link at bounding box center [143, 21] width 23 height 23
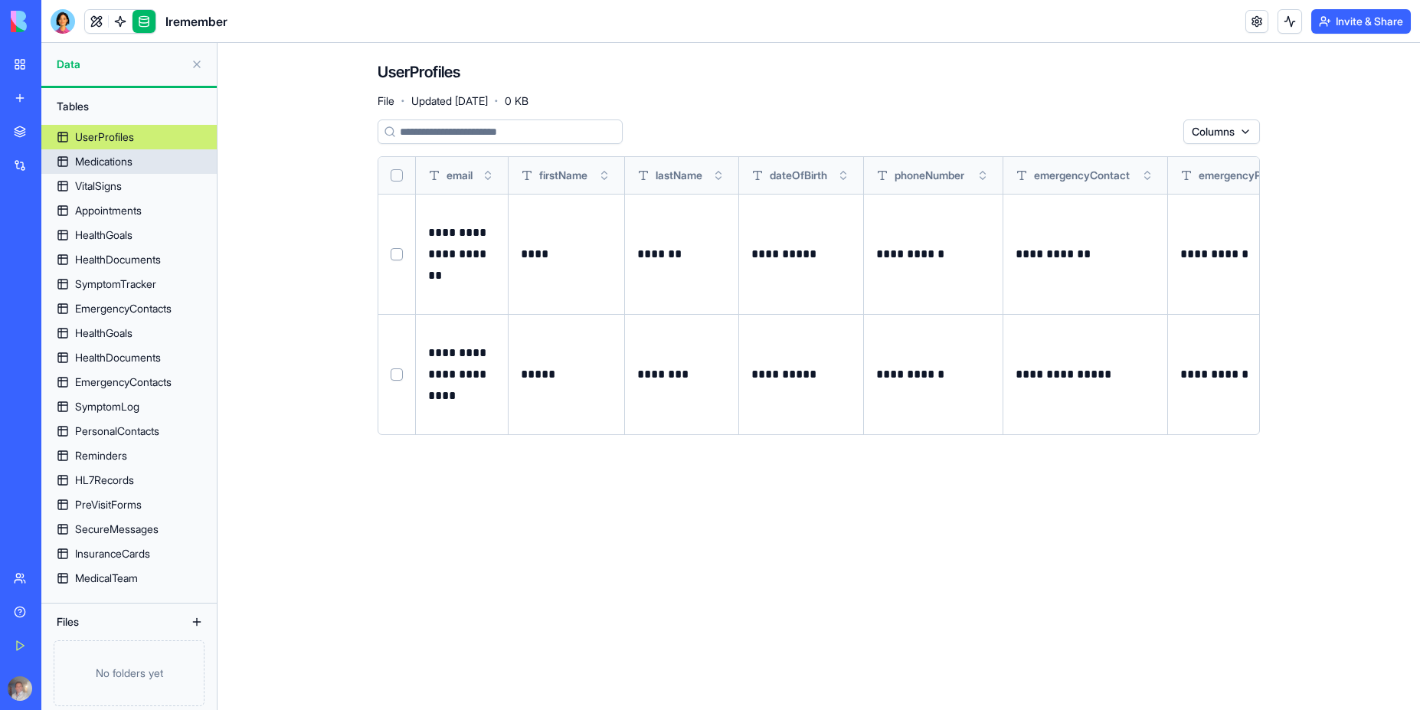
click at [113, 168] on div "Medications" at bounding box center [103, 161] width 57 height 15
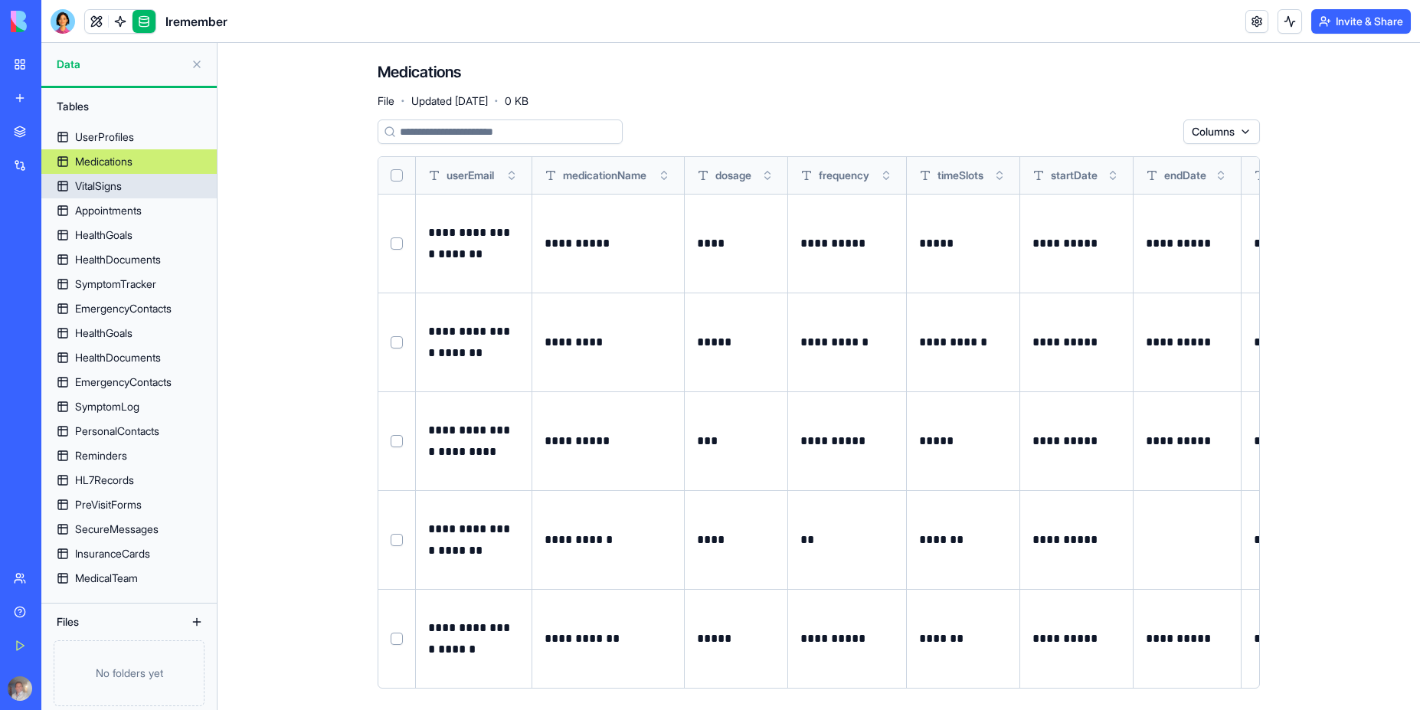
click at [110, 189] on div "VitalSigns" at bounding box center [98, 185] width 47 height 15
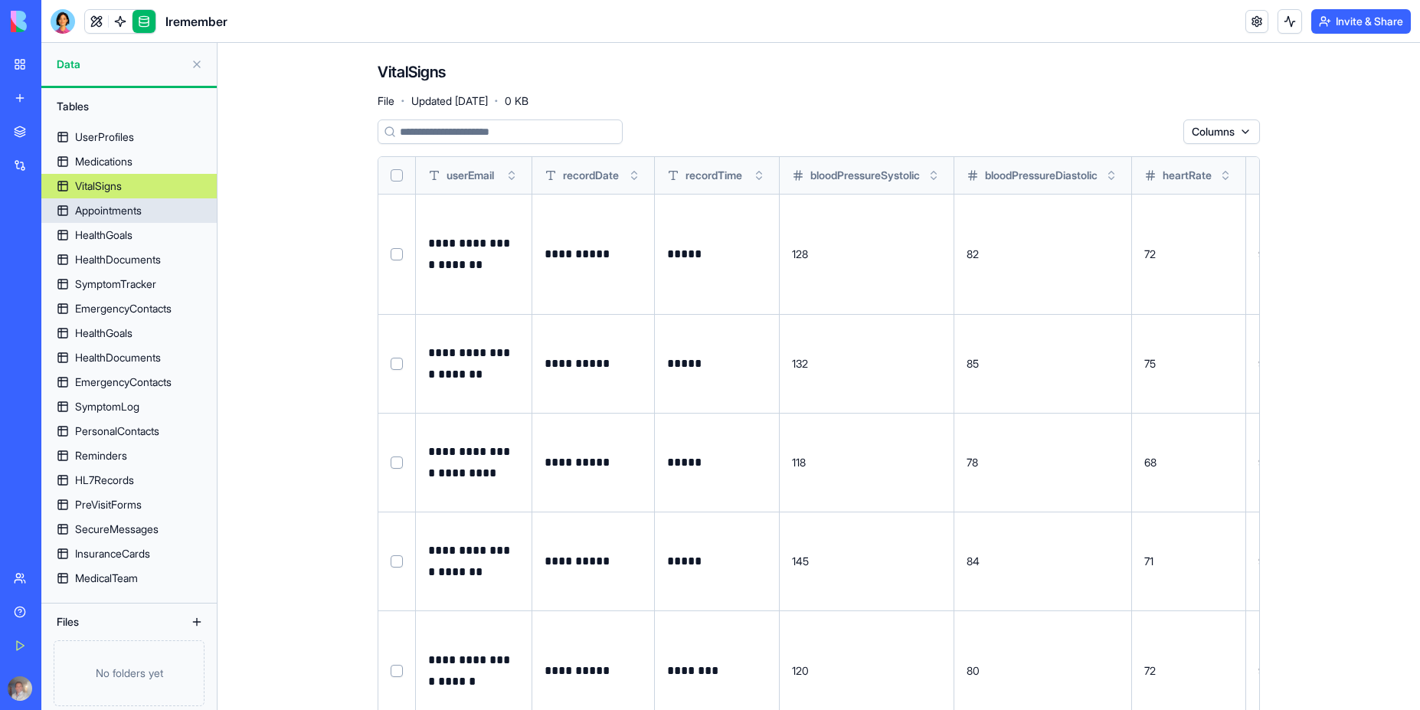
click at [109, 214] on div "Appointments" at bounding box center [108, 210] width 67 height 15
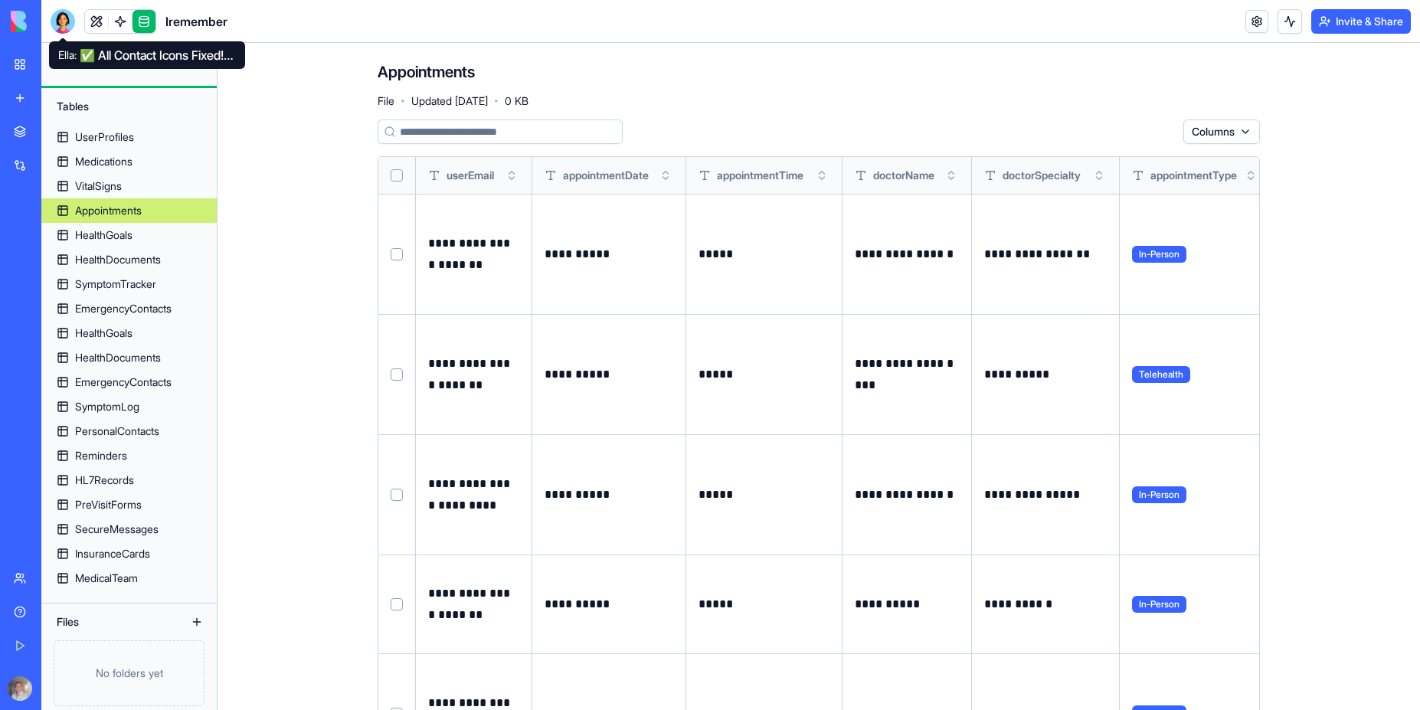
click at [61, 22] on div at bounding box center [63, 21] width 25 height 25
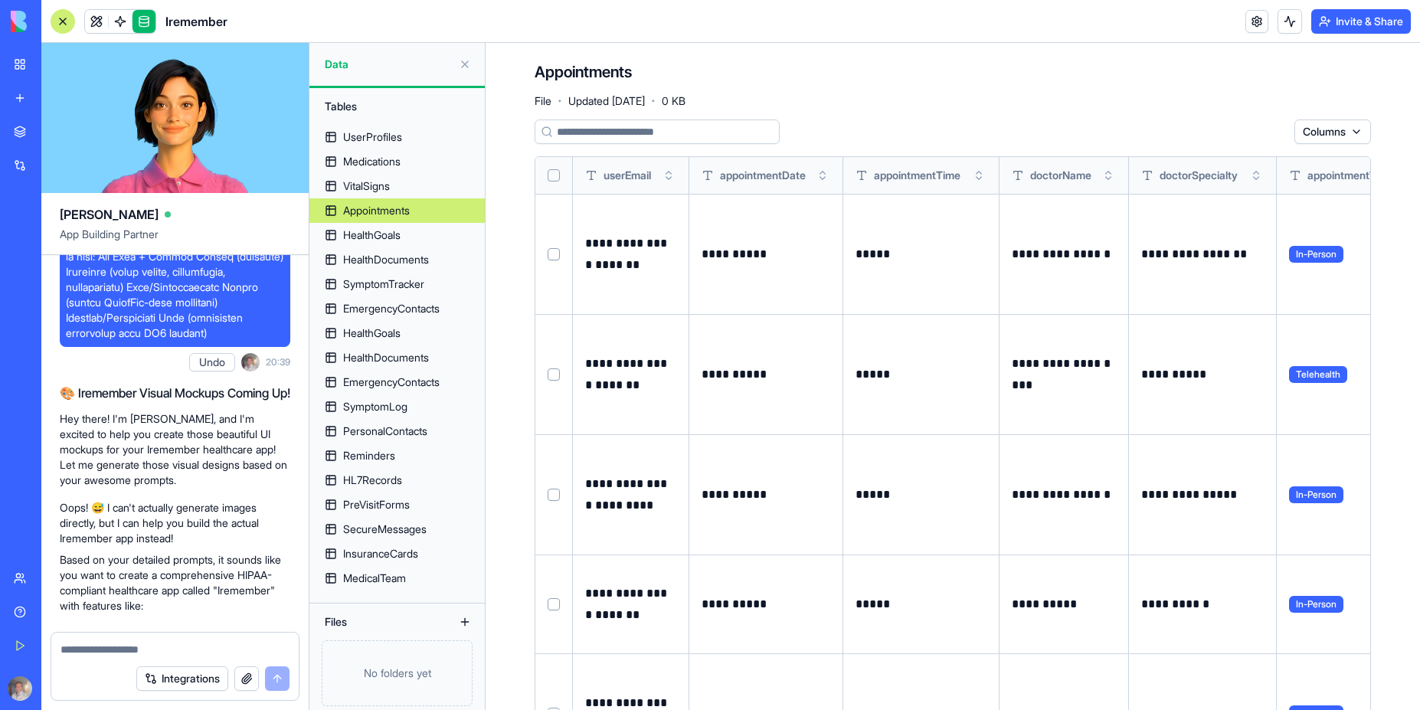
scroll to position [1149, 0]
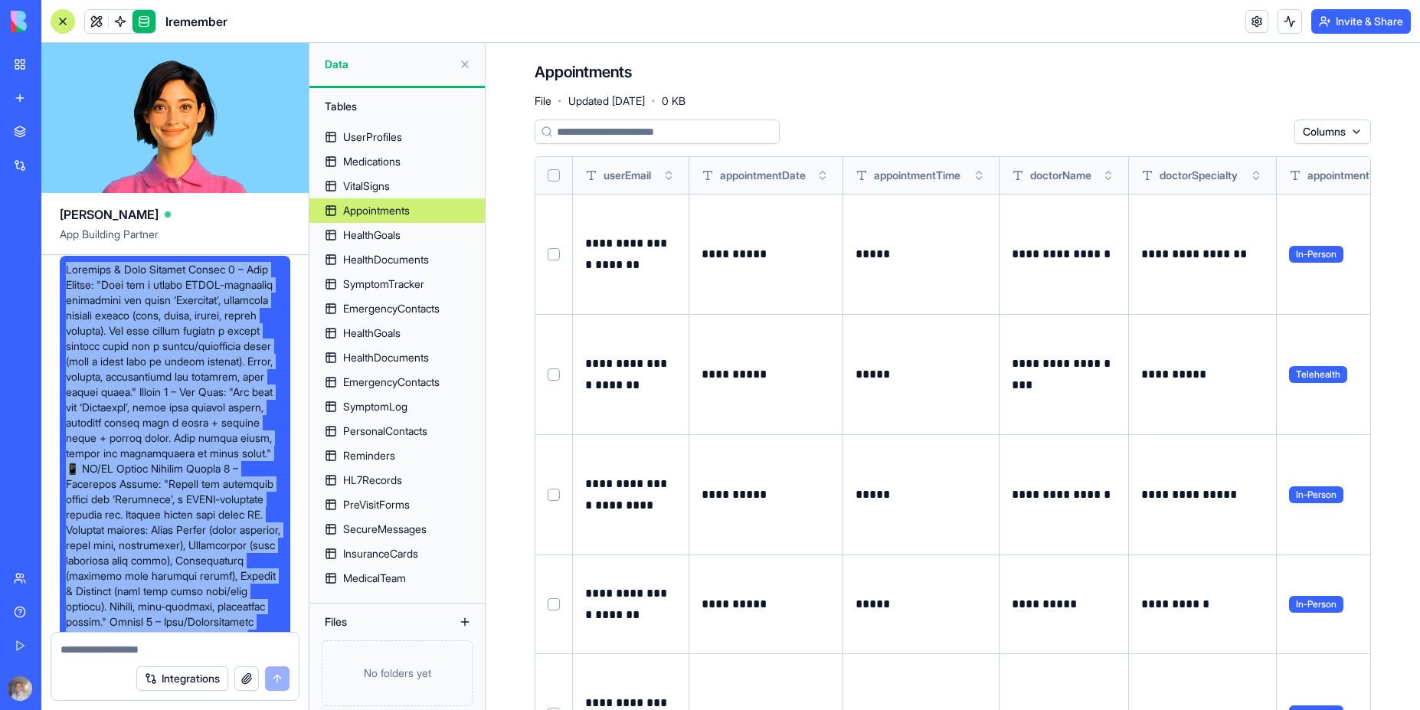
scroll to position [0, 0]
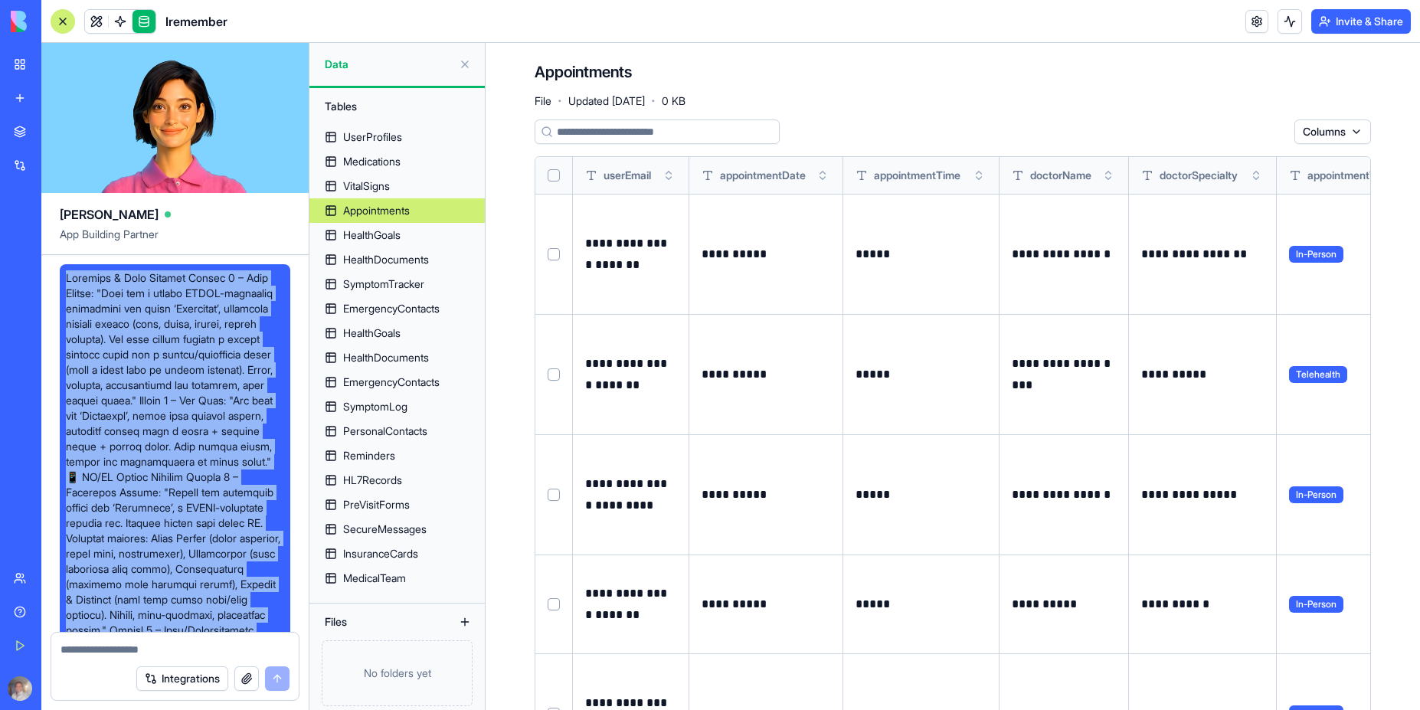
drag, startPoint x: 240, startPoint y: 437, endPoint x: 61, endPoint y: 279, distance: 238.8
copy span "Loremips & Dolo Sitamet Consec 6 – Adip Elitse: "Doei tem i utlabo ETDOL-magnaa…"
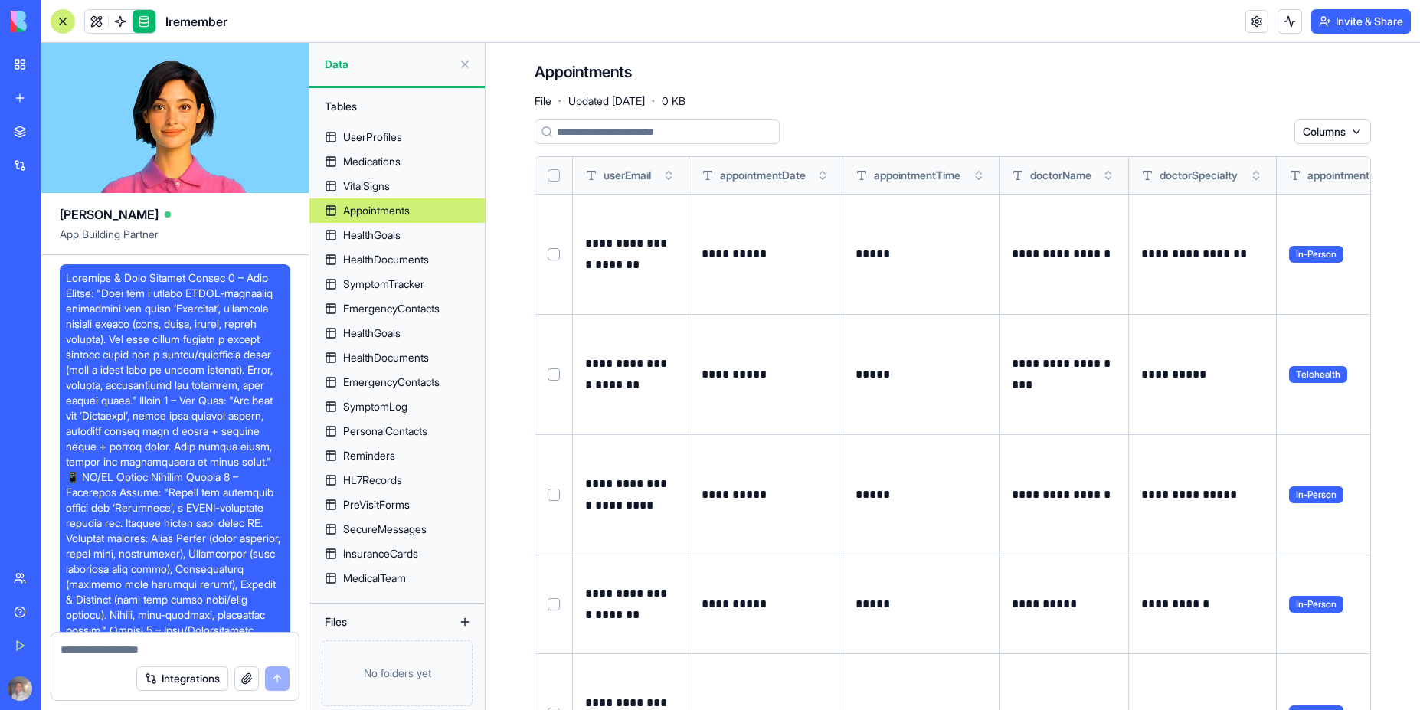
click at [208, 226] on div "[PERSON_NAME] App Building Partner" at bounding box center [174, 224] width 267 height 62
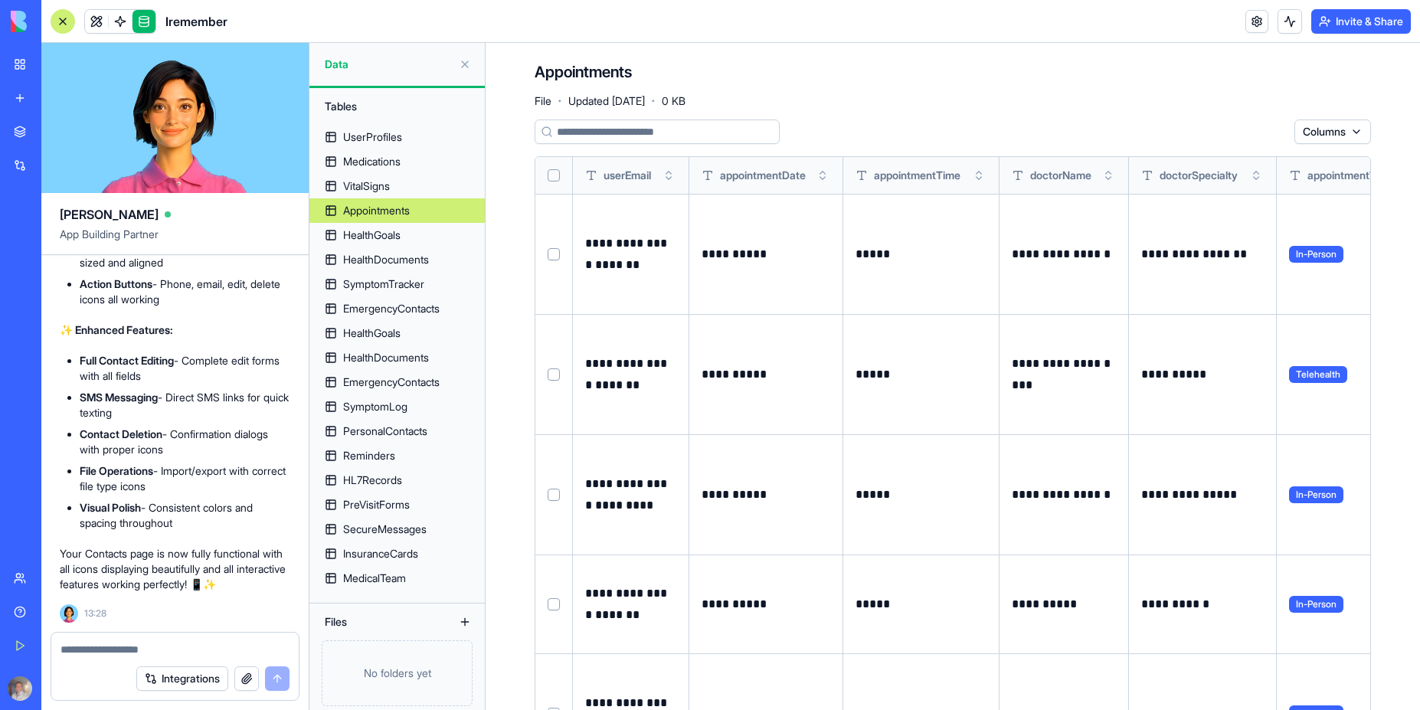
scroll to position [22132, 0]
